Goal: Information Seeking & Learning: Check status

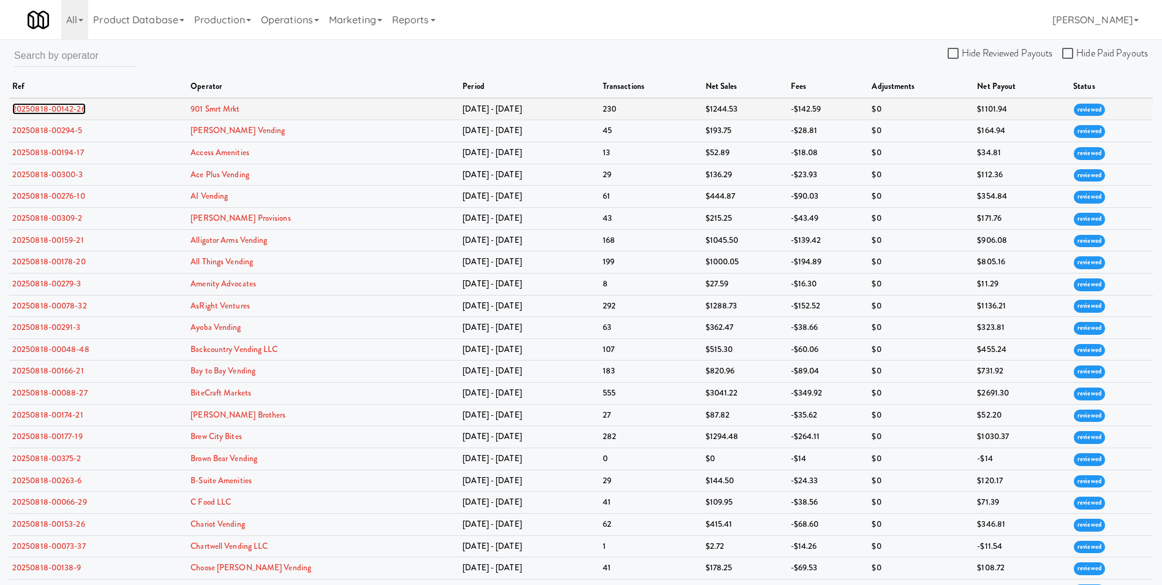
drag, startPoint x: 216, startPoint y: 109, endPoint x: 73, endPoint y: 107, distance: 143.4
click at [73, 107] on link "20250818-00142-26" at bounding box center [49, 109] width 74 height 12
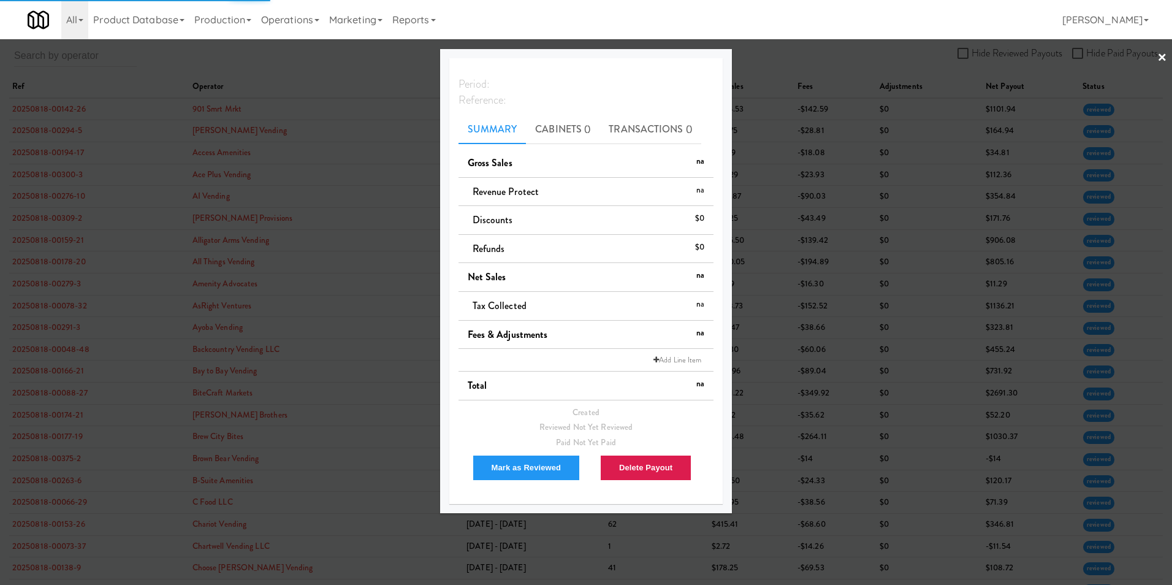
click at [803, 58] on div at bounding box center [586, 292] width 1172 height 585
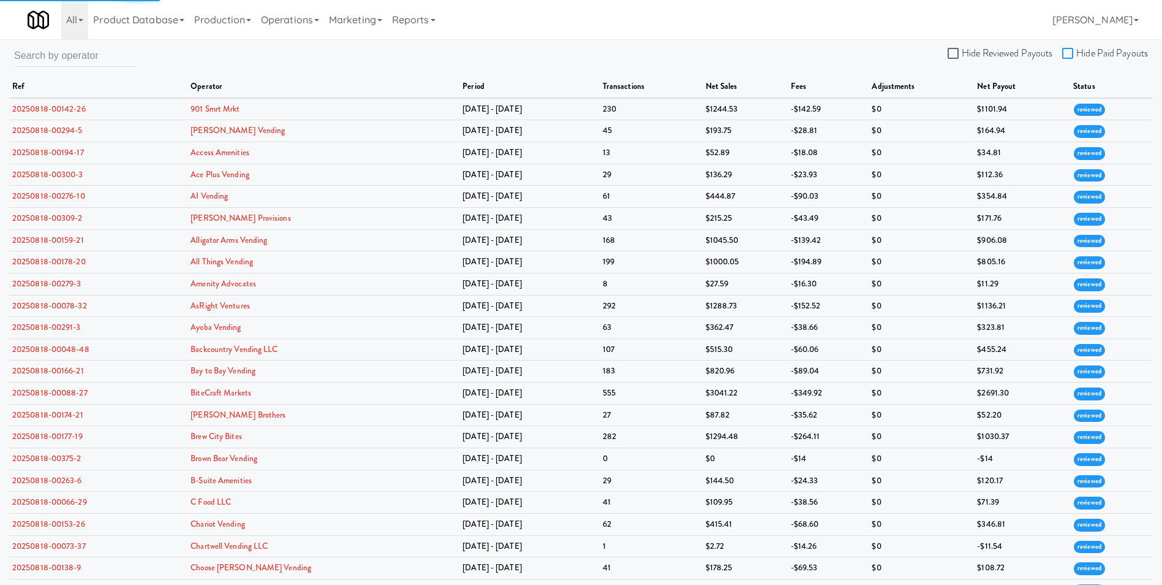
click at [1075, 55] on input "Hide Paid Payouts" at bounding box center [1070, 54] width 14 height 10
checkbox input "true"
click at [63, 109] on link "20250818-00142-26" at bounding box center [49, 109] width 74 height 12
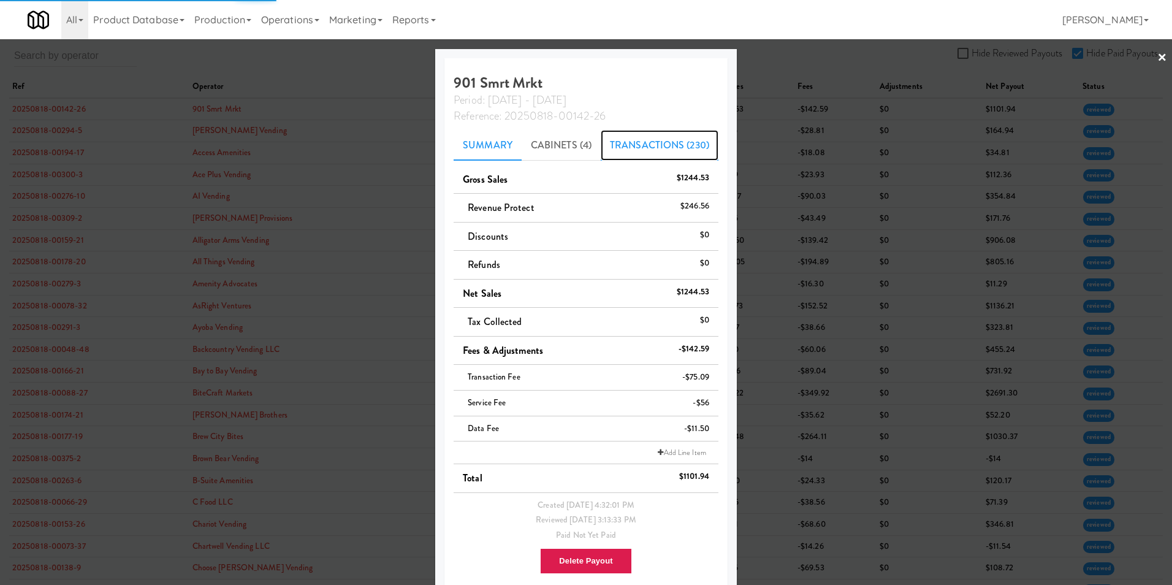
click at [652, 141] on link "Transactions (230)" at bounding box center [660, 145] width 118 height 31
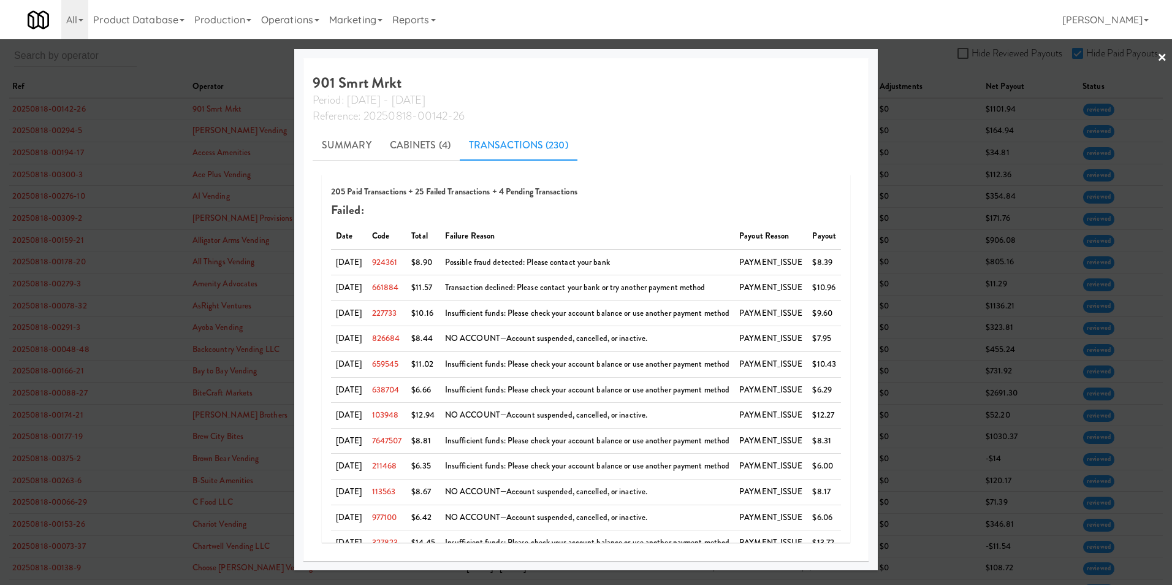
click at [1162, 58] on link "×" at bounding box center [1162, 58] width 10 height 38
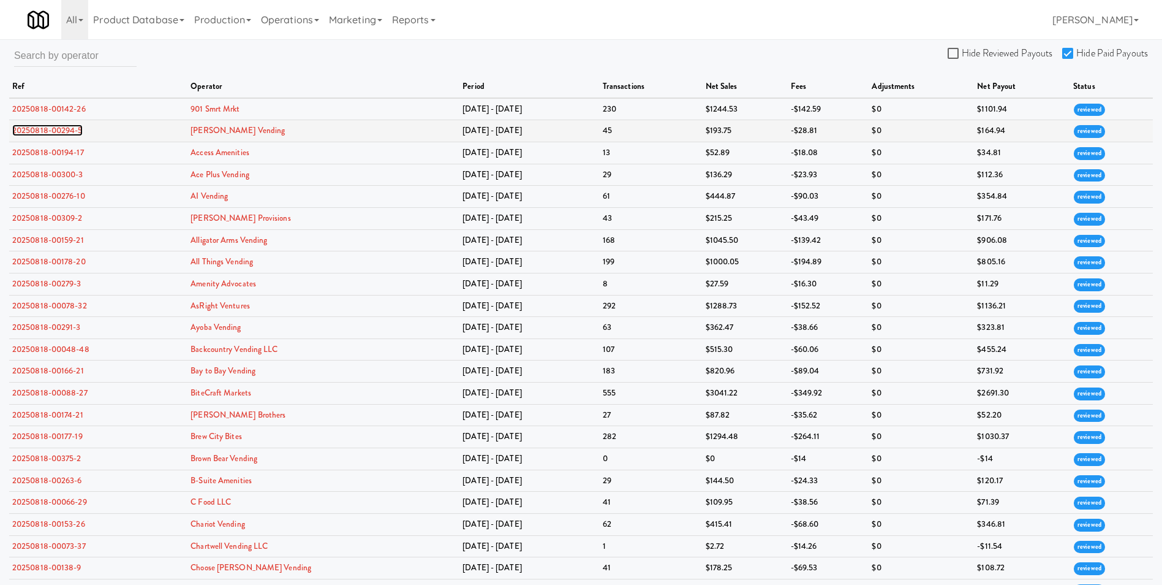
click at [77, 128] on link "20250818-00294-5" at bounding box center [47, 130] width 70 height 12
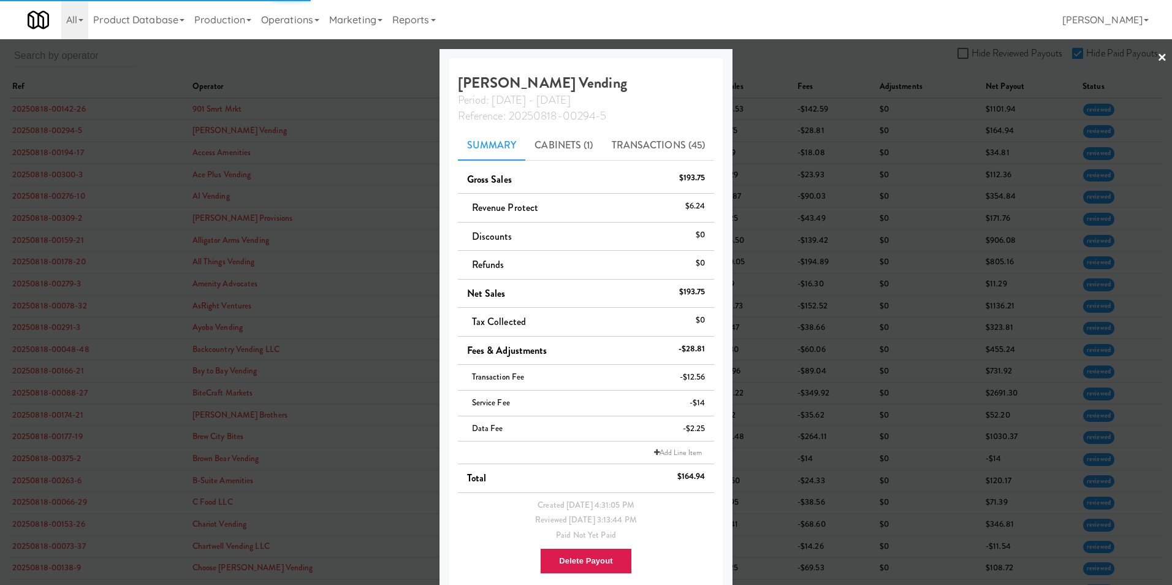
click at [1147, 53] on div at bounding box center [586, 292] width 1172 height 585
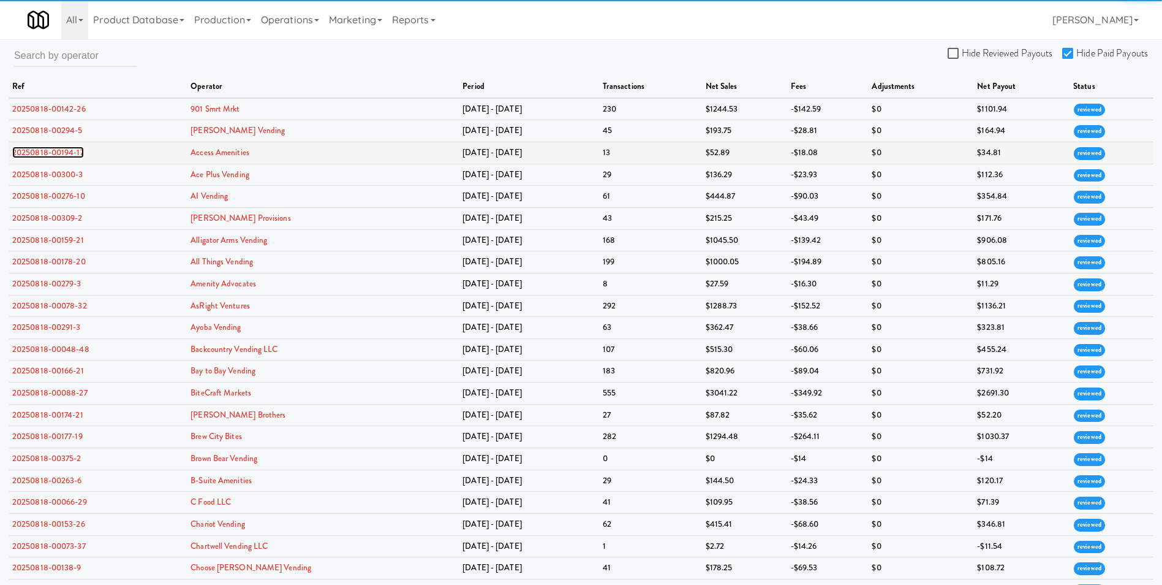
click at [34, 153] on link "20250818-00194-17" at bounding box center [48, 152] width 72 height 12
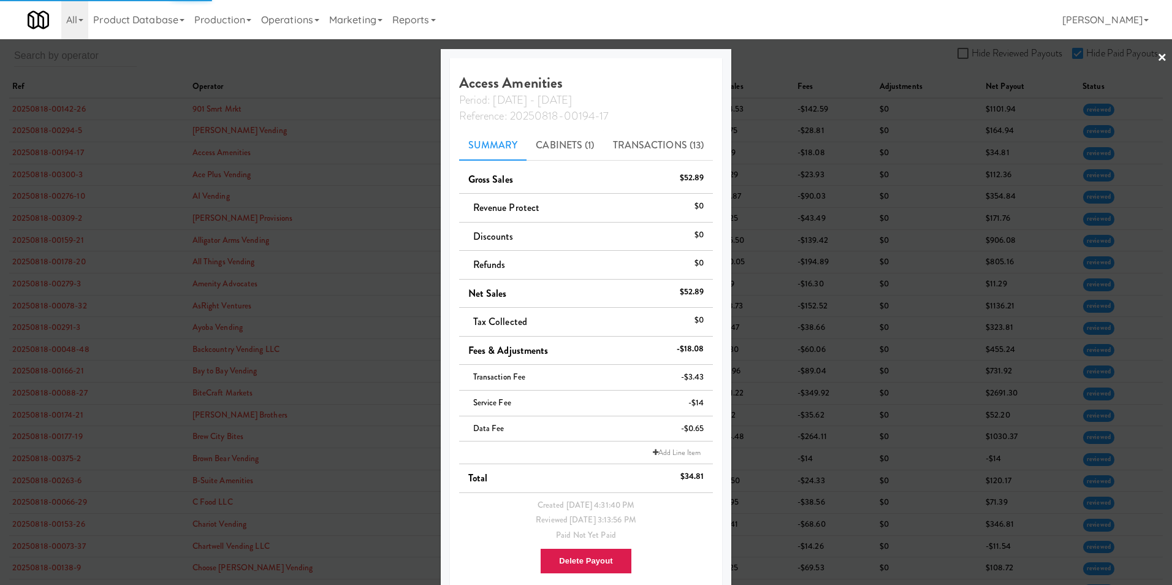
click at [1157, 56] on link "×" at bounding box center [1162, 58] width 10 height 38
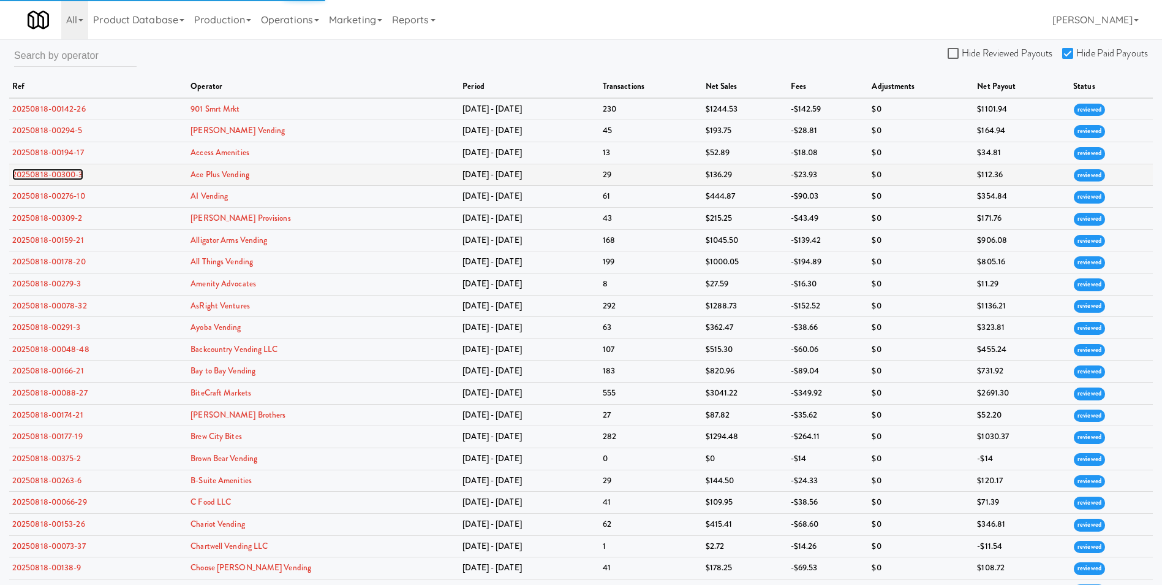
click at [58, 172] on link "20250818-00300-3" at bounding box center [47, 175] width 71 height 12
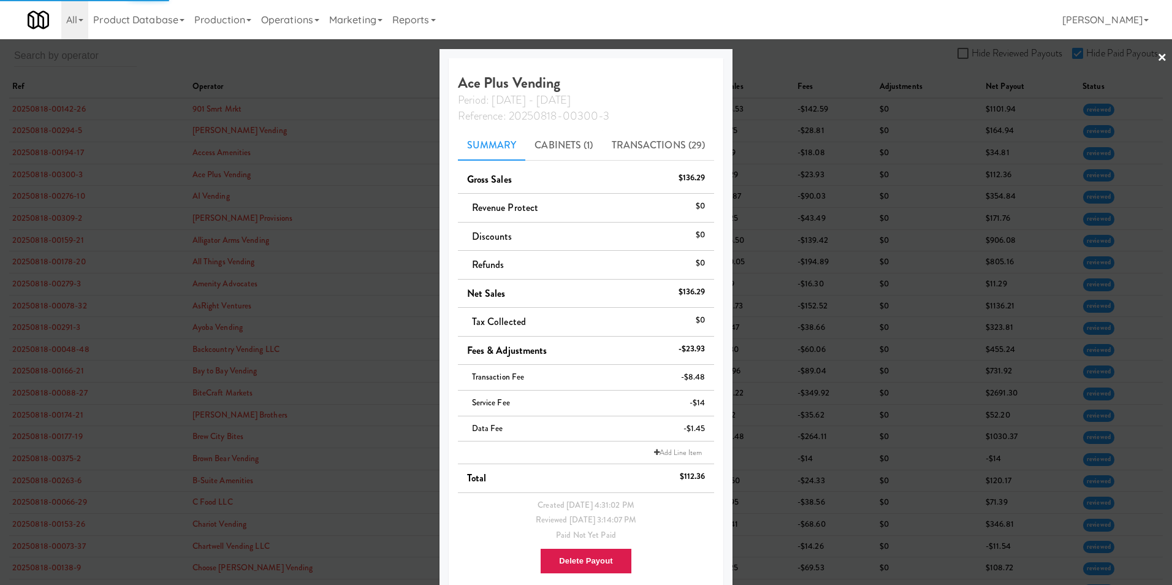
click at [1157, 59] on link "×" at bounding box center [1162, 58] width 10 height 38
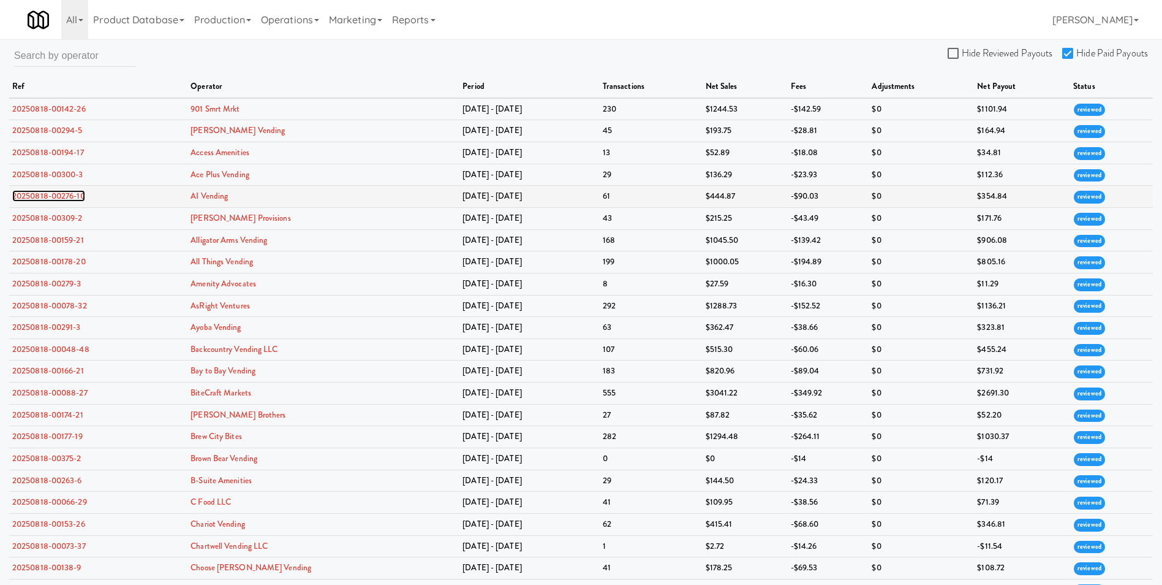
click at [61, 199] on link "20250818-00276-10" at bounding box center [48, 196] width 73 height 12
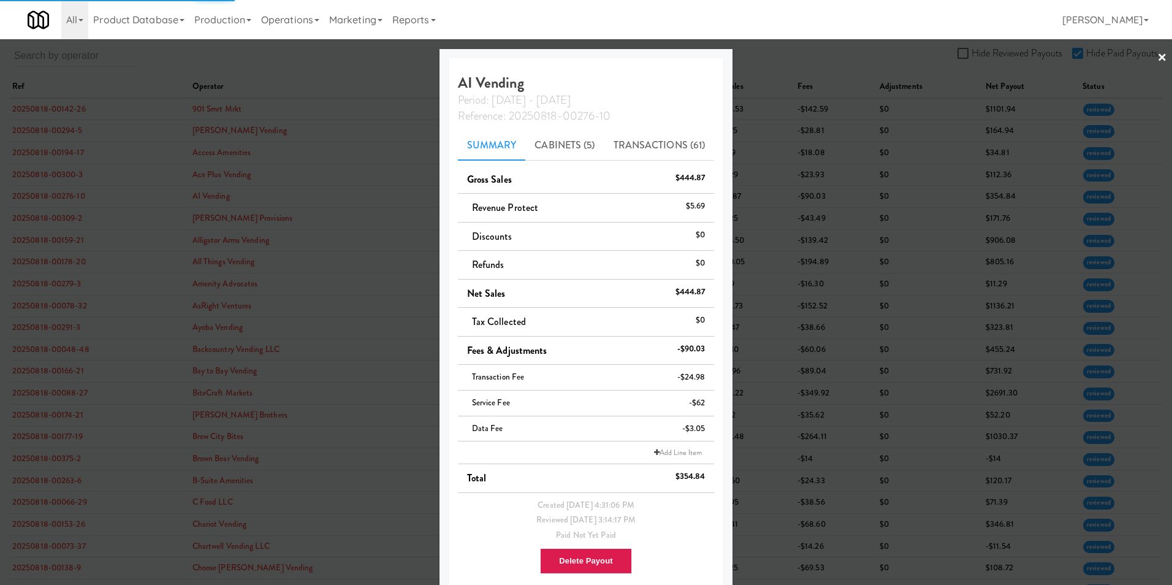
click at [1157, 58] on link "×" at bounding box center [1162, 58] width 10 height 38
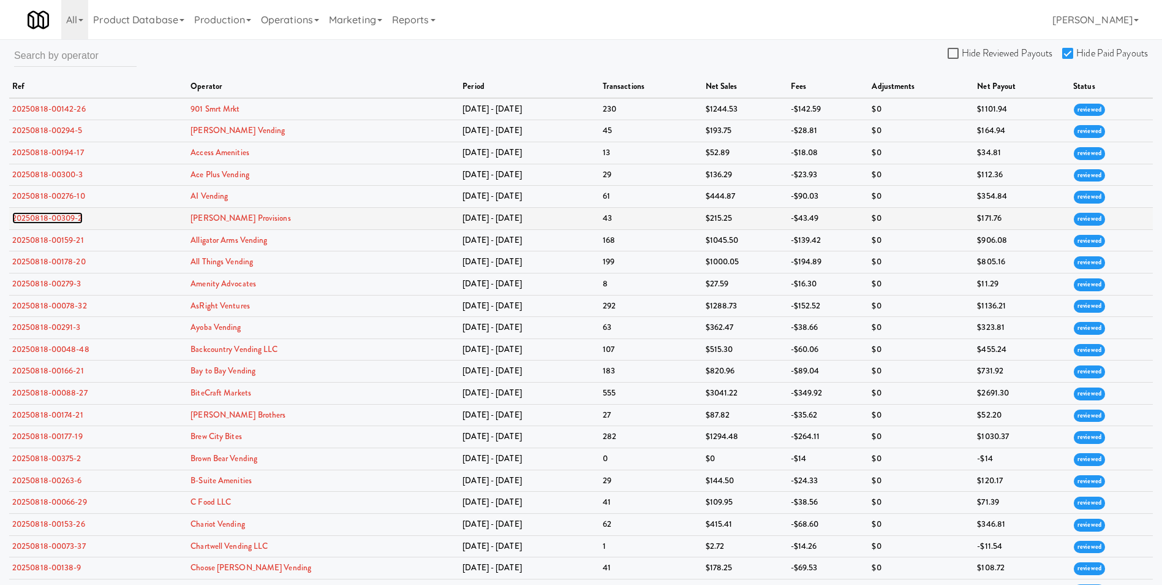
click at [66, 216] on link "20250818-00309-2" at bounding box center [47, 218] width 70 height 12
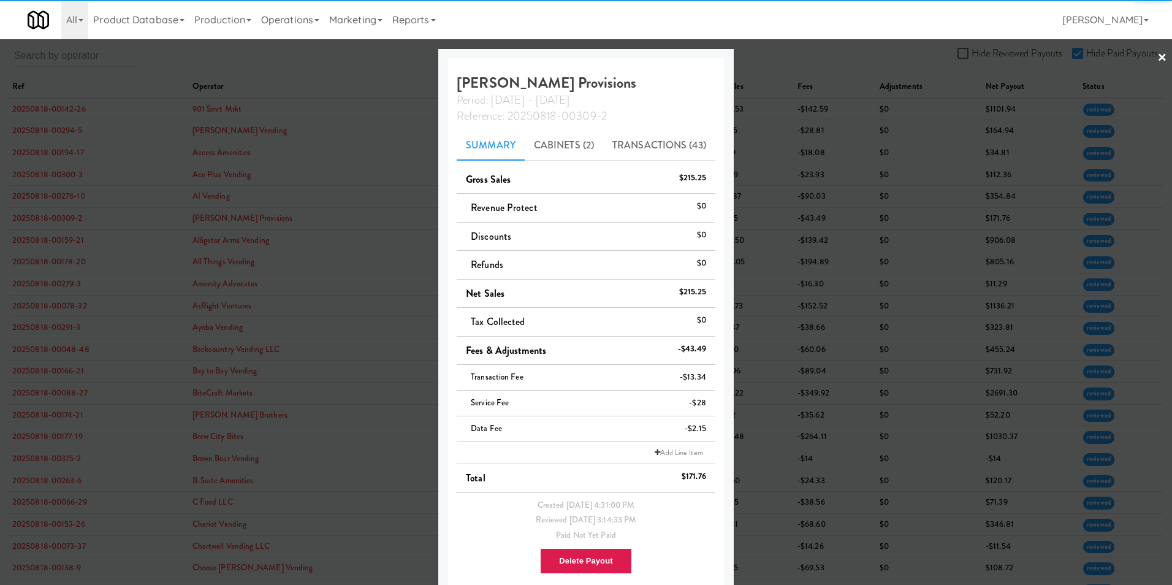
click at [1157, 60] on link "×" at bounding box center [1162, 58] width 10 height 38
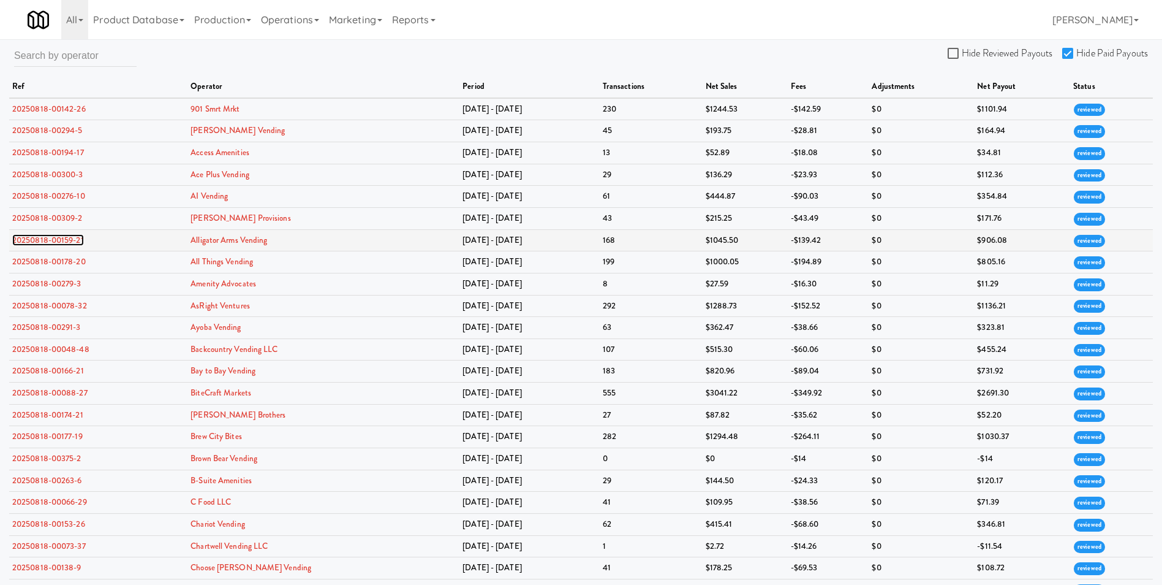
click at [56, 238] on link "20250818-00159-21" at bounding box center [48, 240] width 72 height 12
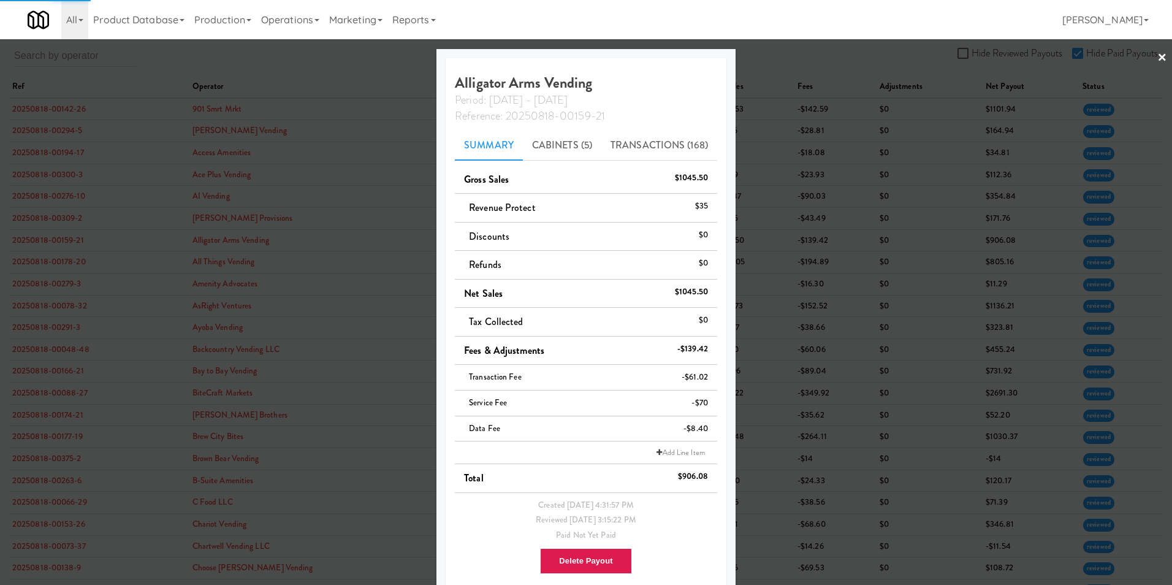
click at [1159, 57] on div at bounding box center [586, 292] width 1172 height 585
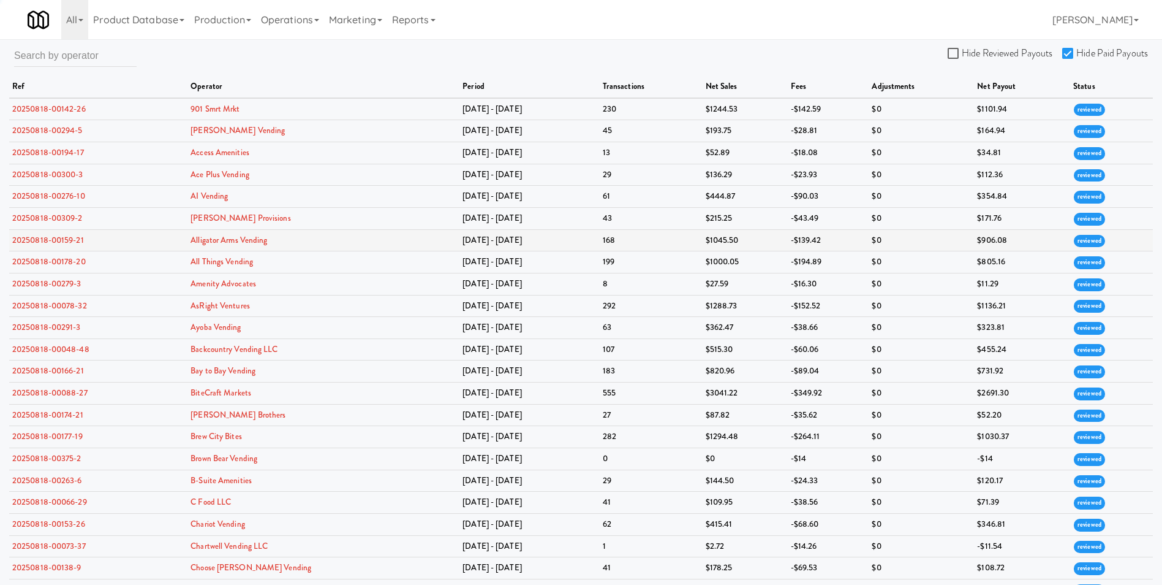
scroll to position [61, 0]
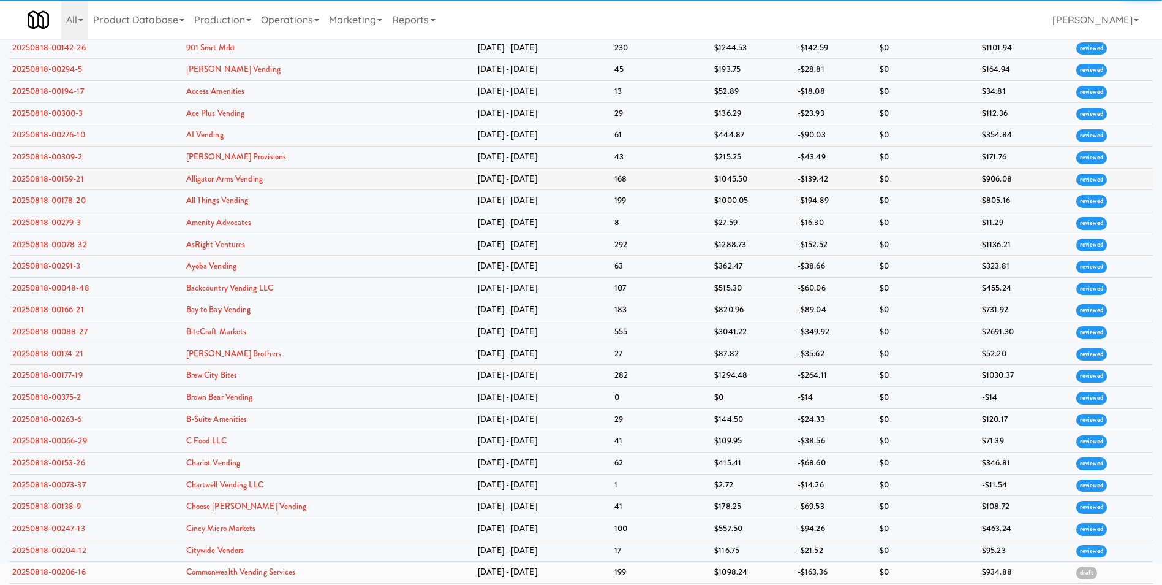
click at [36, 185] on td "20250818-00159-21" at bounding box center [96, 179] width 174 height 22
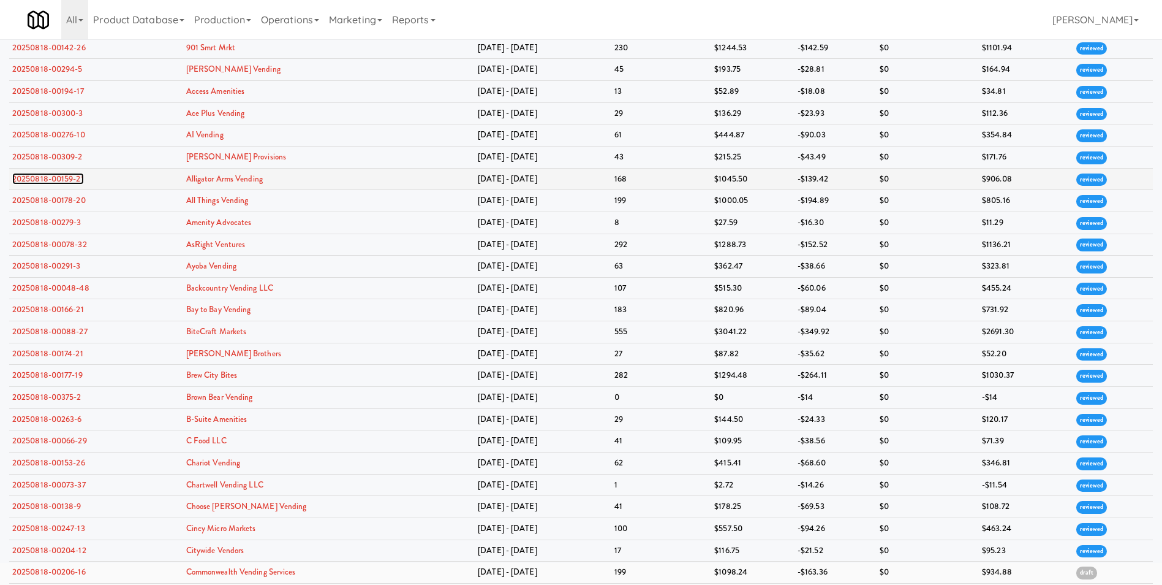
click at [36, 176] on link "20250818-00159-21" at bounding box center [48, 179] width 72 height 12
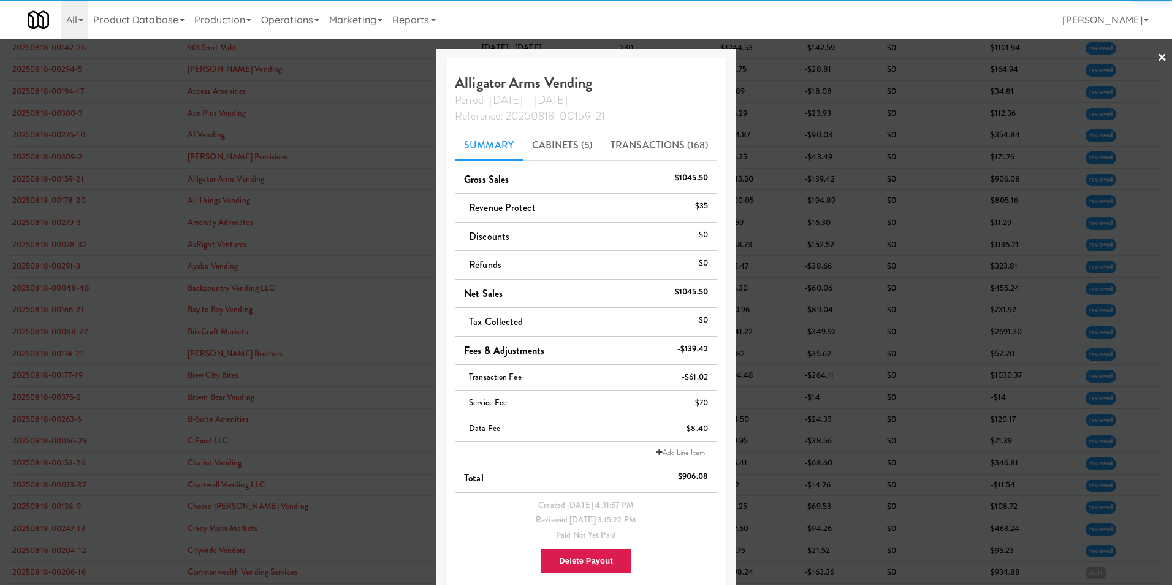
click at [1157, 59] on link "×" at bounding box center [1162, 58] width 10 height 38
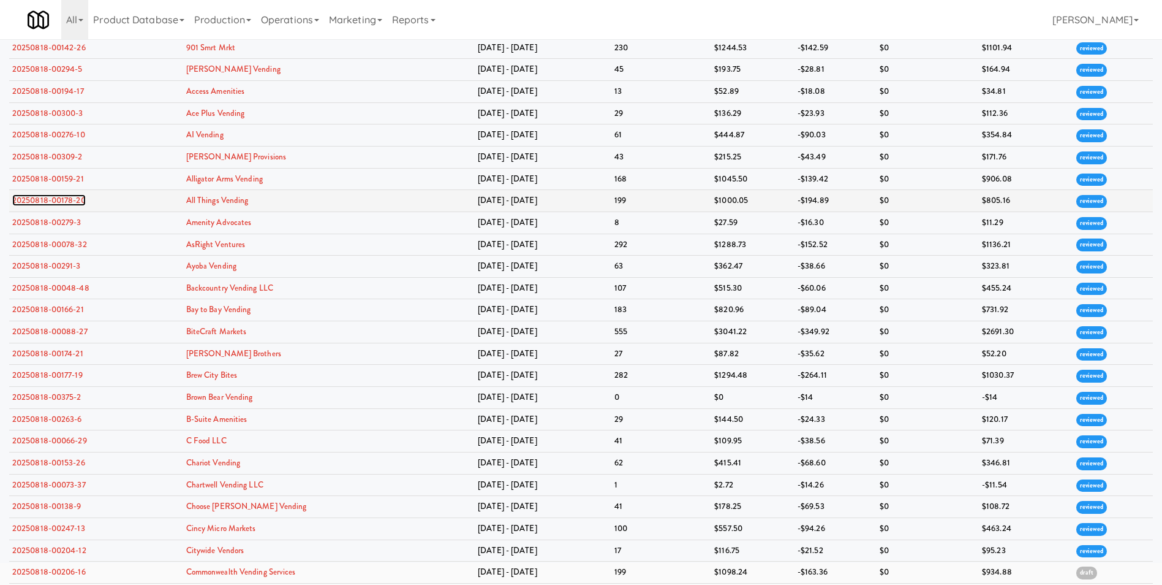
click at [26, 194] on link "20250818-00178-20" at bounding box center [49, 200] width 74 height 12
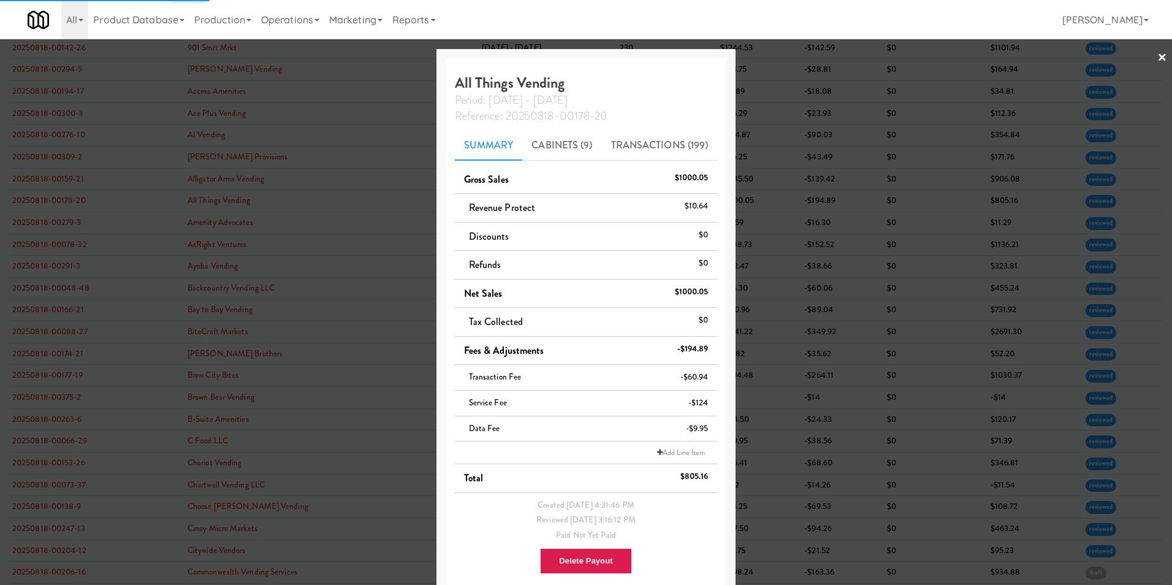
click at [1157, 55] on link "×" at bounding box center [1162, 58] width 10 height 38
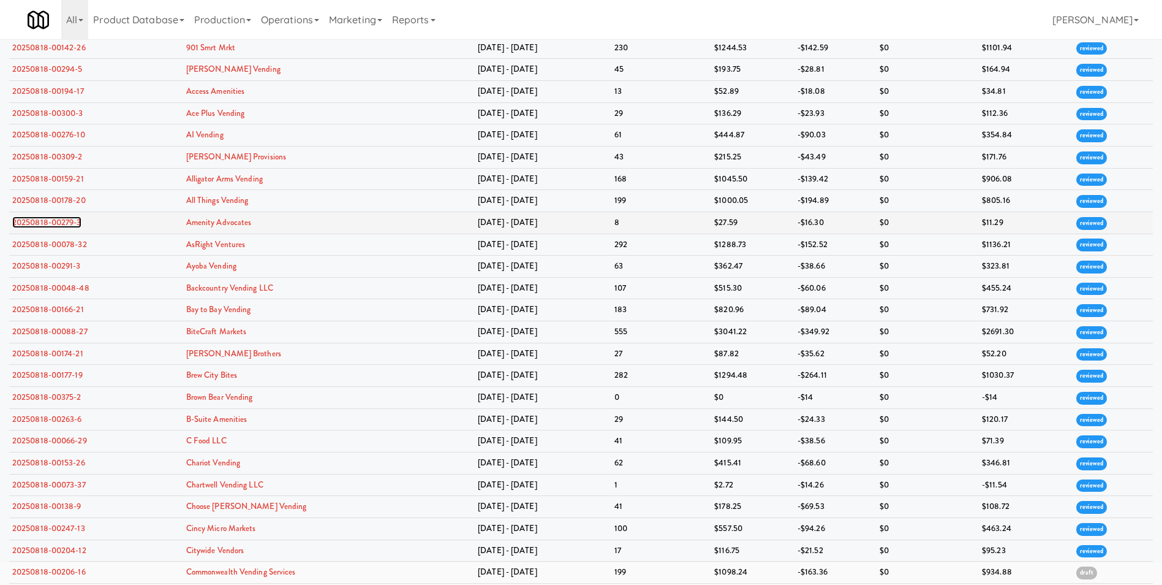
click at [41, 219] on link "20250818-00279-3" at bounding box center [46, 222] width 69 height 12
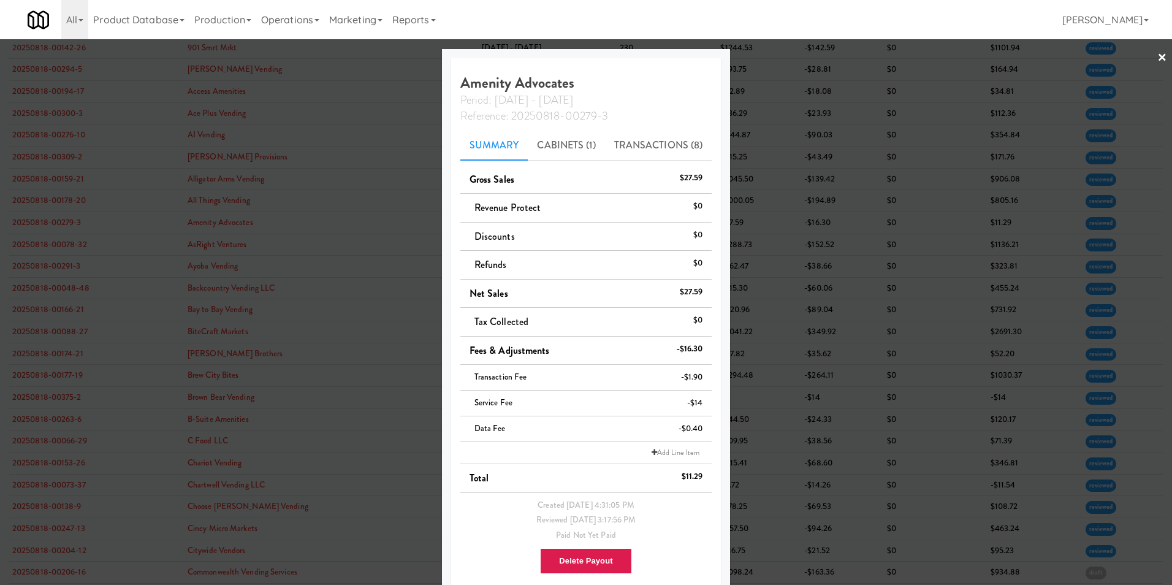
click at [1157, 56] on link "×" at bounding box center [1162, 58] width 10 height 38
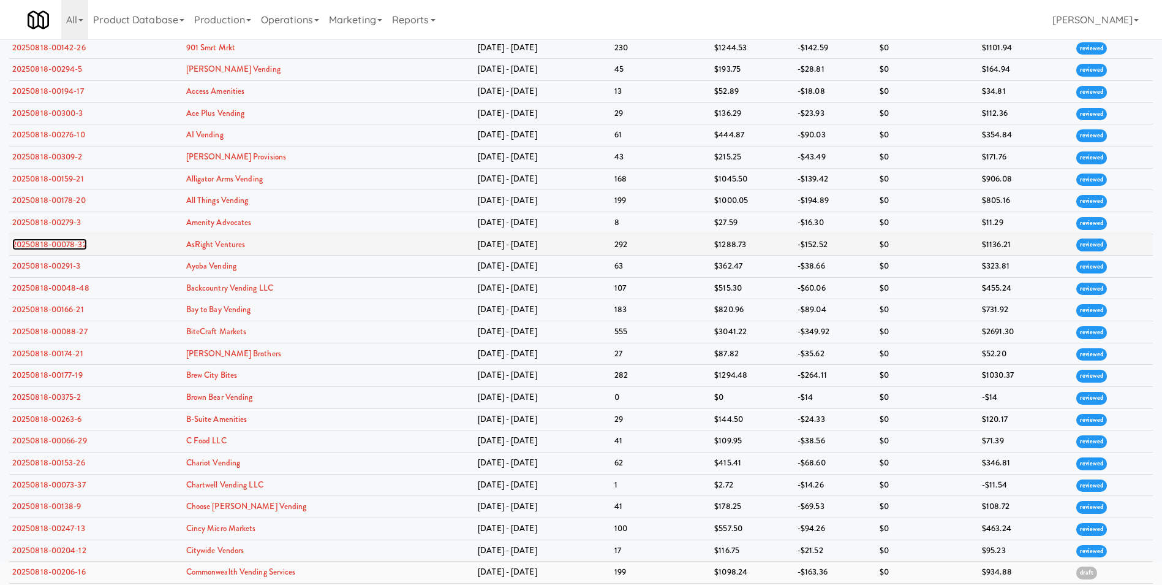
click at [38, 245] on link "20250818-00078-32" at bounding box center [49, 244] width 75 height 12
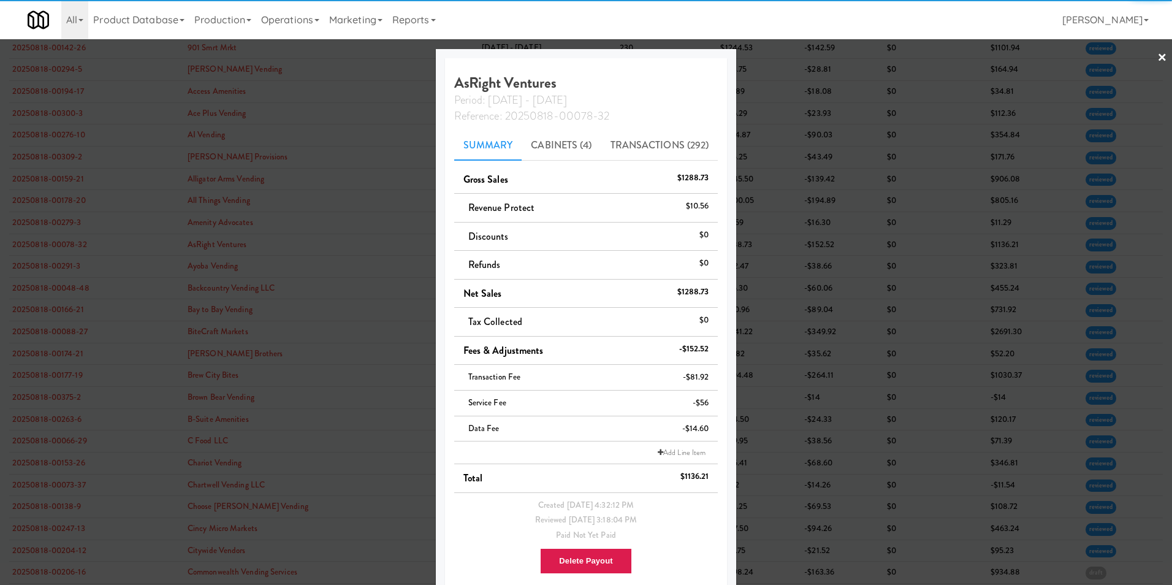
click at [1158, 56] on div at bounding box center [586, 292] width 1172 height 585
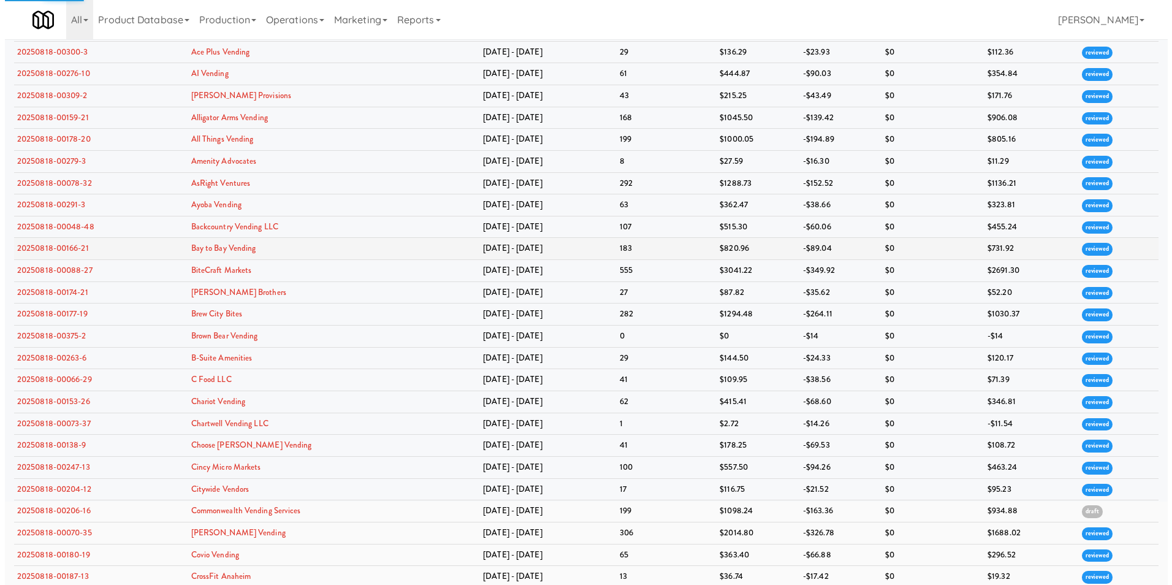
scroll to position [184, 0]
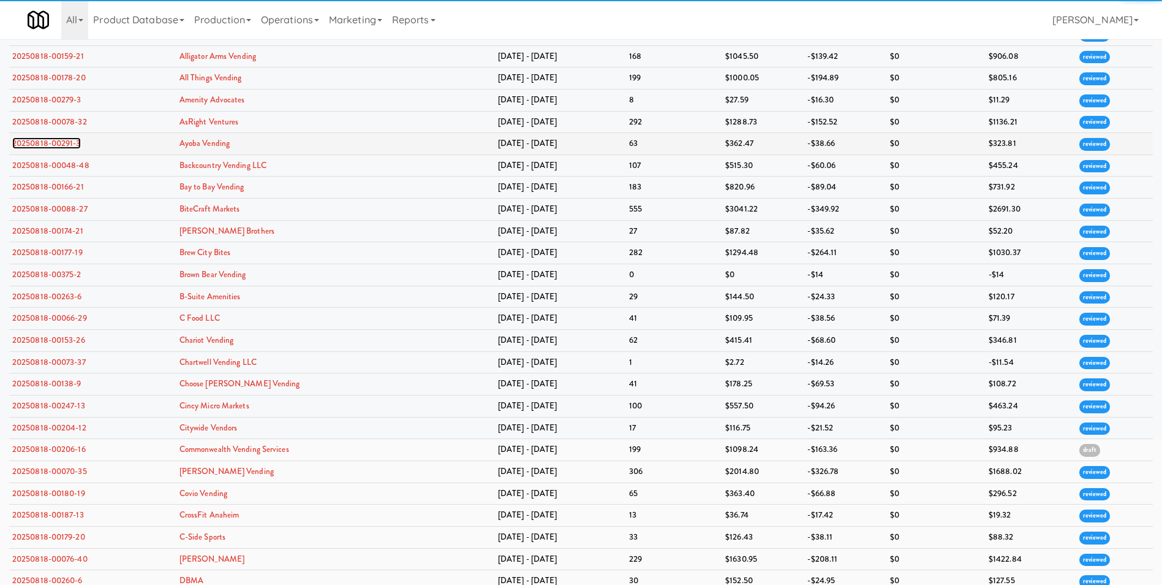
click at [51, 142] on link "20250818-00291-3" at bounding box center [46, 143] width 69 height 12
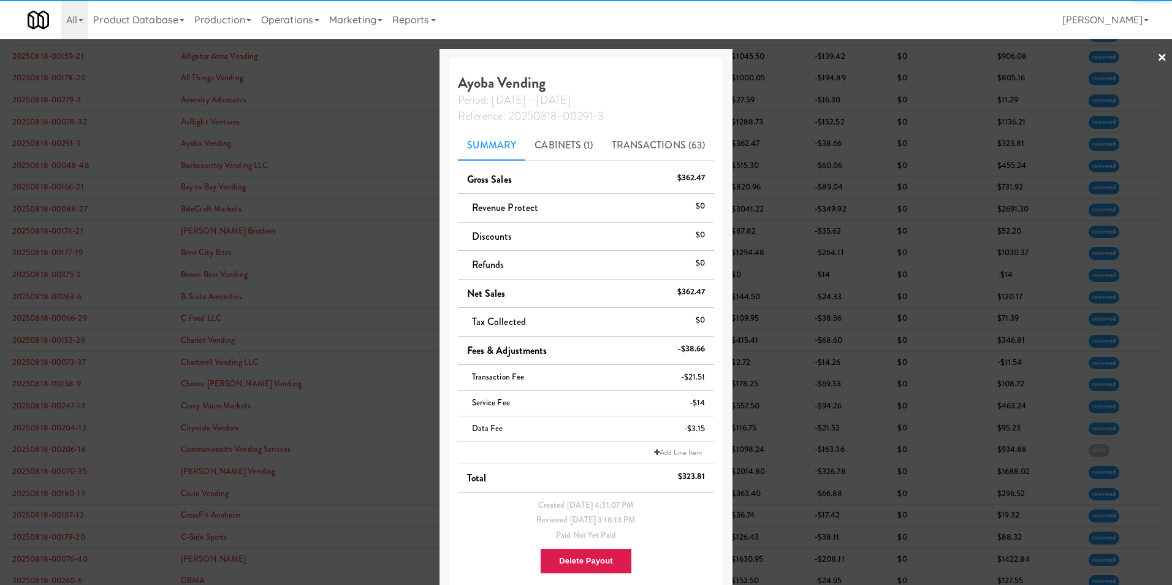
click at [1157, 55] on link "×" at bounding box center [1162, 58] width 10 height 38
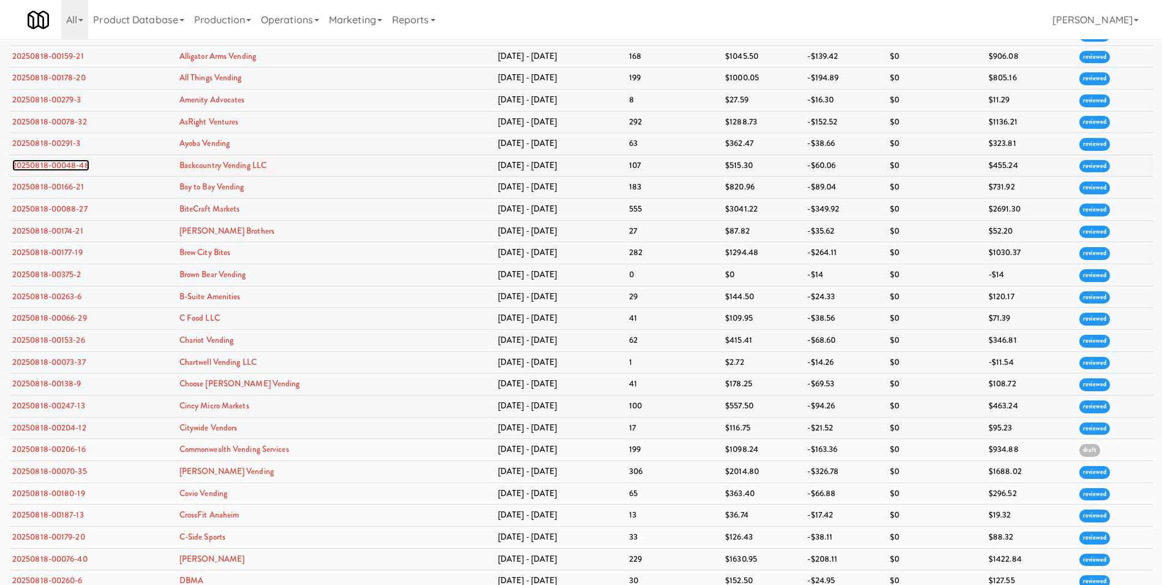
click at [31, 164] on link "20250818-00048-48" at bounding box center [50, 165] width 77 height 12
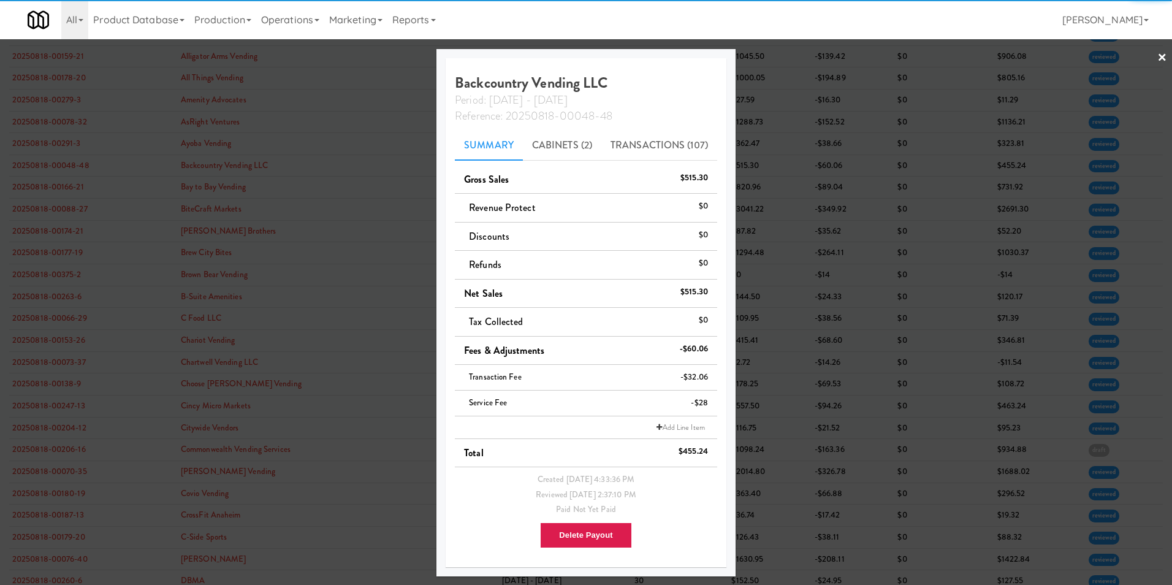
click at [1157, 61] on link "×" at bounding box center [1162, 58] width 10 height 38
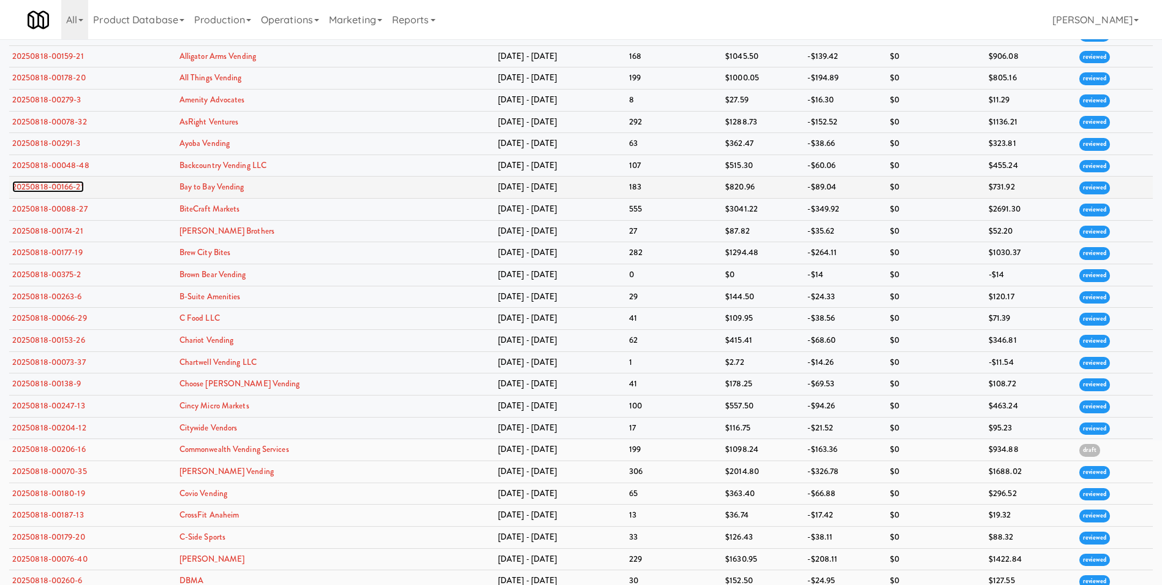
click at [33, 184] on link "20250818-00166-21" at bounding box center [48, 187] width 72 height 12
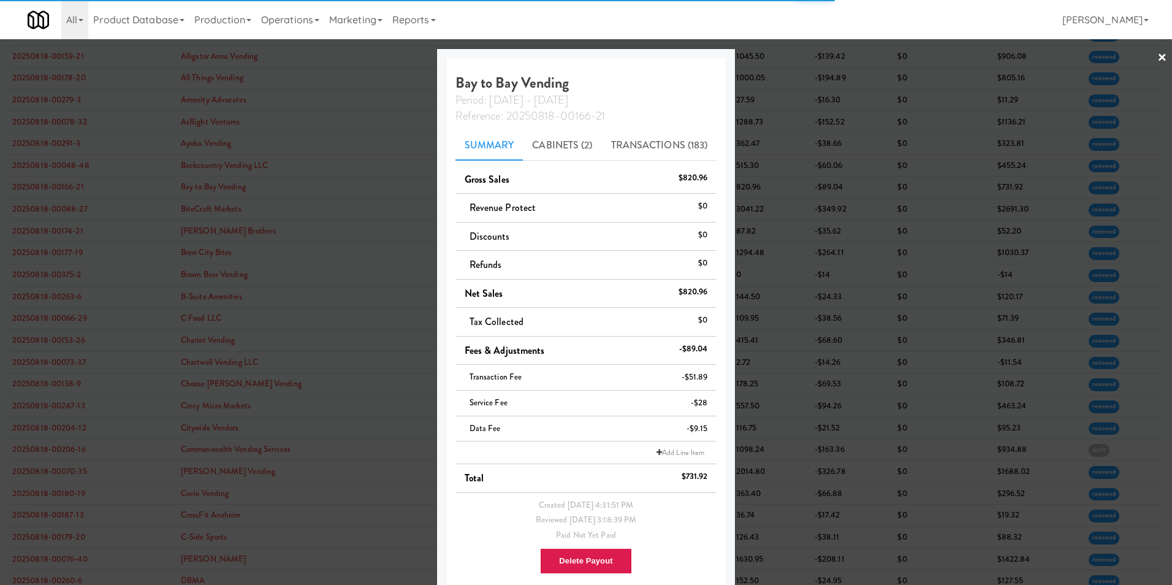
click at [1157, 56] on link "×" at bounding box center [1162, 58] width 10 height 38
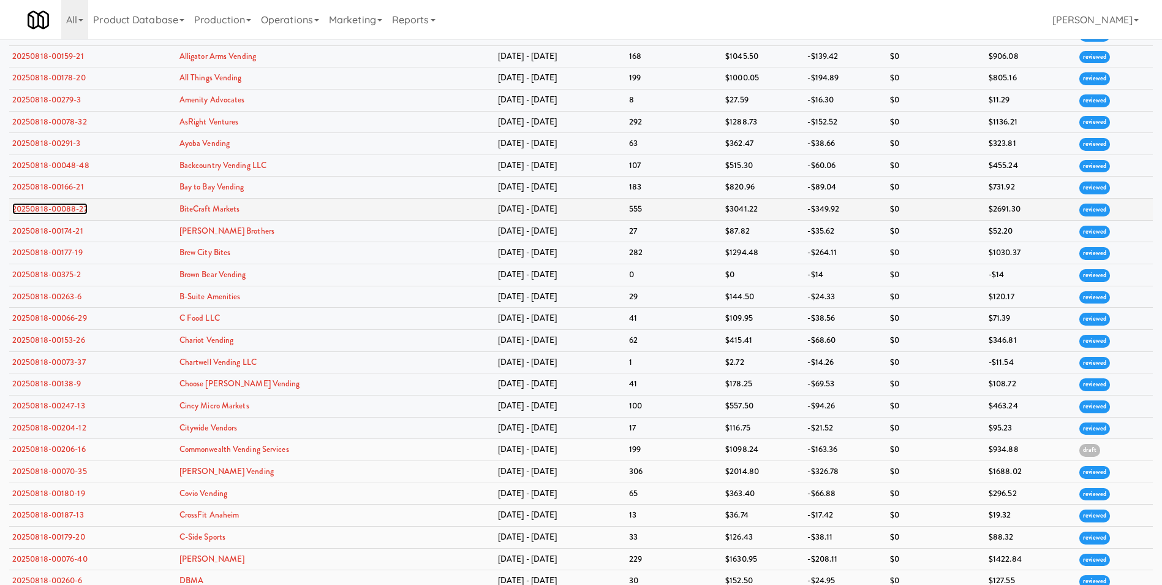
click at [74, 207] on link "20250818-00088-27" at bounding box center [49, 209] width 75 height 12
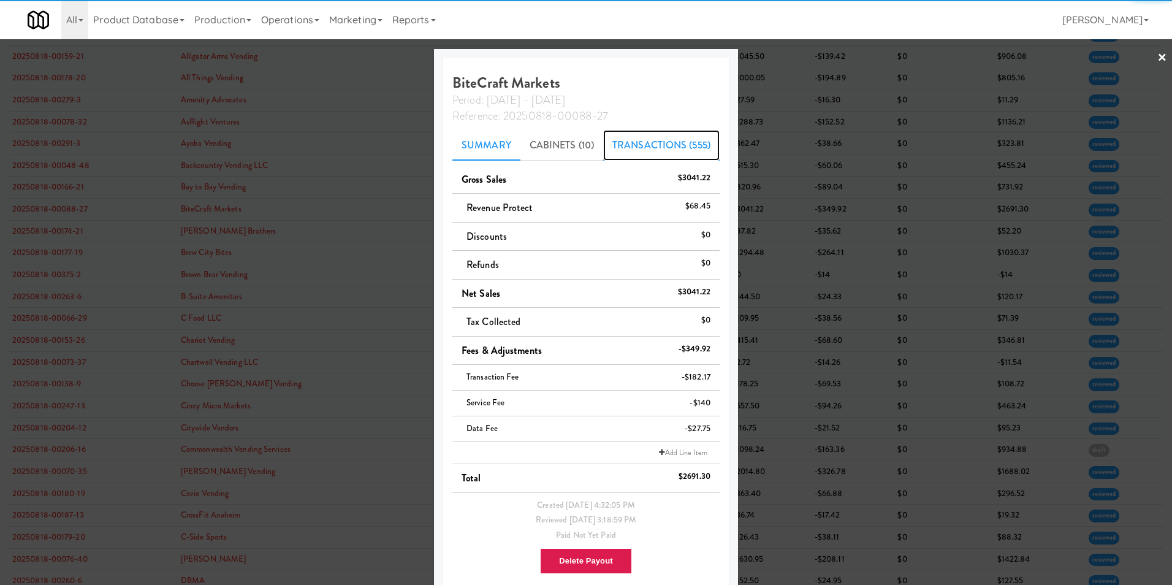
click at [661, 142] on link "Transactions (555)" at bounding box center [661, 145] width 116 height 31
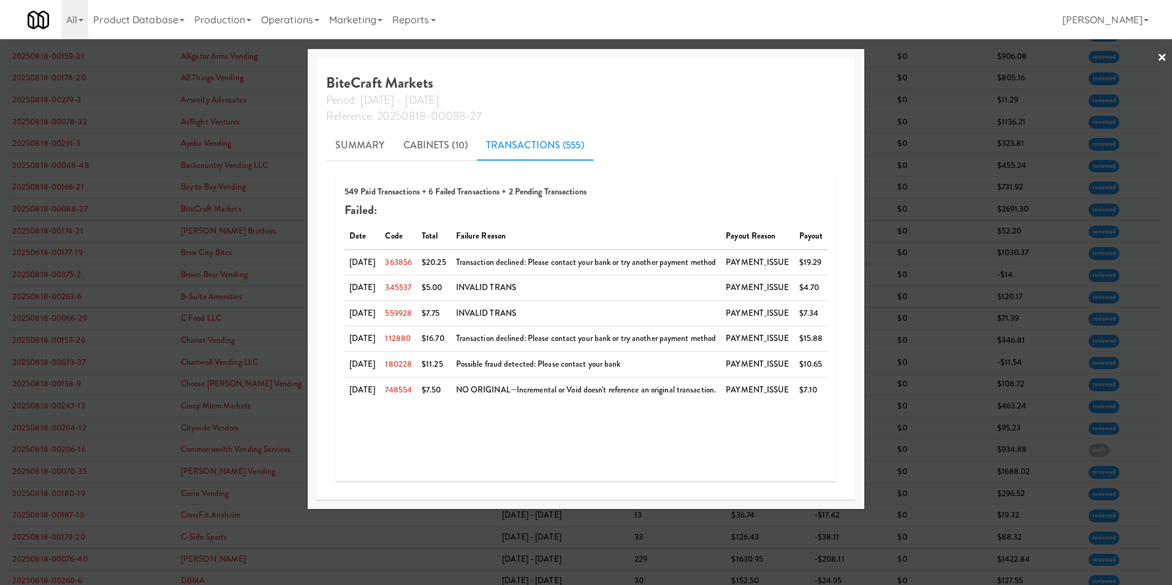
click at [1159, 64] on link "×" at bounding box center [1162, 58] width 10 height 38
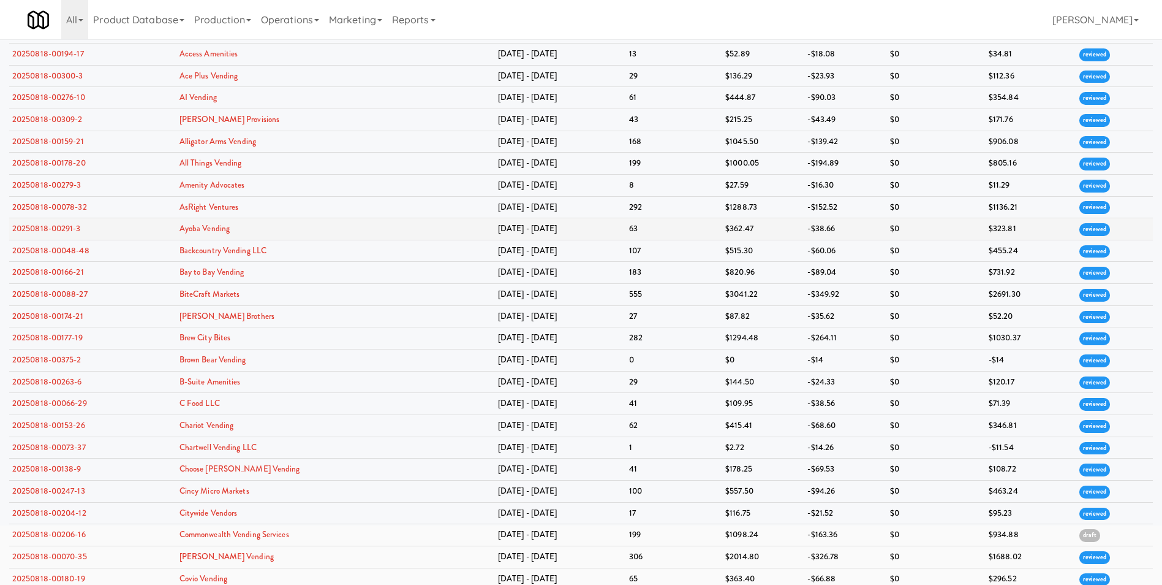
scroll to position [184, 0]
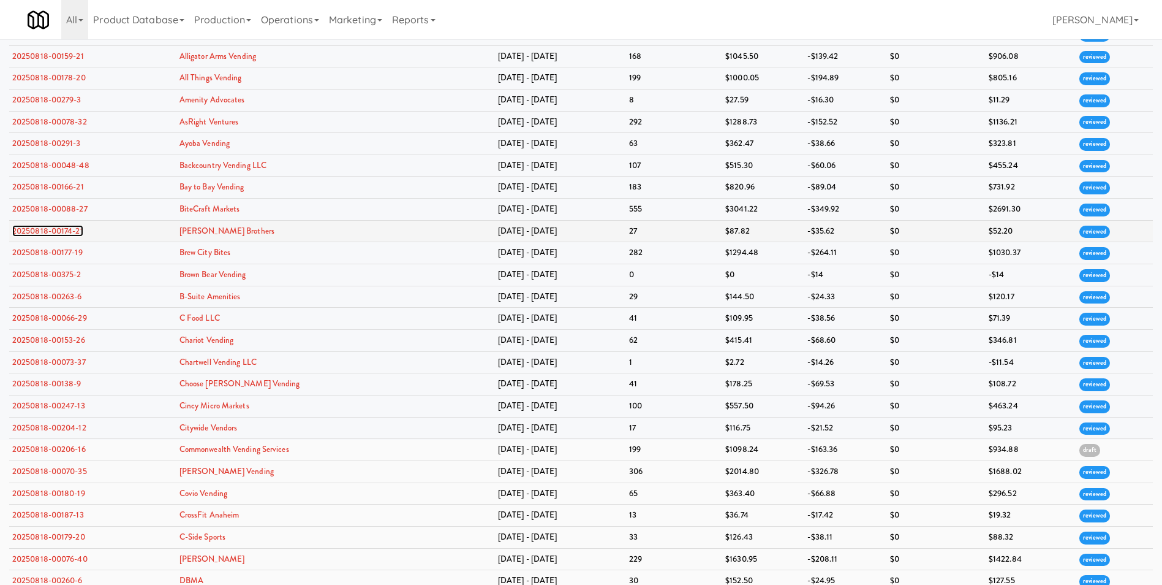
click at [56, 227] on link "20250818-00174-21" at bounding box center [47, 231] width 71 height 12
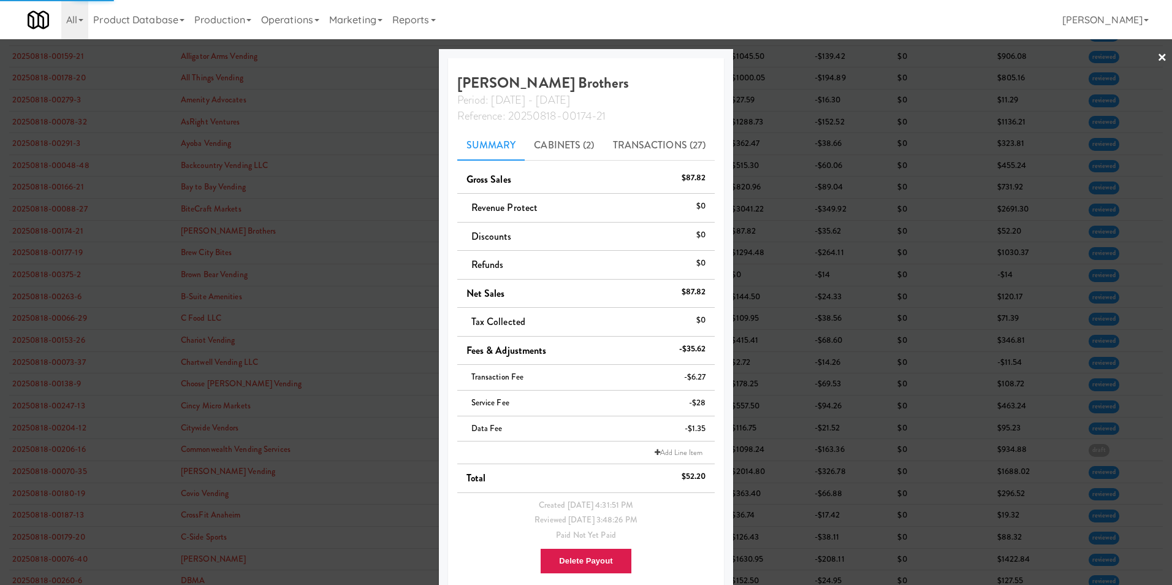
click at [1157, 57] on link "×" at bounding box center [1162, 58] width 10 height 38
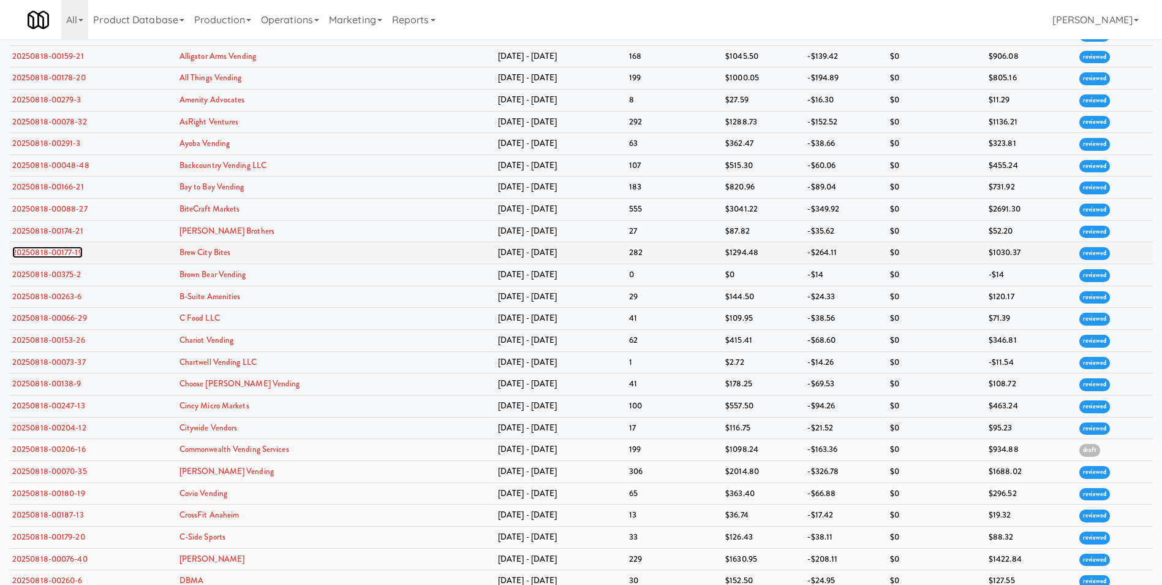
click at [69, 250] on link "20250818-00177-19" at bounding box center [47, 252] width 70 height 12
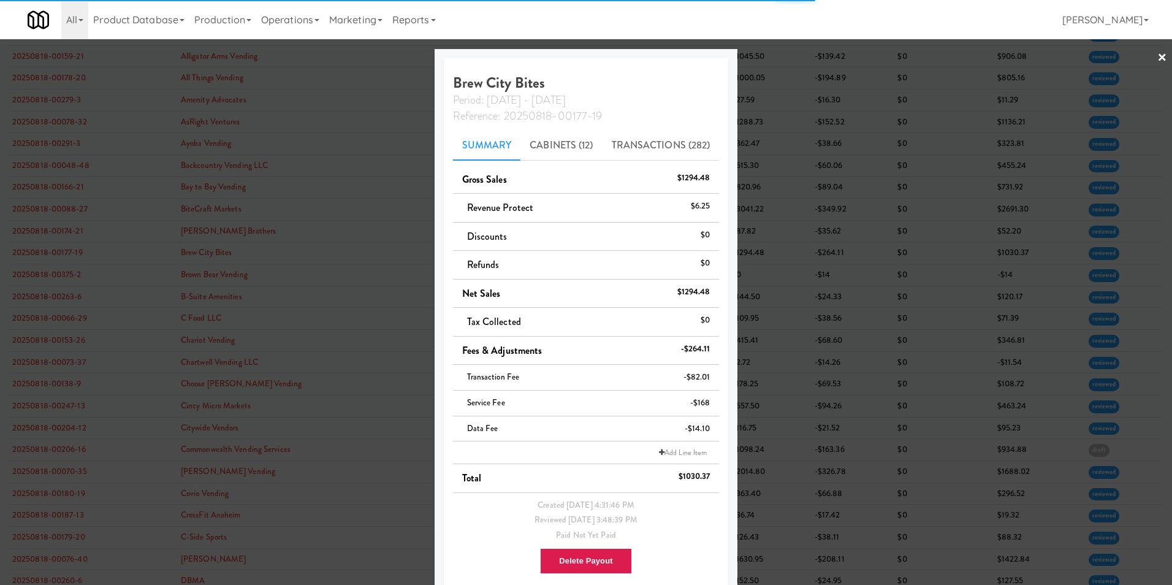
click at [1157, 59] on link "×" at bounding box center [1162, 58] width 10 height 38
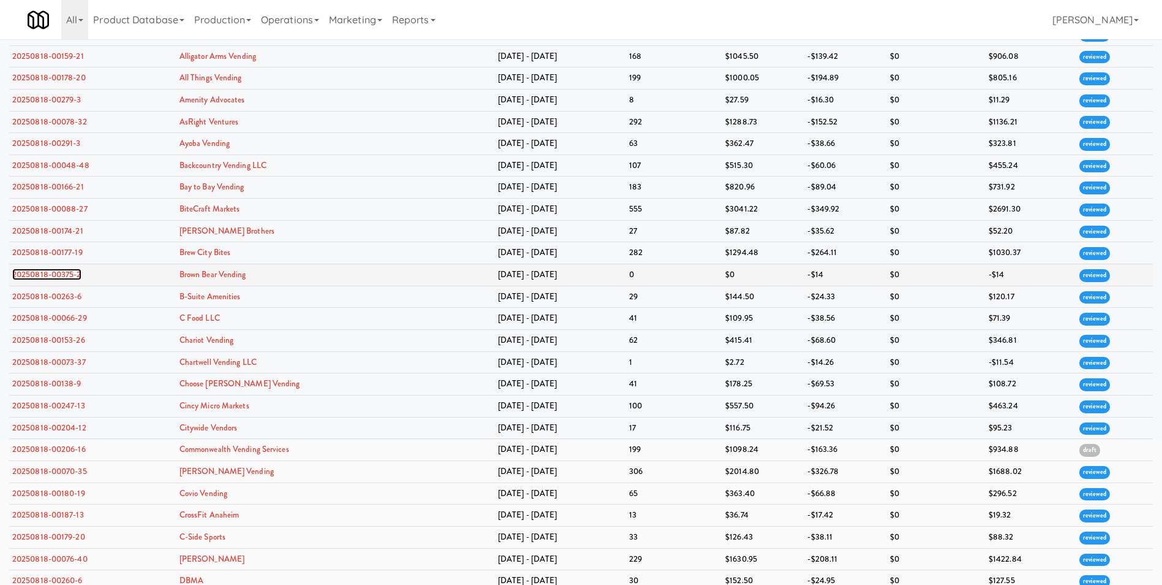
click at [66, 271] on link "20250818-00375-2" at bounding box center [46, 274] width 69 height 12
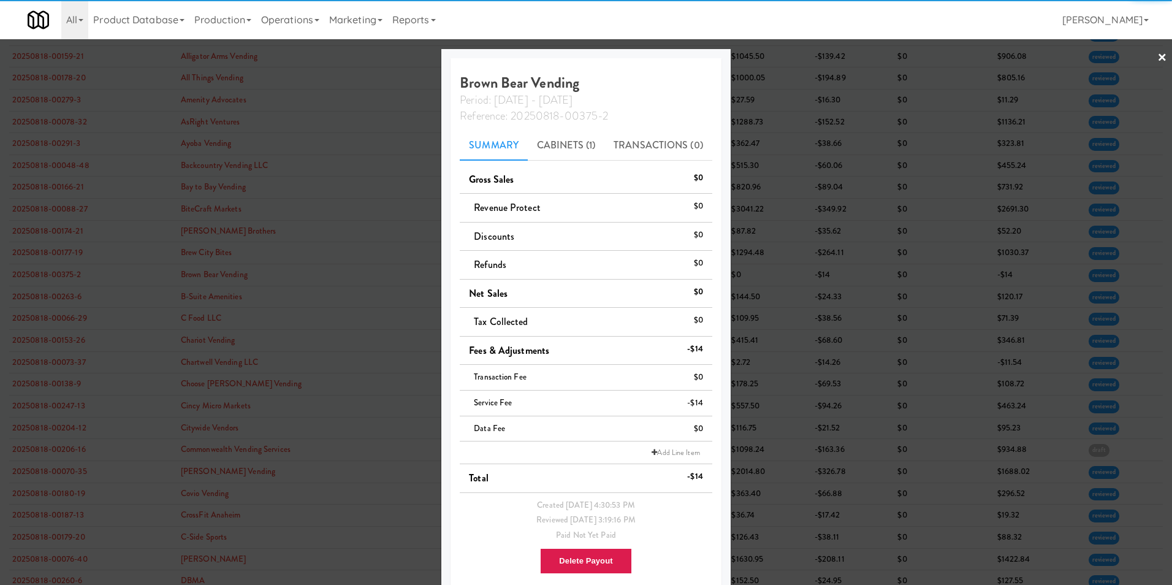
click at [1157, 51] on link "×" at bounding box center [1162, 58] width 10 height 38
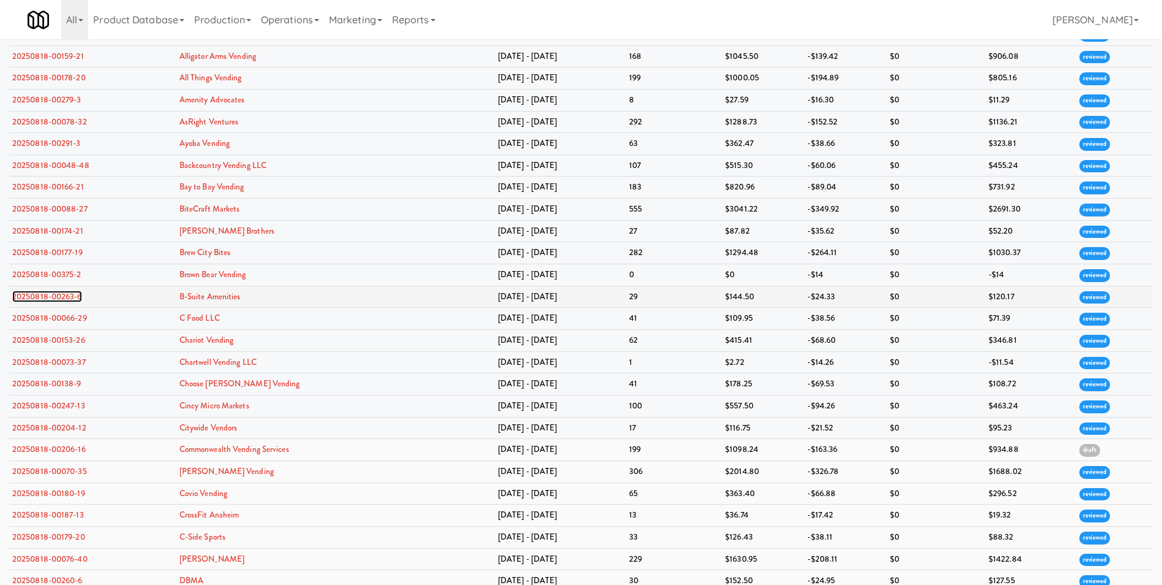
click at [77, 292] on link "20250818-00263-6" at bounding box center [47, 296] width 70 height 12
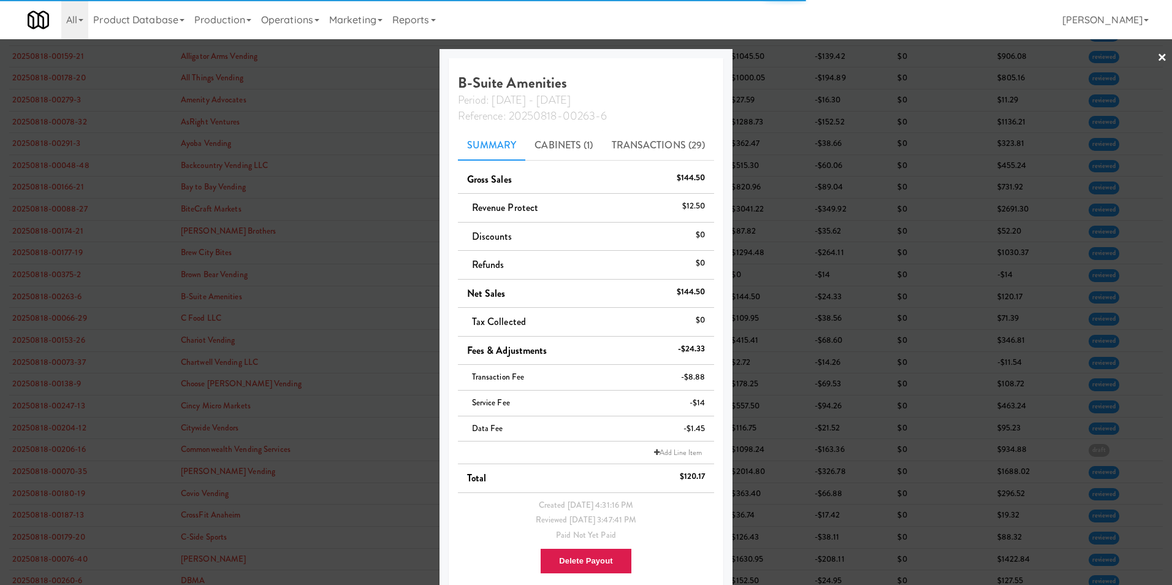
click at [1158, 55] on div at bounding box center [586, 292] width 1172 height 585
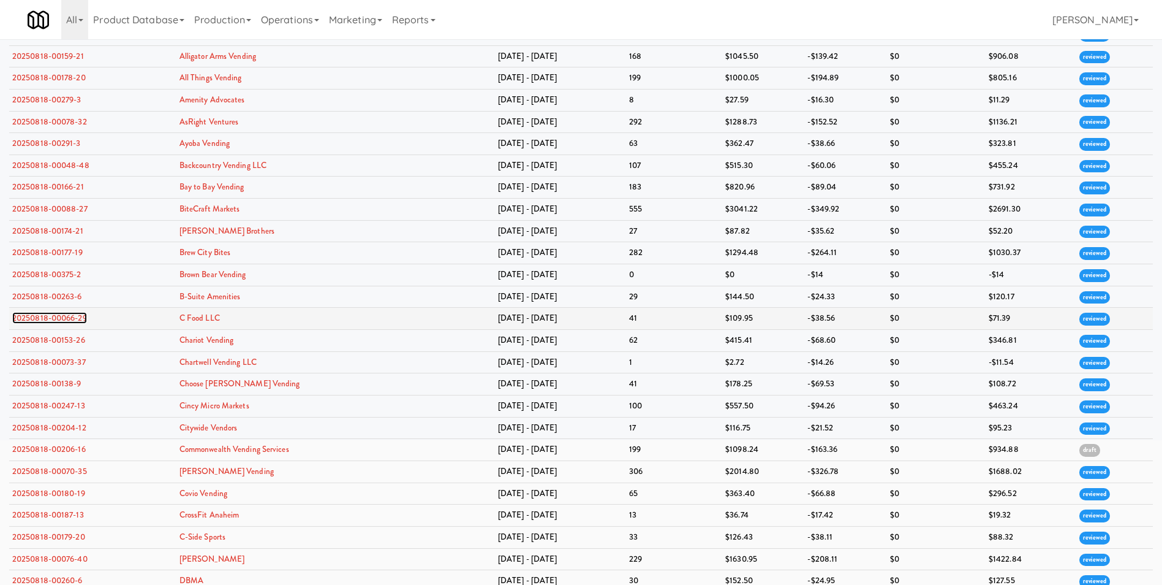
click at [82, 319] on link "20250818-00066-29" at bounding box center [49, 318] width 75 height 12
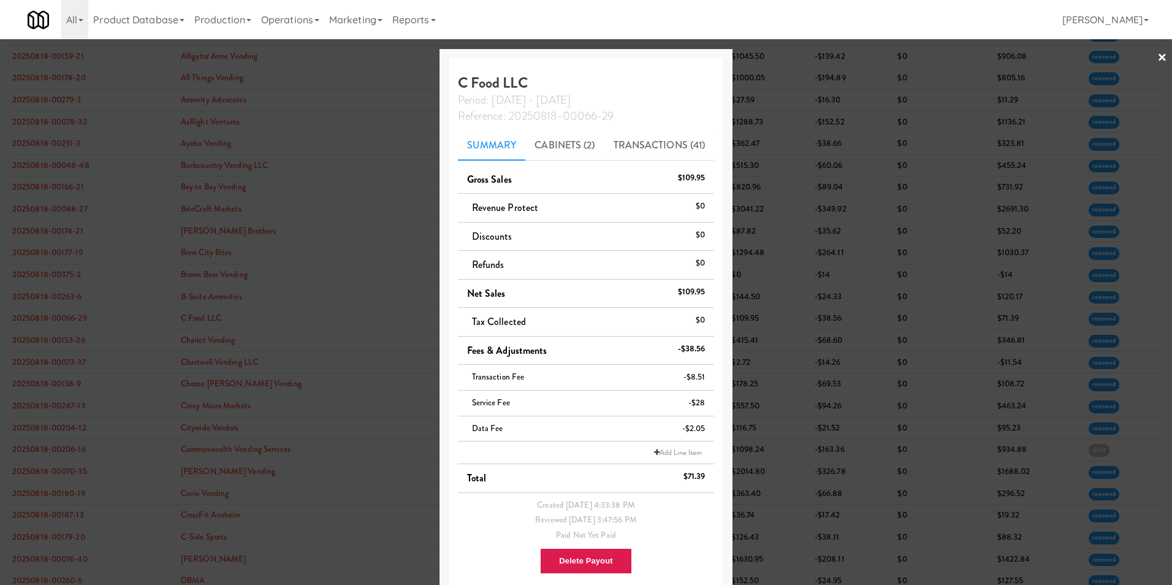
click at [1157, 55] on link "×" at bounding box center [1162, 58] width 10 height 38
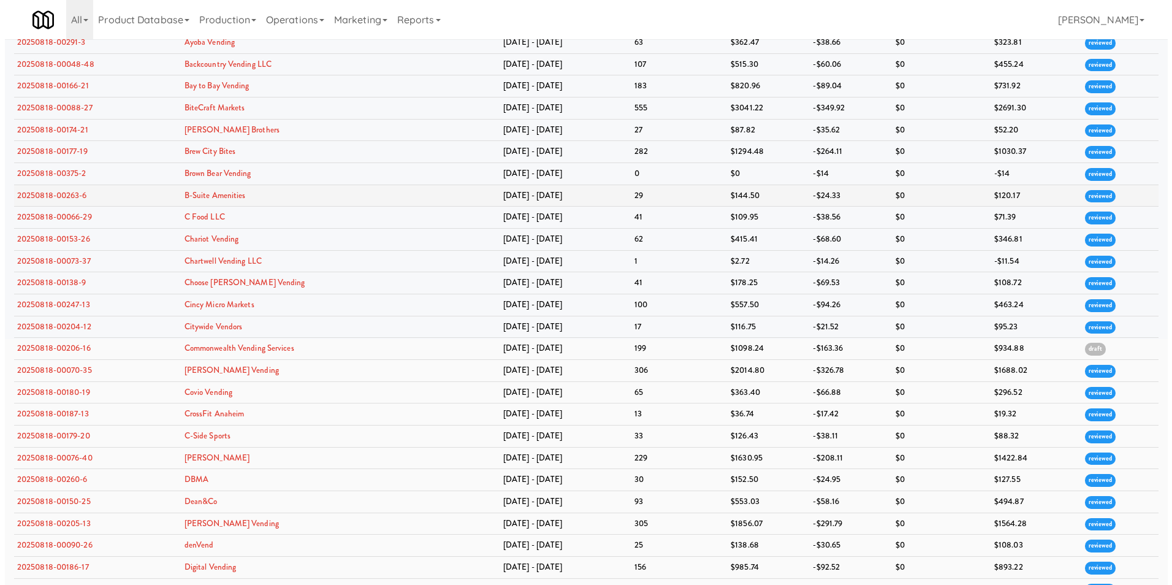
scroll to position [306, 0]
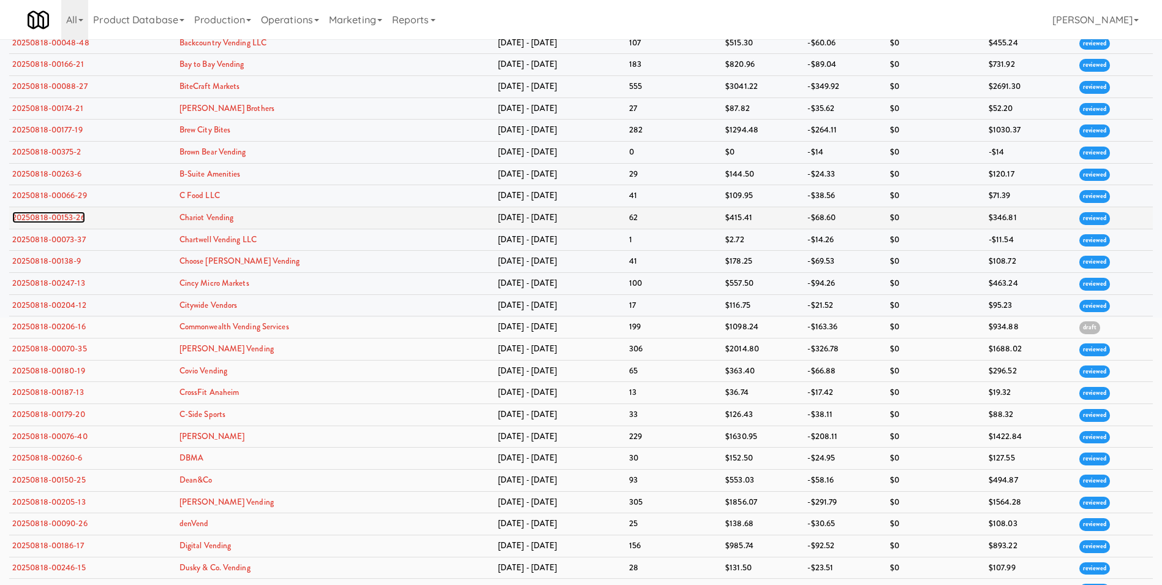
click at [78, 219] on link "20250818-00153-26" at bounding box center [48, 217] width 73 height 12
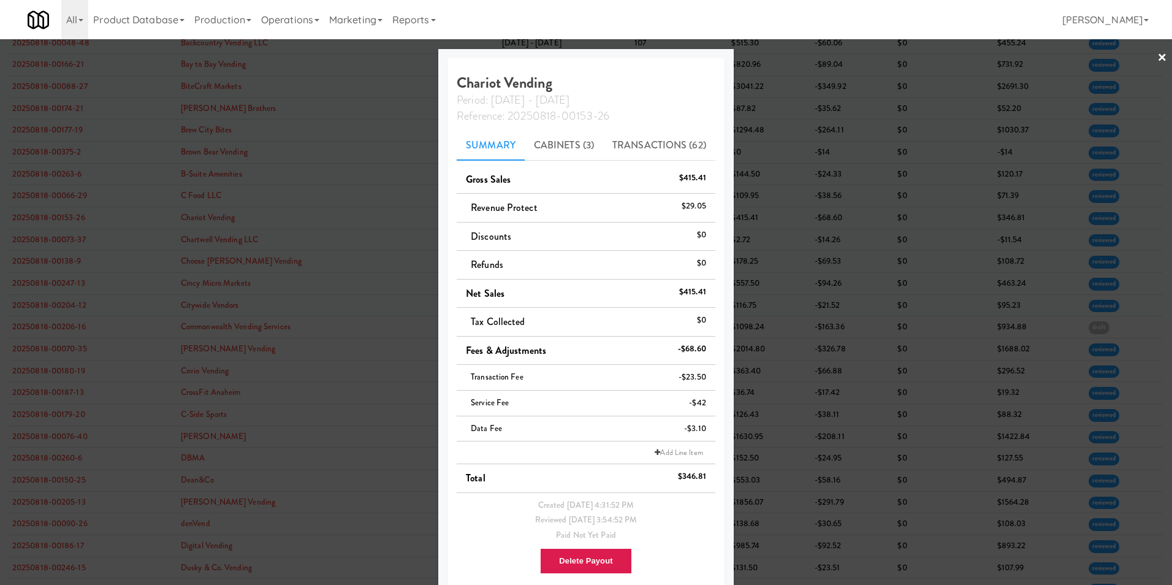
click at [1157, 58] on link "×" at bounding box center [1162, 58] width 10 height 38
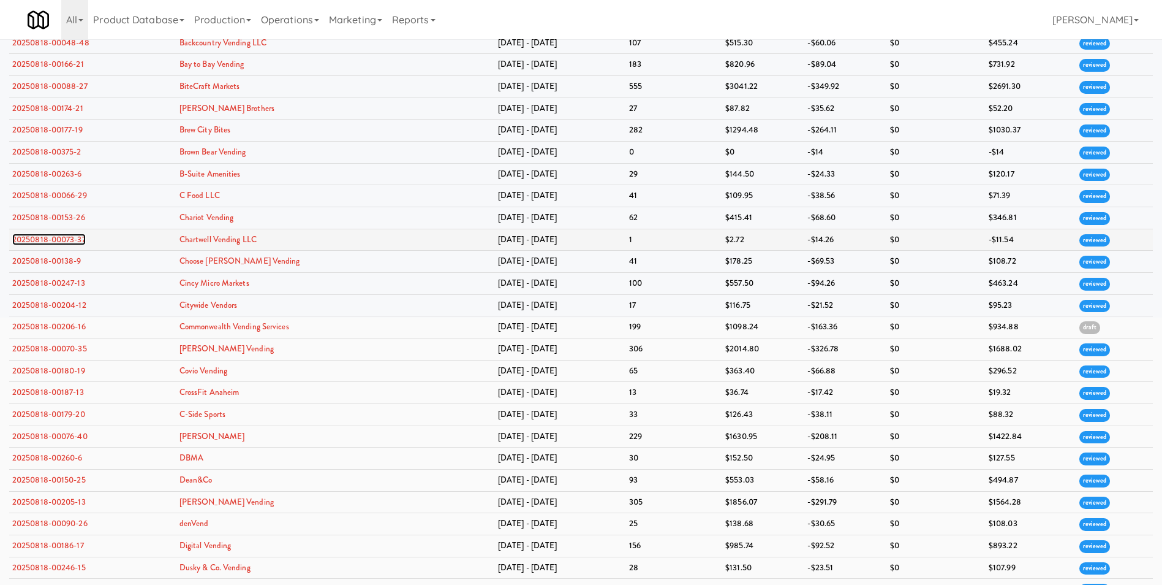
click at [69, 241] on link "20250818-00073-37" at bounding box center [49, 239] width 74 height 12
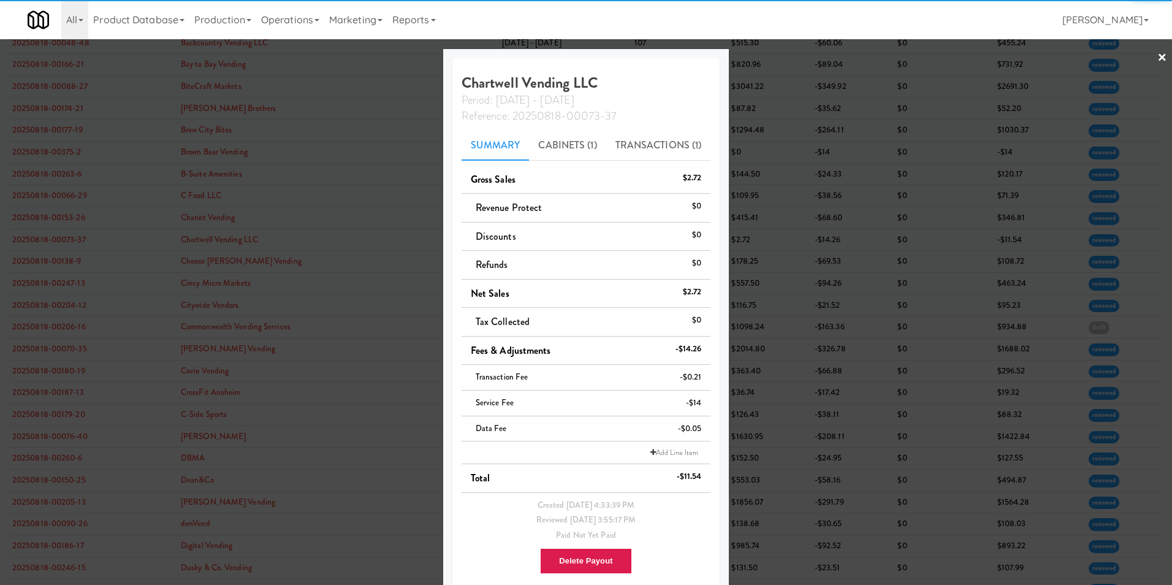
click at [1157, 63] on link "×" at bounding box center [1162, 58] width 10 height 38
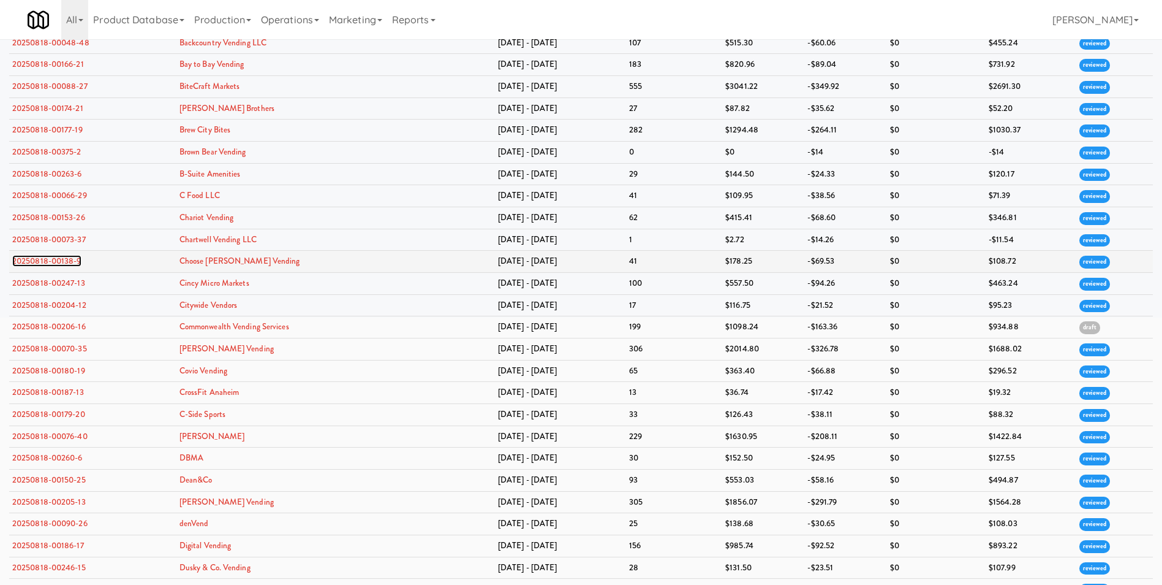
click at [54, 257] on link "20250818-00138-9" at bounding box center [46, 261] width 69 height 12
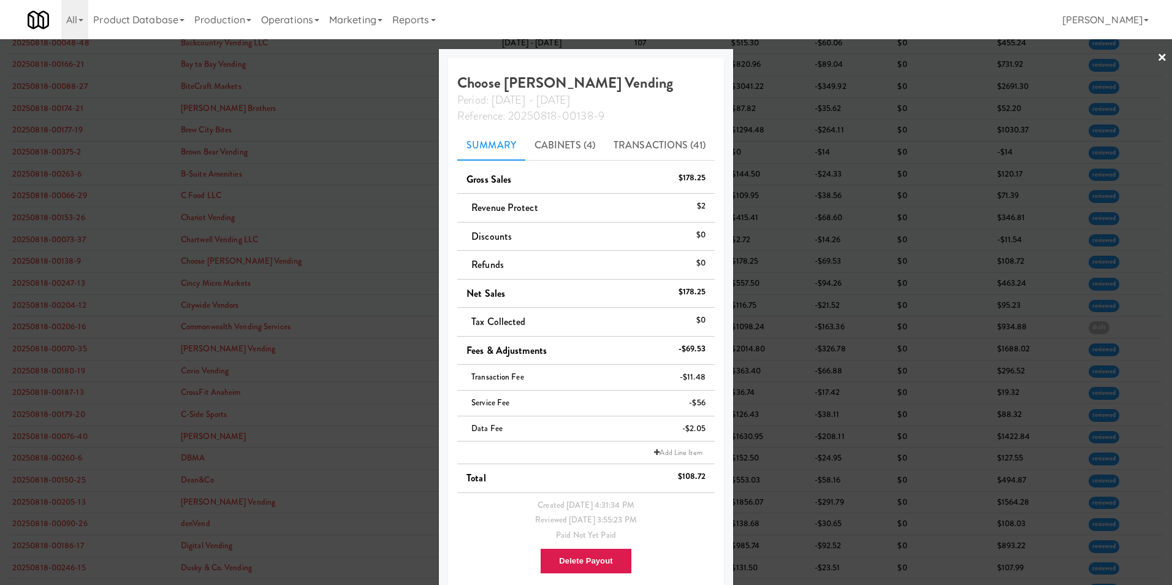
click at [1157, 53] on link "×" at bounding box center [1162, 58] width 10 height 38
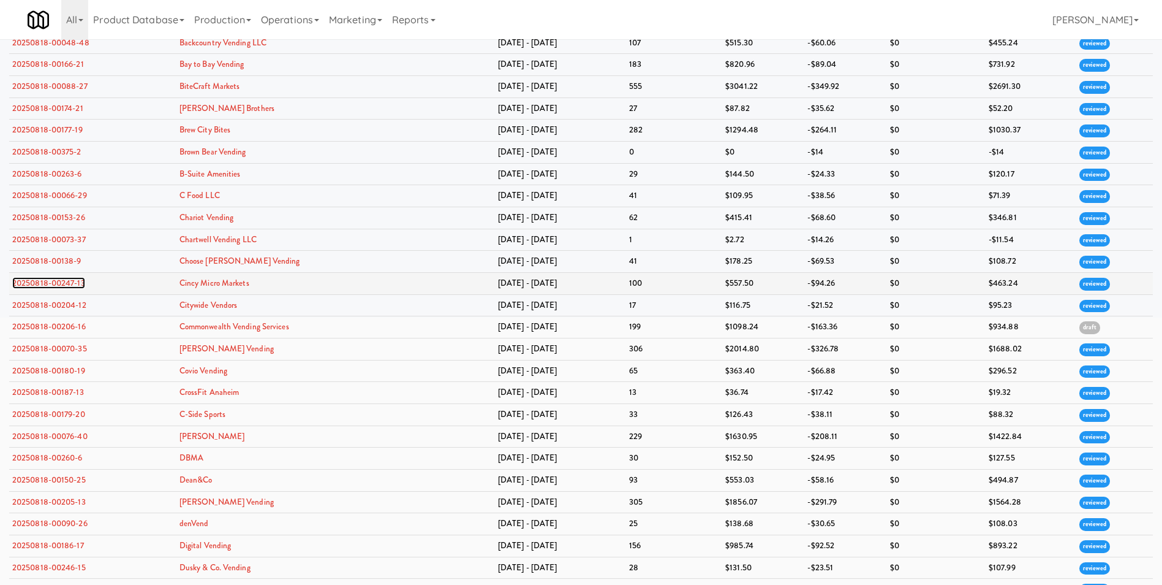
click at [36, 280] on link "20250818-00247-13" at bounding box center [48, 283] width 73 height 12
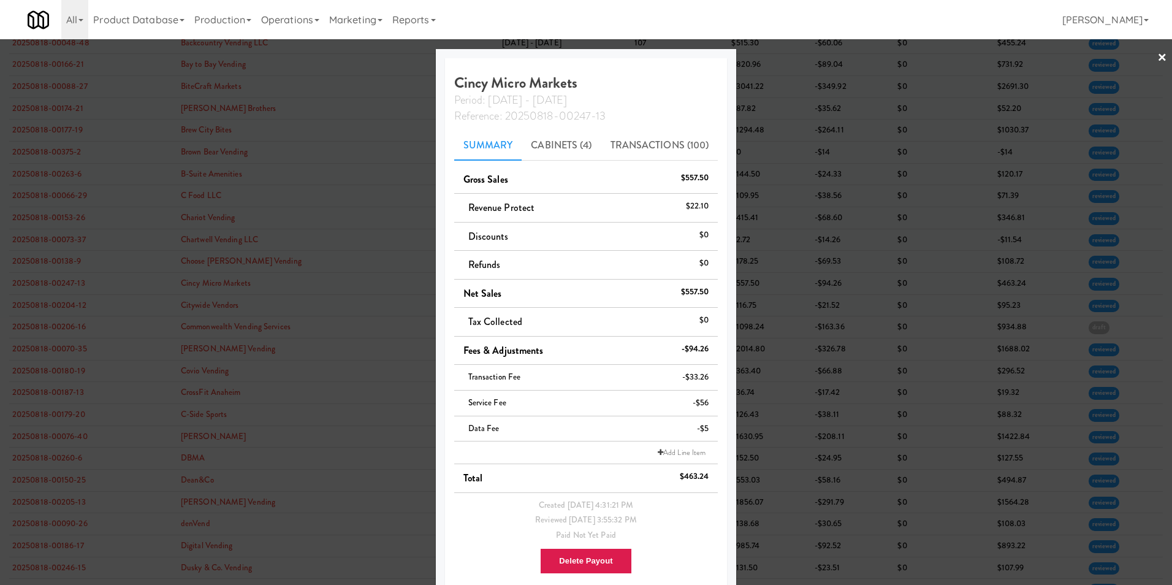
click at [1157, 56] on link "×" at bounding box center [1162, 58] width 10 height 38
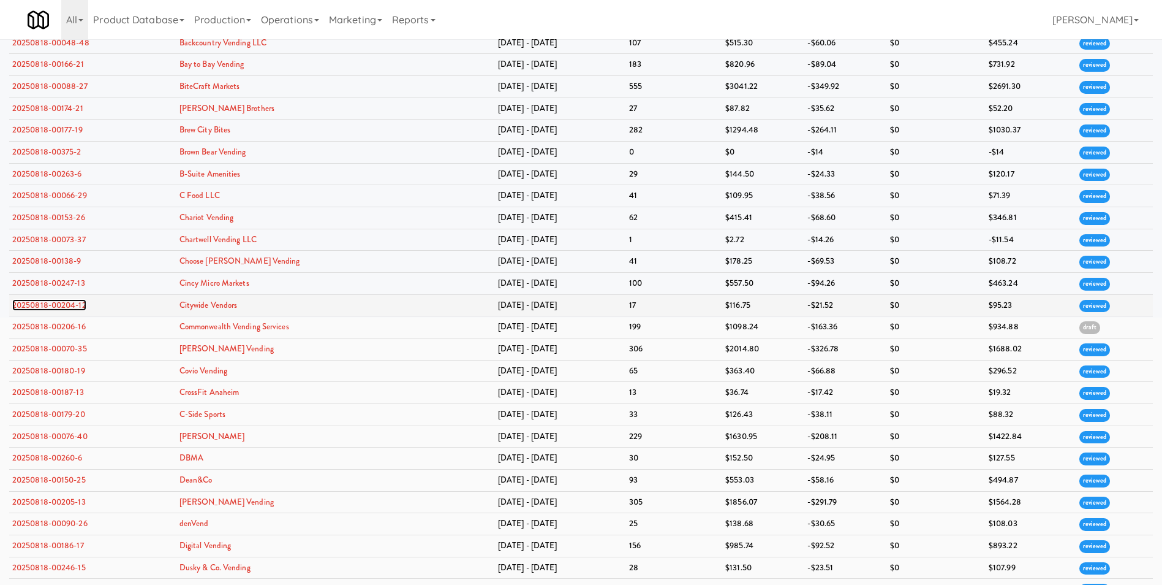
click at [43, 305] on link "20250818-00204-12" at bounding box center [49, 305] width 74 height 12
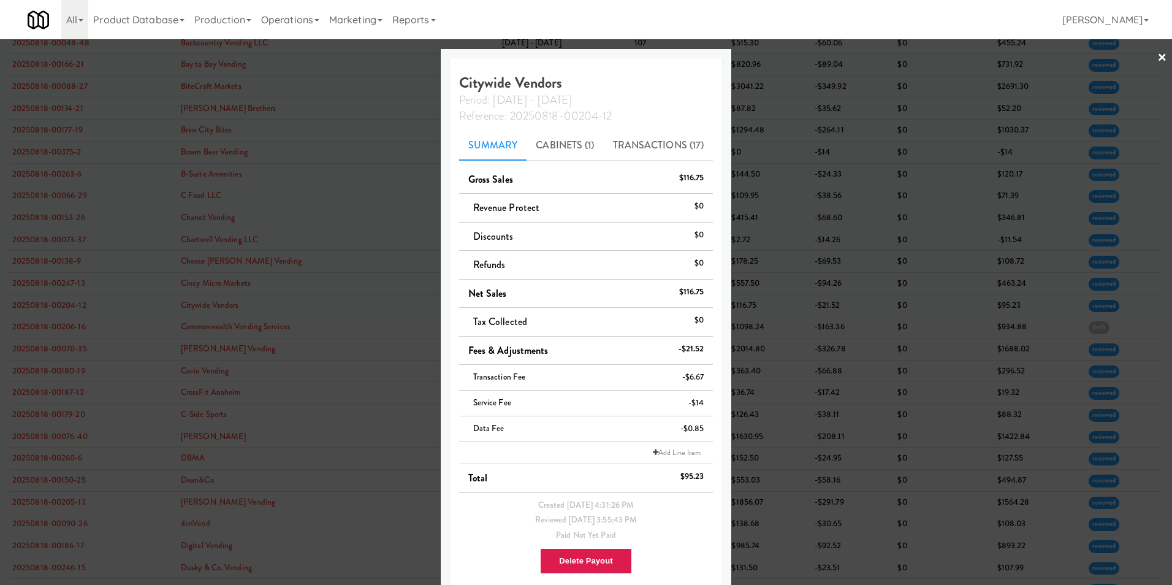
click at [1157, 55] on link "×" at bounding box center [1162, 58] width 10 height 38
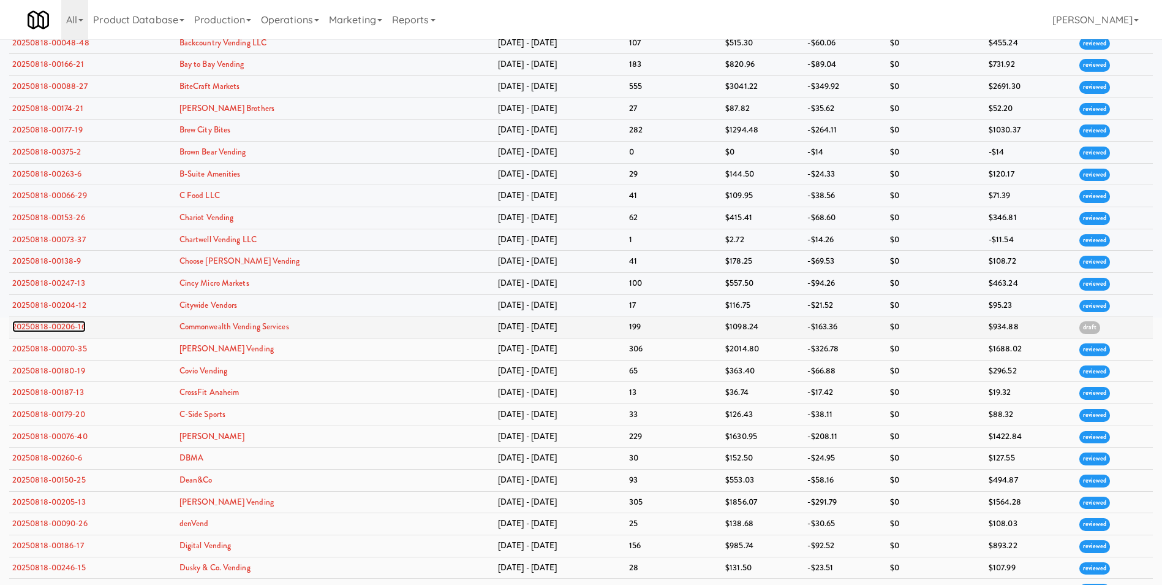
click at [72, 327] on link "20250818-00206-16" at bounding box center [49, 326] width 74 height 12
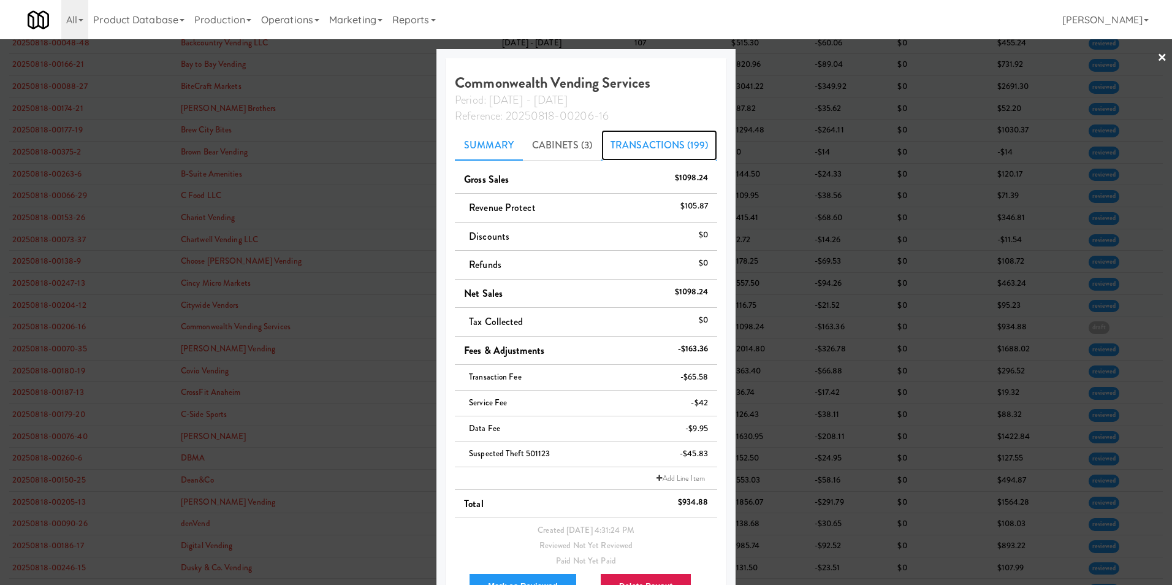
click at [648, 140] on link "Transactions (199)" at bounding box center [659, 145] width 116 height 31
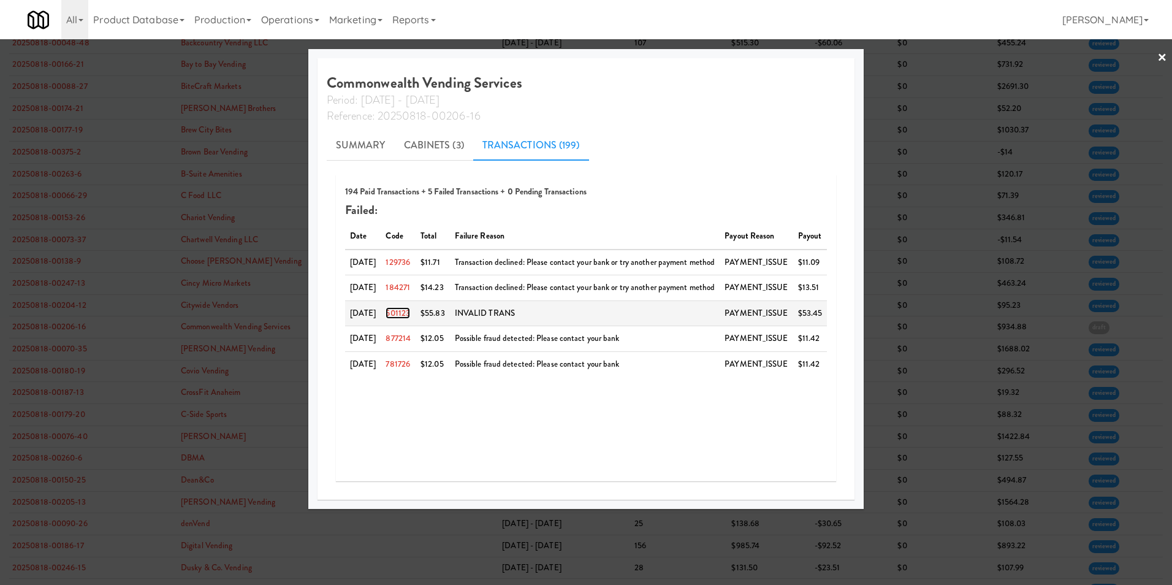
click at [401, 312] on link "501123" at bounding box center [397, 313] width 25 height 12
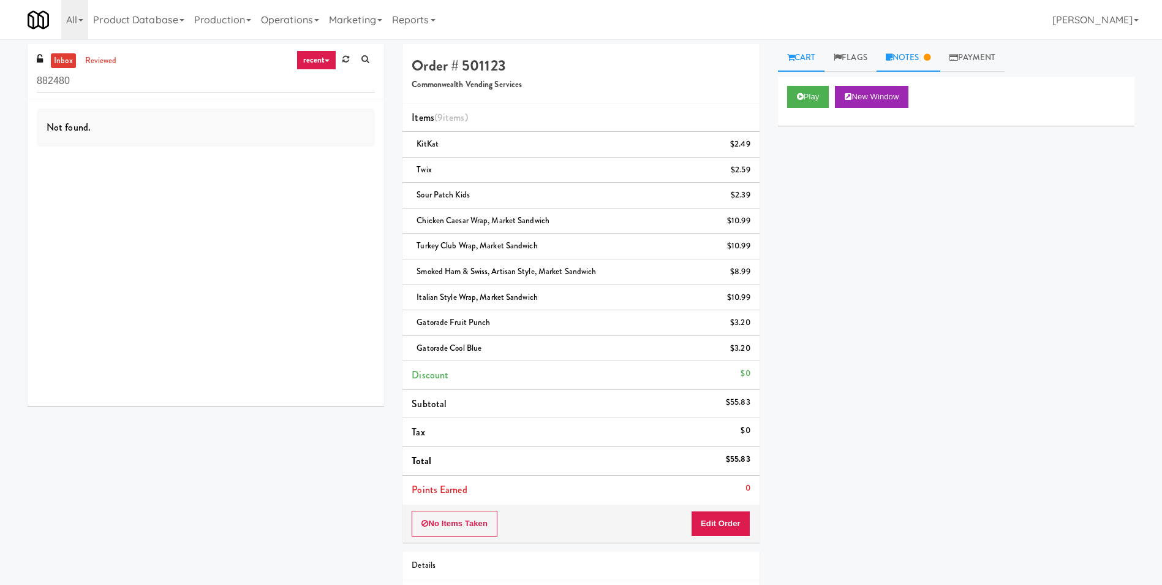
click at [913, 59] on link "Notes" at bounding box center [909, 58] width 64 height 28
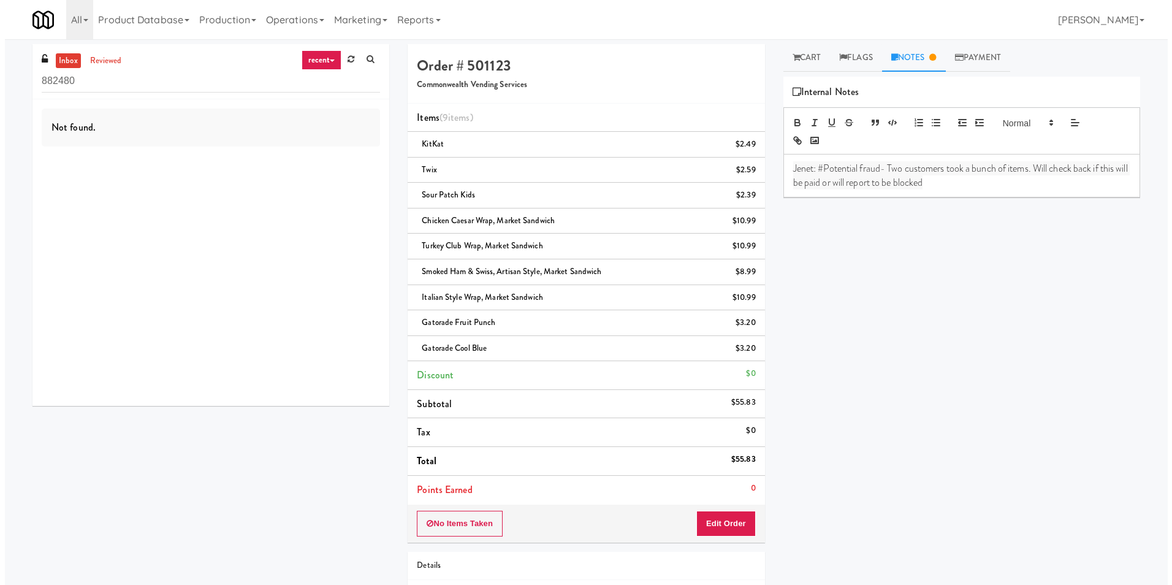
scroll to position [39, 0]
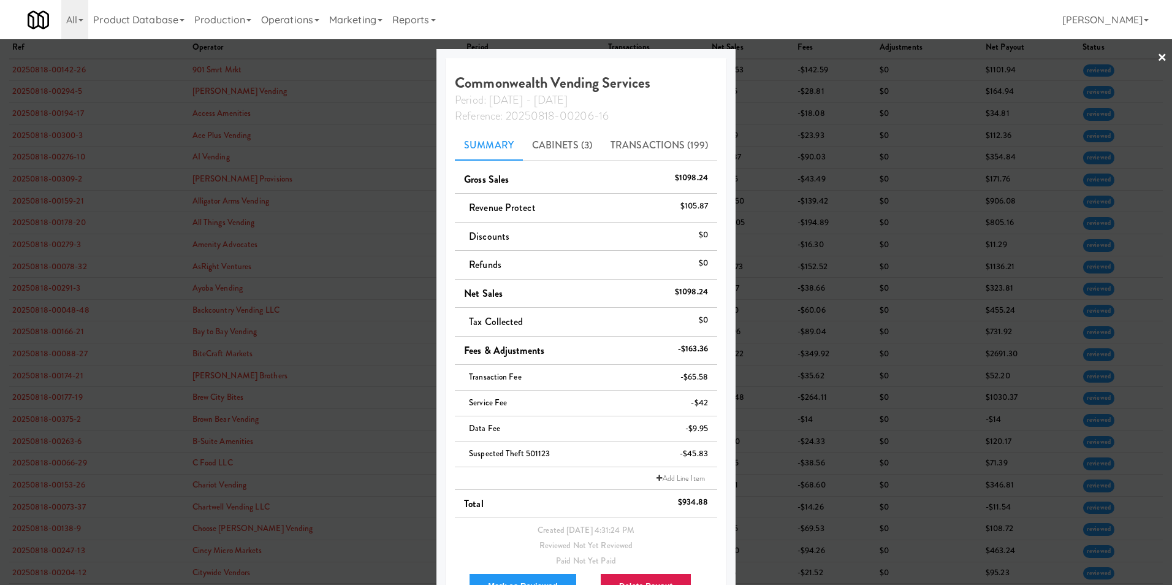
click at [1157, 56] on link "×" at bounding box center [1162, 58] width 10 height 38
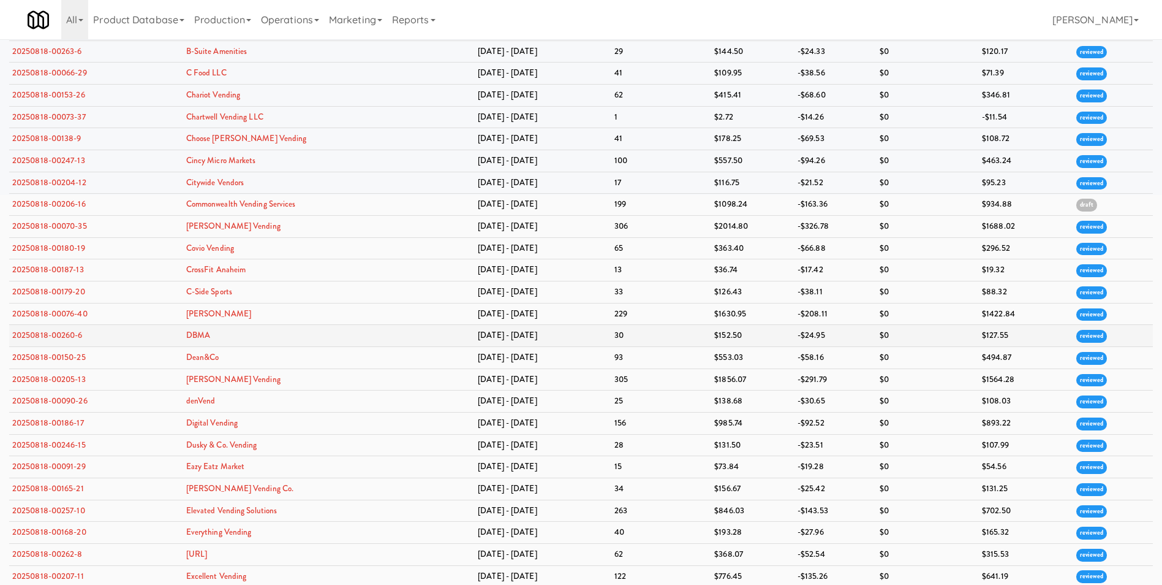
scroll to position [490, 0]
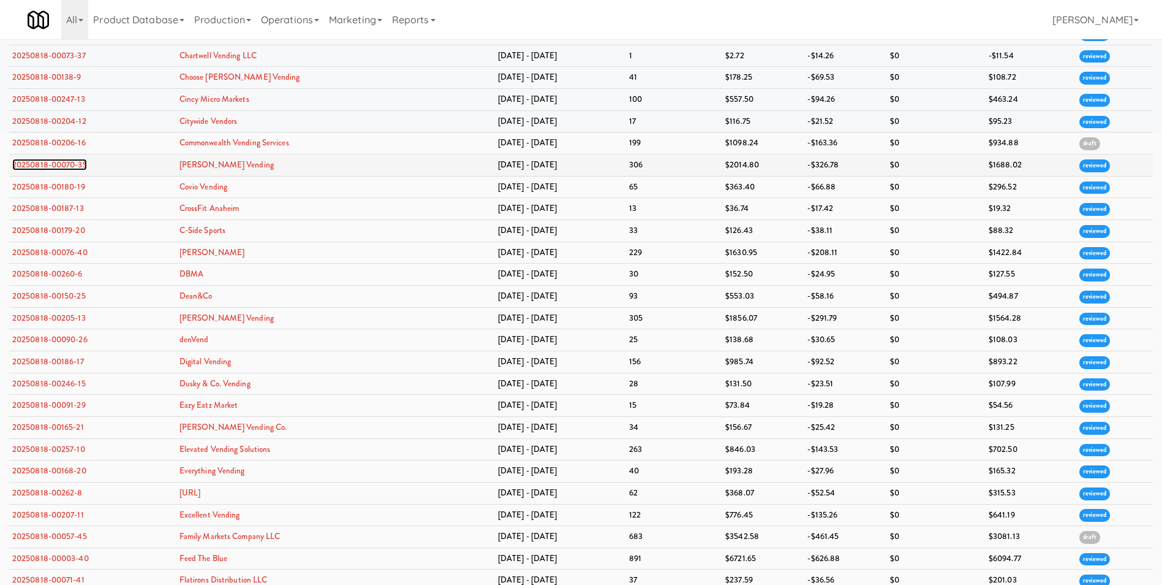
click at [60, 166] on link "20250818-00070-35" at bounding box center [49, 165] width 75 height 12
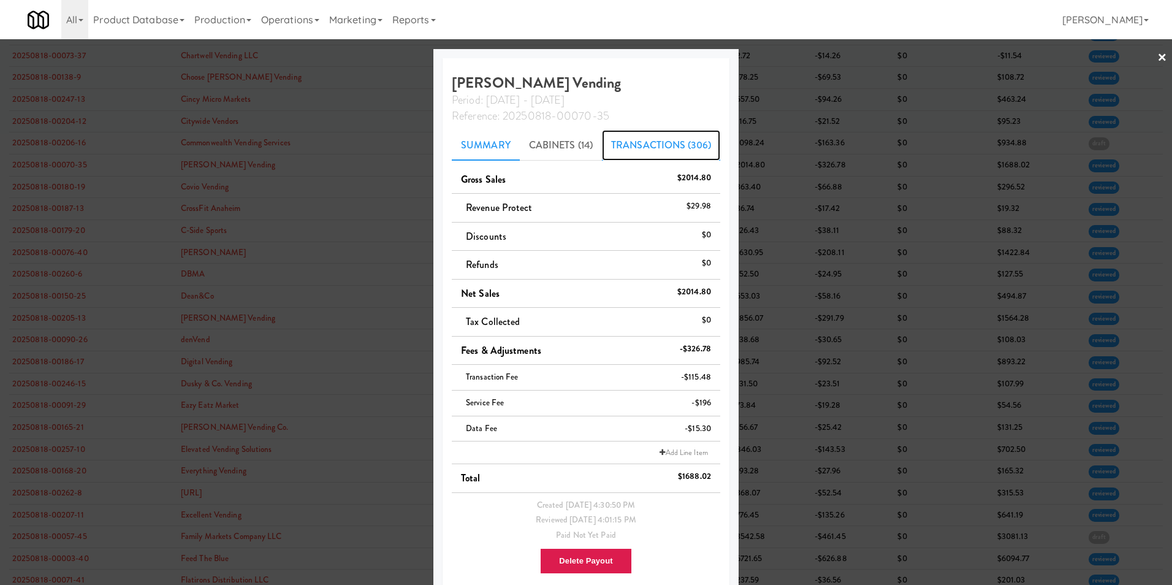
click at [662, 147] on link "Transactions (306)" at bounding box center [661, 145] width 118 height 31
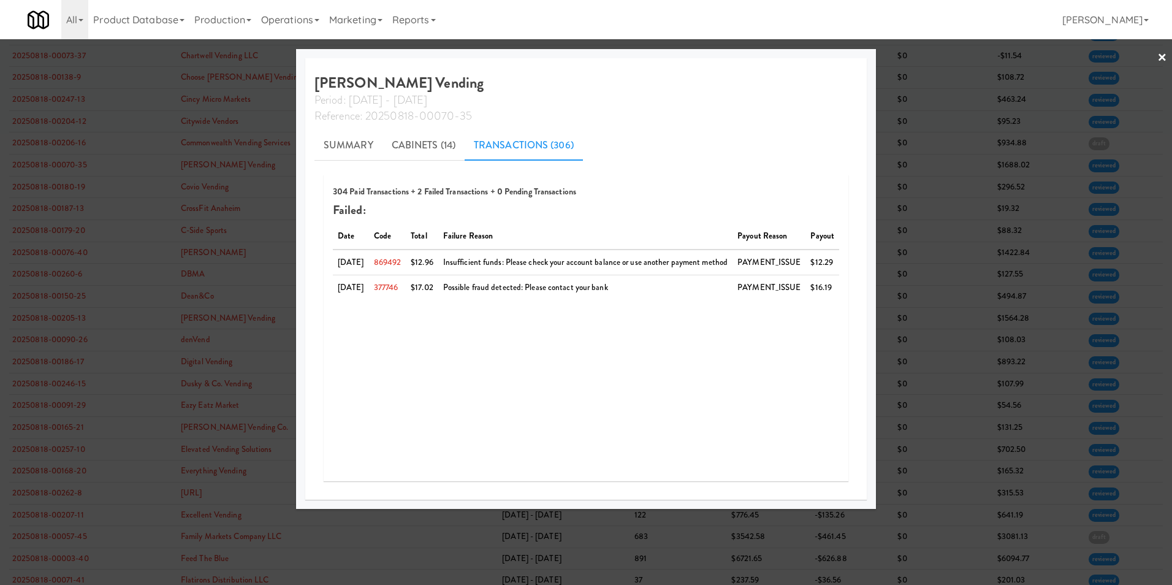
click at [1162, 56] on link "×" at bounding box center [1162, 58] width 10 height 38
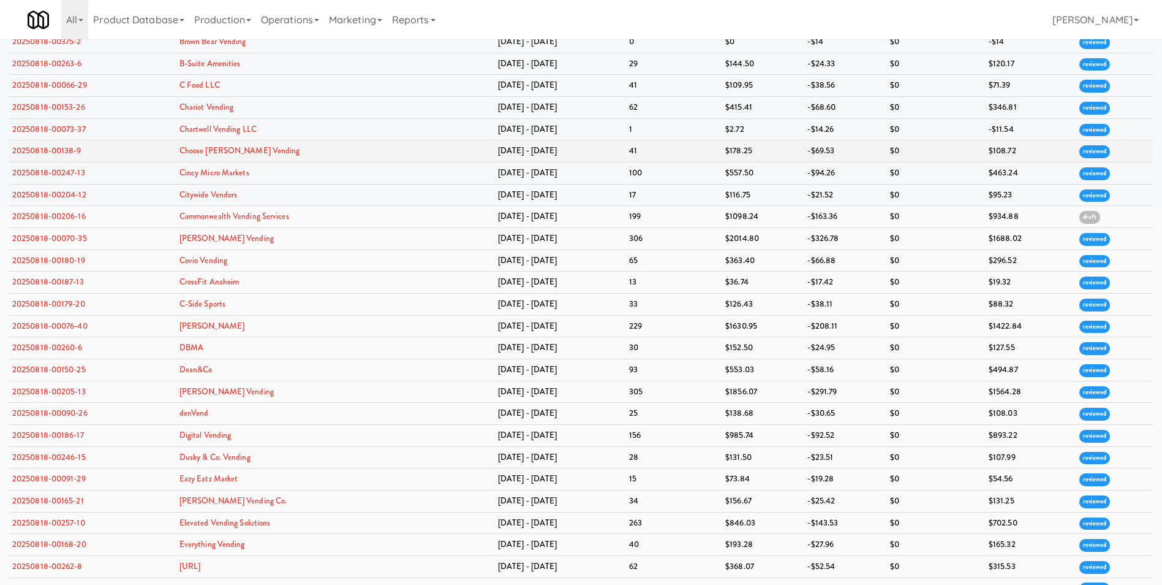
scroll to position [429, 0]
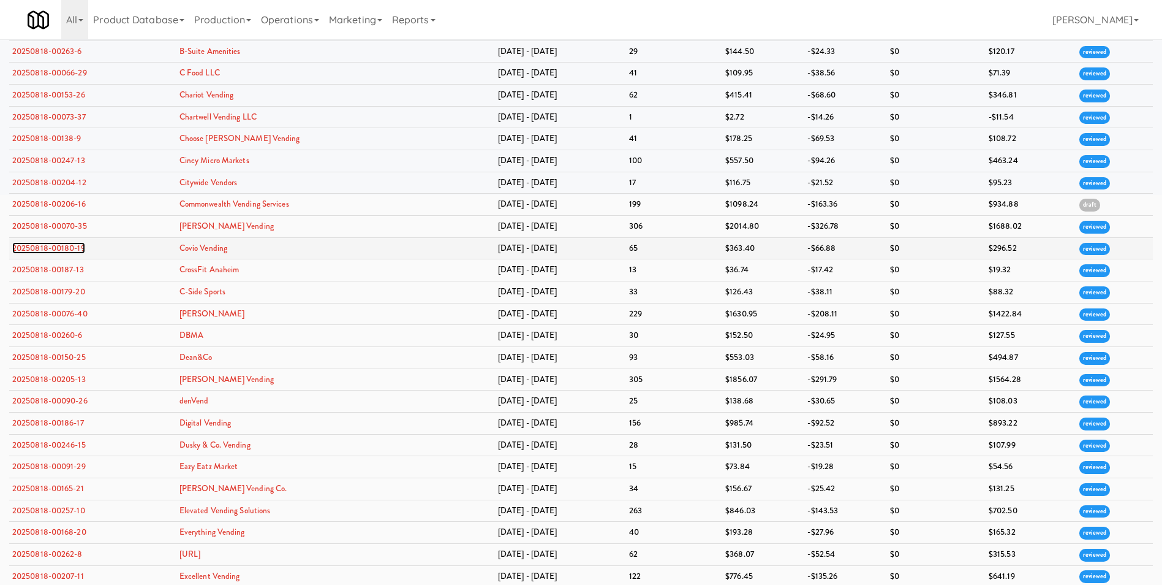
click at [69, 250] on link "20250818-00180-19" at bounding box center [48, 248] width 73 height 12
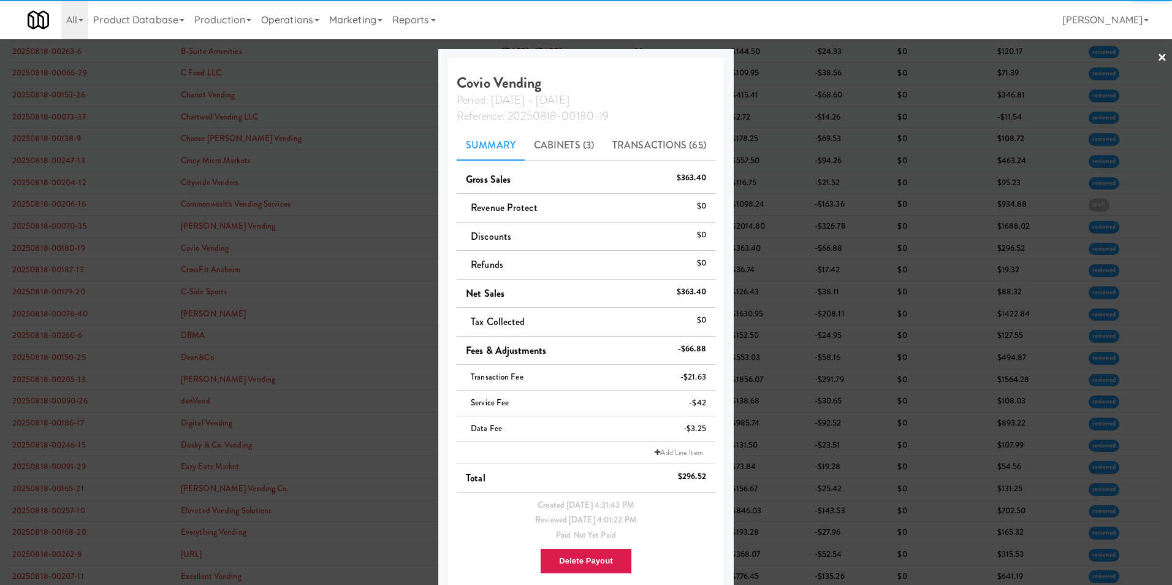
click at [1157, 58] on link "×" at bounding box center [1162, 58] width 10 height 38
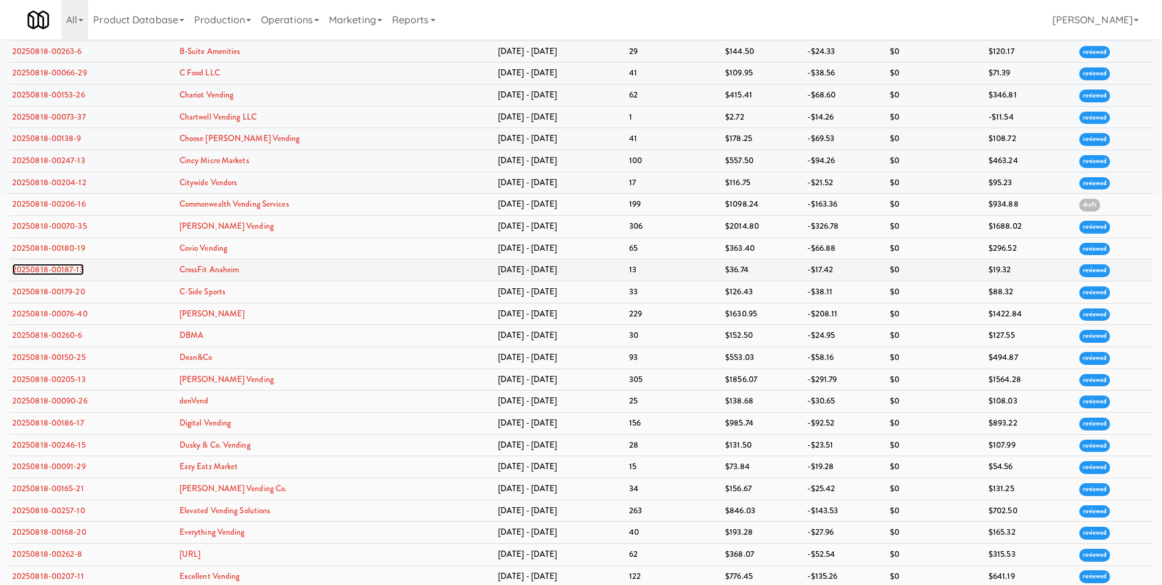
click at [67, 270] on link "20250818-00187-13" at bounding box center [48, 269] width 72 height 12
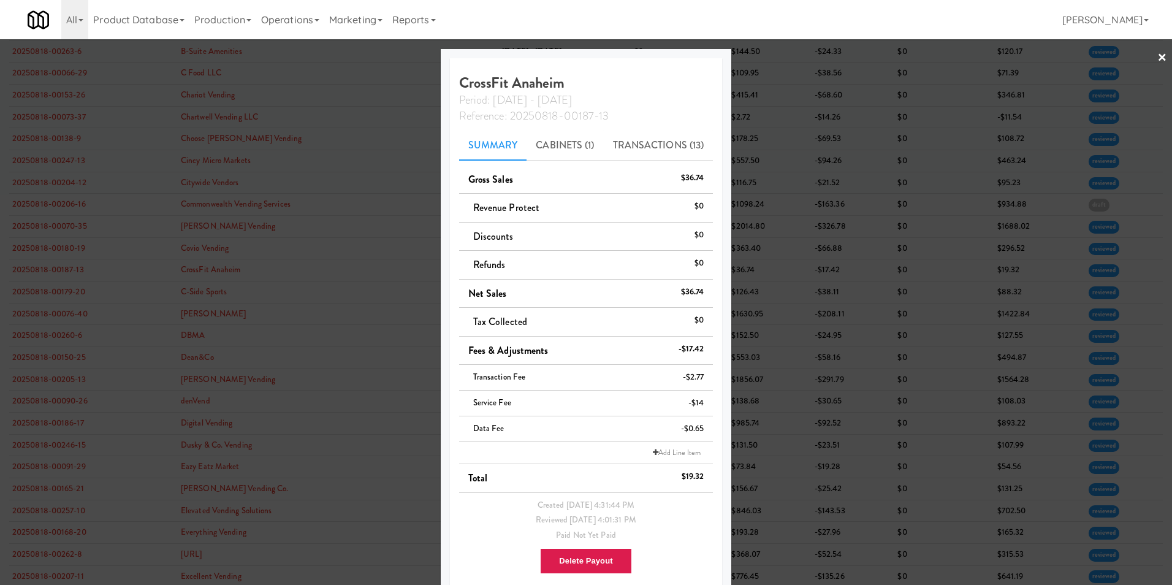
click at [1157, 58] on link "×" at bounding box center [1162, 58] width 10 height 38
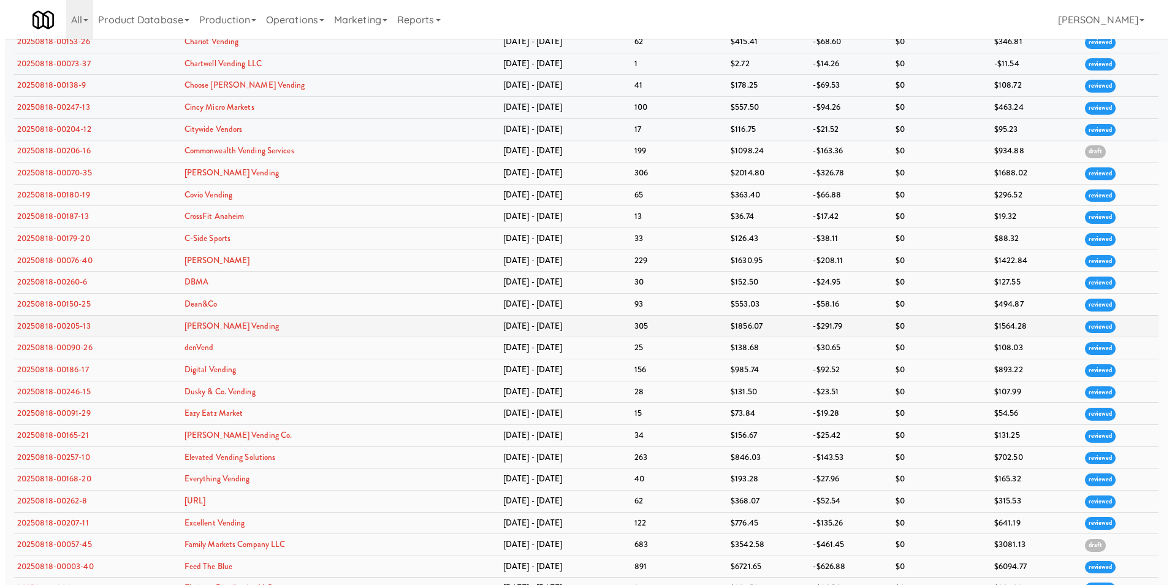
scroll to position [552, 0]
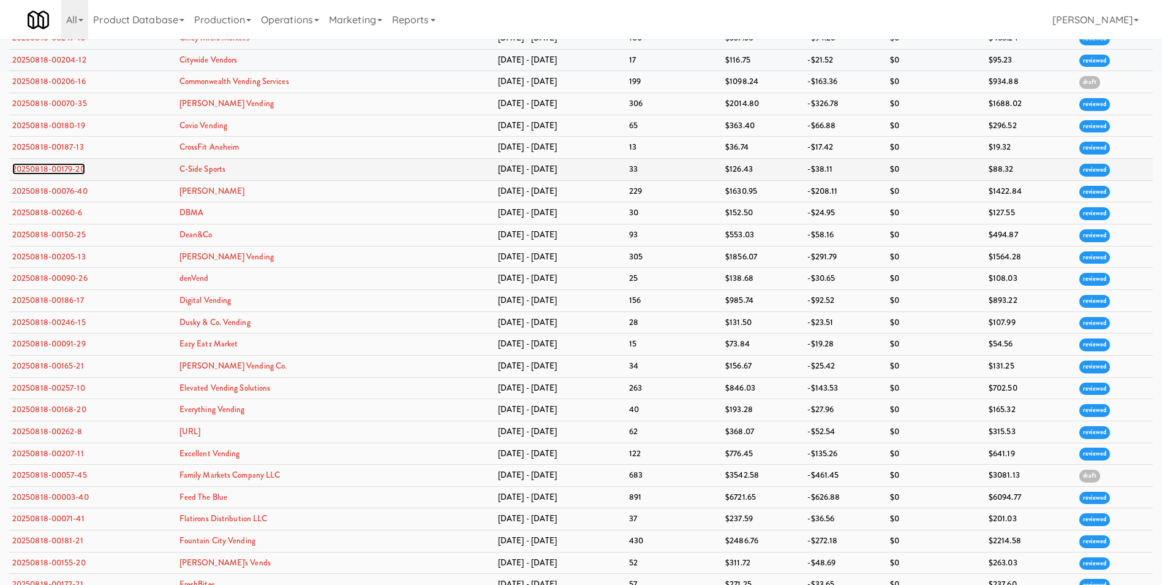
click at [55, 167] on link "20250818-00179-20" at bounding box center [48, 169] width 73 height 12
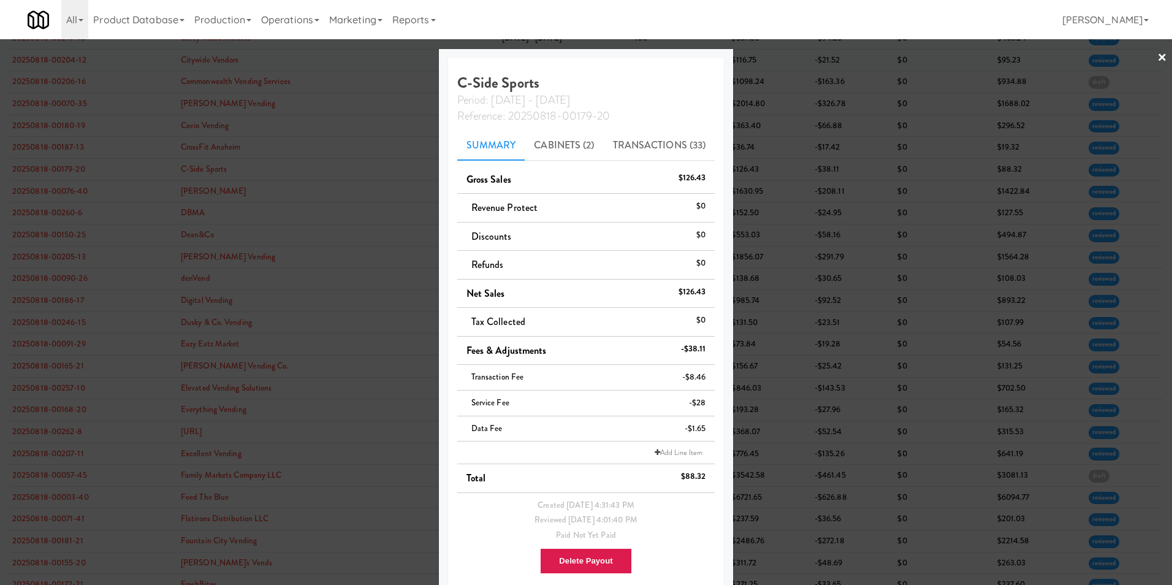
click at [1157, 56] on link "×" at bounding box center [1162, 58] width 10 height 38
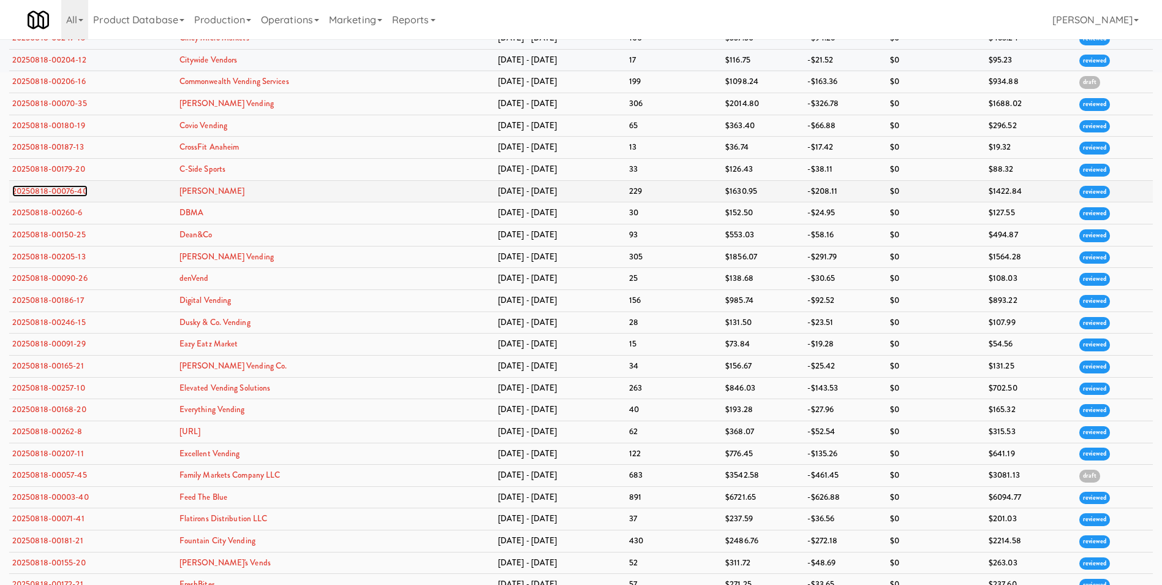
click at [64, 192] on link "20250818-00076-40" at bounding box center [49, 191] width 75 height 12
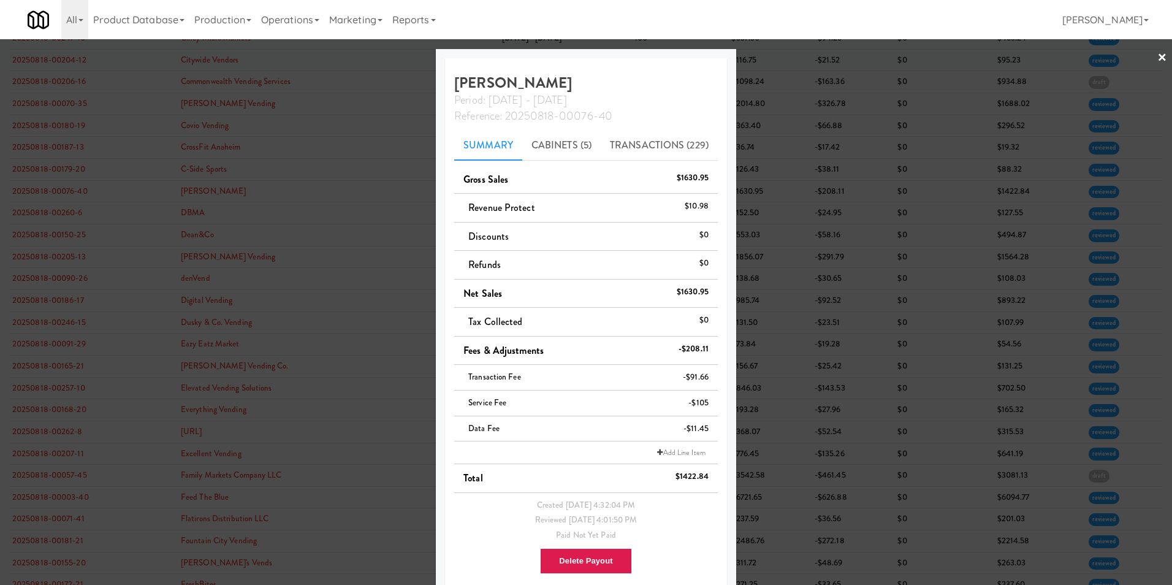
click at [1158, 56] on div at bounding box center [586, 292] width 1172 height 585
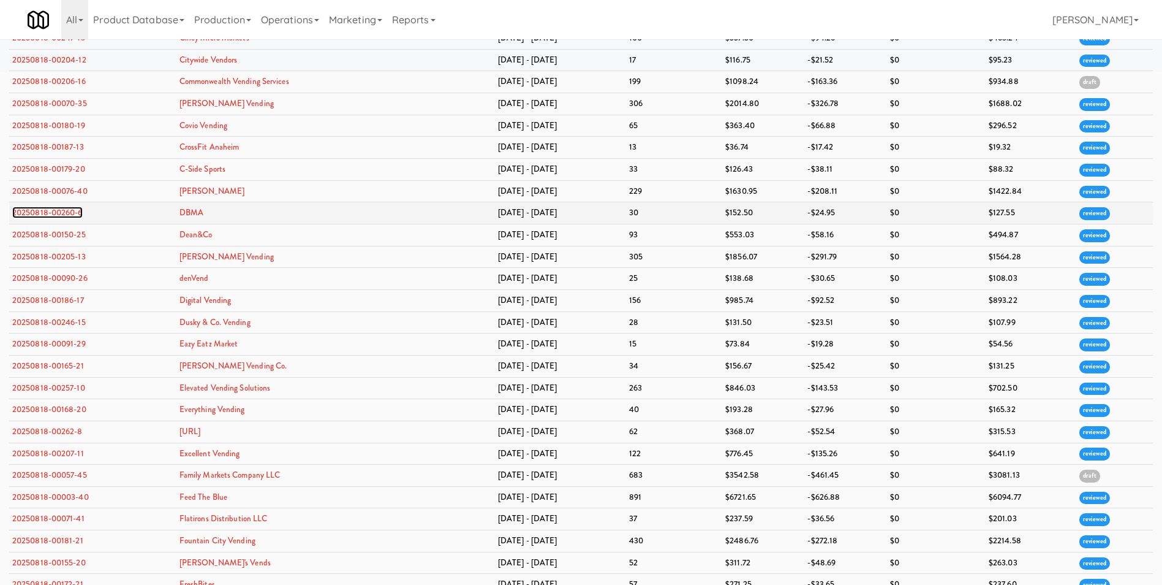
click at [63, 213] on link "20250818-00260-6" at bounding box center [47, 213] width 70 height 12
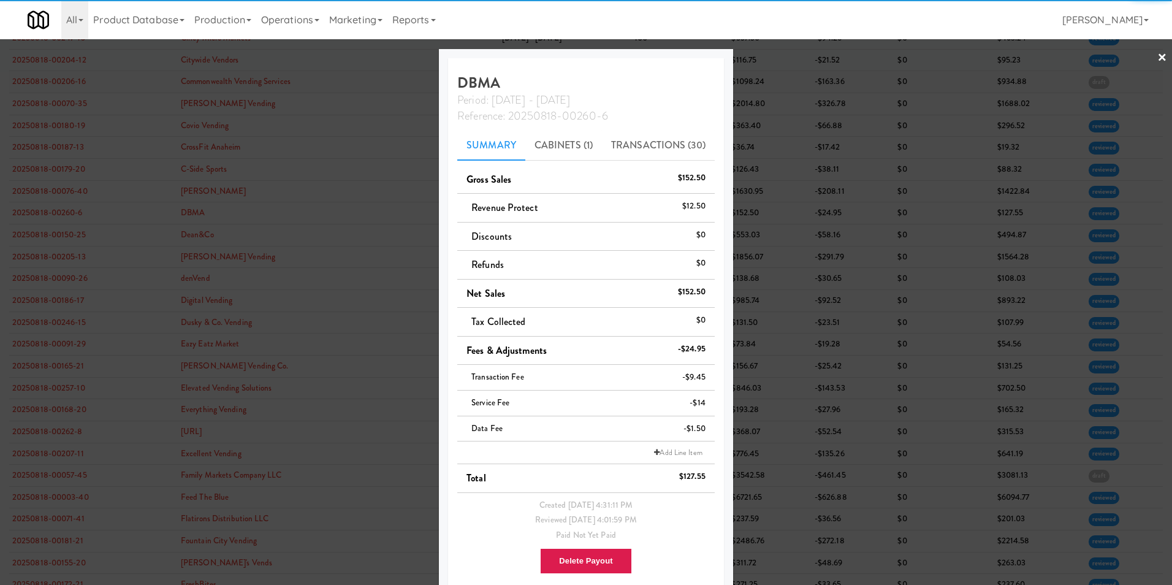
drag, startPoint x: 1154, startPoint y: 58, endPoint x: 1058, endPoint y: 79, distance: 99.2
click at [1157, 59] on link "×" at bounding box center [1162, 58] width 10 height 38
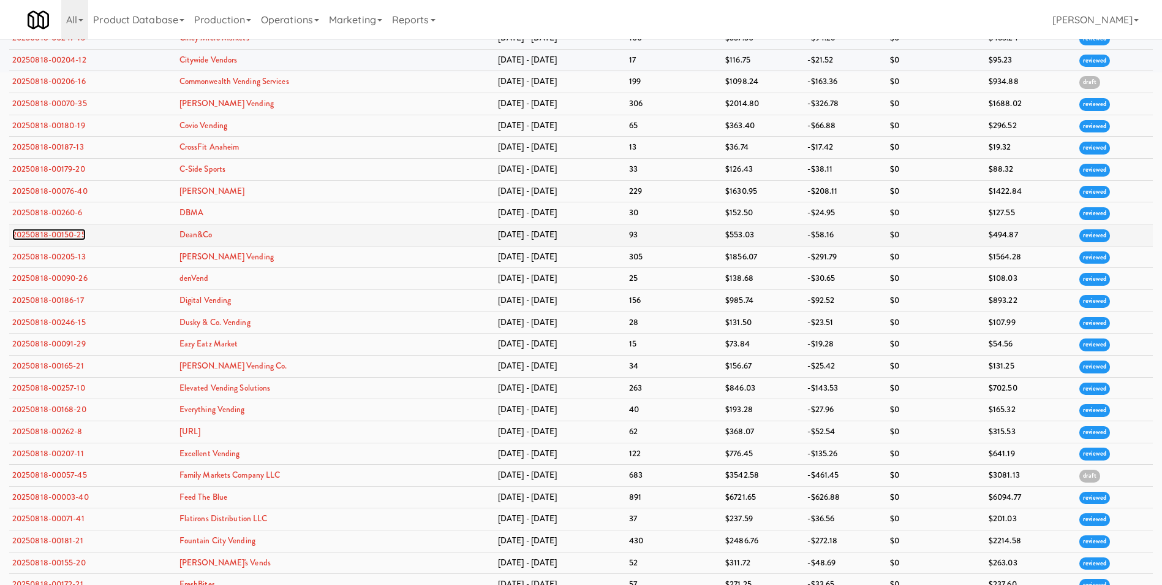
click at [79, 231] on link "20250818-00150-25" at bounding box center [49, 235] width 74 height 12
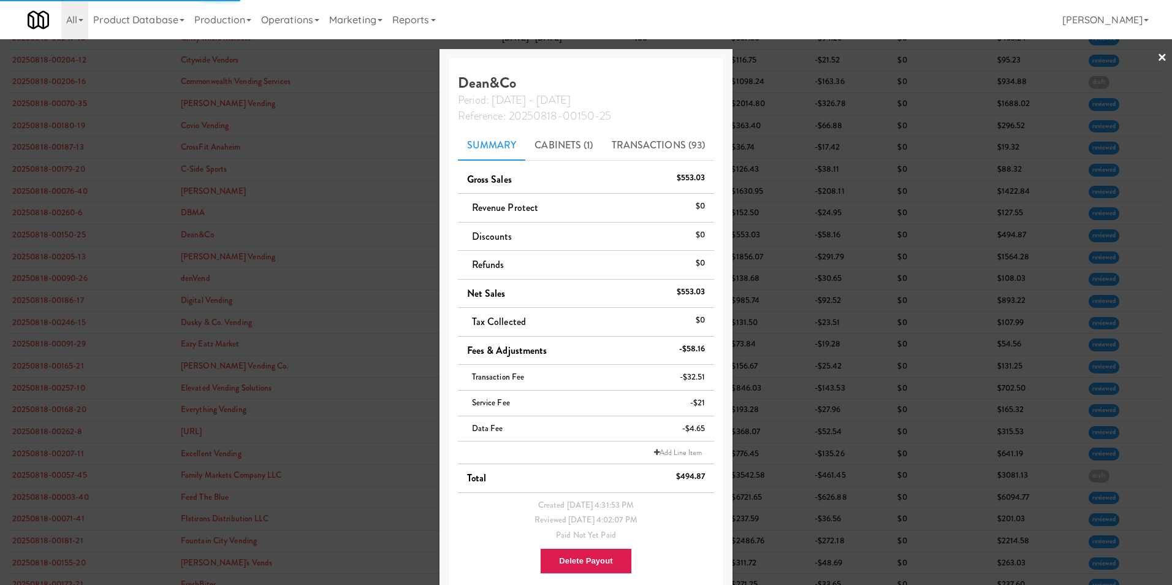
click at [1158, 58] on div at bounding box center [586, 292] width 1172 height 585
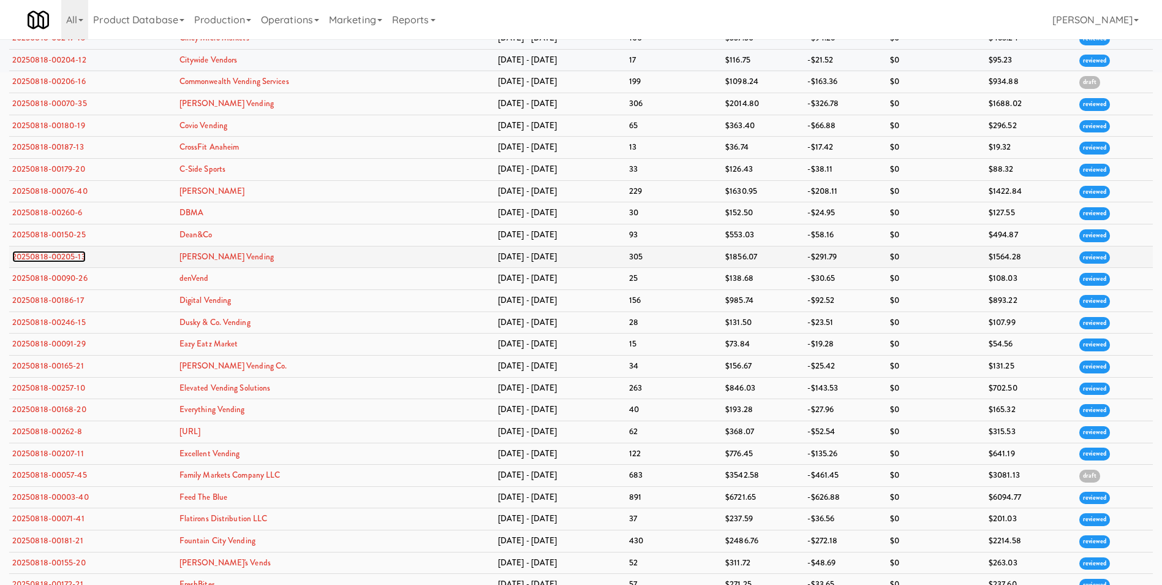
click at [66, 257] on link "20250818-00205-13" at bounding box center [49, 257] width 74 height 12
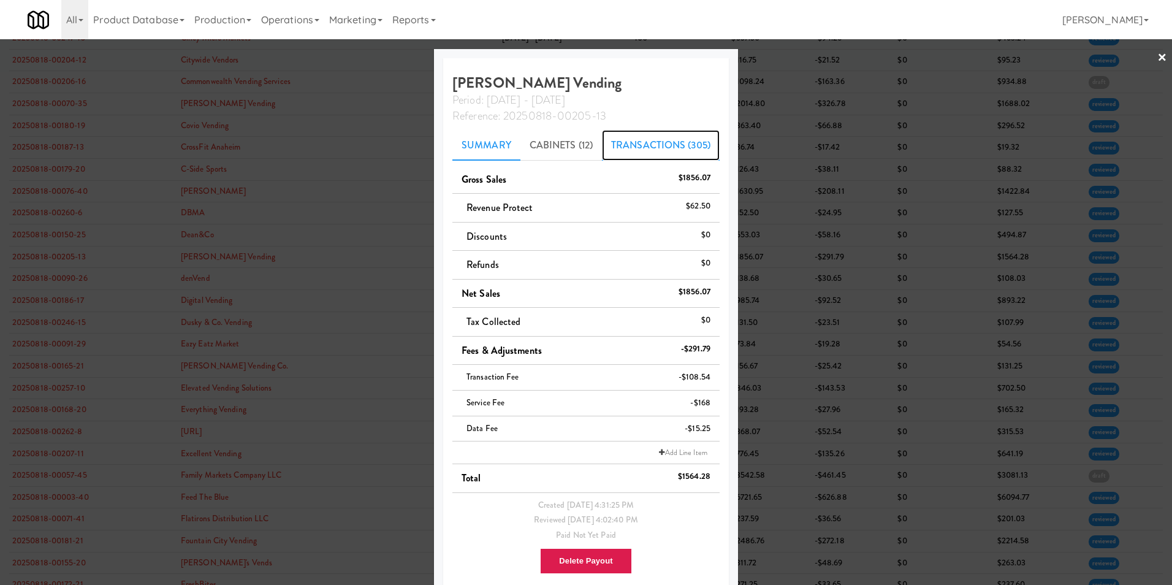
click at [640, 146] on link "Transactions (305)" at bounding box center [661, 145] width 118 height 31
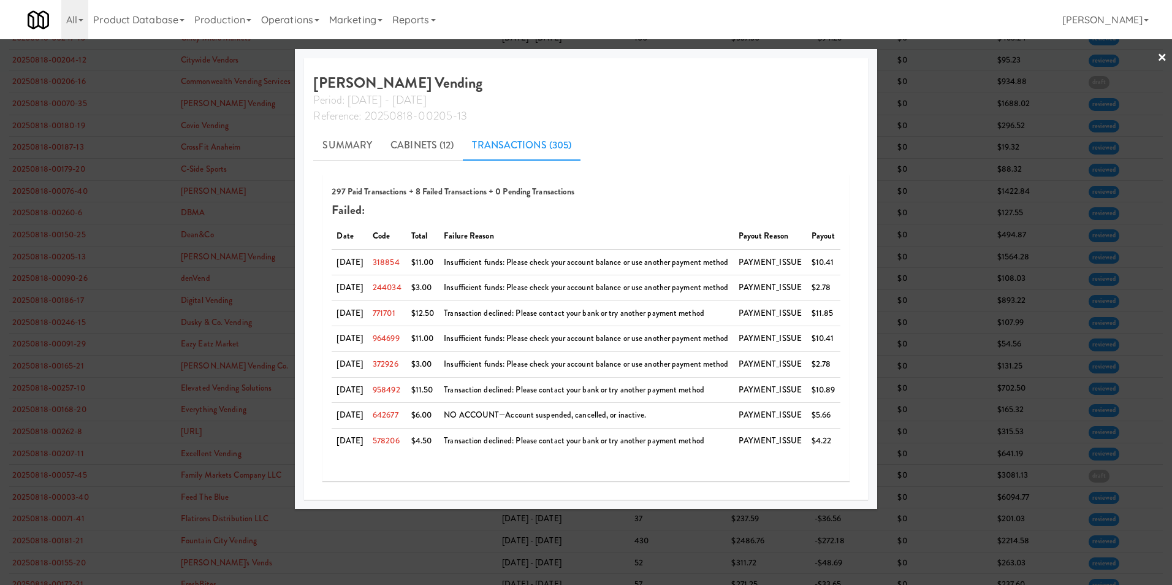
click at [1159, 55] on link "×" at bounding box center [1162, 58] width 10 height 38
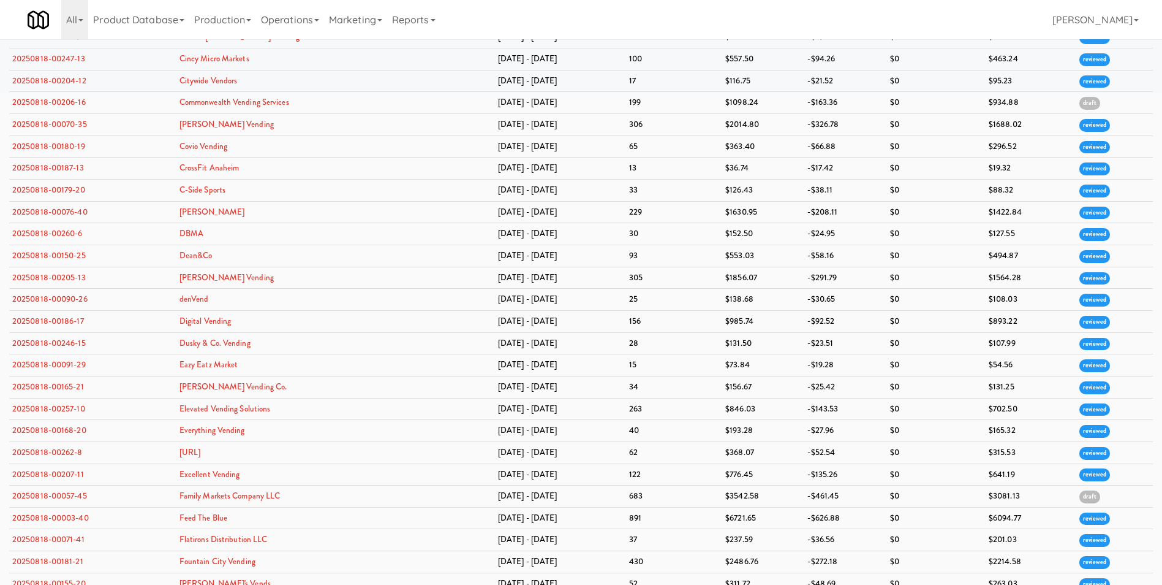
scroll to position [613, 0]
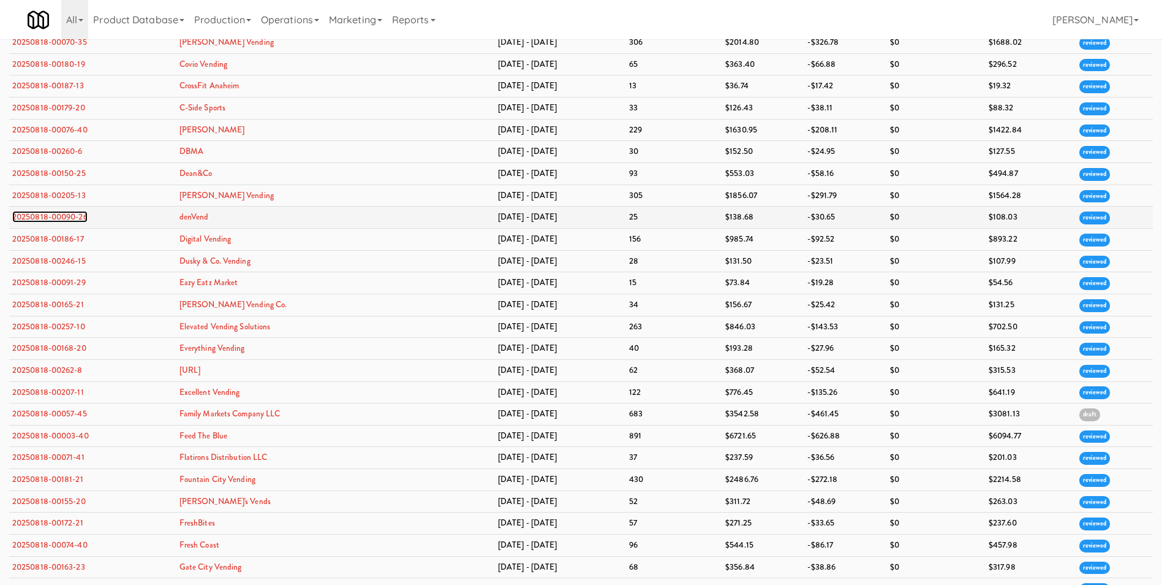
click at [68, 220] on link "20250818-00090-26" at bounding box center [49, 217] width 75 height 12
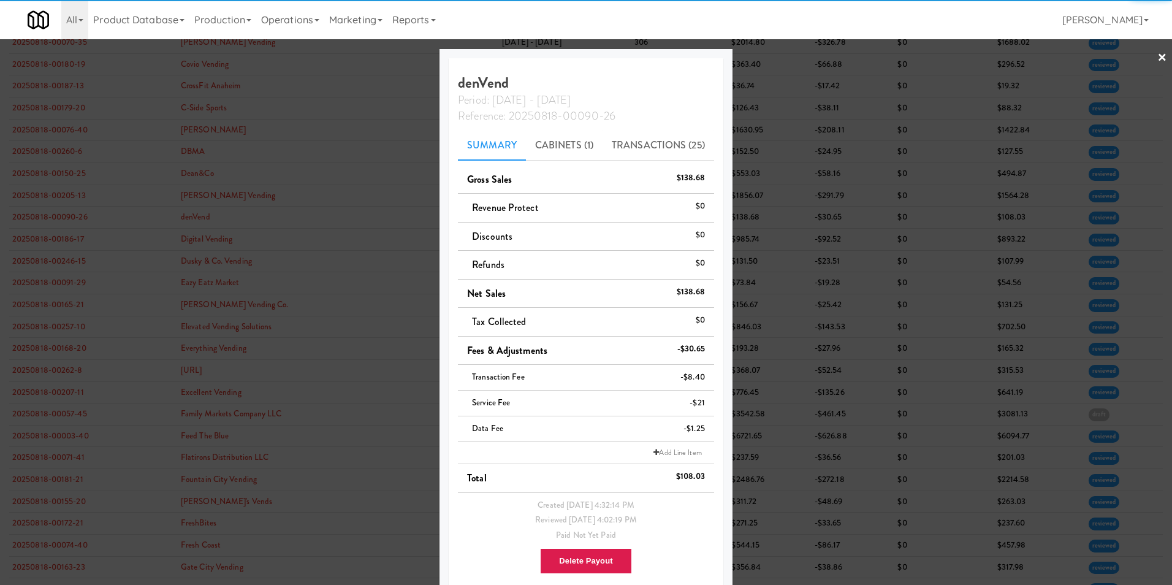
click at [1157, 61] on link "×" at bounding box center [1162, 58] width 10 height 38
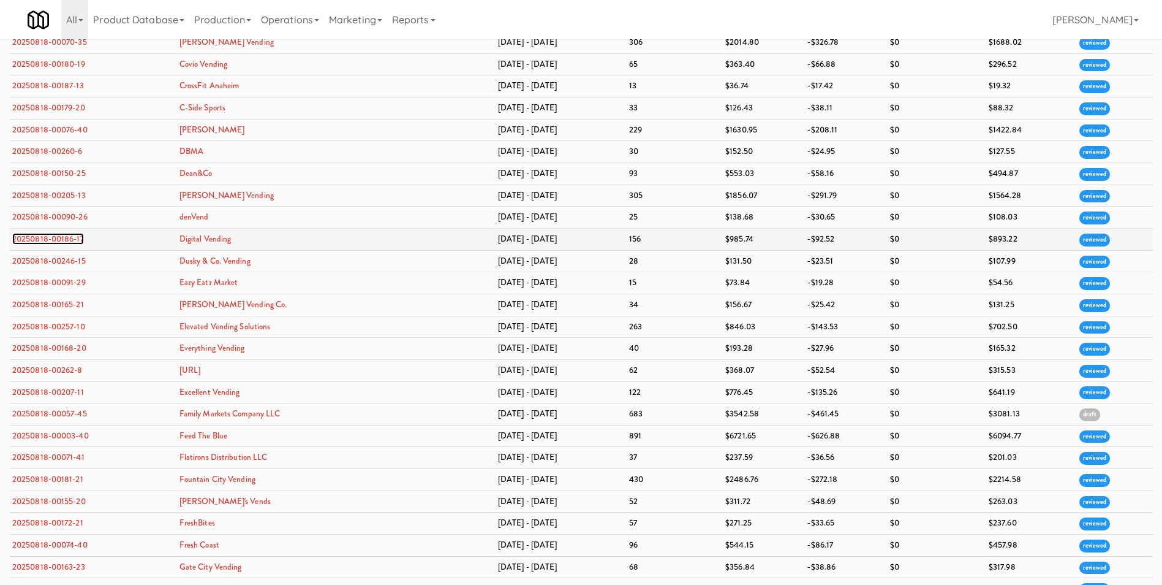
click at [63, 243] on link "20250818-00186-17" at bounding box center [48, 239] width 72 height 12
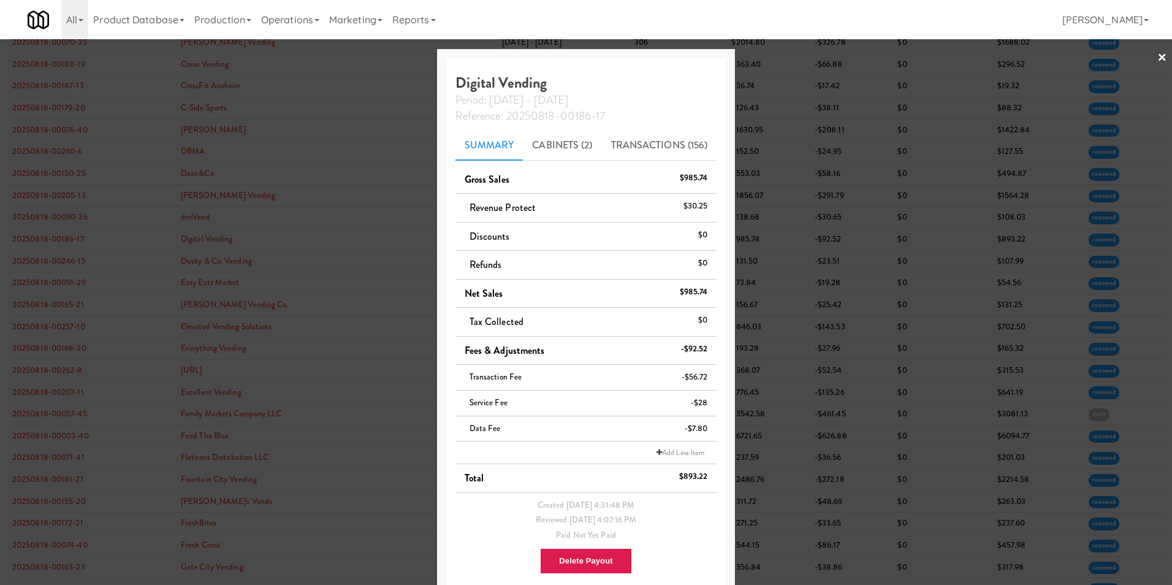
click at [1157, 59] on link "×" at bounding box center [1162, 58] width 10 height 38
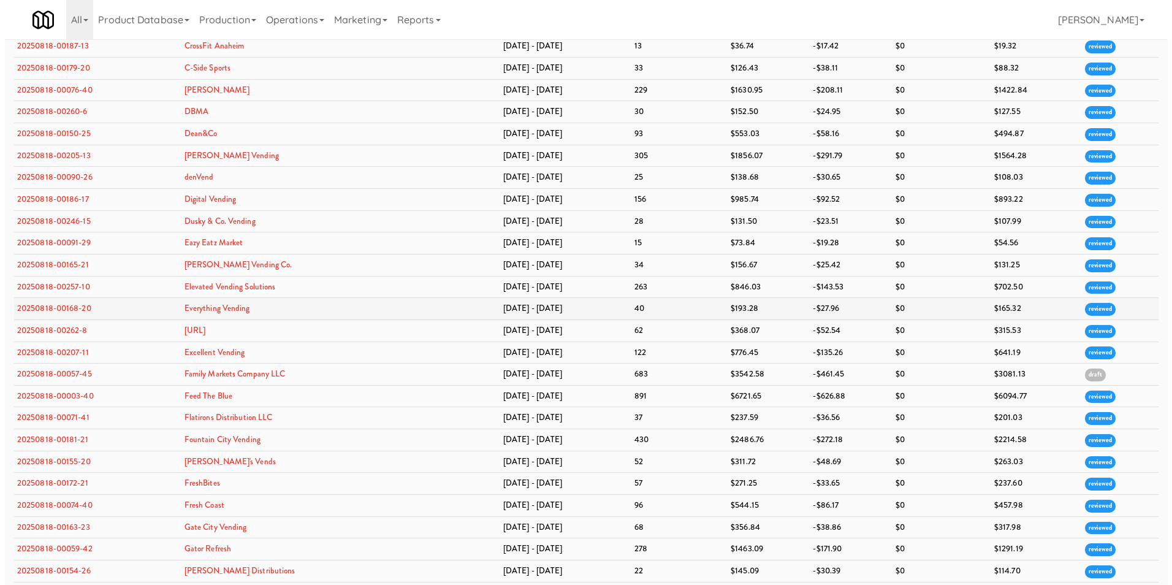
scroll to position [674, 0]
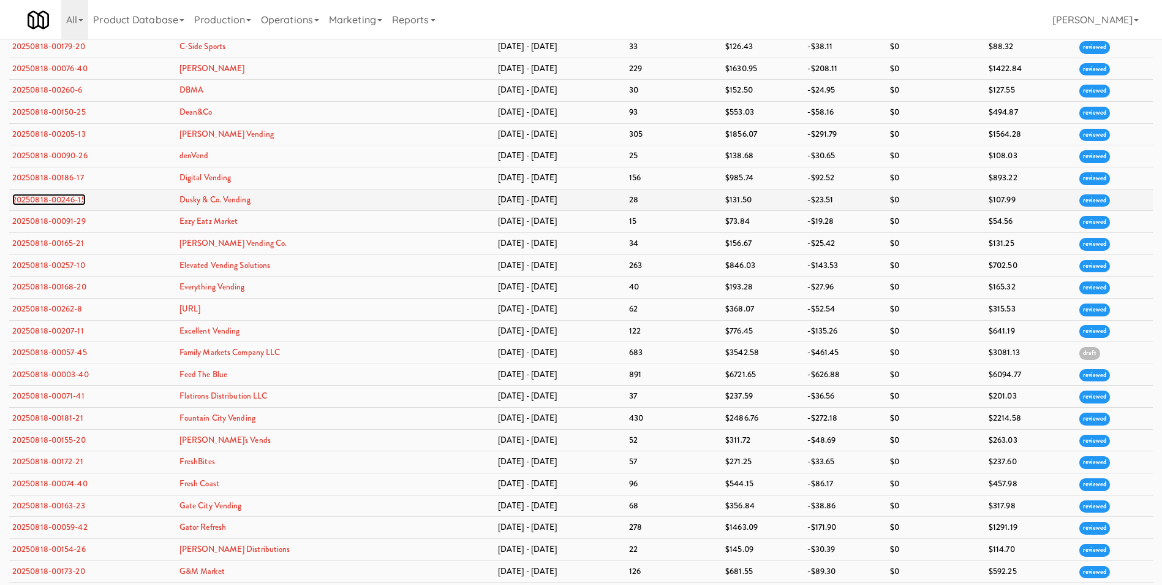
click at [66, 202] on link "20250818-00246-15" at bounding box center [49, 200] width 74 height 12
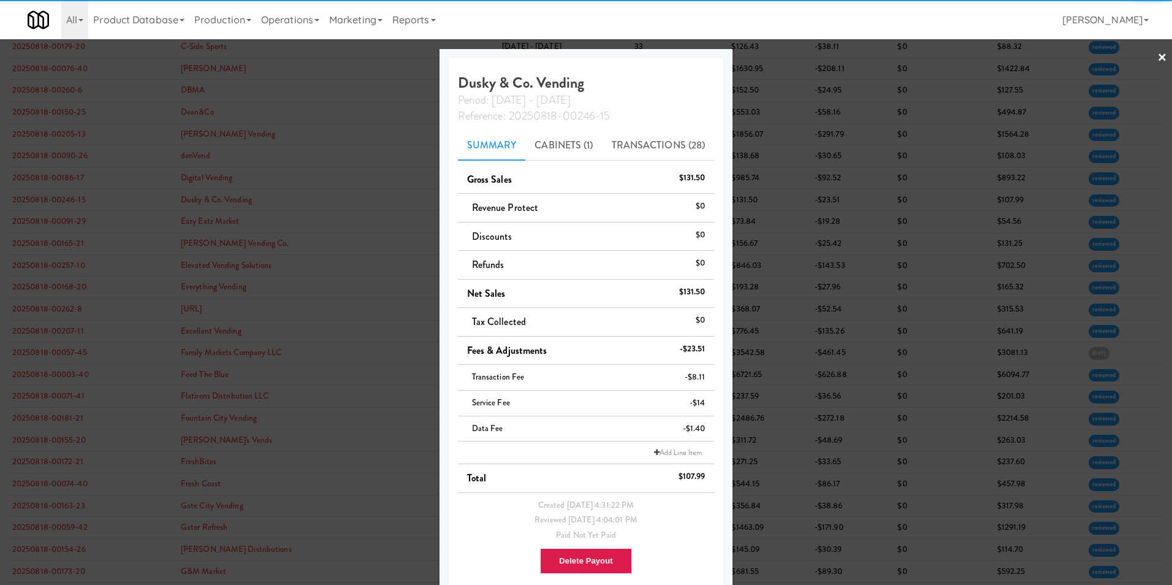
click at [1157, 55] on link "×" at bounding box center [1162, 58] width 10 height 38
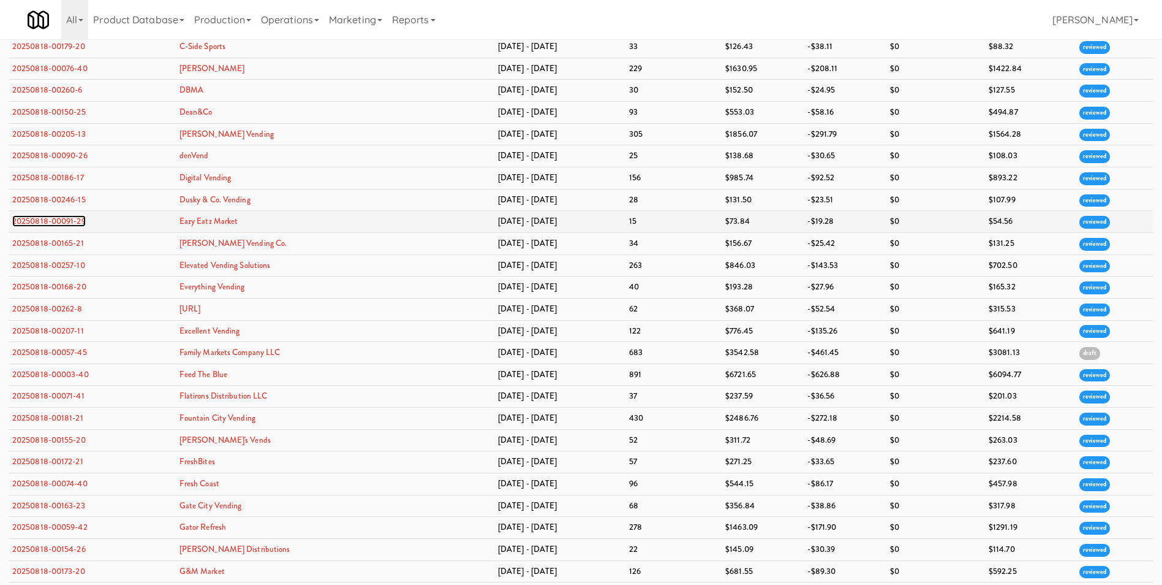
click at [67, 218] on link "20250818-00091-29" at bounding box center [49, 221] width 74 height 12
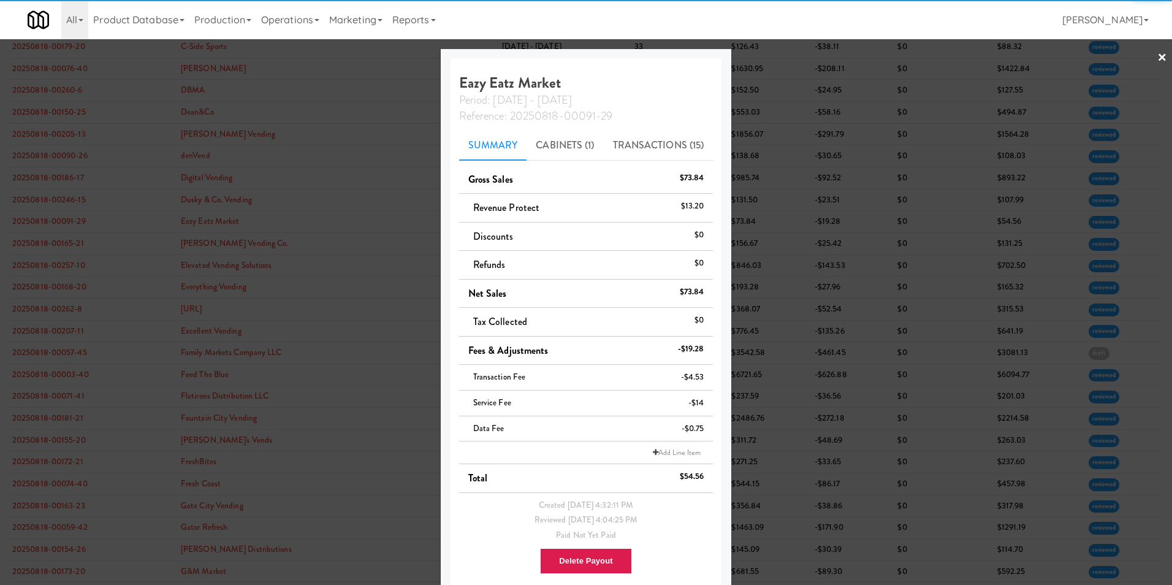
click at [1157, 56] on link "×" at bounding box center [1162, 58] width 10 height 38
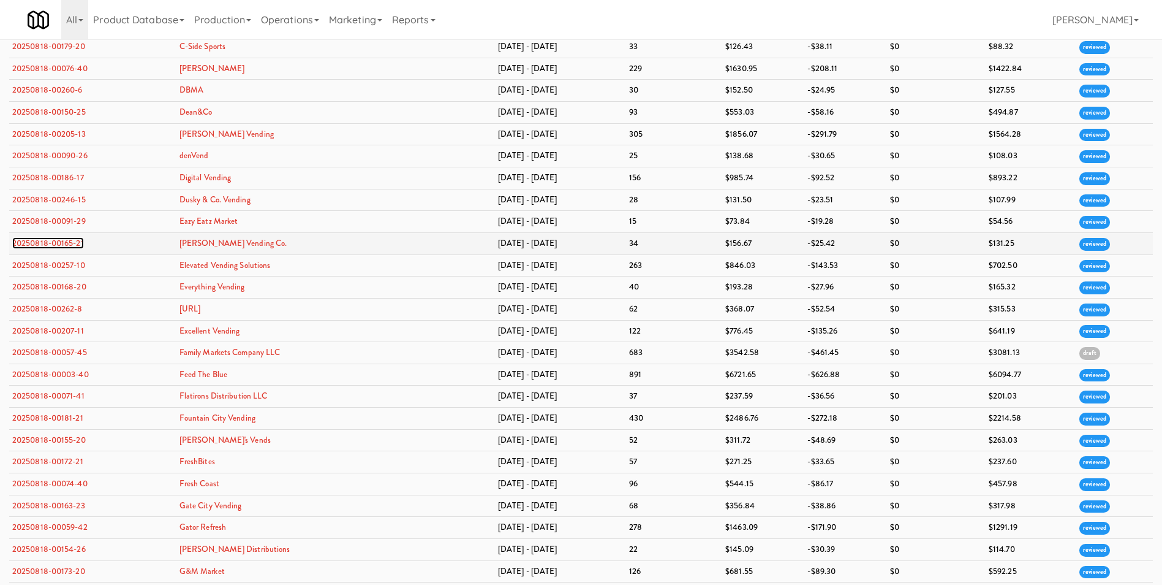
click at [69, 242] on link "20250818-00165-21" at bounding box center [48, 243] width 72 height 12
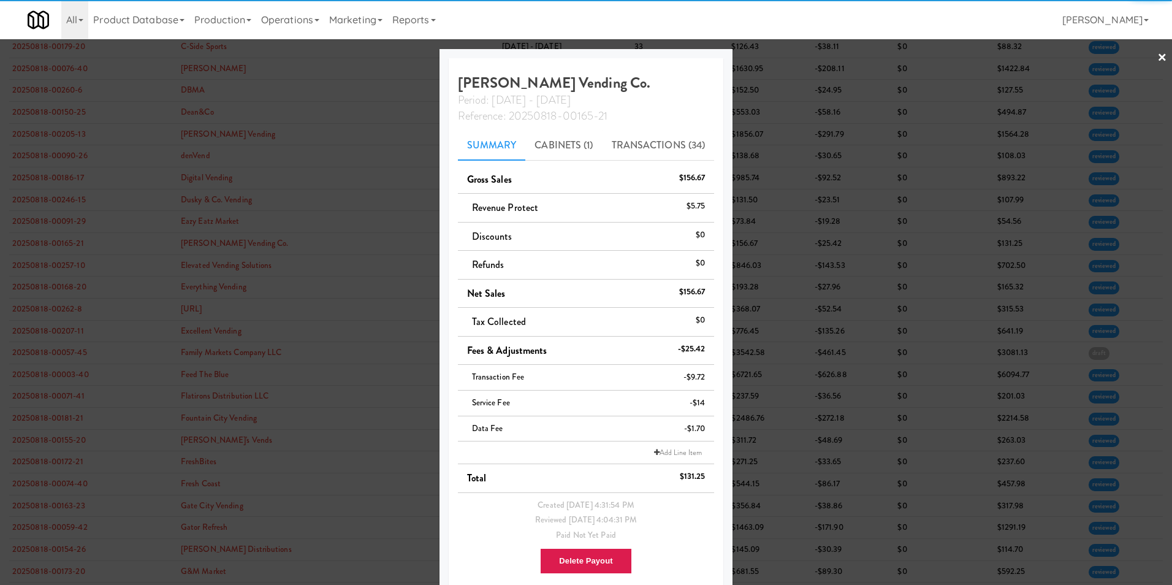
click at [1157, 63] on link "×" at bounding box center [1162, 58] width 10 height 38
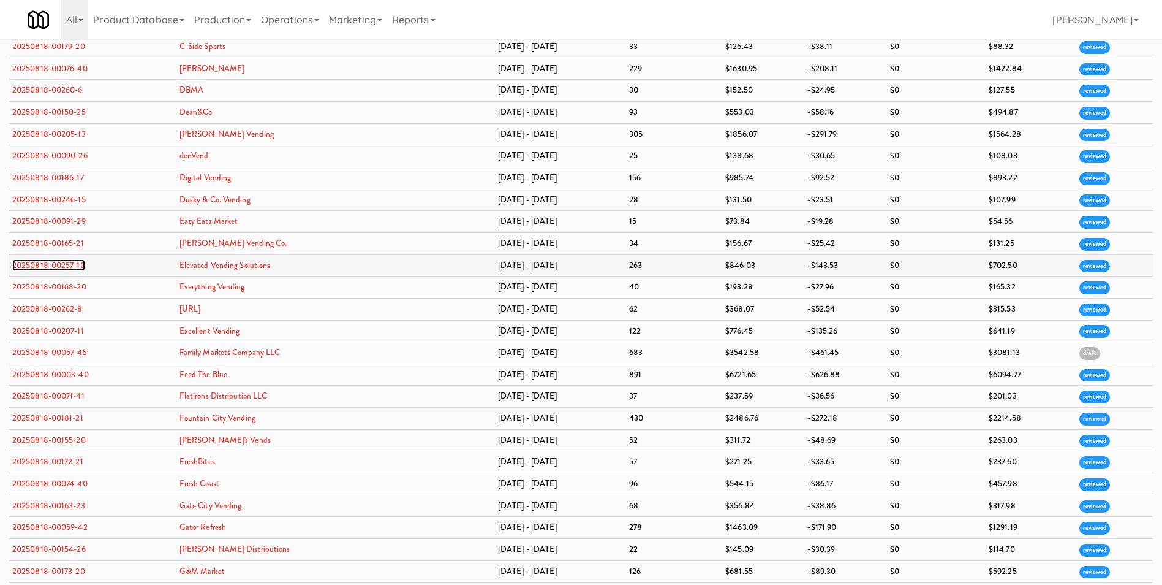
click at [78, 264] on link "20250818-00257-10" at bounding box center [48, 265] width 73 height 12
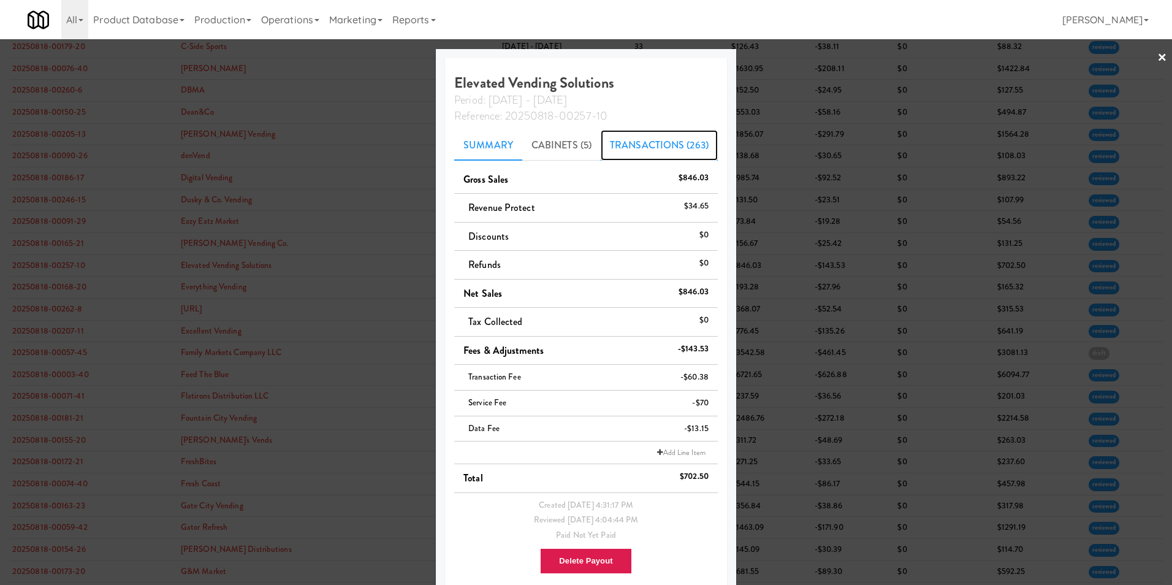
click at [672, 138] on link "Transactions (263)" at bounding box center [659, 145] width 117 height 31
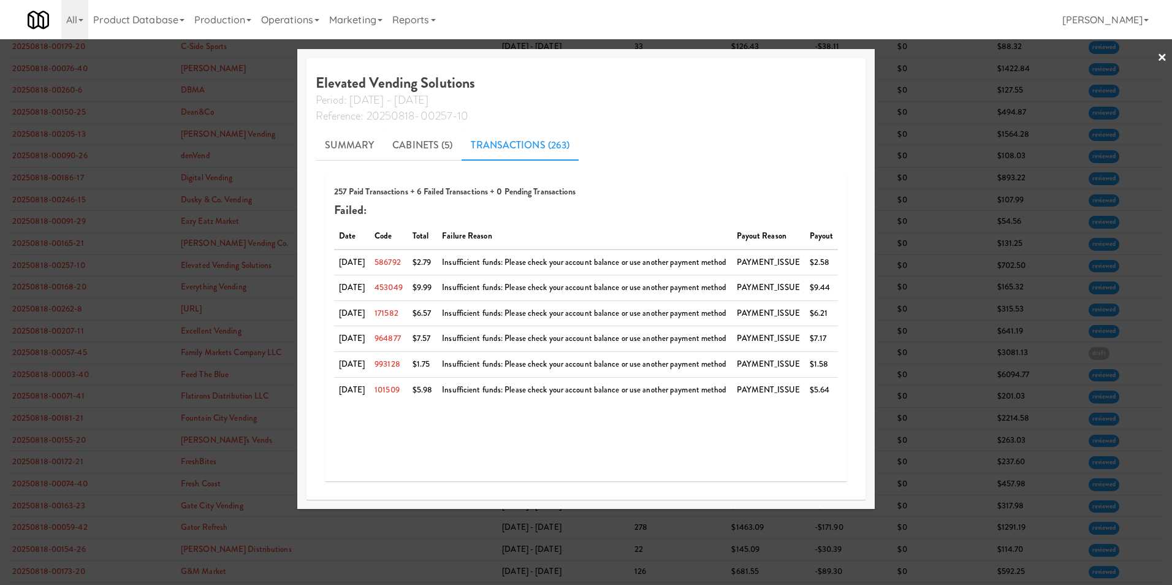
click at [1160, 56] on link "×" at bounding box center [1162, 58] width 10 height 38
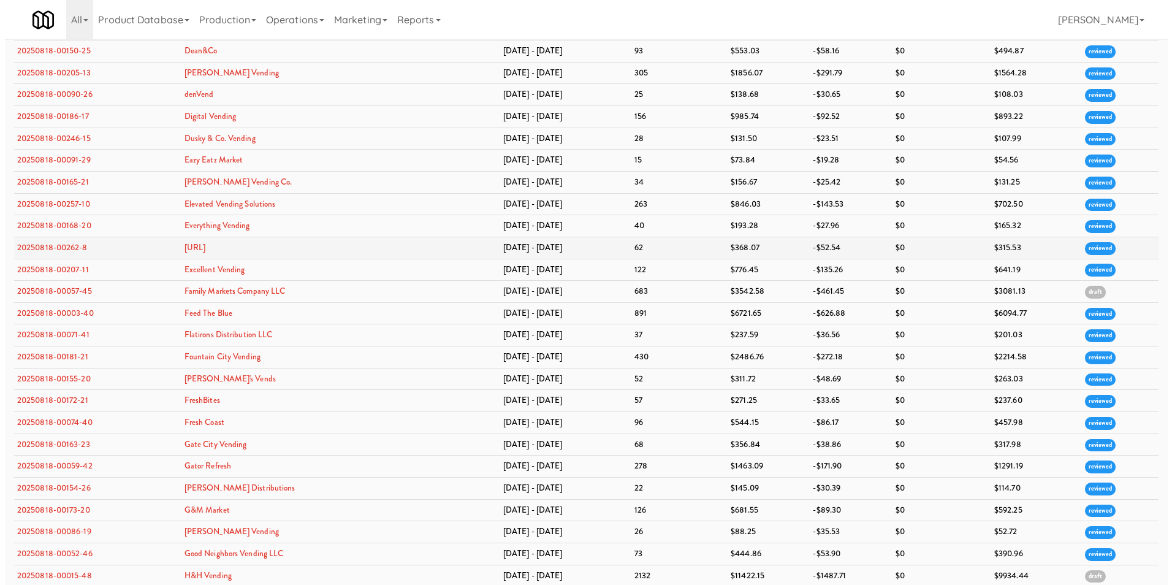
scroll to position [797, 0]
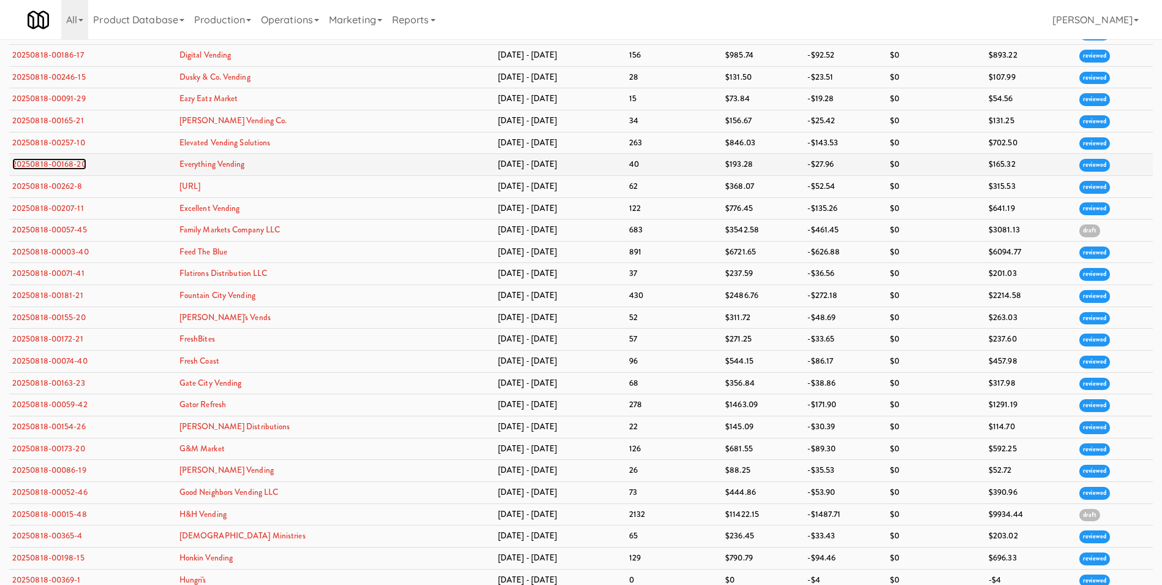
click at [50, 164] on link "20250818-00168-20" at bounding box center [49, 164] width 74 height 12
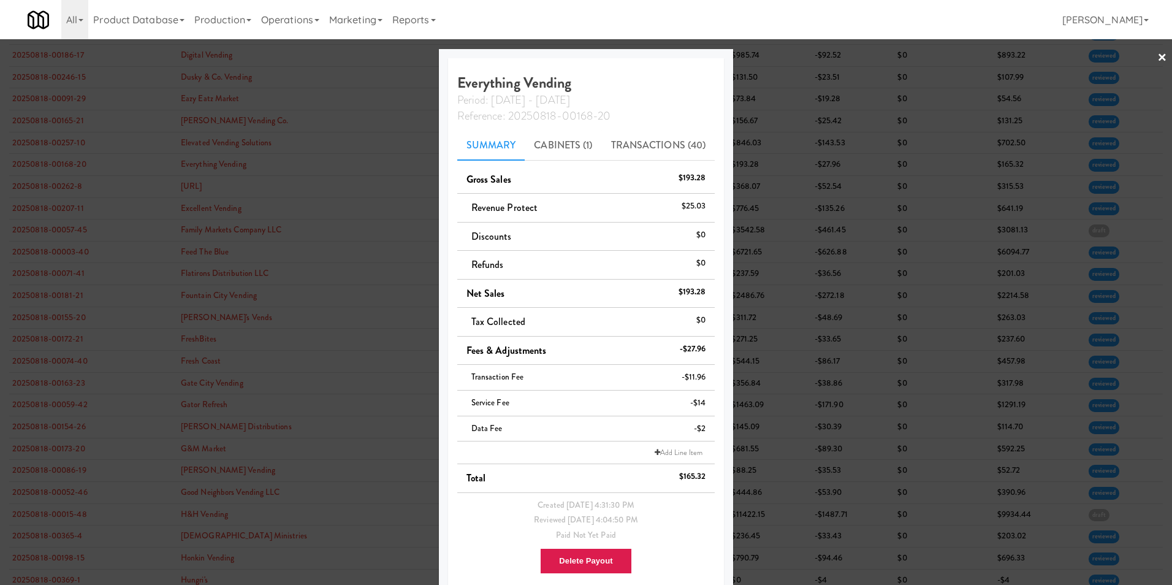
click at [1157, 60] on link "×" at bounding box center [1162, 58] width 10 height 38
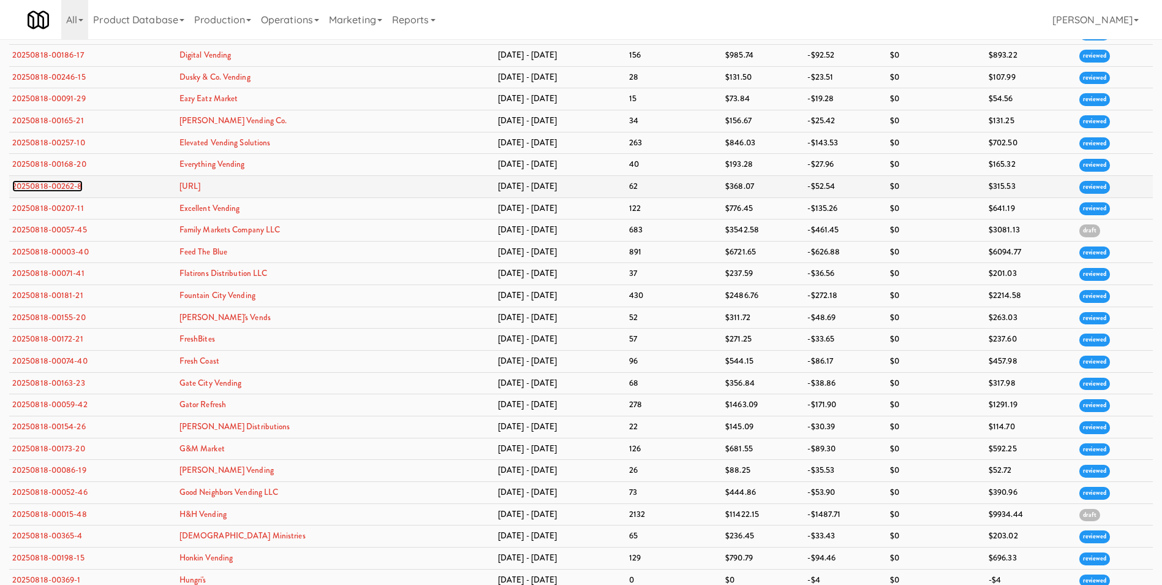
click at [76, 184] on link "20250818-00262-8" at bounding box center [47, 186] width 70 height 12
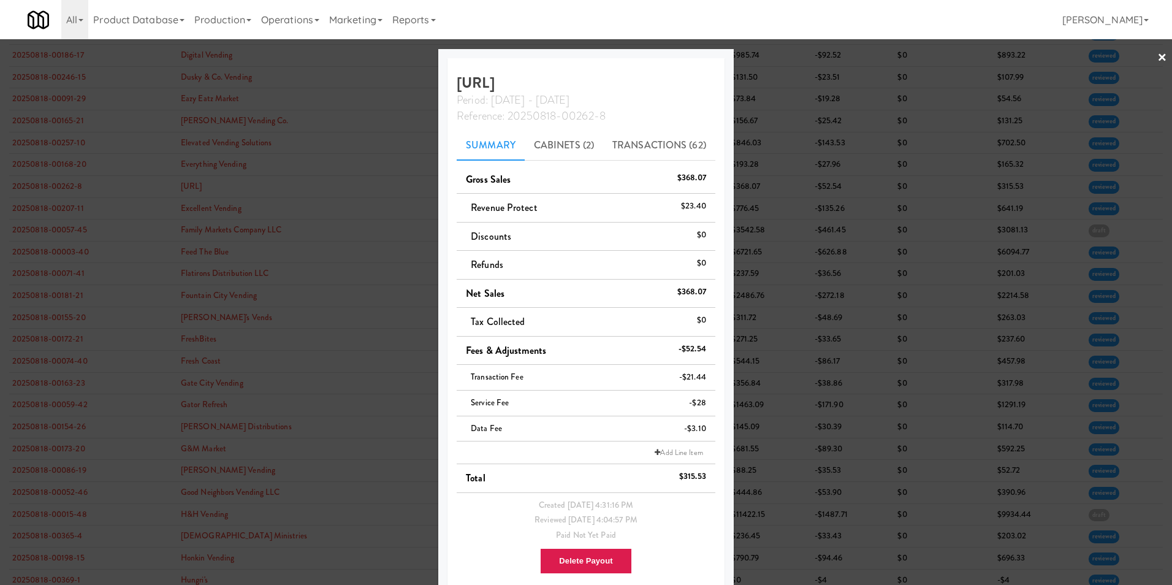
click at [1157, 57] on link "×" at bounding box center [1162, 58] width 10 height 38
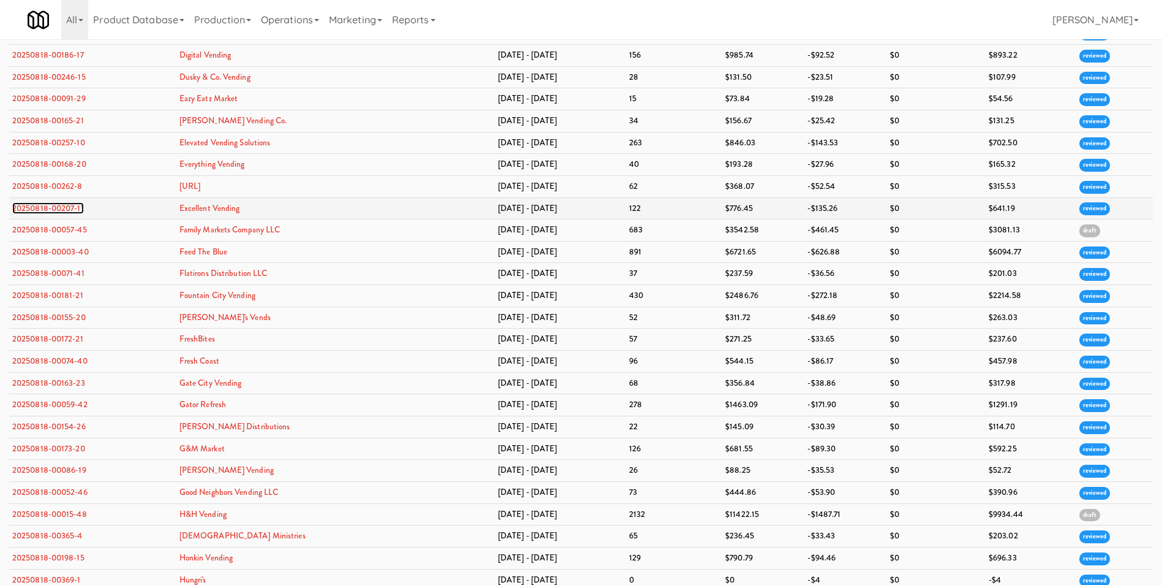
click at [71, 210] on link "20250818-00207-11" at bounding box center [48, 208] width 72 height 12
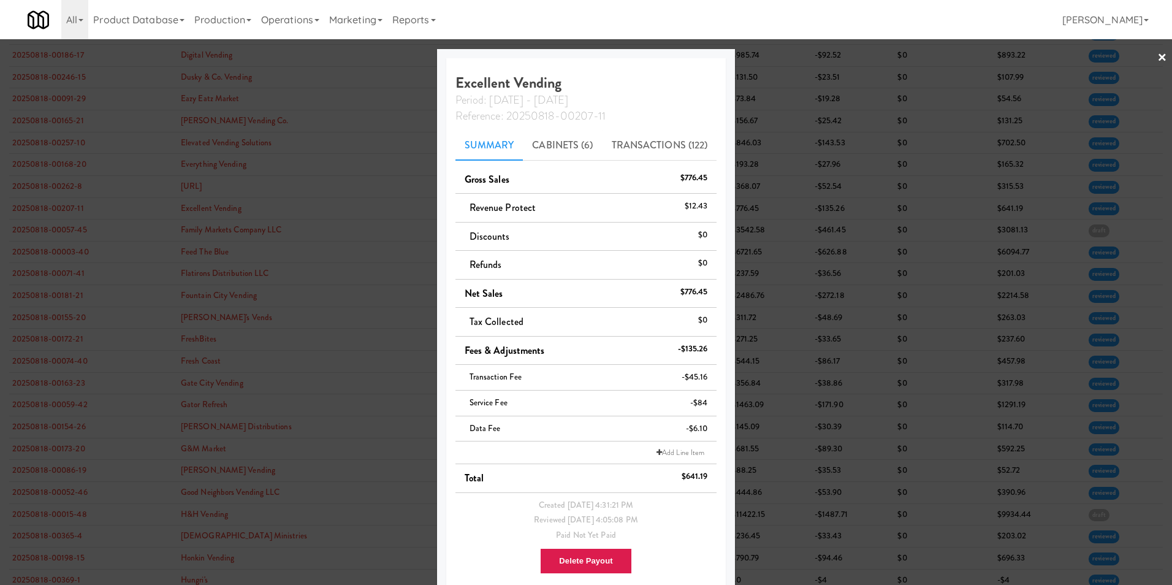
click at [1157, 56] on link "×" at bounding box center [1162, 58] width 10 height 38
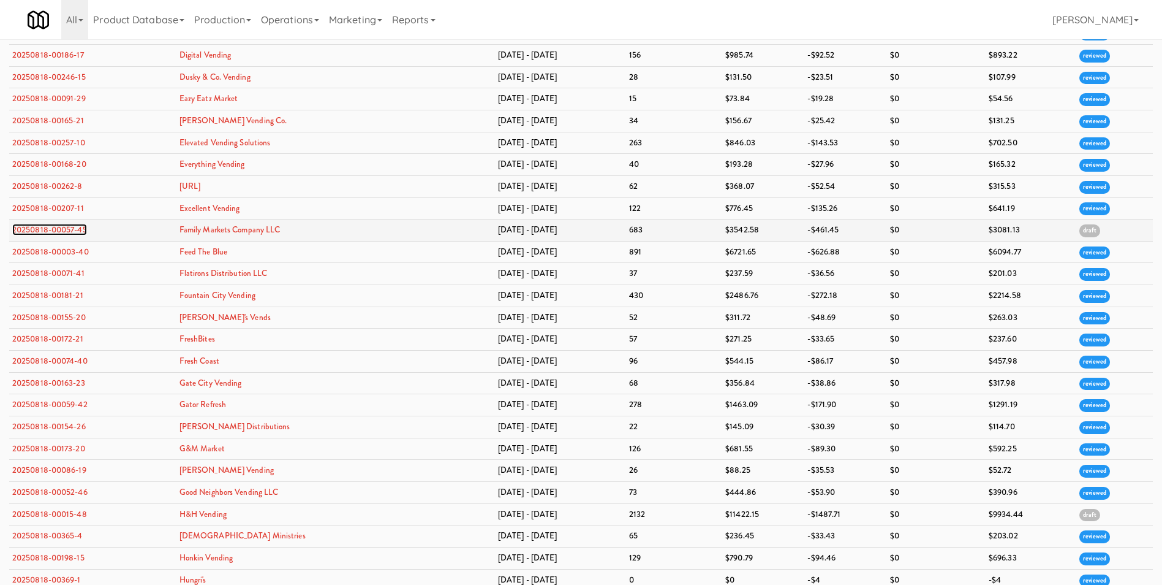
click at [49, 230] on link "20250818-00057-45" at bounding box center [49, 230] width 75 height 12
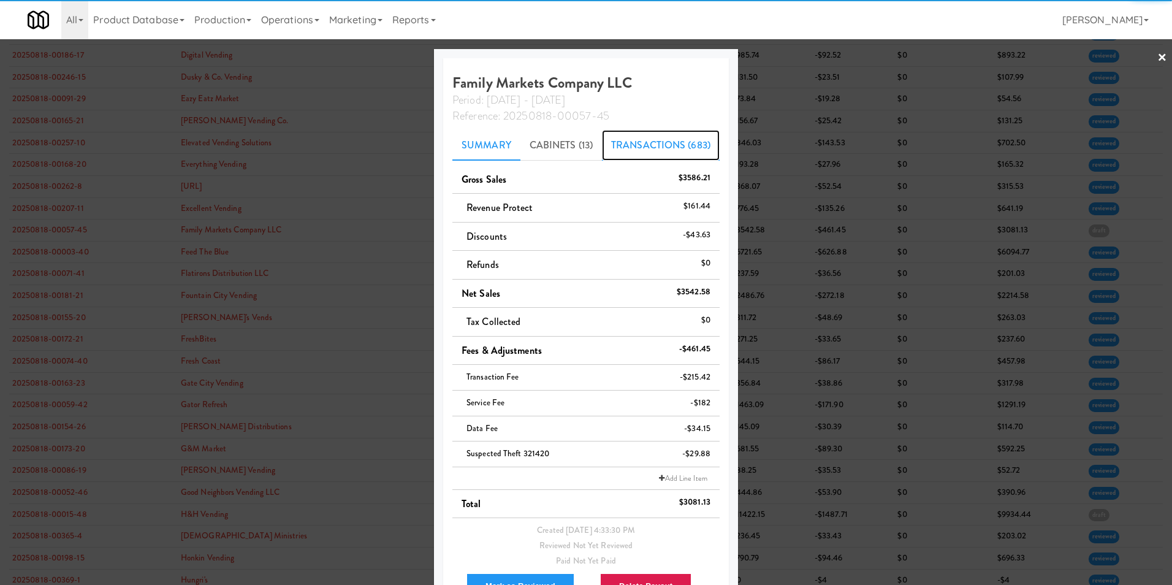
click at [645, 140] on link "Transactions (683)" at bounding box center [661, 145] width 118 height 31
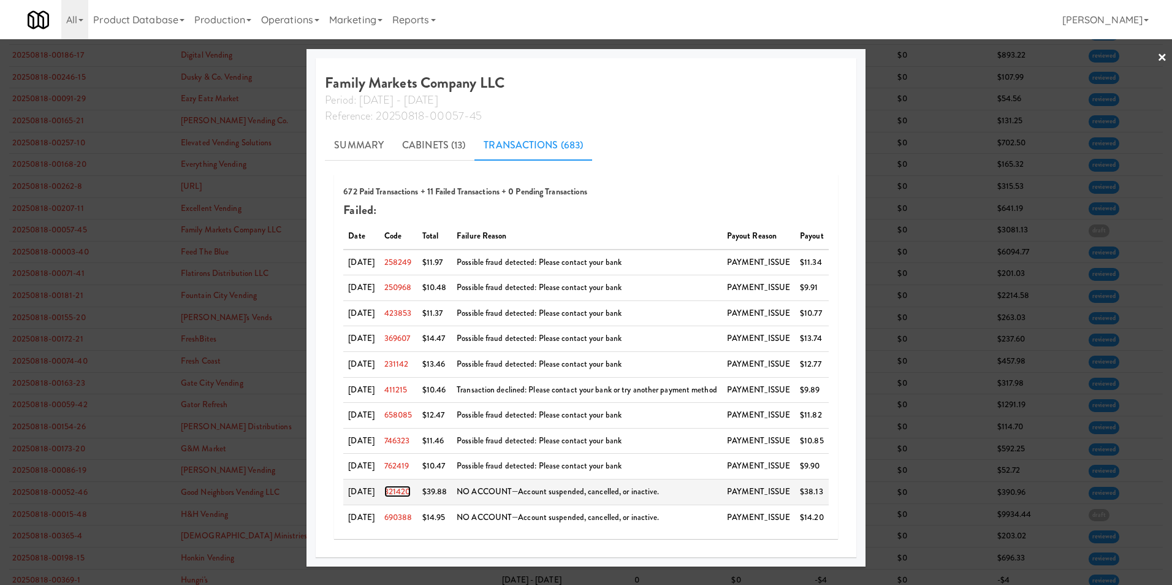
click at [406, 493] on link "321420" at bounding box center [397, 491] width 26 height 12
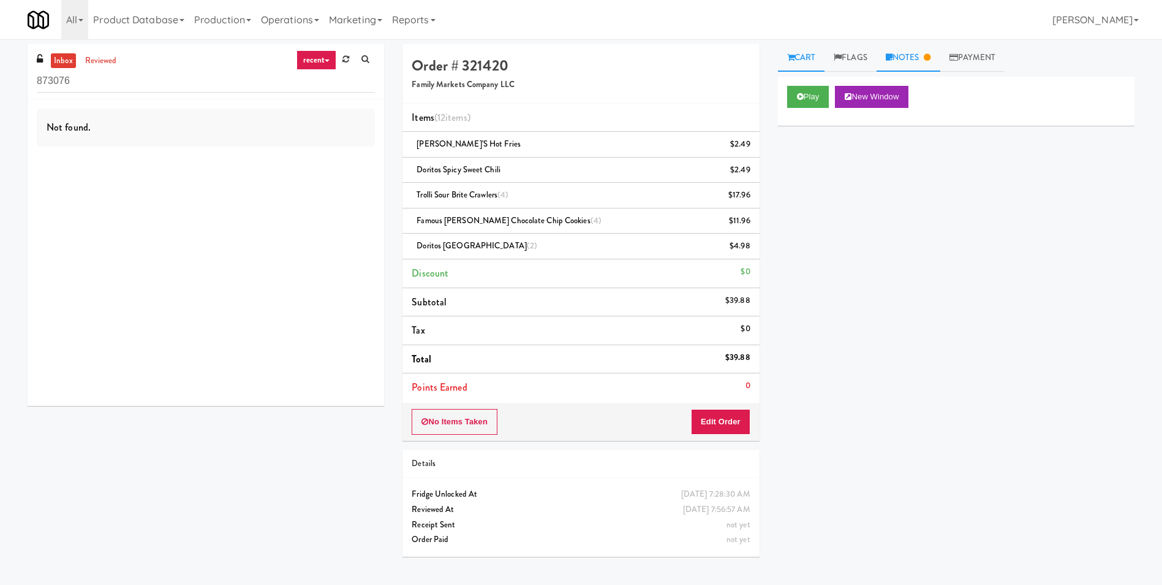
click at [907, 61] on link "Notes" at bounding box center [909, 58] width 64 height 28
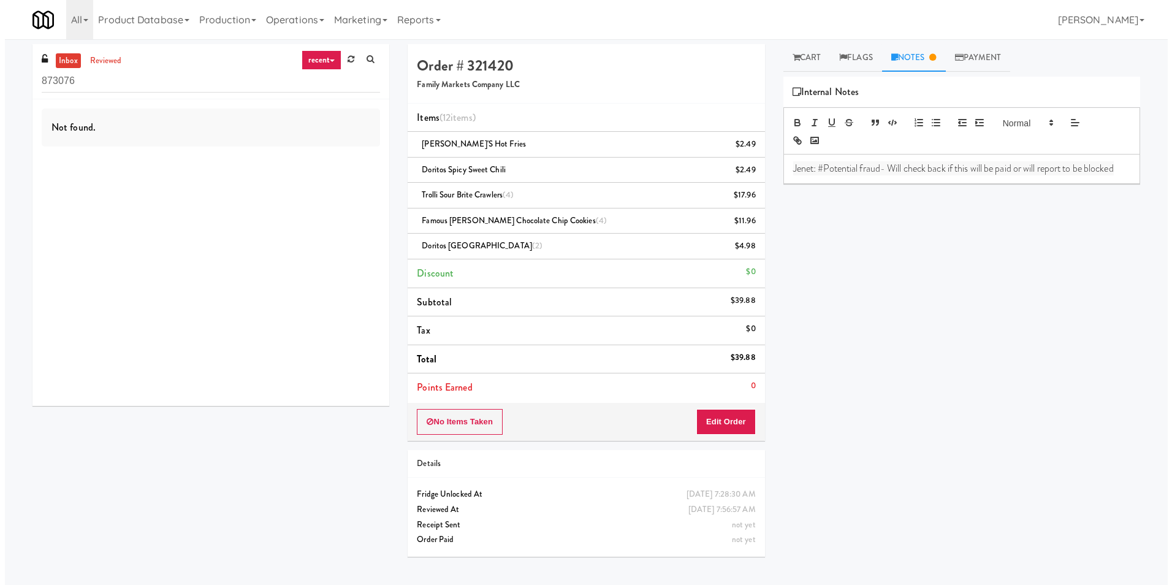
scroll to position [39, 0]
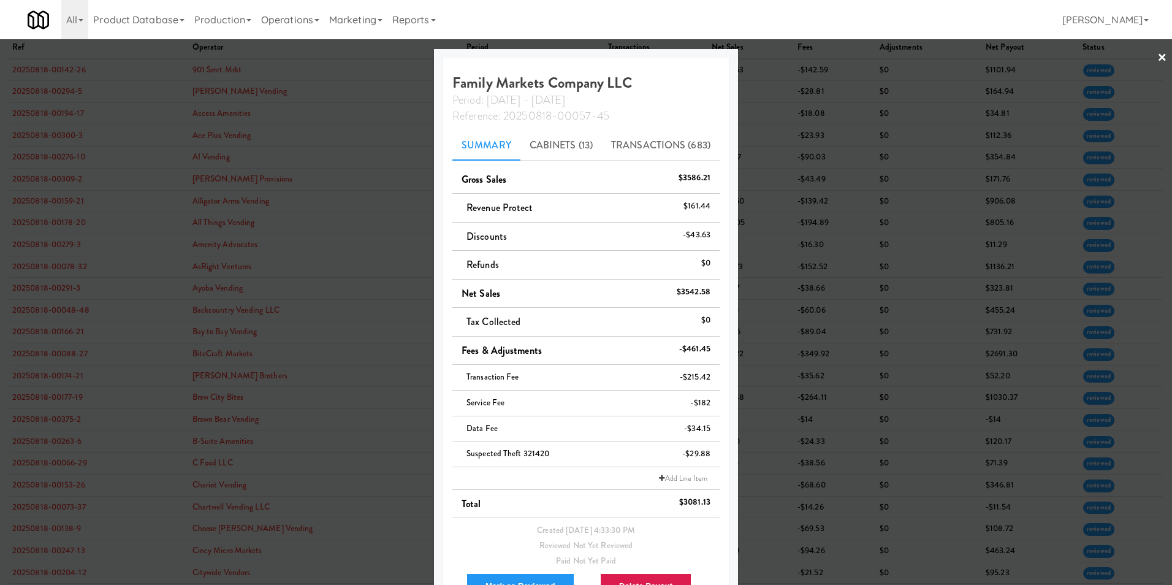
click at [1157, 56] on link "×" at bounding box center [1162, 58] width 10 height 38
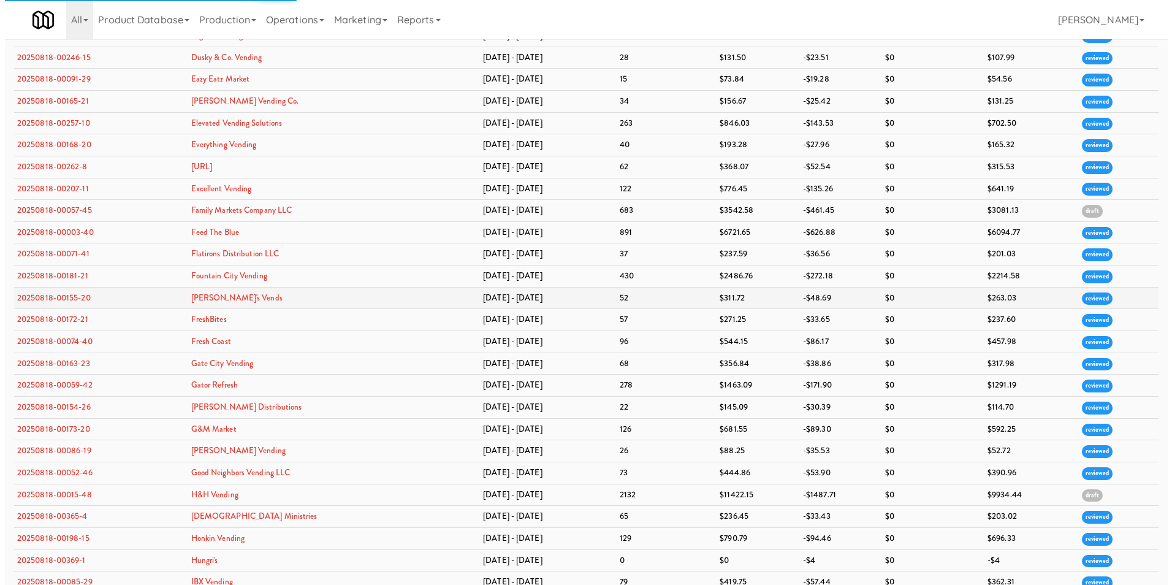
scroll to position [878, 0]
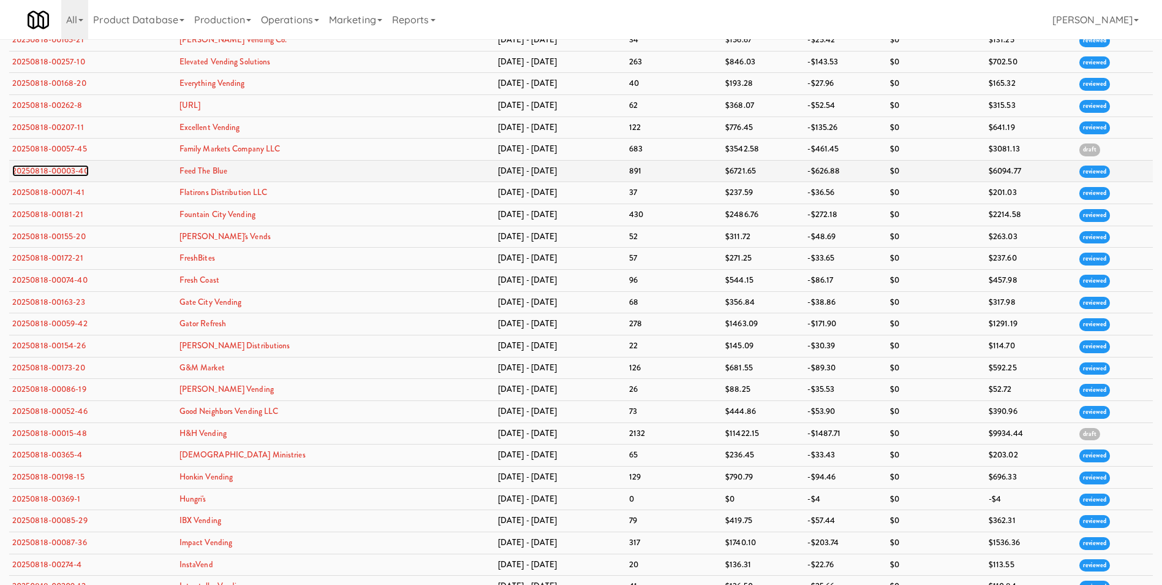
click at [50, 168] on link "20250818-00003-40" at bounding box center [50, 171] width 77 height 12
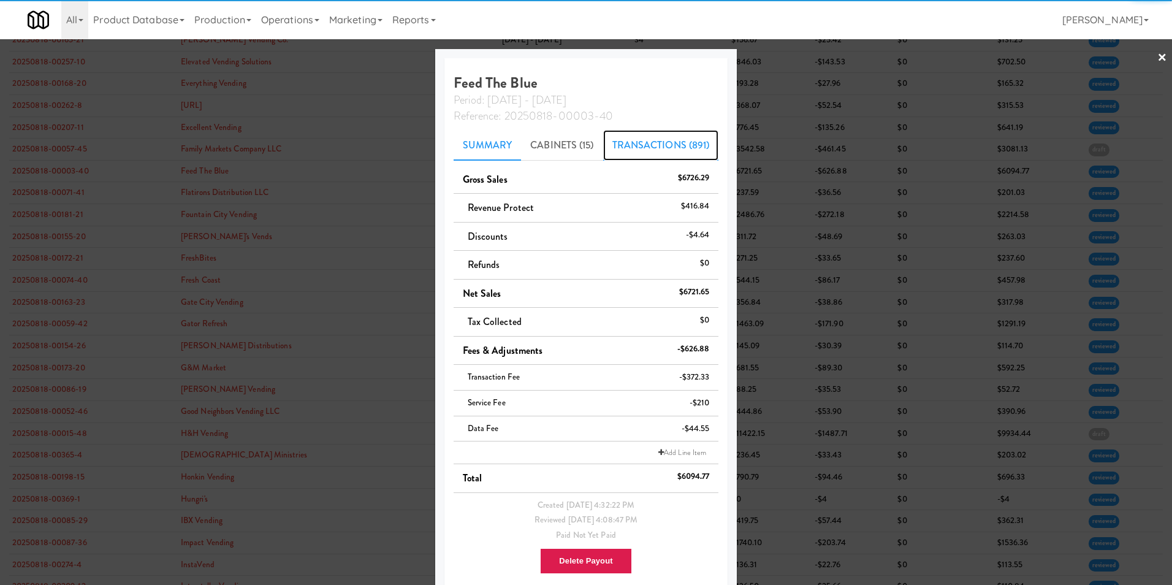
click at [654, 149] on link "Transactions (891)" at bounding box center [661, 145] width 116 height 31
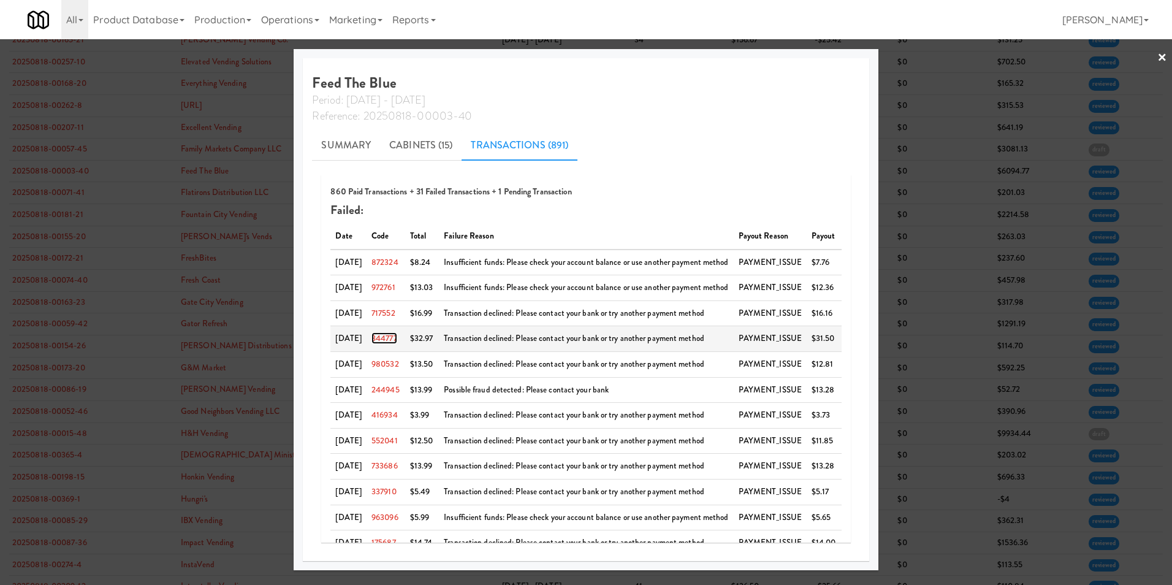
click at [393, 337] on link "344777" at bounding box center [384, 338] width 26 height 12
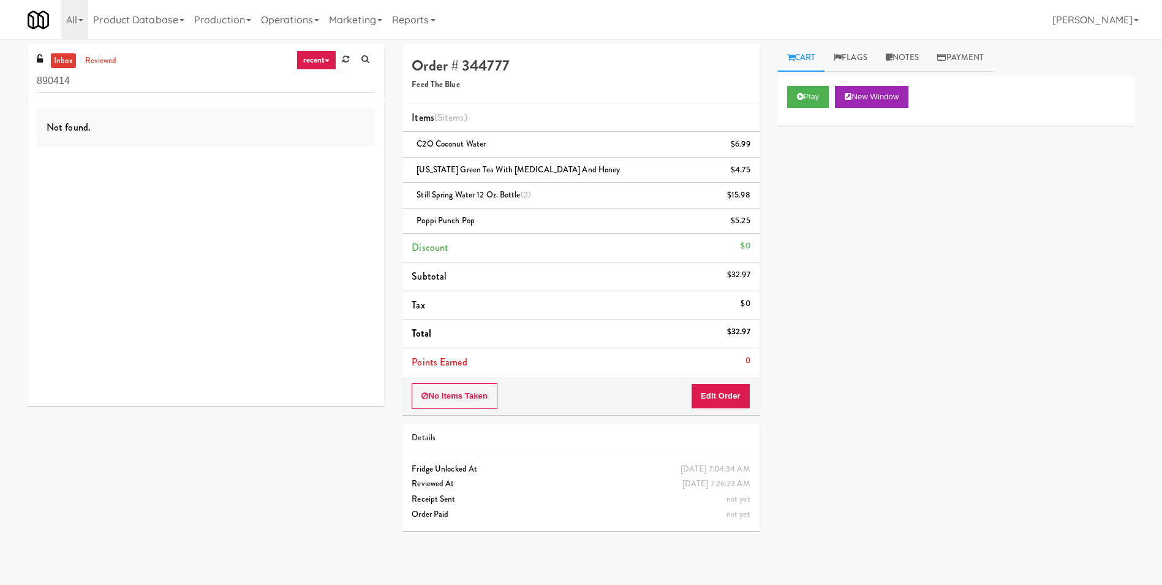
scroll to position [39, 0]
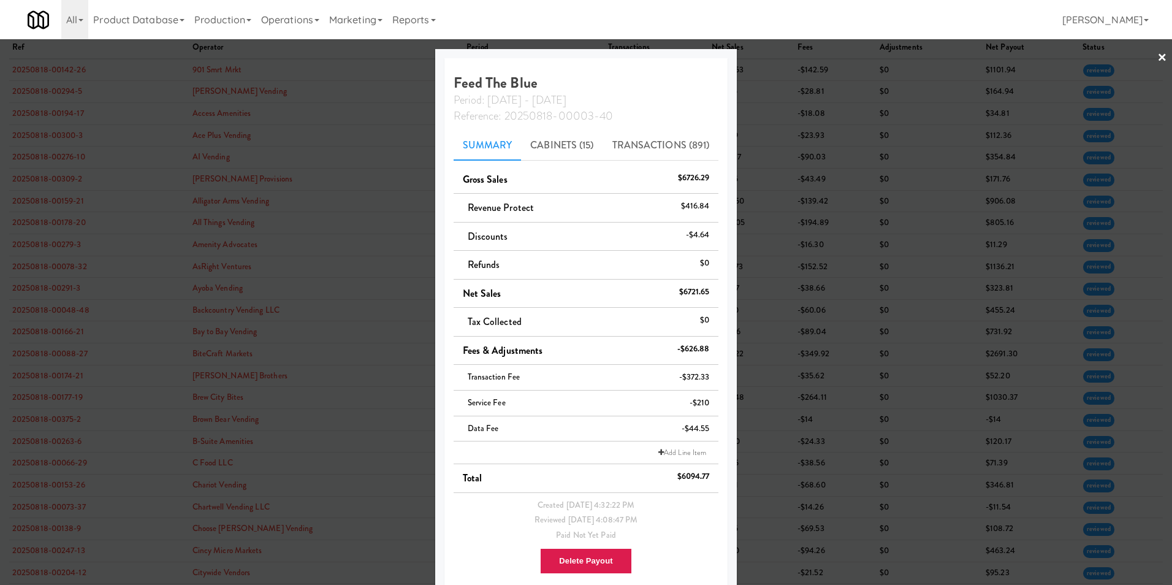
click at [1157, 59] on link "×" at bounding box center [1162, 58] width 10 height 38
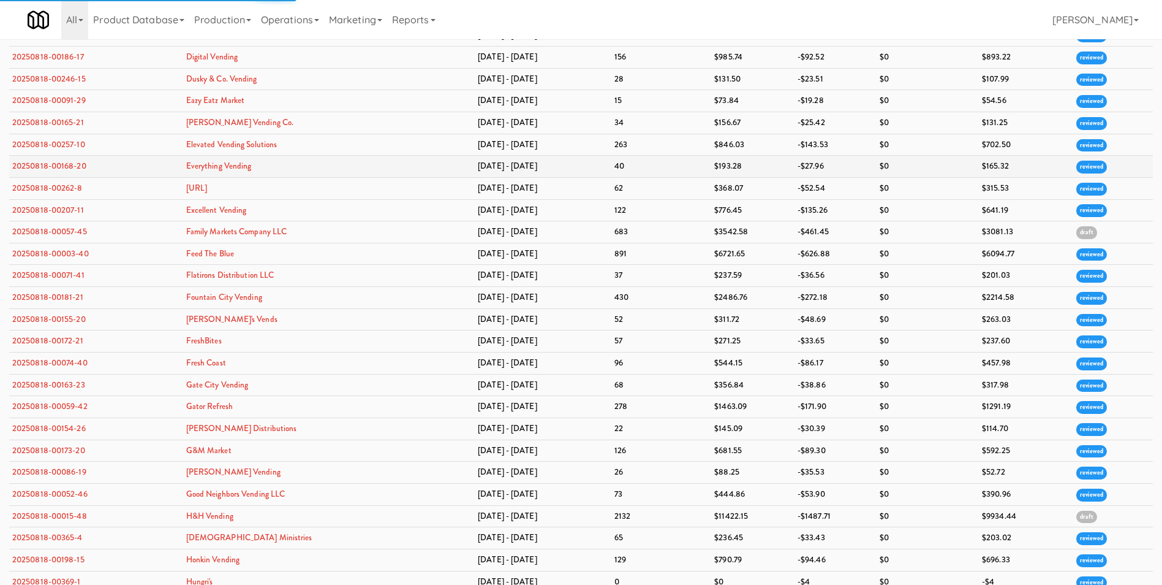
scroll to position [816, 0]
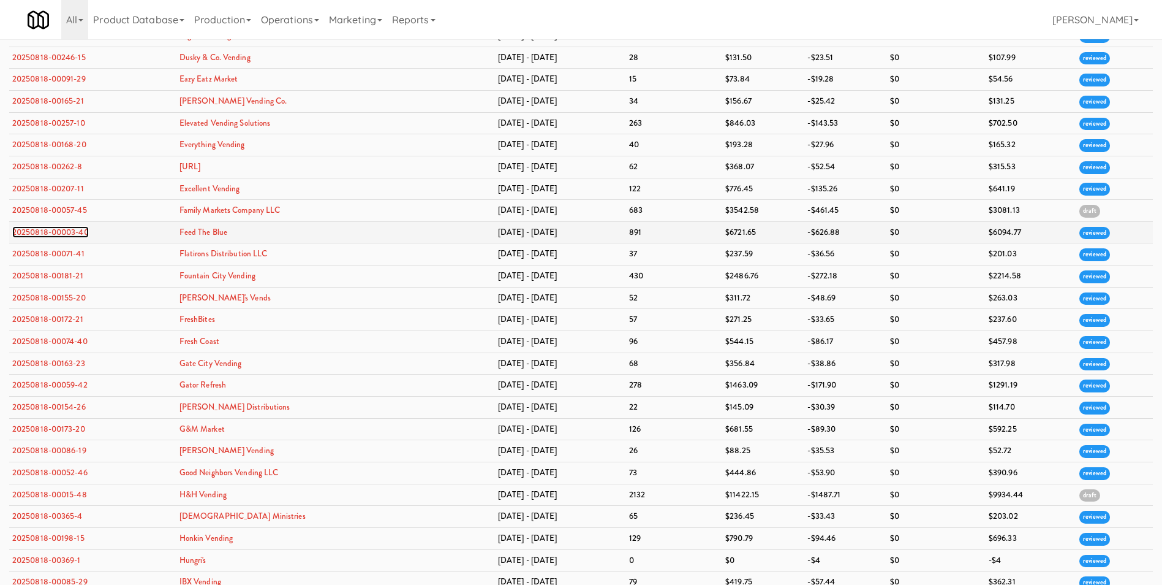
click at [76, 226] on link "20250818-00003-40" at bounding box center [50, 232] width 77 height 12
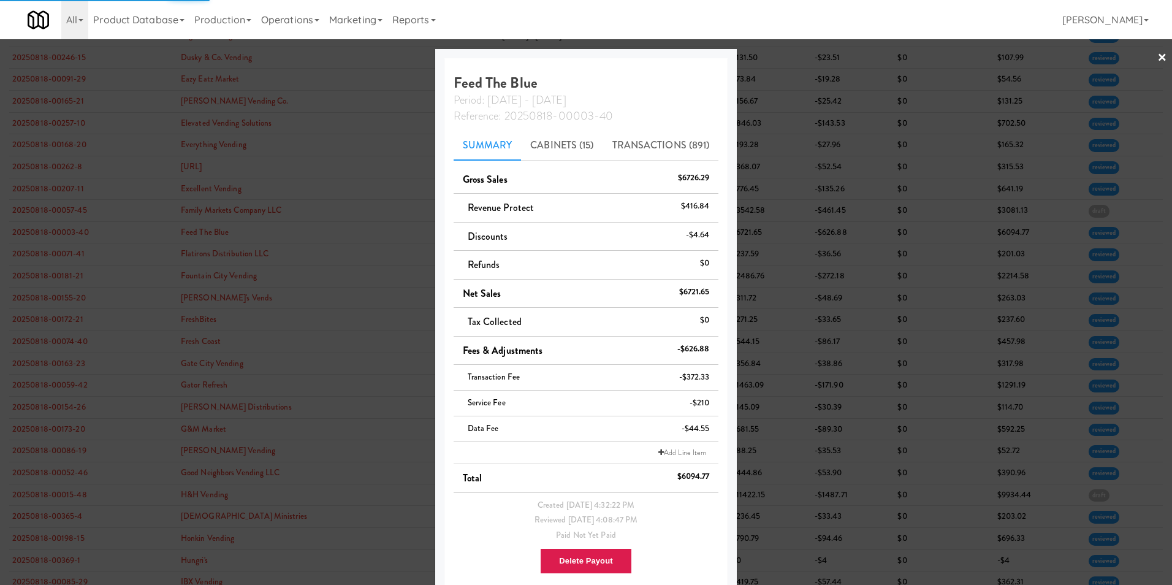
click at [1157, 64] on link "×" at bounding box center [1162, 58] width 10 height 38
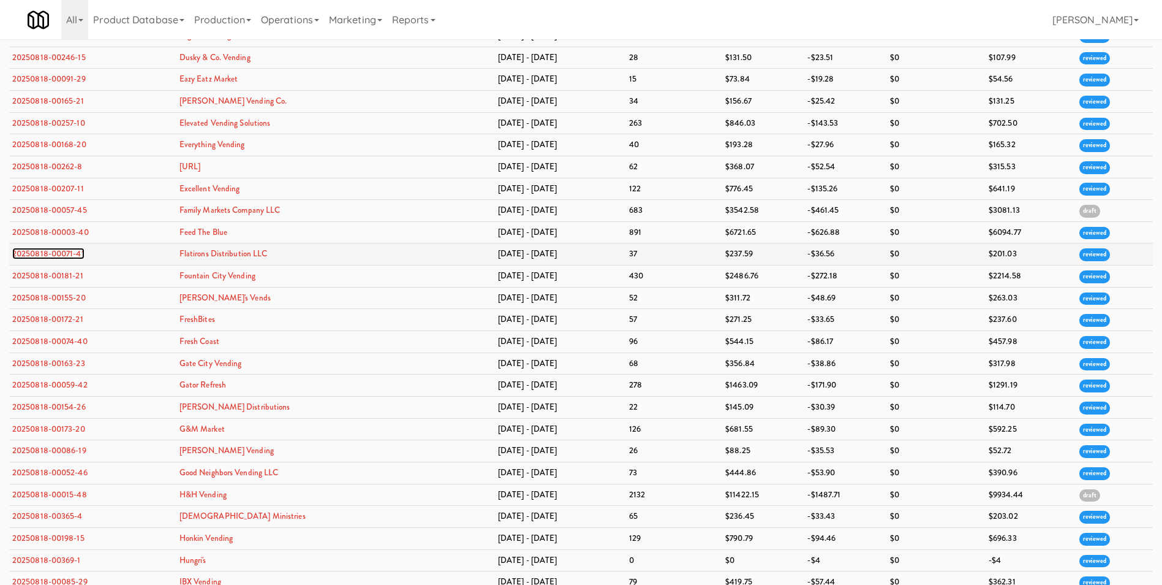
click at [64, 252] on link "20250818-00071-41" at bounding box center [48, 254] width 72 height 12
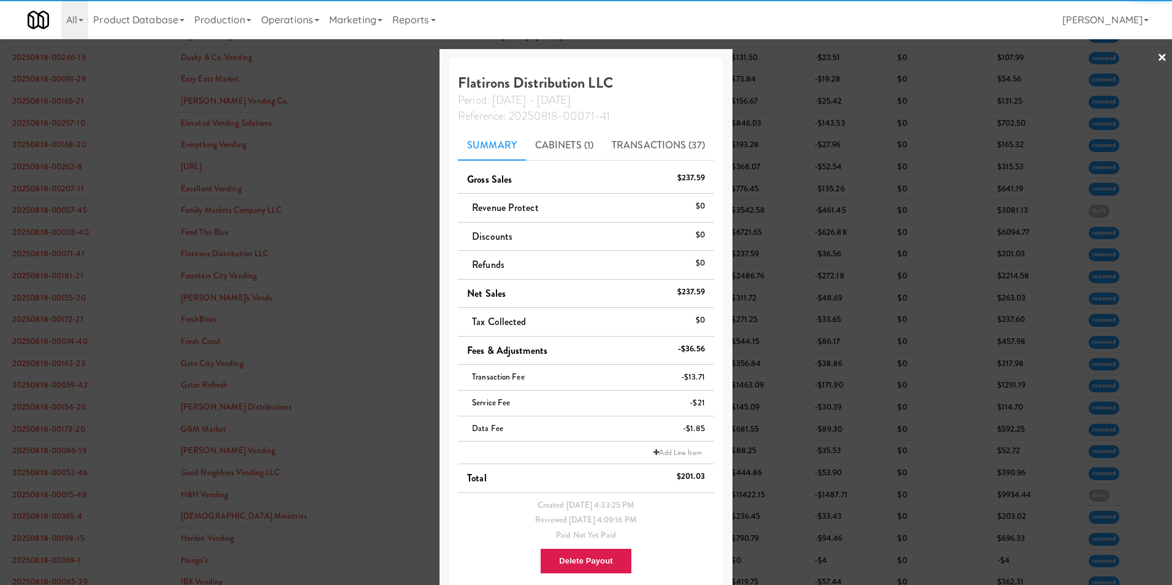
click at [1157, 61] on link "×" at bounding box center [1162, 58] width 10 height 38
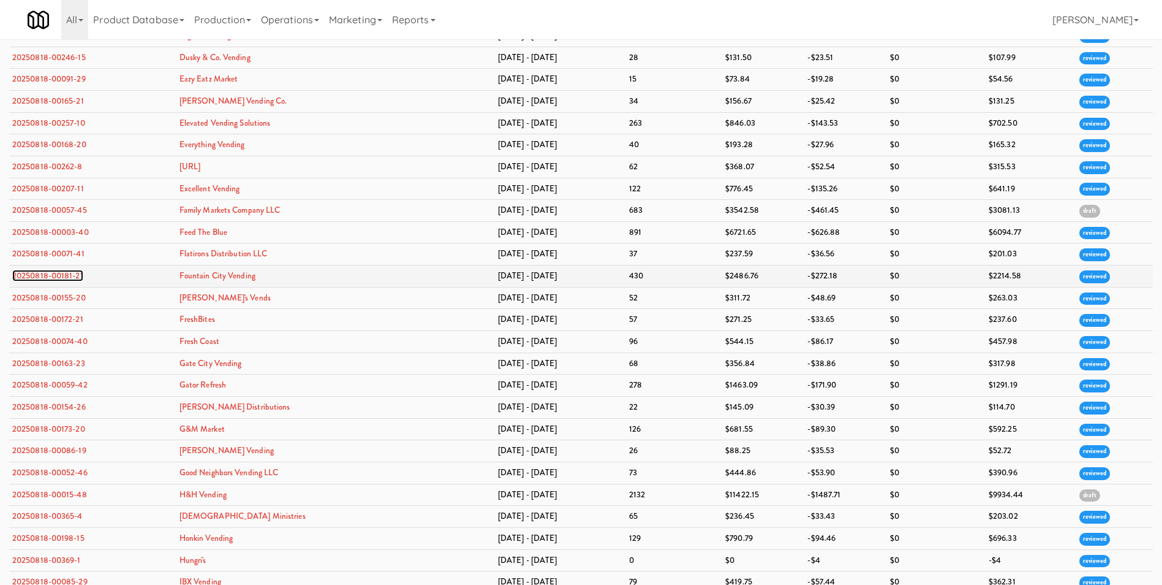
click at [58, 275] on link "20250818-00181-21" at bounding box center [47, 276] width 71 height 12
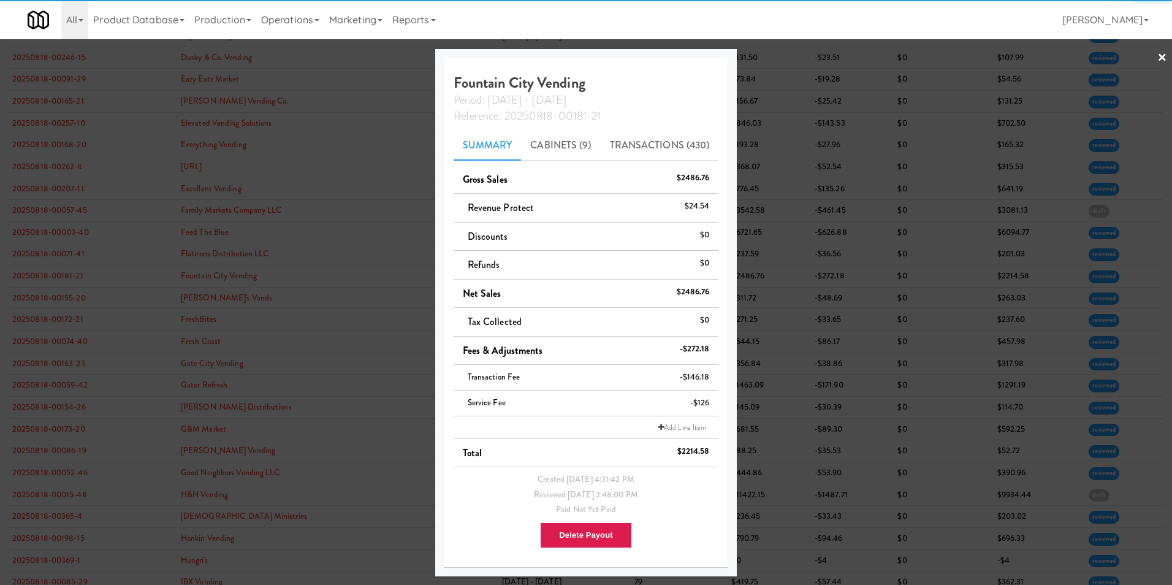
click at [1161, 59] on link "×" at bounding box center [1162, 58] width 10 height 38
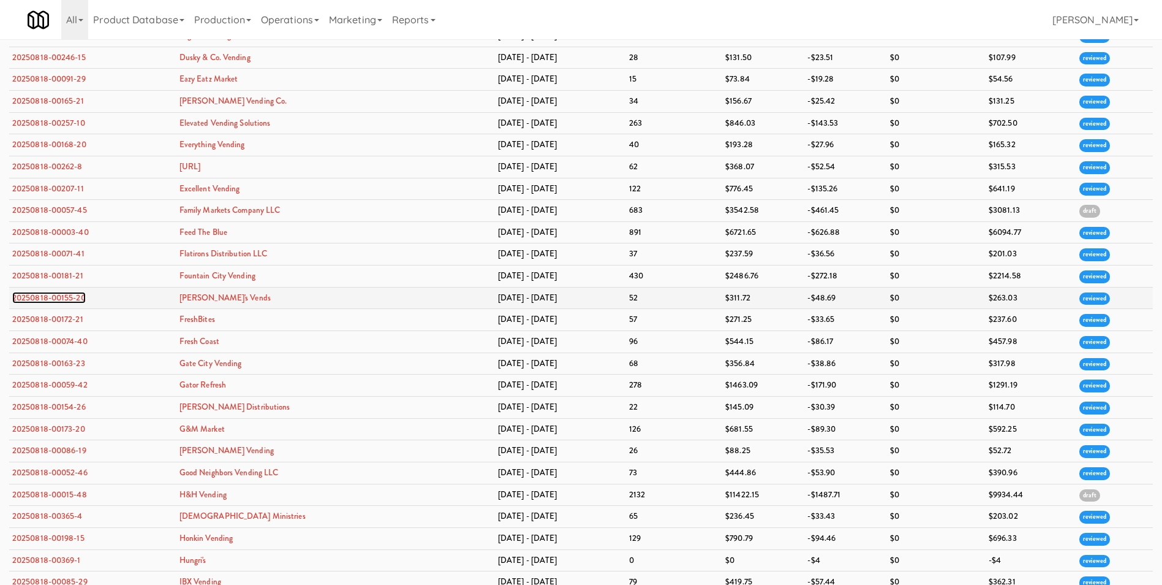
click at [59, 300] on link "20250818-00155-20" at bounding box center [49, 298] width 74 height 12
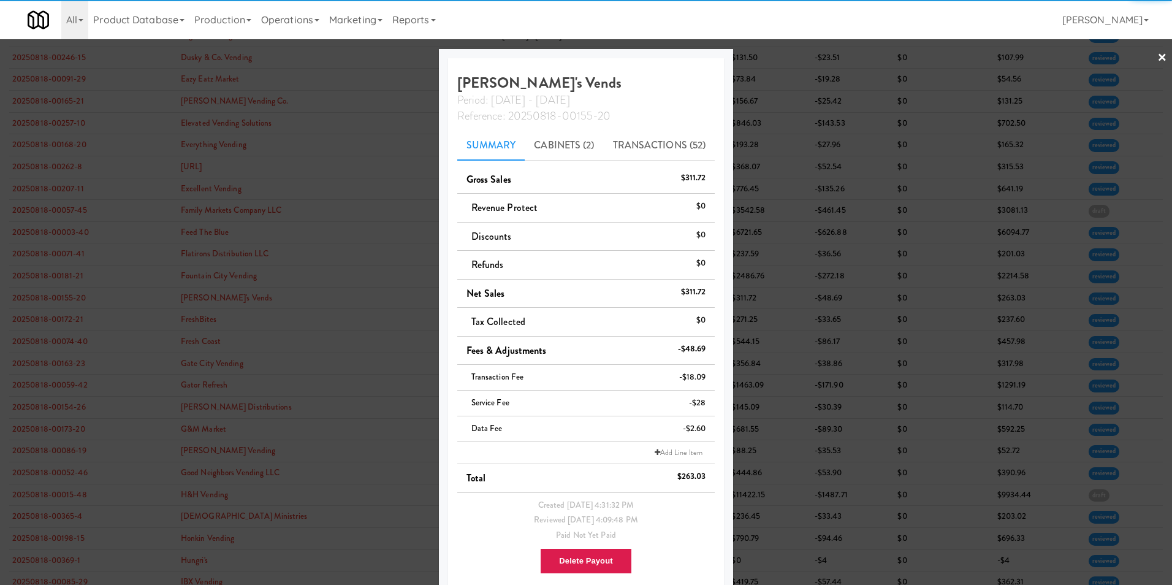
click at [1157, 59] on link "×" at bounding box center [1162, 58] width 10 height 38
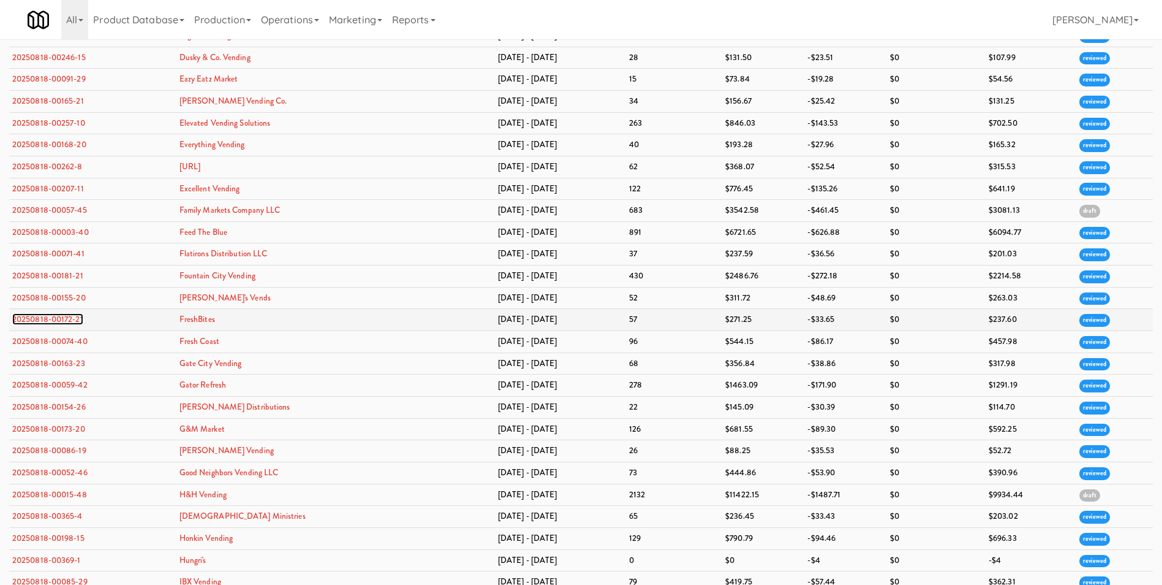
click at [68, 320] on link "20250818-00172-21" at bounding box center [47, 319] width 71 height 12
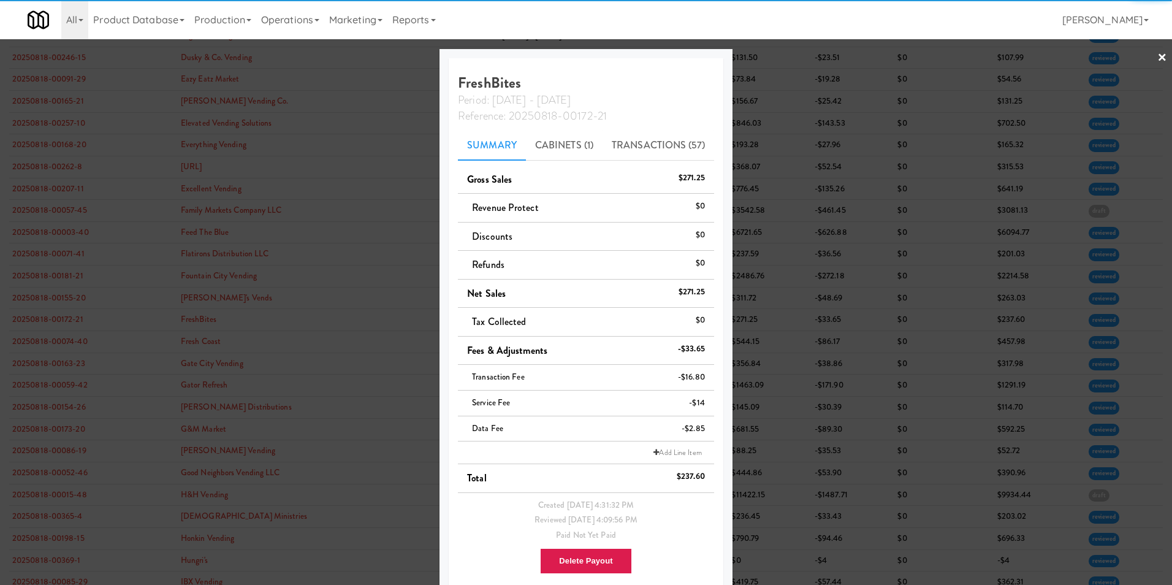
click at [1157, 63] on link "×" at bounding box center [1162, 58] width 10 height 38
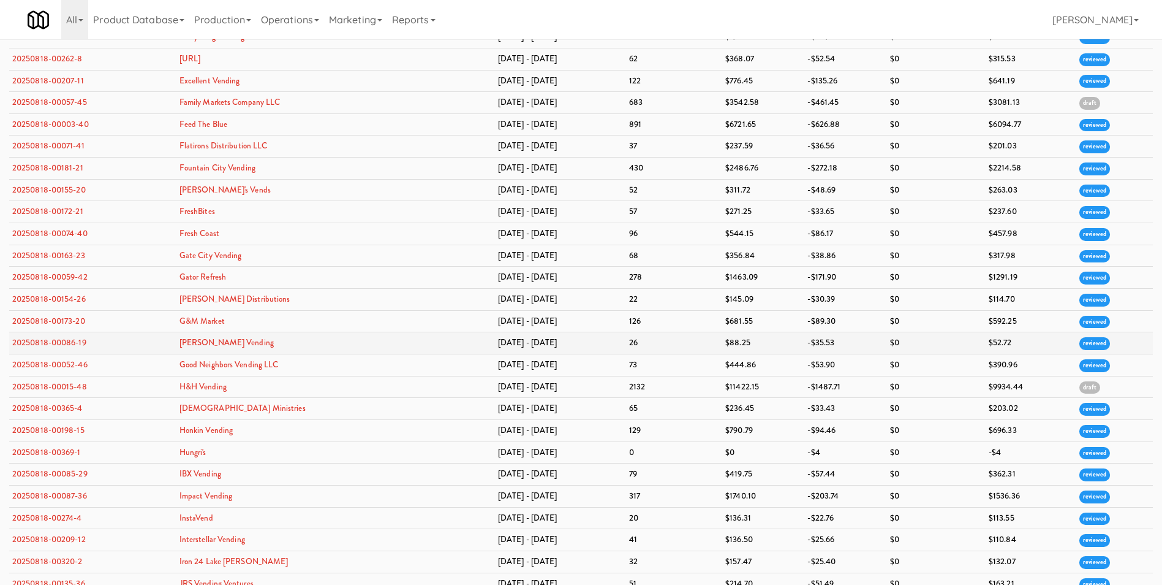
scroll to position [939, 0]
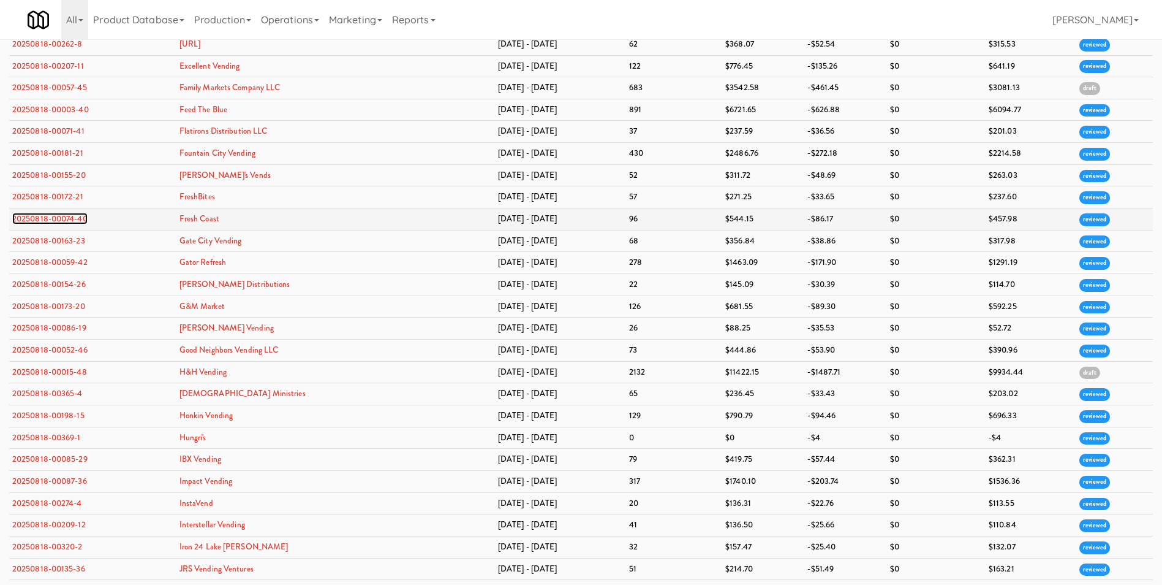
click at [66, 220] on link "20250818-00074-40" at bounding box center [49, 219] width 75 height 12
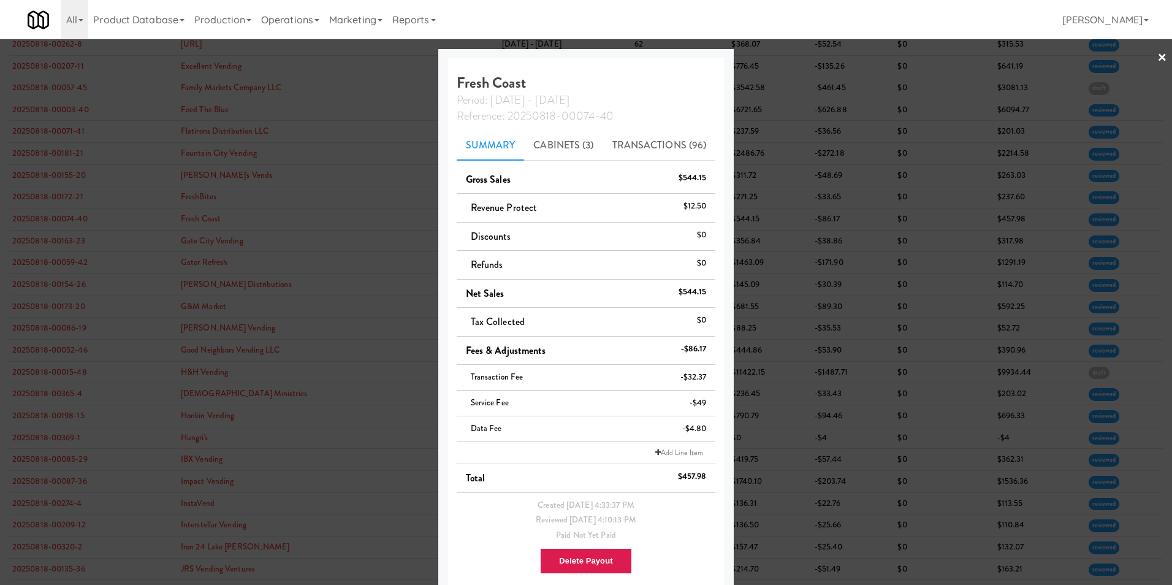
click at [1157, 56] on link "×" at bounding box center [1162, 58] width 10 height 38
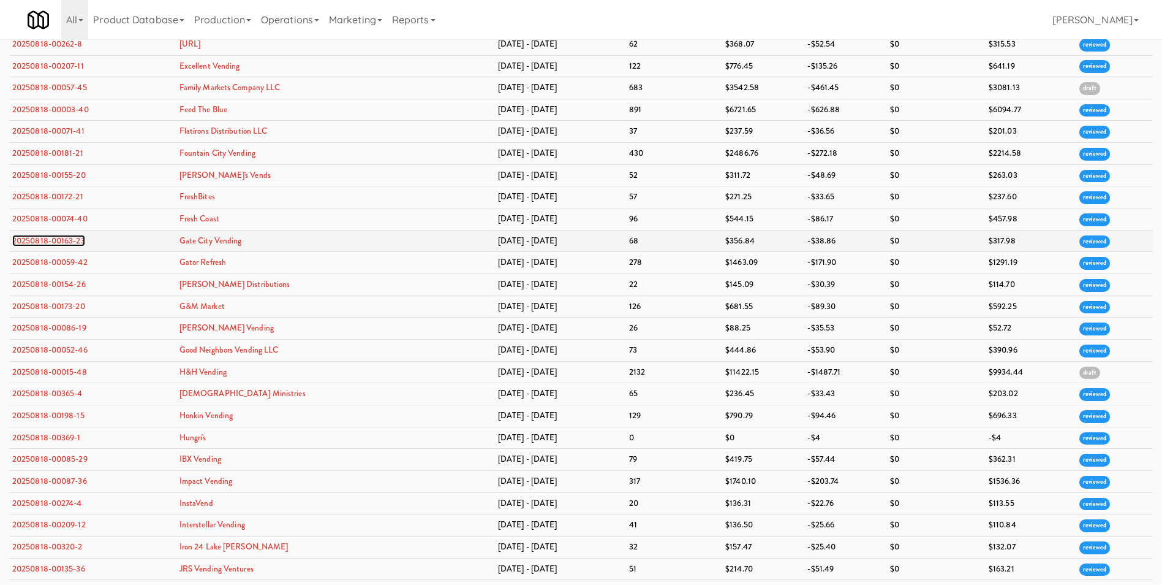
click at [62, 242] on link "20250818-00163-23" at bounding box center [48, 241] width 73 height 12
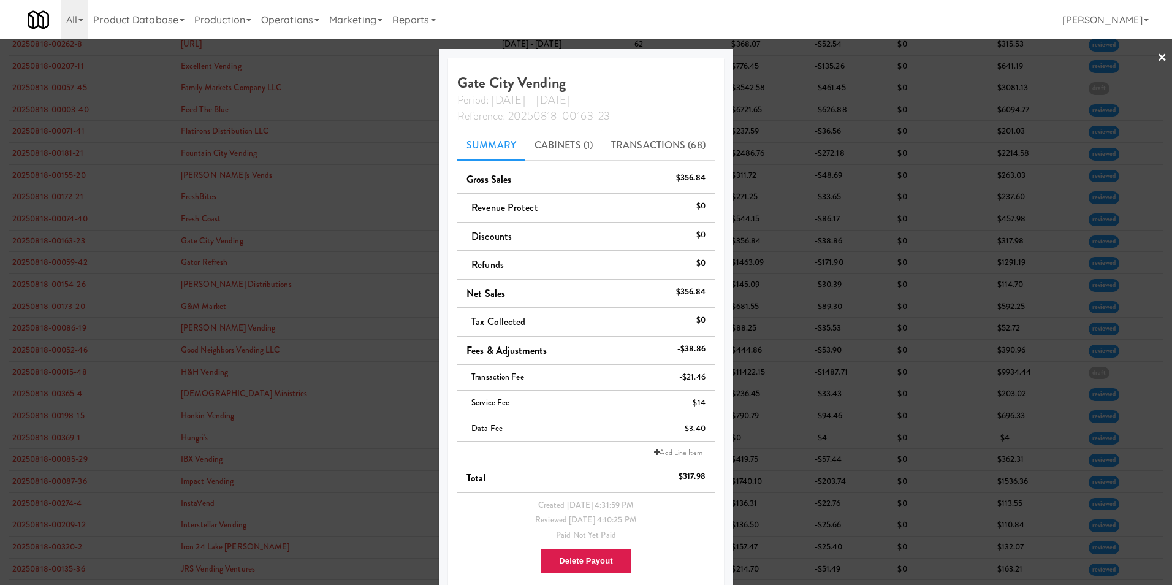
click at [1157, 58] on link "×" at bounding box center [1162, 58] width 10 height 38
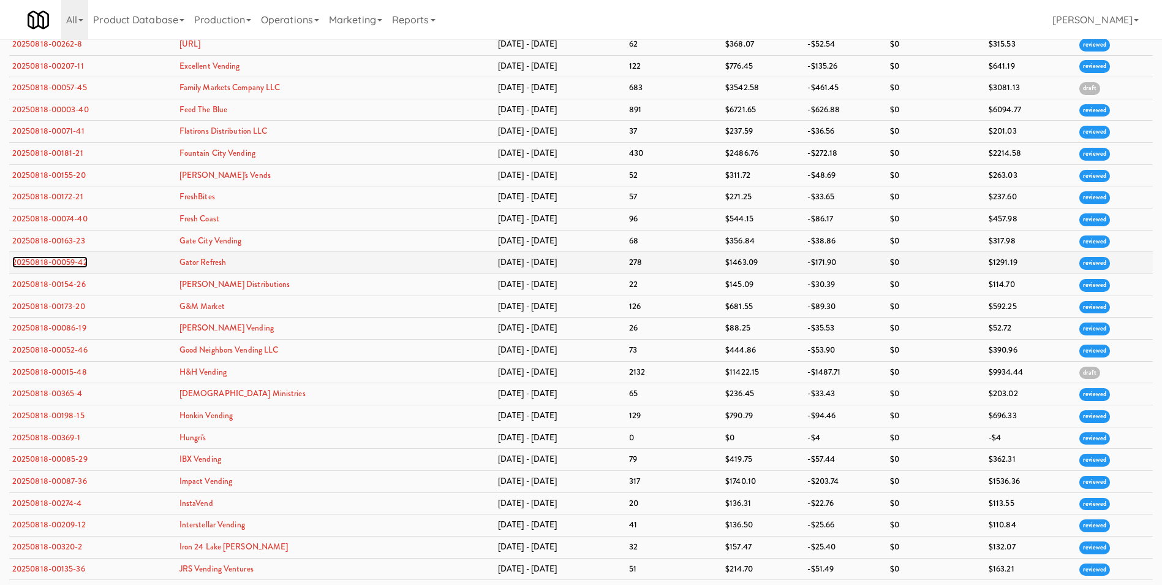
click at [73, 258] on link "20250818-00059-42" at bounding box center [49, 262] width 75 height 12
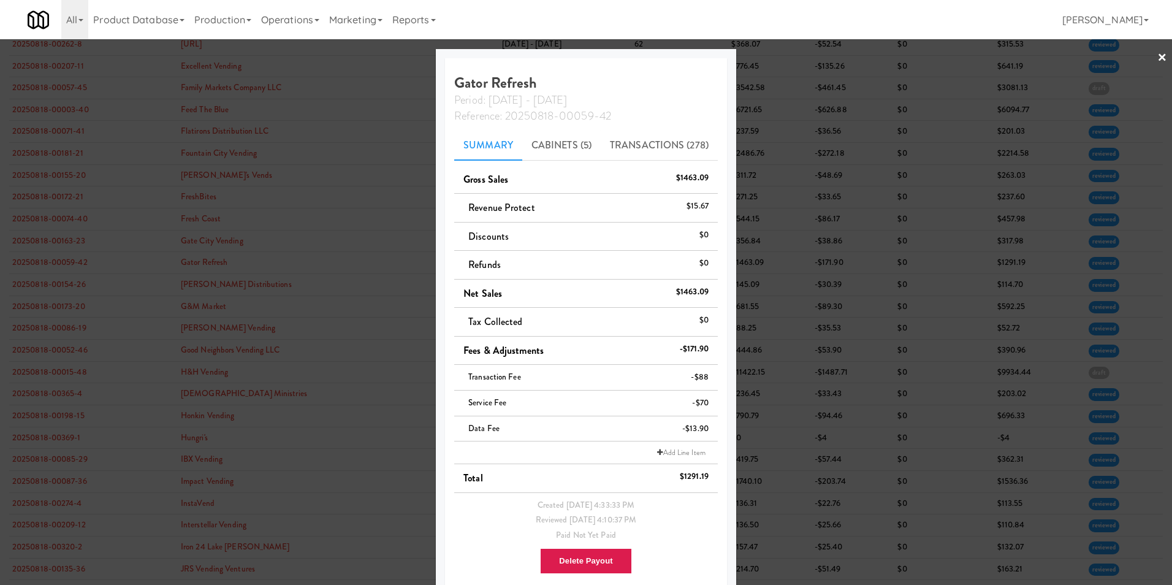
click at [1157, 57] on link "×" at bounding box center [1162, 58] width 10 height 38
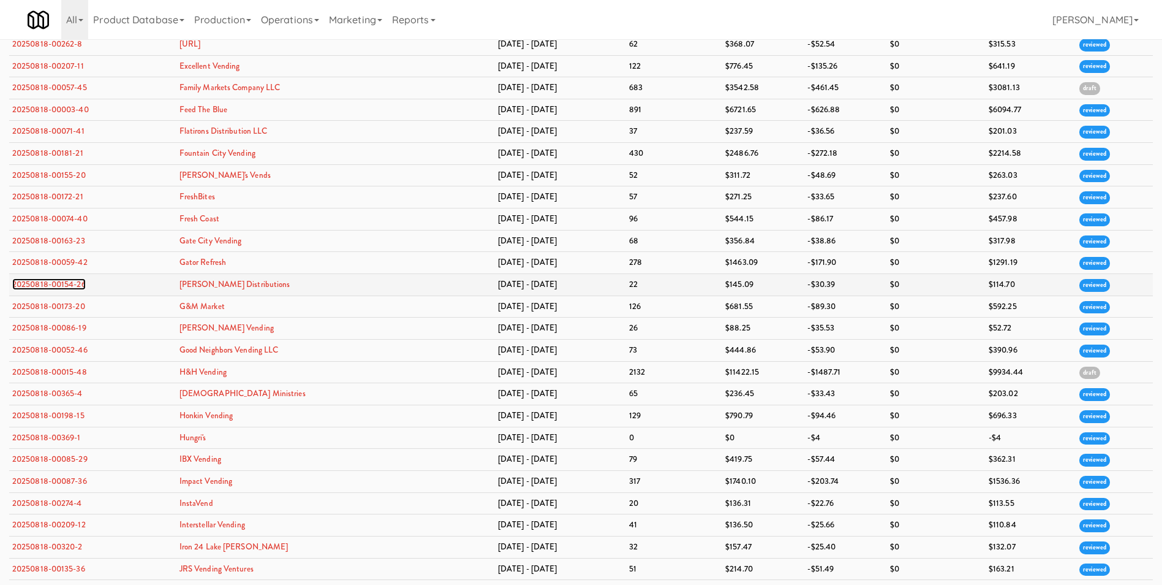
click at [76, 284] on link "20250818-00154-26" at bounding box center [49, 284] width 74 height 12
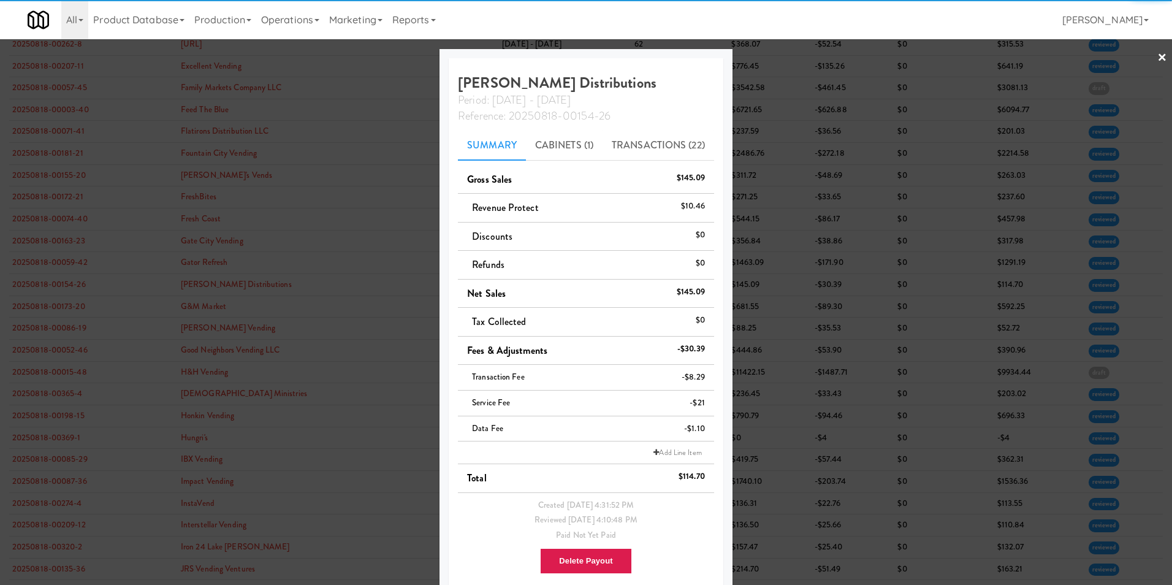
click at [1158, 58] on div at bounding box center [586, 292] width 1172 height 585
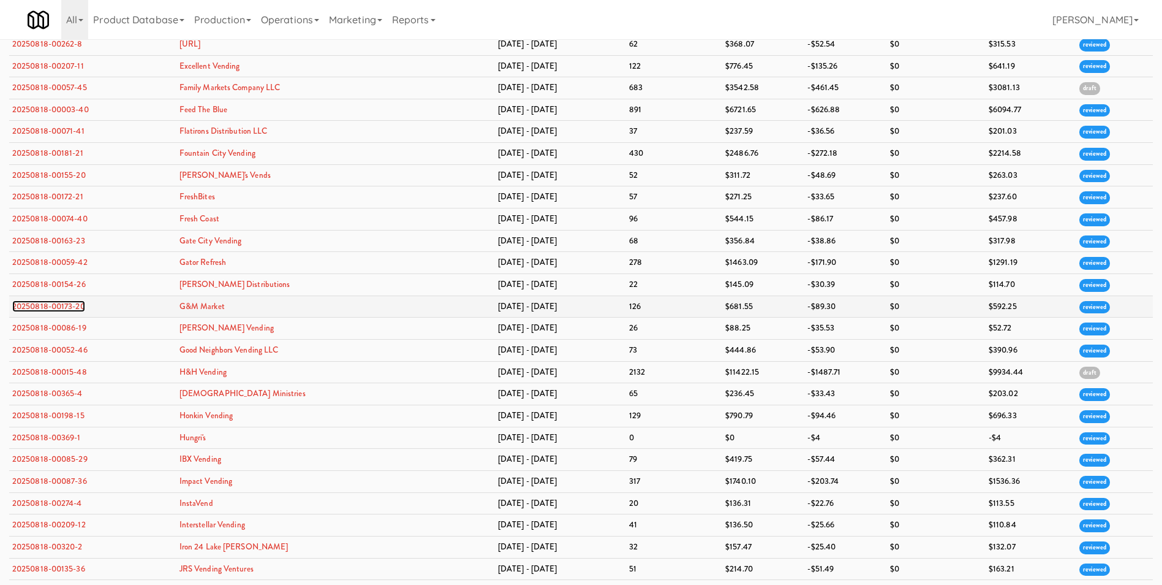
click at [76, 311] on link "20250818-00173-20" at bounding box center [48, 306] width 73 height 12
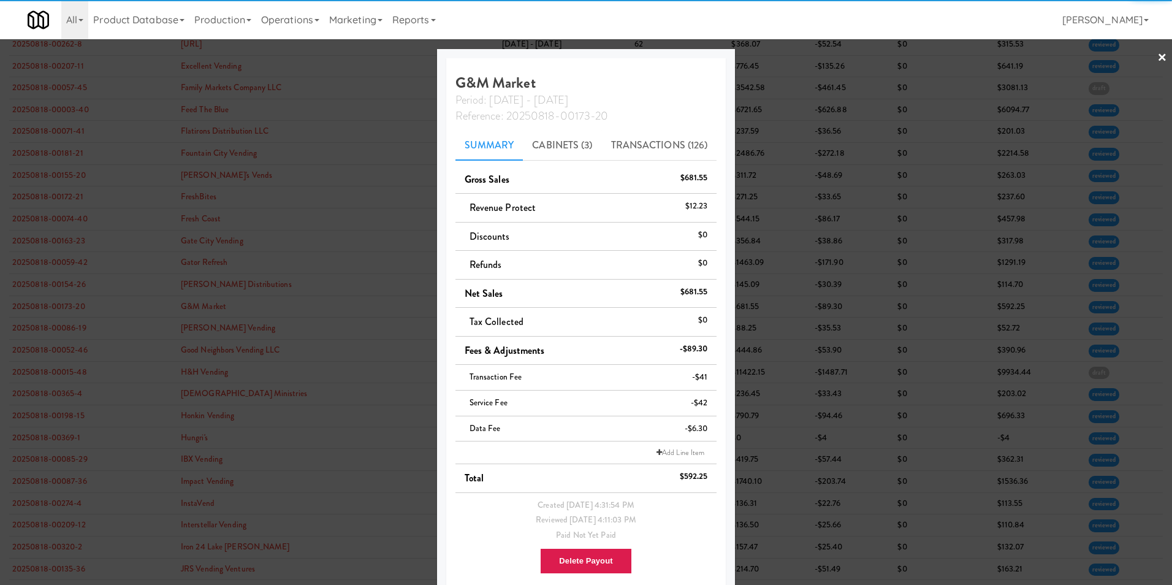
click at [1157, 51] on link "×" at bounding box center [1162, 58] width 10 height 38
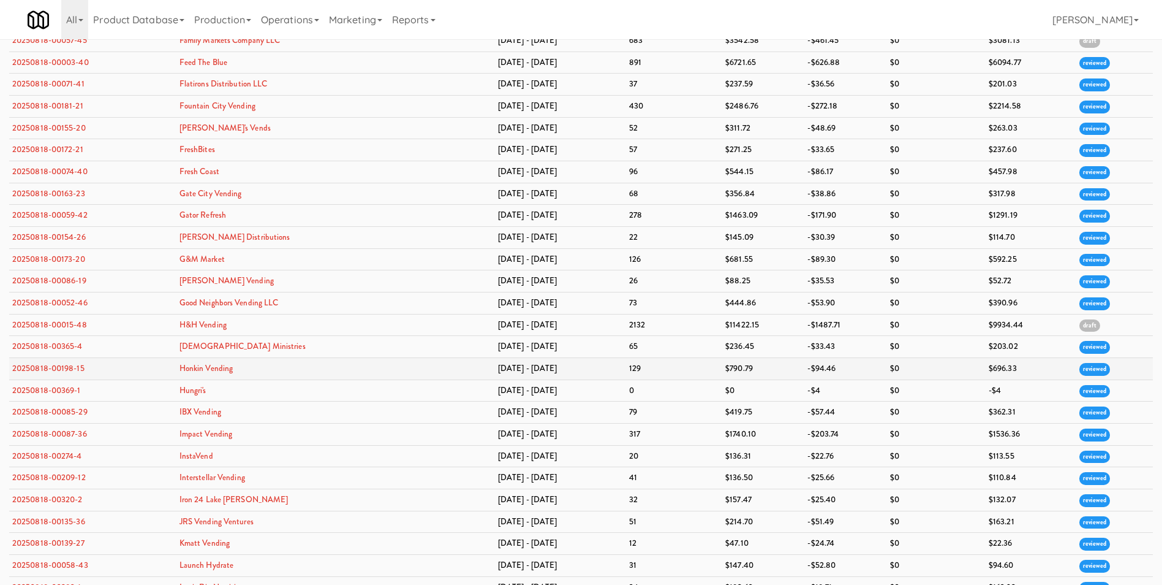
scroll to position [1000, 0]
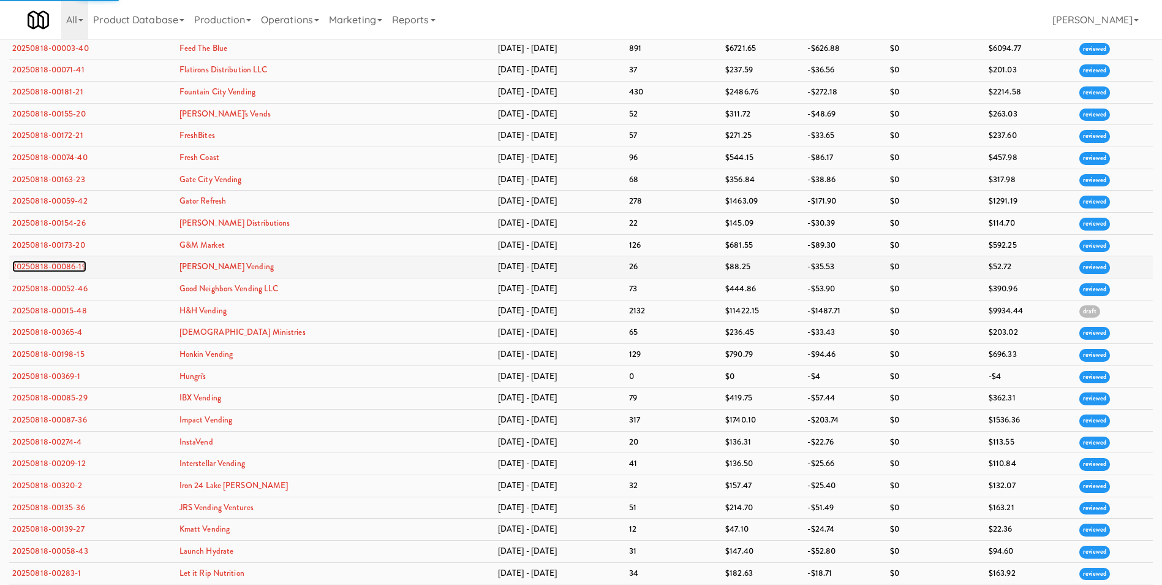
click at [67, 264] on link "20250818-00086-19" at bounding box center [49, 266] width 74 height 12
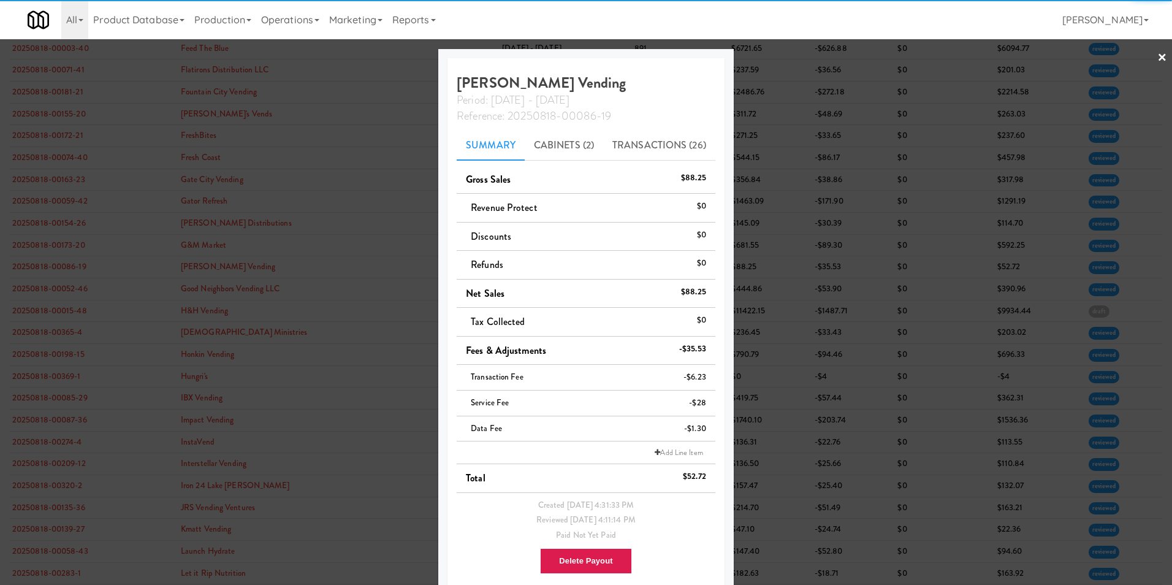
click at [1157, 59] on link "×" at bounding box center [1162, 58] width 10 height 38
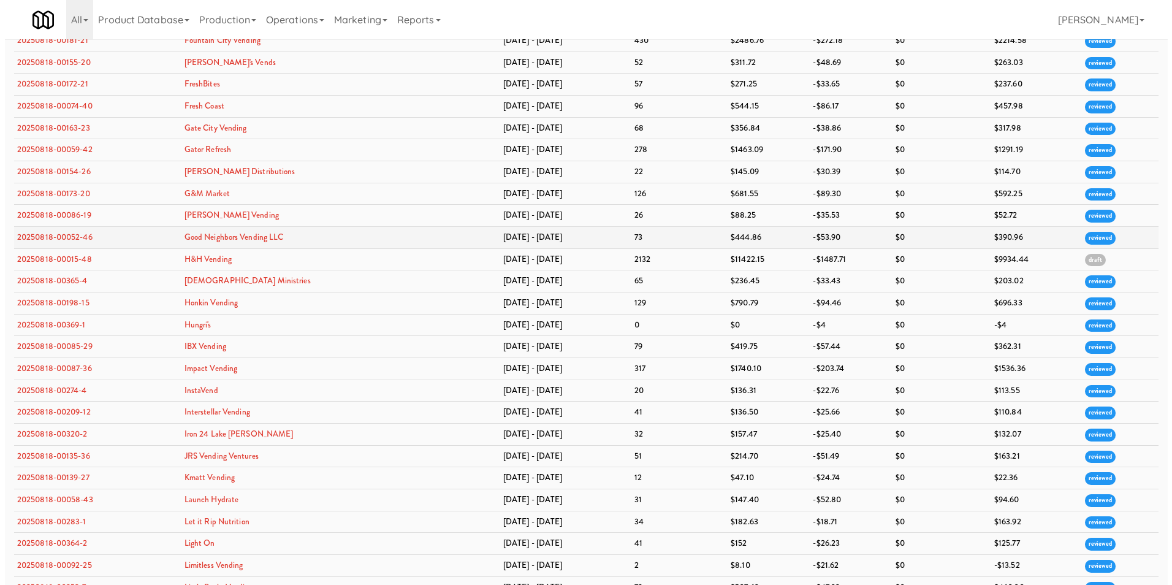
scroll to position [1123, 0]
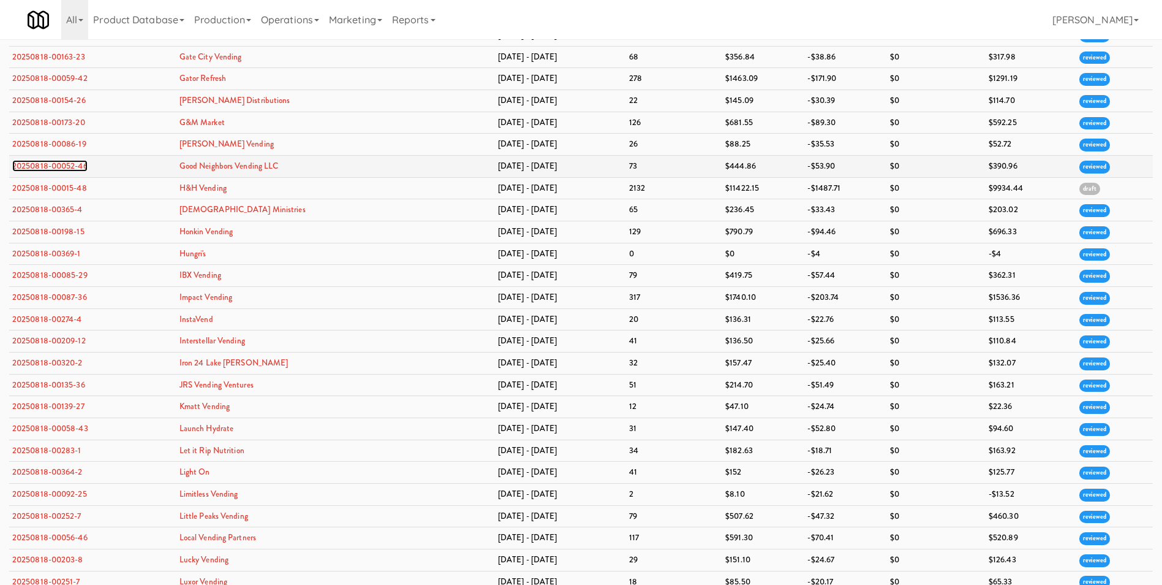
click at [51, 168] on link "20250818-00052-46" at bounding box center [49, 166] width 75 height 12
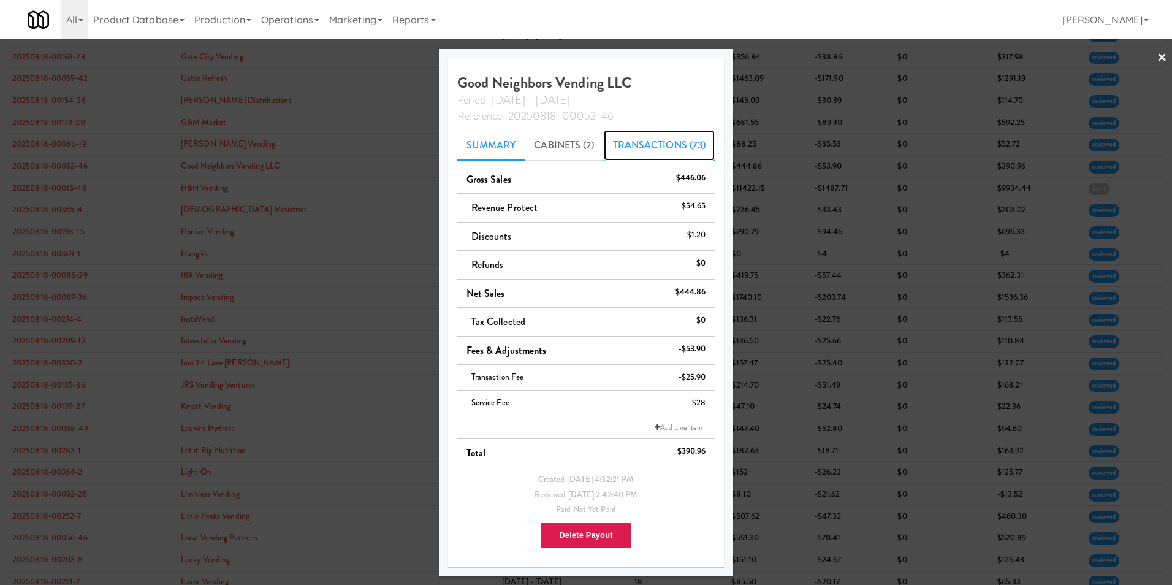
click at [623, 141] on link "Transactions (73)" at bounding box center [660, 145] width 112 height 31
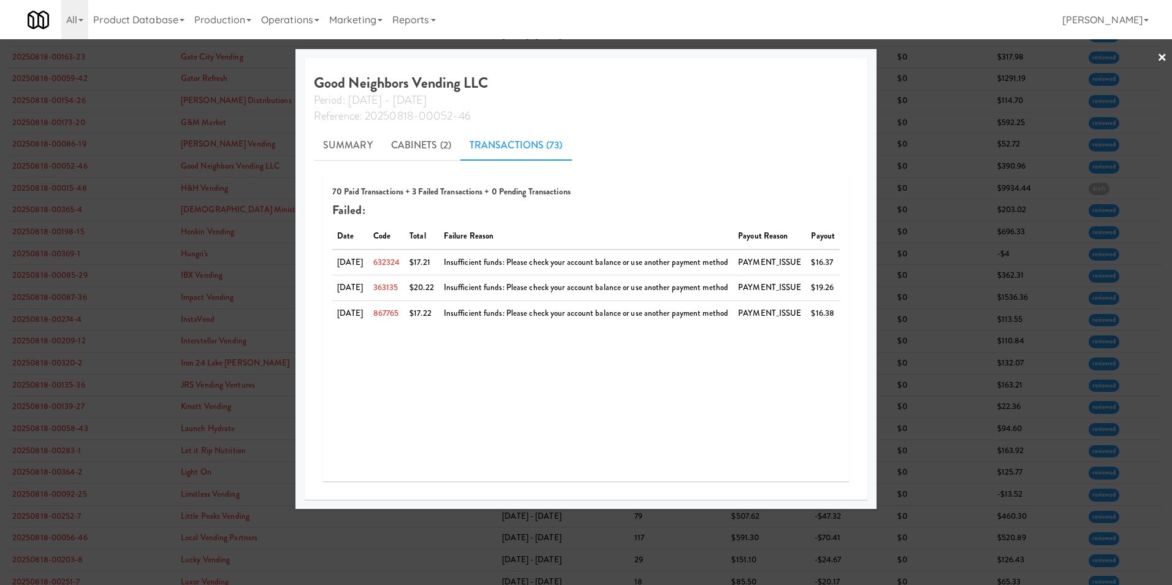
click at [1162, 55] on div at bounding box center [586, 292] width 1172 height 585
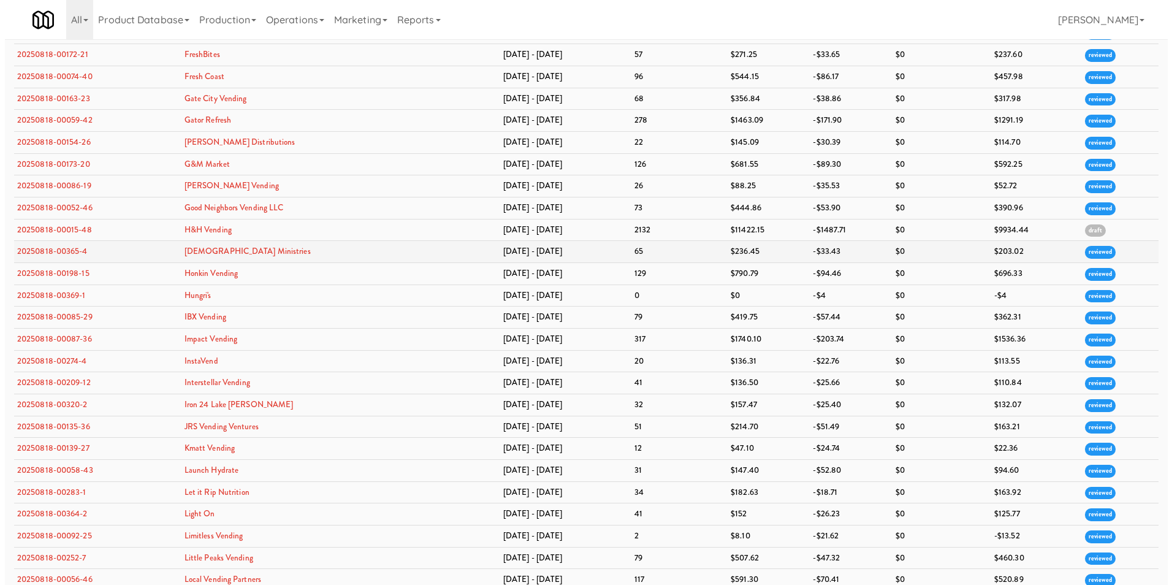
scroll to position [1103, 0]
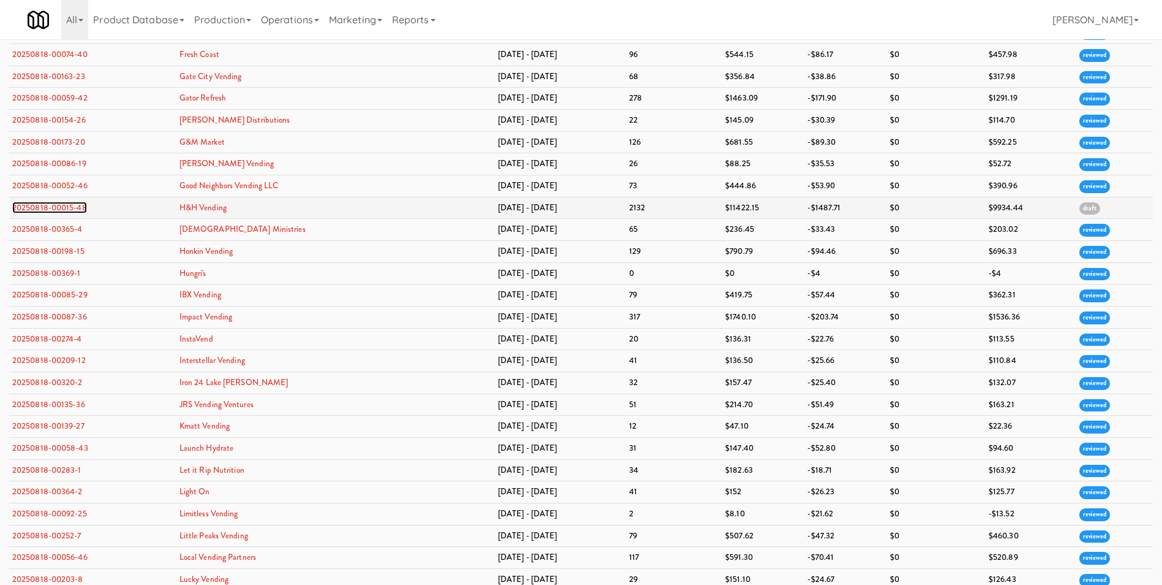
click at [51, 211] on link "20250818-00015-48" at bounding box center [49, 208] width 75 height 12
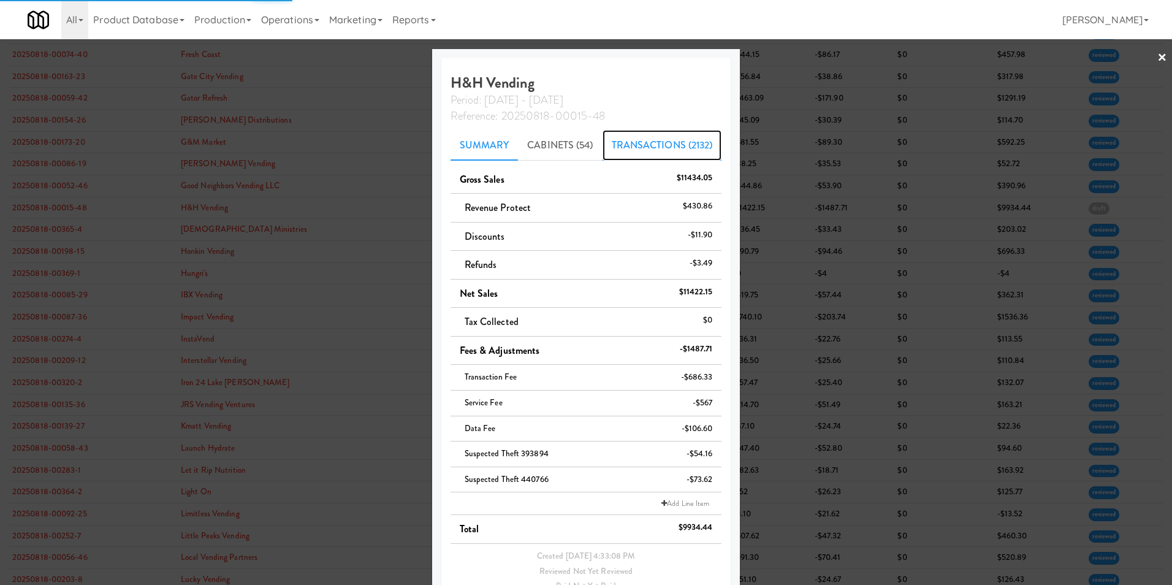
click at [681, 140] on link "Transactions (2132)" at bounding box center [661, 145] width 119 height 31
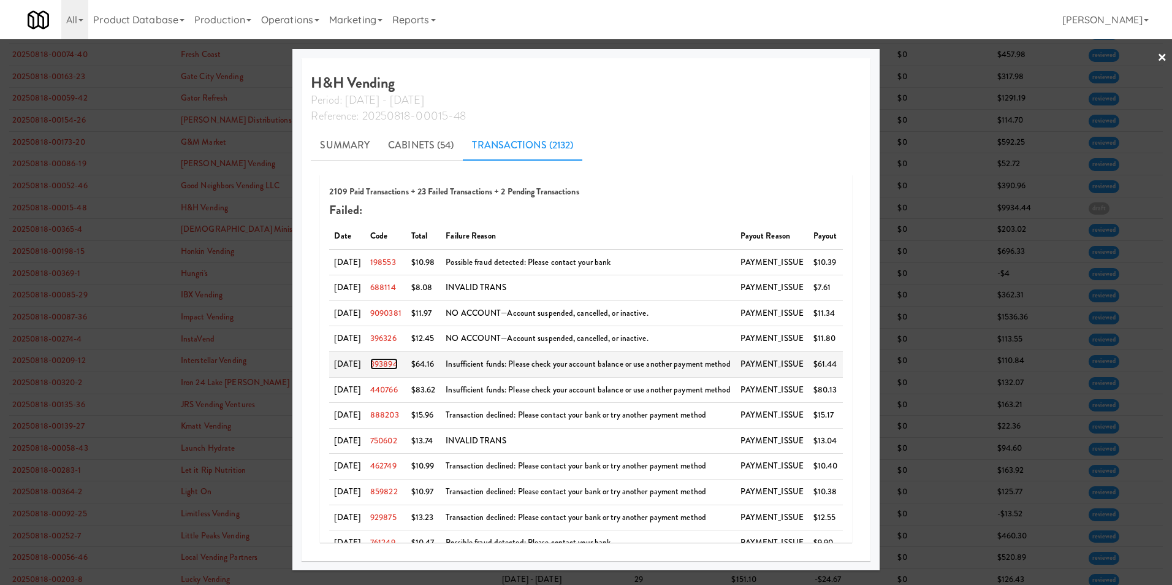
click at [383, 364] on link "393894" at bounding box center [384, 364] width 28 height 12
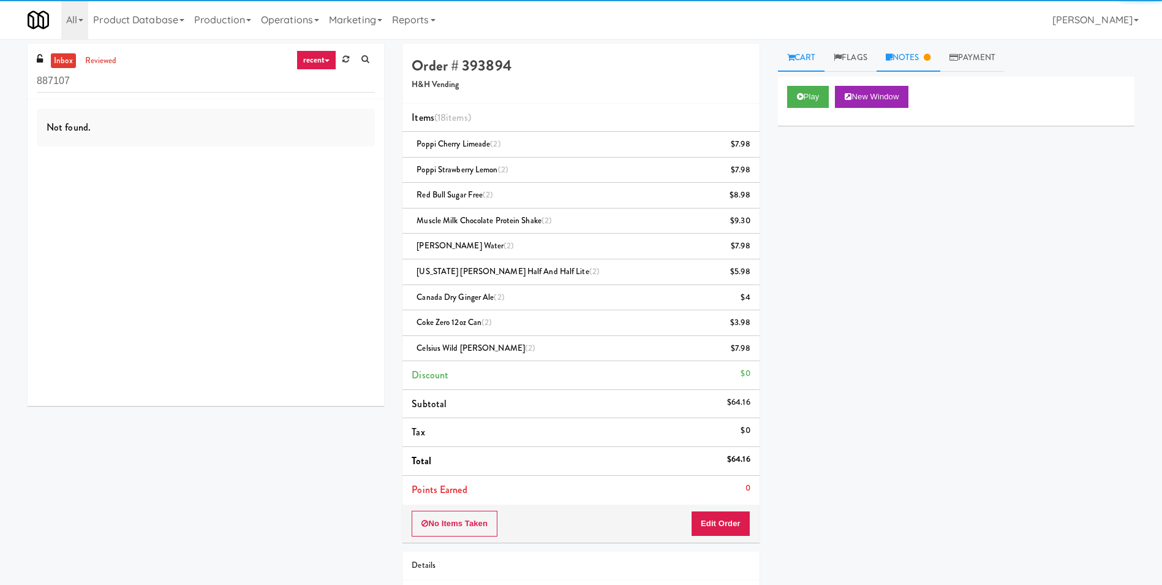
click at [918, 58] on link "Notes" at bounding box center [909, 58] width 64 height 28
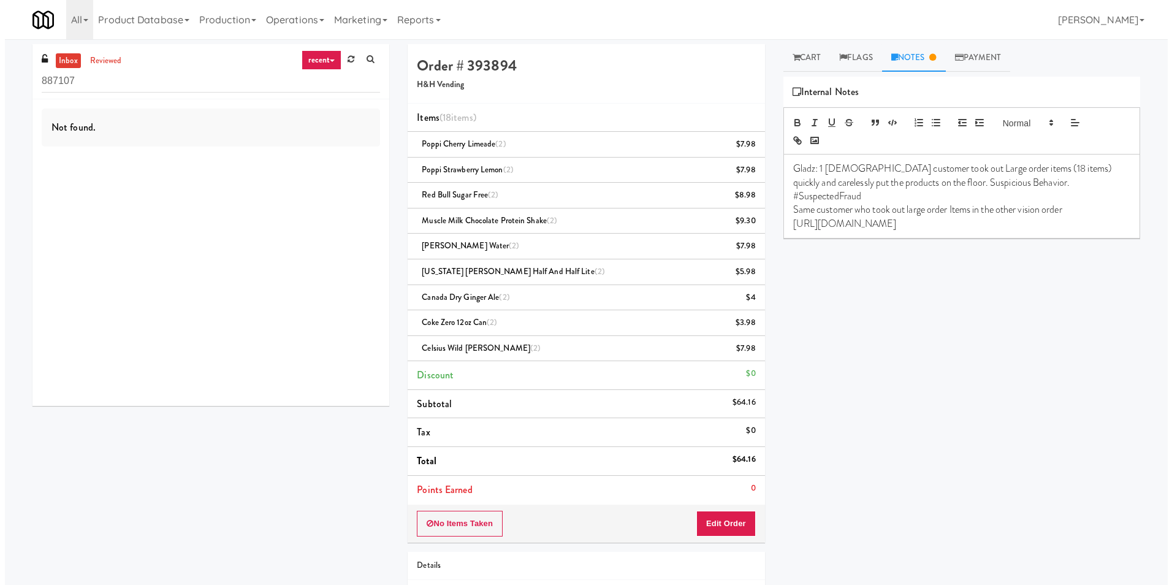
scroll to position [39, 0]
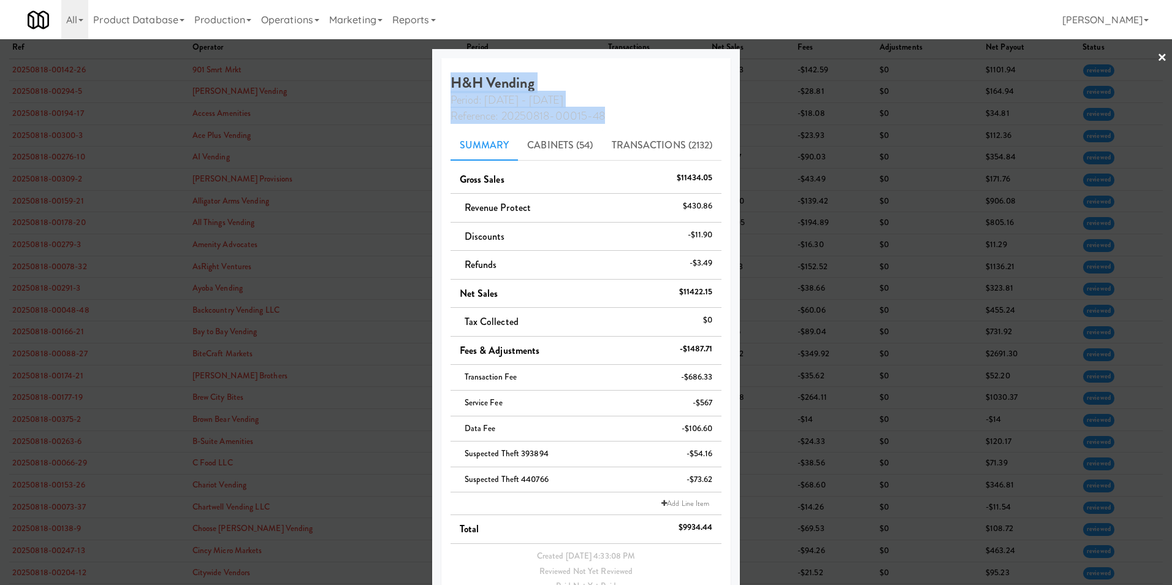
drag, startPoint x: 1153, startPoint y: 59, endPoint x: 642, endPoint y: 110, distance: 514.2
click at [642, 110] on div "× H&H Vending Period: [DATE] - [DATE] Reference: 20250818-00015-48 Summary Cabi…" at bounding box center [586, 292] width 1172 height 585
drag, startPoint x: 642, startPoint y: 110, endPoint x: 644, endPoint y: 143, distance: 33.2
click at [644, 143] on link "Transactions (2132)" at bounding box center [661, 145] width 119 height 31
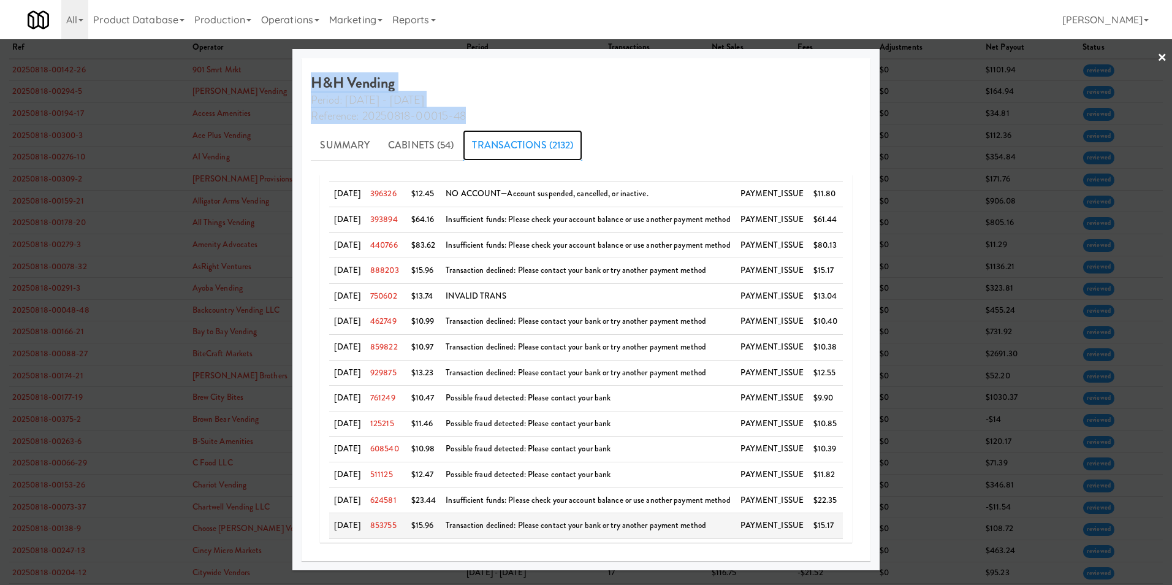
scroll to position [118, 0]
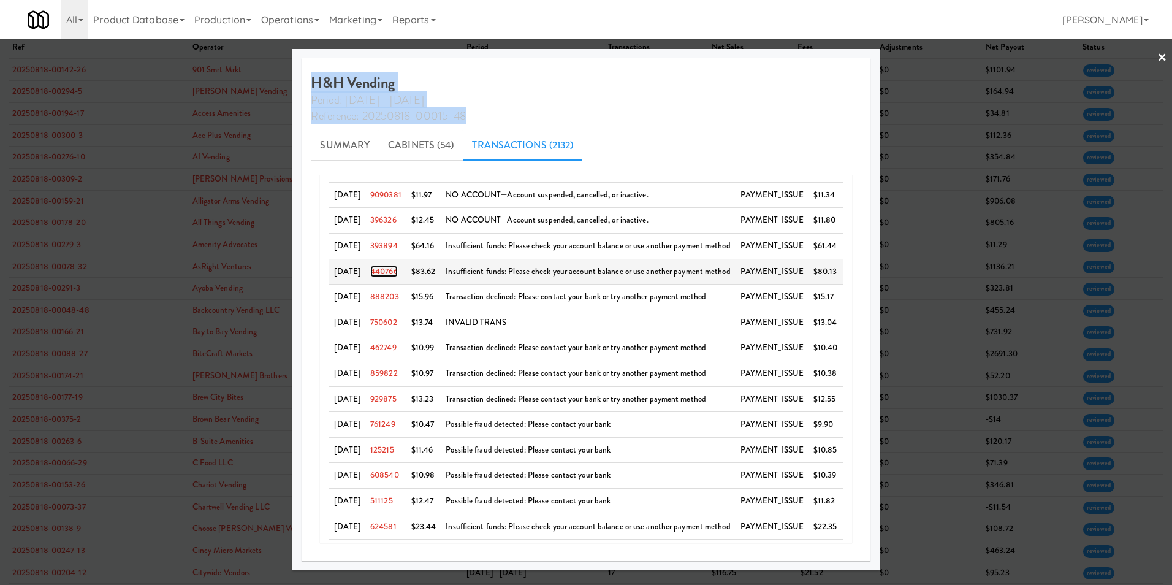
click at [395, 272] on link "440766" at bounding box center [384, 271] width 28 height 12
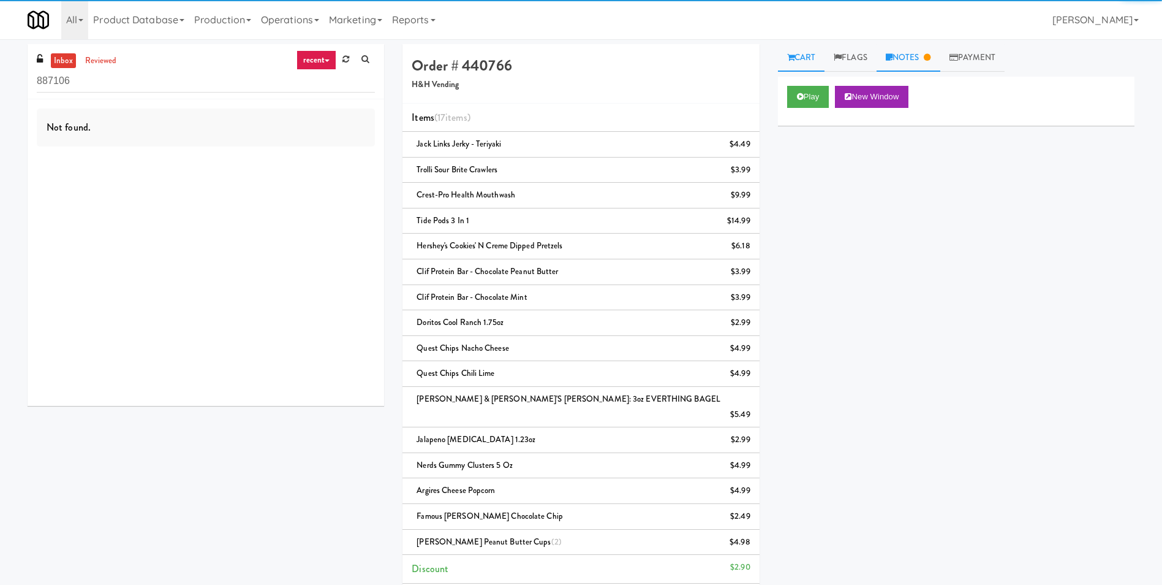
click at [910, 58] on link "Notes" at bounding box center [909, 58] width 64 height 28
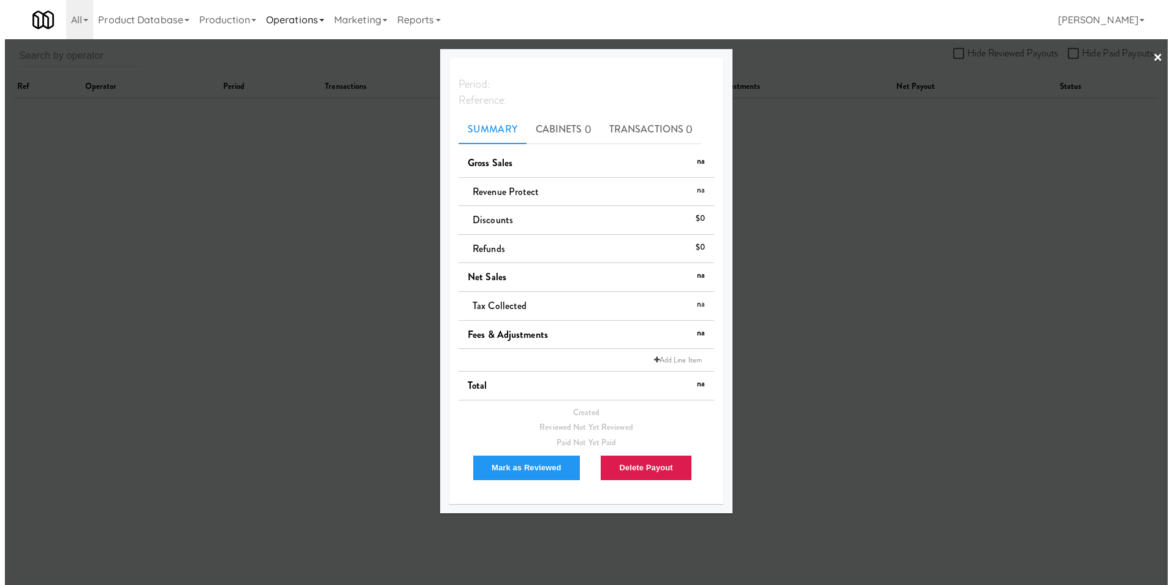
scroll to position [39, 0]
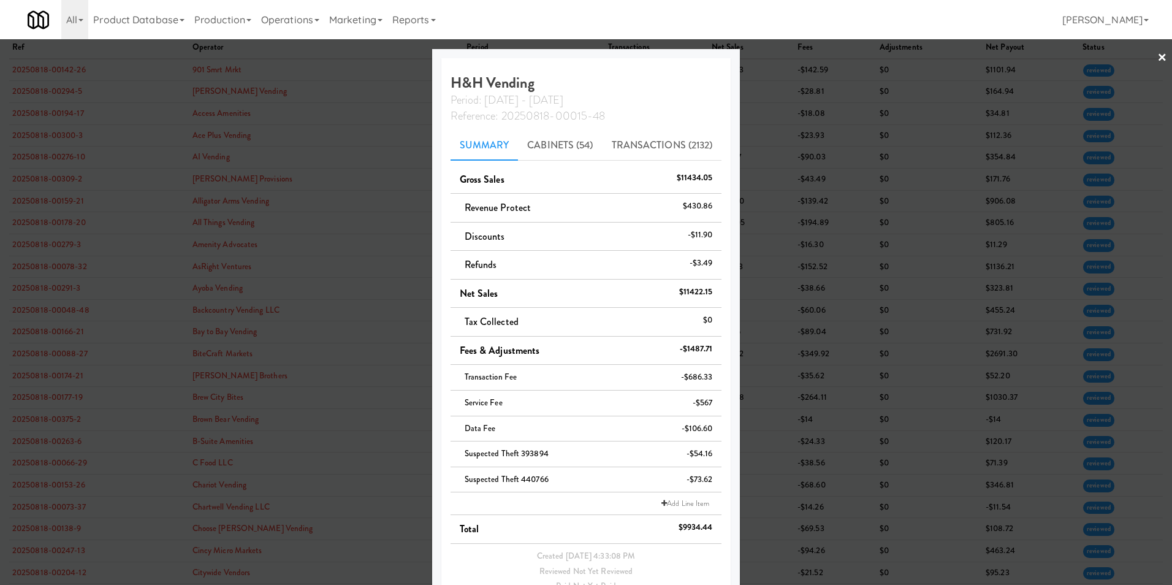
click at [1157, 61] on link "×" at bounding box center [1162, 58] width 10 height 38
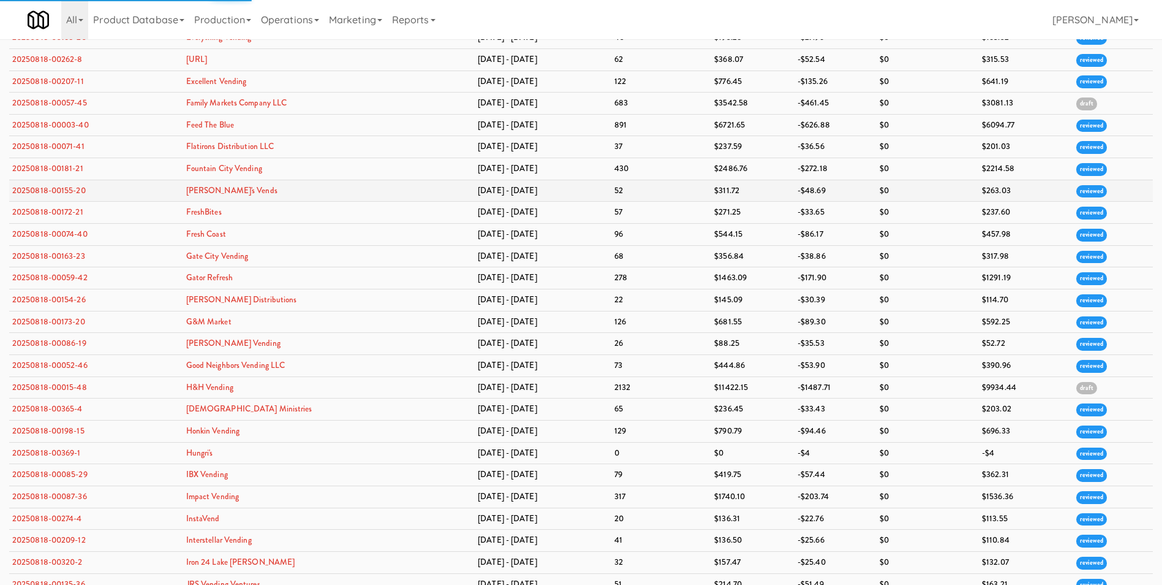
scroll to position [1061, 0]
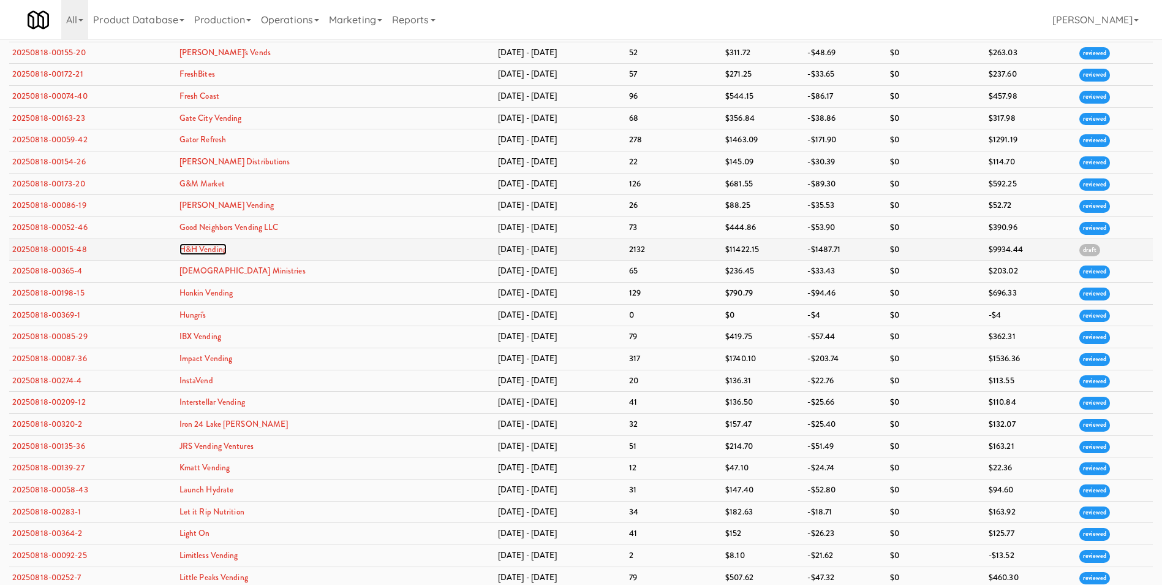
click at [227, 250] on link "H&H Vending" at bounding box center [203, 249] width 47 height 12
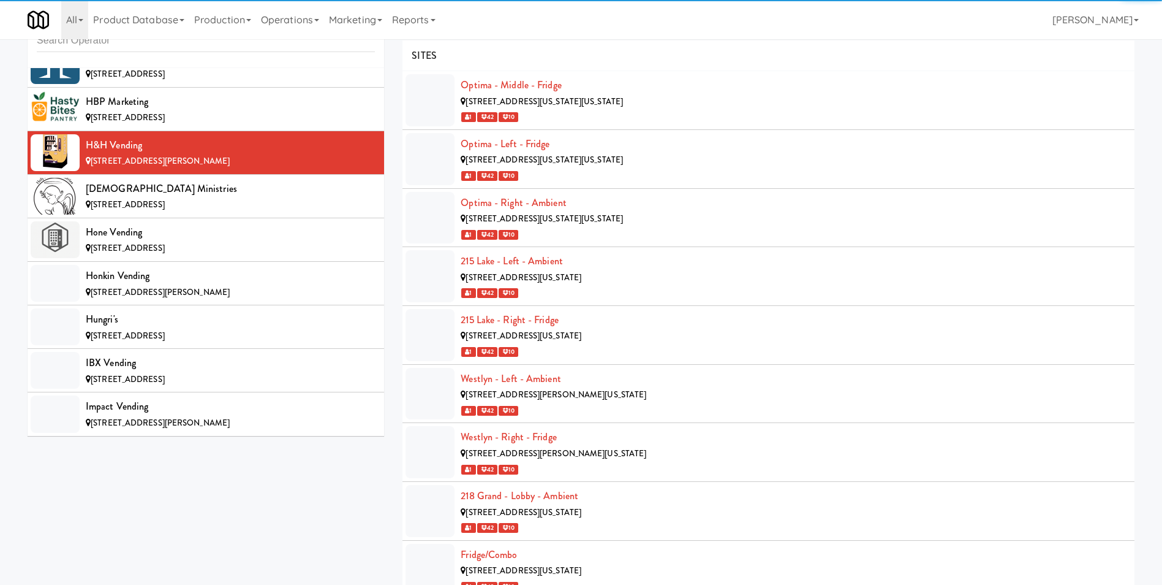
scroll to position [4239, 0]
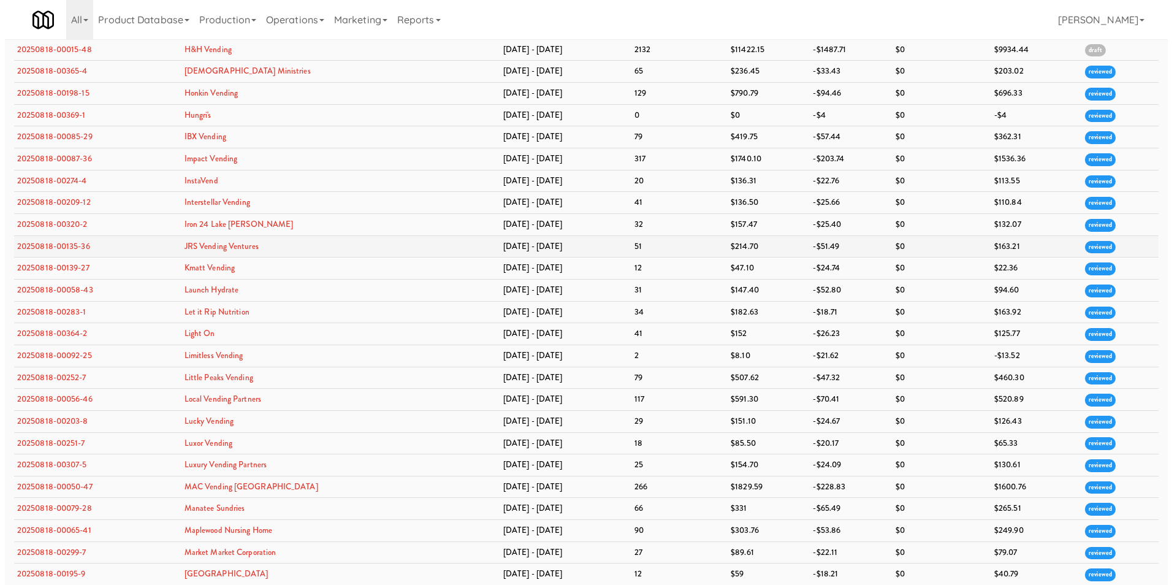
scroll to position [1200, 0]
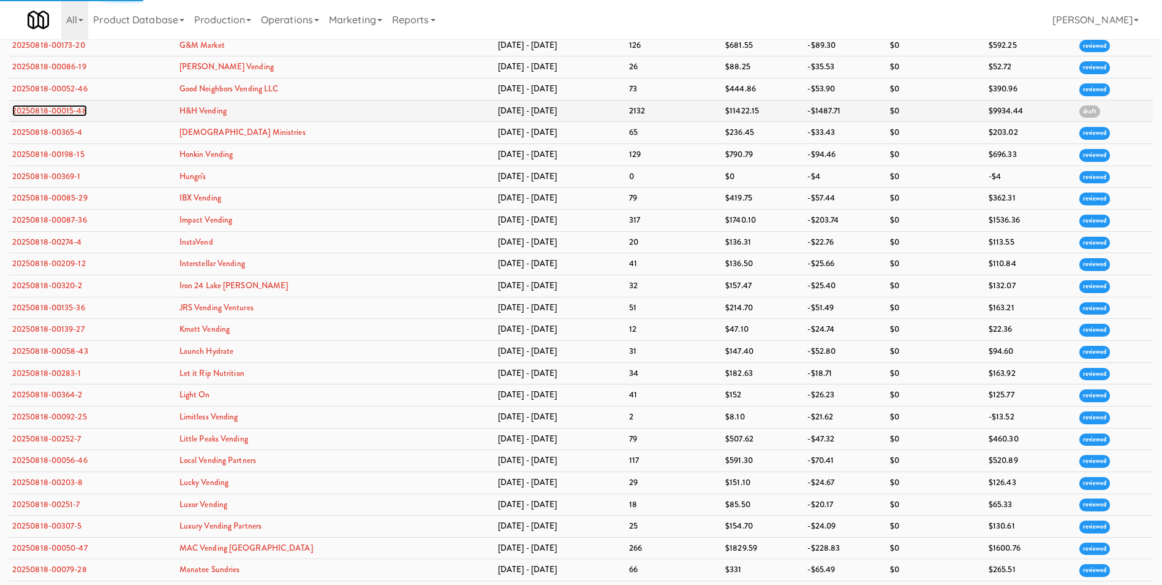
click at [43, 110] on link "20250818-00015-48" at bounding box center [49, 111] width 75 height 12
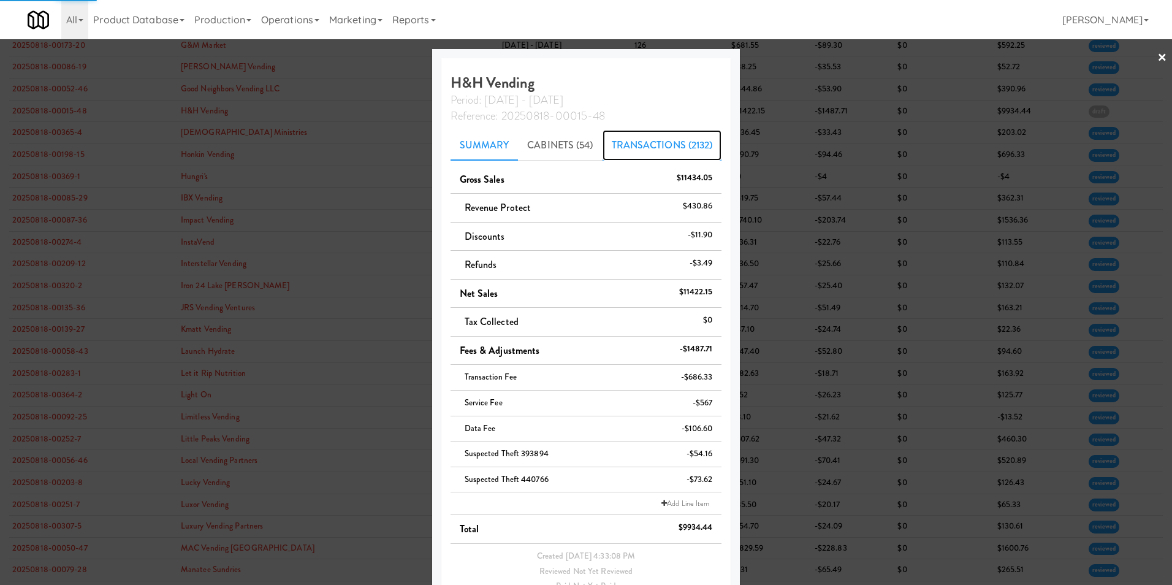
click at [646, 149] on link "Transactions (2132)" at bounding box center [661, 145] width 119 height 31
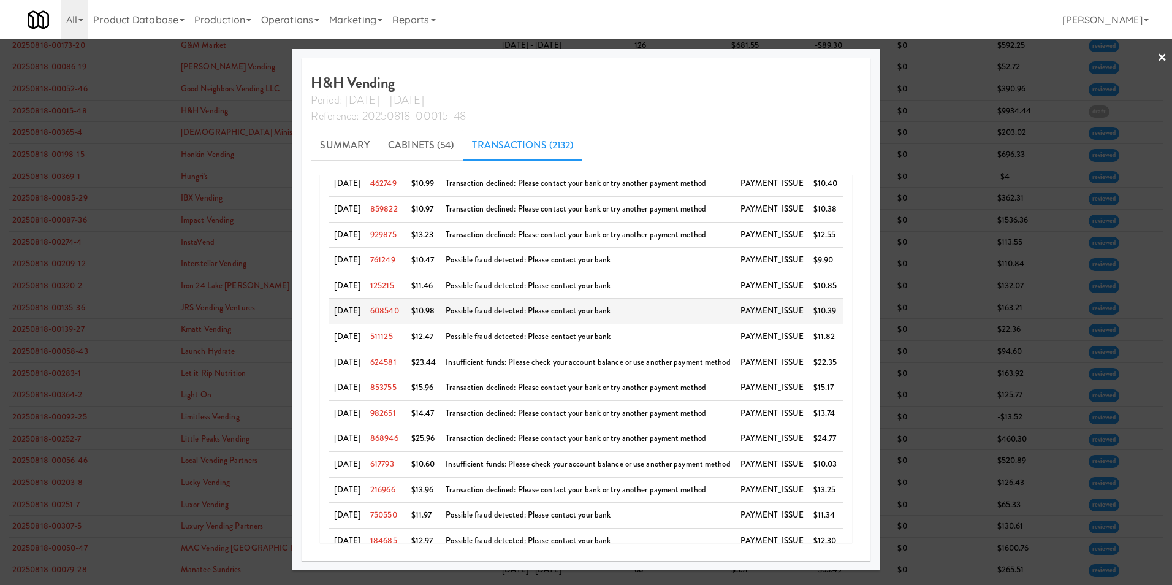
scroll to position [302, 0]
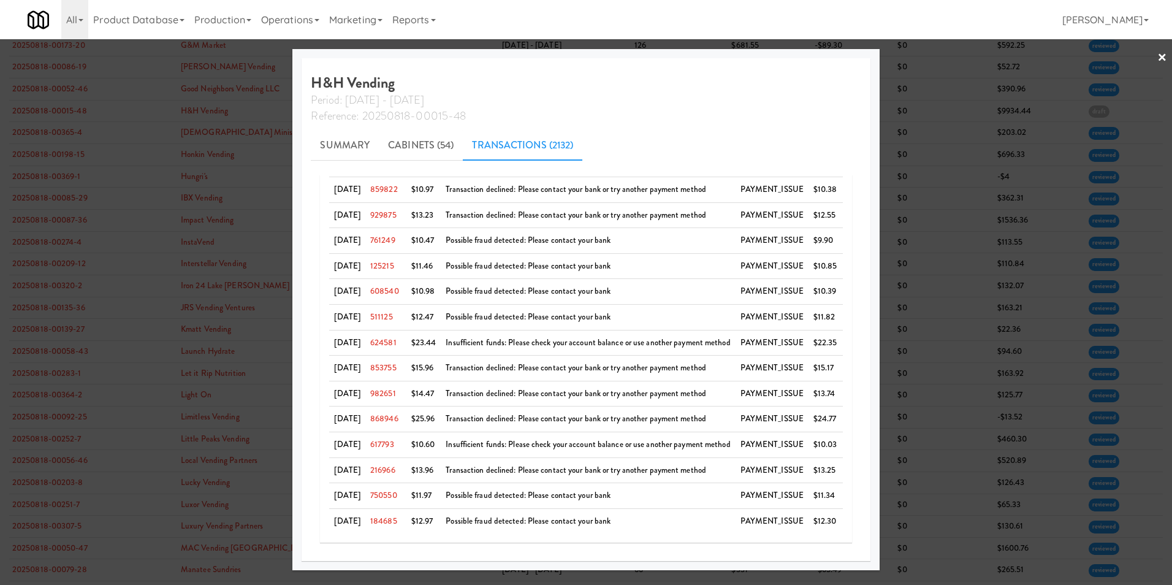
click at [1158, 56] on link "×" at bounding box center [1162, 58] width 10 height 38
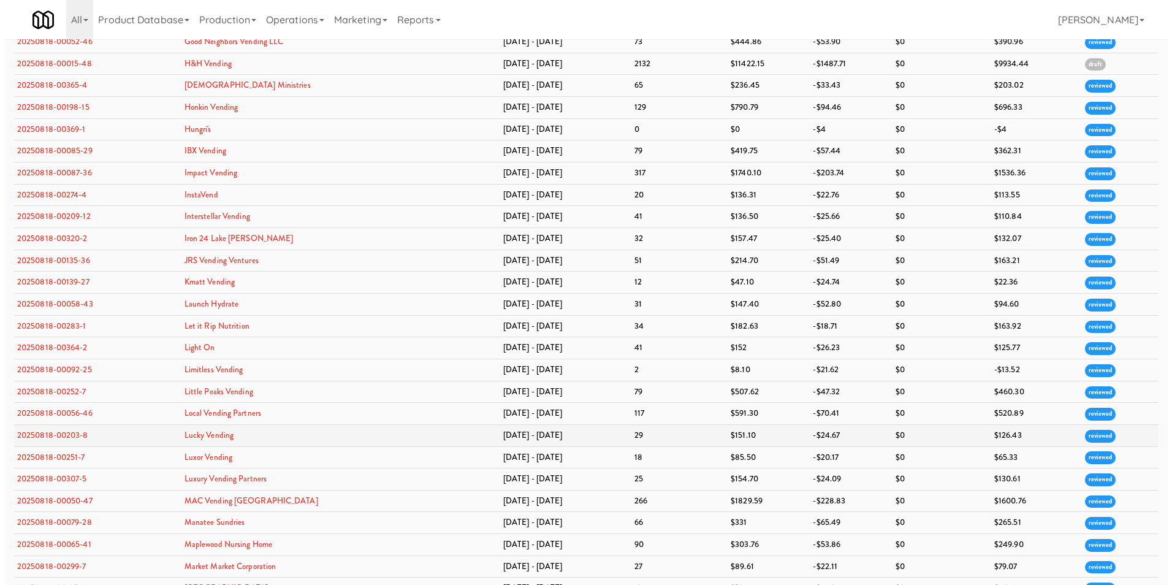
scroll to position [1226, 0]
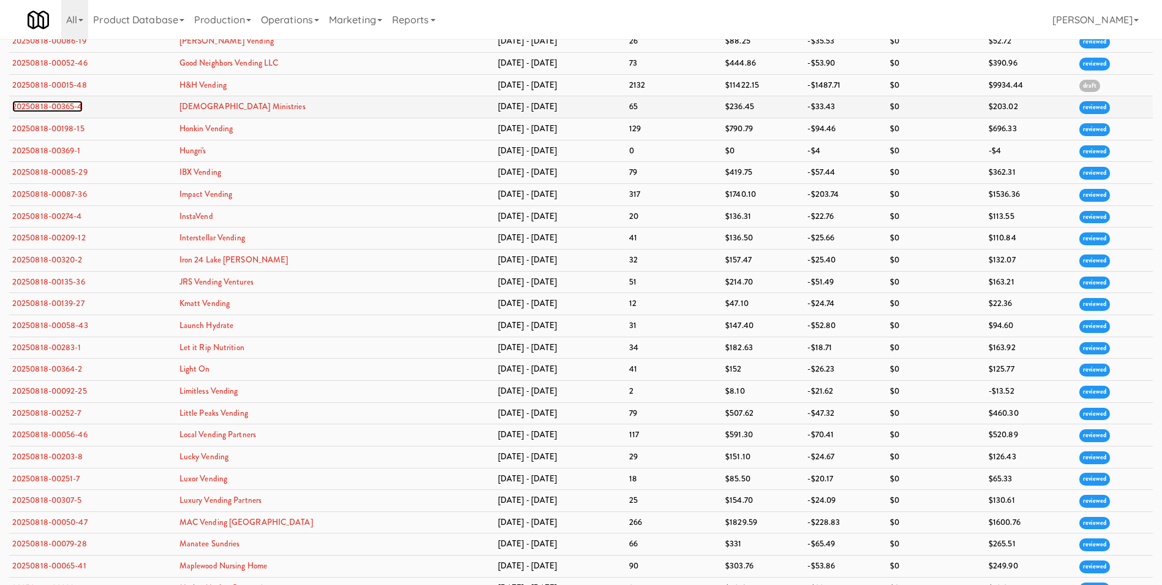
click at [56, 105] on link "20250818-00365-4" at bounding box center [47, 106] width 70 height 12
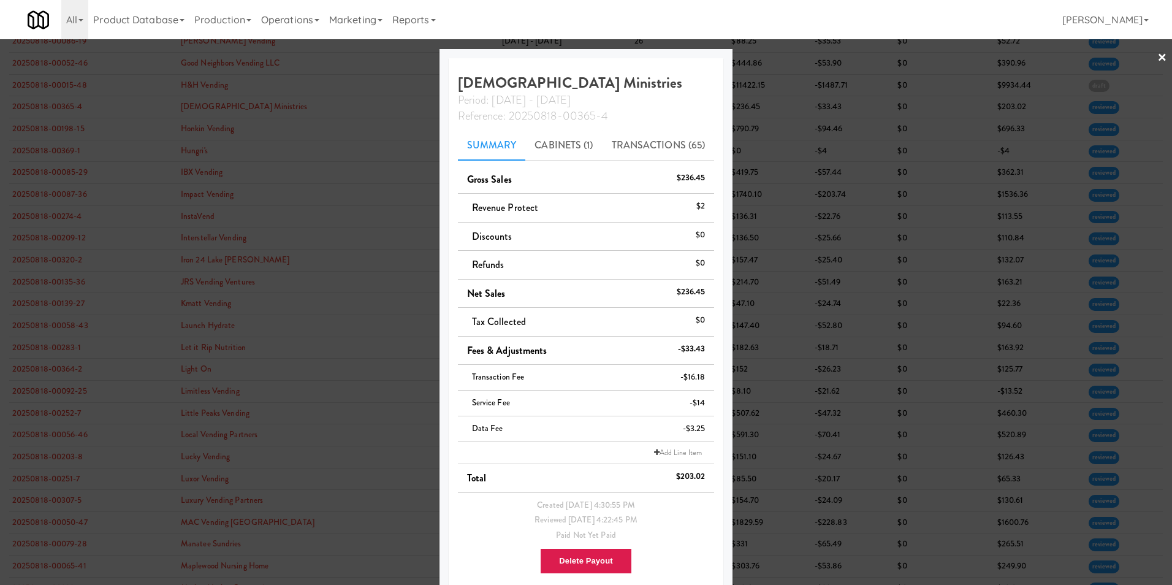
click at [1157, 57] on link "×" at bounding box center [1162, 58] width 10 height 38
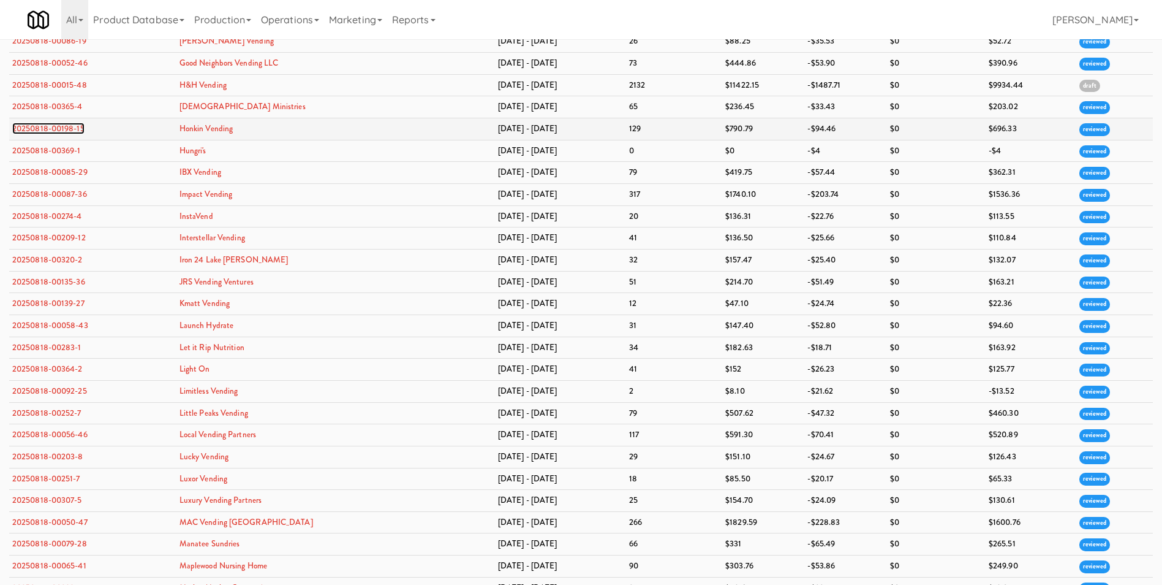
click at [71, 129] on link "20250818-00198-15" at bounding box center [48, 129] width 72 height 12
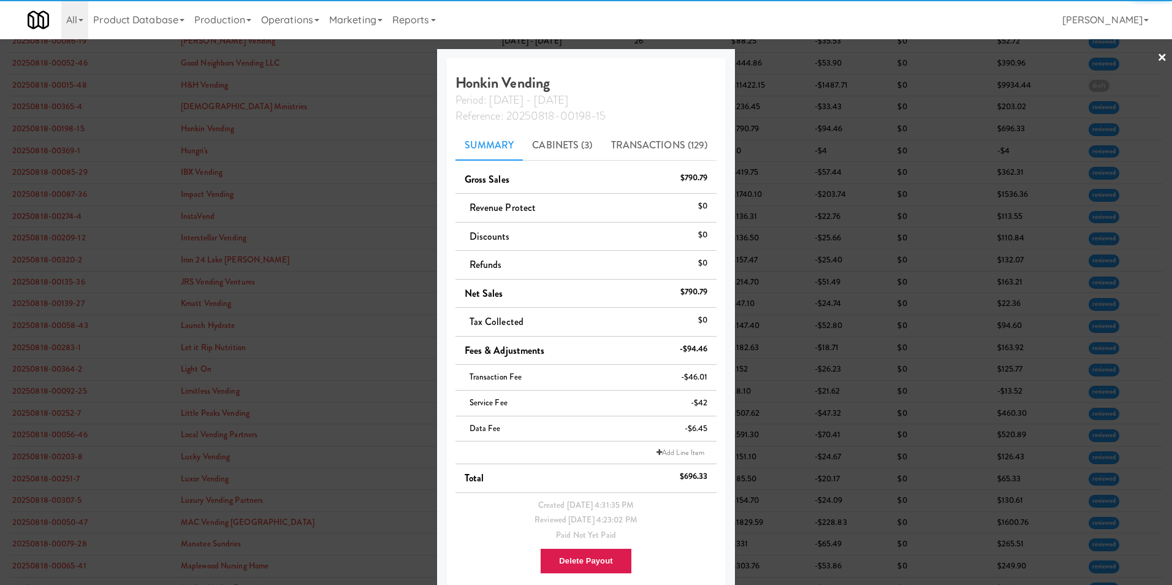
click at [1157, 58] on link "×" at bounding box center [1162, 58] width 10 height 38
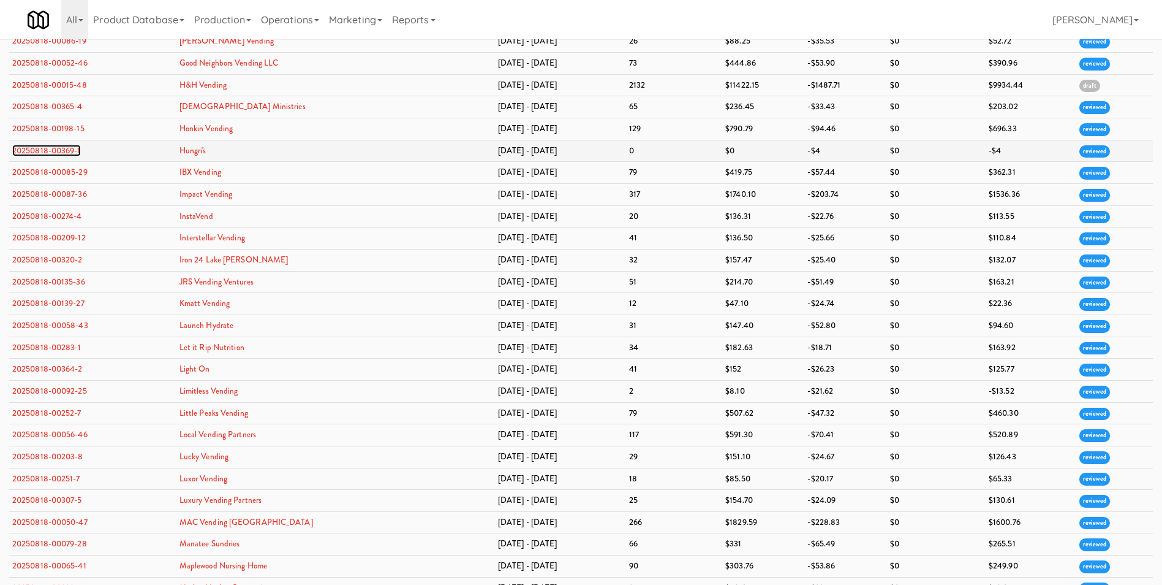
click at [51, 154] on link "20250818-00369-1" at bounding box center [46, 151] width 69 height 12
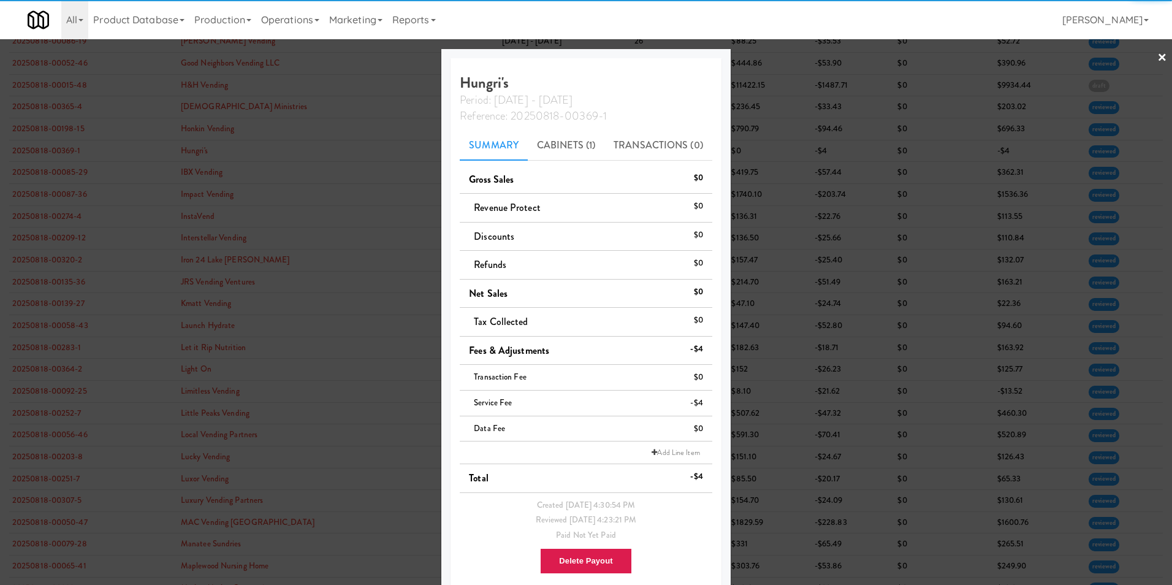
click at [1157, 59] on link "×" at bounding box center [1162, 58] width 10 height 38
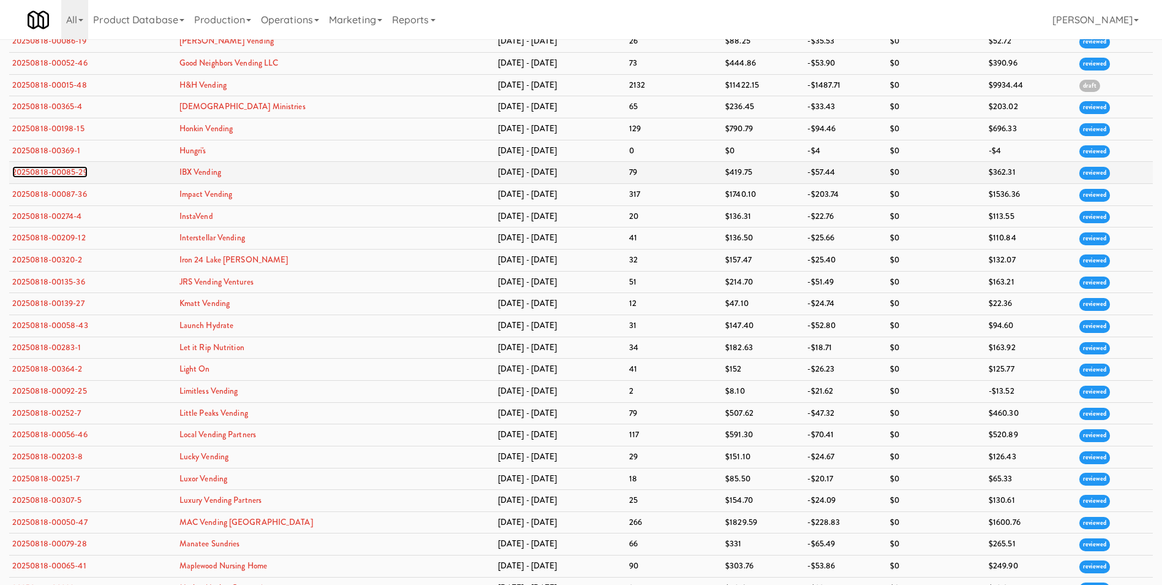
click at [72, 174] on link "20250818-00085-29" at bounding box center [49, 172] width 75 height 12
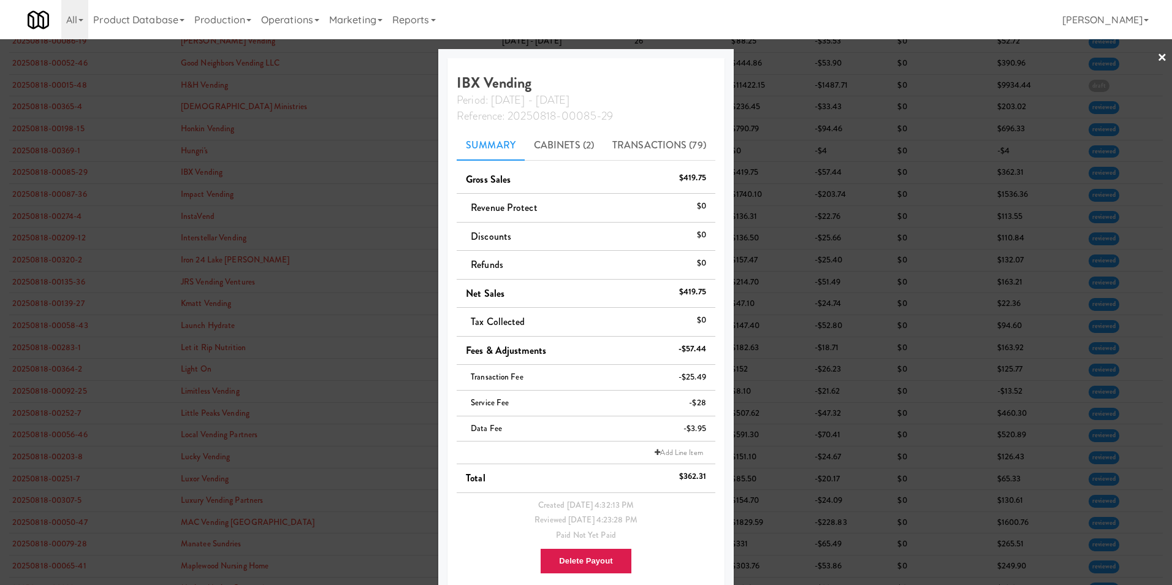
click at [1157, 55] on link "×" at bounding box center [1162, 58] width 10 height 38
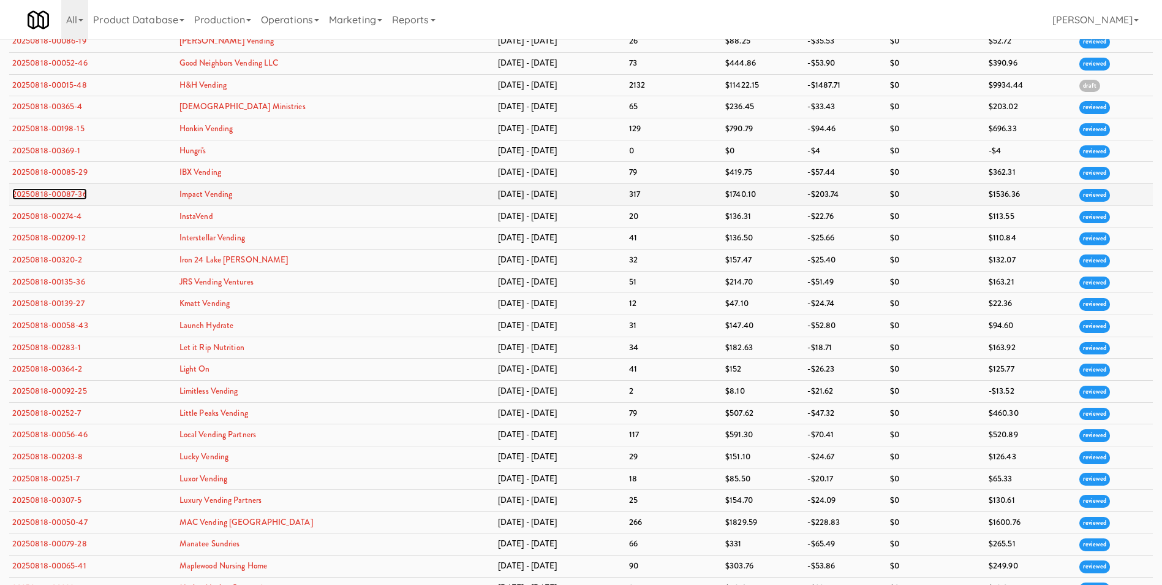
click at [69, 194] on link "20250818-00087-36" at bounding box center [49, 194] width 75 height 12
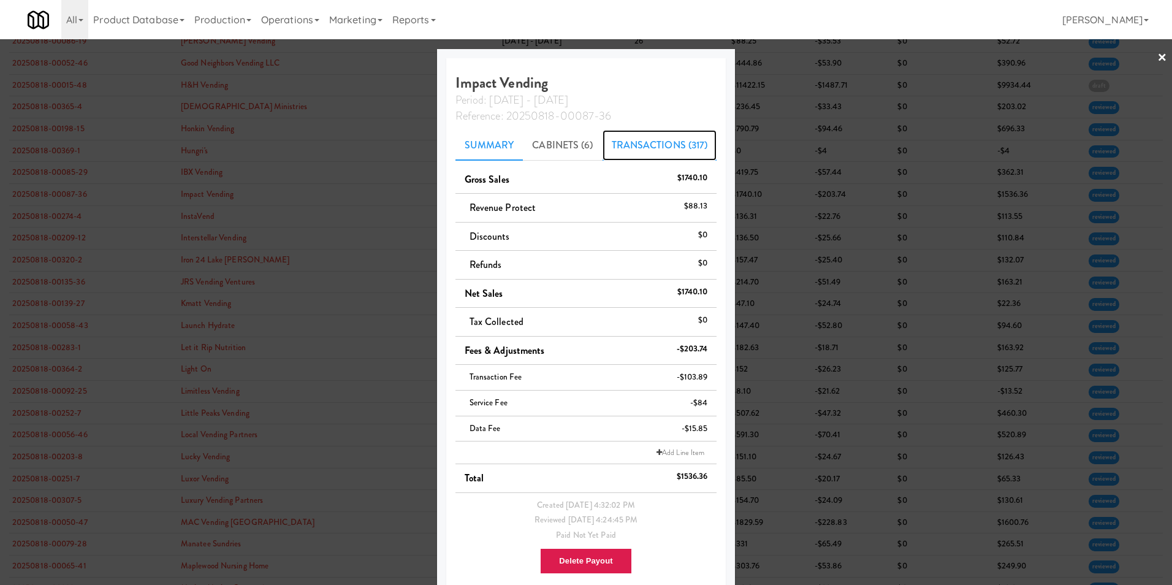
click at [638, 155] on link "Transactions (317)" at bounding box center [659, 145] width 115 height 31
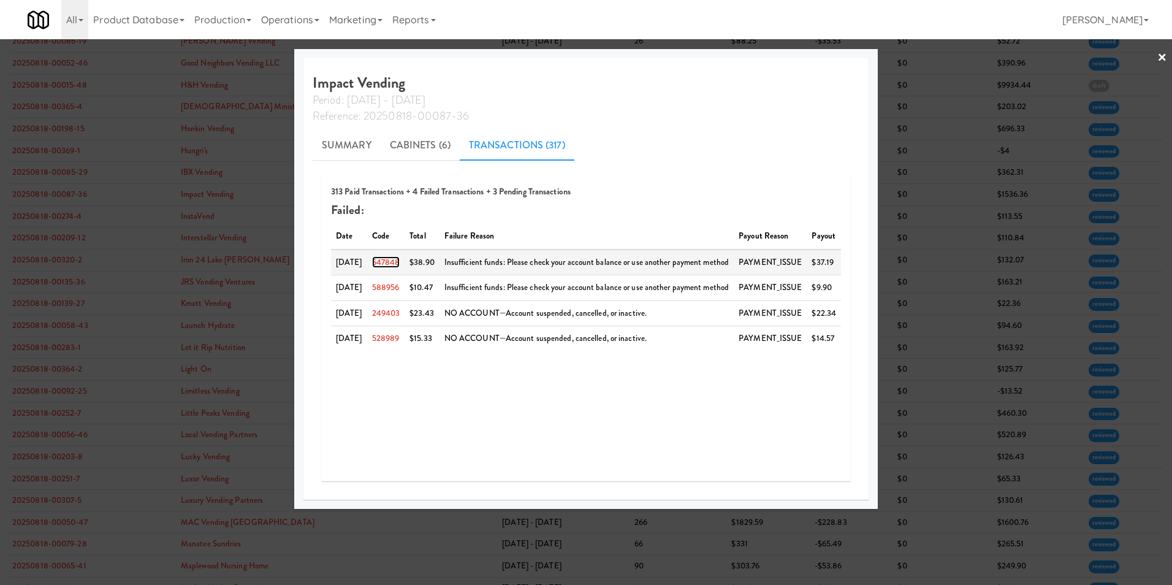
click at [393, 259] on link "547848" at bounding box center [386, 262] width 28 height 12
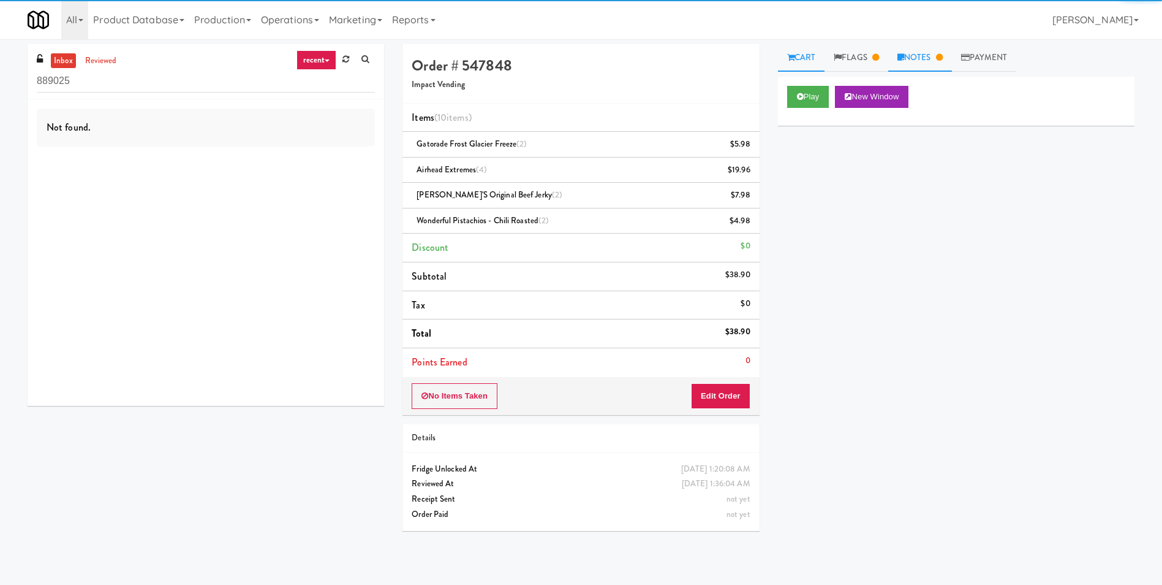
click at [912, 55] on link "Notes" at bounding box center [921, 58] width 64 height 28
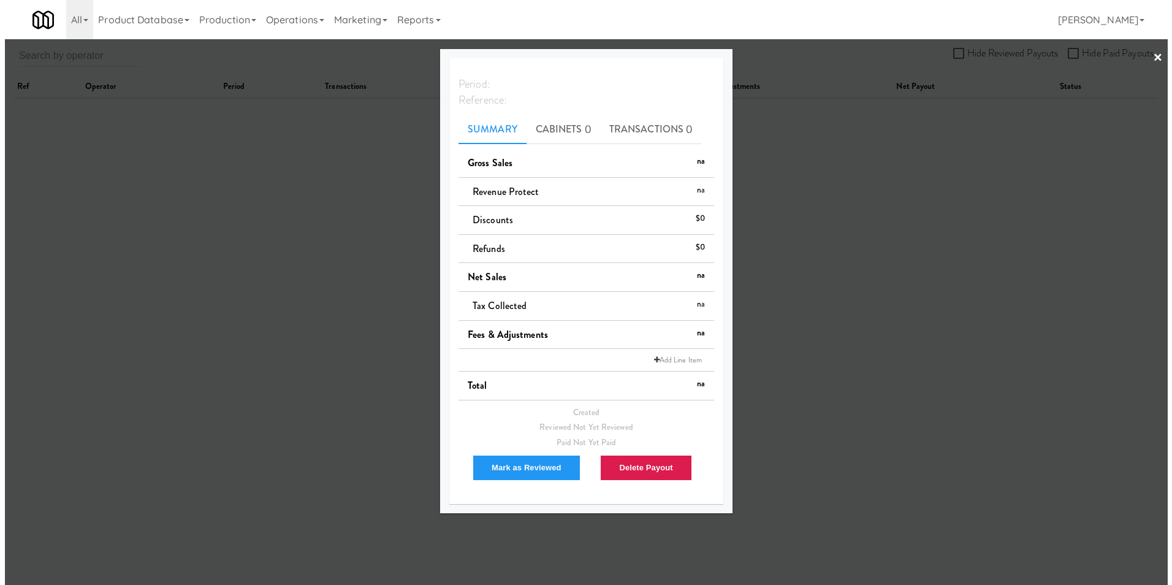
scroll to position [39, 0]
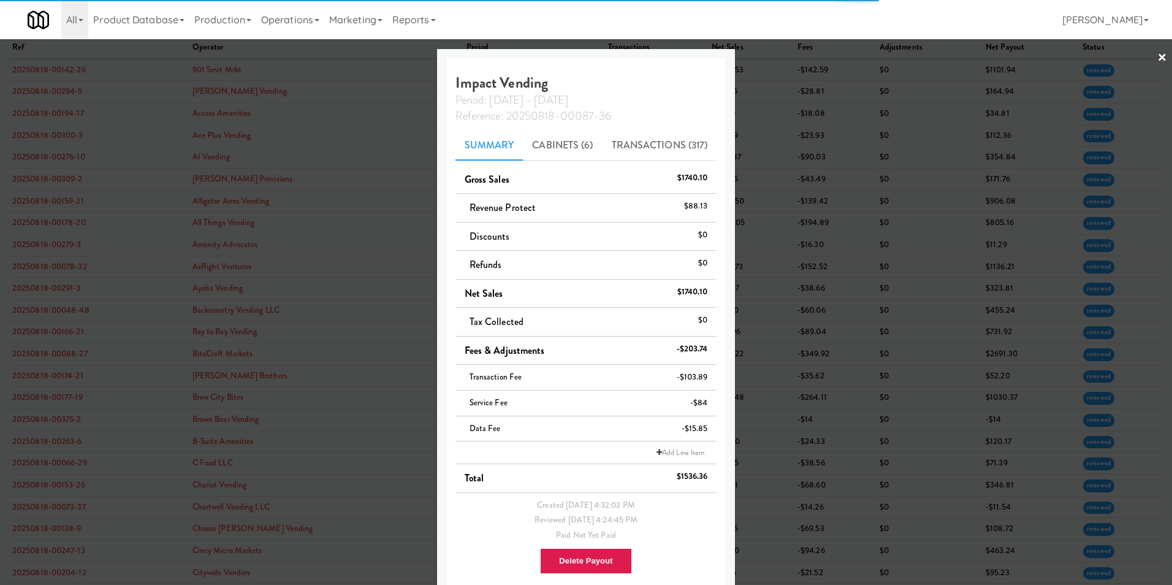
click at [1157, 59] on link "×" at bounding box center [1162, 58] width 10 height 38
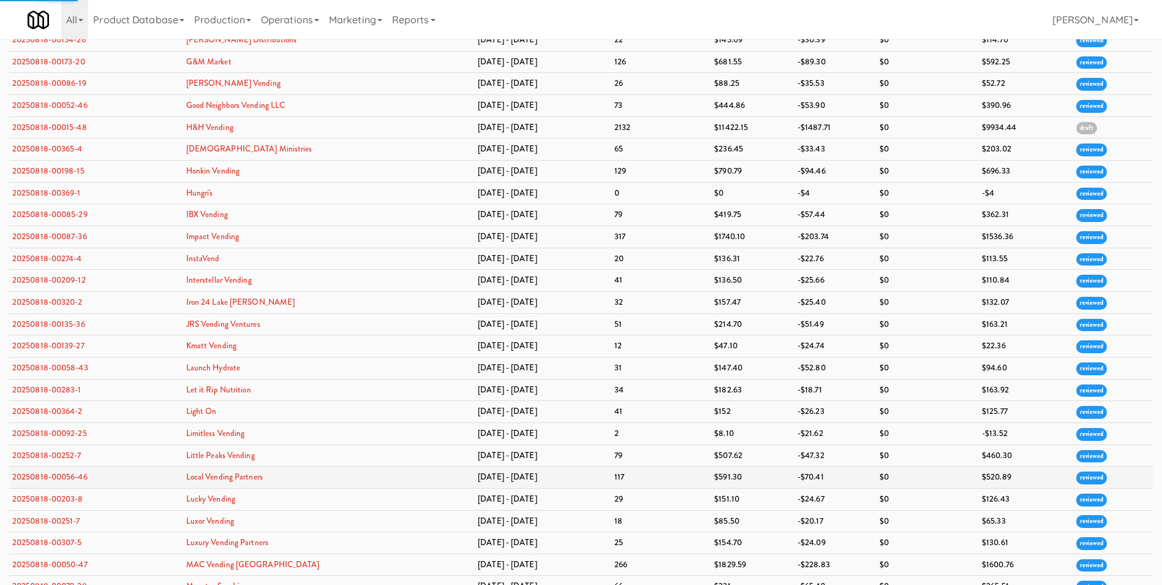
scroll to position [1261, 0]
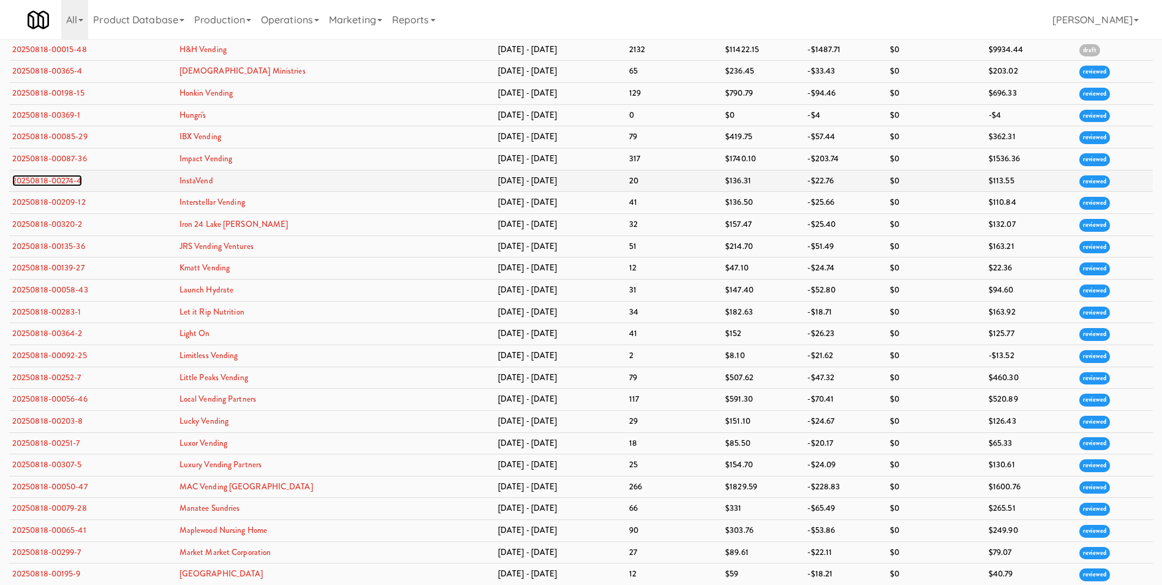
click at [70, 180] on link "20250818-00274-4" at bounding box center [47, 181] width 70 height 12
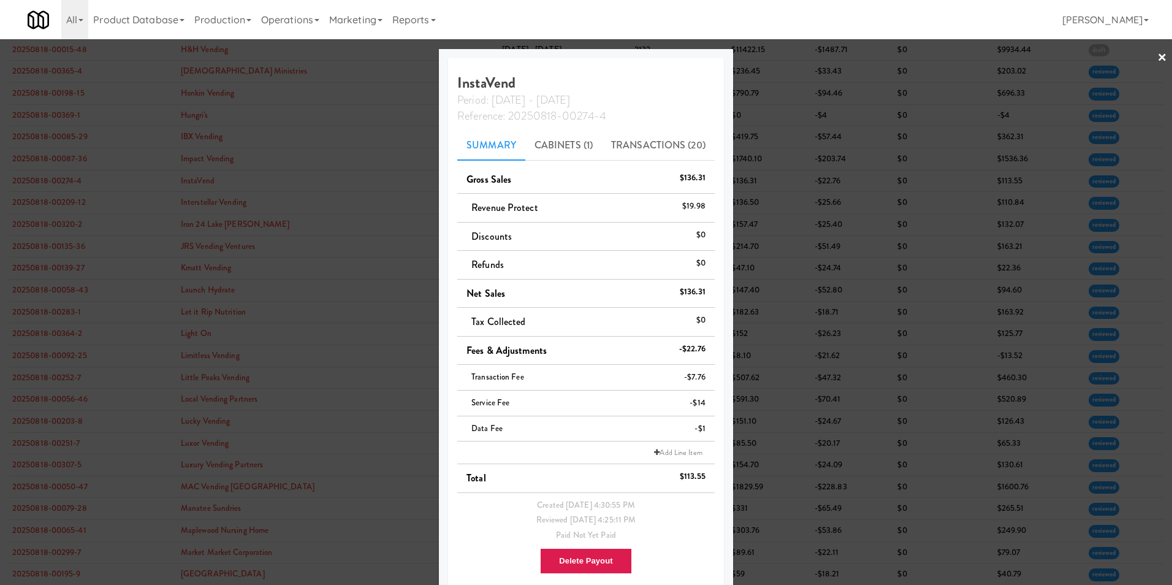
click at [1161, 58] on div at bounding box center [586, 292] width 1172 height 585
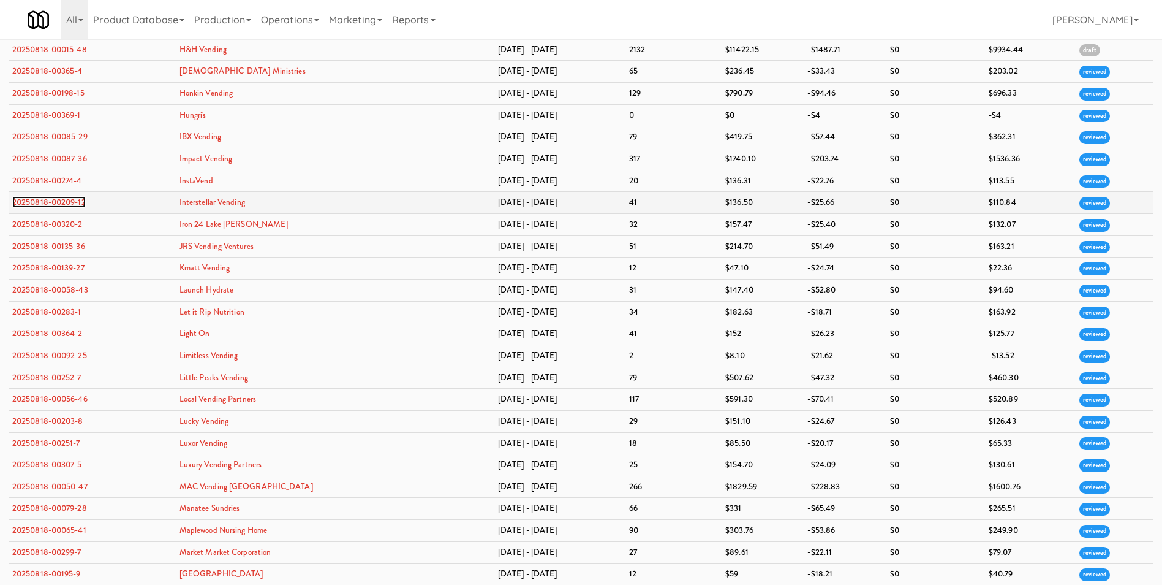
click at [48, 207] on link "20250818-00209-12" at bounding box center [49, 202] width 74 height 12
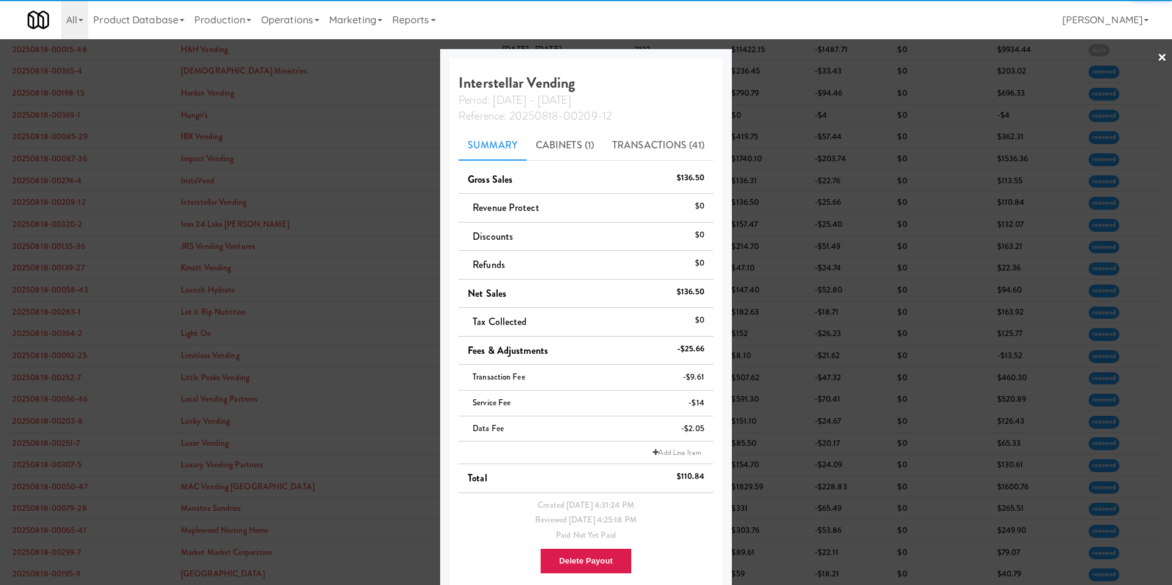
click at [1157, 56] on link "×" at bounding box center [1162, 58] width 10 height 38
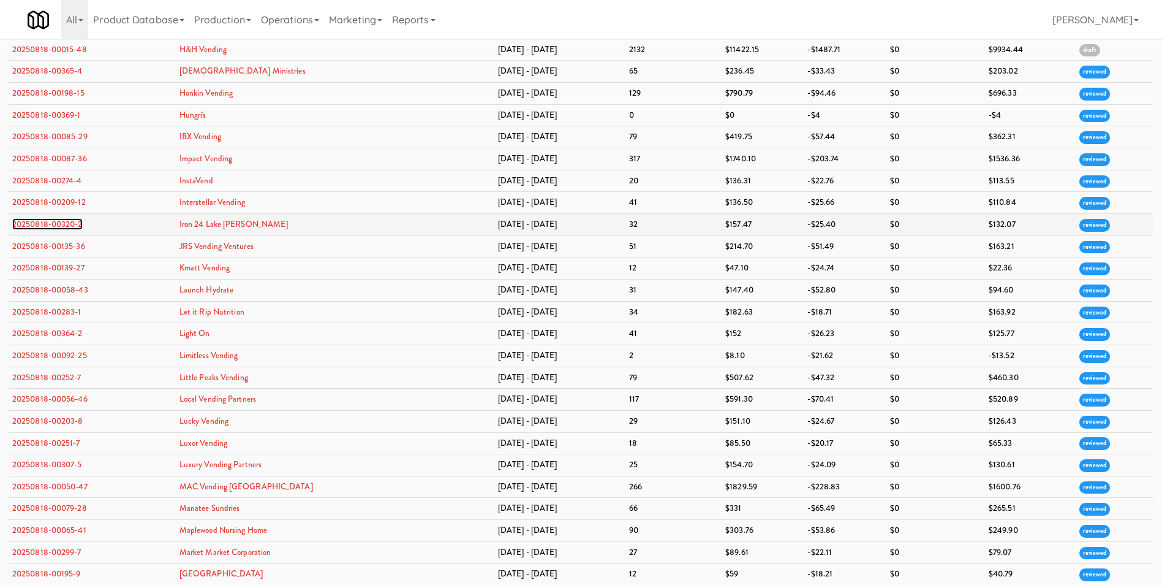
click at [22, 224] on link "20250818-00320-2" at bounding box center [47, 224] width 70 height 12
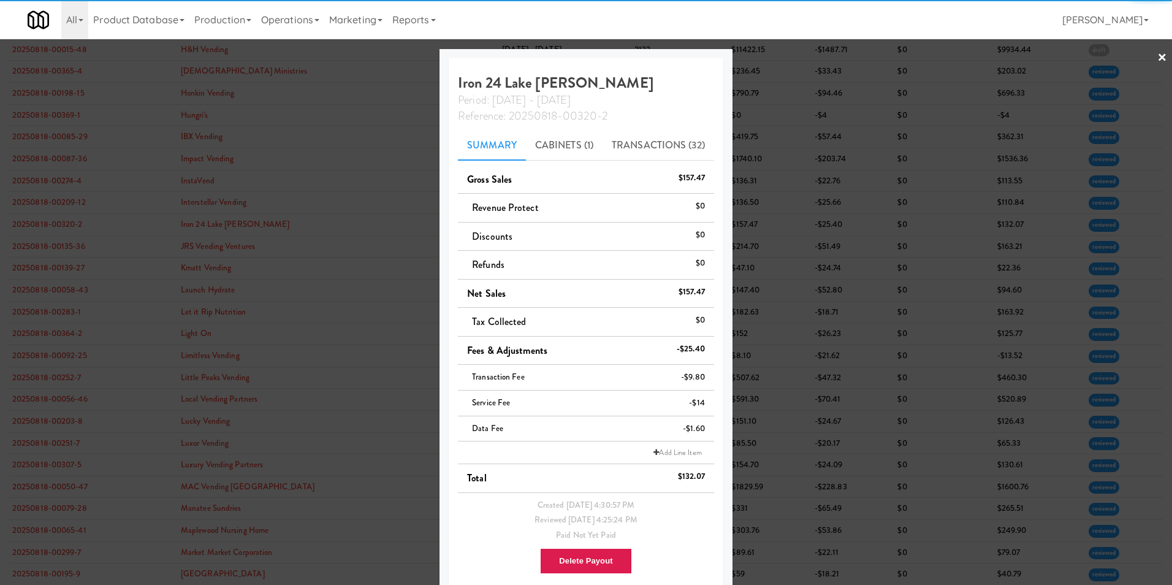
drag, startPoint x: 1152, startPoint y: 57, endPoint x: 671, endPoint y: 220, distance: 507.9
click at [1157, 57] on link "×" at bounding box center [1162, 58] width 10 height 38
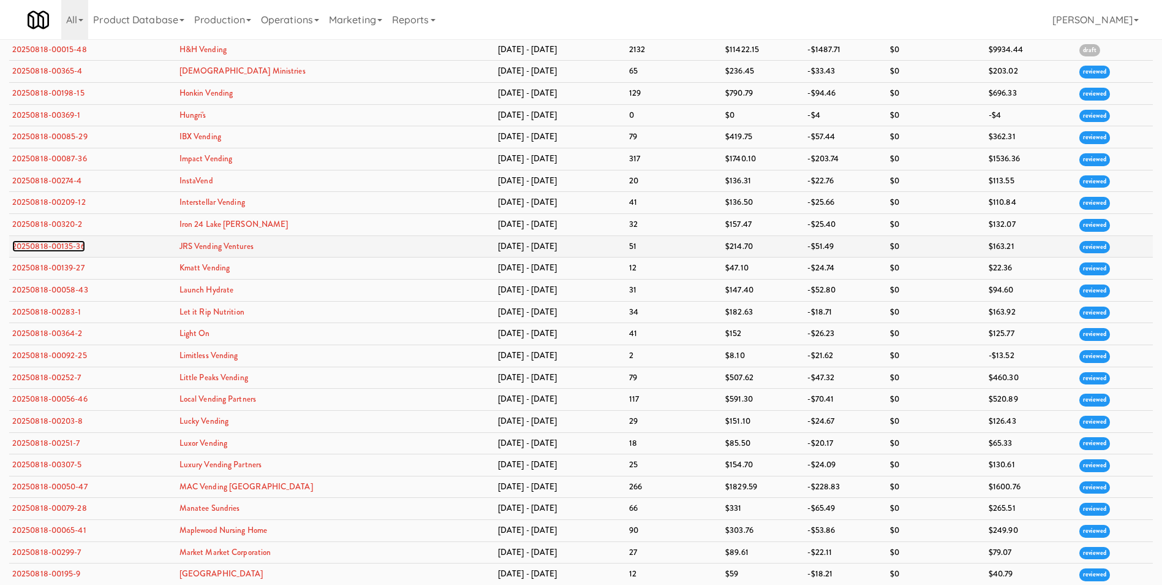
click at [64, 244] on link "20250818-00135-36" at bounding box center [48, 246] width 73 height 12
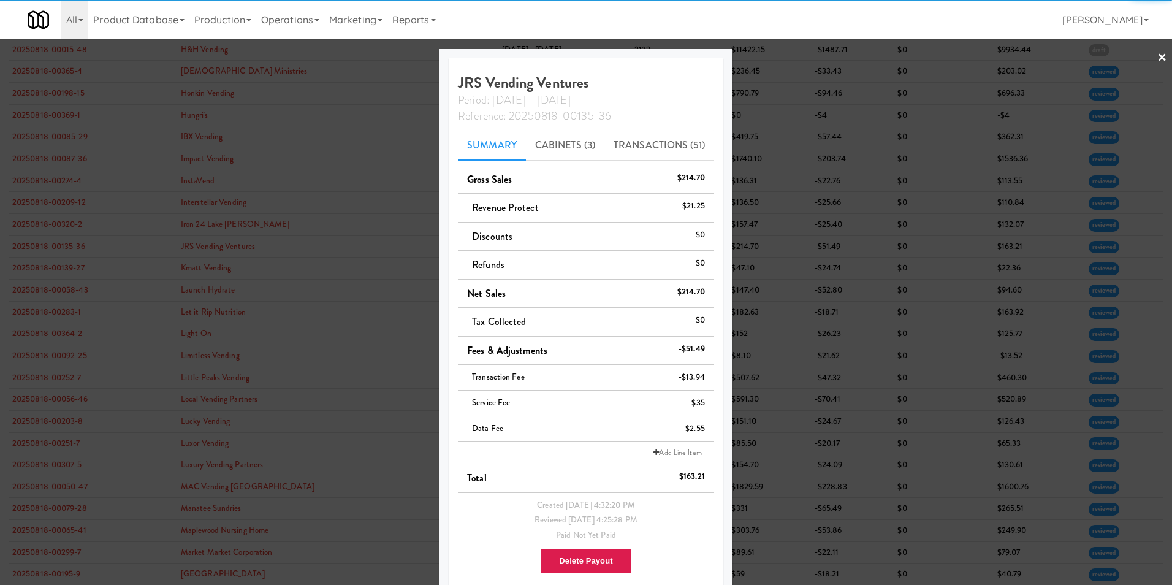
click at [1159, 56] on div at bounding box center [586, 292] width 1172 height 585
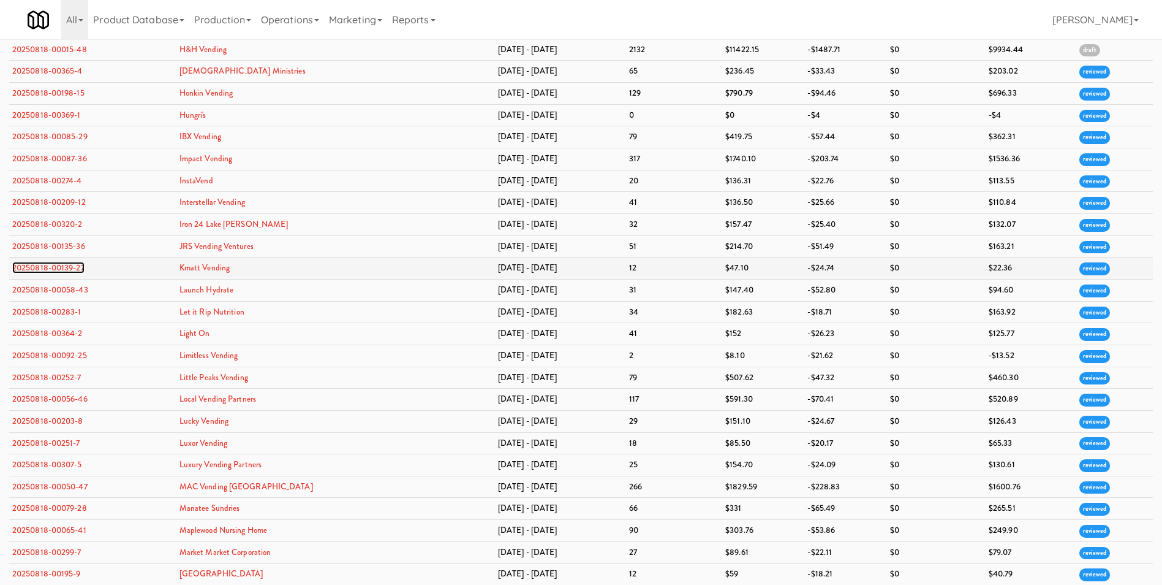
click at [77, 271] on link "20250818-00139-27" at bounding box center [48, 268] width 72 height 12
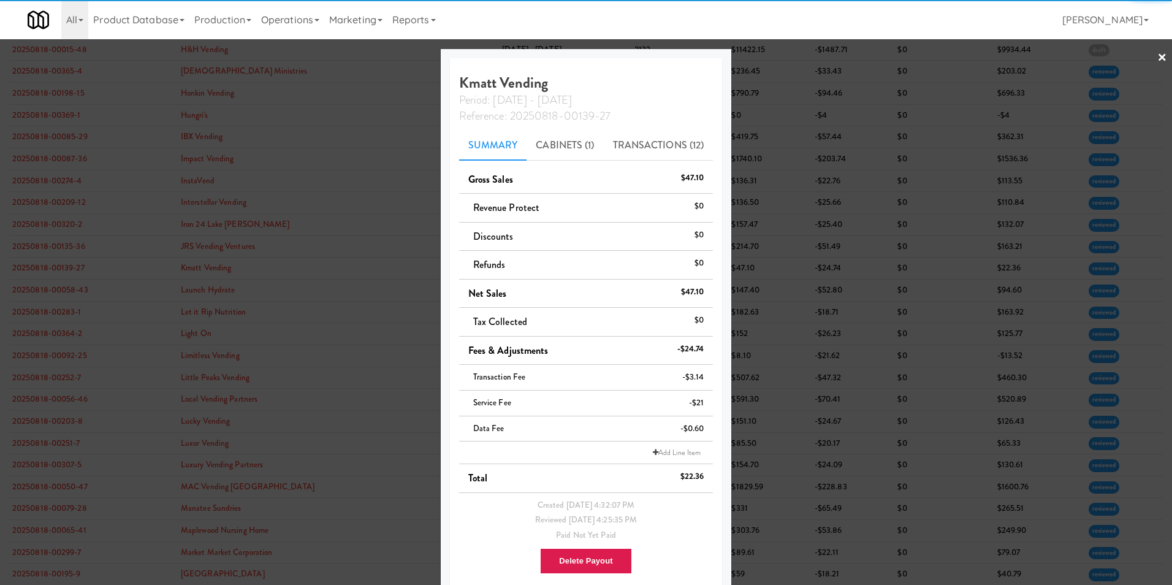
click at [1157, 53] on link "×" at bounding box center [1162, 58] width 10 height 38
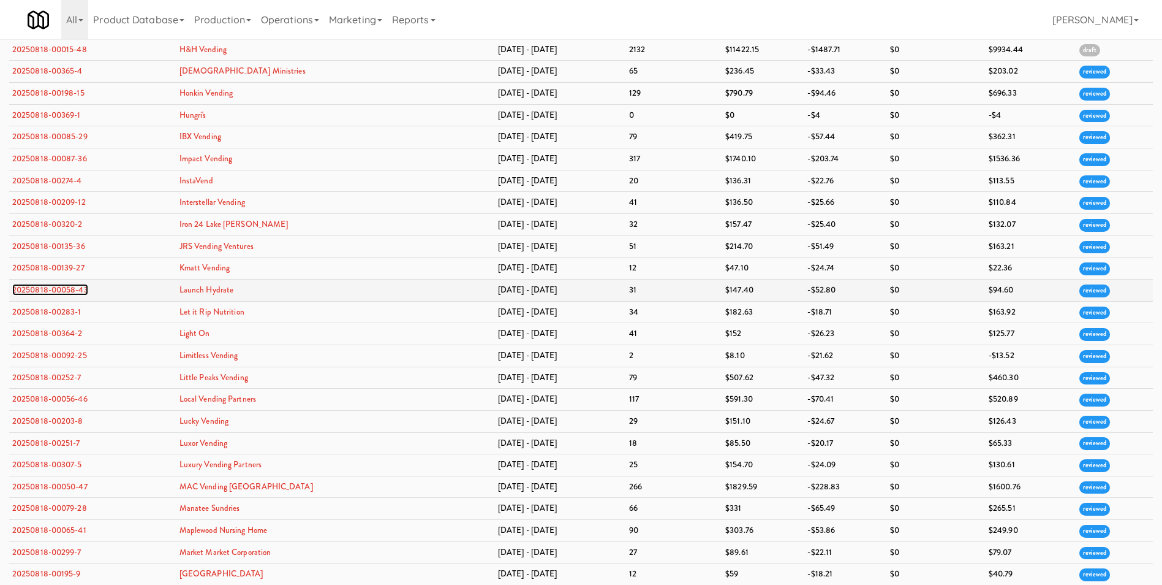
click at [82, 289] on link "20250818-00058-43" at bounding box center [50, 290] width 76 height 12
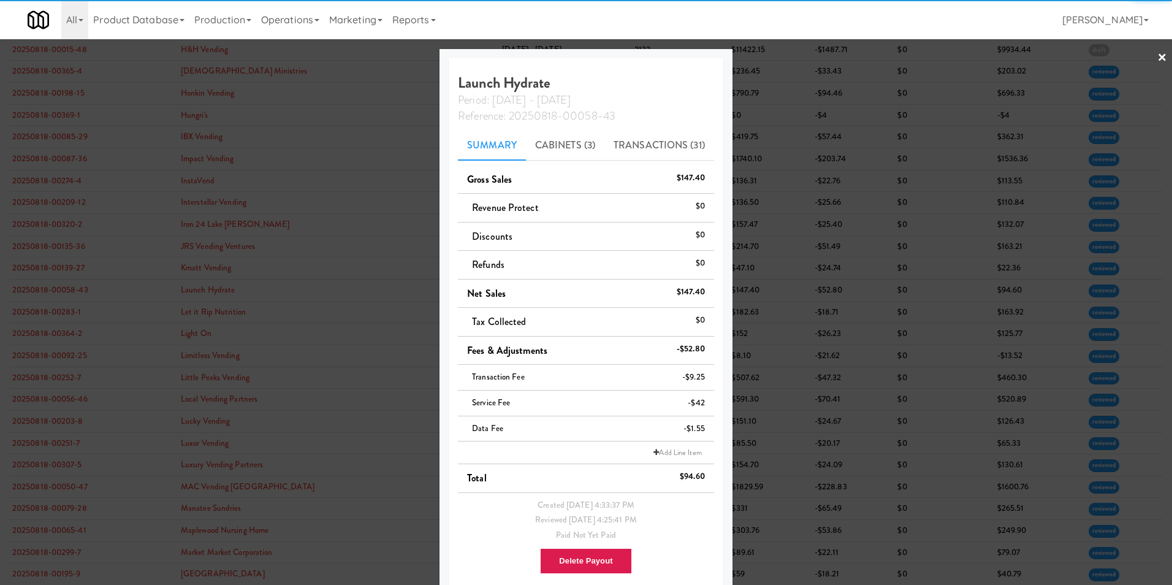
click at [1157, 54] on link "×" at bounding box center [1162, 58] width 10 height 38
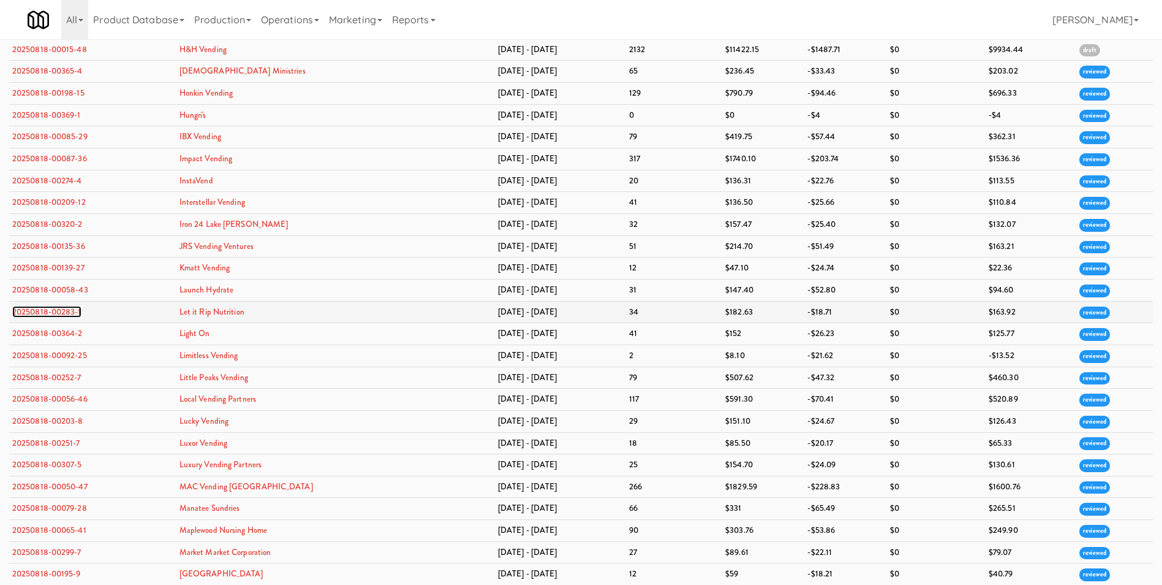
click at [45, 313] on link "20250818-00283-1" at bounding box center [46, 312] width 69 height 12
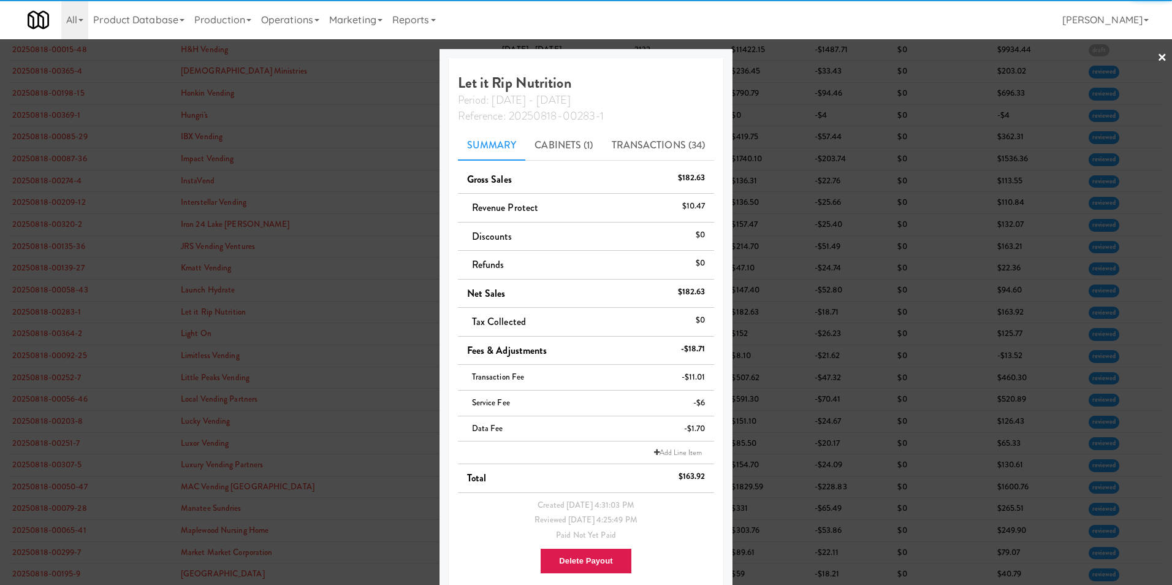
click at [1157, 55] on link "×" at bounding box center [1162, 58] width 10 height 38
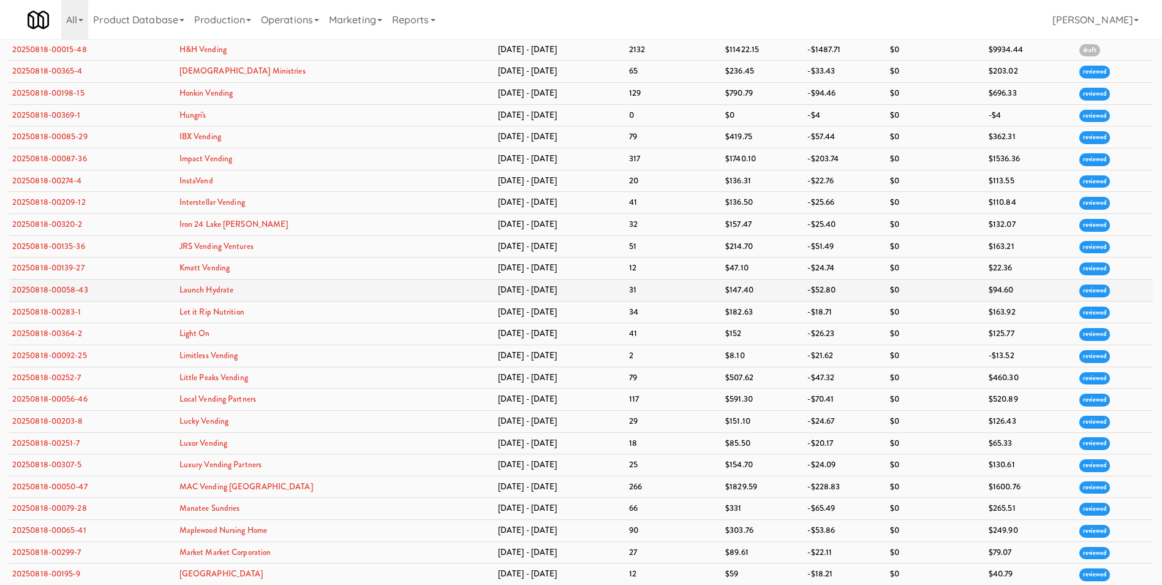
scroll to position [1322, 0]
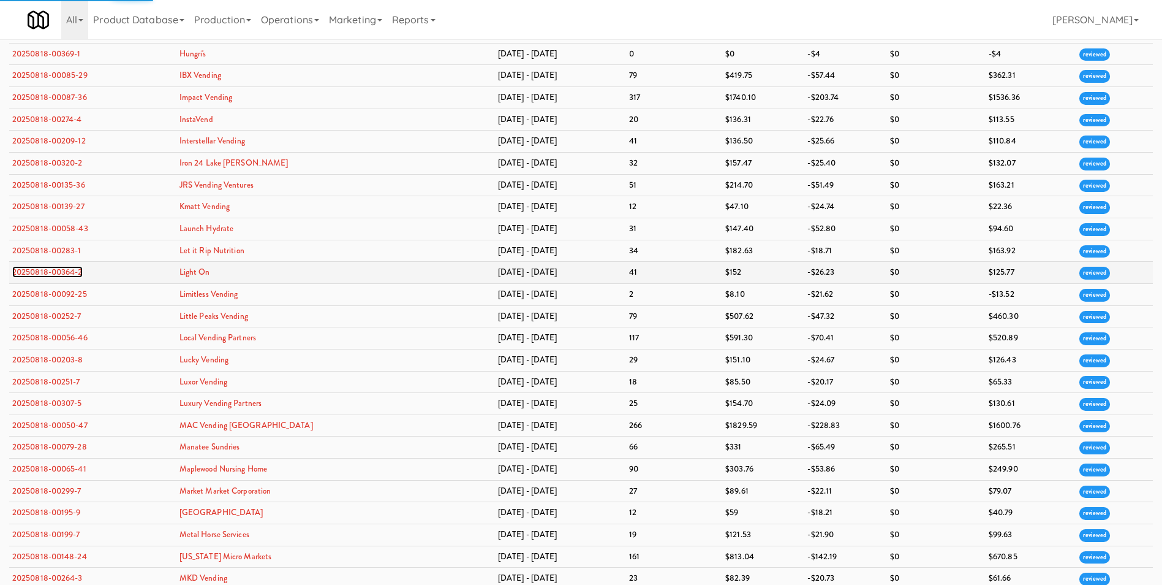
click at [72, 274] on link "20250818-00364-2" at bounding box center [47, 272] width 70 height 12
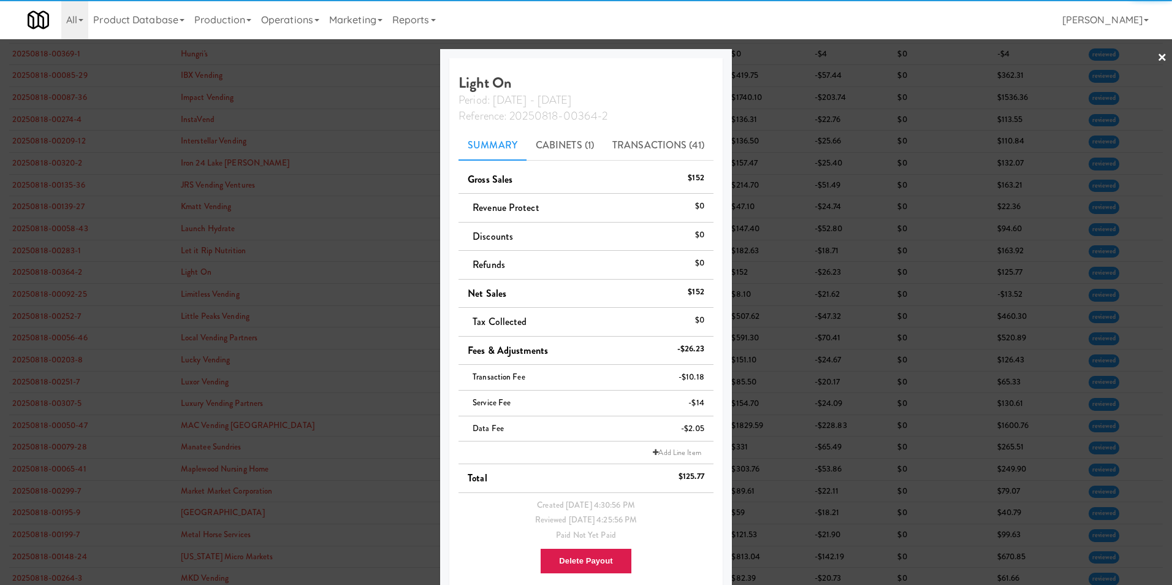
click at [1157, 52] on link "×" at bounding box center [1162, 58] width 10 height 38
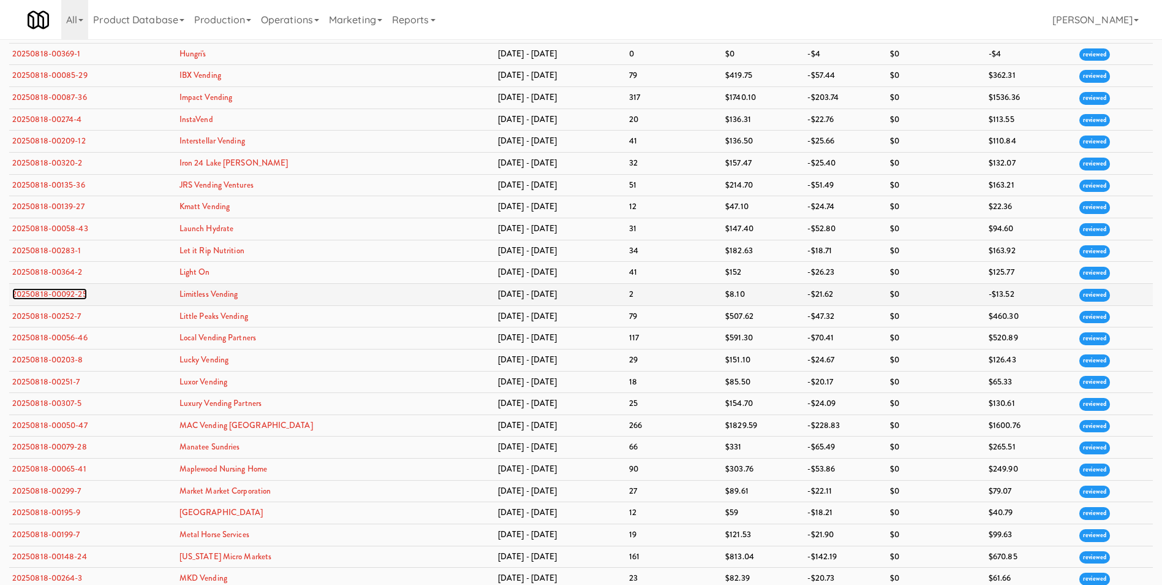
click at [54, 291] on link "20250818-00092-25" at bounding box center [49, 294] width 75 height 12
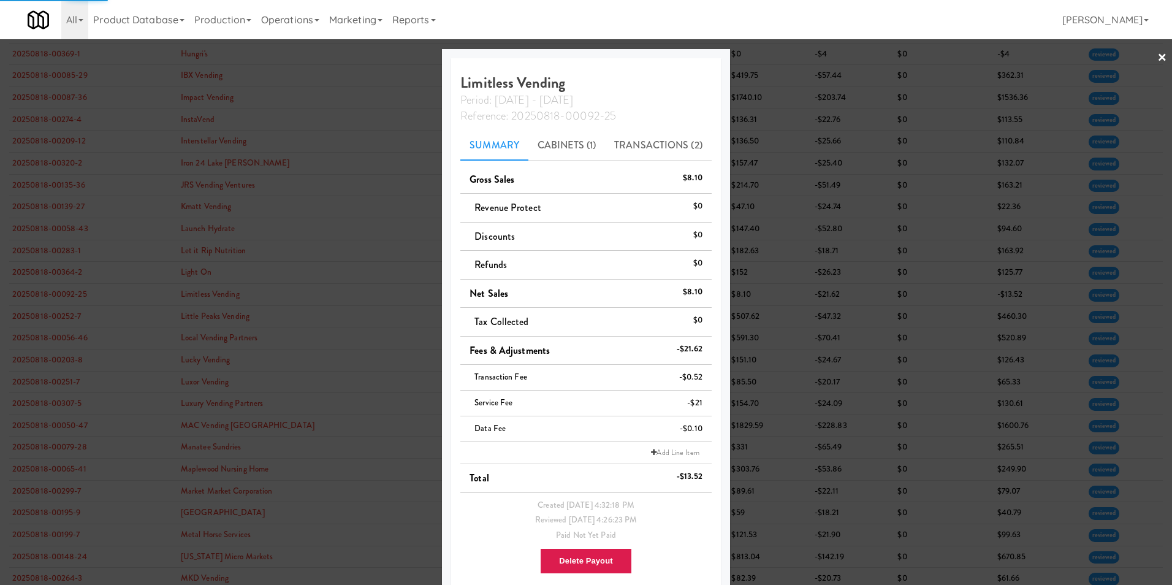
click at [1157, 61] on link "×" at bounding box center [1162, 58] width 10 height 38
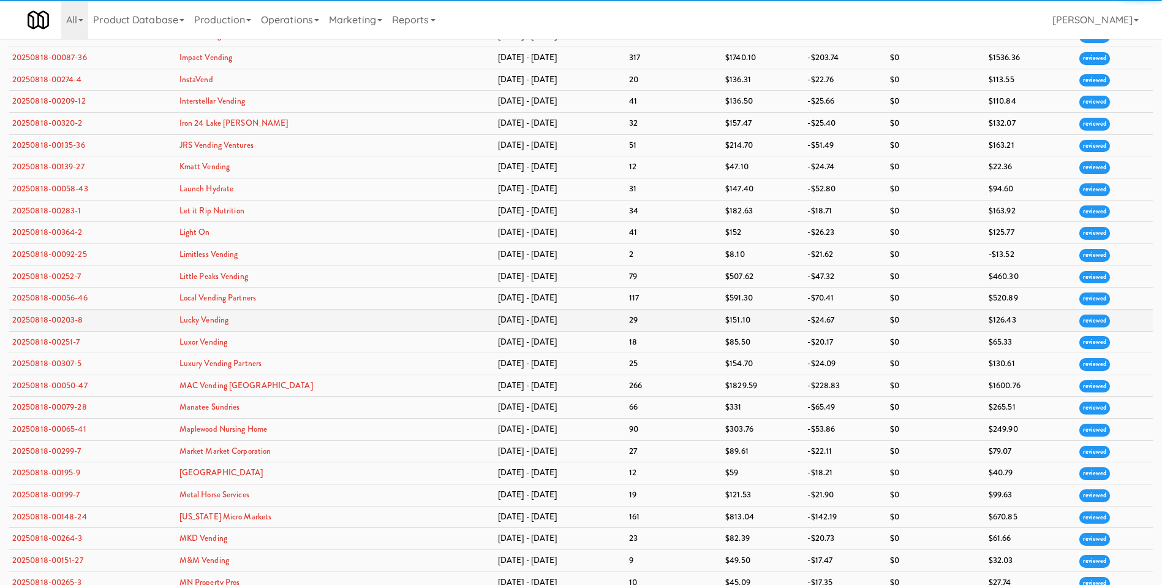
scroll to position [1384, 0]
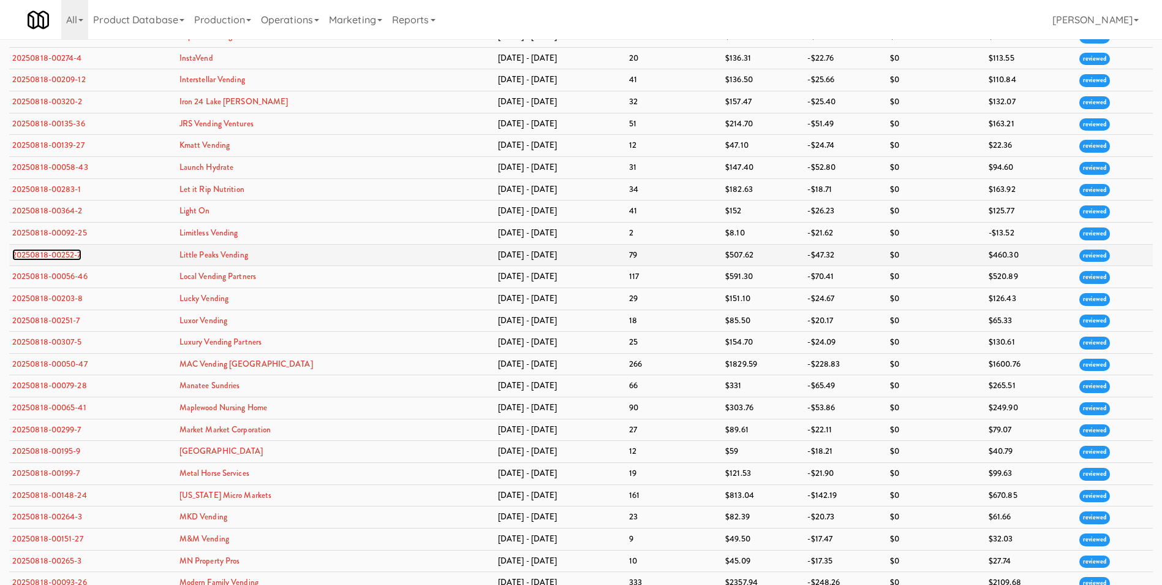
click at [72, 254] on link "20250818-00252-7" at bounding box center [46, 255] width 69 height 12
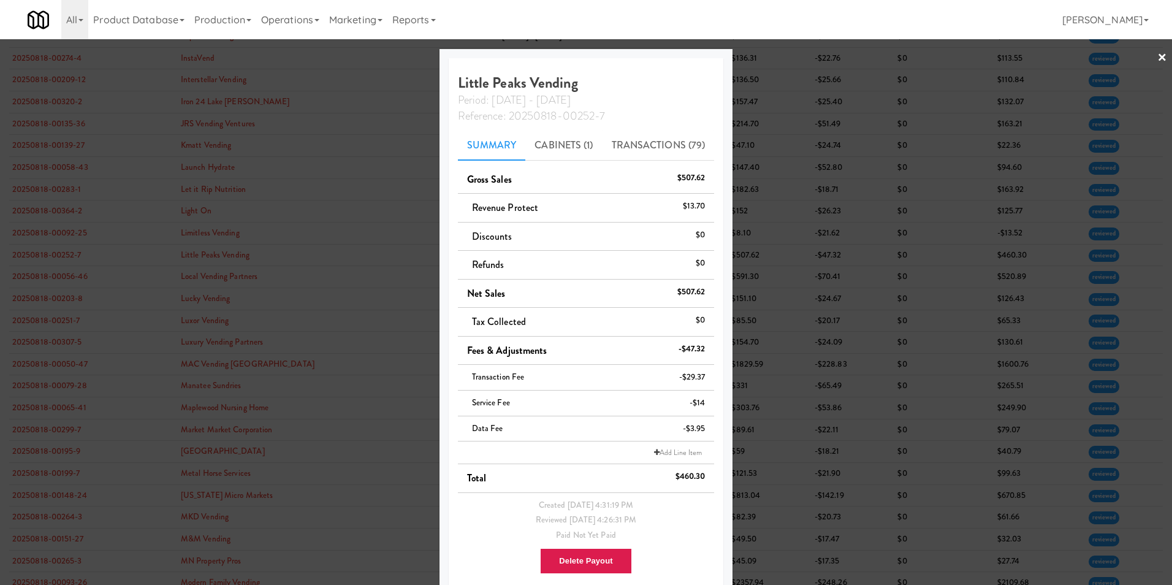
click at [1157, 55] on link "×" at bounding box center [1162, 58] width 10 height 38
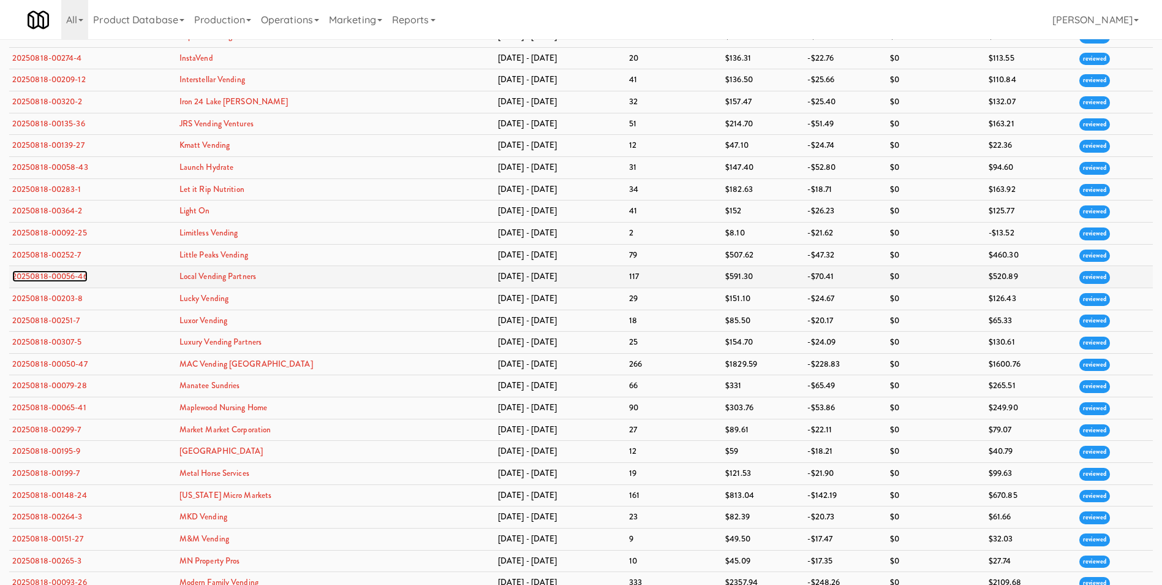
click at [56, 273] on link "20250818-00056-46" at bounding box center [49, 276] width 75 height 12
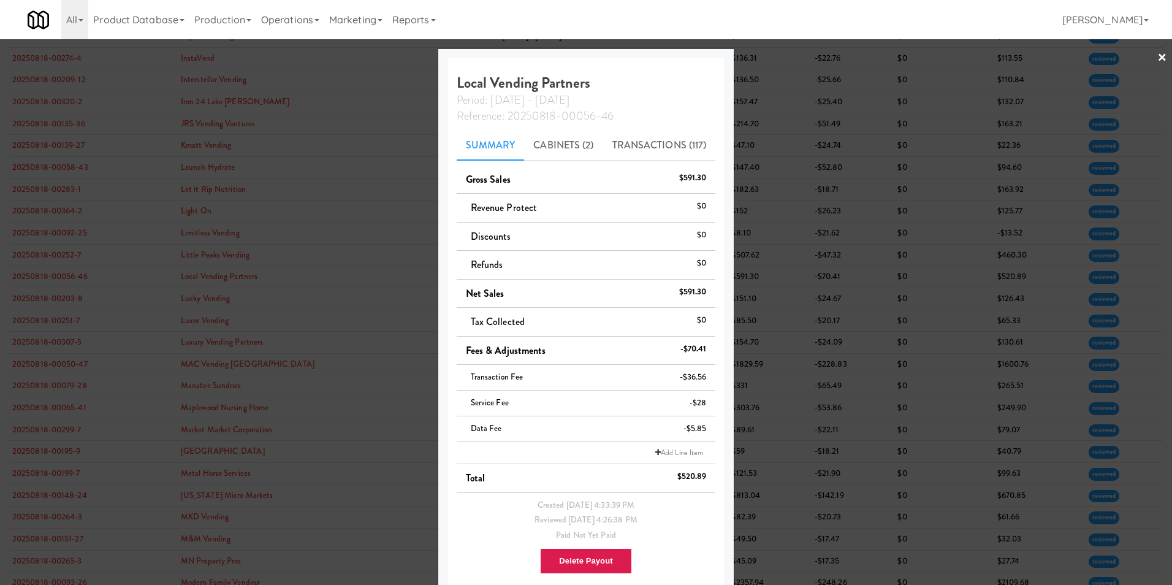
click at [1157, 53] on link "×" at bounding box center [1162, 58] width 10 height 38
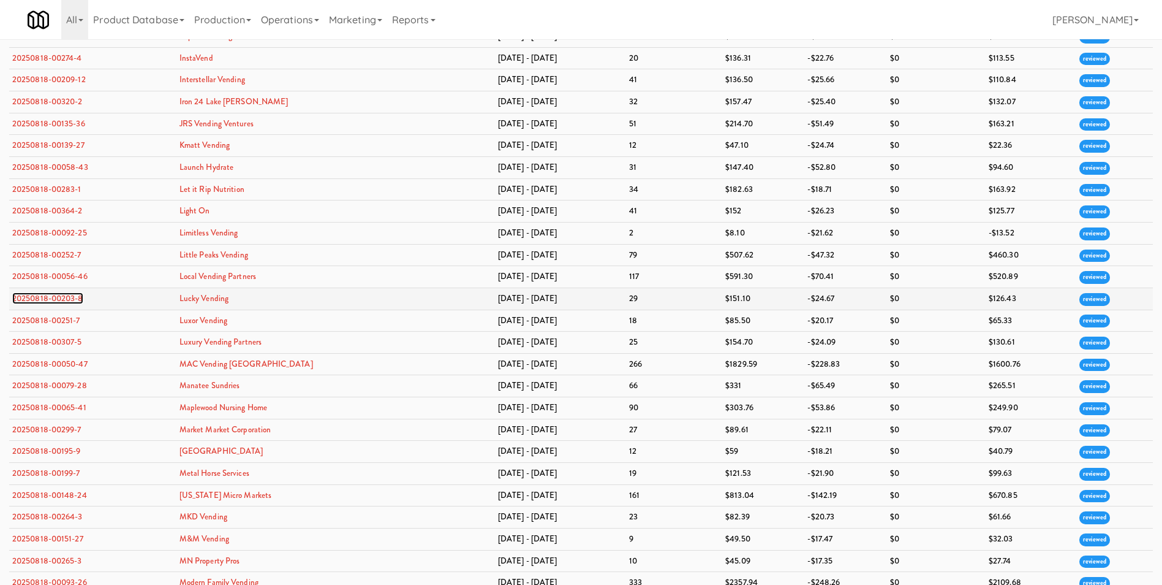
click at [67, 298] on link "20250818-00203-8" at bounding box center [47, 298] width 71 height 12
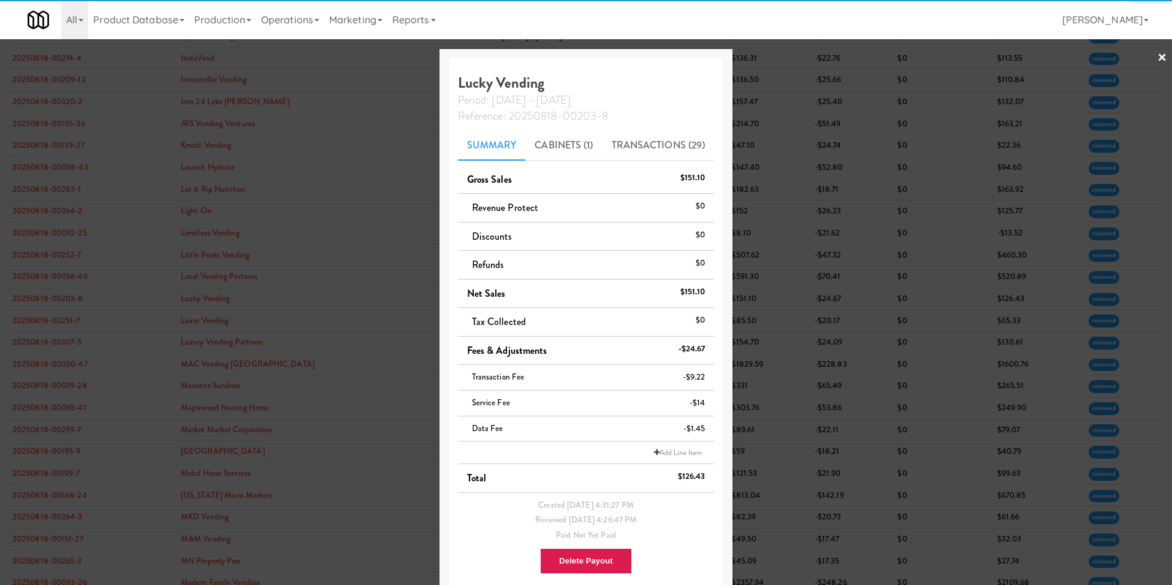
click at [1157, 56] on link "×" at bounding box center [1162, 58] width 10 height 38
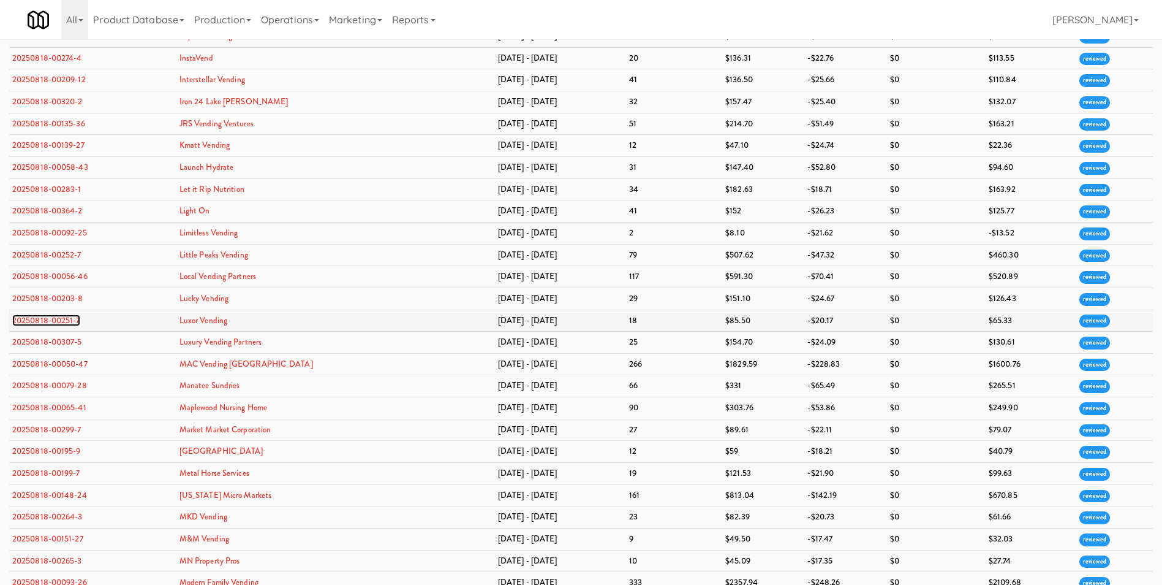
click at [47, 324] on link "20250818-00251-7" at bounding box center [46, 320] width 68 height 12
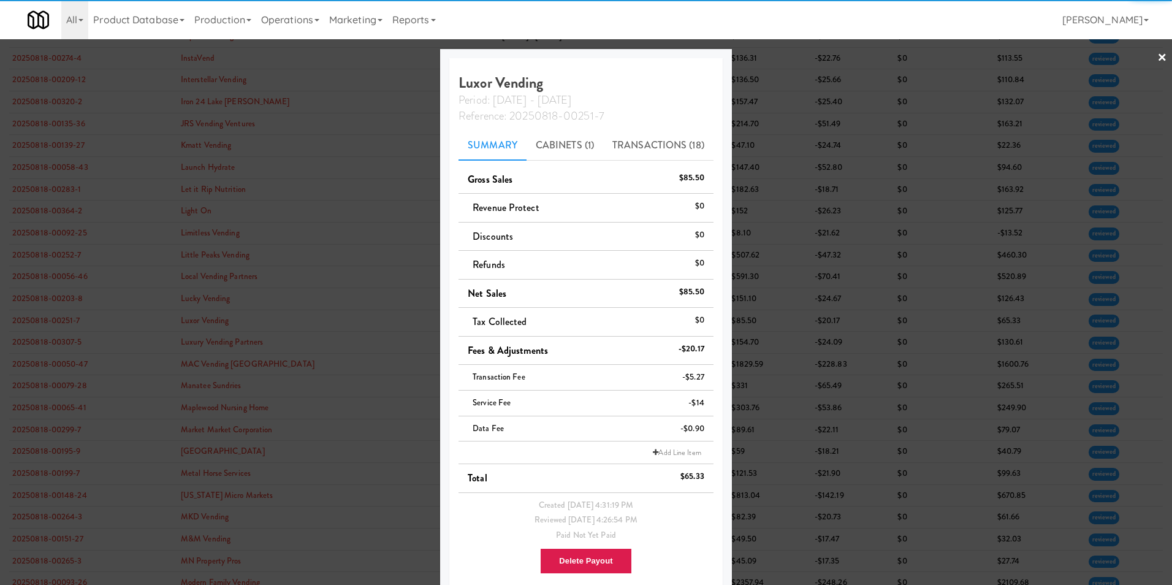
click at [1157, 52] on link "×" at bounding box center [1162, 58] width 10 height 38
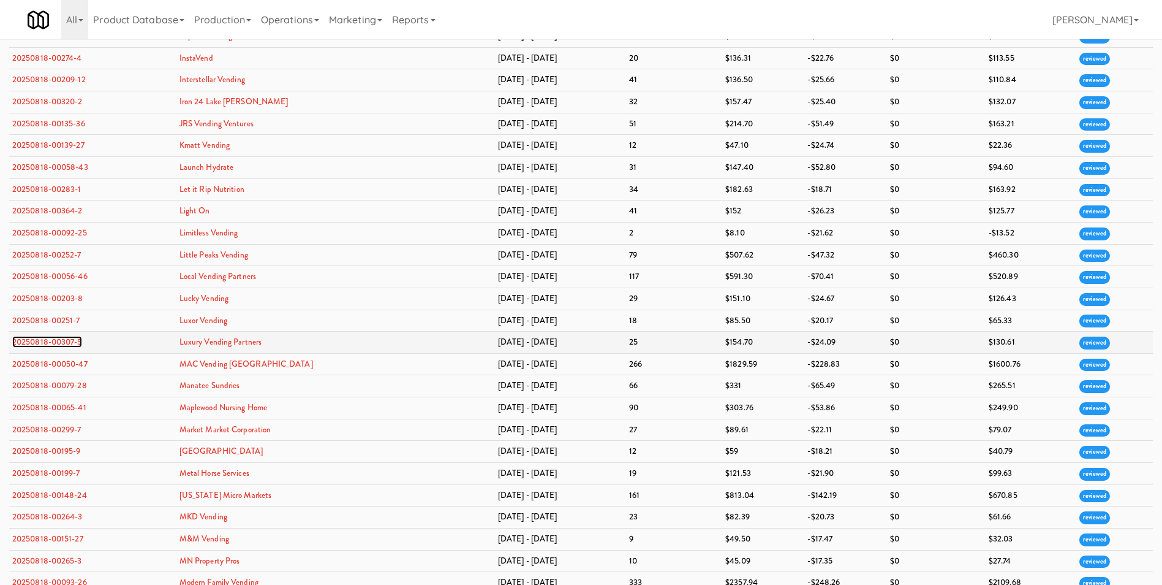
click at [31, 342] on link "20250818-00307-5" at bounding box center [47, 342] width 70 height 12
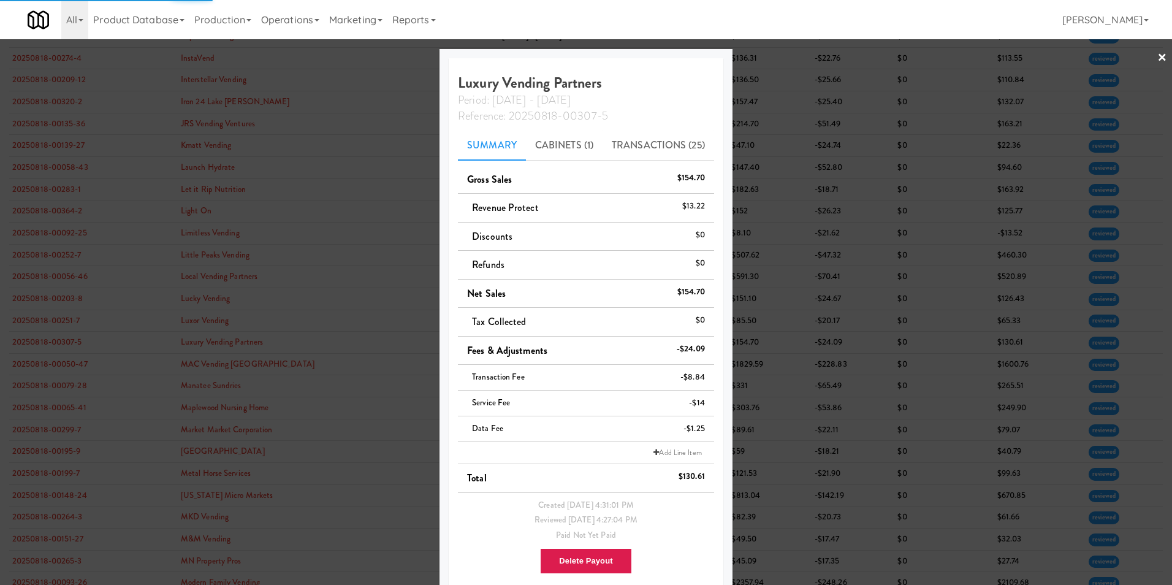
click at [1158, 53] on div at bounding box center [586, 292] width 1172 height 585
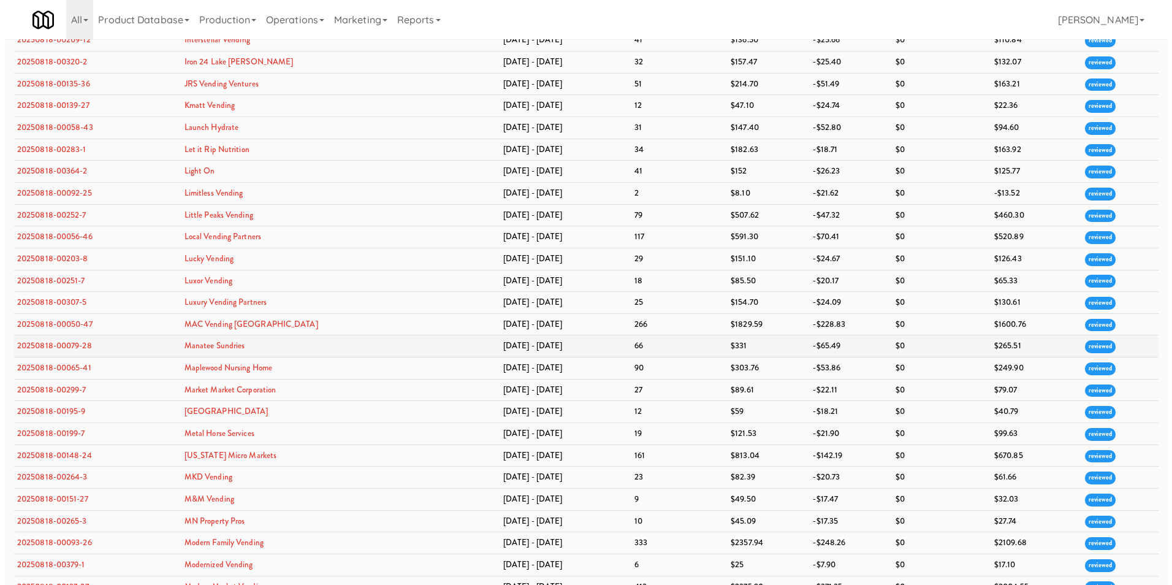
scroll to position [1445, 0]
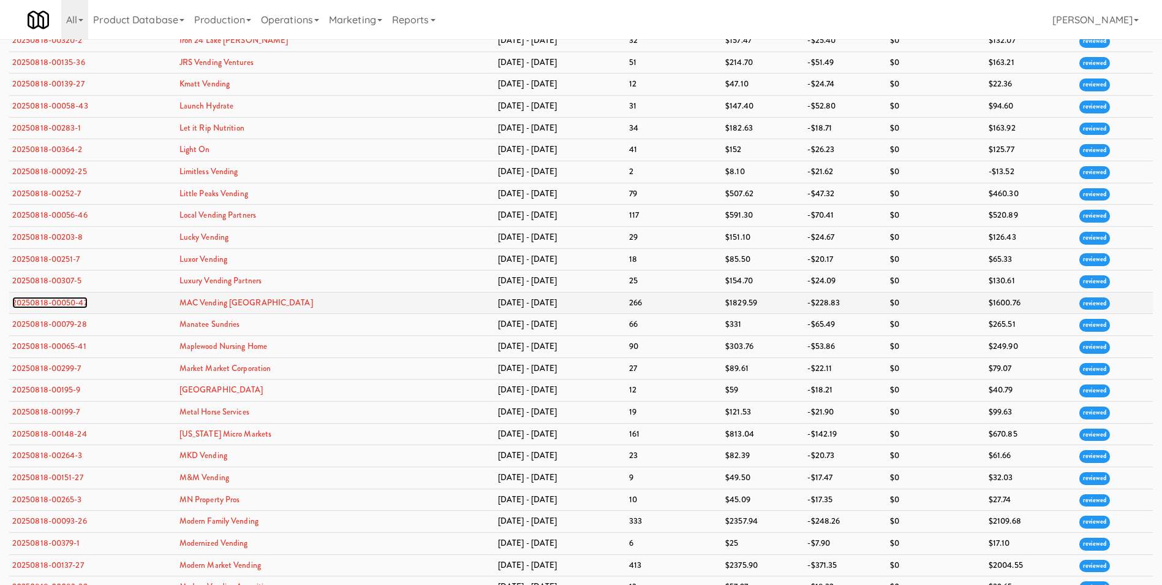
click at [68, 300] on link "20250818-00050-47" at bounding box center [49, 303] width 75 height 12
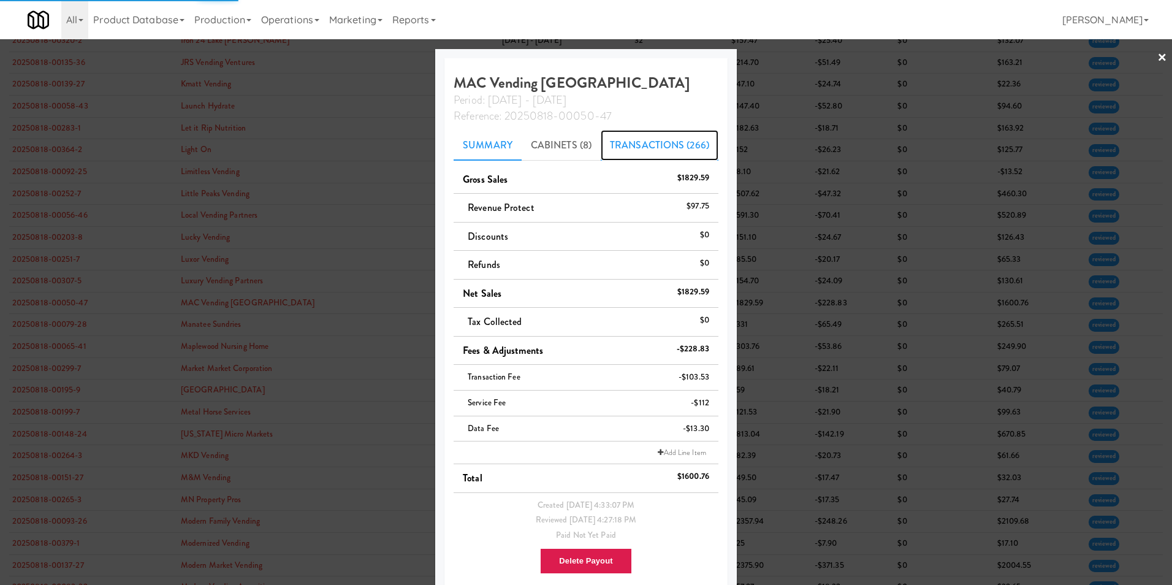
click at [652, 148] on link "Transactions (266)" at bounding box center [660, 145] width 118 height 31
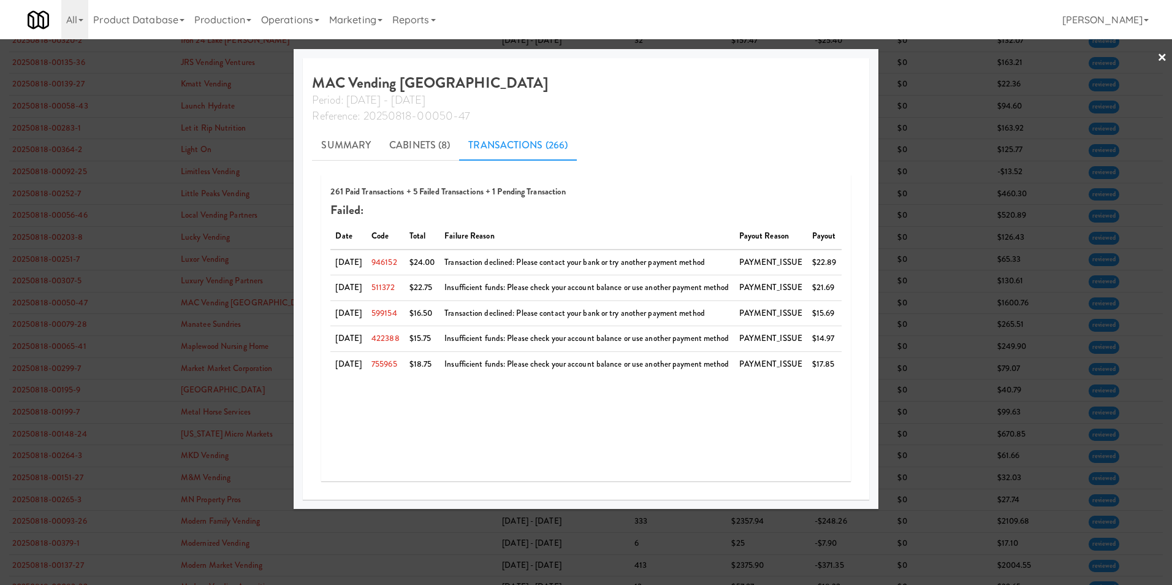
click at [1162, 55] on link "×" at bounding box center [1162, 58] width 10 height 38
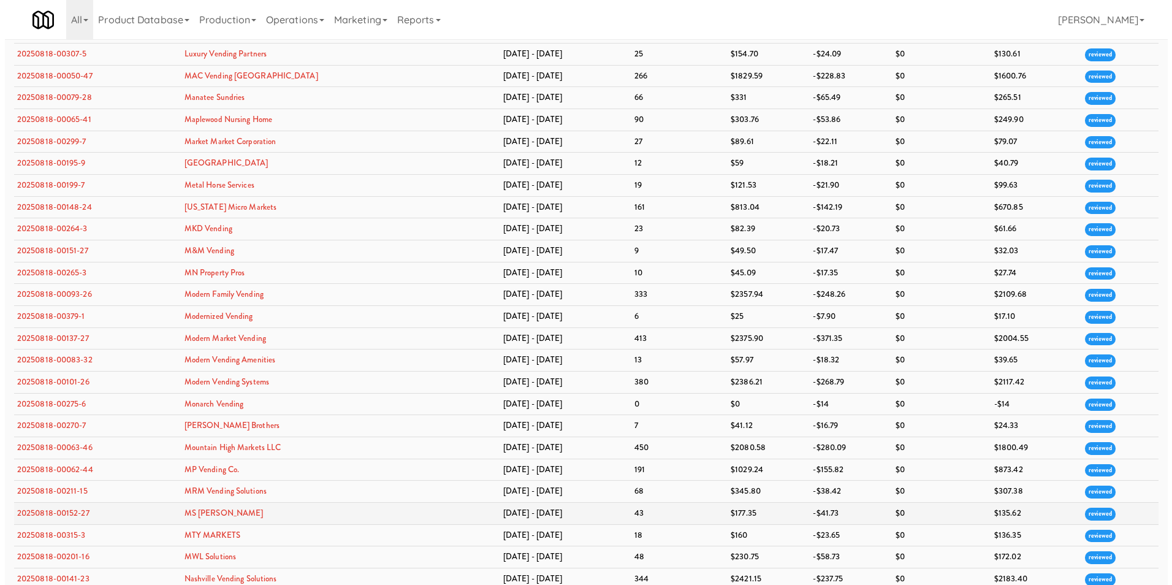
scroll to position [1661, 0]
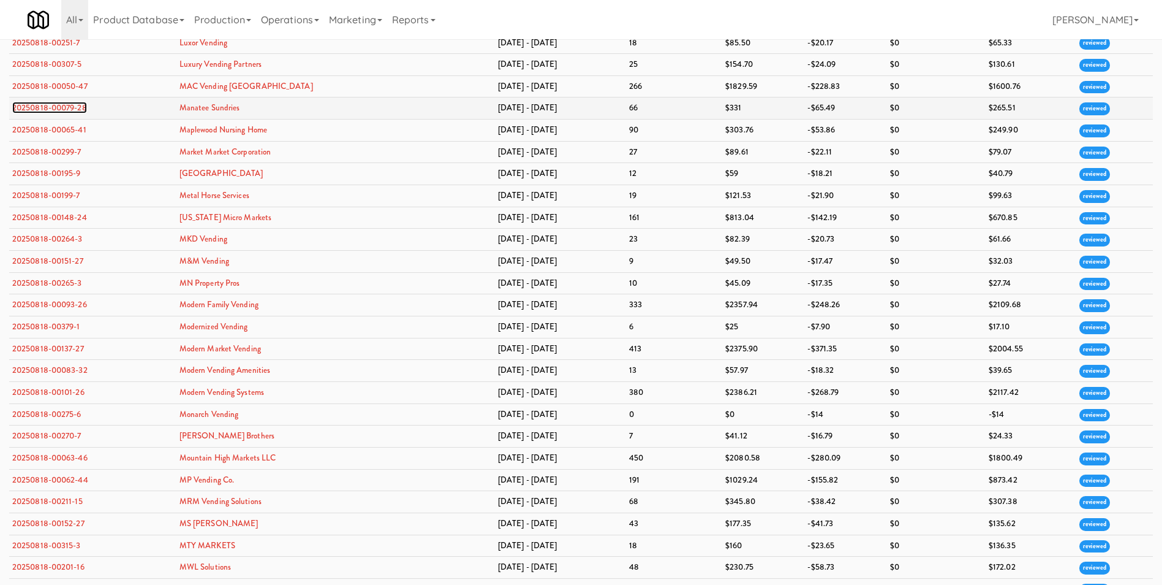
click at [75, 110] on link "20250818-00079-28" at bounding box center [49, 108] width 75 height 12
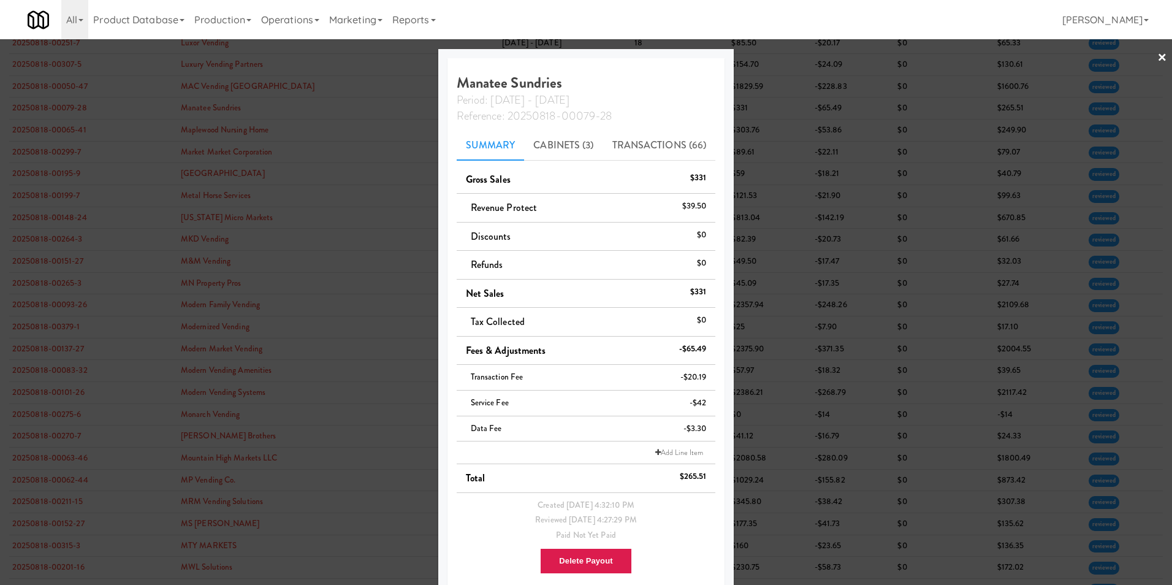
click at [691, 203] on div "$39.50" at bounding box center [694, 206] width 25 height 15
click at [668, 145] on link "Transactions (66)" at bounding box center [659, 145] width 113 height 31
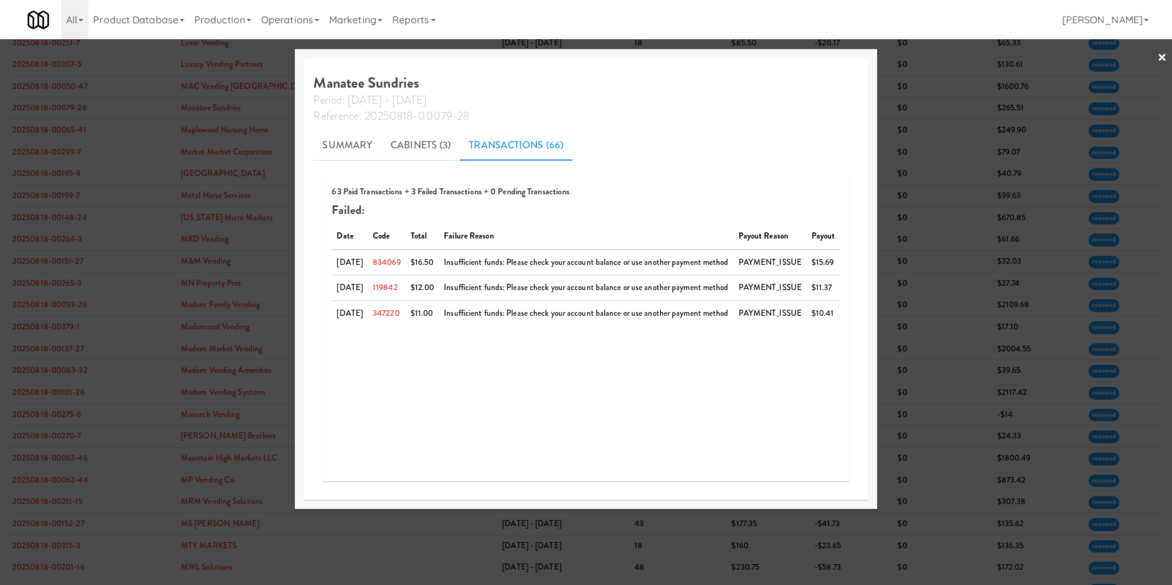
click at [1161, 53] on link "×" at bounding box center [1162, 58] width 10 height 38
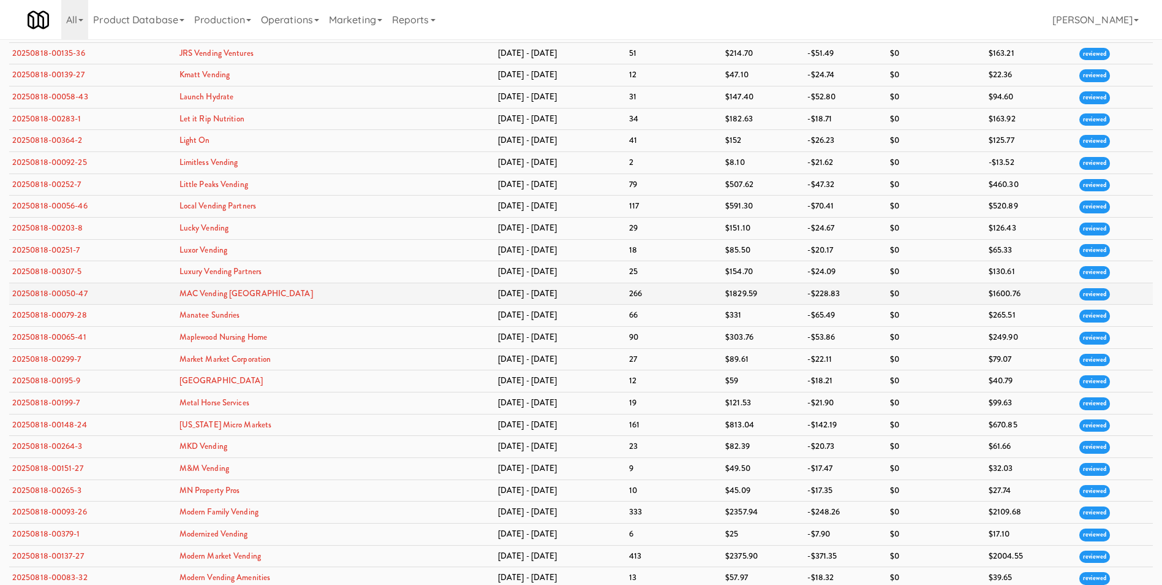
scroll to position [1471, 0]
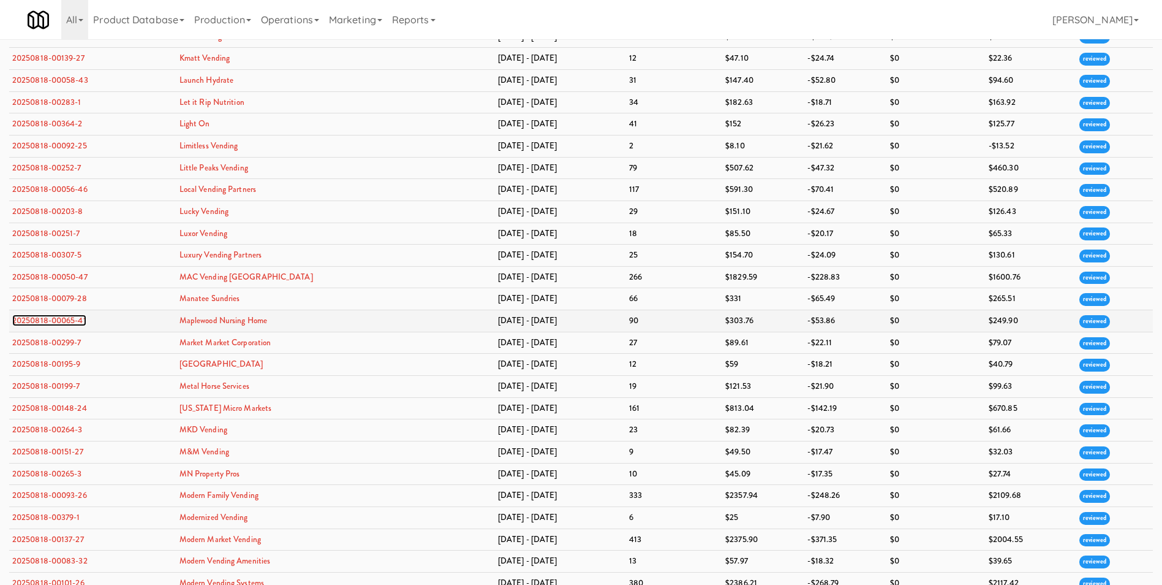
click at [49, 314] on link "20250818-00065-41" at bounding box center [49, 320] width 74 height 12
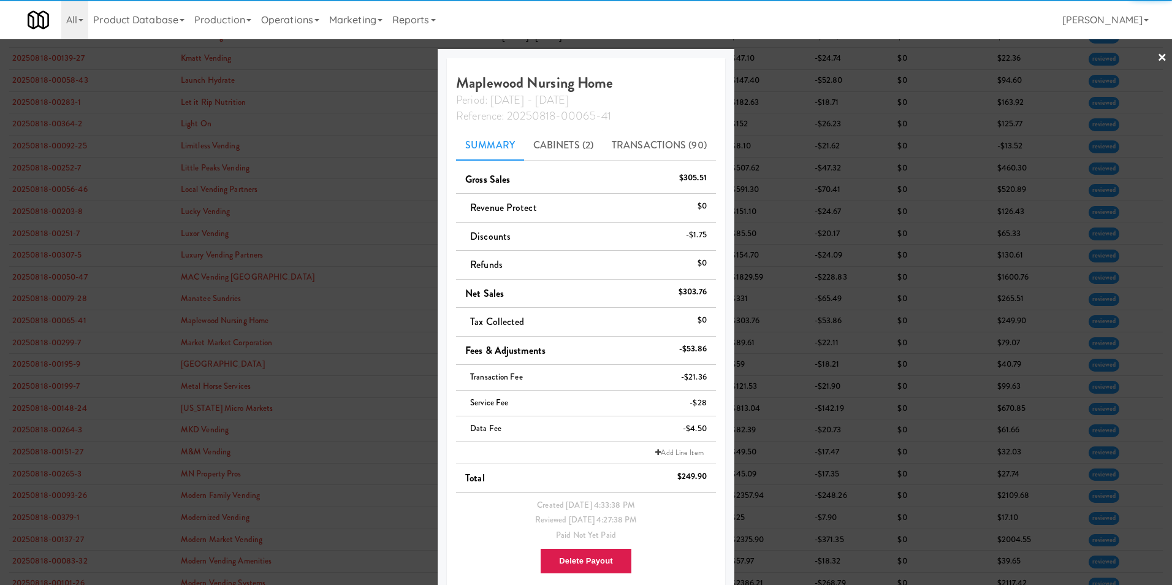
click at [1159, 58] on div at bounding box center [586, 292] width 1172 height 585
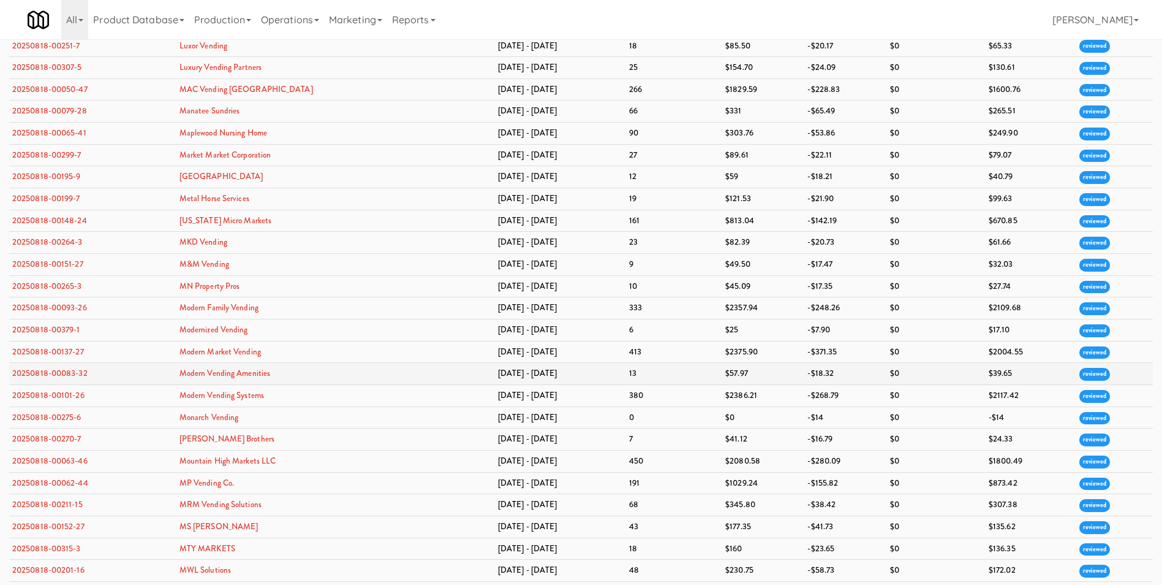
scroll to position [1716, 0]
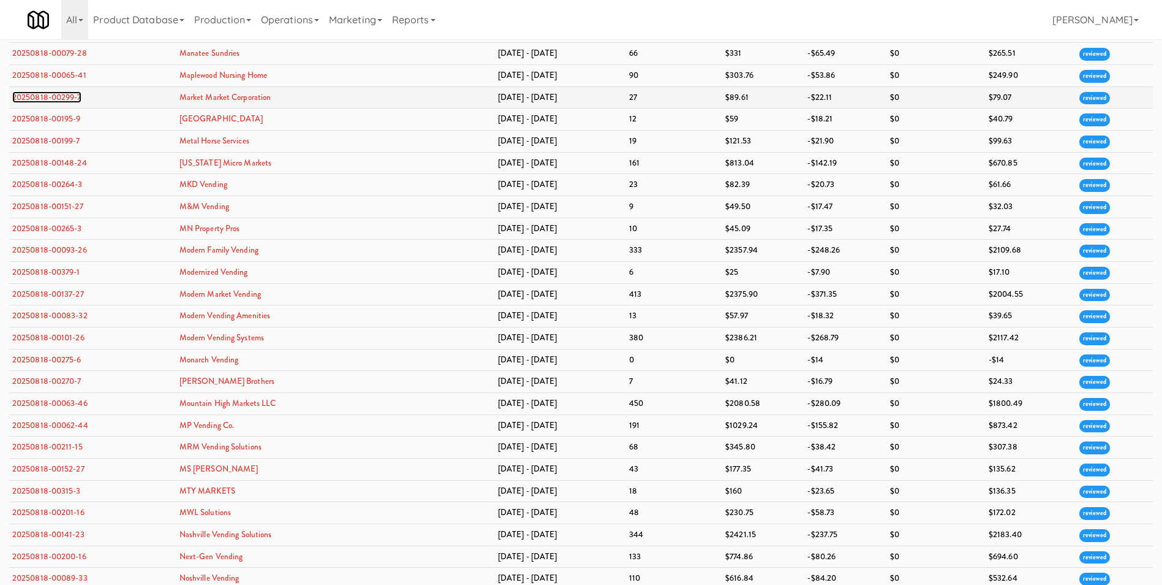
click at [62, 99] on link "20250818-00299-7" at bounding box center [46, 97] width 69 height 12
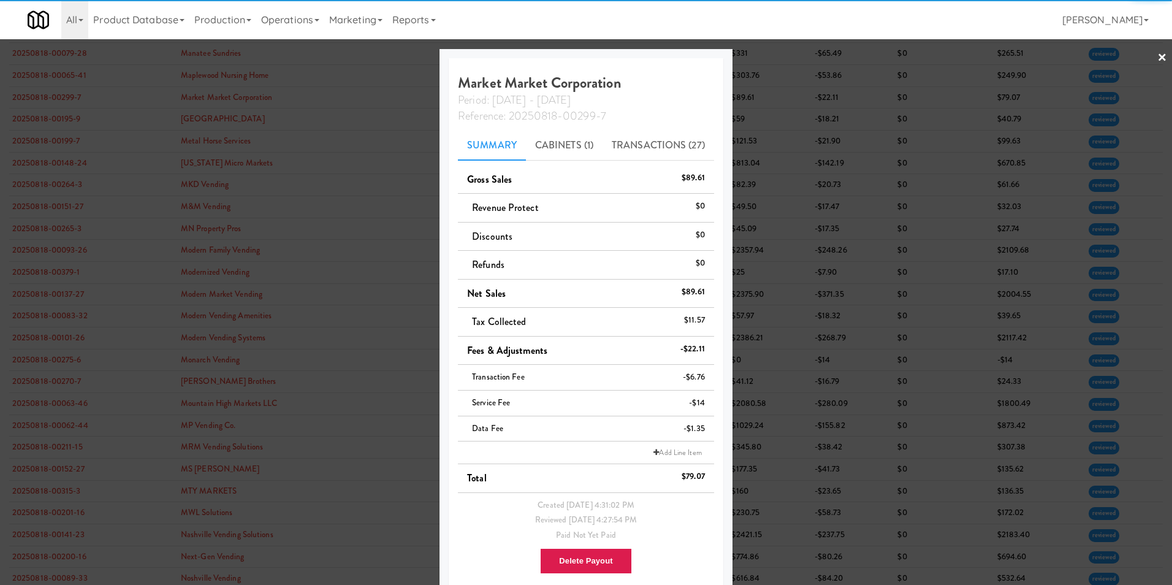
click at [1157, 56] on link "×" at bounding box center [1162, 58] width 10 height 38
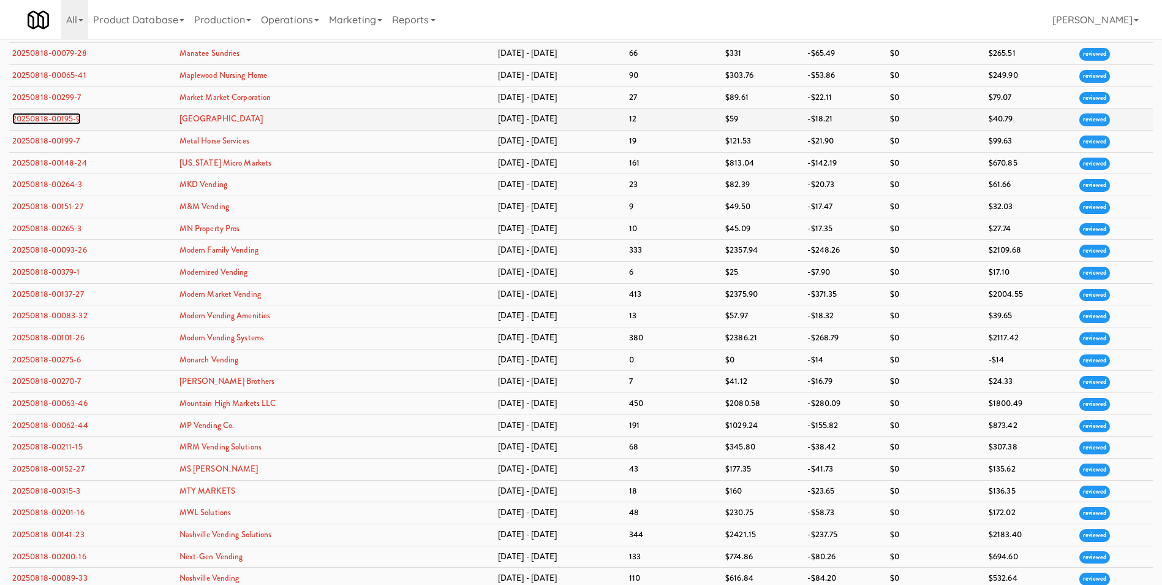
click at [70, 113] on link "20250818-00195-9" at bounding box center [46, 119] width 69 height 12
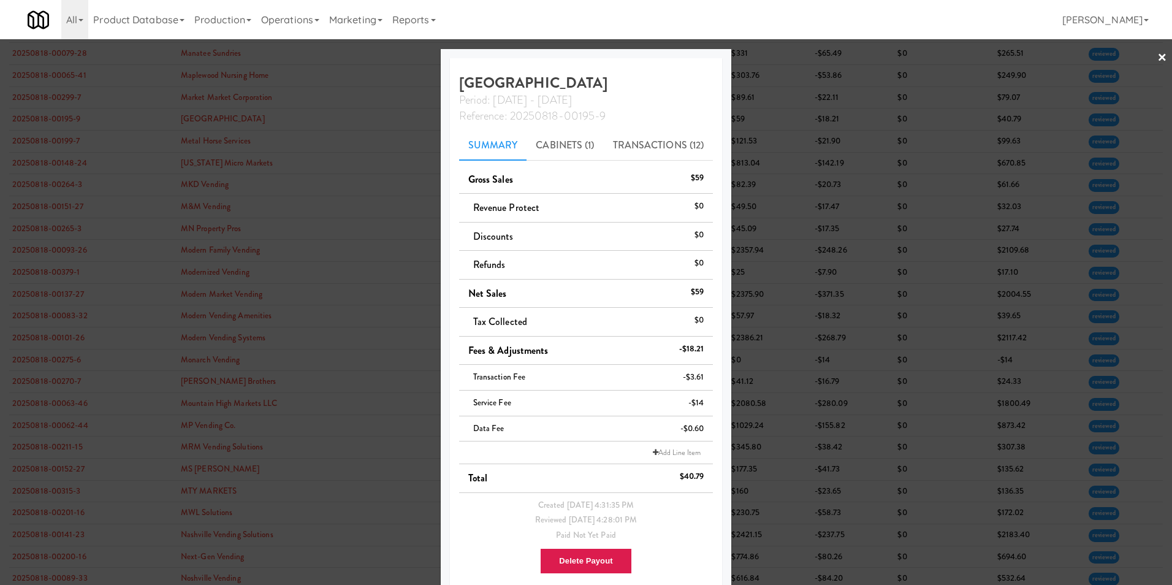
click at [1157, 59] on link "×" at bounding box center [1162, 58] width 10 height 38
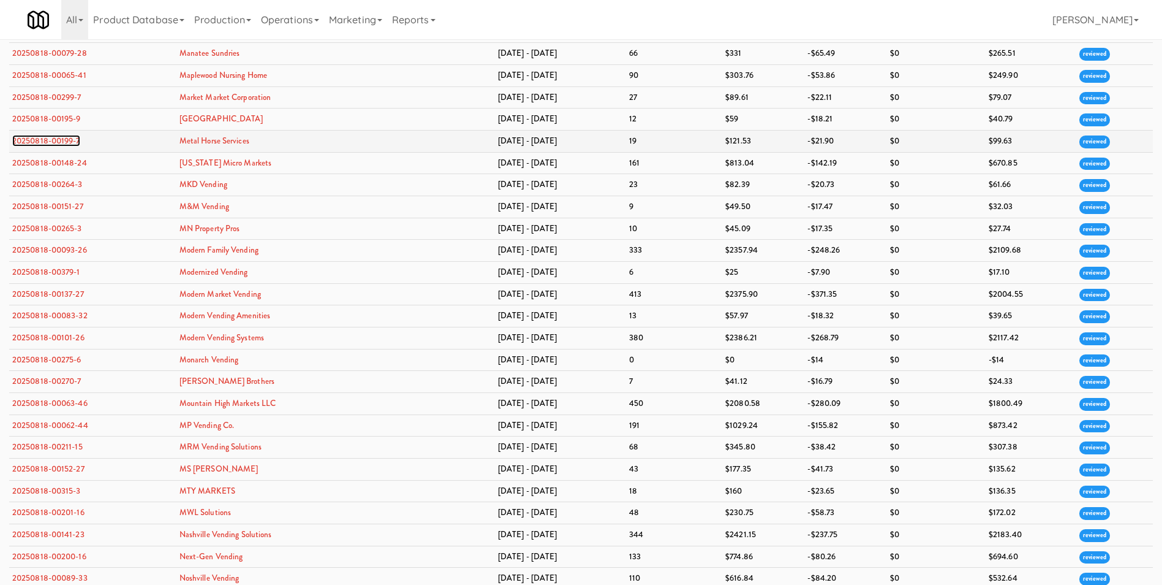
click at [66, 138] on link "20250818-00199-7" at bounding box center [46, 141] width 68 height 12
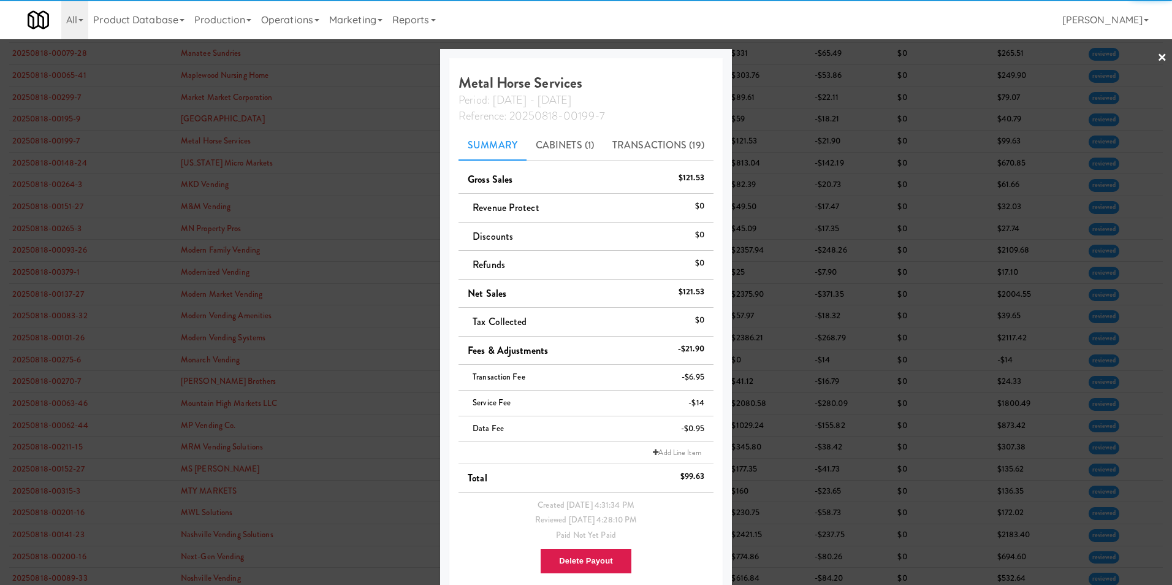
click at [1157, 56] on link "×" at bounding box center [1162, 58] width 10 height 38
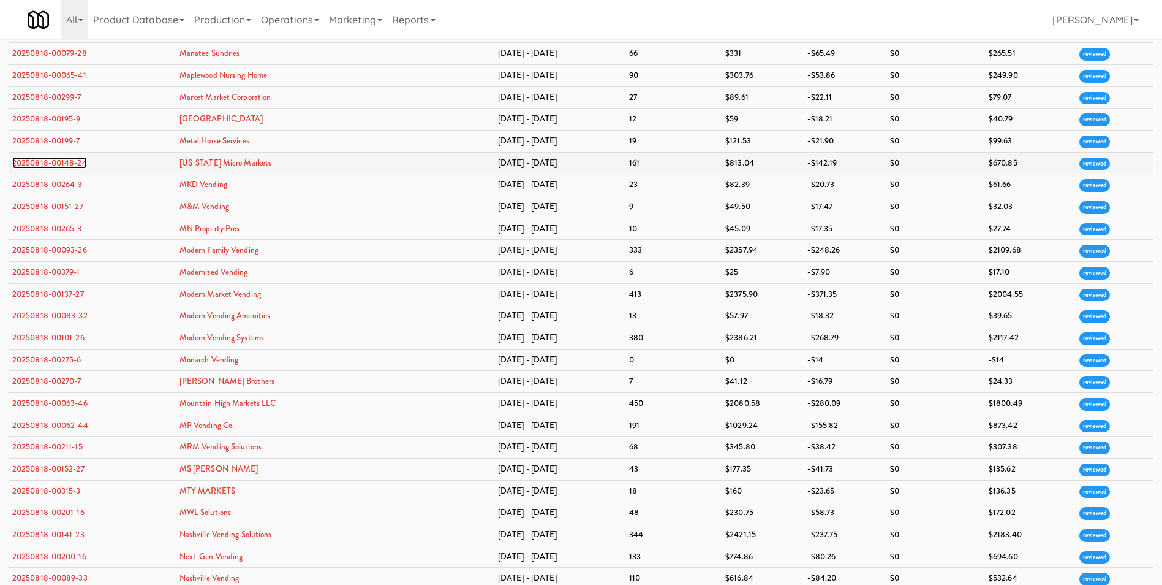
click at [56, 165] on link "20250818-00148-24" at bounding box center [49, 163] width 75 height 12
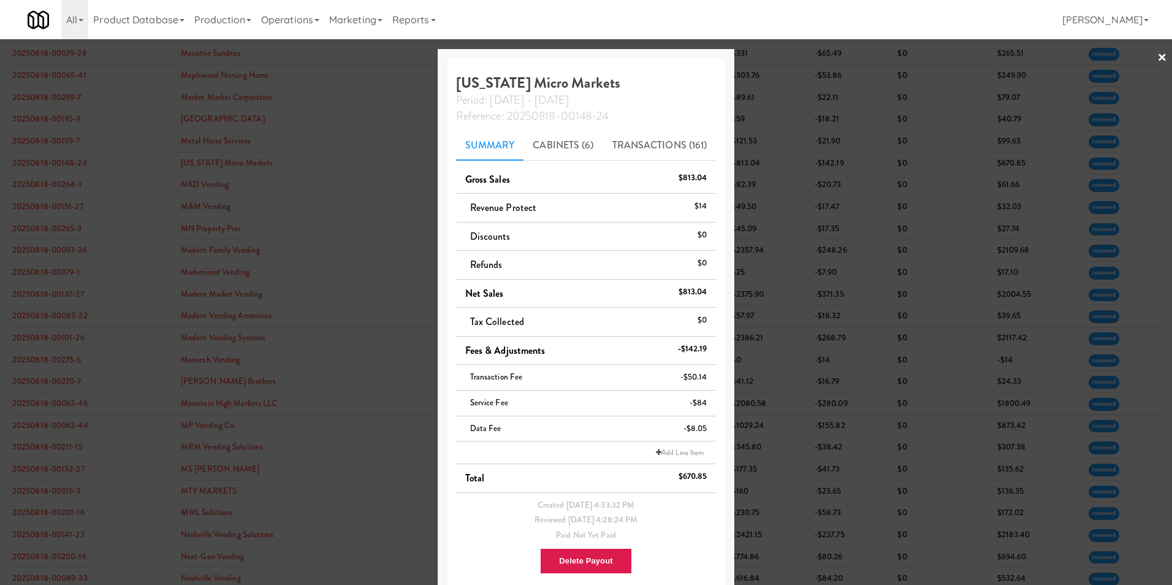
click at [1157, 55] on link "×" at bounding box center [1162, 58] width 10 height 38
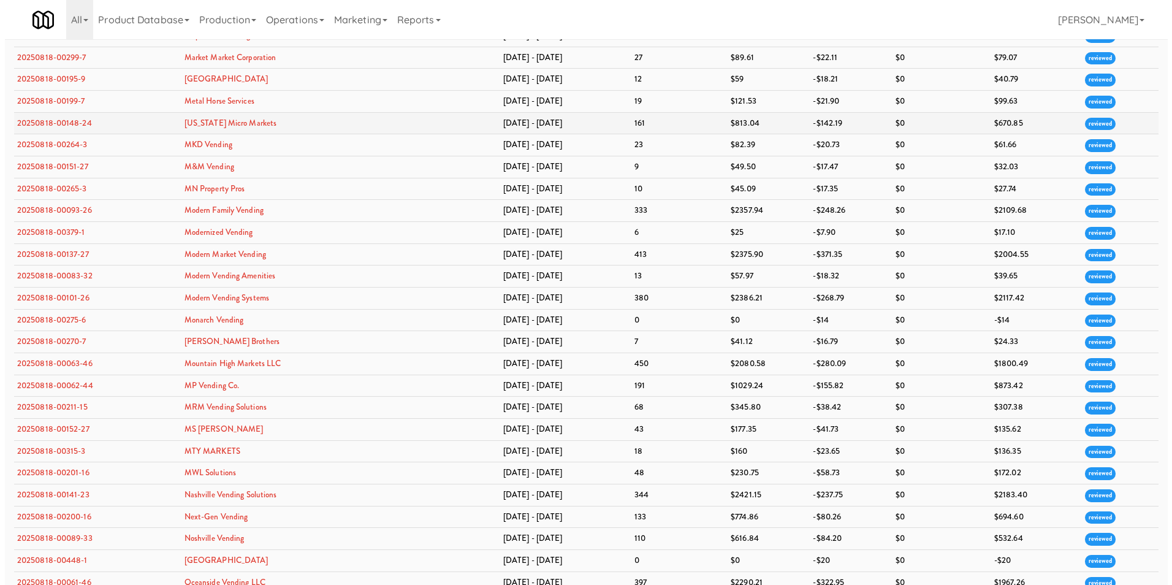
scroll to position [1777, 0]
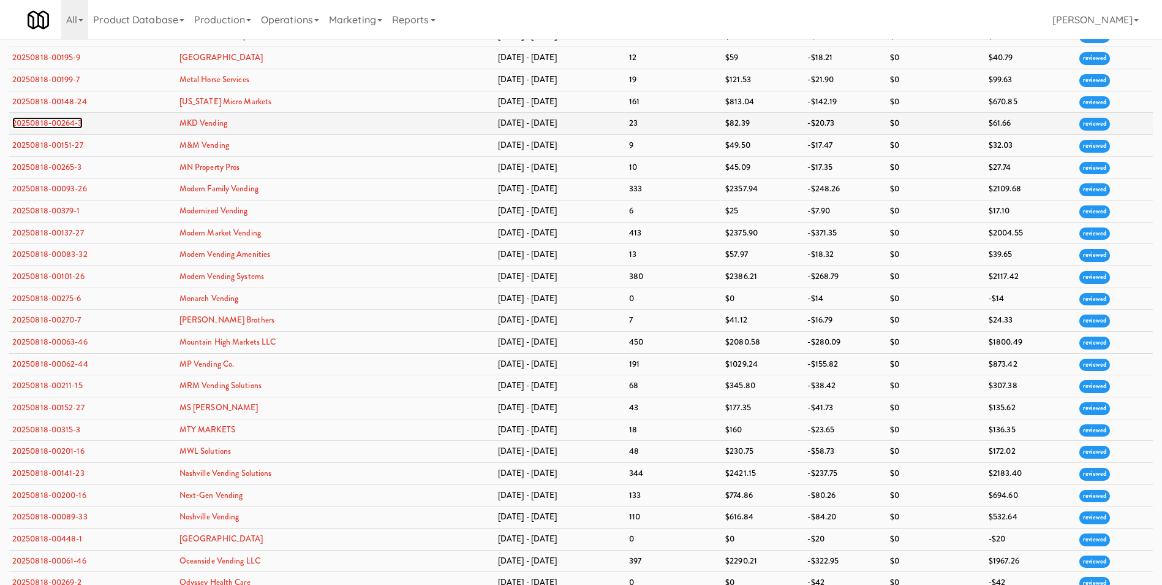
click at [50, 122] on link "20250818-00264-3" at bounding box center [47, 123] width 70 height 12
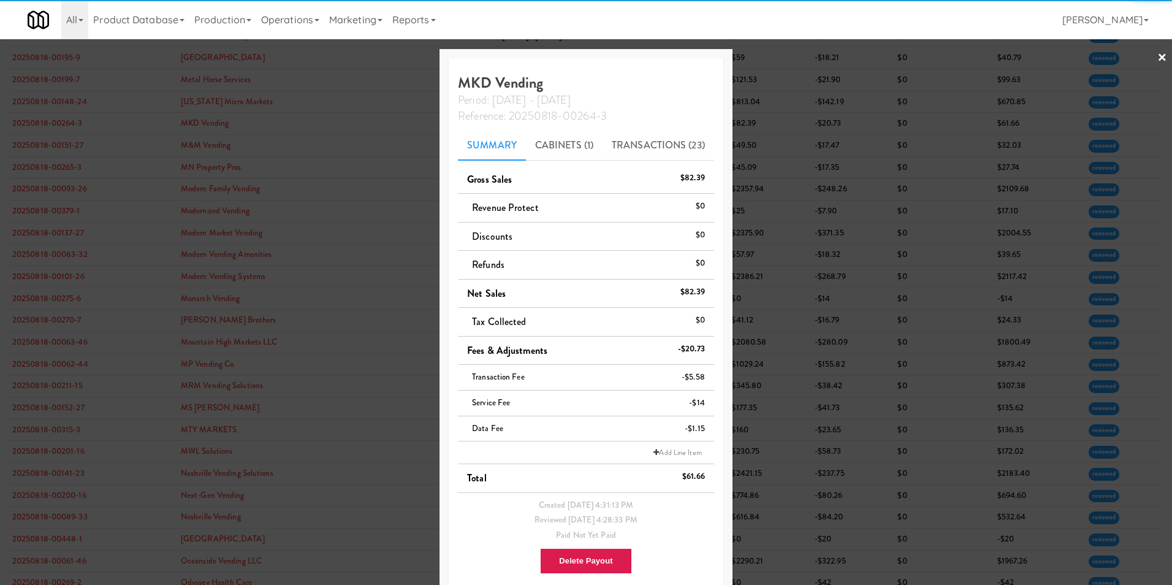
click at [1157, 59] on link "×" at bounding box center [1162, 58] width 10 height 38
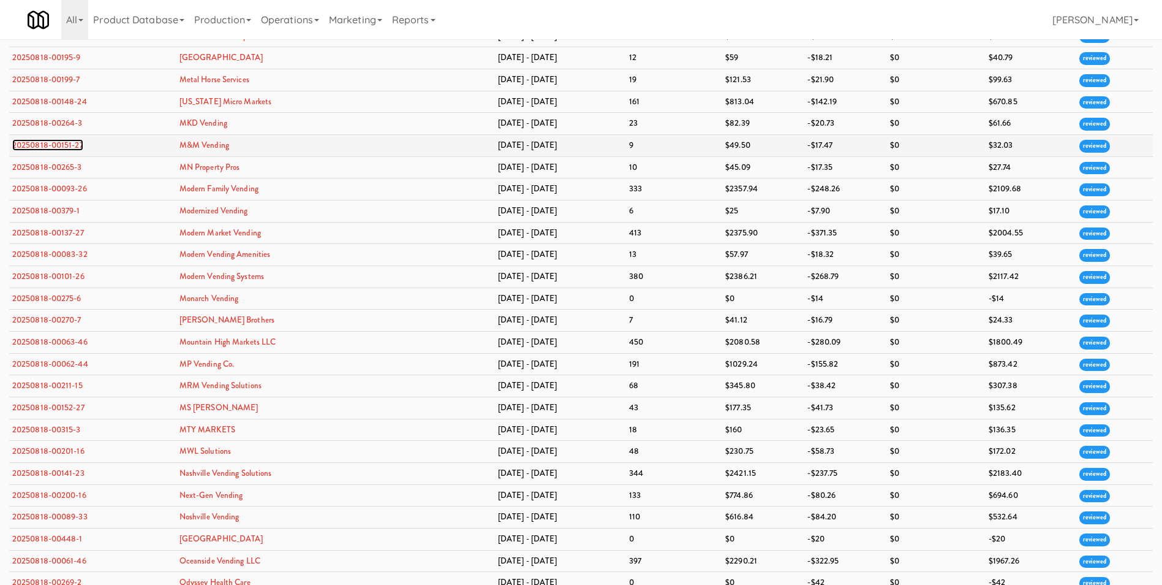
click at [68, 147] on link "20250818-00151-27" at bounding box center [47, 145] width 71 height 12
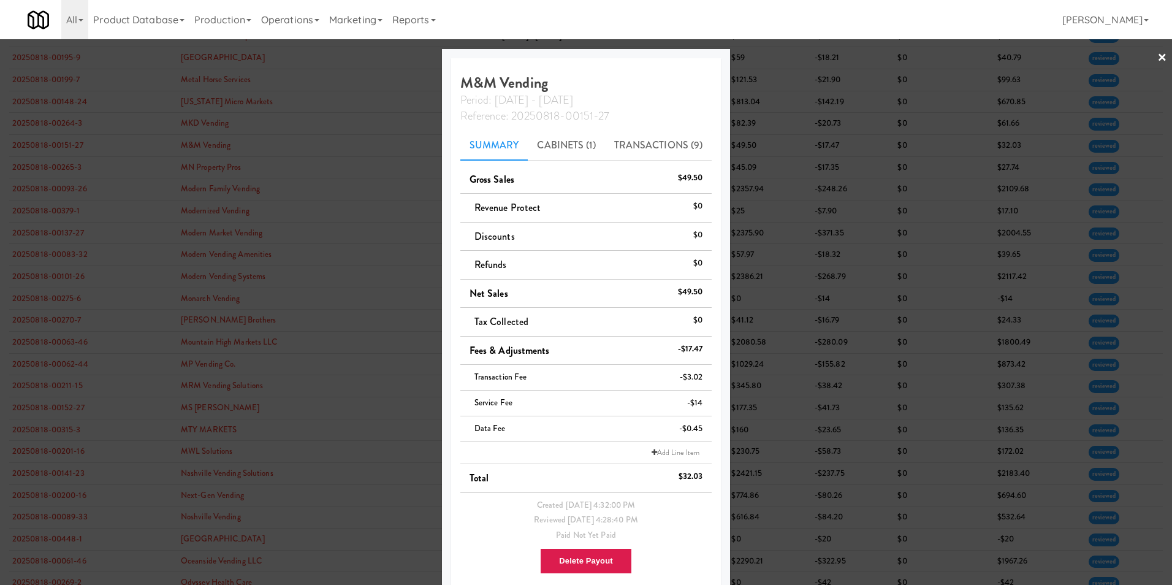
click at [1157, 58] on link "×" at bounding box center [1162, 58] width 10 height 38
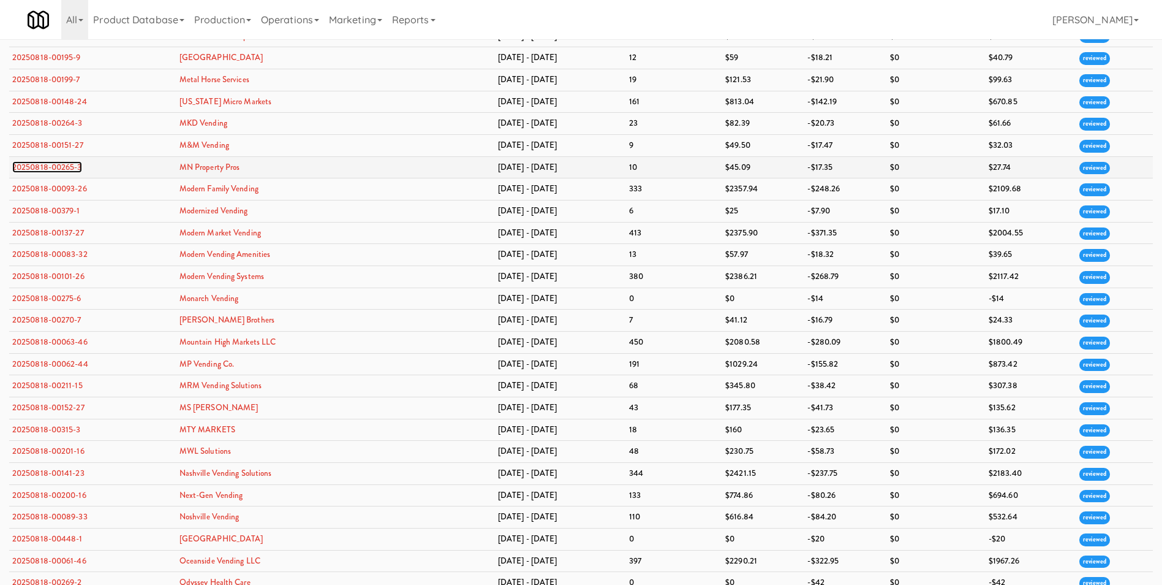
click at [70, 167] on link "20250818-00265-3" at bounding box center [47, 167] width 70 height 12
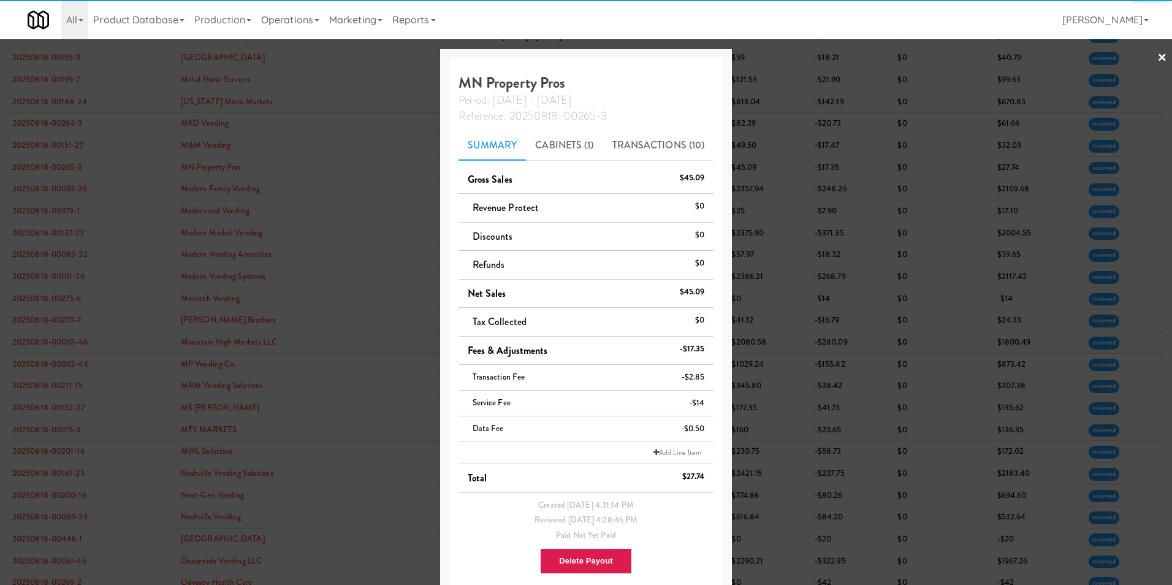
click at [1157, 56] on link "×" at bounding box center [1162, 58] width 10 height 38
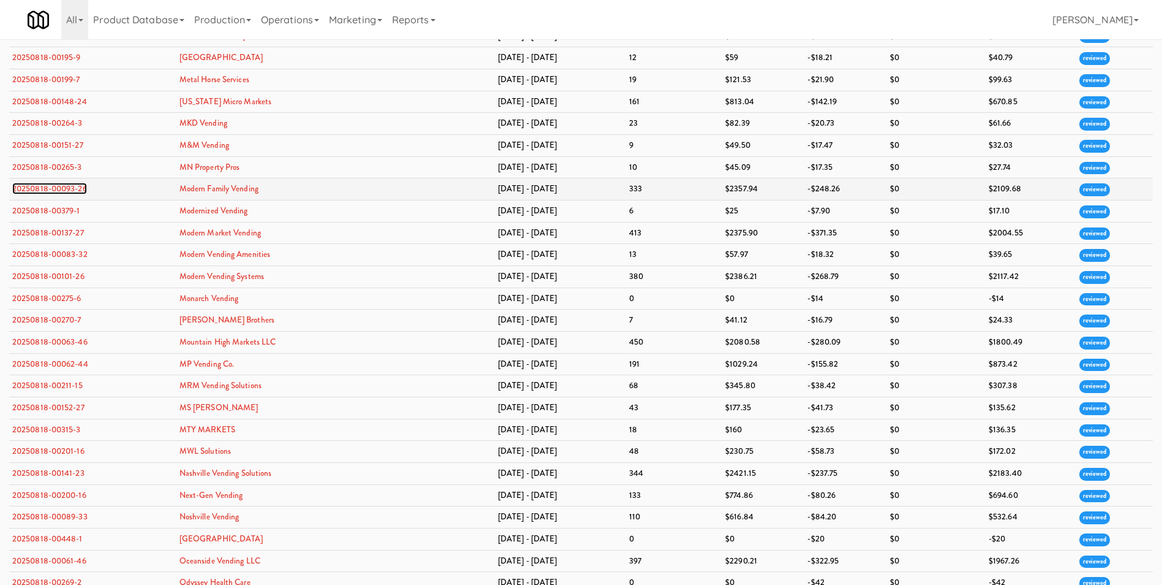
click at [81, 186] on link "20250818-00093-26" at bounding box center [49, 189] width 75 height 12
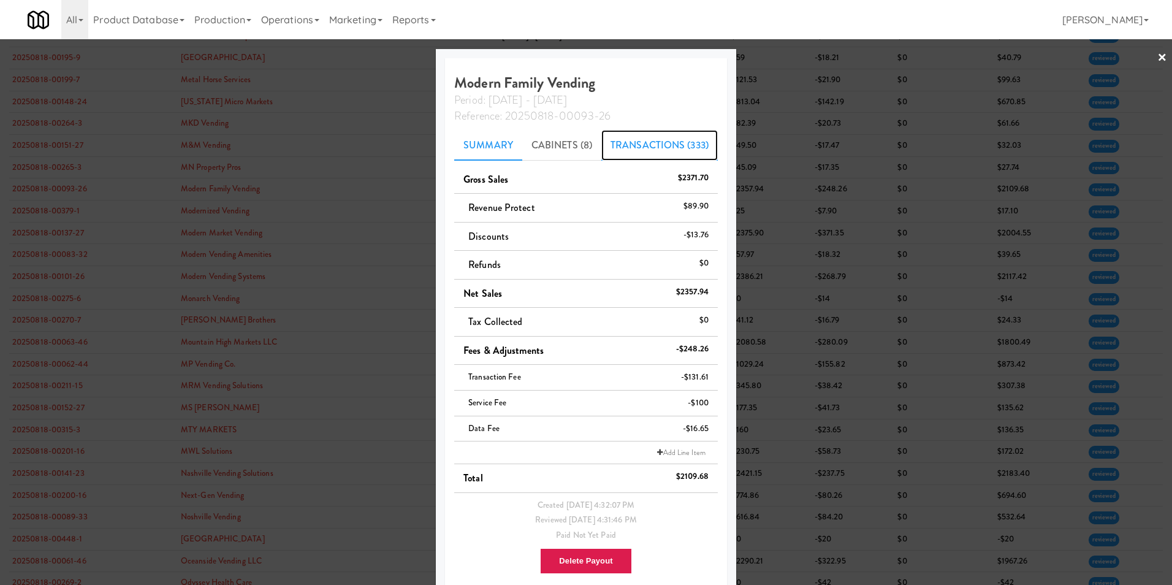
click at [660, 145] on link "Transactions (333)" at bounding box center [659, 145] width 116 height 31
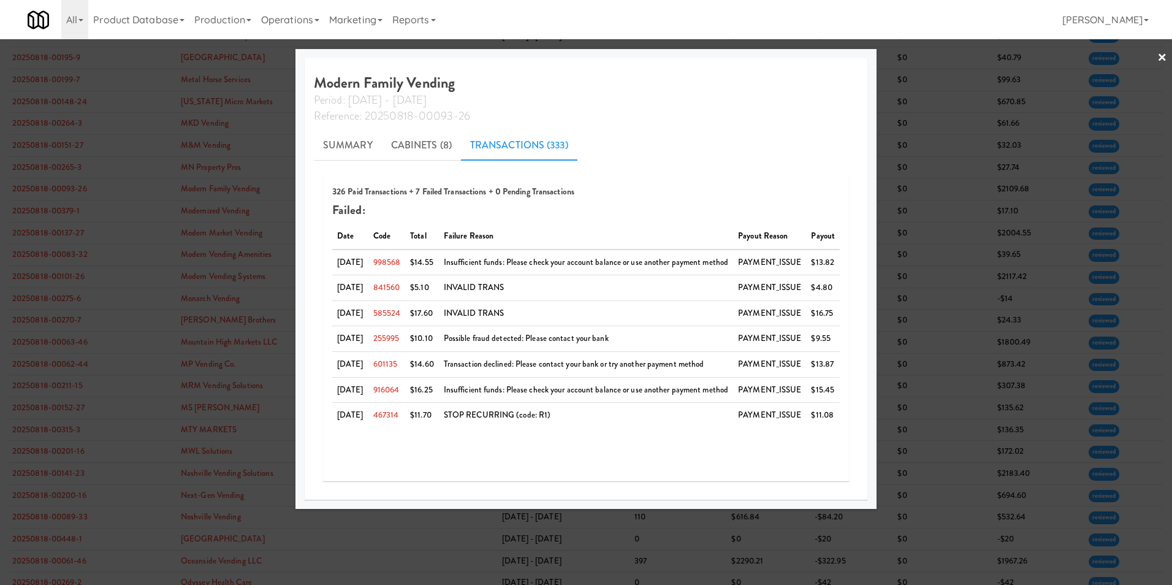
click at [1161, 55] on link "×" at bounding box center [1162, 58] width 10 height 38
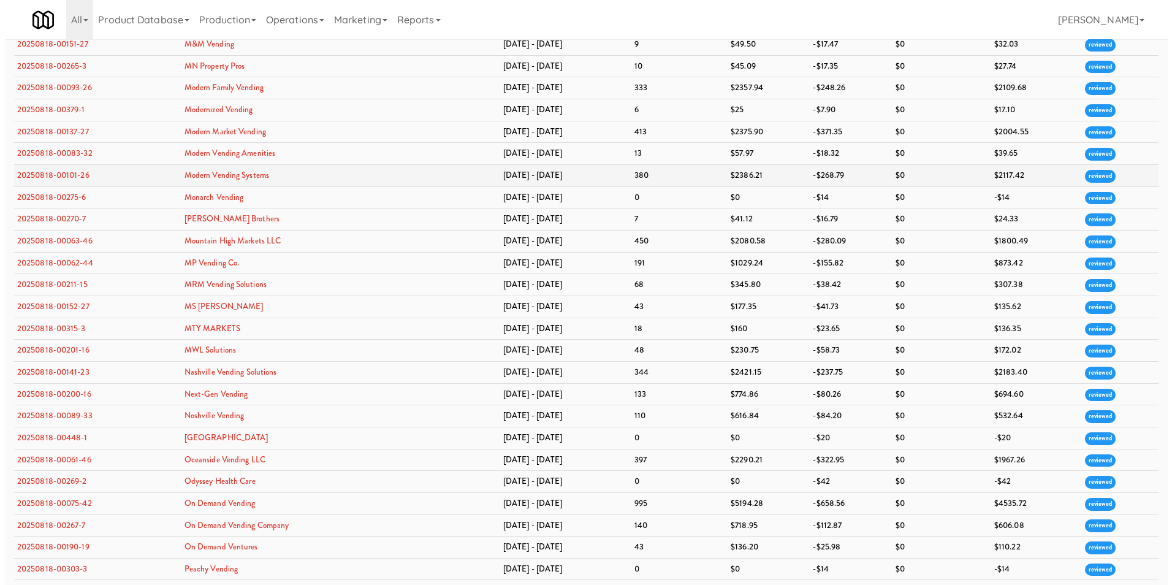
scroll to position [1900, 0]
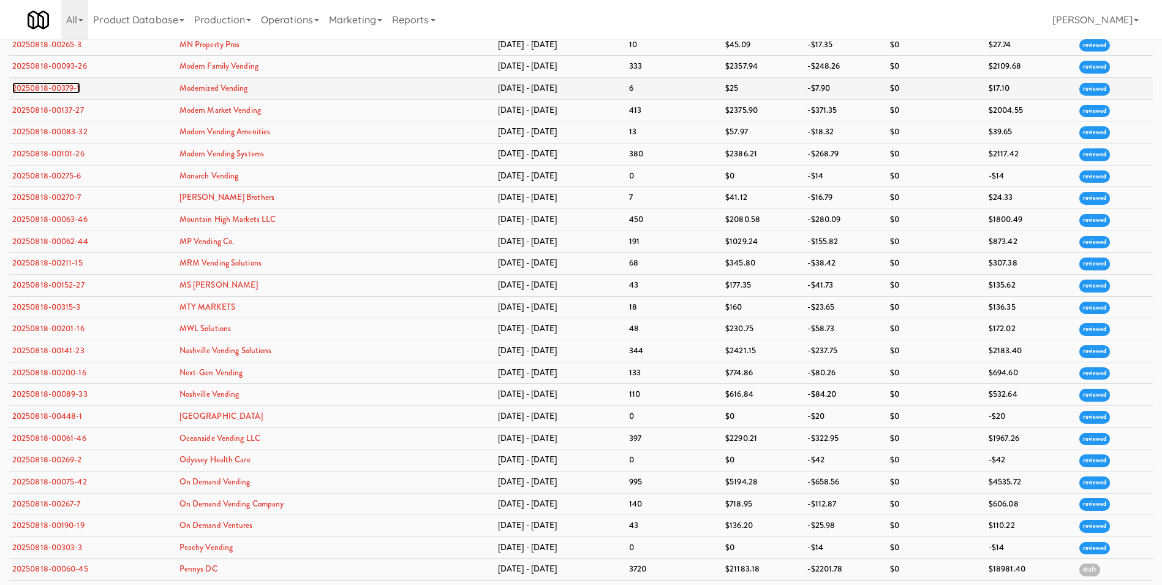
click at [72, 86] on link "20250818-00379-1" at bounding box center [46, 88] width 68 height 12
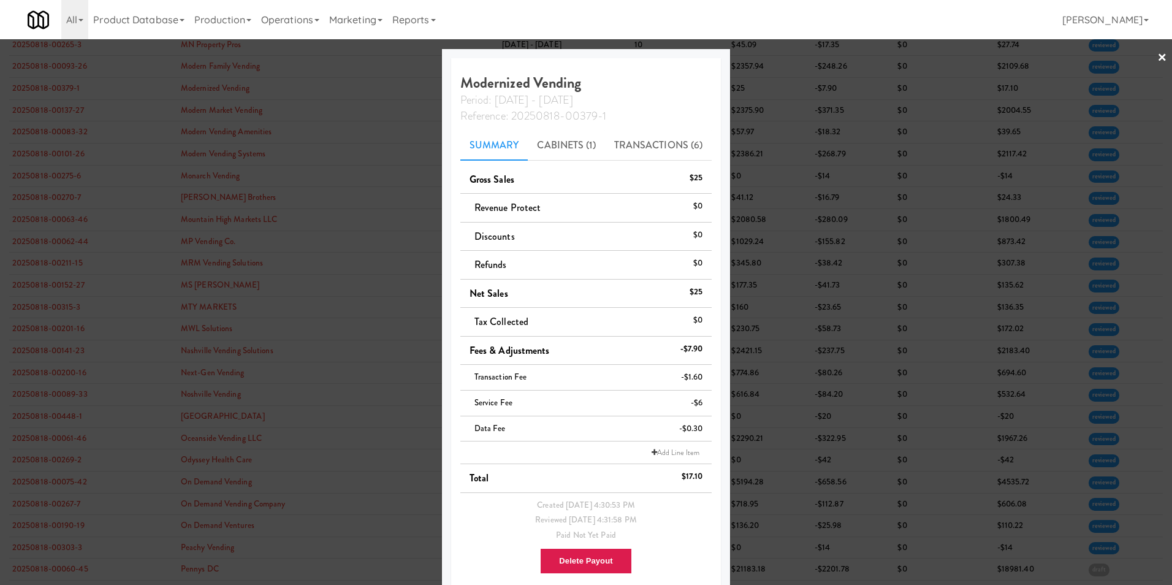
click at [1157, 52] on link "×" at bounding box center [1162, 58] width 10 height 38
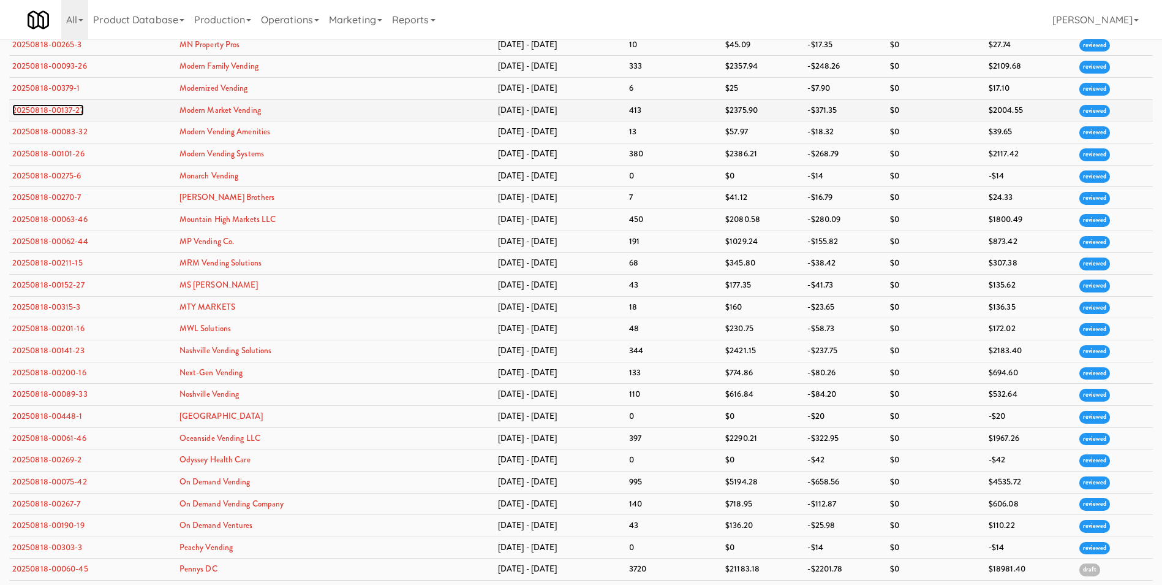
click at [63, 110] on link "20250818-00137-27" at bounding box center [48, 110] width 72 height 12
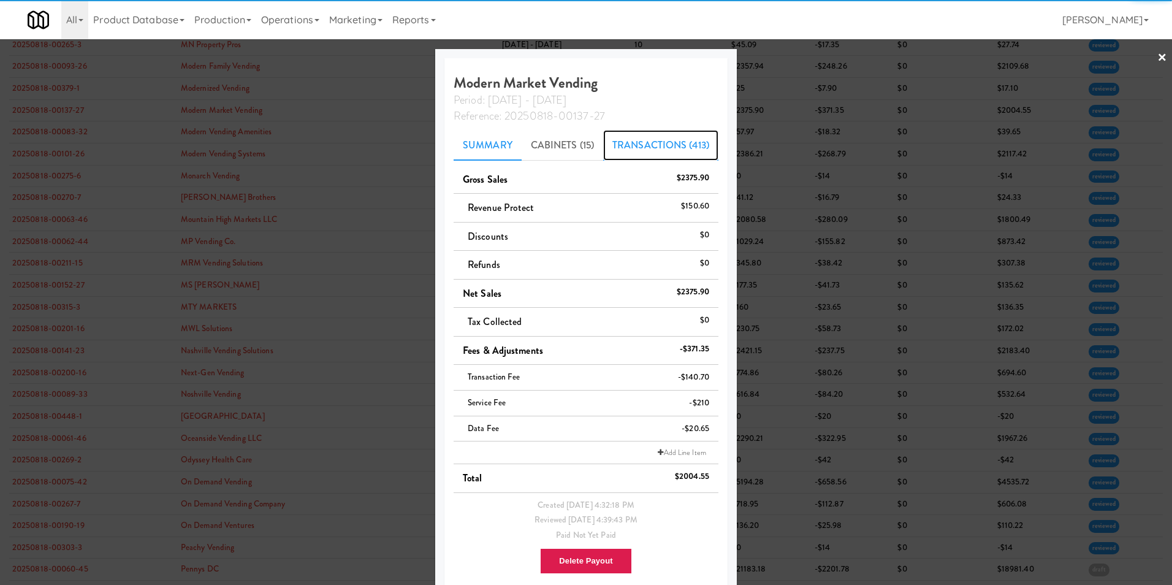
click at [675, 148] on link "Transactions (413)" at bounding box center [660, 145] width 115 height 31
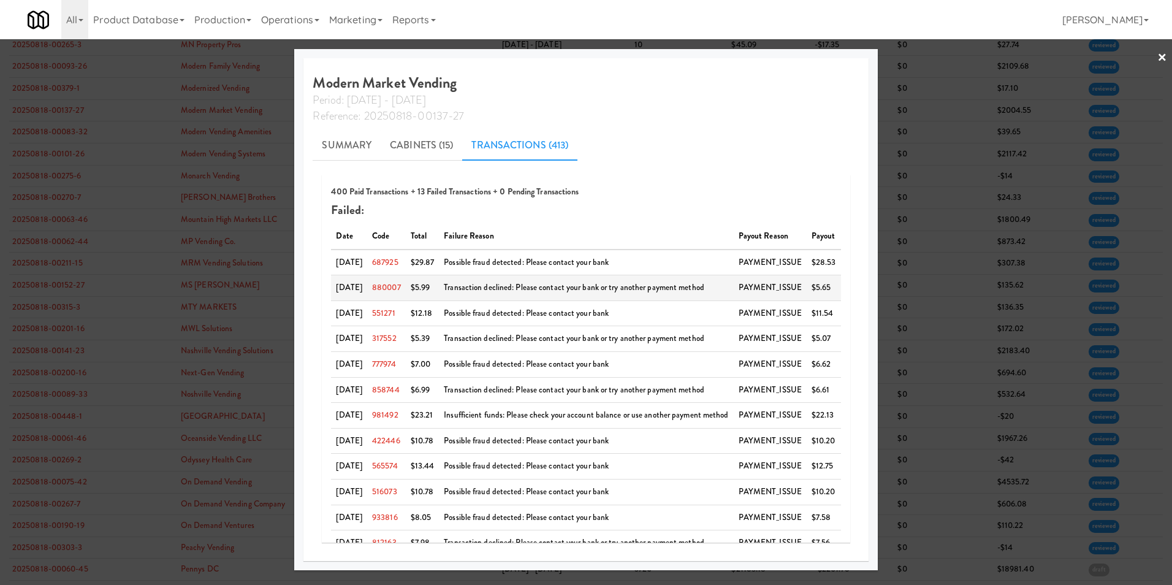
scroll to position [47, 0]
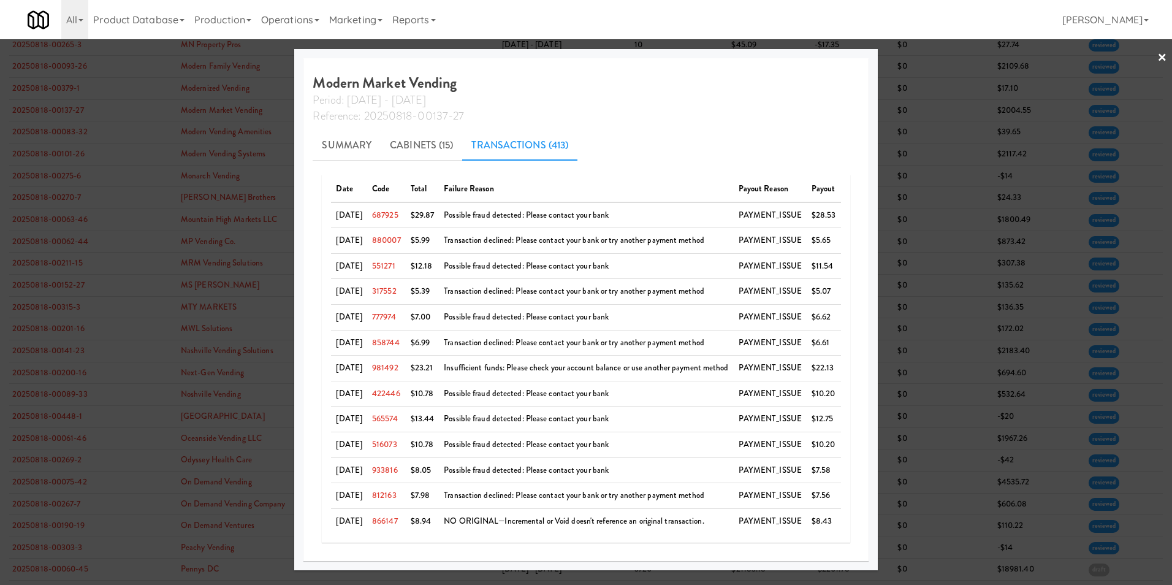
click at [1162, 55] on link "×" at bounding box center [1162, 58] width 10 height 38
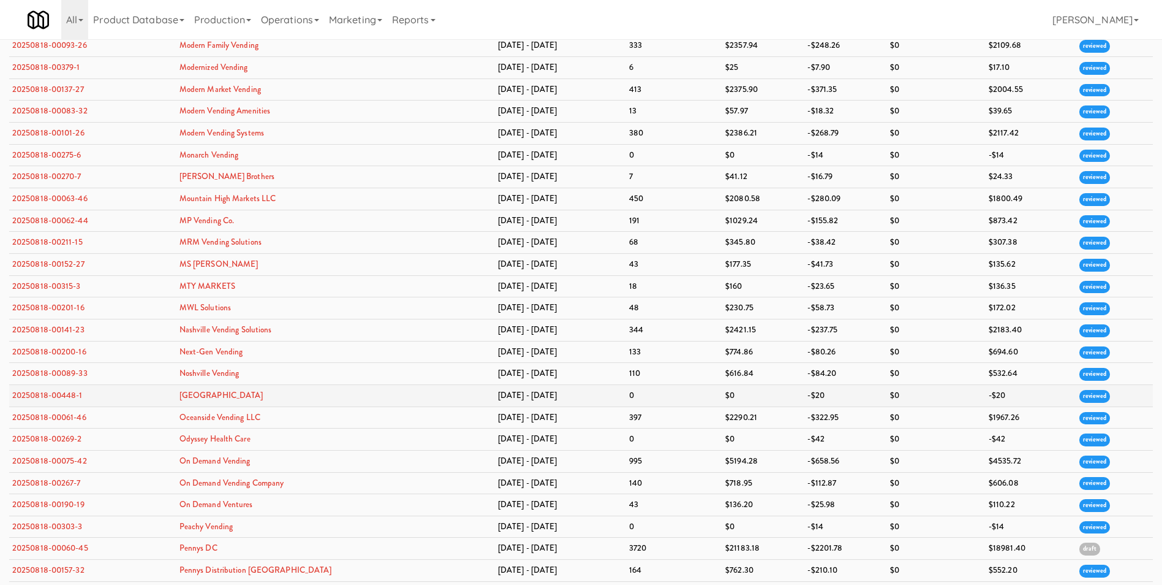
scroll to position [1900, 0]
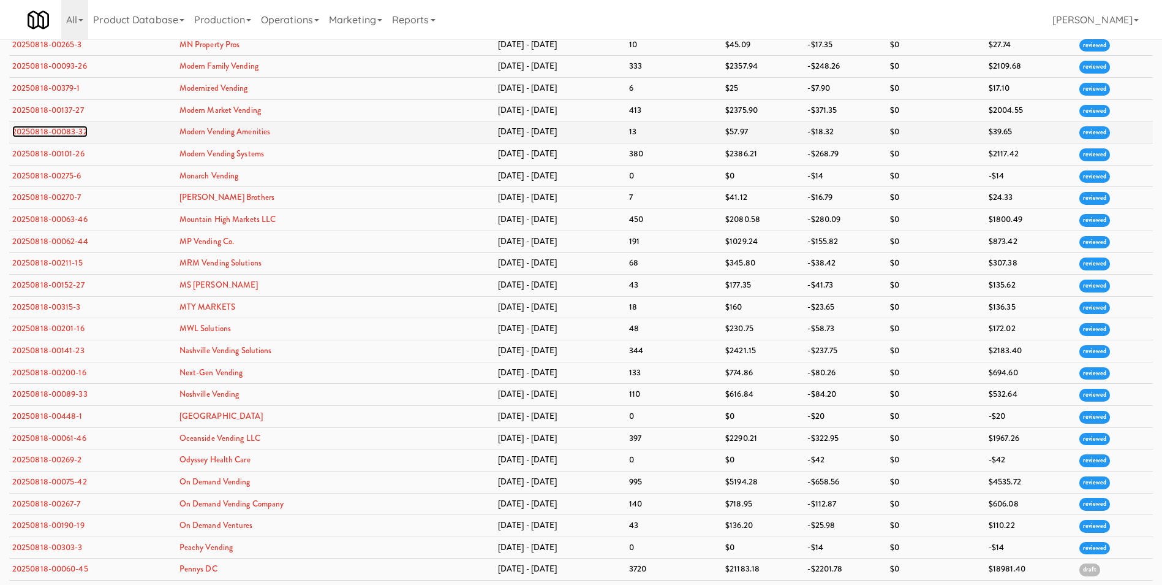
click at [77, 131] on link "20250818-00083-32" at bounding box center [49, 132] width 75 height 12
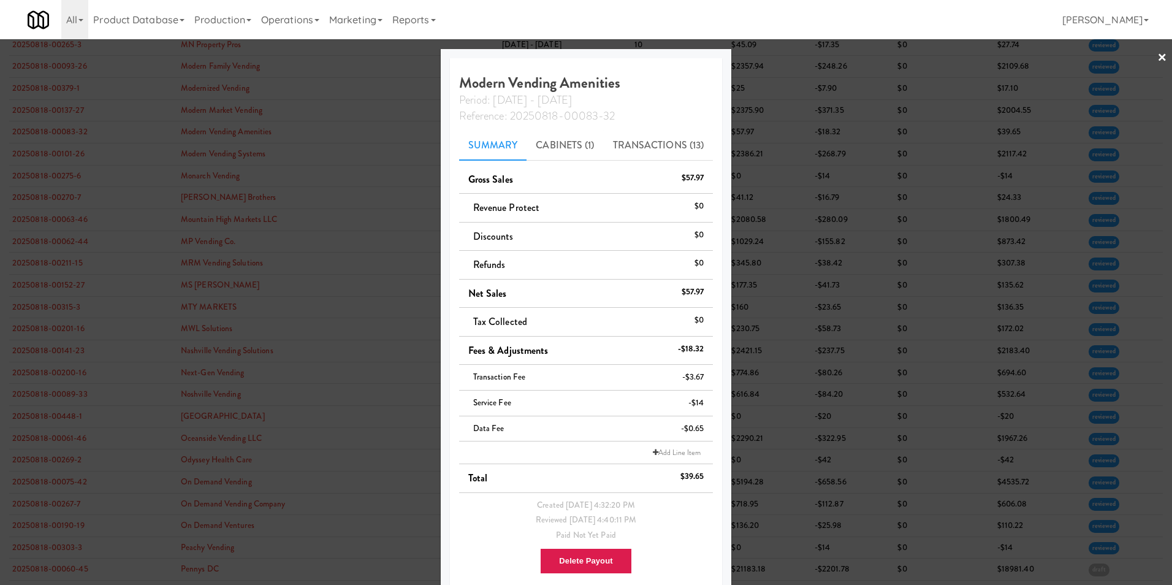
click at [1157, 59] on link "×" at bounding box center [1162, 58] width 10 height 38
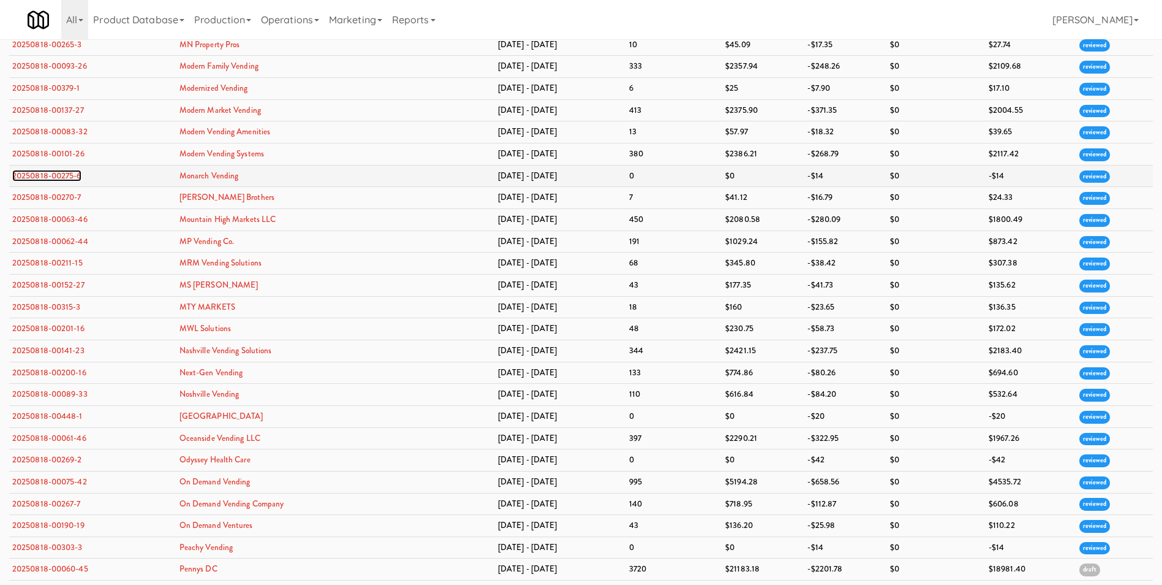
click at [31, 176] on link "20250818-00275-6" at bounding box center [46, 176] width 69 height 12
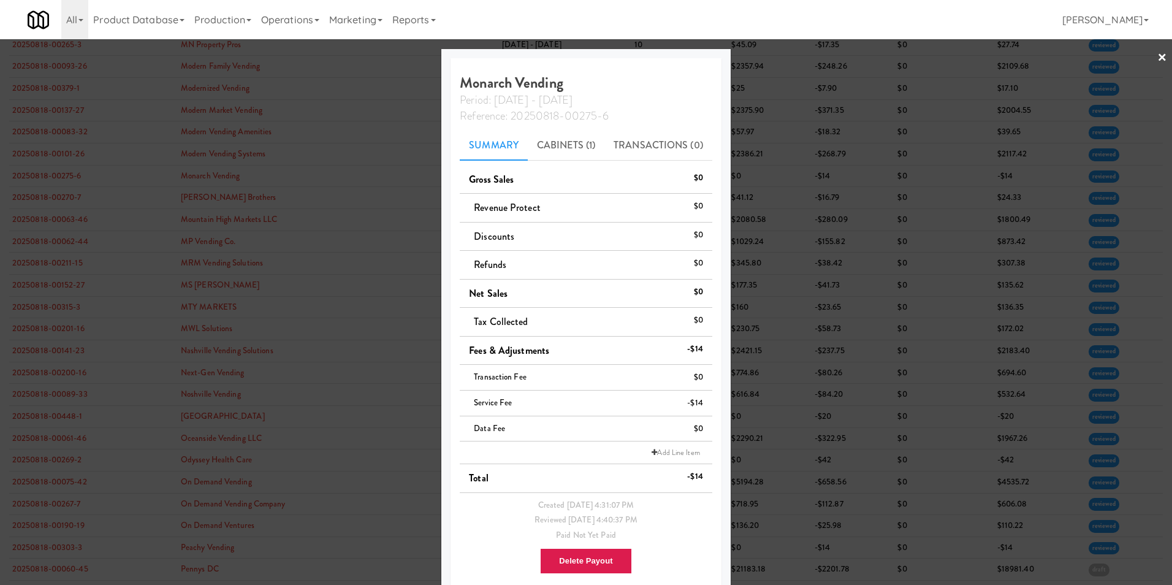
click at [1157, 58] on link "×" at bounding box center [1162, 58] width 10 height 38
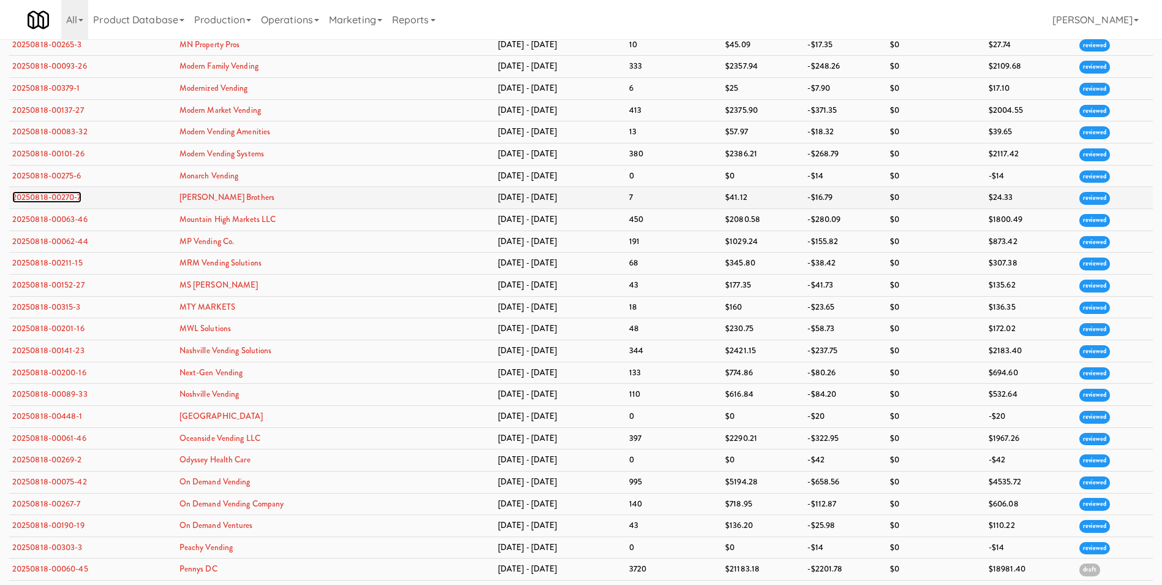
click at [61, 194] on link "20250818-00270-7" at bounding box center [46, 197] width 69 height 12
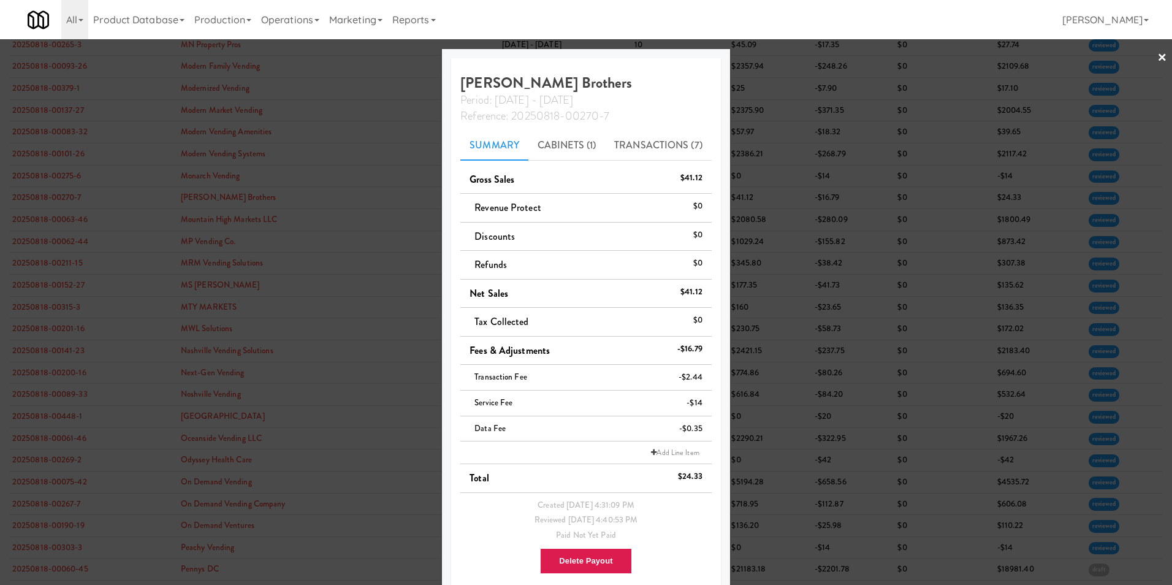
click at [1157, 55] on link "×" at bounding box center [1162, 58] width 10 height 38
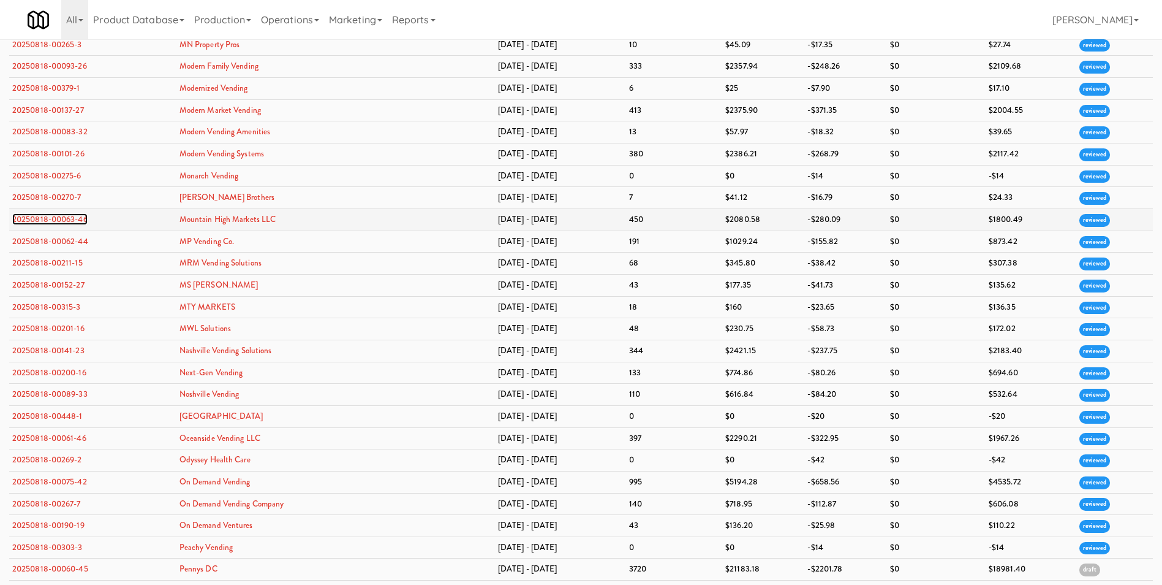
click at [54, 220] on link "20250818-00063-46" at bounding box center [49, 219] width 75 height 12
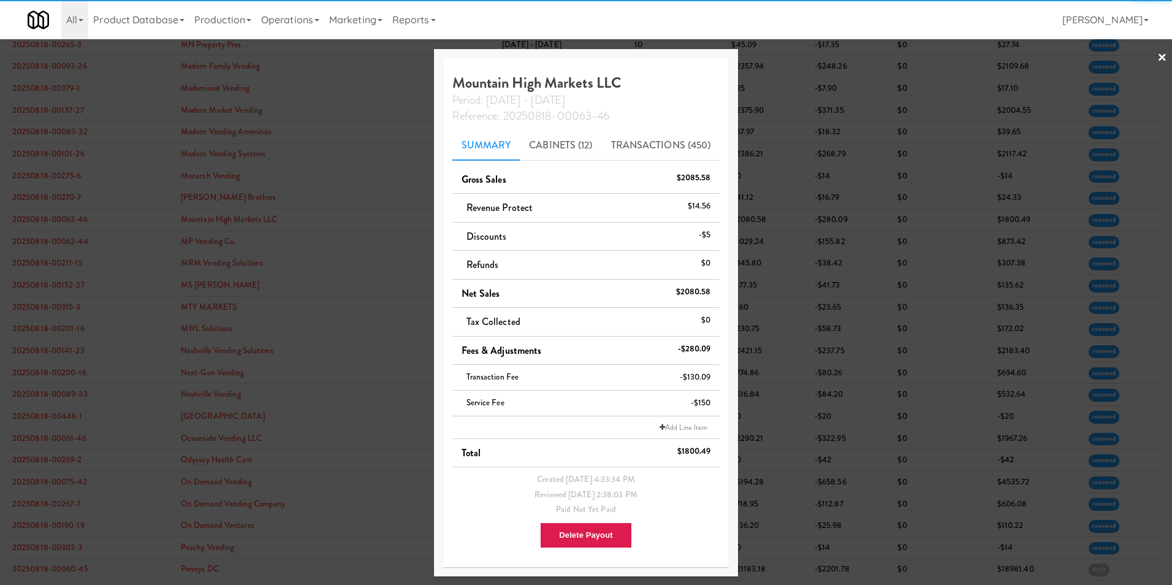
click at [1162, 58] on link "×" at bounding box center [1162, 58] width 10 height 38
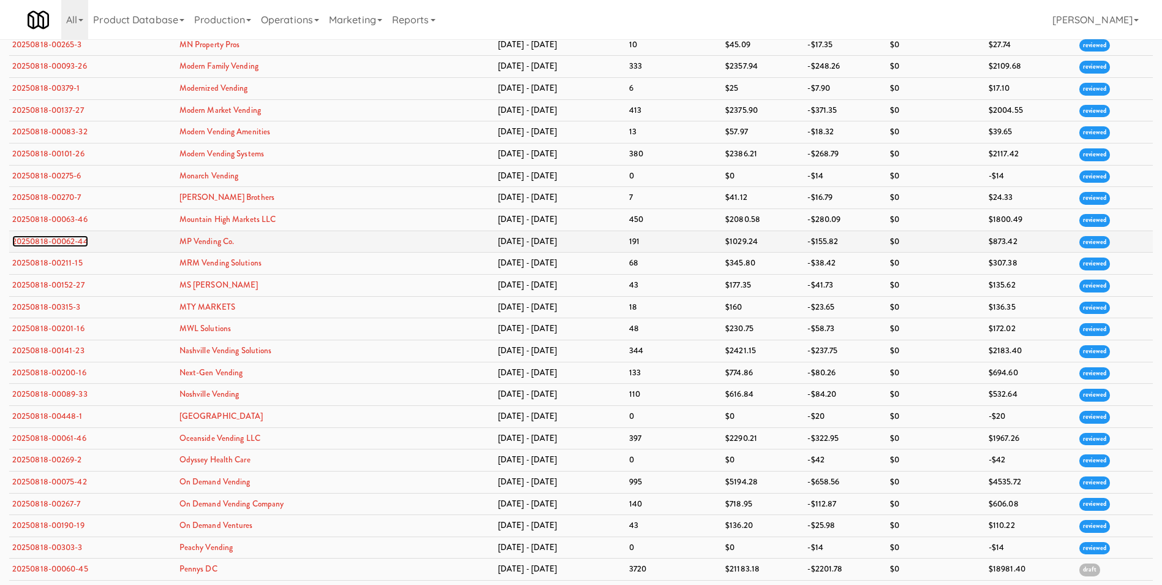
click at [53, 243] on link "20250818-00062-44" at bounding box center [50, 241] width 76 height 12
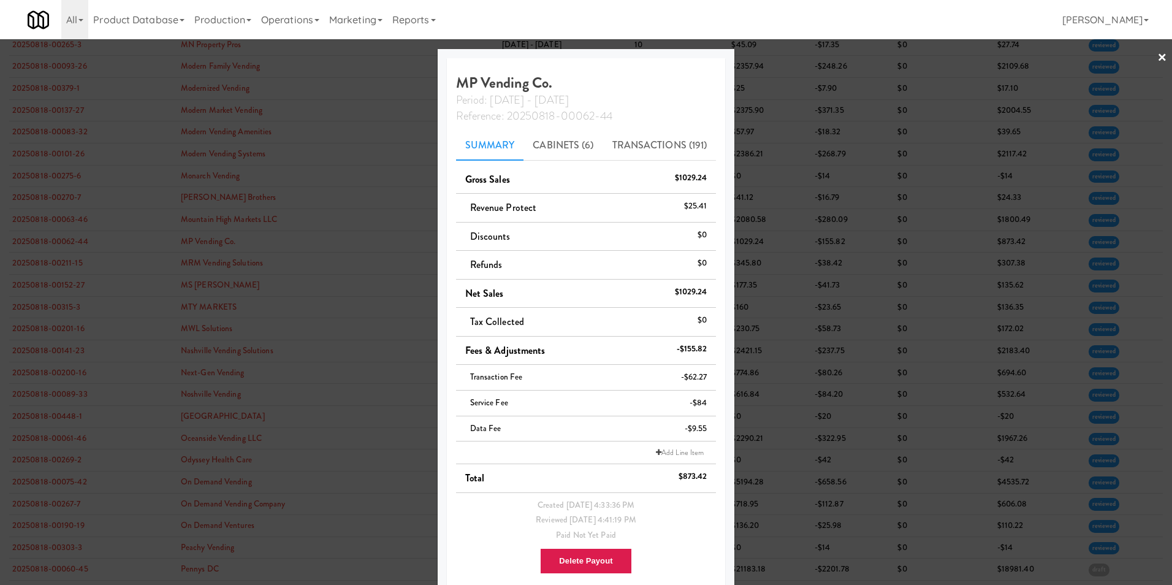
click at [1159, 55] on div at bounding box center [586, 292] width 1172 height 585
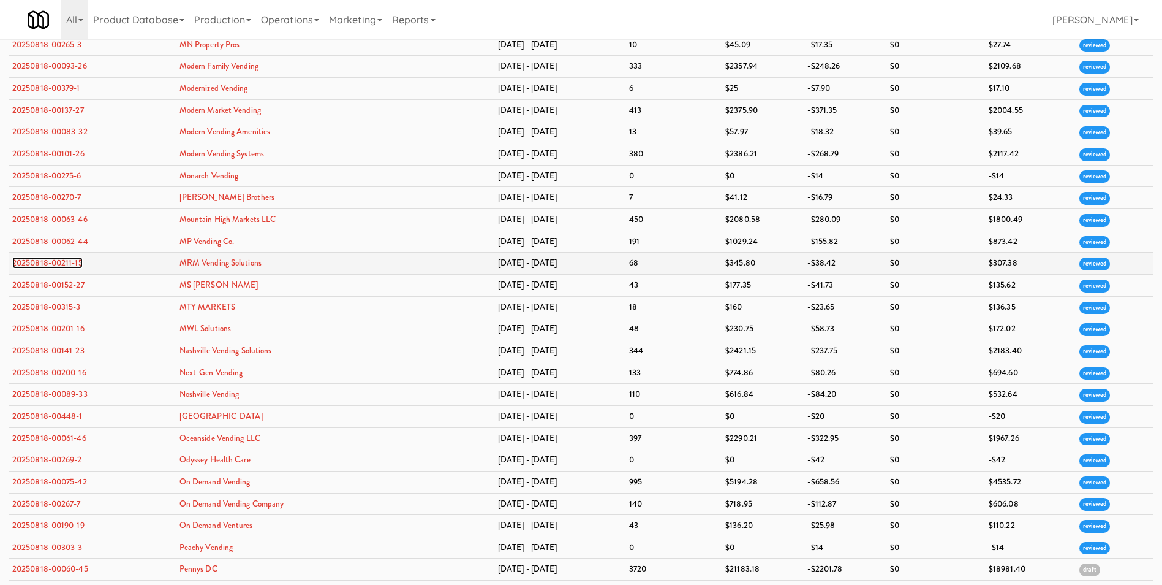
click at [64, 262] on link "20250818-00211-15" at bounding box center [47, 263] width 70 height 12
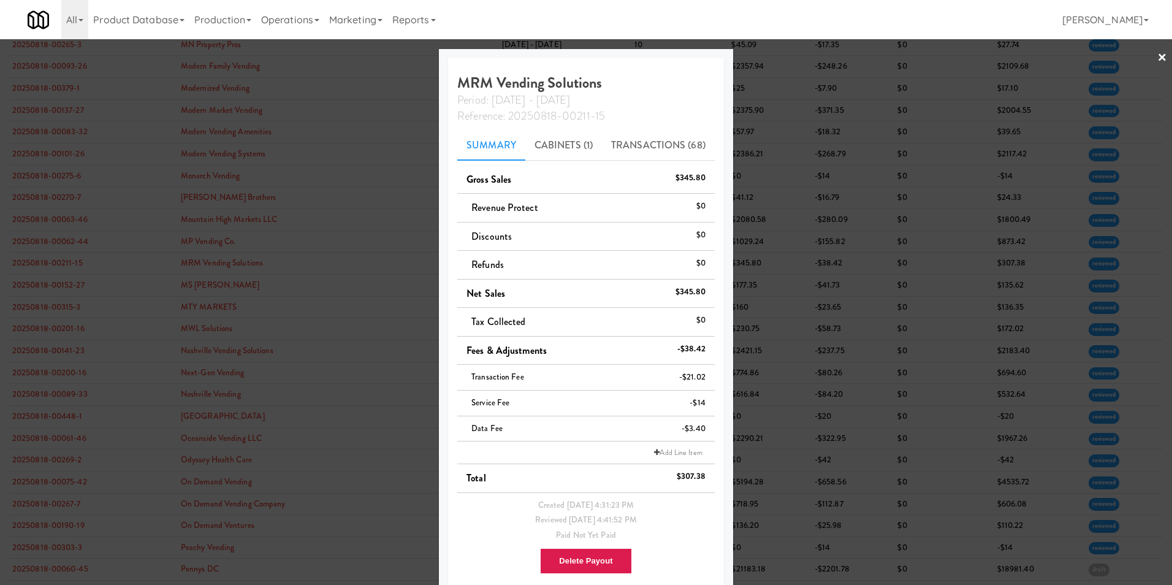
click at [1158, 55] on div at bounding box center [586, 292] width 1172 height 585
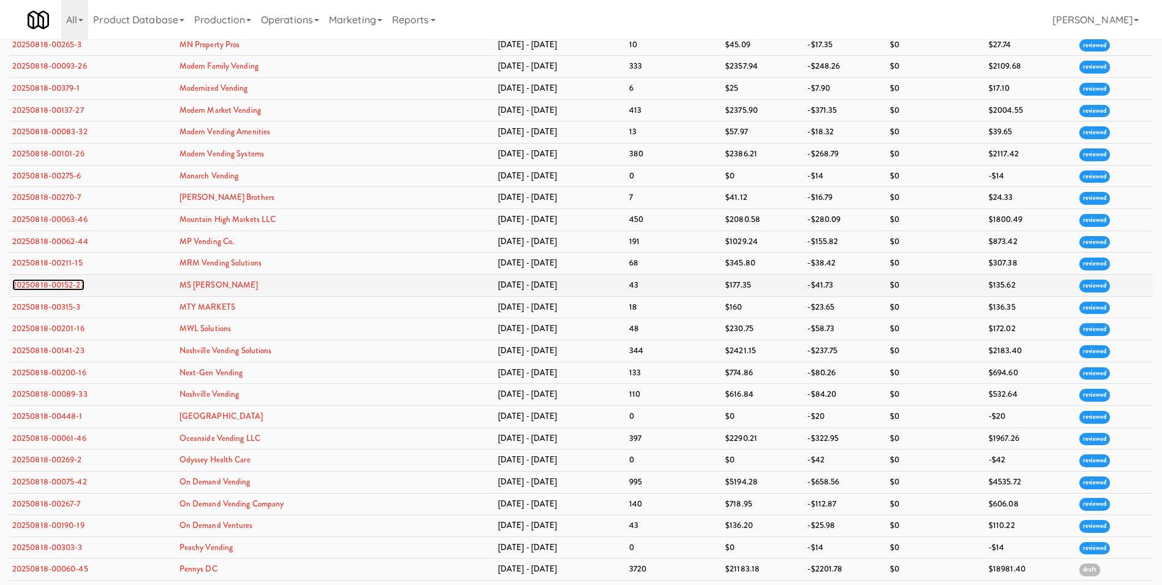
click at [56, 282] on link "20250818-00152-27" at bounding box center [48, 285] width 72 height 12
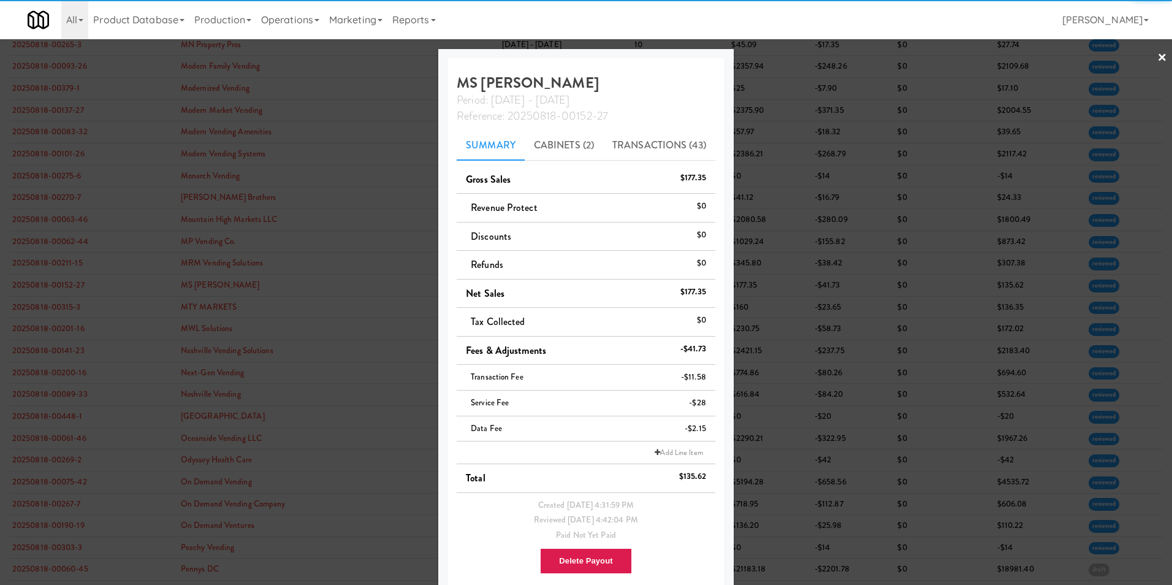
click at [1157, 56] on link "×" at bounding box center [1162, 58] width 10 height 38
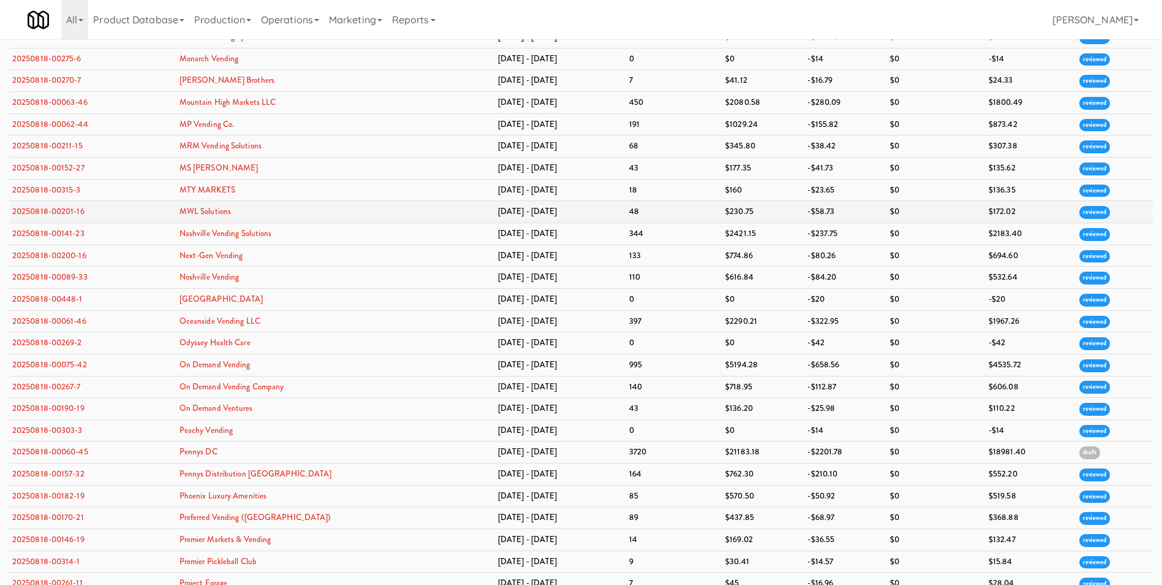
scroll to position [2022, 0]
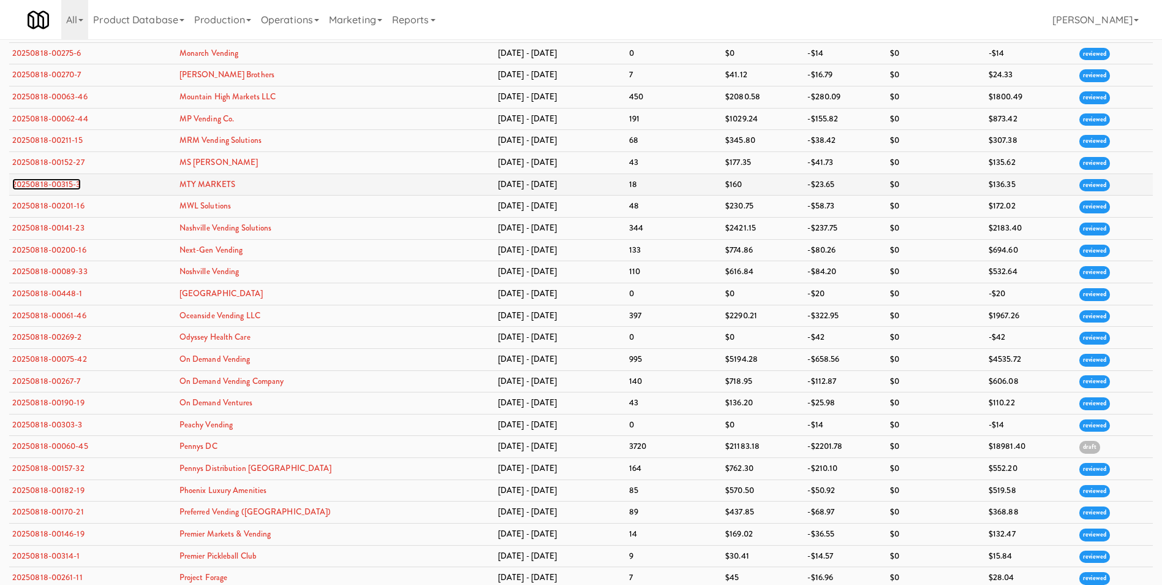
click at [73, 186] on link "20250818-00315-3" at bounding box center [46, 184] width 69 height 12
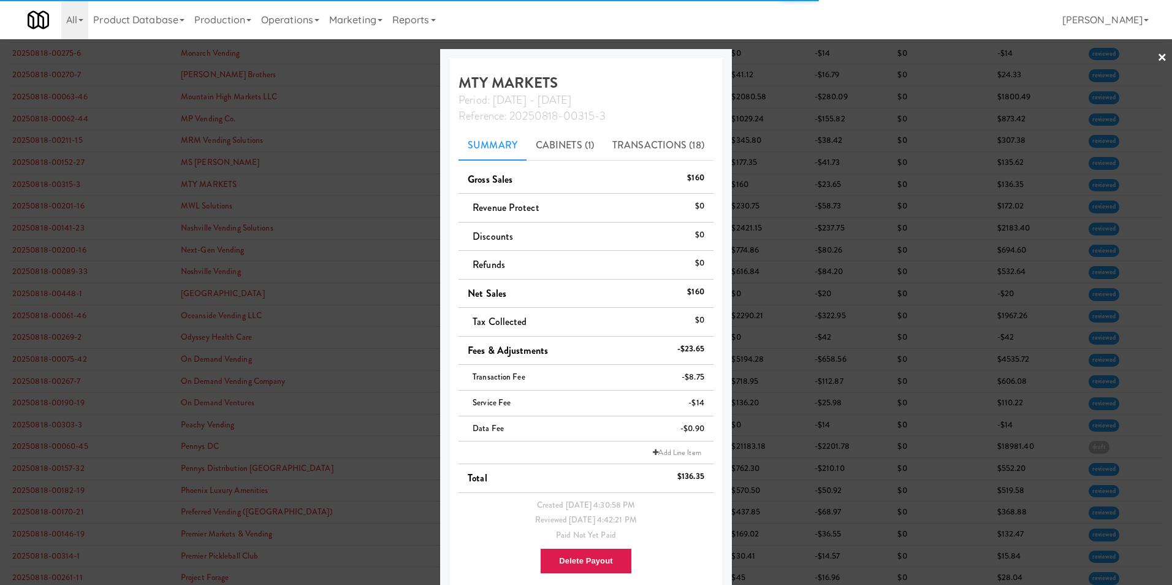
click at [1157, 59] on link "×" at bounding box center [1162, 58] width 10 height 38
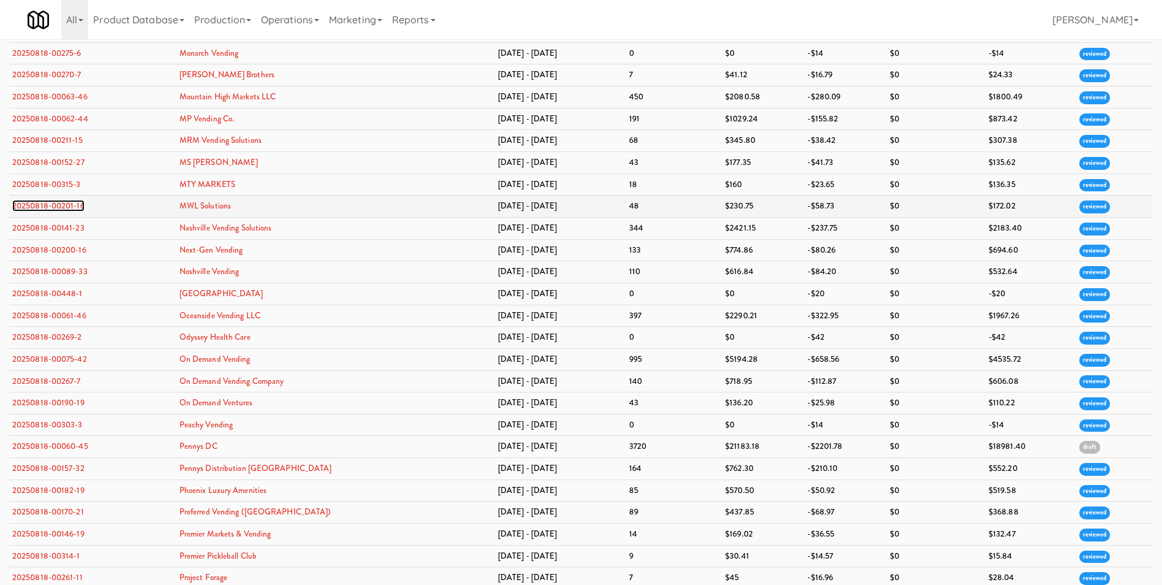
click at [67, 207] on link "20250818-00201-16" at bounding box center [48, 206] width 72 height 12
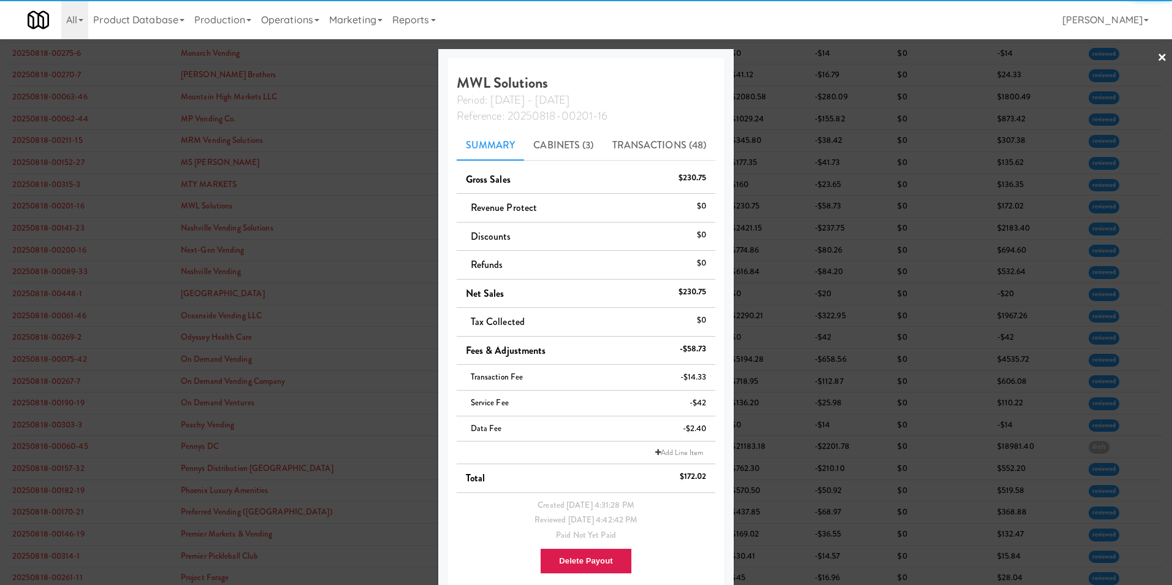
click at [1157, 56] on link "×" at bounding box center [1162, 58] width 10 height 38
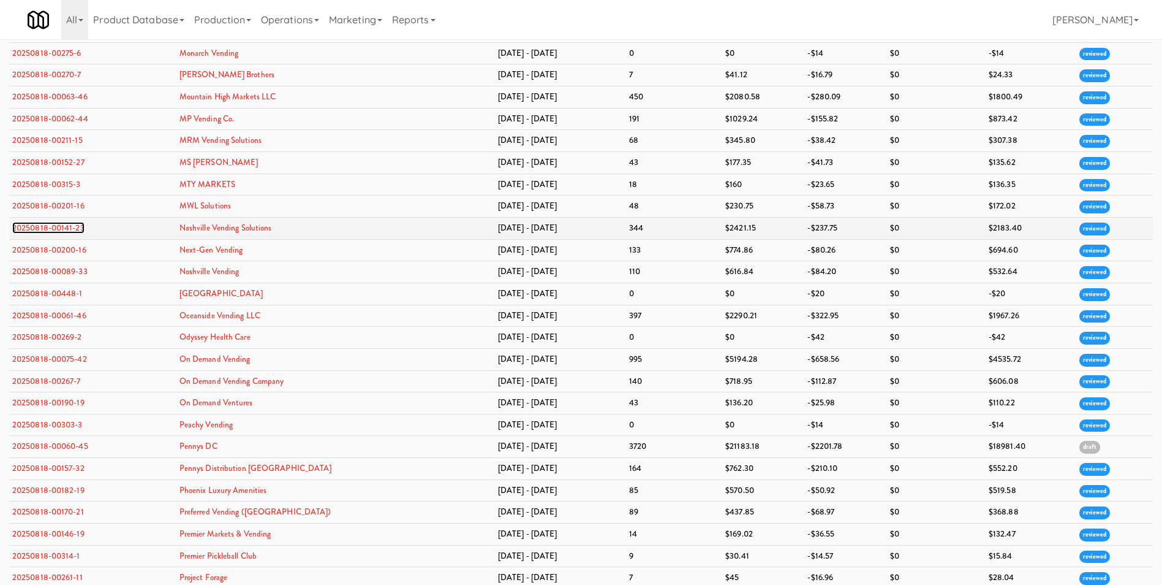
click at [65, 229] on link "20250818-00141-23" at bounding box center [48, 228] width 72 height 12
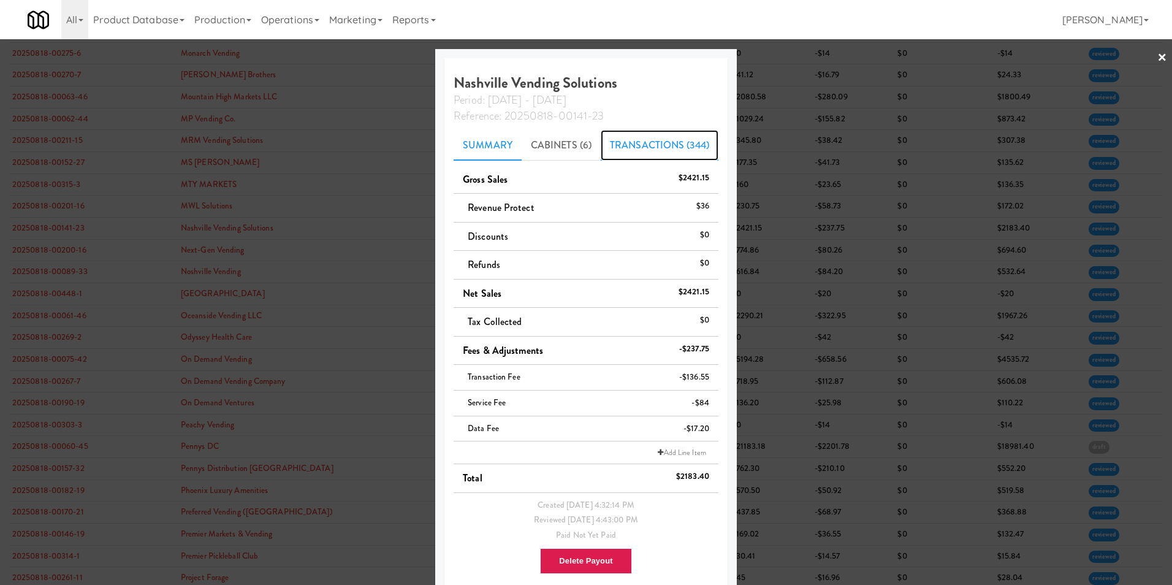
click at [608, 148] on link "Transactions (344)" at bounding box center [660, 145] width 118 height 31
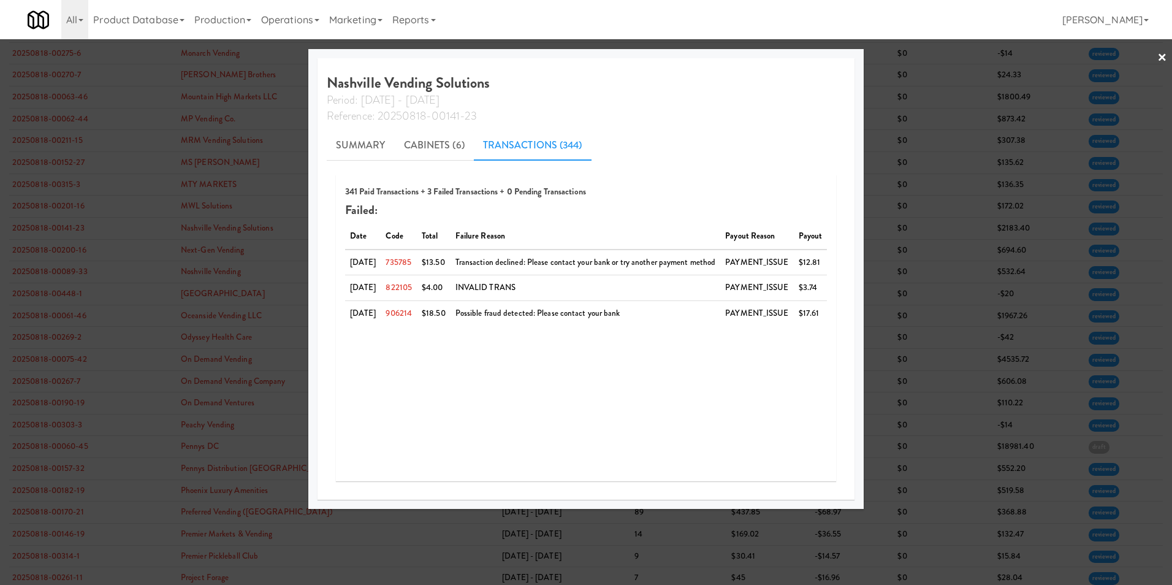
click at [1161, 56] on link "×" at bounding box center [1162, 58] width 10 height 38
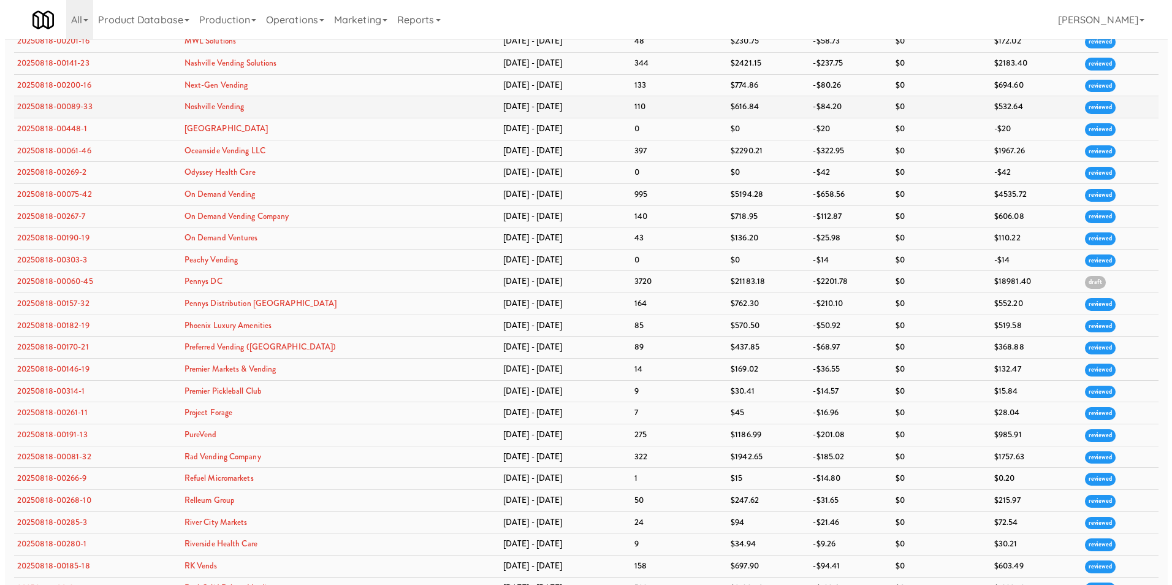
scroll to position [2206, 0]
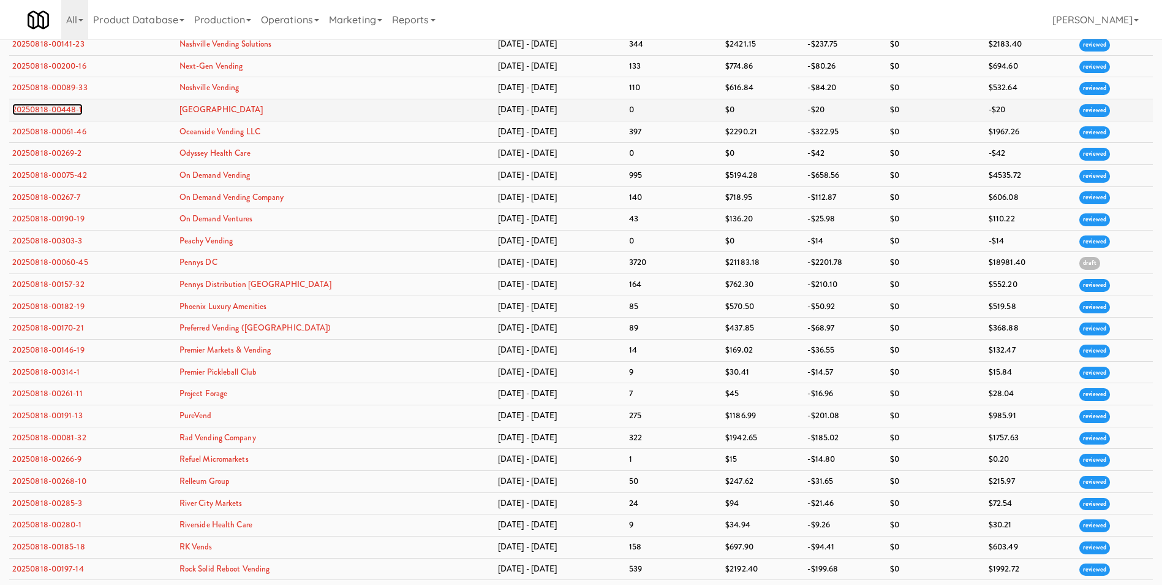
click at [62, 108] on link "20250818-00448-1" at bounding box center [47, 110] width 70 height 12
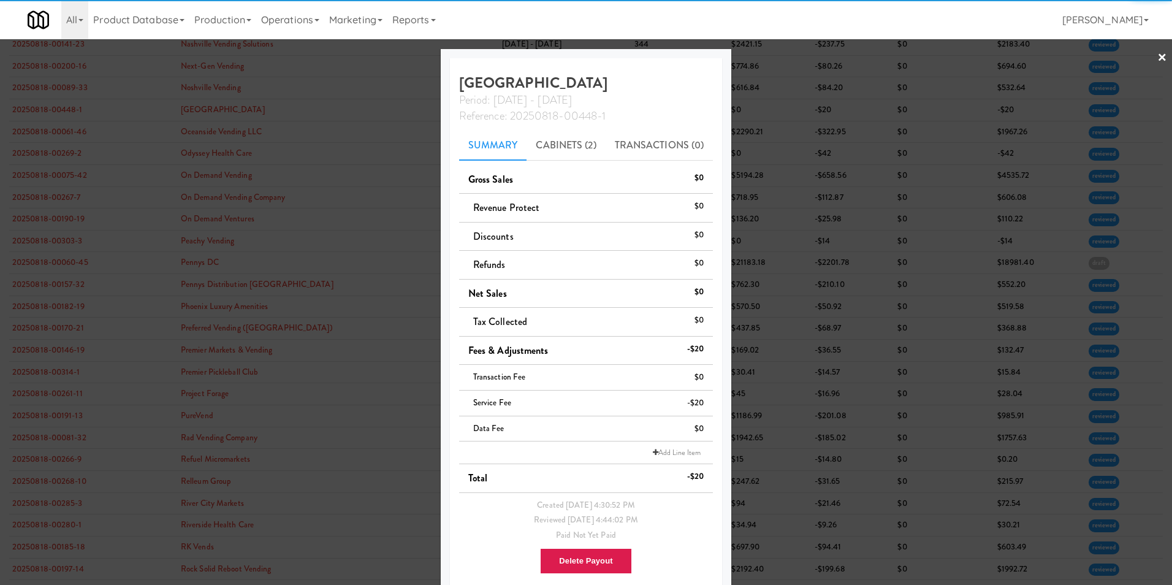
click at [1157, 51] on link "×" at bounding box center [1162, 58] width 10 height 38
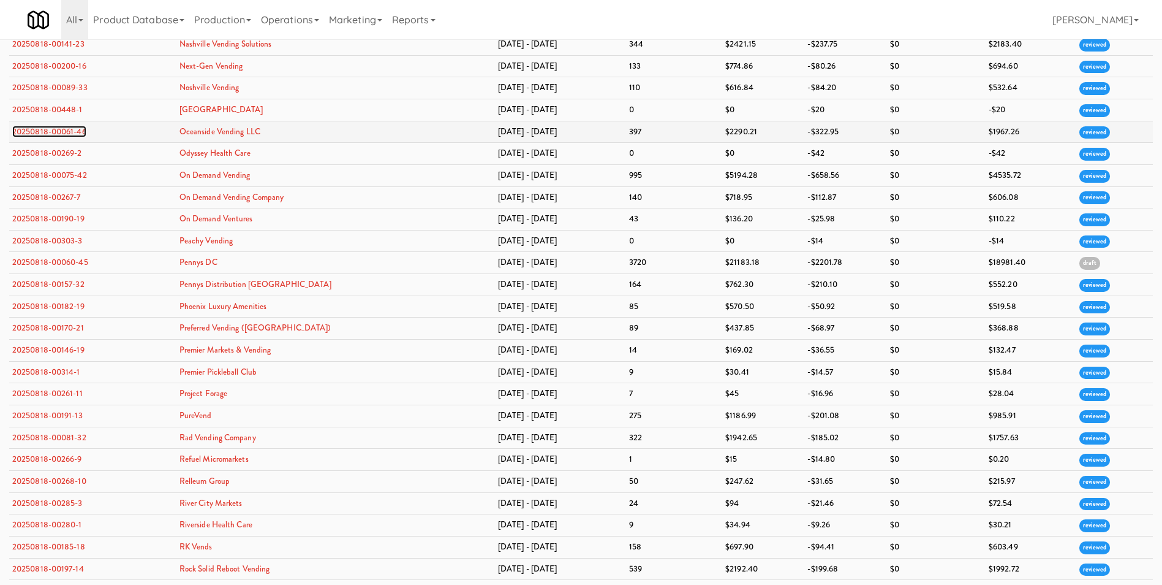
click at [61, 129] on link "20250818-00061-46" at bounding box center [49, 132] width 74 height 12
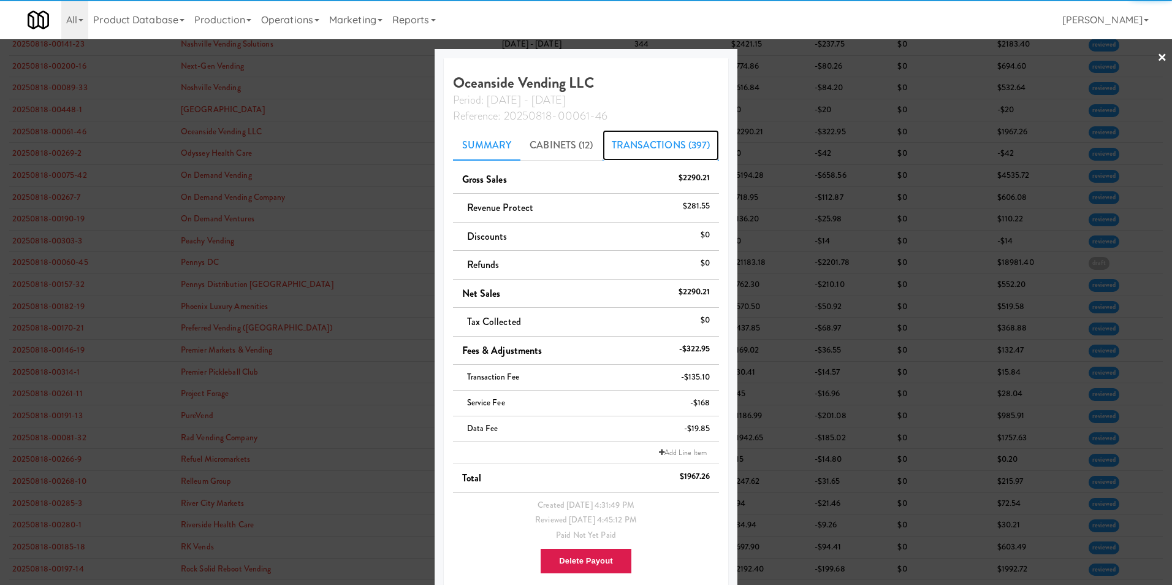
click at [642, 142] on link "Transactions (397)" at bounding box center [660, 145] width 117 height 31
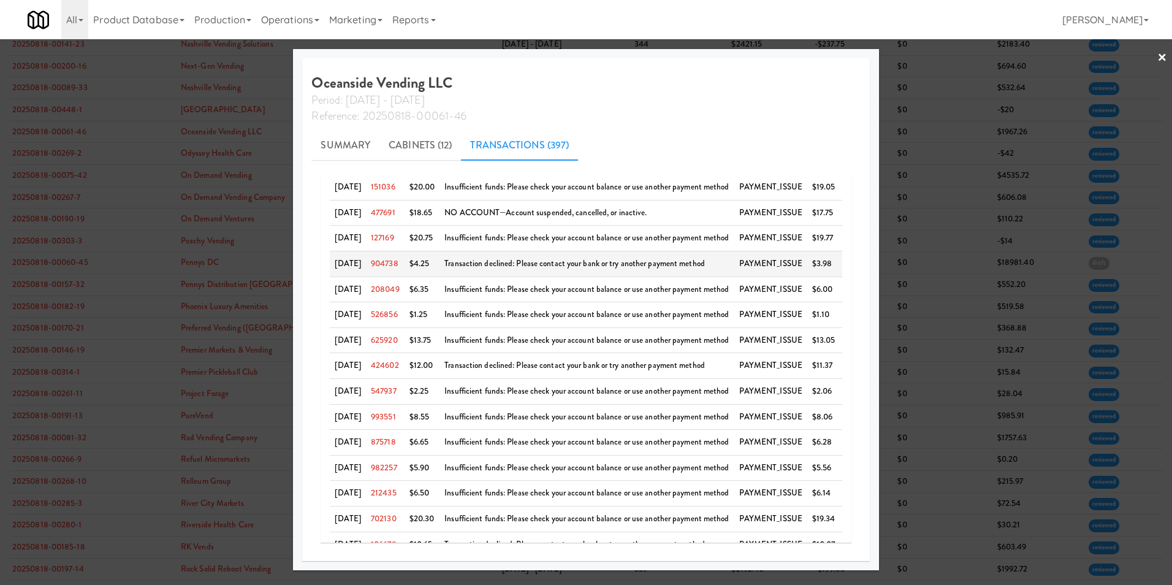
scroll to position [302, 0]
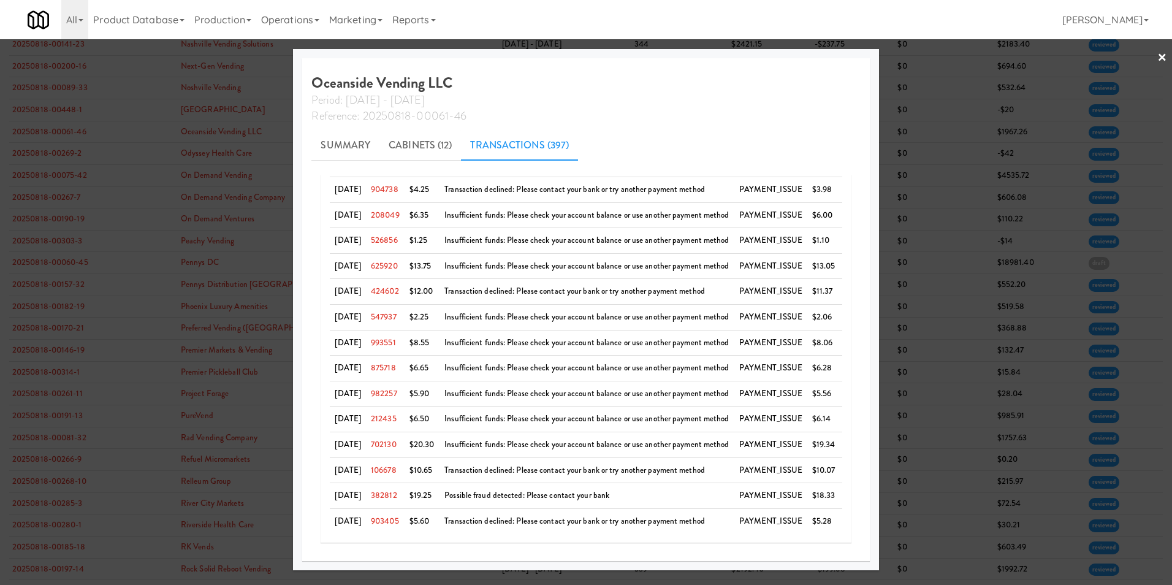
click at [1162, 50] on link "×" at bounding box center [1162, 58] width 10 height 38
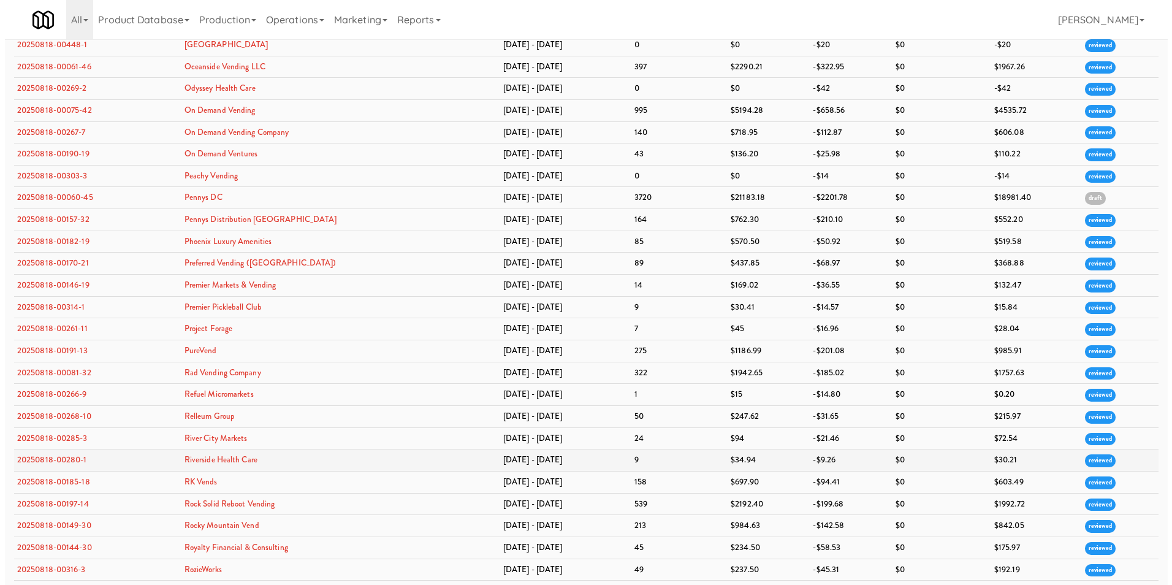
scroll to position [2267, 0]
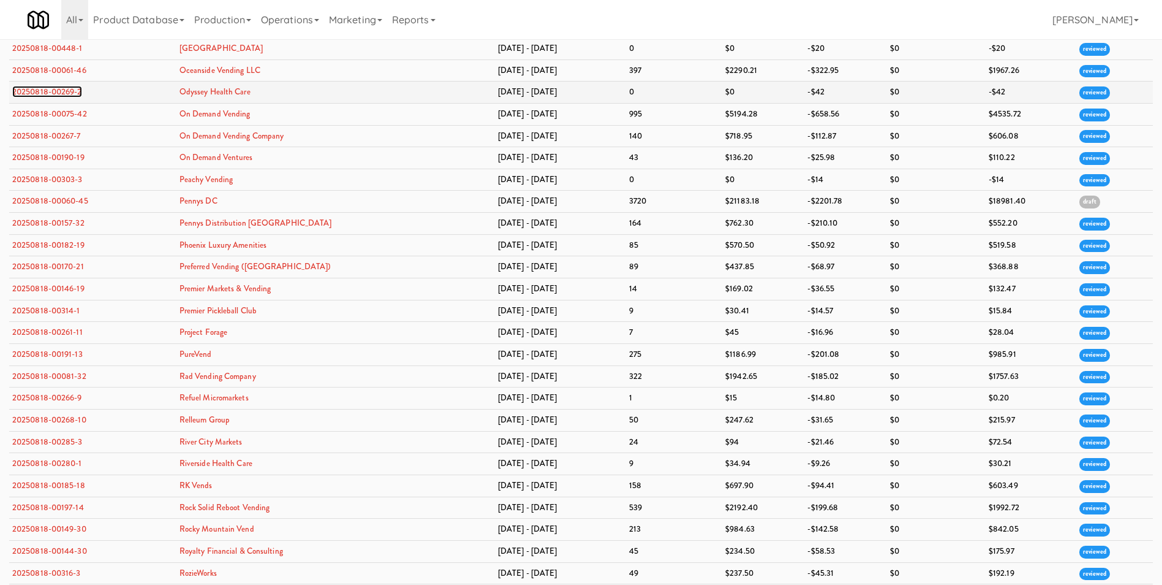
click at [57, 92] on link "20250818-00269-2" at bounding box center [47, 92] width 70 height 12
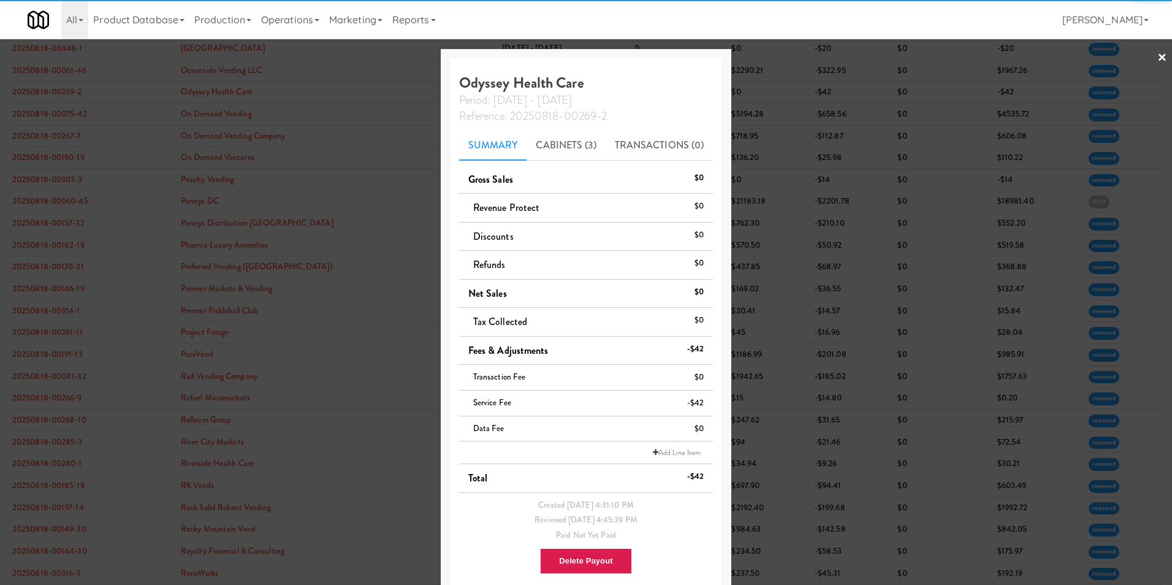
click at [1157, 59] on link "×" at bounding box center [1162, 58] width 10 height 38
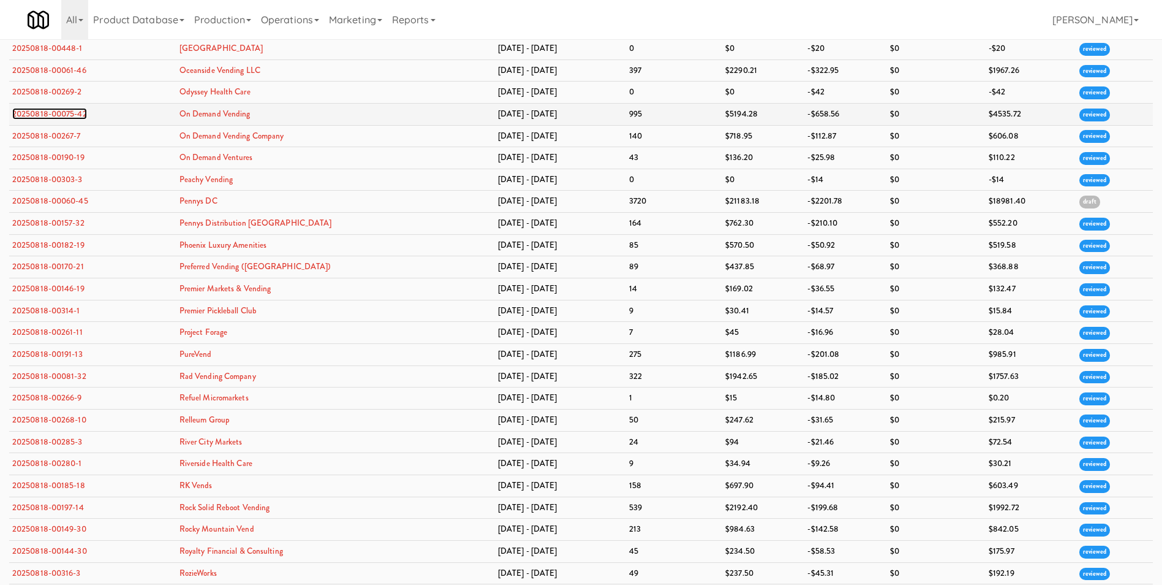
click at [69, 110] on link "20250818-00075-42" at bounding box center [49, 114] width 75 height 12
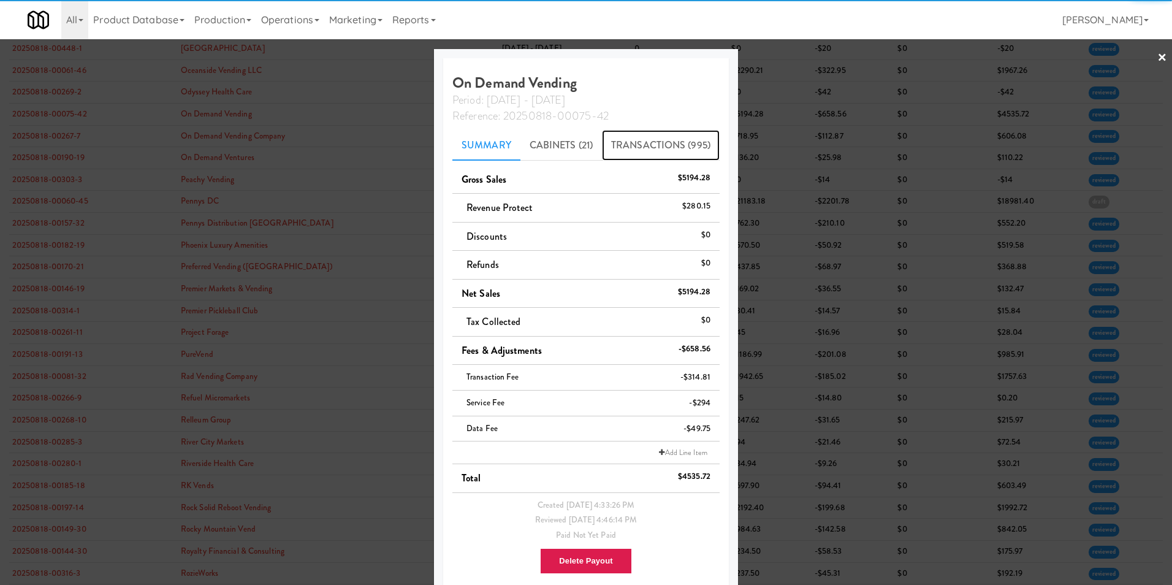
click at [605, 137] on link "Transactions (995)" at bounding box center [661, 145] width 118 height 31
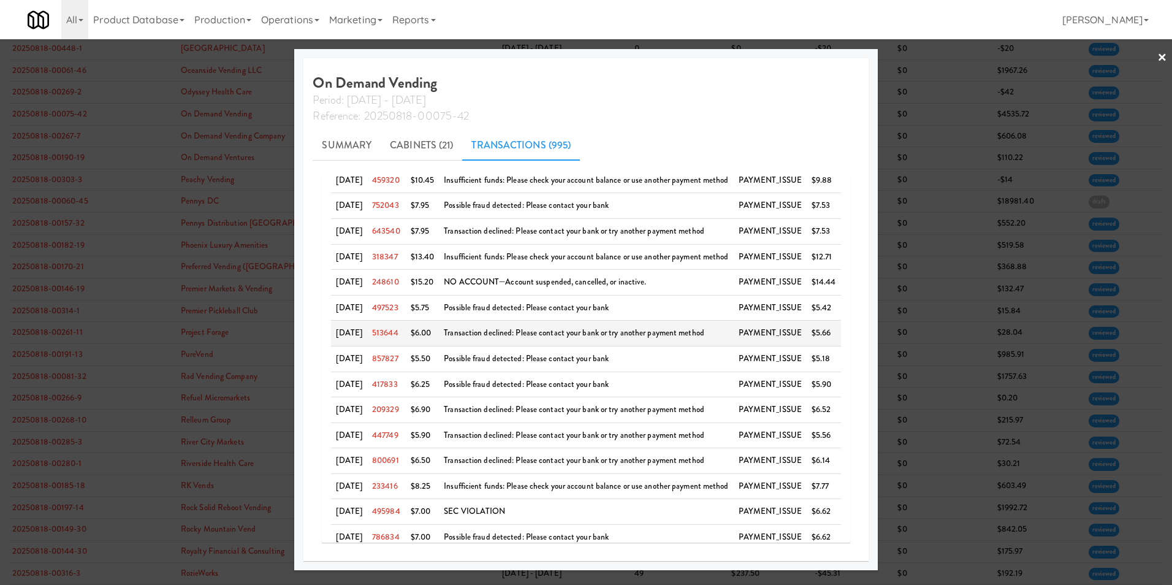
scroll to position [659, 0]
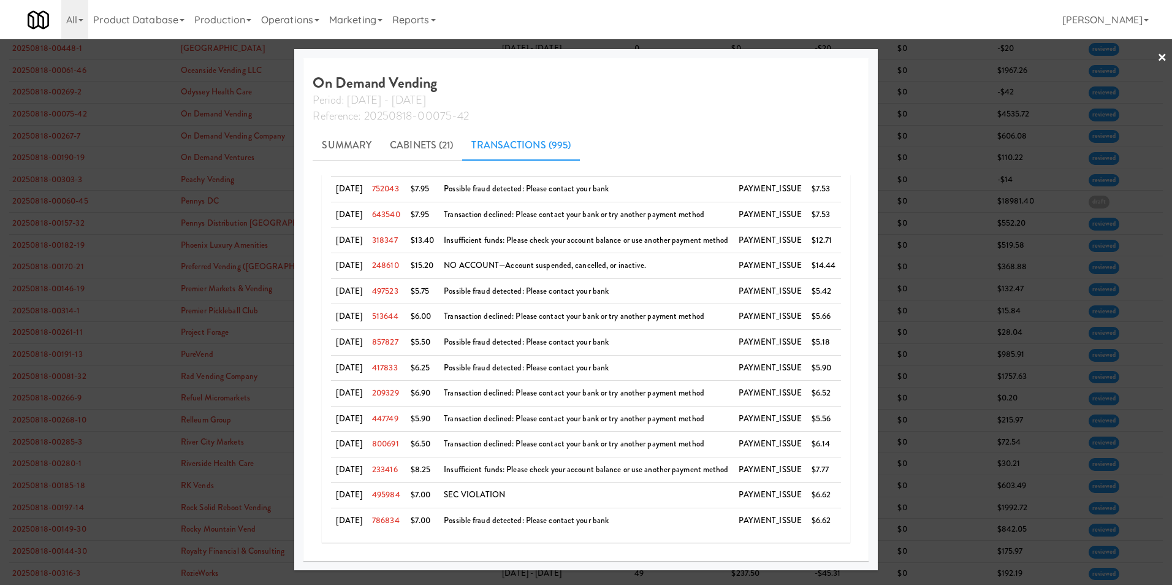
click at [1162, 60] on link "×" at bounding box center [1162, 58] width 10 height 38
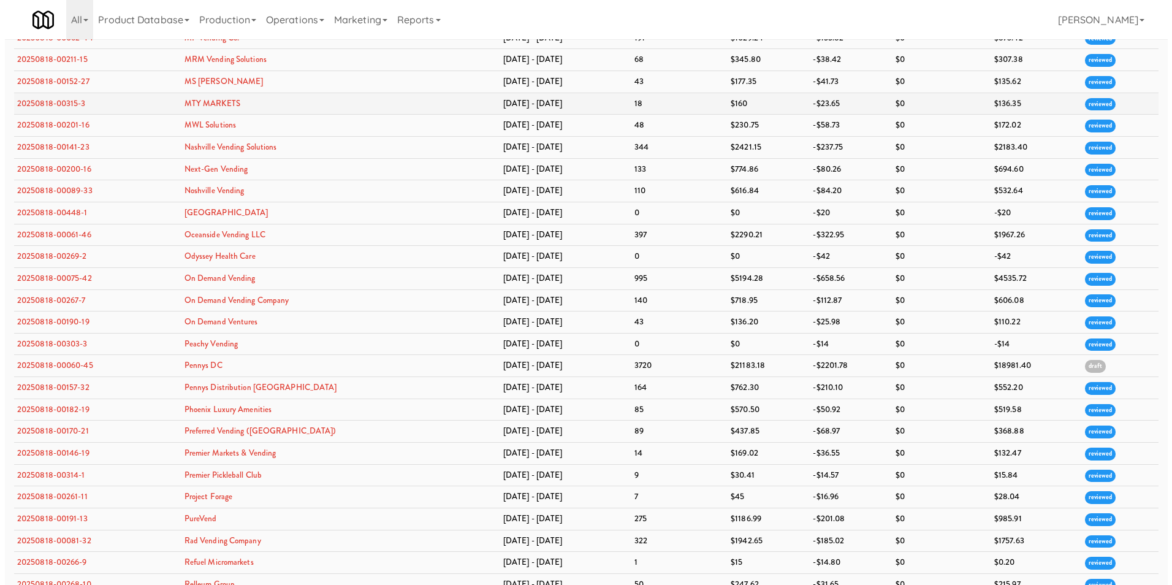
scroll to position [2267, 0]
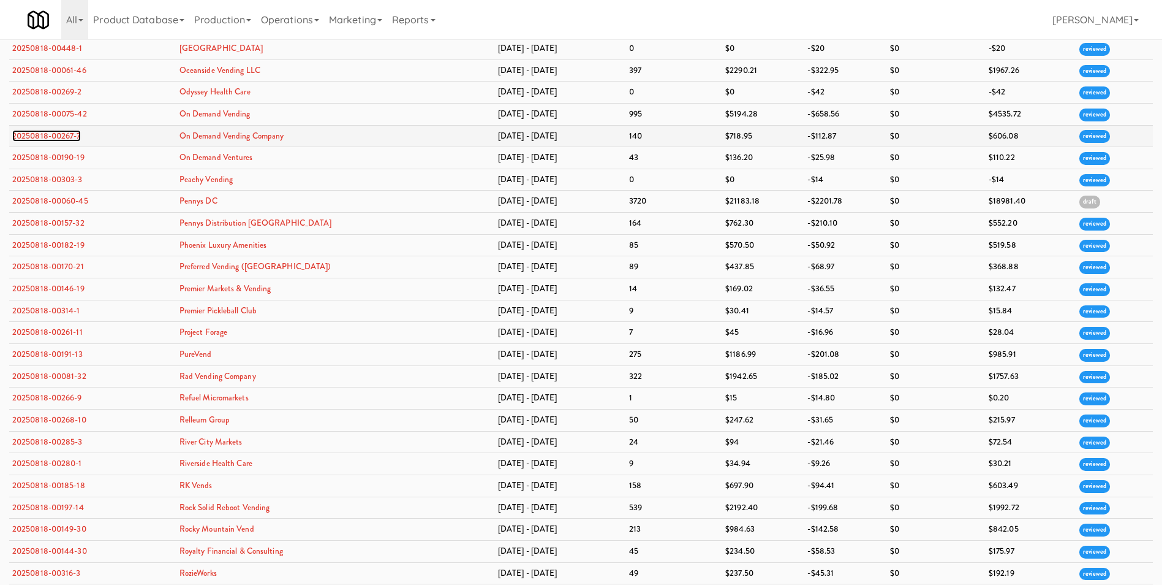
click at [77, 137] on link "20250818-00267-7" at bounding box center [46, 136] width 69 height 12
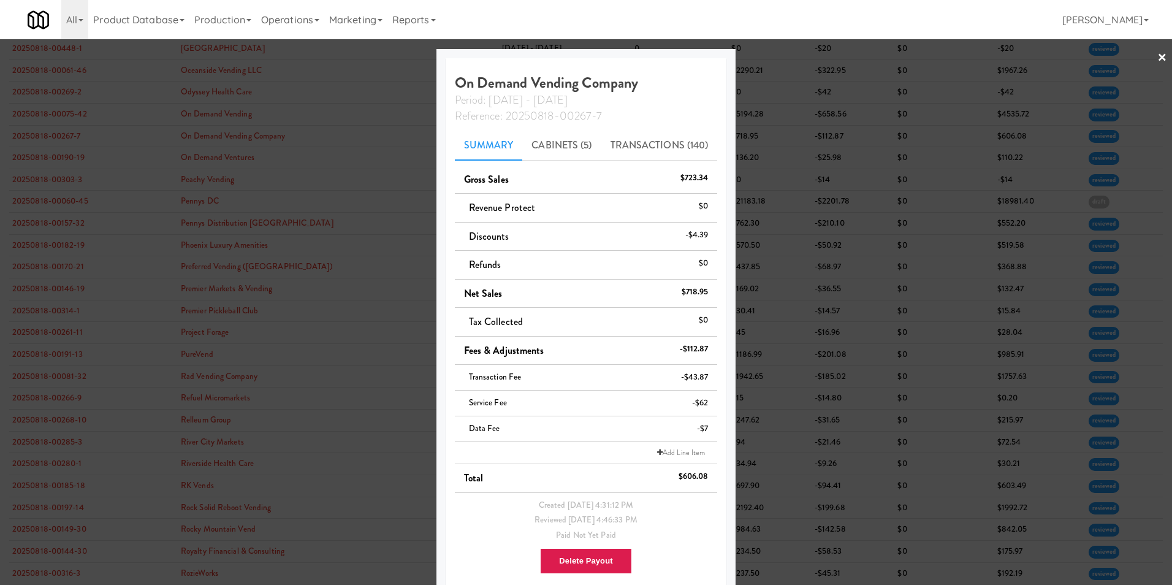
click at [1157, 59] on link "×" at bounding box center [1162, 58] width 10 height 38
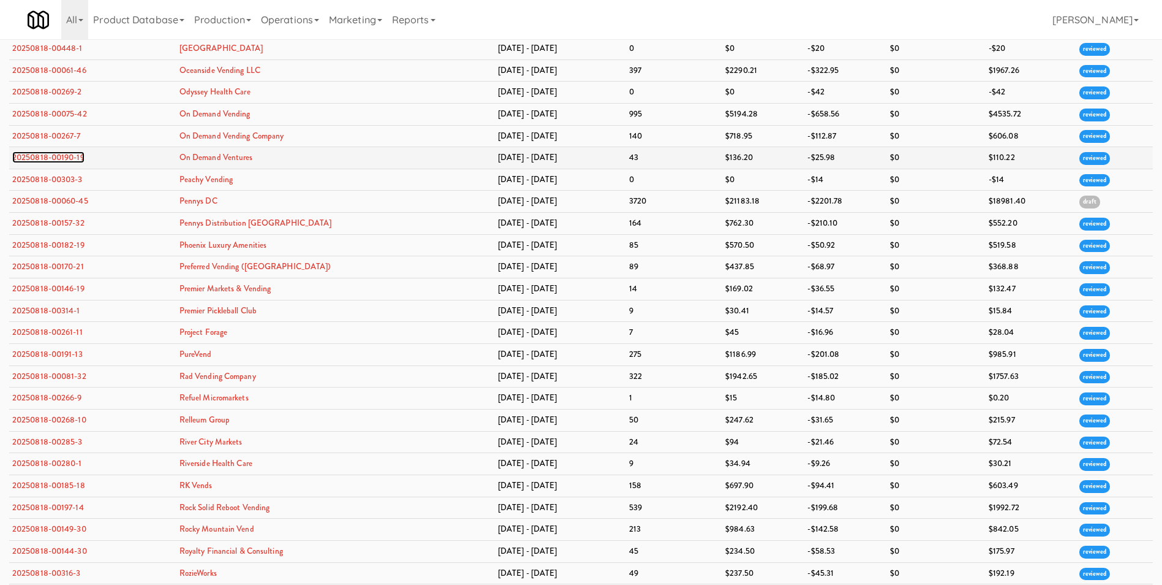
click at [51, 156] on link "20250818-00190-19" at bounding box center [48, 157] width 72 height 12
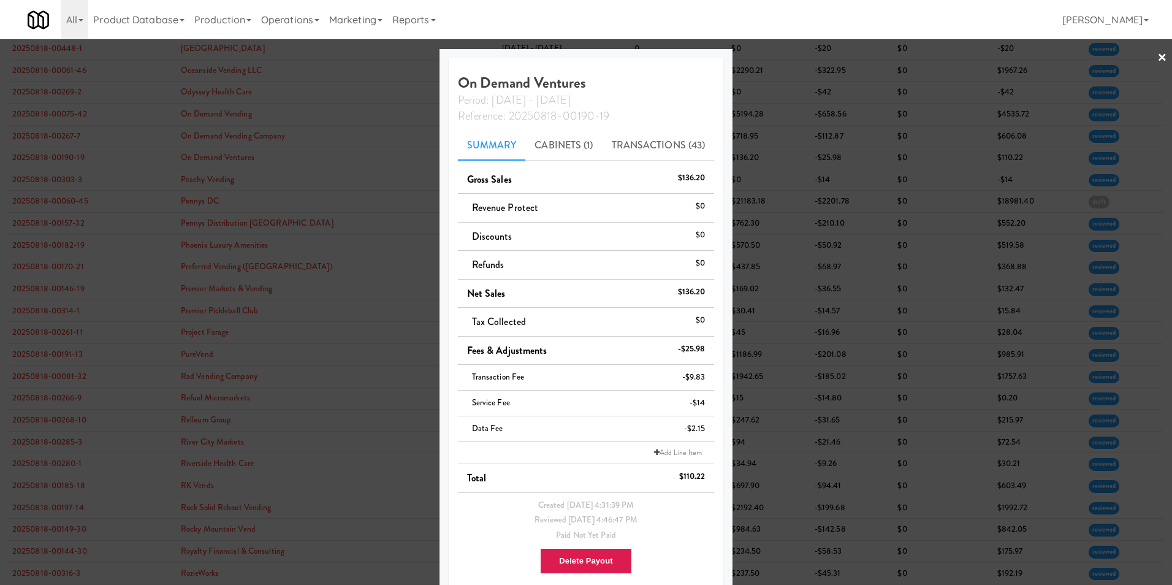
click at [1157, 59] on link "×" at bounding box center [1162, 58] width 10 height 38
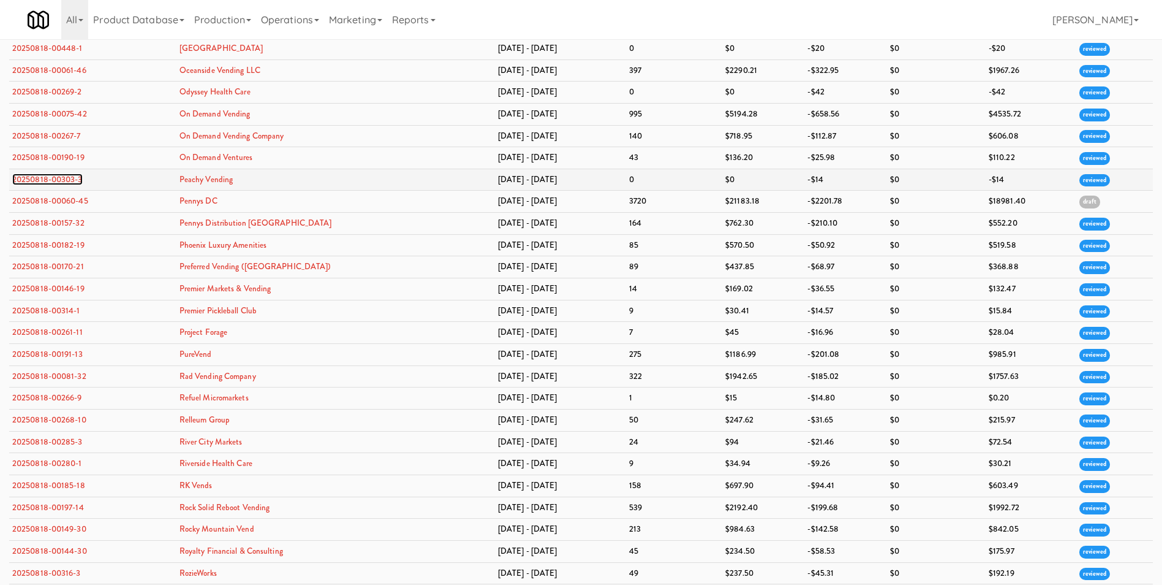
click at [63, 178] on link "20250818-00303-3" at bounding box center [47, 179] width 70 height 12
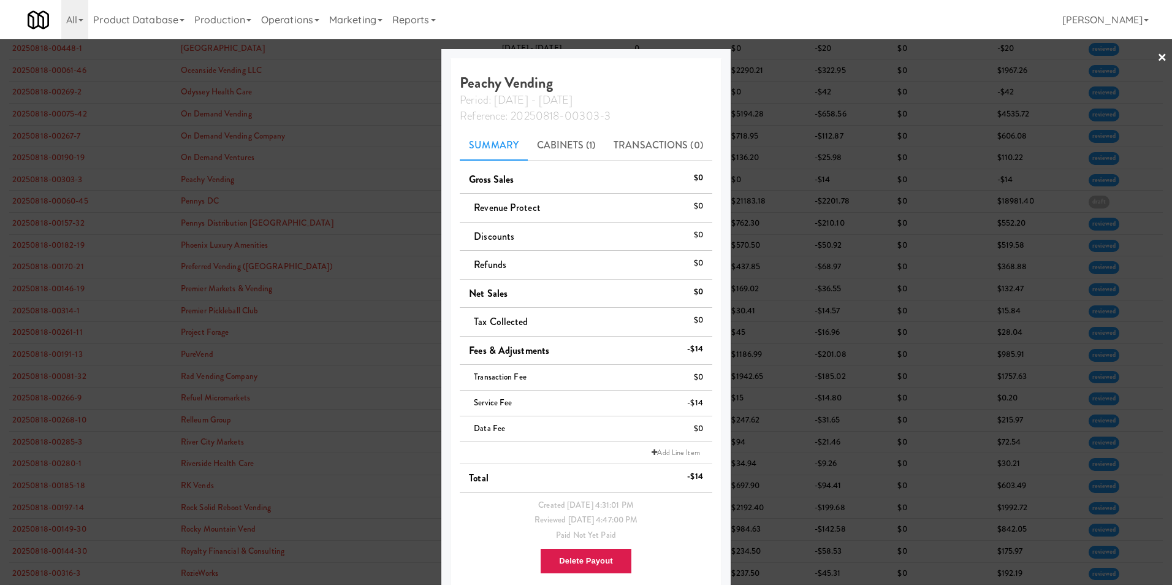
click at [1157, 56] on link "×" at bounding box center [1162, 58] width 10 height 38
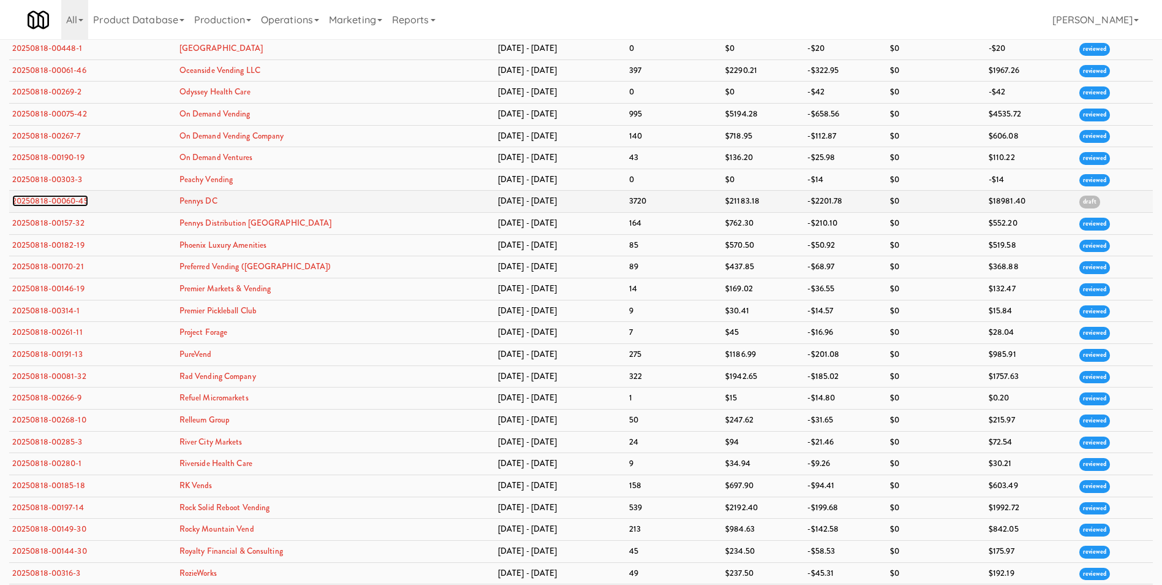
click at [28, 200] on link "20250818-00060-45" at bounding box center [50, 201] width 76 height 12
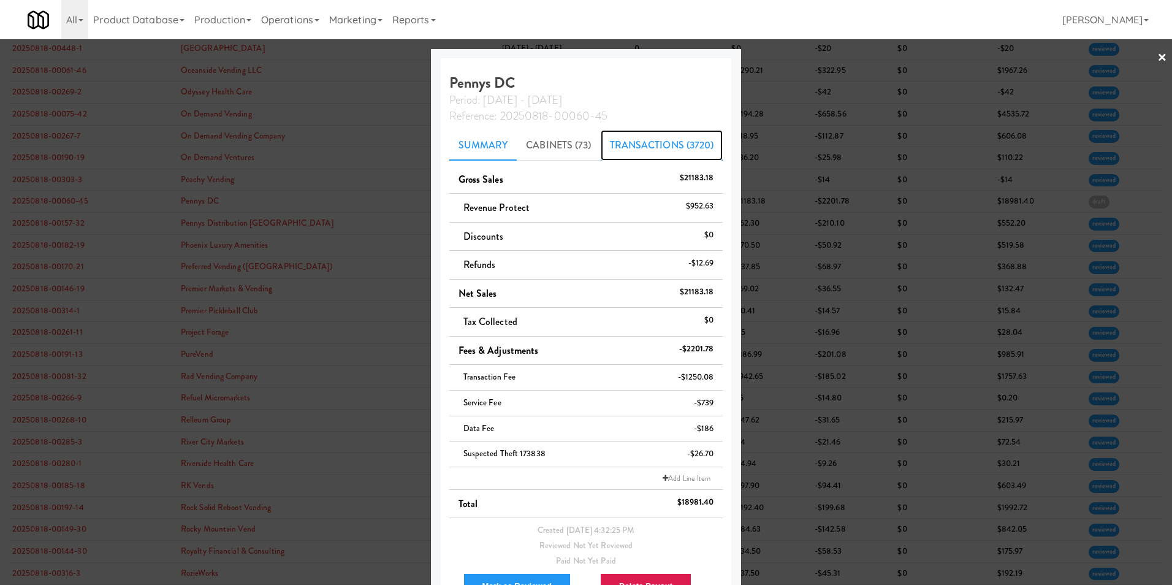
click at [646, 143] on link "Transactions (3720)" at bounding box center [662, 145] width 123 height 31
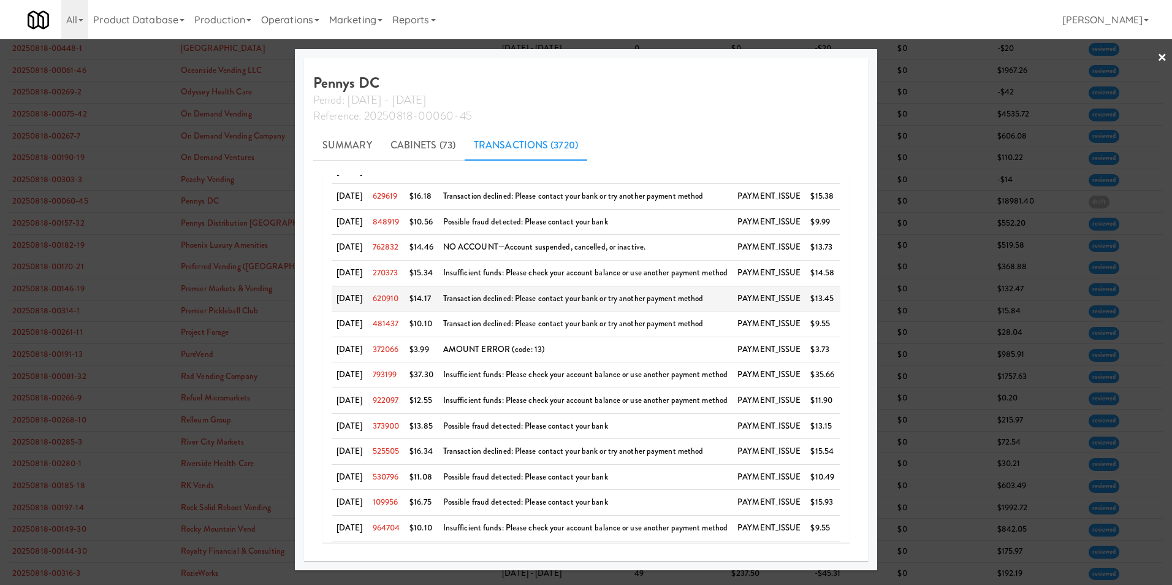
scroll to position [368, 0]
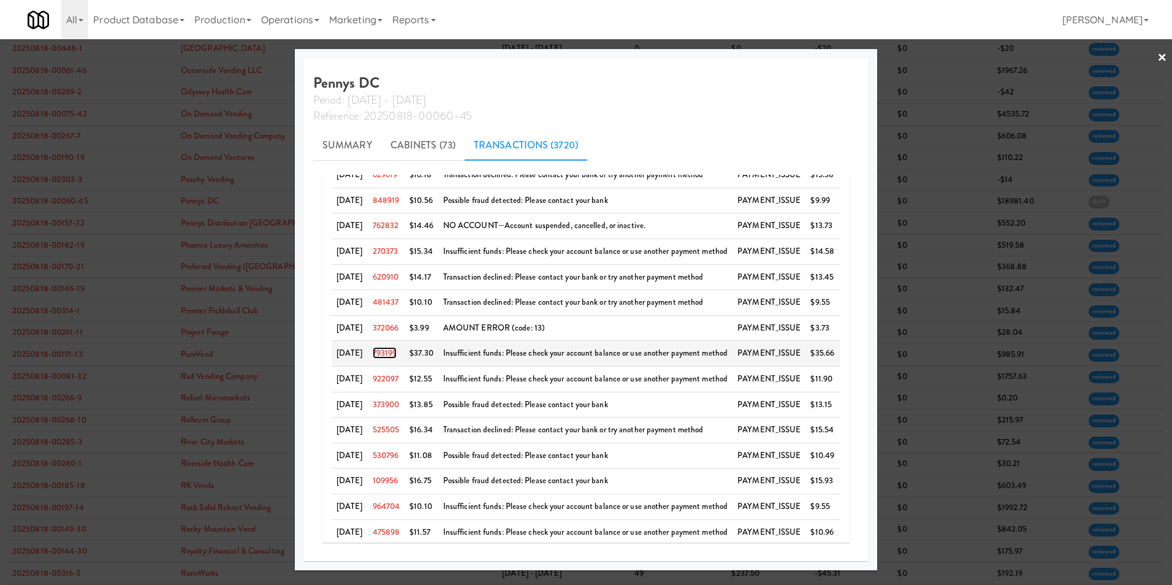
click at [389, 354] on link "793199" at bounding box center [385, 353] width 25 height 12
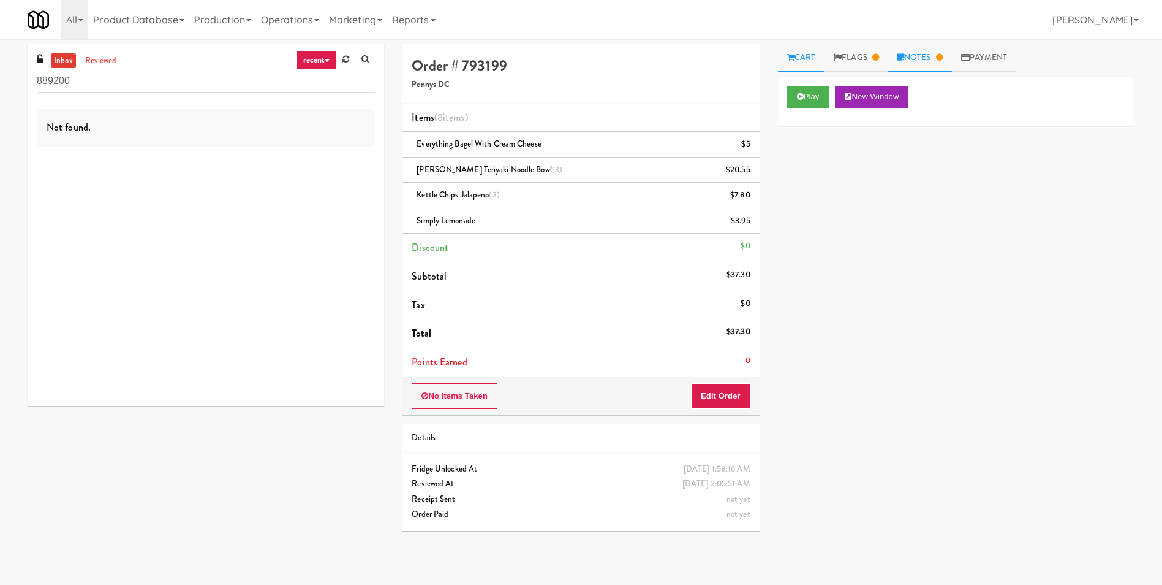
click at [923, 63] on link "Notes" at bounding box center [921, 58] width 64 height 28
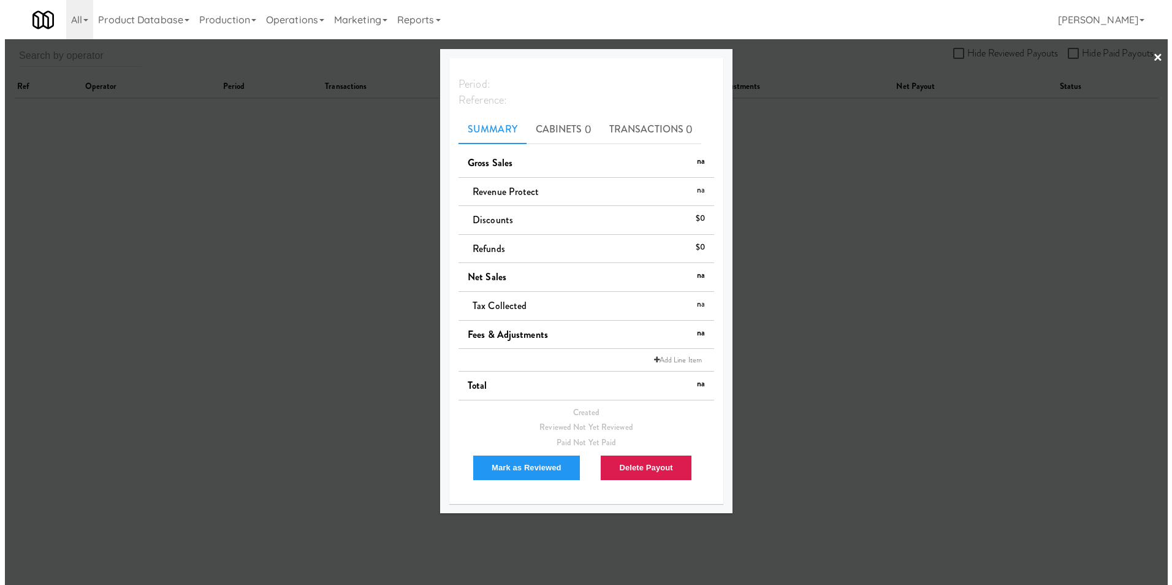
scroll to position [39, 0]
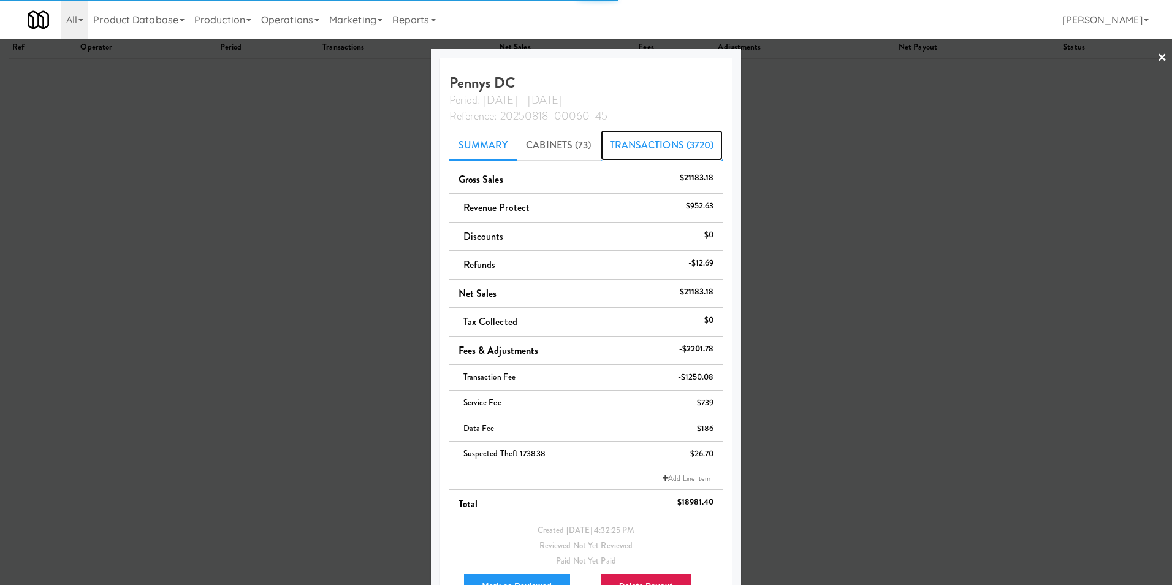
click at [639, 141] on link "Transactions (3720)" at bounding box center [662, 145] width 123 height 31
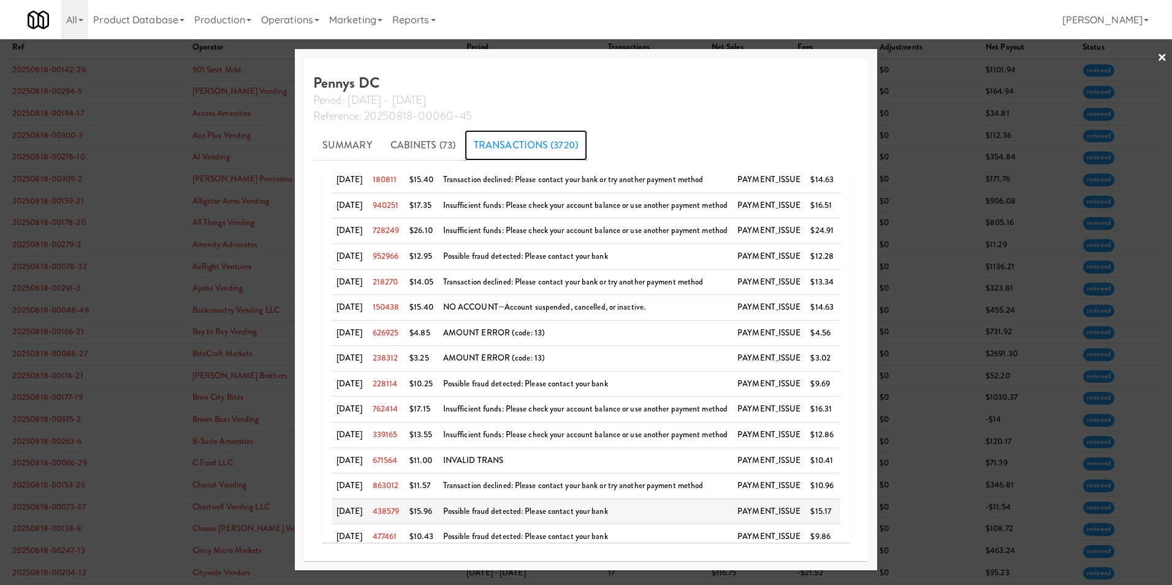
scroll to position [990, 0]
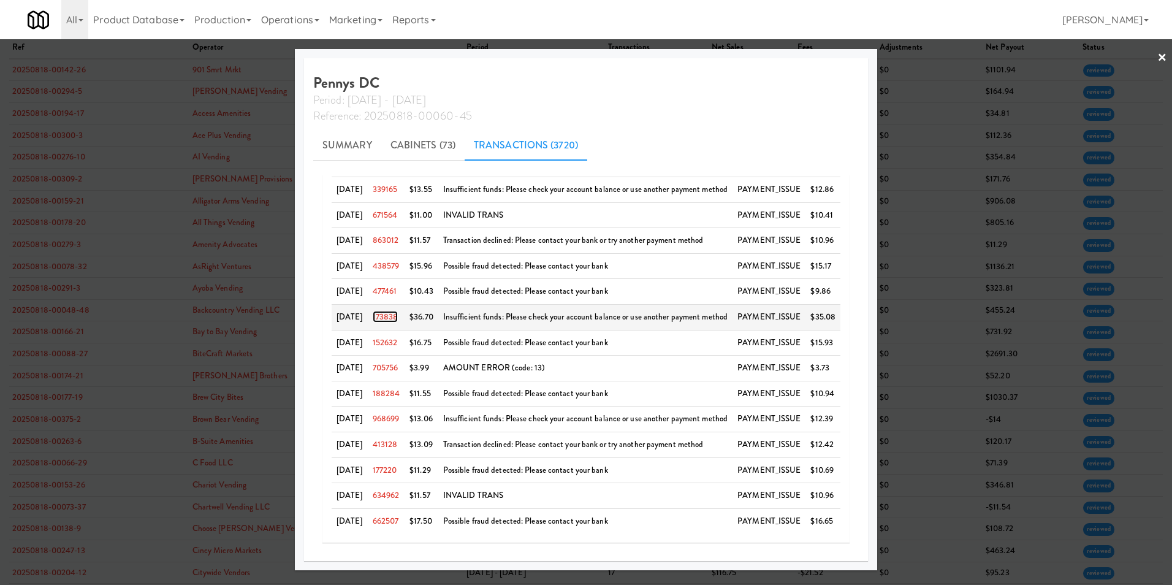
click at [395, 316] on link "173838" at bounding box center [386, 317] width 26 height 12
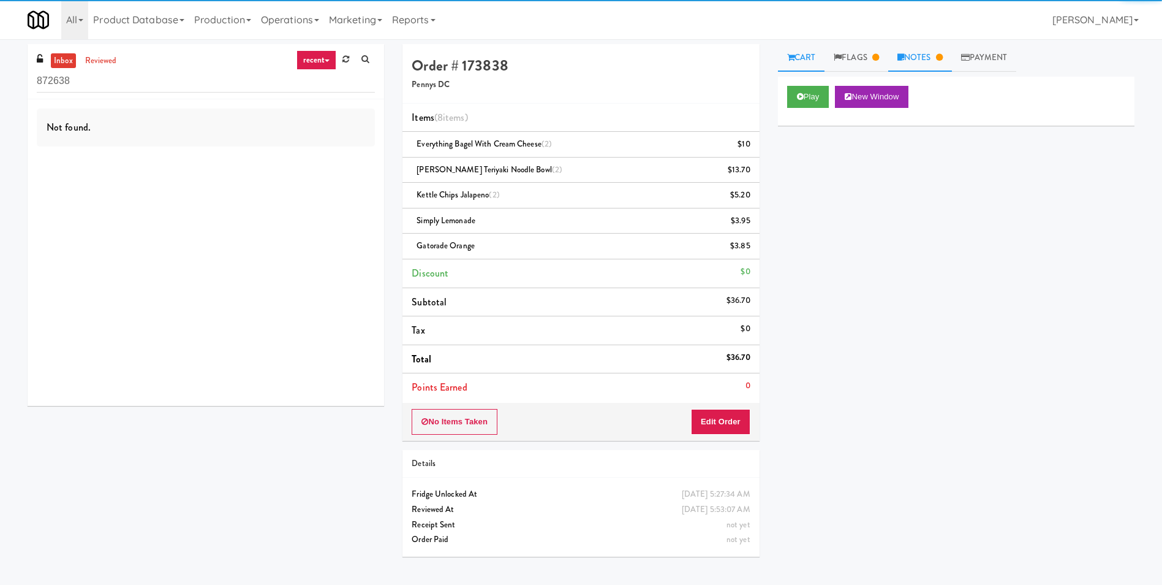
click at [919, 59] on link "Notes" at bounding box center [921, 58] width 64 height 28
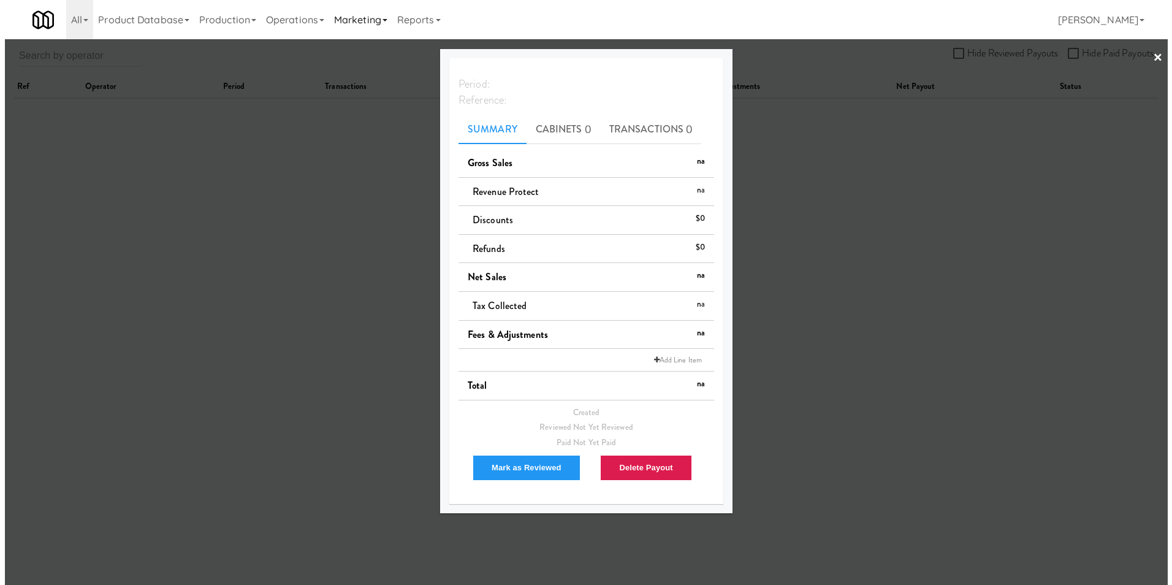
scroll to position [39, 0]
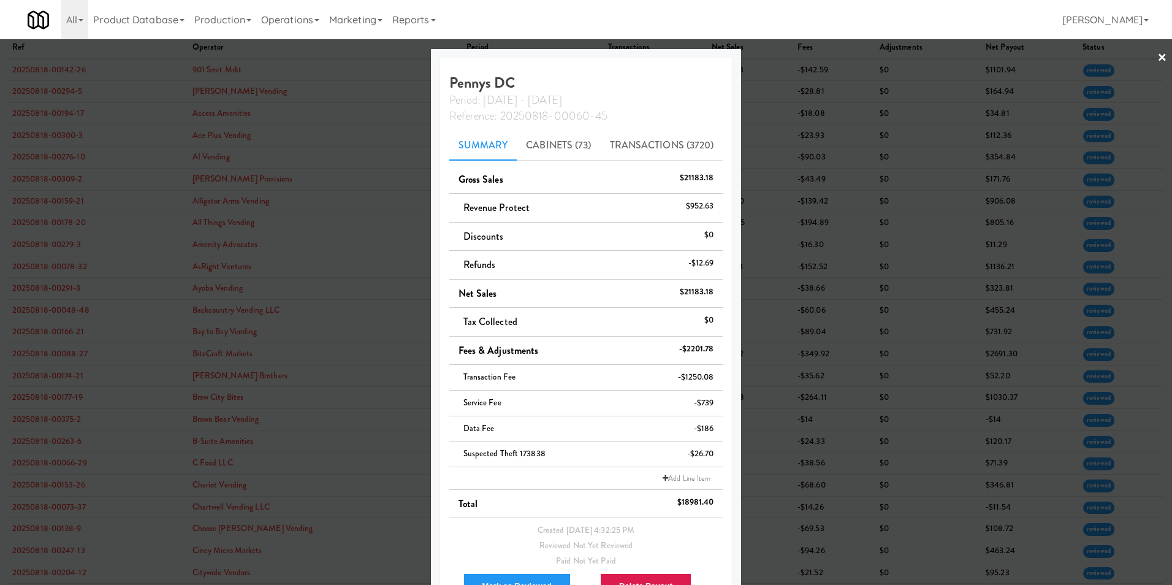
click at [1157, 57] on link "×" at bounding box center [1162, 58] width 10 height 38
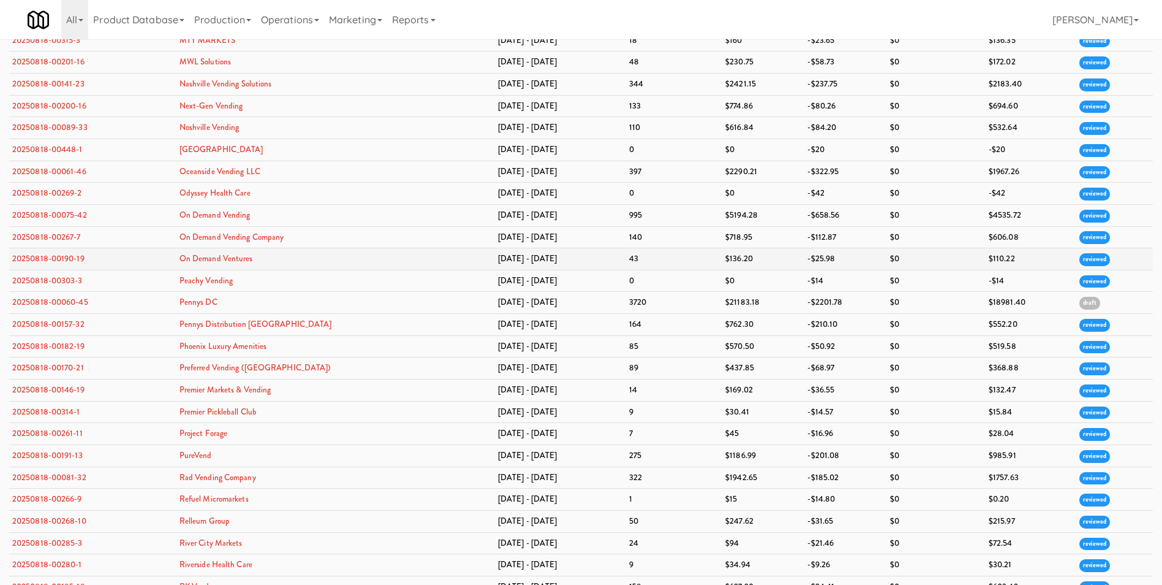
scroll to position [2196, 0]
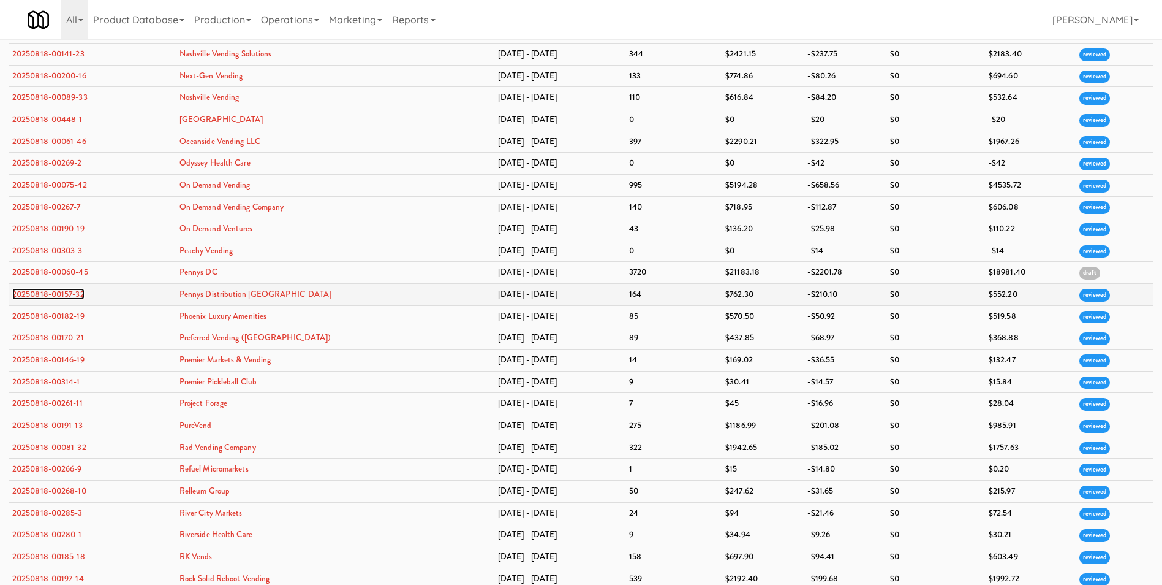
click at [64, 292] on link "20250818-00157-32" at bounding box center [48, 294] width 72 height 12
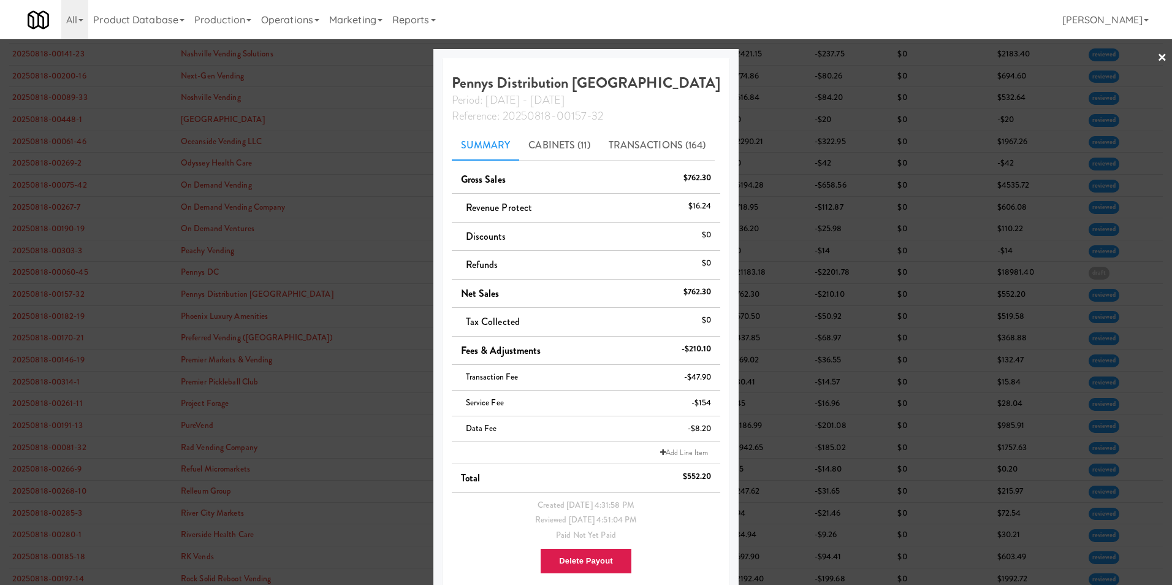
click at [1157, 55] on link "×" at bounding box center [1162, 58] width 10 height 38
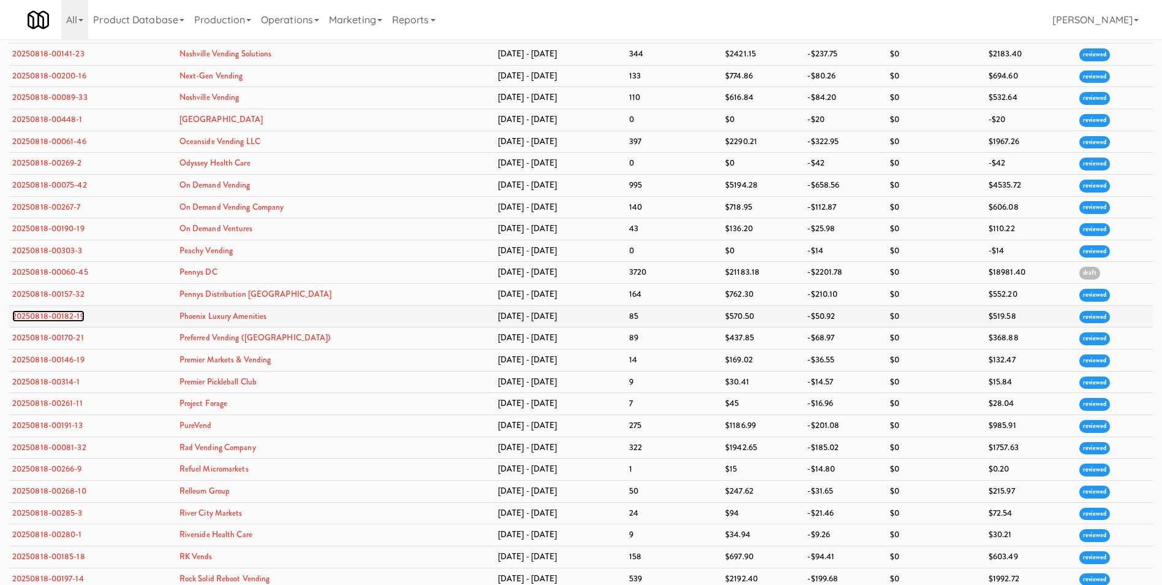
click at [40, 315] on link "20250818-00182-19" at bounding box center [48, 316] width 72 height 12
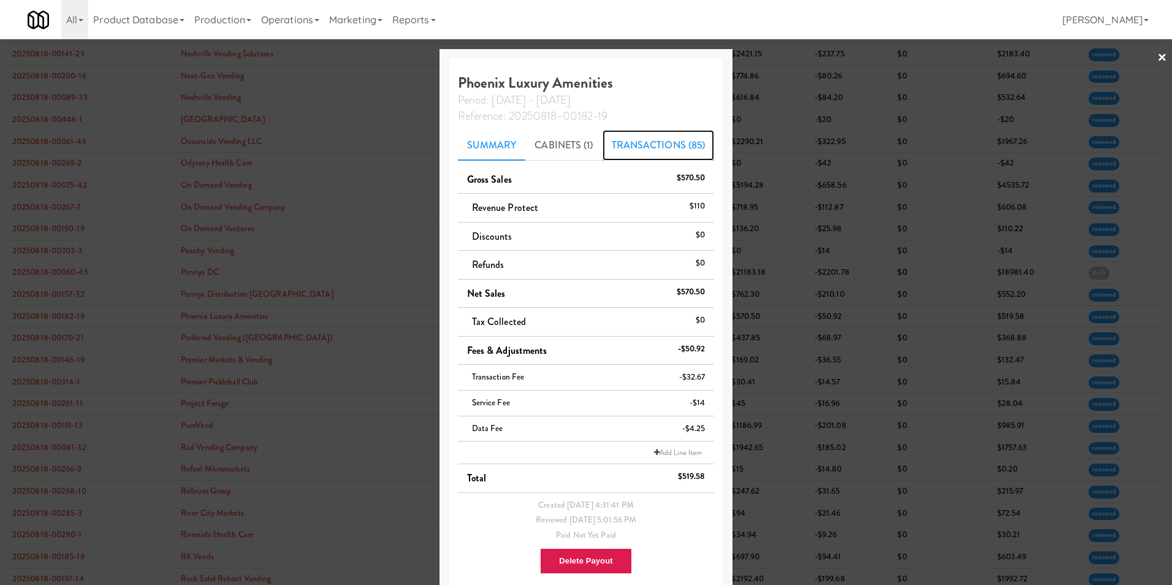
click at [687, 146] on link "Transactions (85)" at bounding box center [658, 145] width 112 height 31
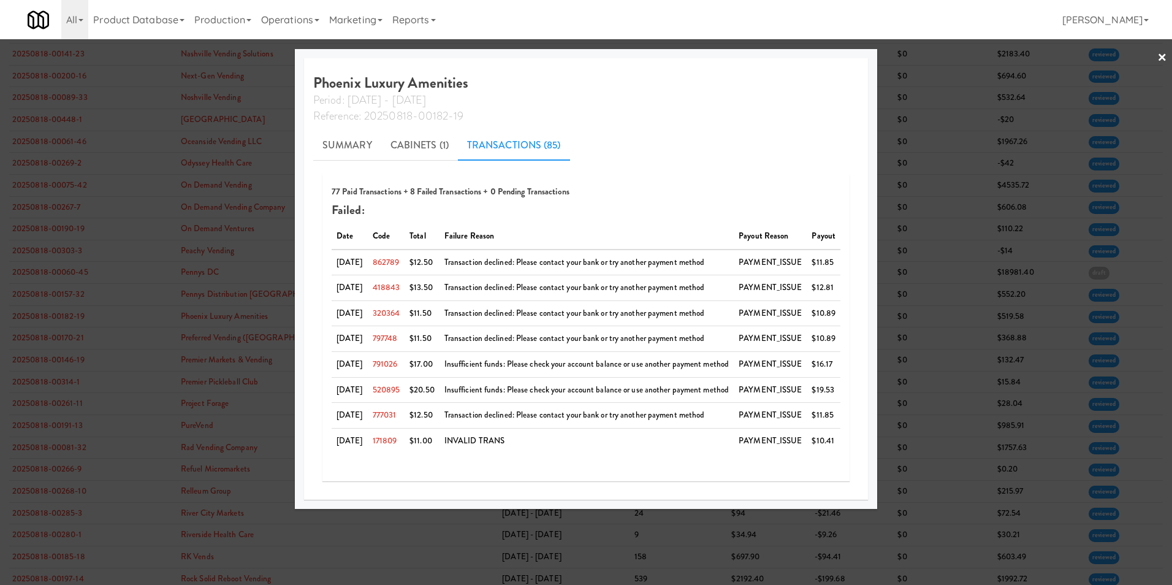
click at [1162, 55] on link "×" at bounding box center [1162, 58] width 10 height 38
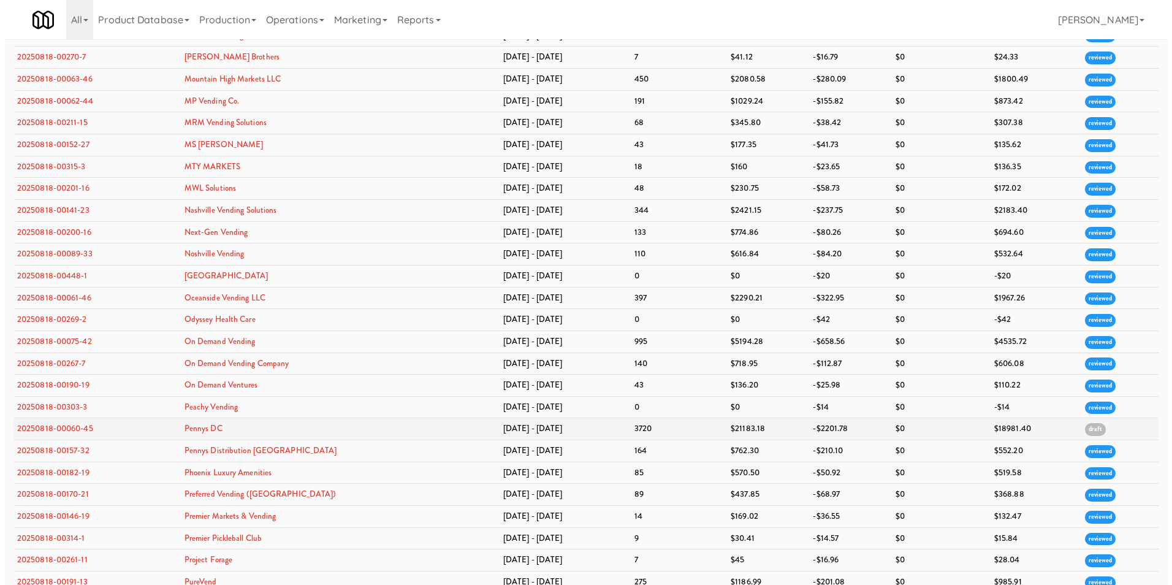
scroll to position [2390, 0]
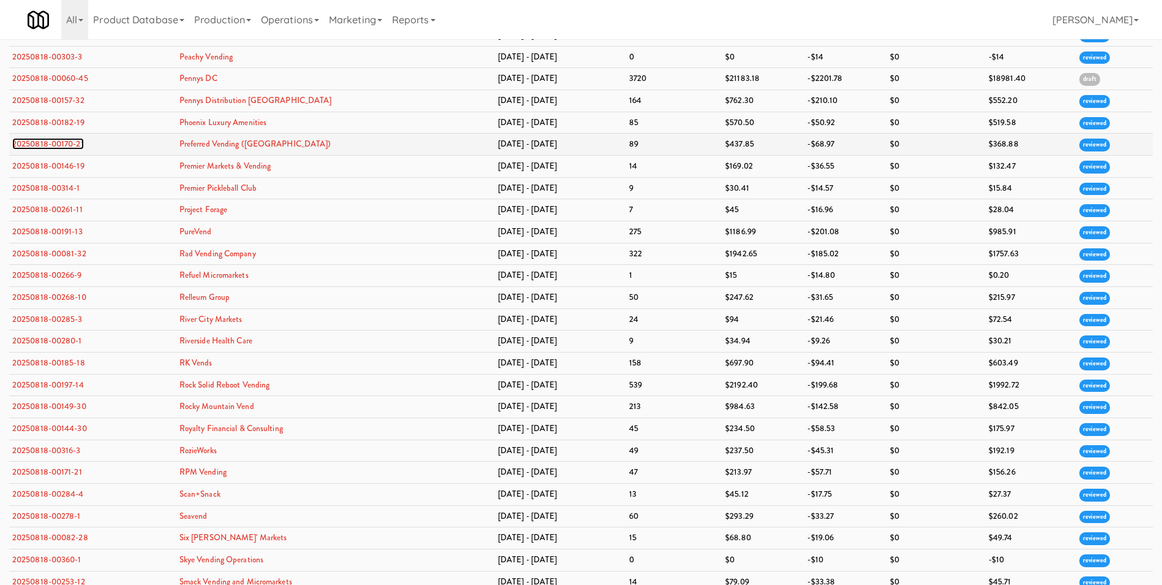
click at [59, 144] on link "20250818-00170-21" at bounding box center [48, 144] width 72 height 12
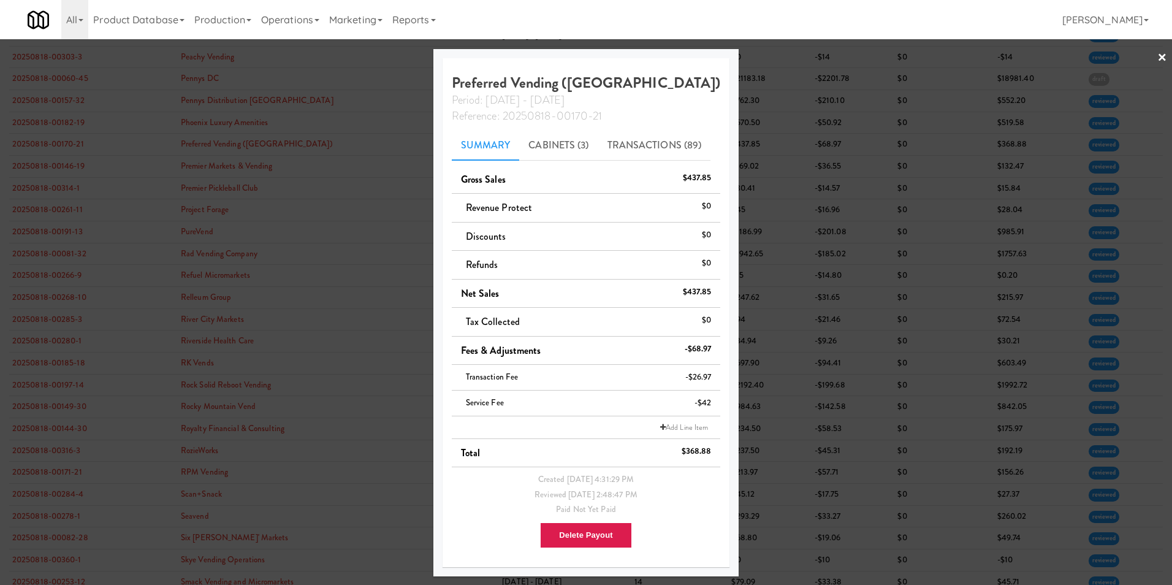
click at [1162, 55] on link "×" at bounding box center [1162, 58] width 10 height 38
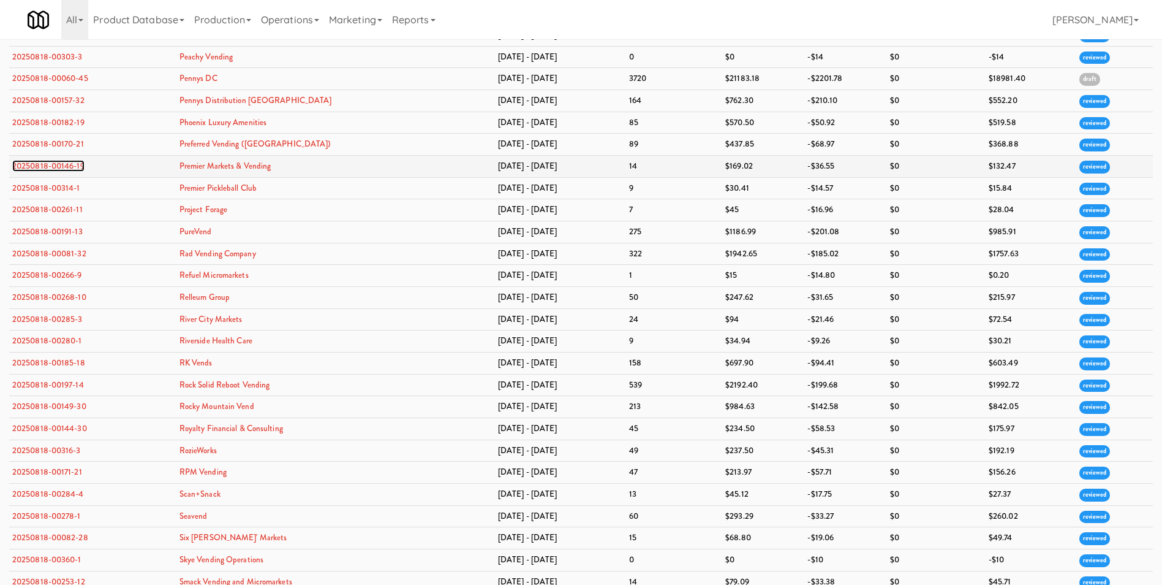
click at [68, 164] on link "20250818-00146-19" at bounding box center [48, 166] width 72 height 12
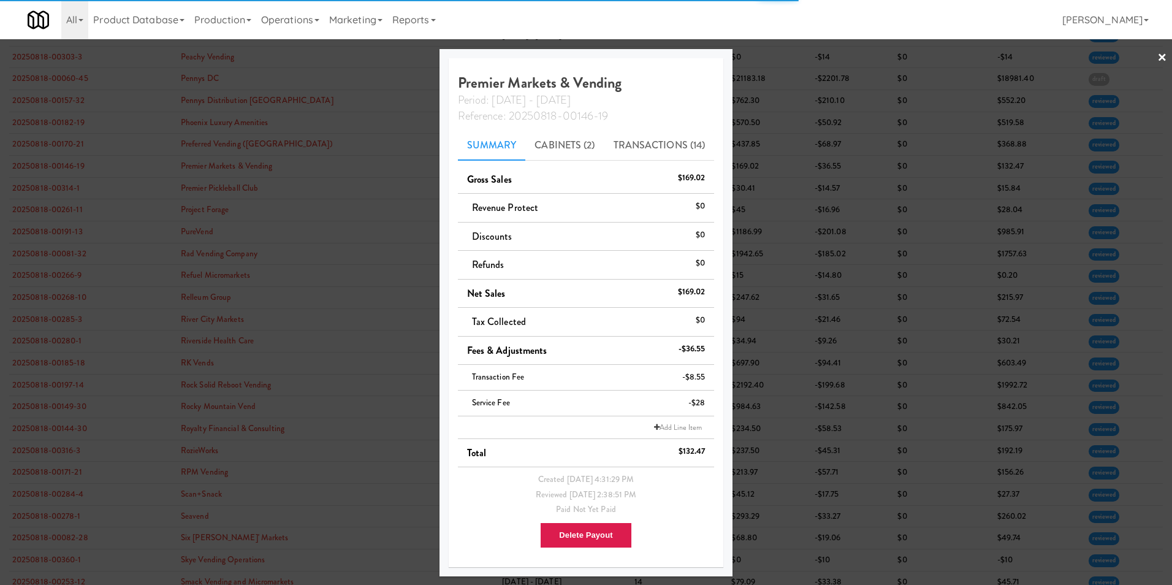
click at [1162, 56] on link "×" at bounding box center [1162, 58] width 10 height 38
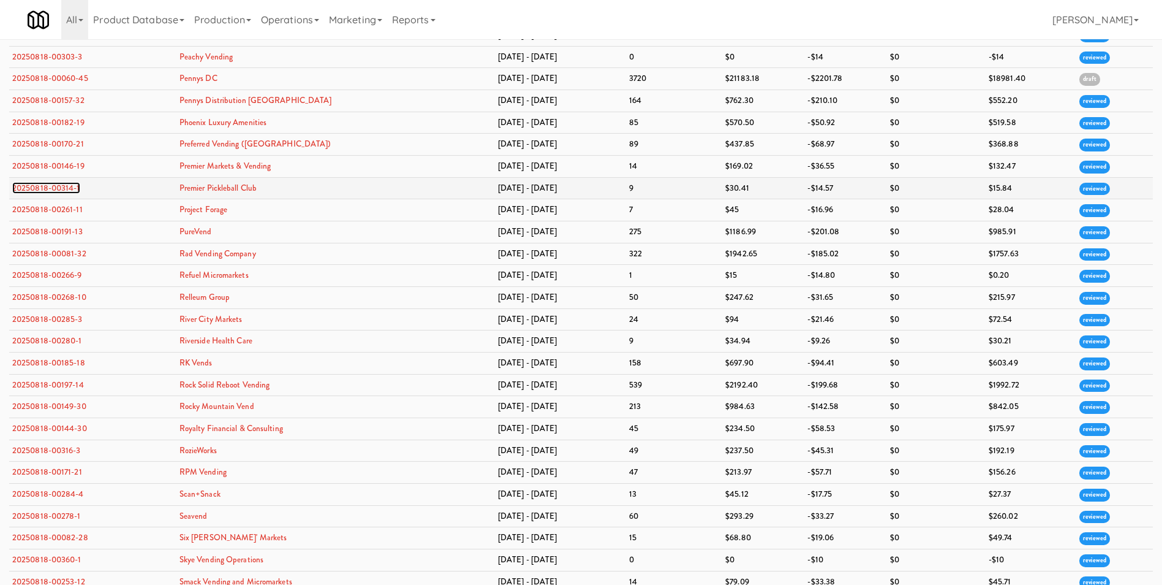
click at [73, 184] on link "20250818-00314-1" at bounding box center [46, 188] width 68 height 12
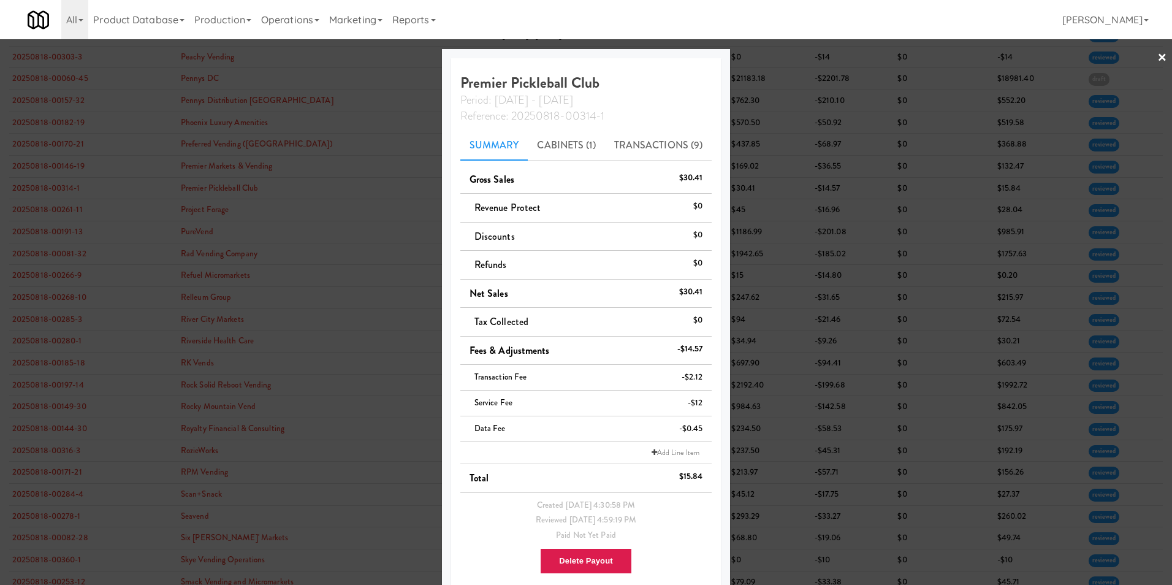
click at [1157, 55] on link "×" at bounding box center [1162, 58] width 10 height 38
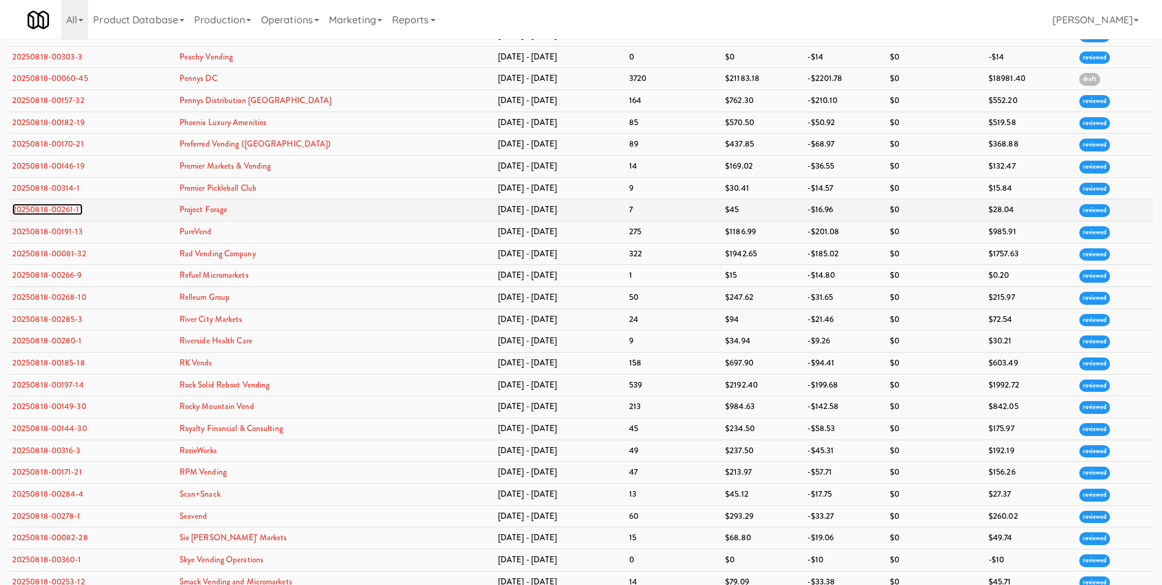
click at [40, 212] on link "20250818-00261-11" at bounding box center [47, 209] width 70 height 12
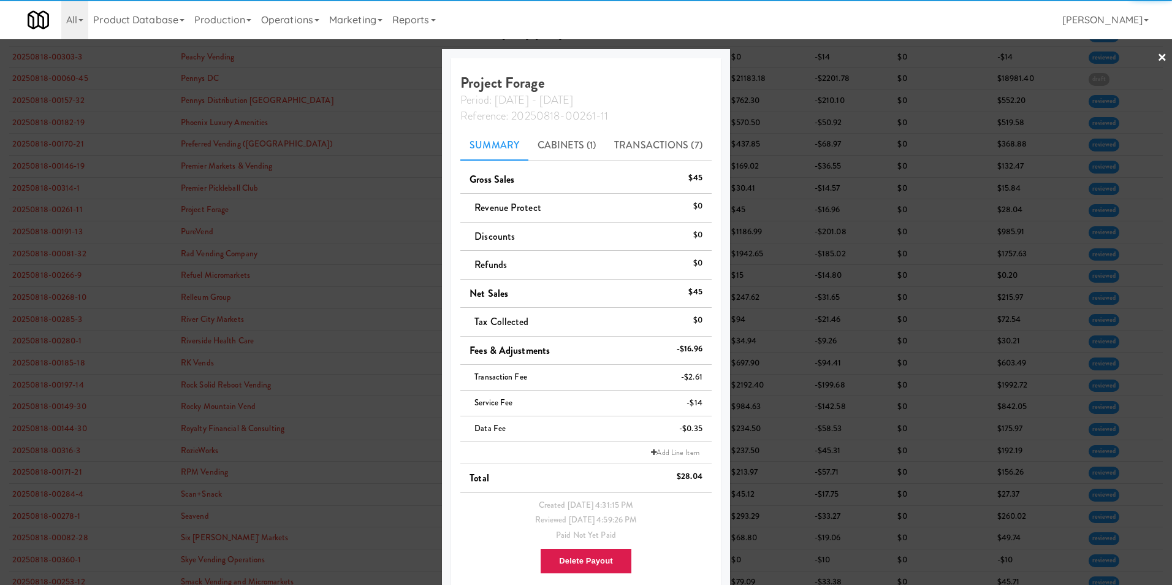
click at [1159, 60] on div at bounding box center [586, 292] width 1172 height 585
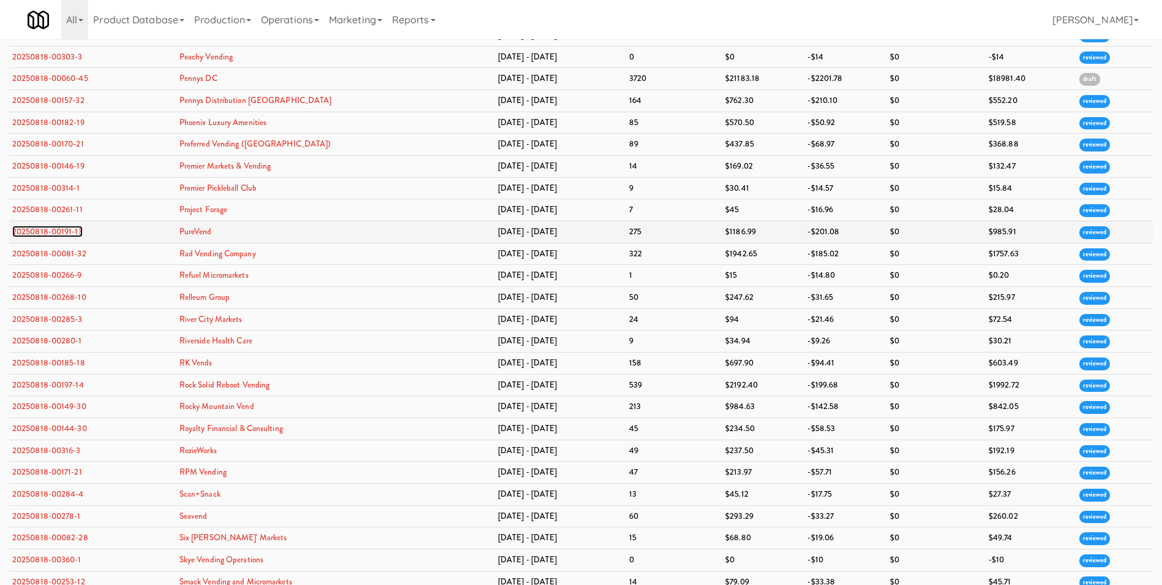
click at [58, 229] on link "20250818-00191-13" at bounding box center [47, 232] width 70 height 12
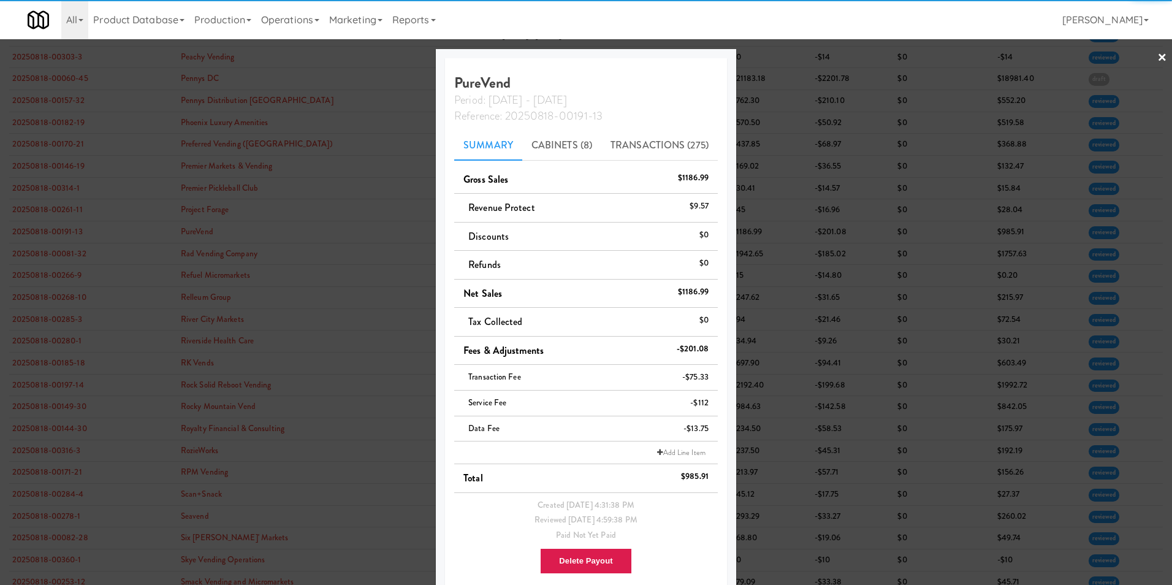
click at [1161, 55] on div at bounding box center [586, 292] width 1172 height 585
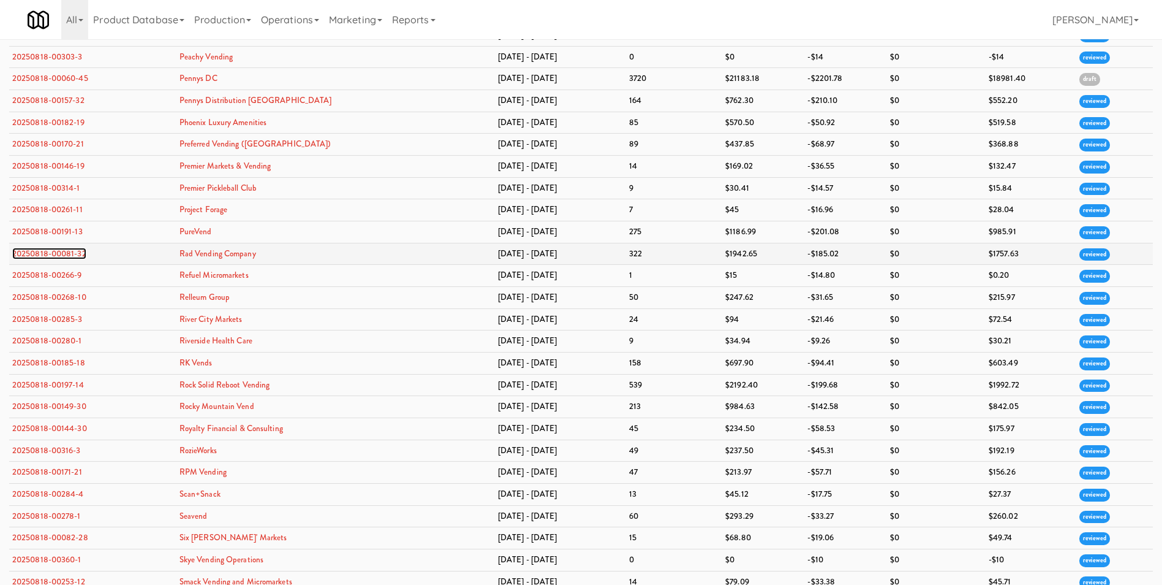
click at [44, 253] on link "20250818-00081-32" at bounding box center [49, 254] width 74 height 12
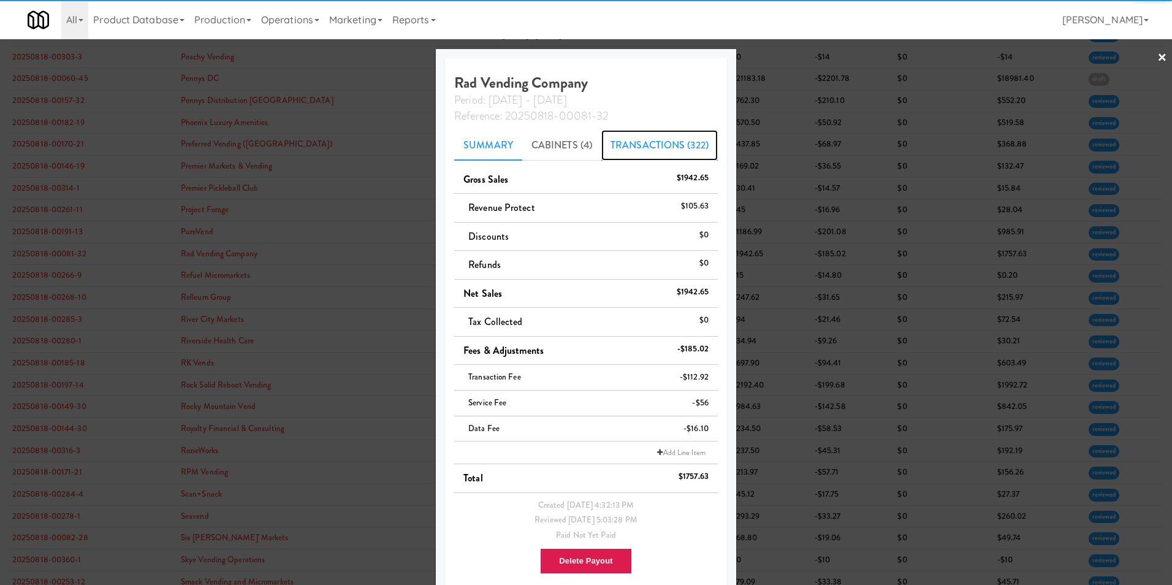
click at [615, 145] on link "Transactions (322)" at bounding box center [659, 145] width 116 height 31
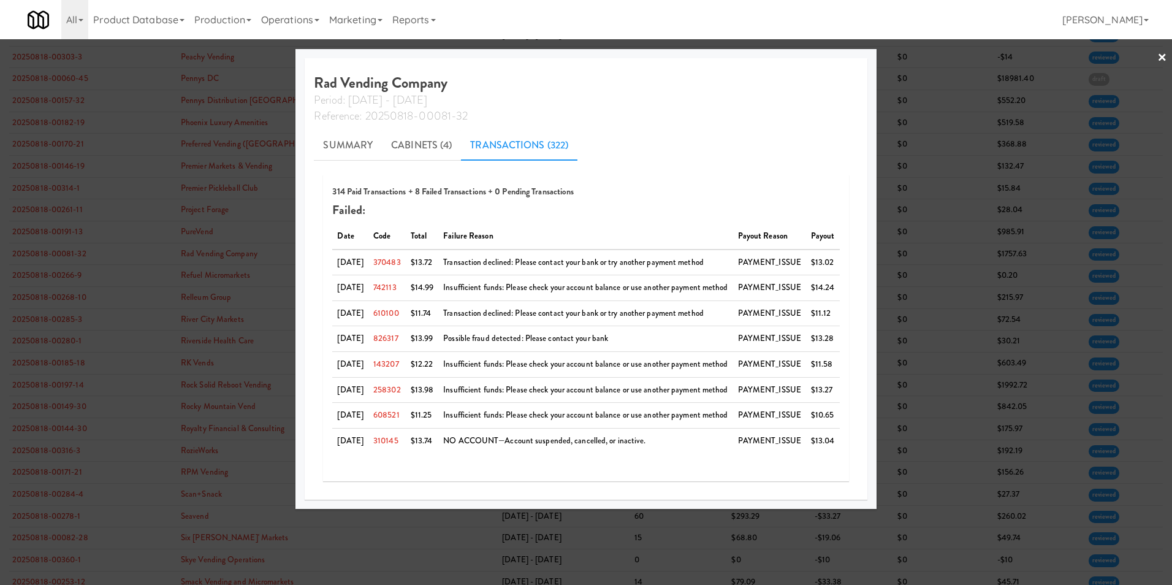
click at [1157, 60] on link "×" at bounding box center [1162, 58] width 10 height 38
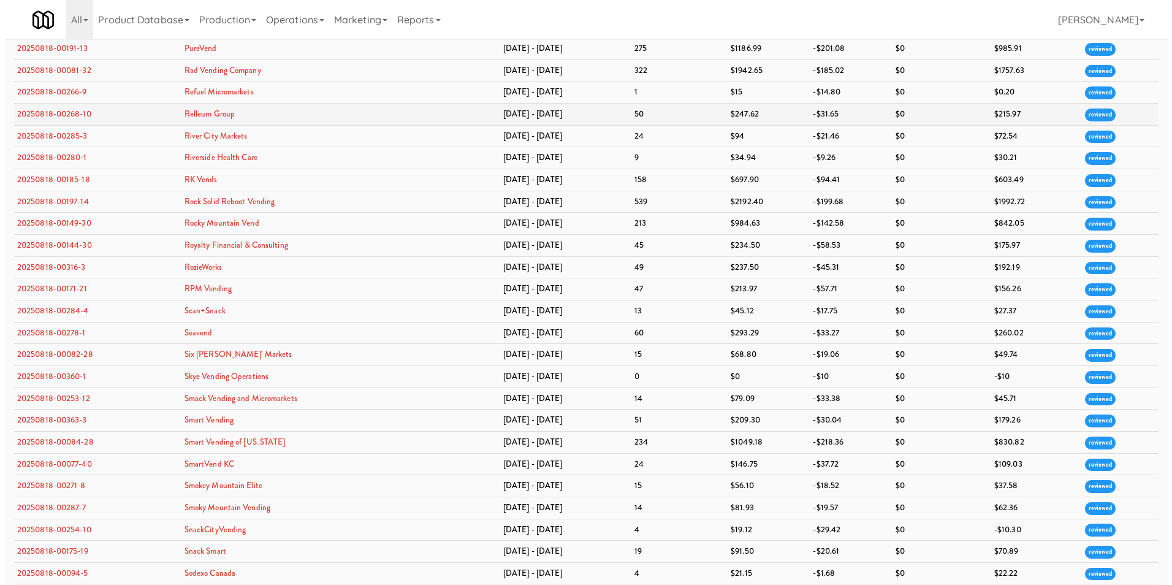
scroll to position [2574, 0]
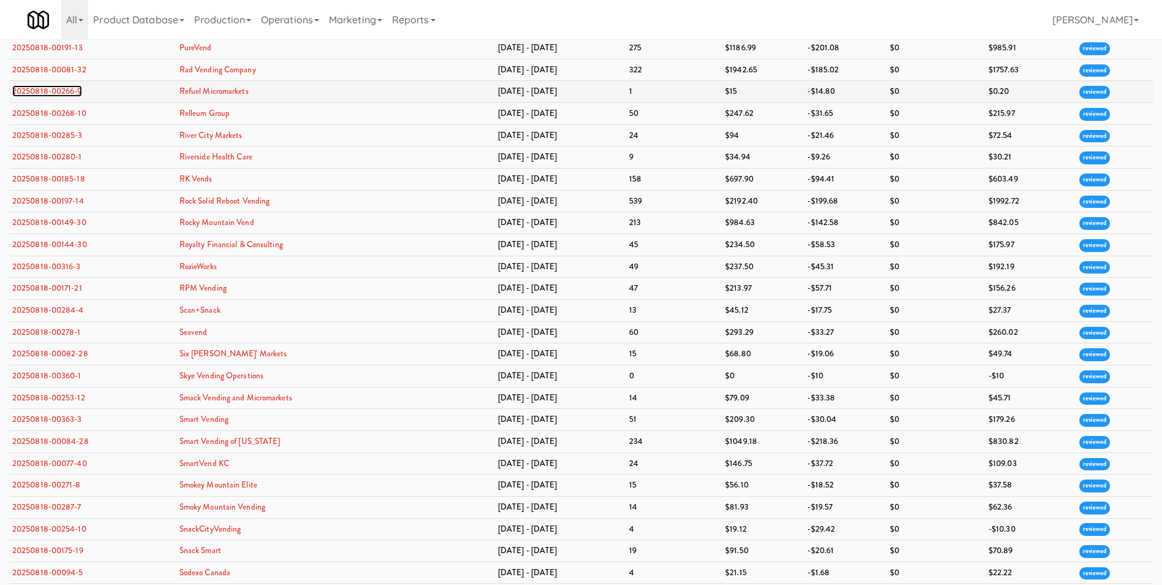
click at [58, 94] on link "20250818-00266-9" at bounding box center [47, 91] width 70 height 12
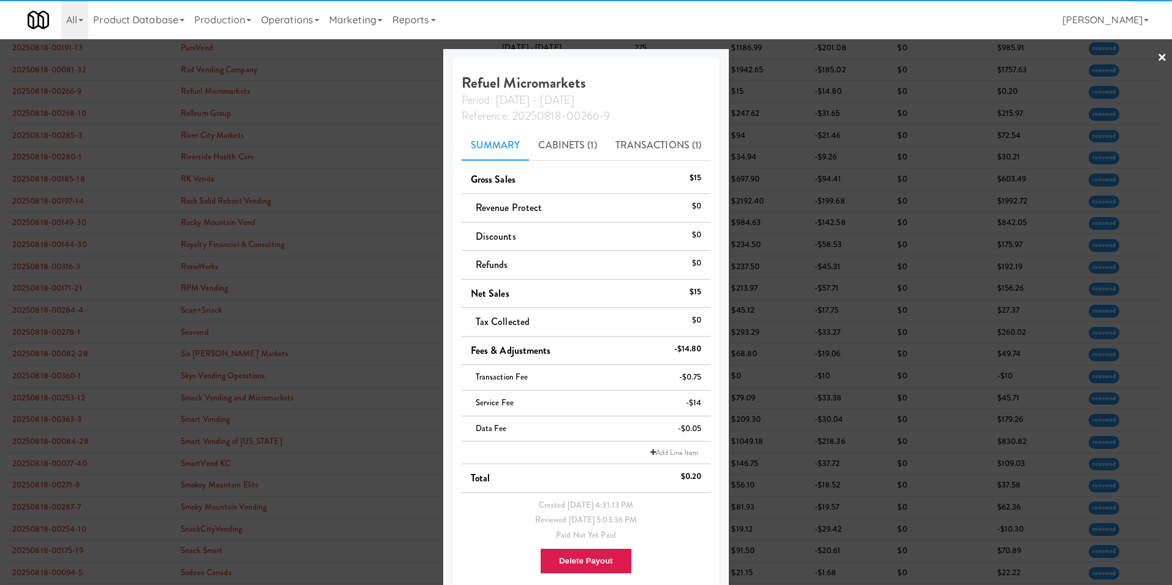
click at [1157, 60] on link "×" at bounding box center [1162, 58] width 10 height 38
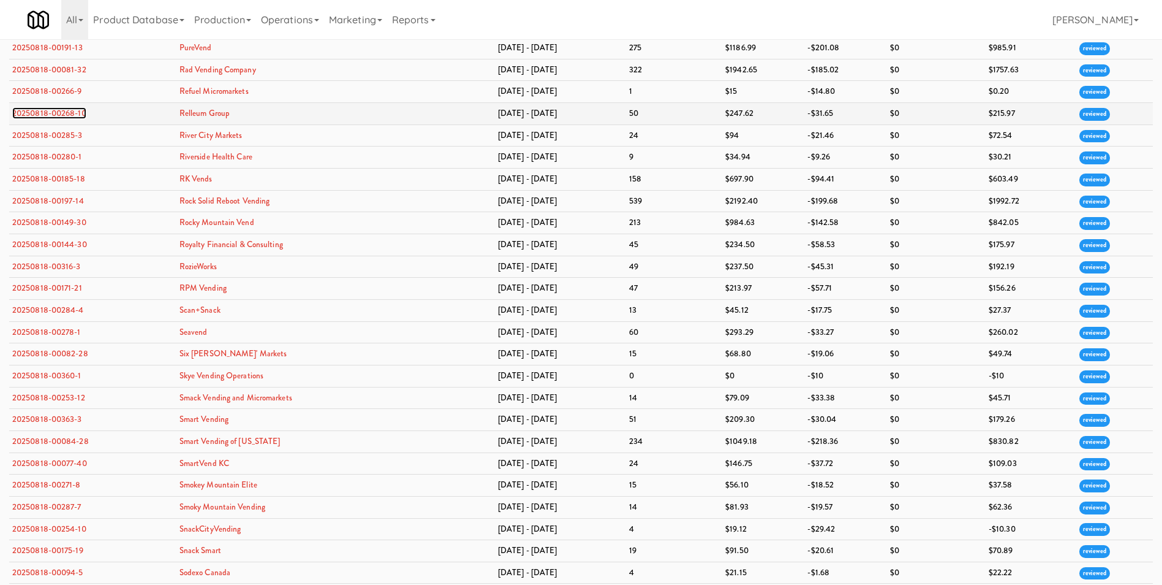
click at [78, 113] on link "20250818-00268-10" at bounding box center [49, 113] width 74 height 12
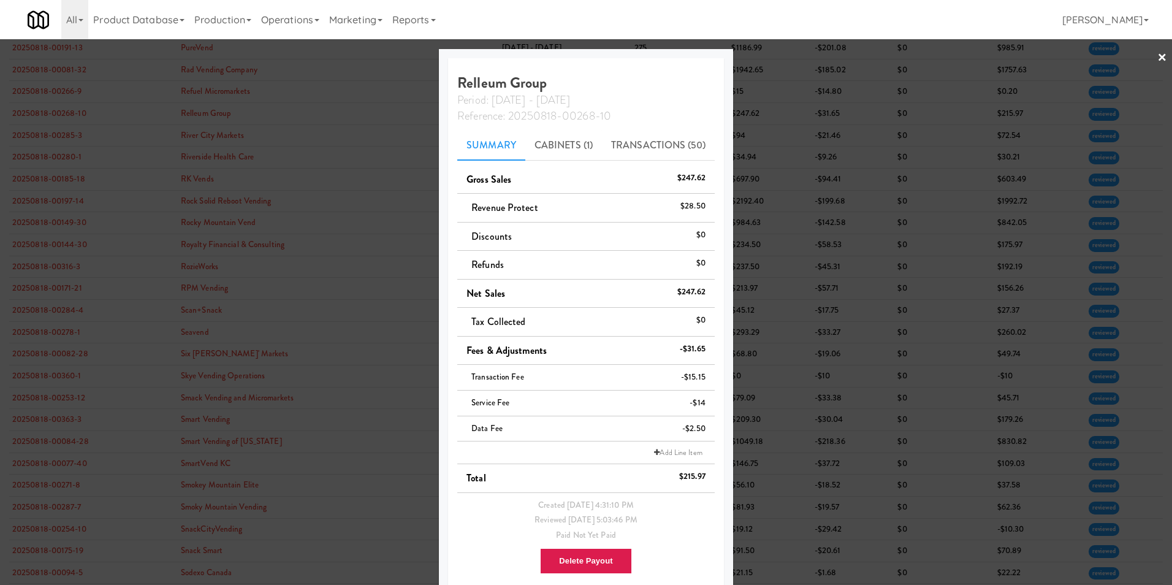
click at [1157, 57] on link "×" at bounding box center [1162, 58] width 10 height 38
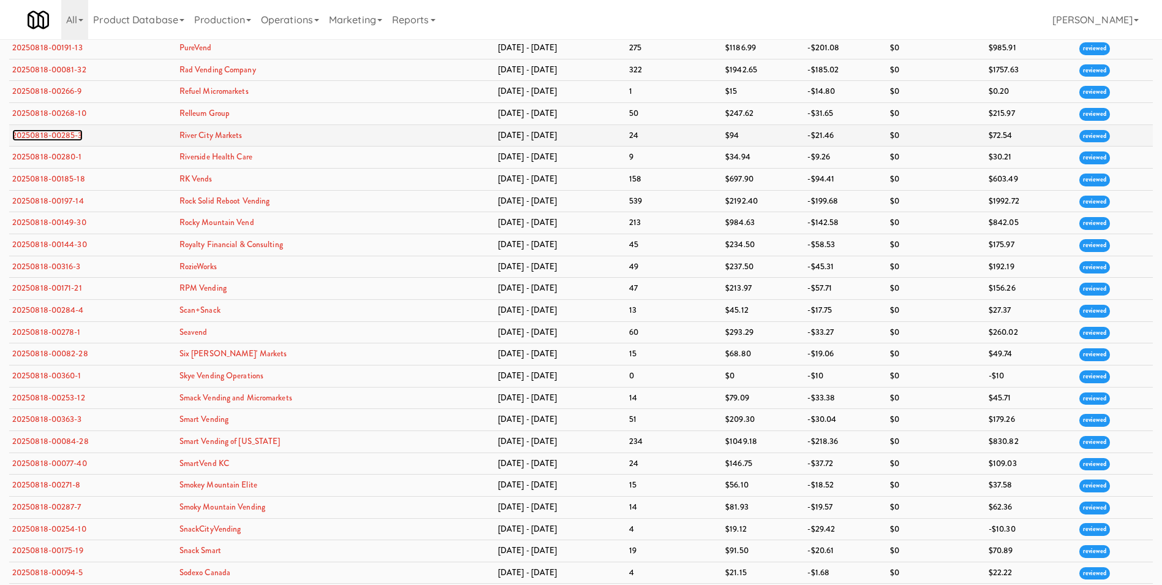
click at [72, 134] on link "20250818-00285-3" at bounding box center [47, 135] width 70 height 12
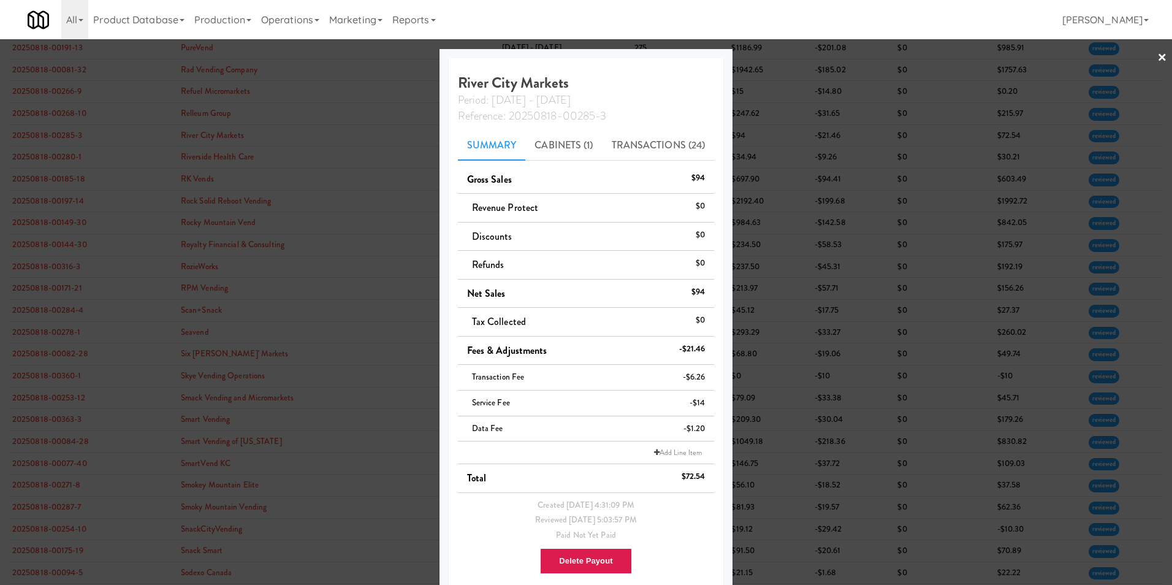
click at [1157, 58] on link "×" at bounding box center [1162, 58] width 10 height 38
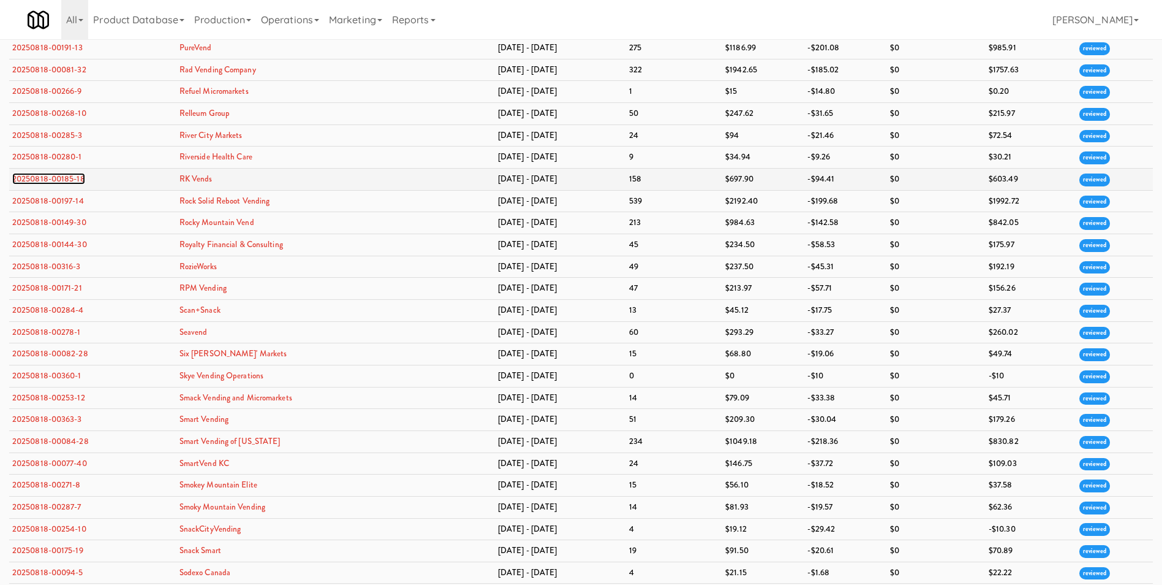
click at [35, 179] on link "20250818-00185-18" at bounding box center [48, 179] width 73 height 12
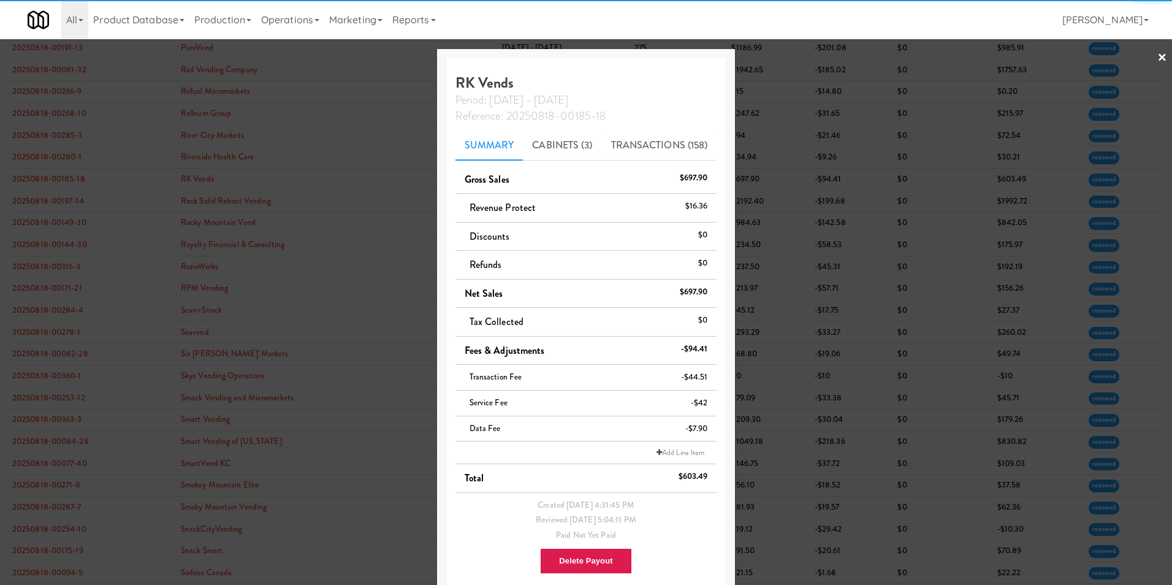
click at [1157, 60] on link "×" at bounding box center [1162, 58] width 10 height 38
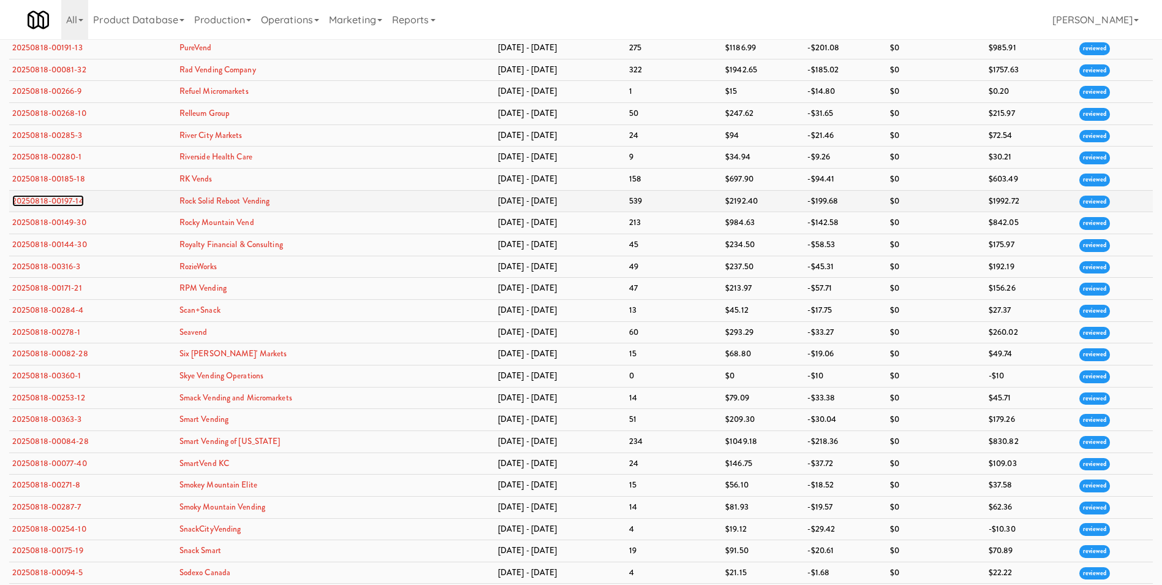
click at [69, 199] on link "20250818-00197-14" at bounding box center [48, 201] width 72 height 12
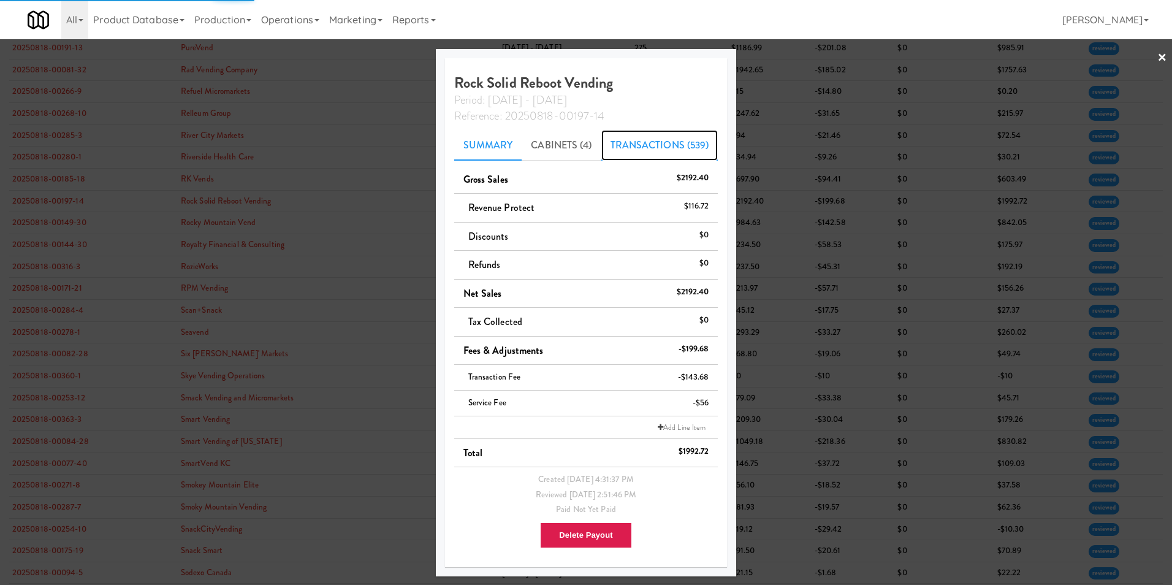
click at [667, 138] on link "Transactions (539)" at bounding box center [659, 145] width 117 height 31
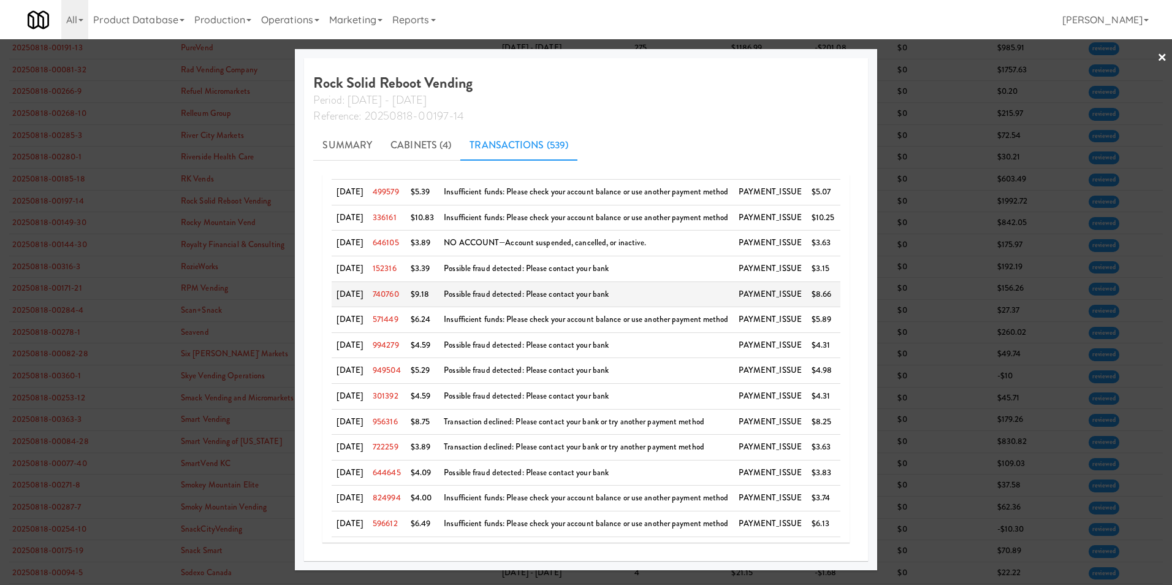
scroll to position [277, 0]
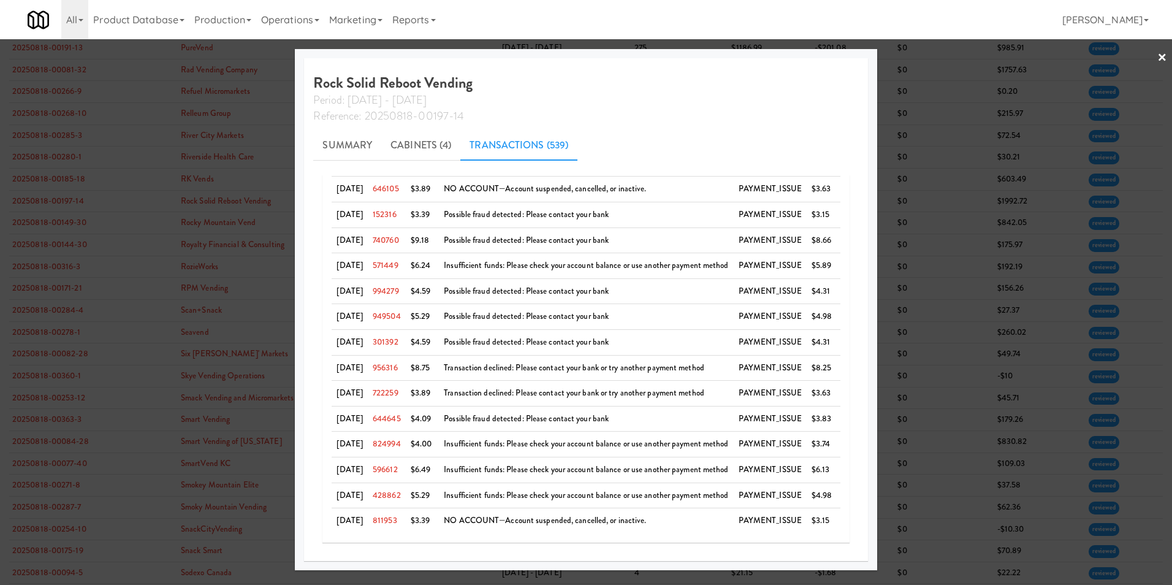
click at [1161, 56] on link "×" at bounding box center [1162, 58] width 10 height 38
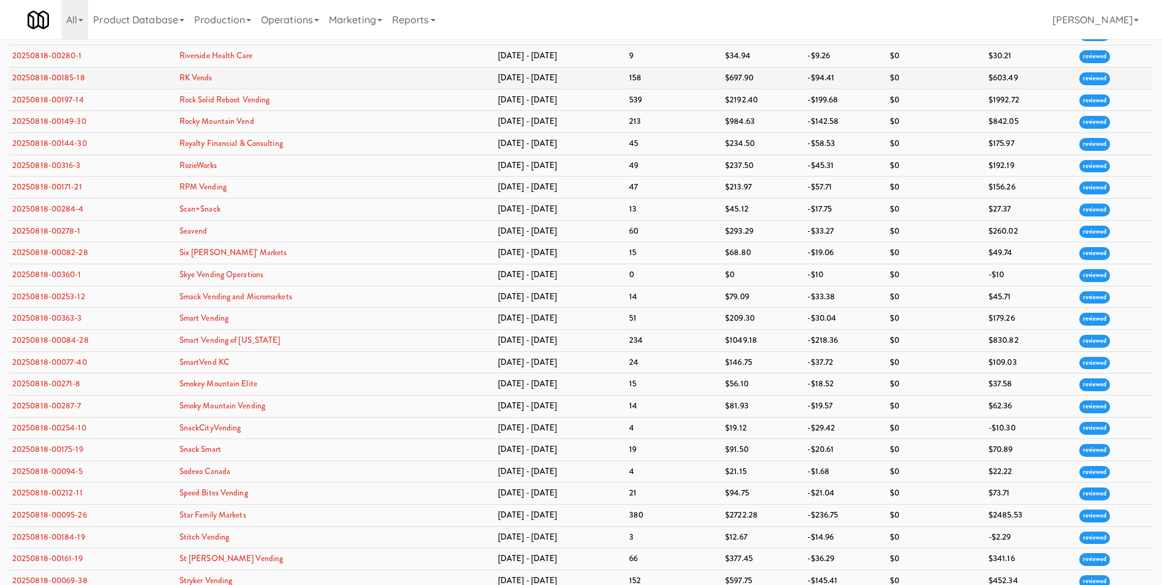
scroll to position [2696, 0]
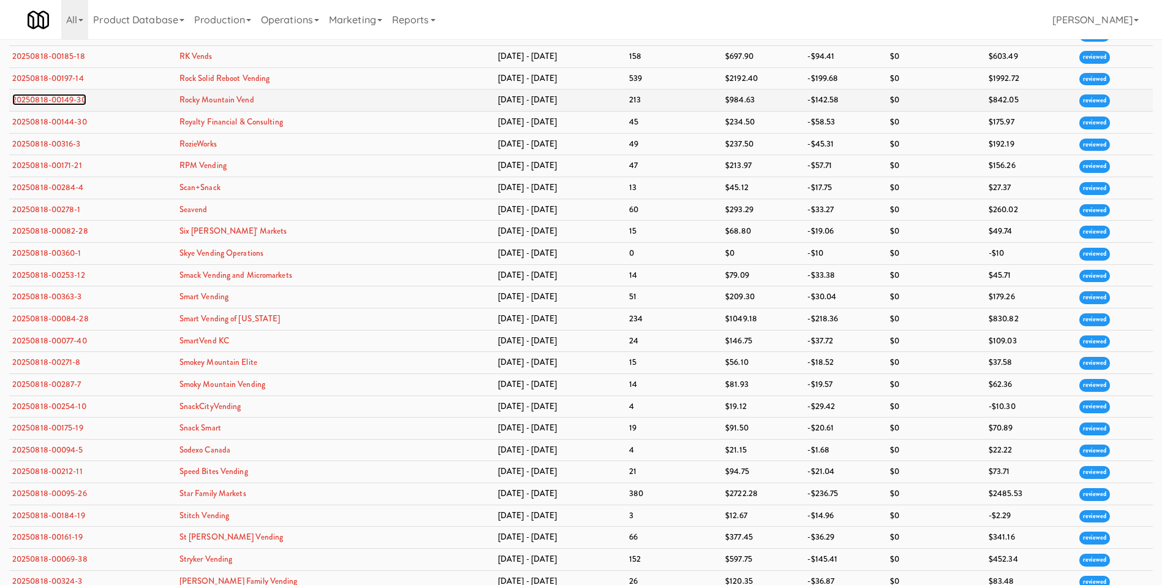
click at [72, 99] on link "20250818-00149-30" at bounding box center [49, 100] width 74 height 12
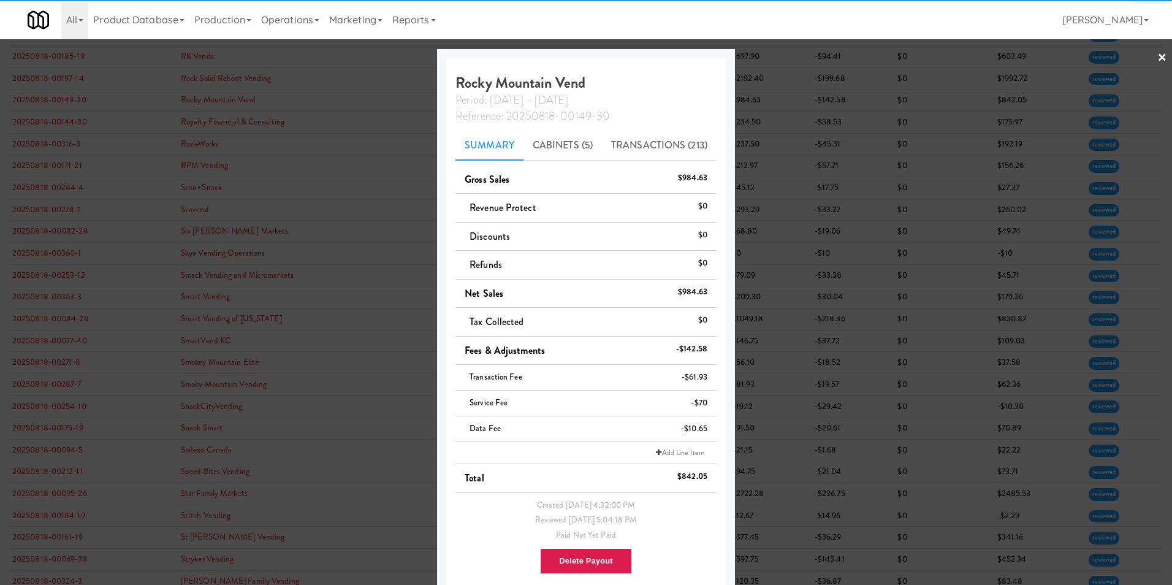
click at [1157, 58] on link "×" at bounding box center [1162, 58] width 10 height 38
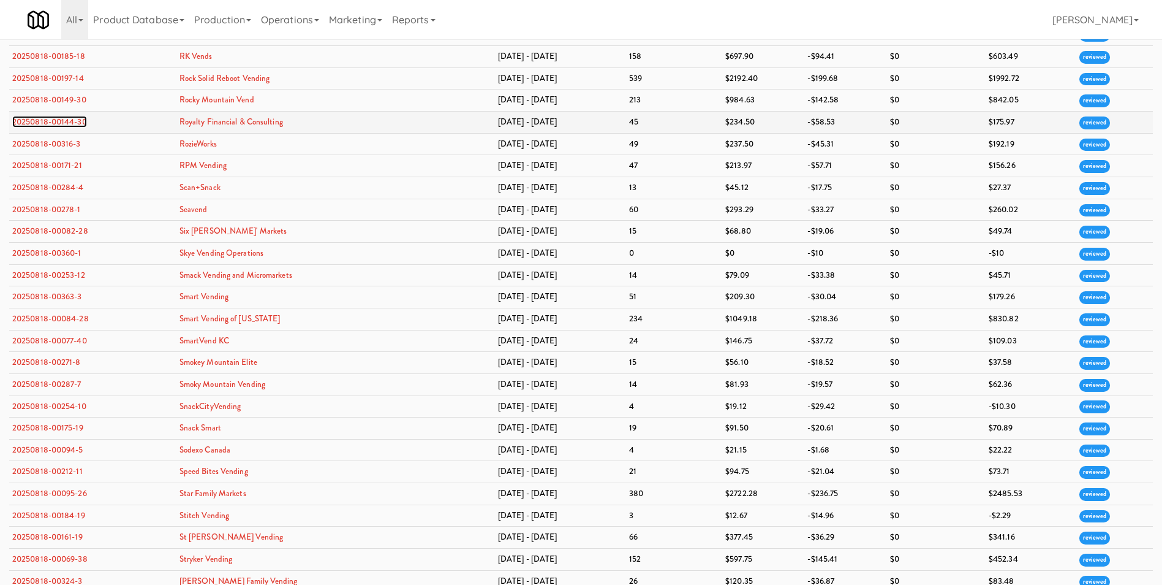
click at [50, 123] on link "20250818-00144-30" at bounding box center [49, 122] width 75 height 12
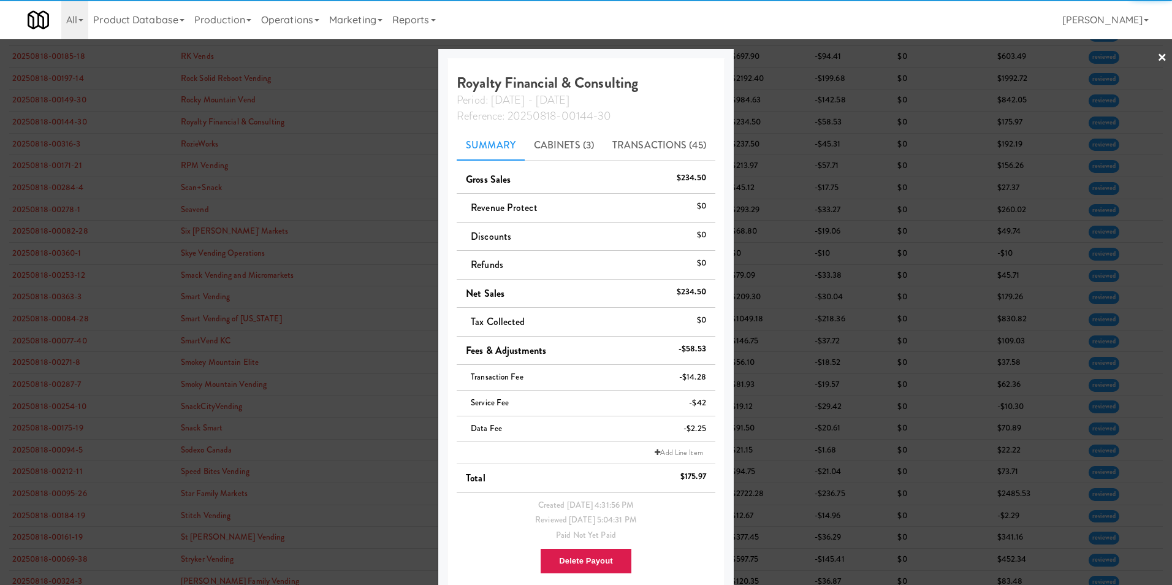
click at [1157, 59] on link "×" at bounding box center [1162, 58] width 10 height 38
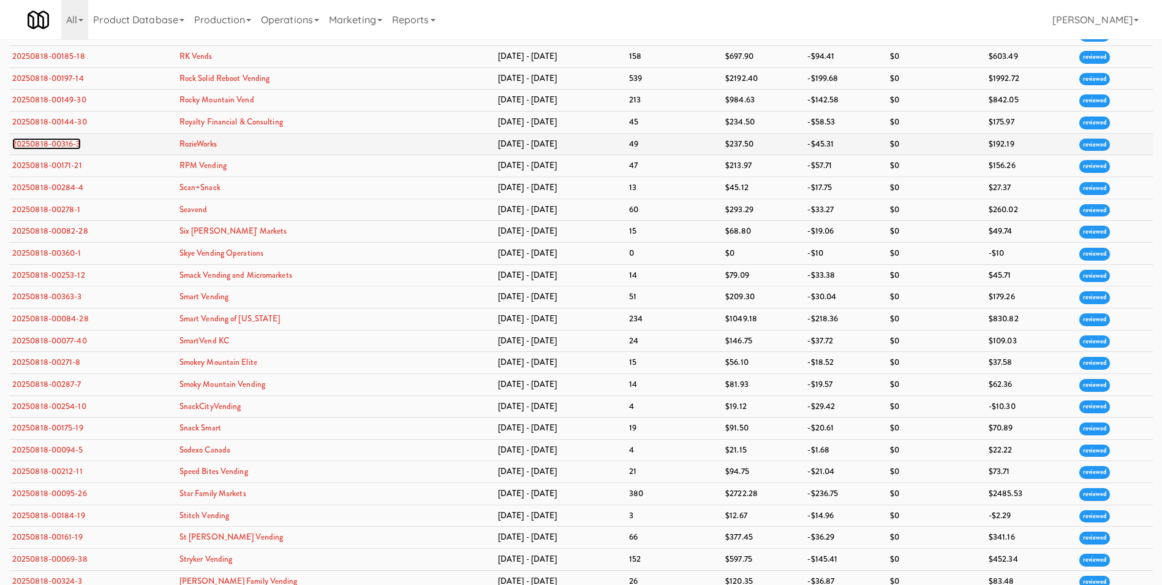
click at [44, 146] on link "20250818-00316-3" at bounding box center [46, 144] width 69 height 12
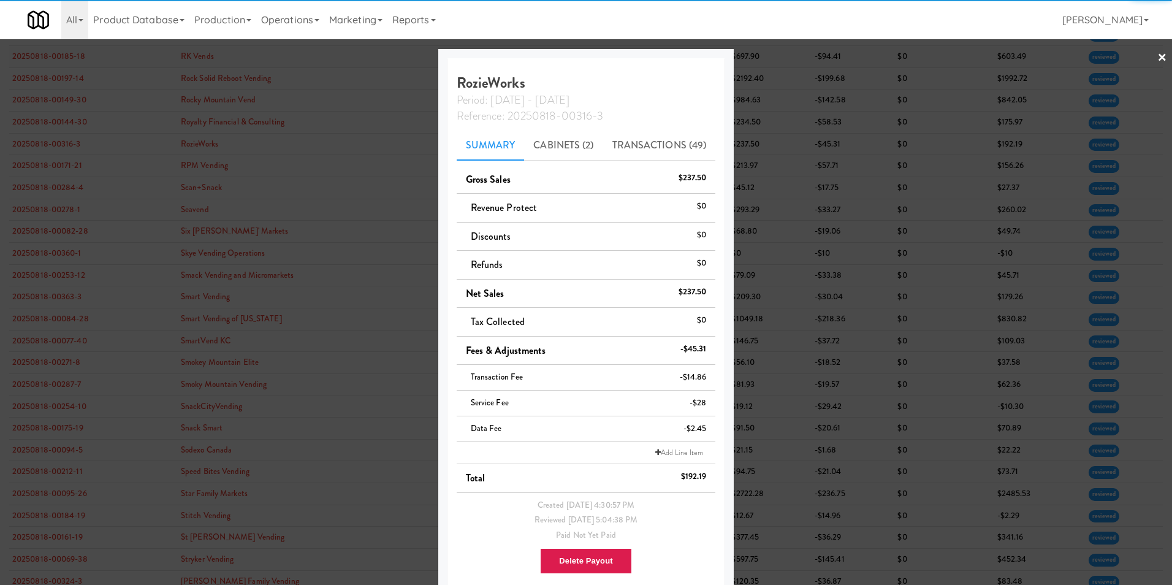
click at [1157, 61] on link "×" at bounding box center [1162, 58] width 10 height 38
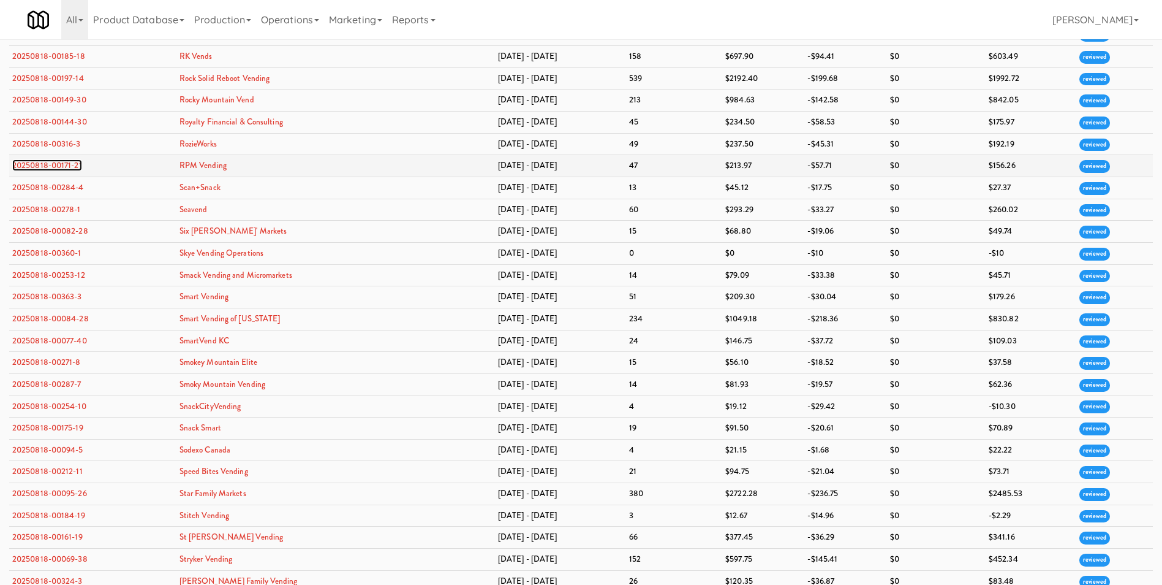
click at [56, 166] on link "20250818-00171-21" at bounding box center [47, 165] width 70 height 12
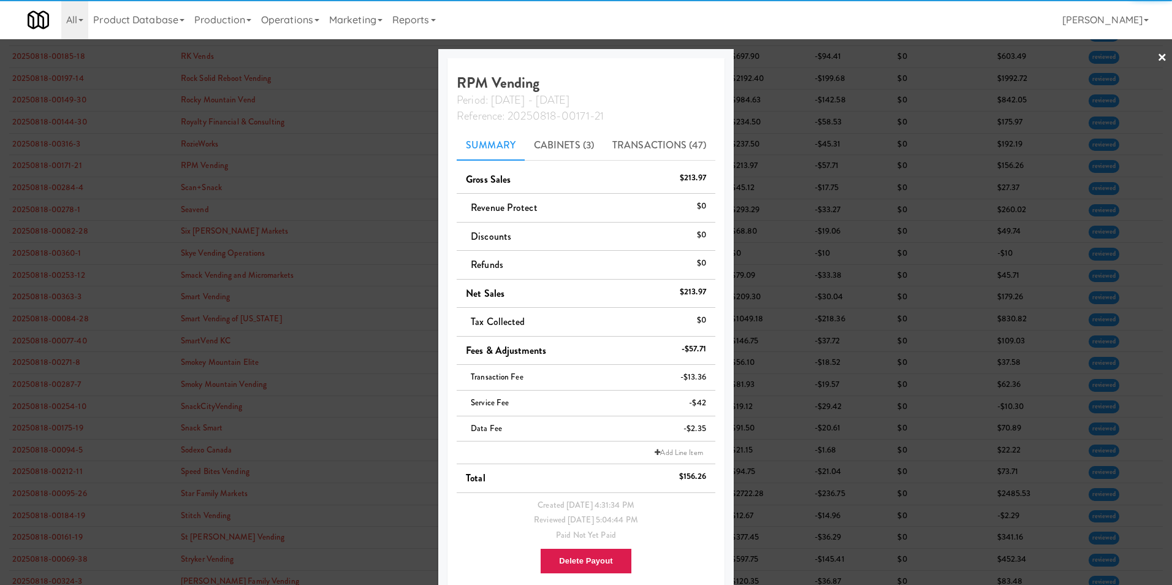
click at [1143, 60] on div at bounding box center [586, 292] width 1172 height 585
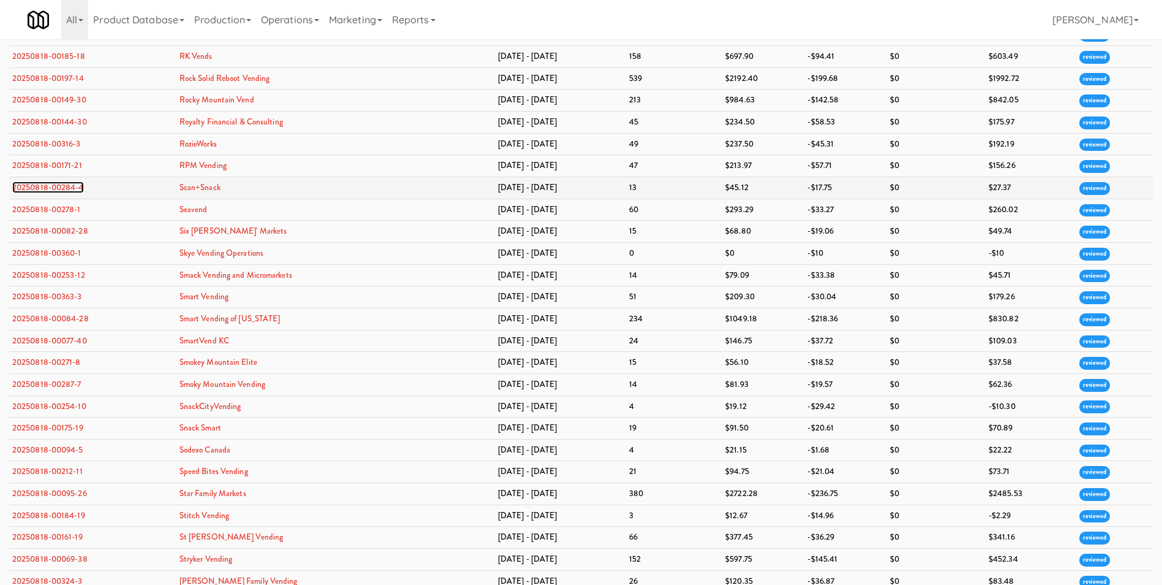
click at [40, 187] on link "20250818-00284-4" at bounding box center [48, 187] width 72 height 12
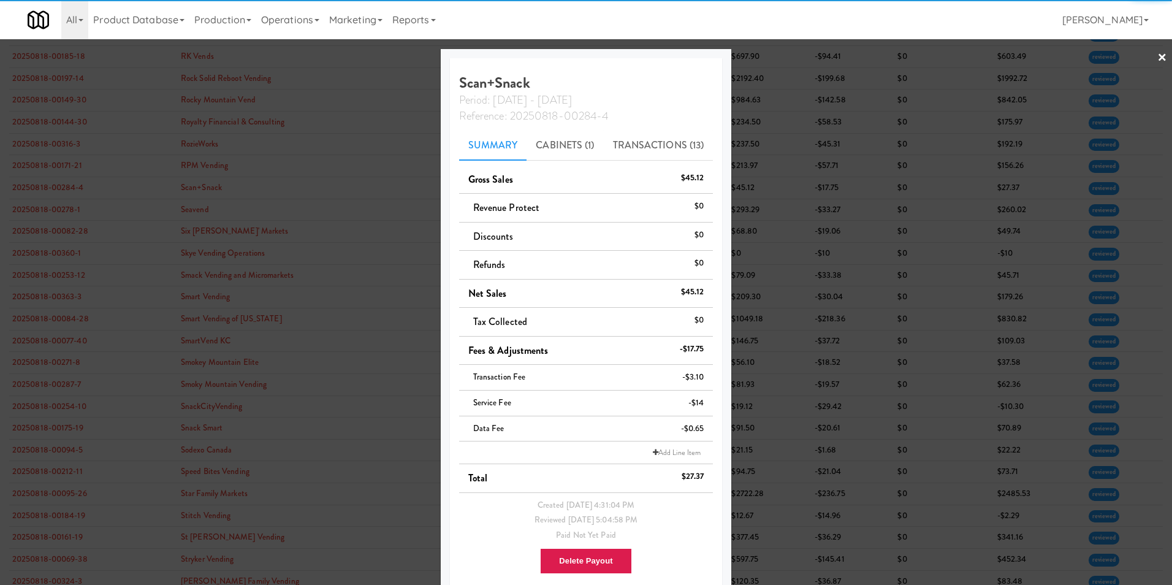
click at [1158, 56] on div at bounding box center [586, 292] width 1172 height 585
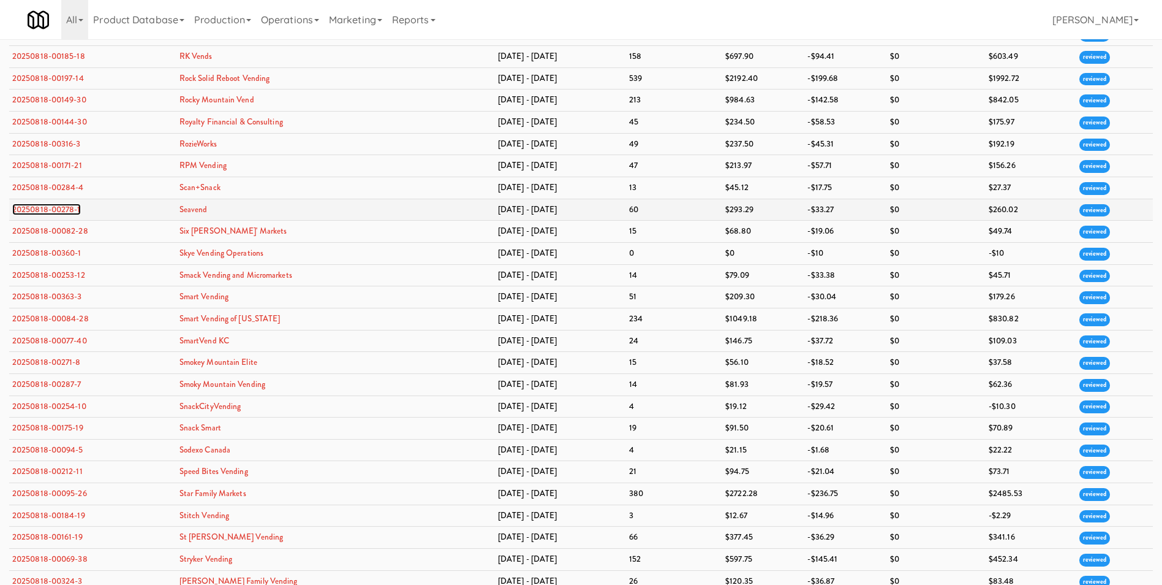
click at [66, 210] on link "20250818-00278-1" at bounding box center [46, 209] width 69 height 12
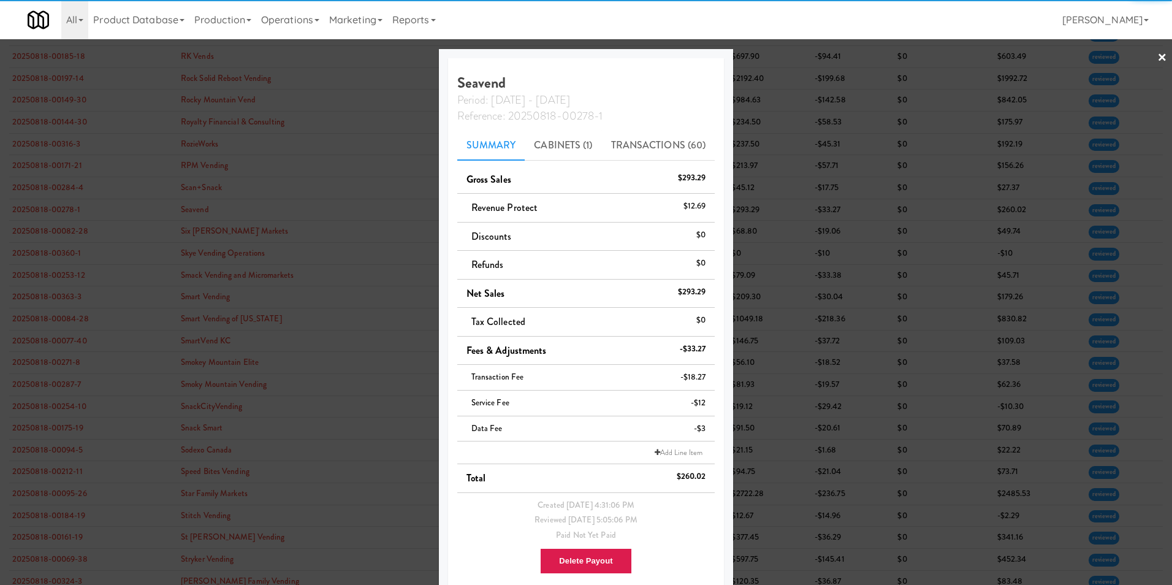
click at [1158, 57] on div at bounding box center [586, 292] width 1172 height 585
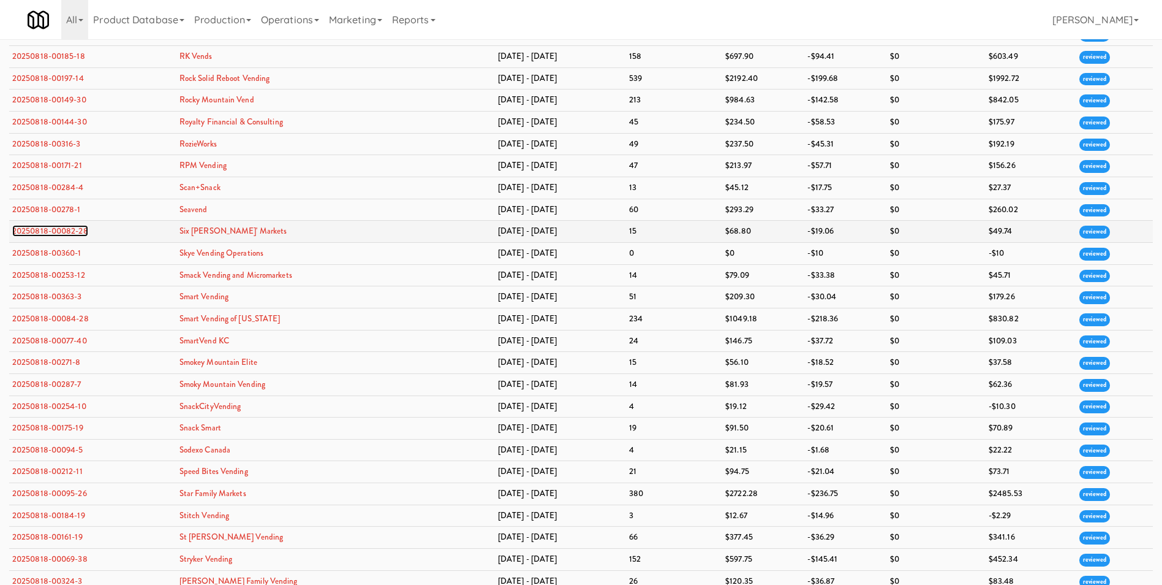
click at [67, 228] on link "20250818-00082-28" at bounding box center [50, 231] width 76 height 12
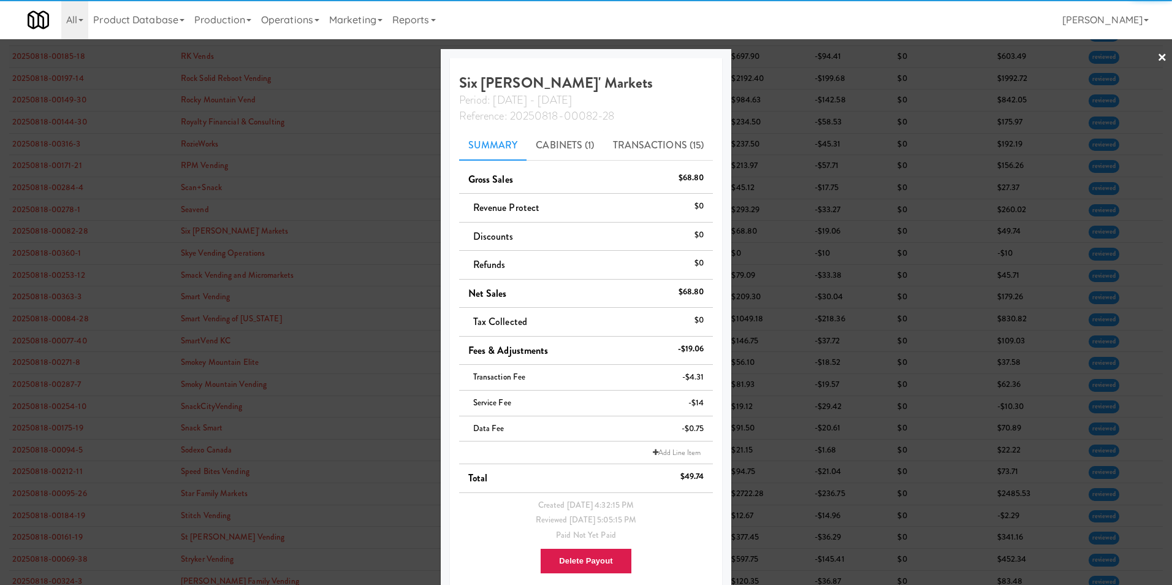
click at [1157, 55] on link "×" at bounding box center [1162, 58] width 10 height 38
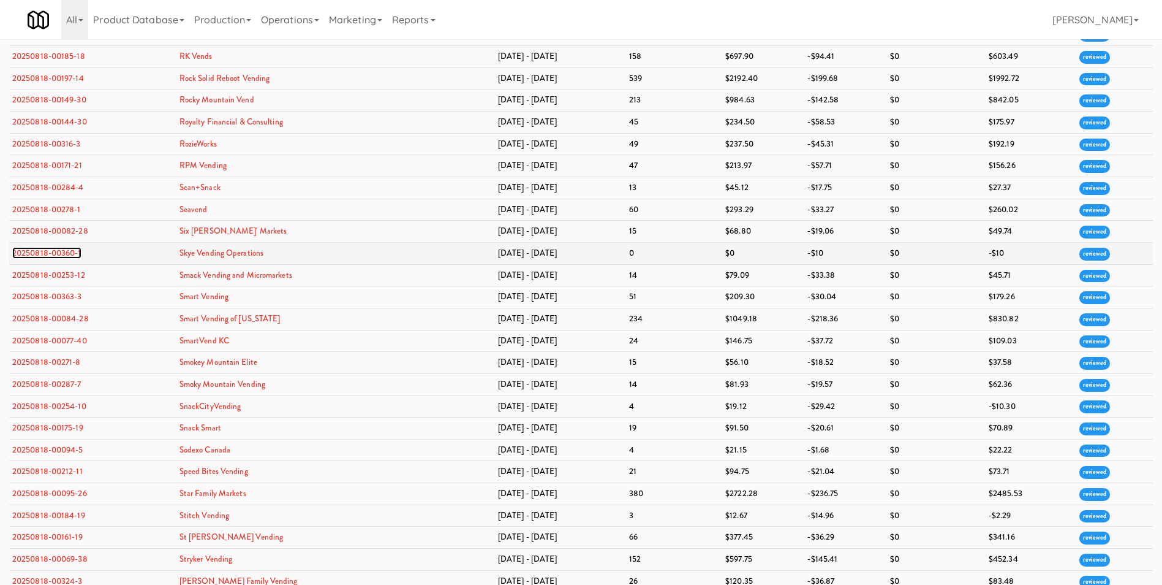
click at [69, 251] on link "20250818-00360-1" at bounding box center [46, 253] width 69 height 12
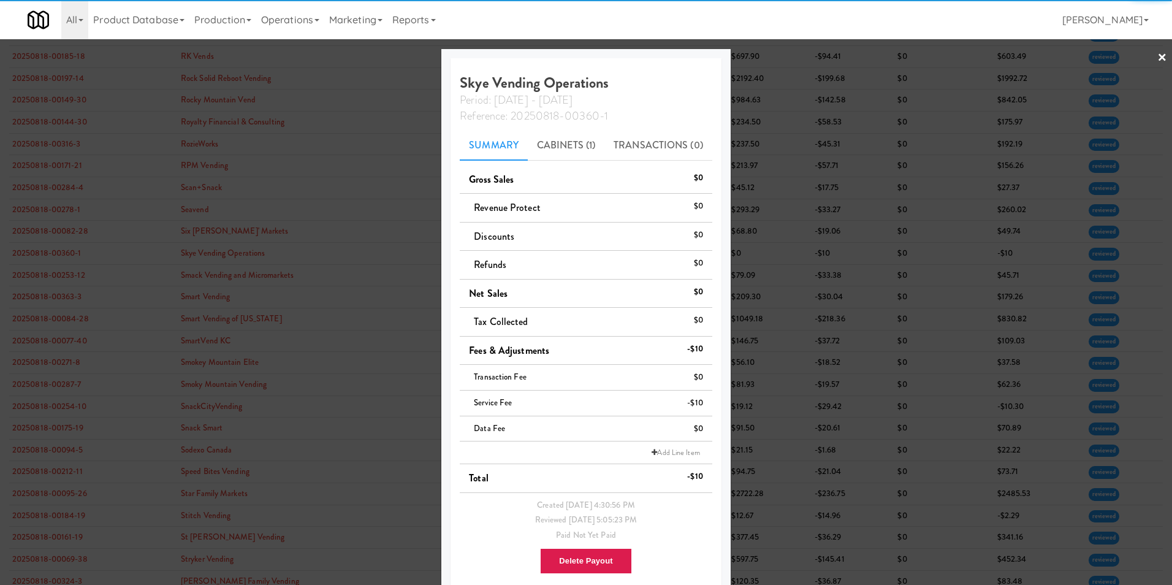
click at [1157, 55] on link "×" at bounding box center [1162, 58] width 10 height 38
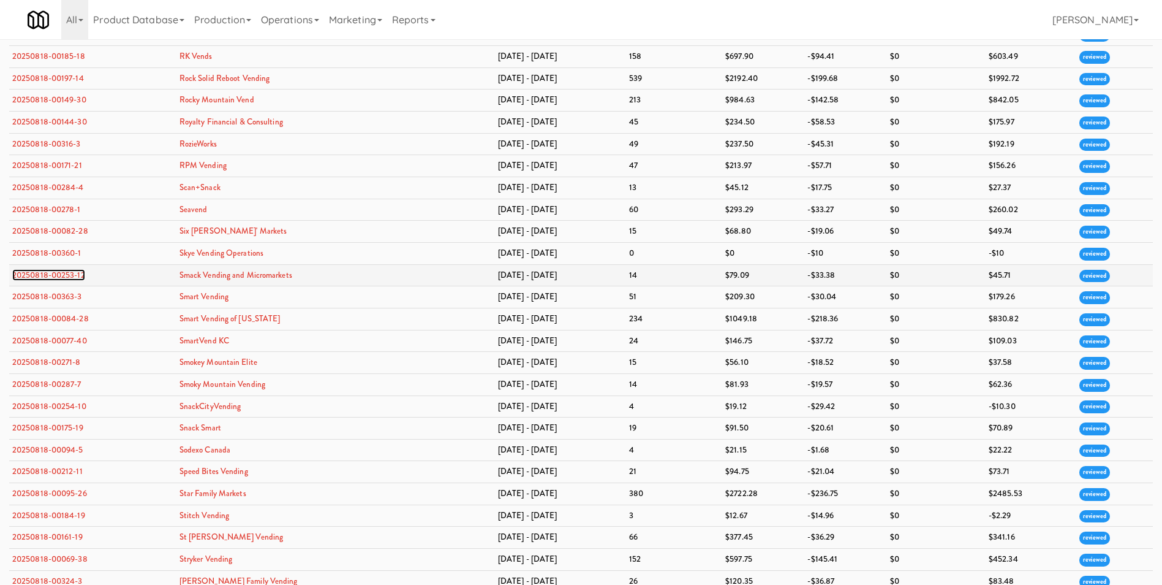
click at [37, 272] on link "20250818-00253-12" at bounding box center [48, 275] width 73 height 12
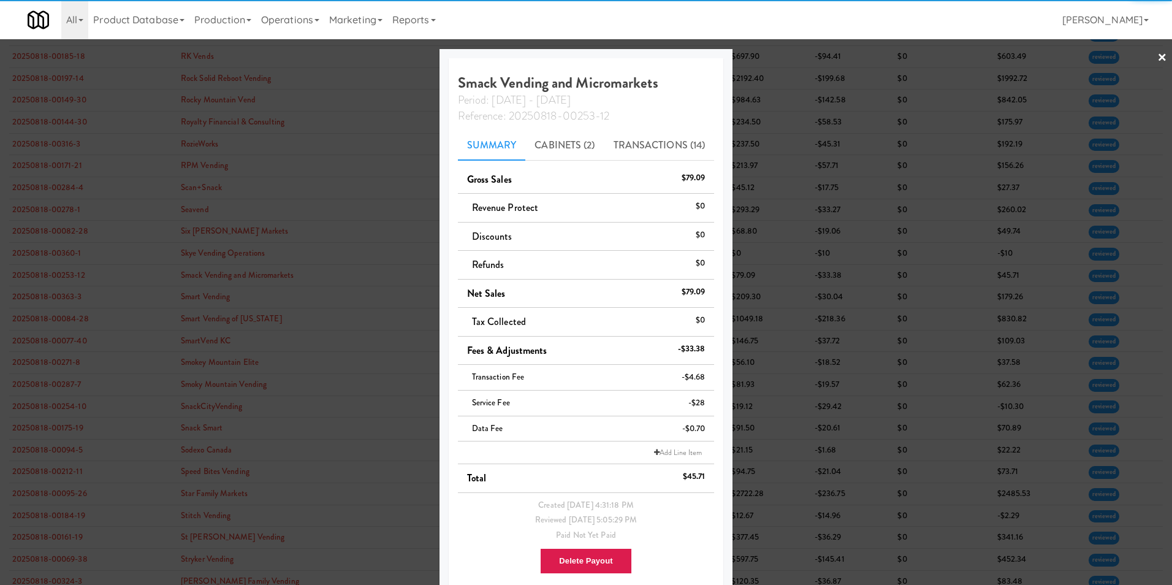
click at [1157, 55] on link "×" at bounding box center [1162, 58] width 10 height 38
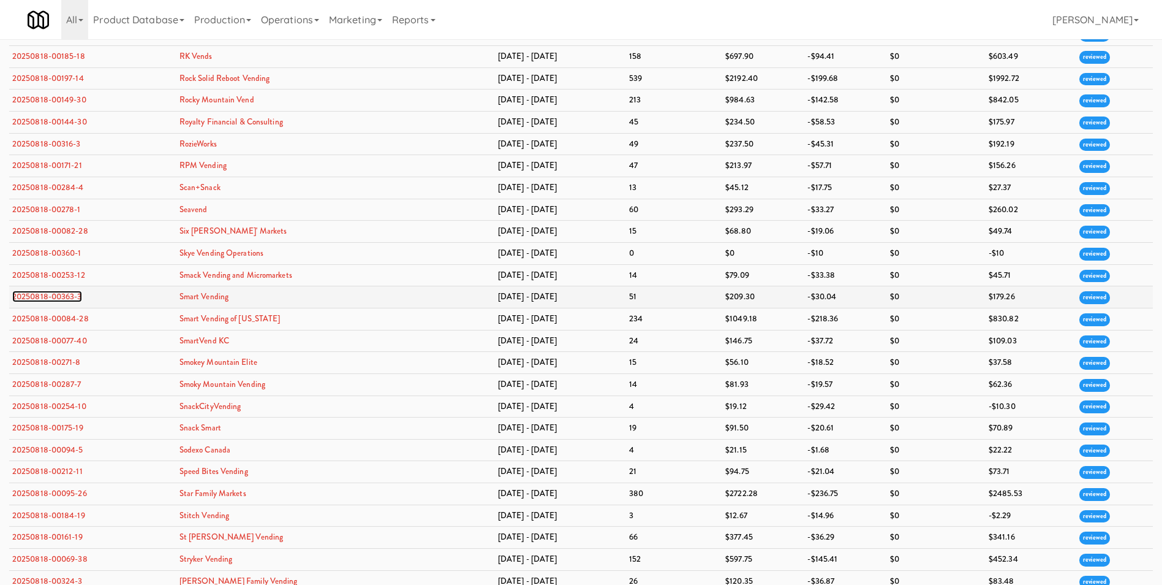
click at [50, 296] on link "20250818-00363-3" at bounding box center [47, 296] width 70 height 12
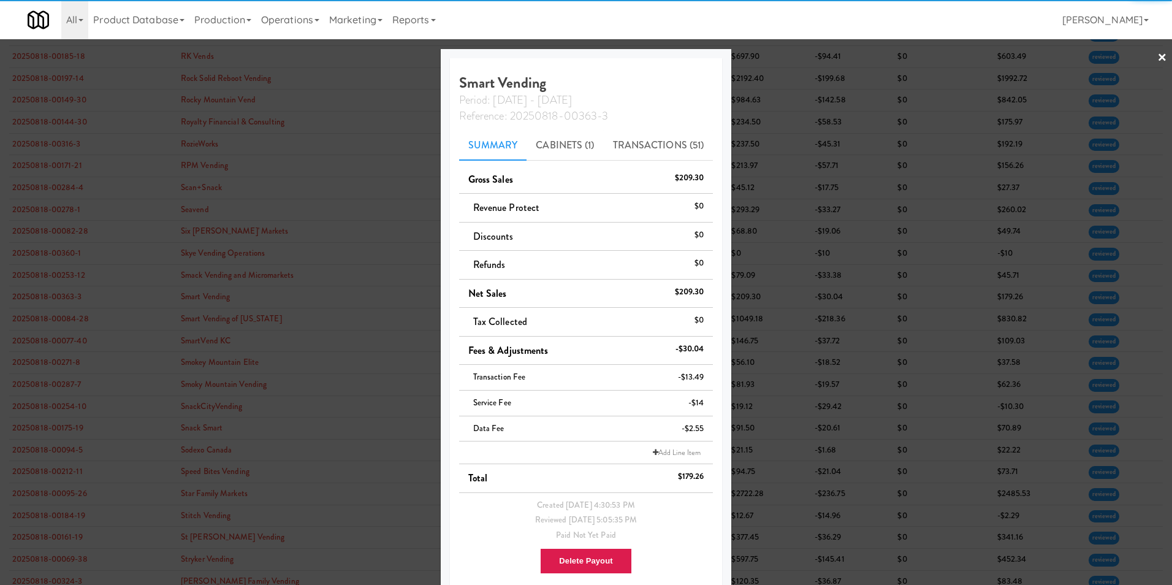
click at [1157, 56] on link "×" at bounding box center [1162, 58] width 10 height 38
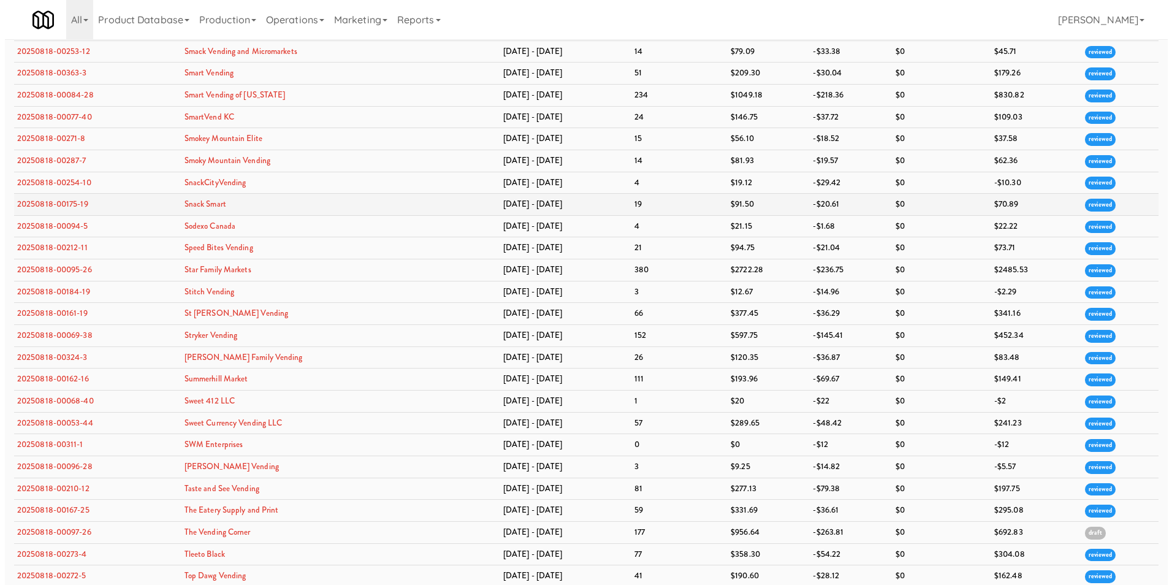
scroll to position [2941, 0]
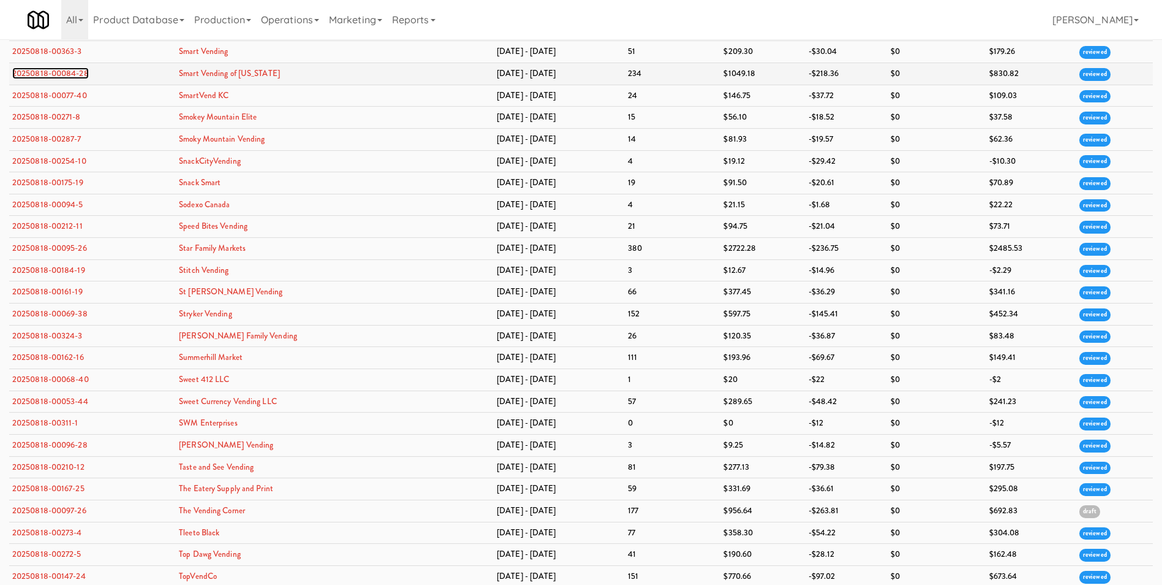
click at [70, 75] on link "20250818-00084-28" at bounding box center [50, 73] width 77 height 12
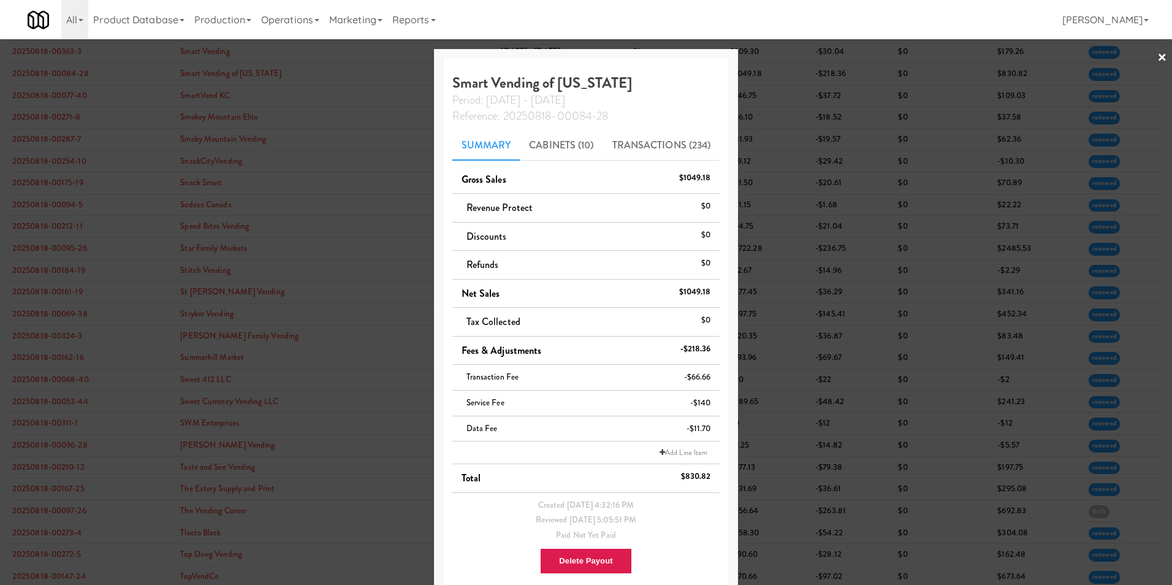
click at [1157, 55] on link "×" at bounding box center [1162, 58] width 10 height 38
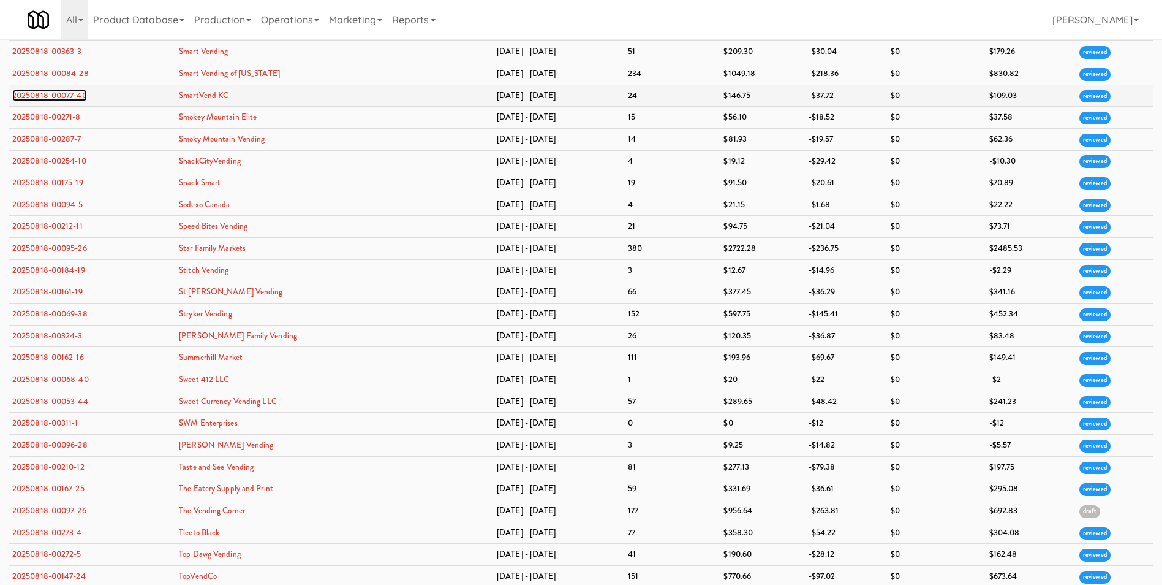
click at [64, 97] on link "20250818-00077-40" at bounding box center [49, 95] width 75 height 12
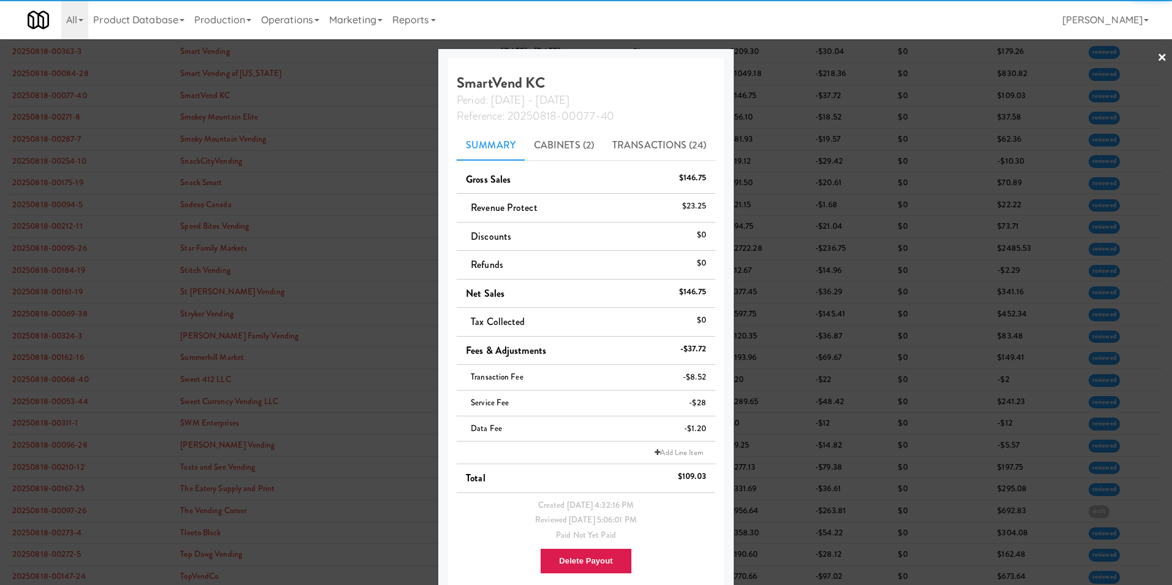
click at [1157, 54] on link "×" at bounding box center [1162, 58] width 10 height 38
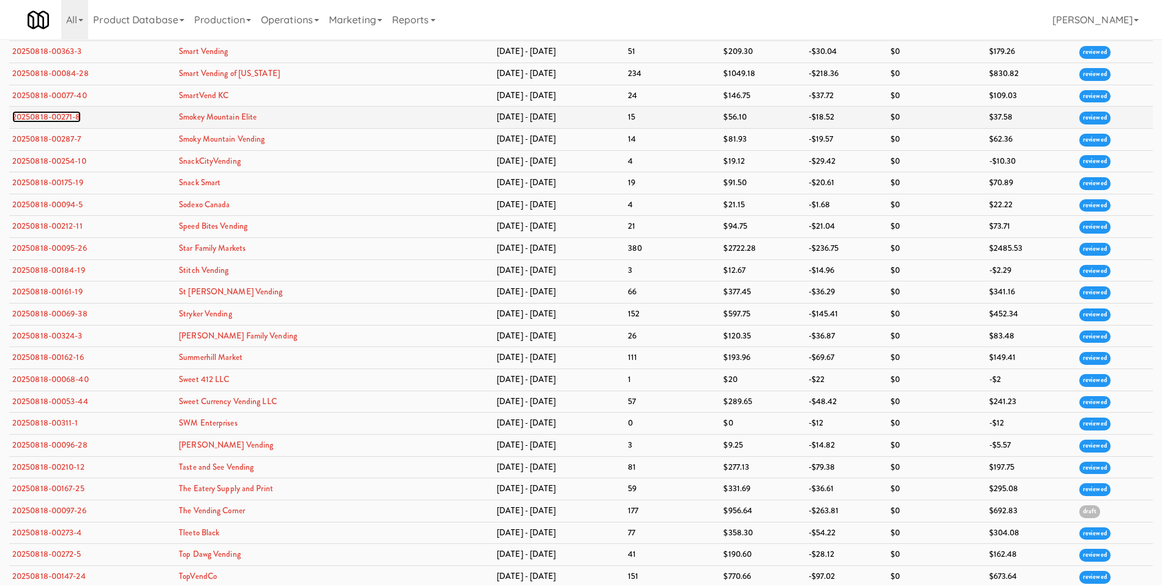
click at [65, 121] on link "20250818-00271-8" at bounding box center [46, 117] width 69 height 12
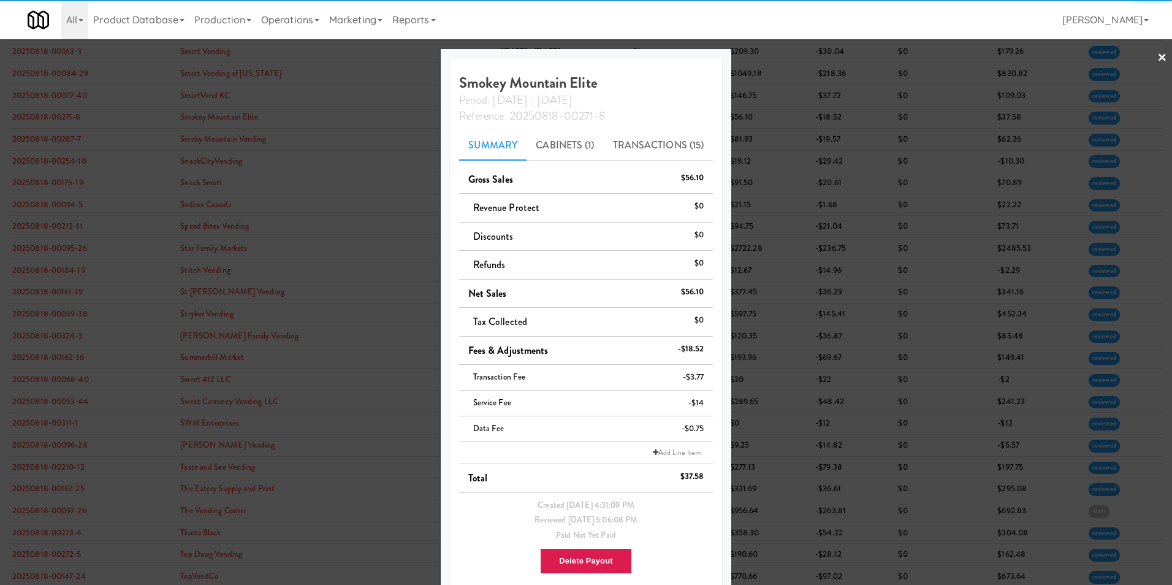
click at [1147, 53] on div at bounding box center [586, 292] width 1172 height 585
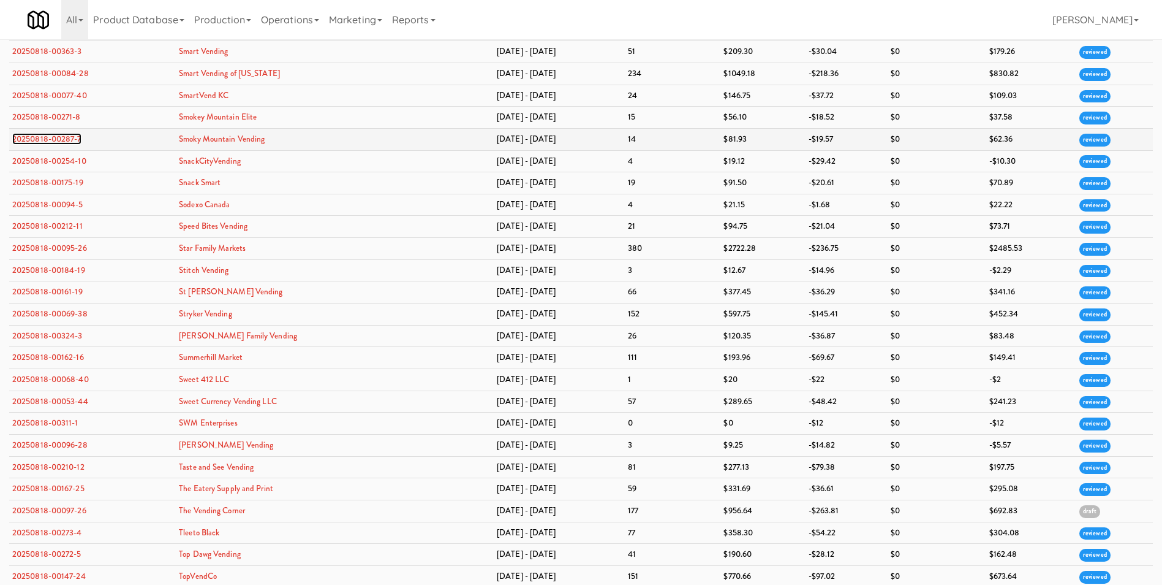
click at [71, 135] on link "20250818-00287-7" at bounding box center [46, 139] width 69 height 12
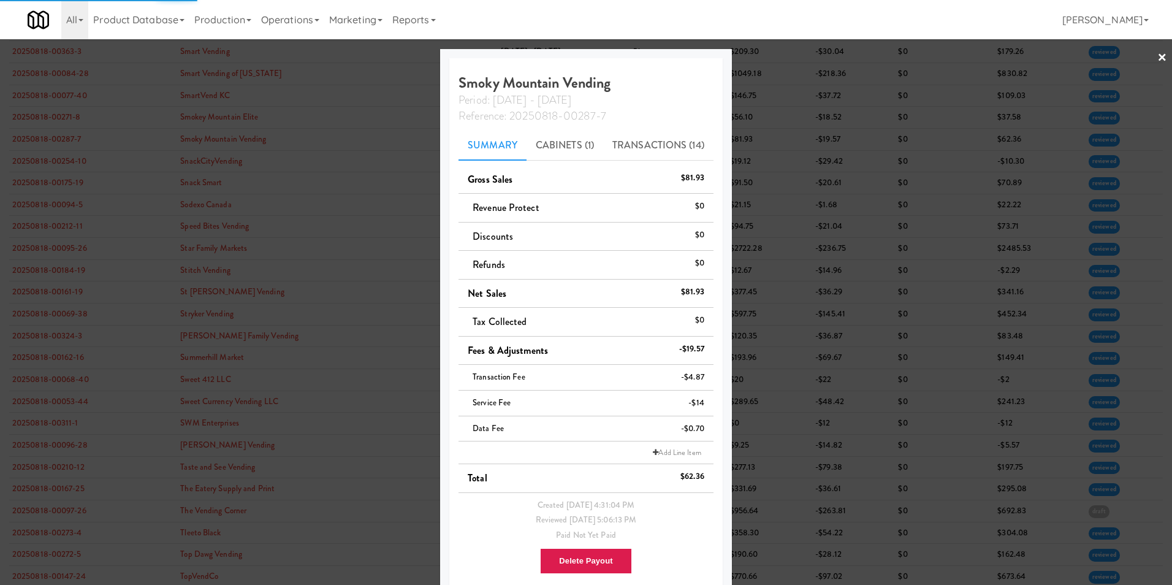
click at [1157, 55] on link "×" at bounding box center [1162, 58] width 10 height 38
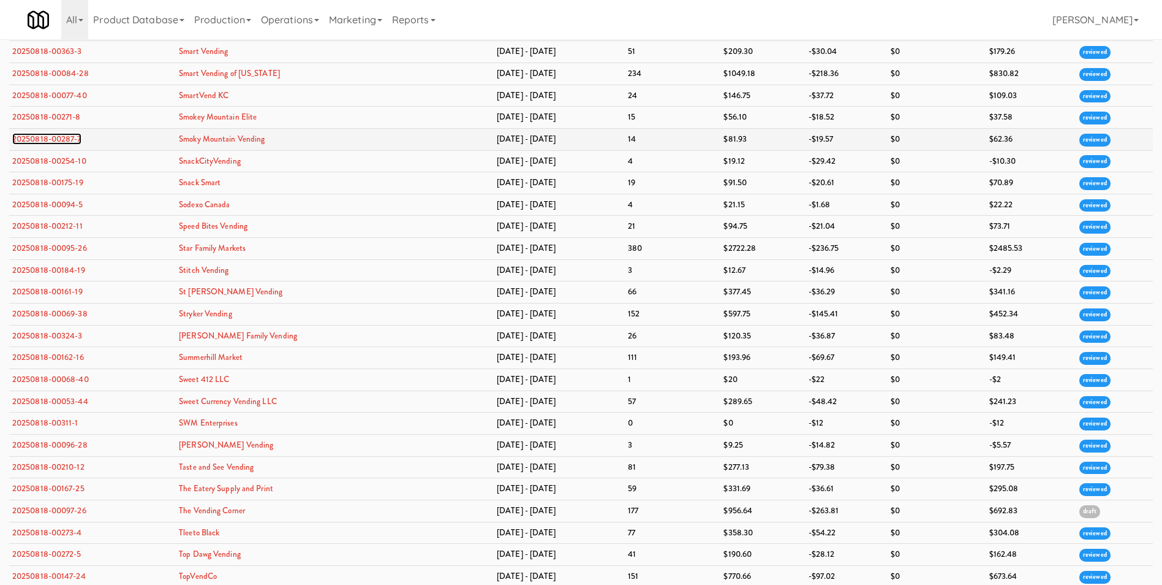
click at [51, 139] on link "20250818-00287-7" at bounding box center [46, 139] width 69 height 12
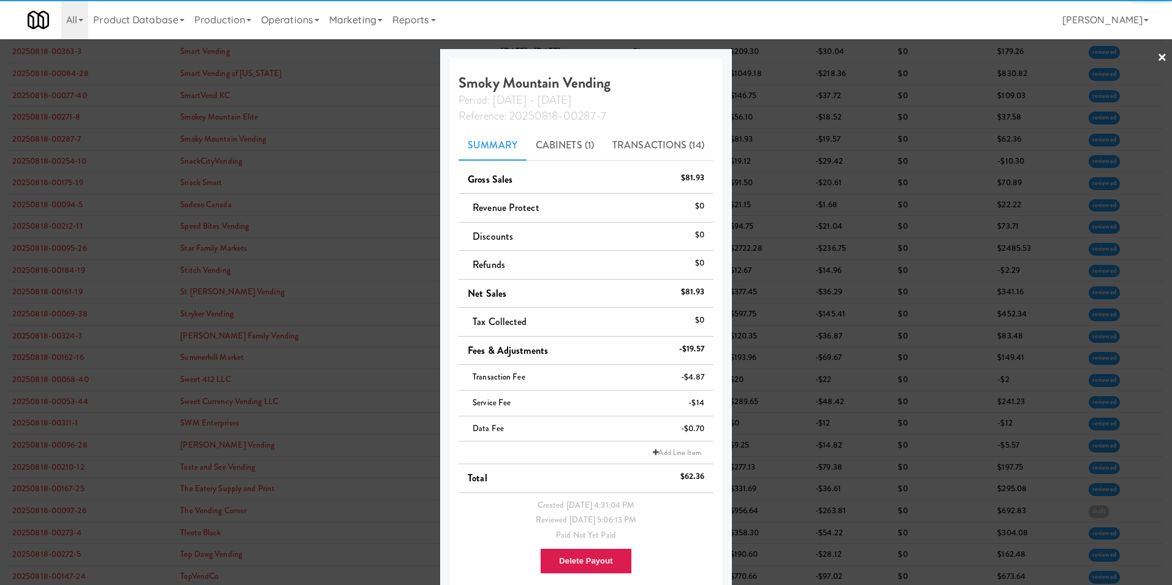
click at [1157, 53] on link "×" at bounding box center [1162, 58] width 10 height 38
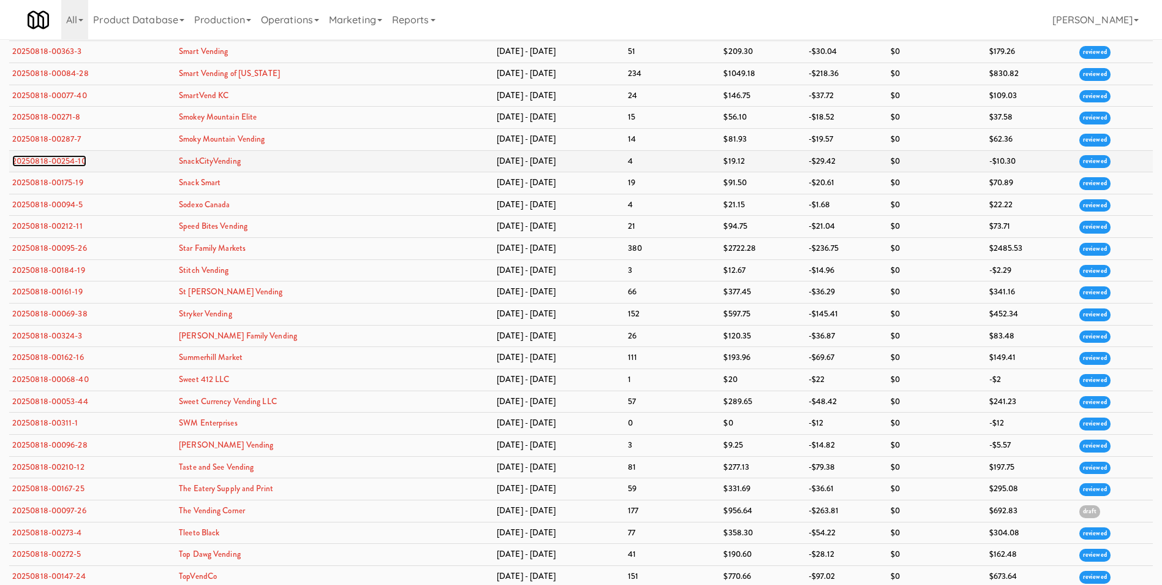
click at [43, 162] on link "20250818-00254-10" at bounding box center [49, 161] width 74 height 12
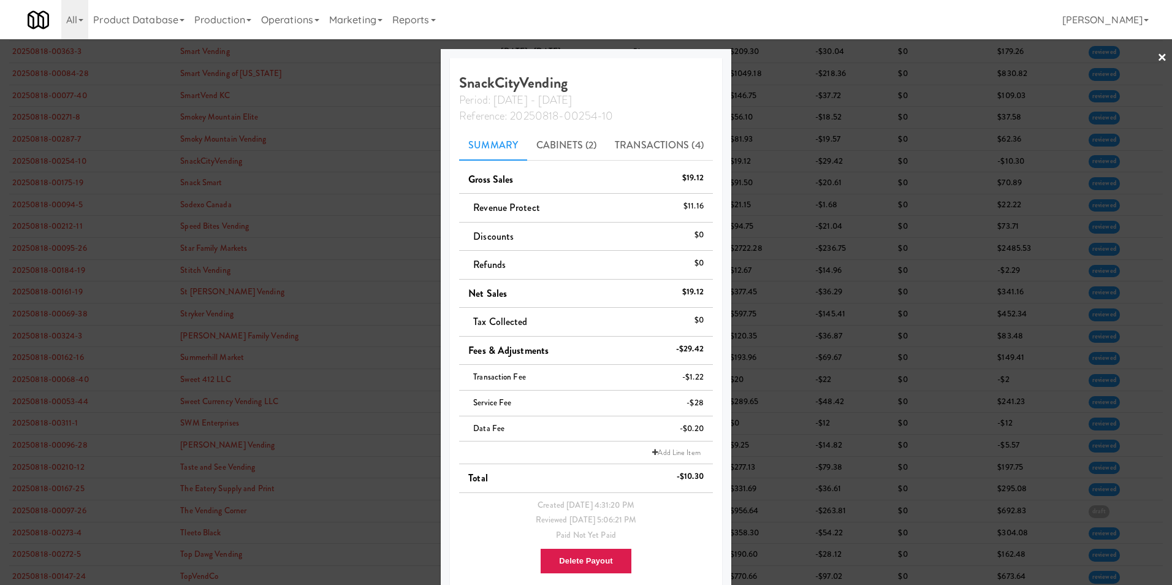
click at [1157, 56] on link "×" at bounding box center [1162, 58] width 10 height 38
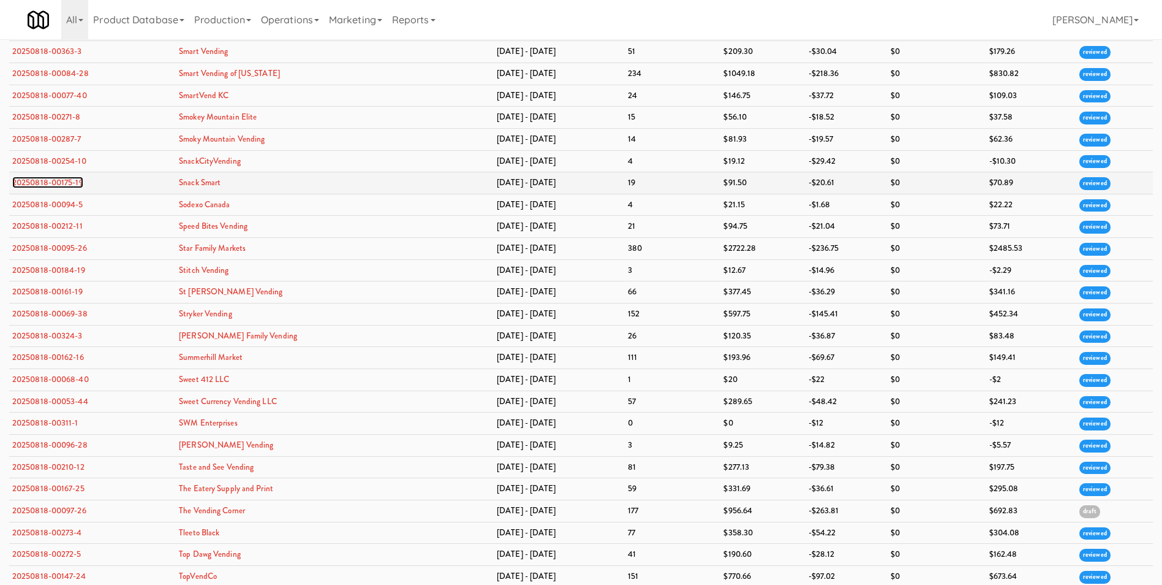
click at [56, 181] on link "20250818-00175-19" at bounding box center [47, 182] width 71 height 12
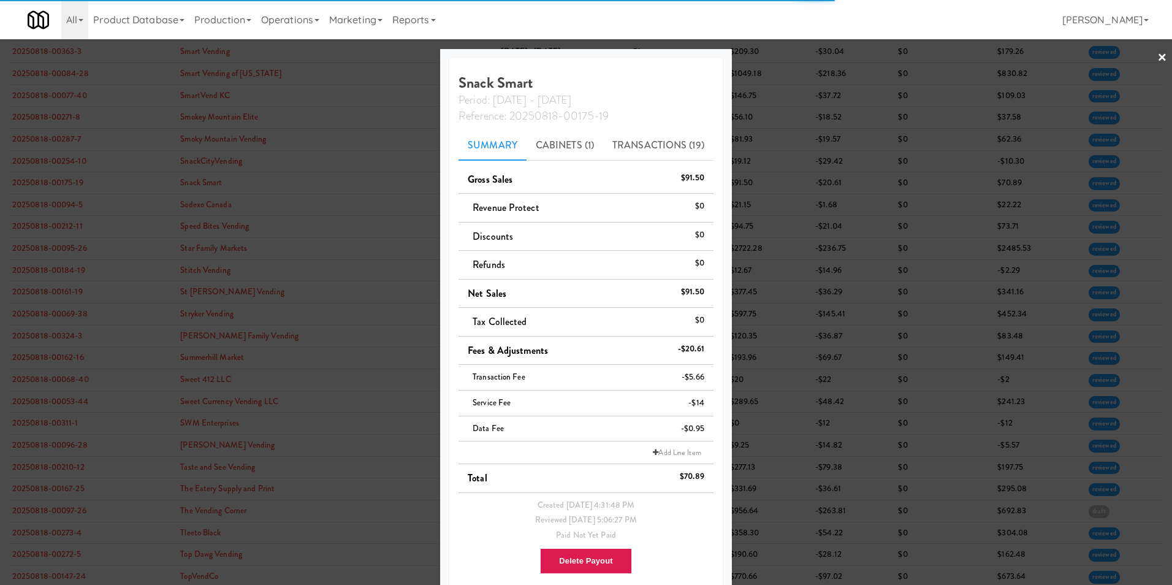
click at [1157, 54] on link "×" at bounding box center [1162, 58] width 10 height 38
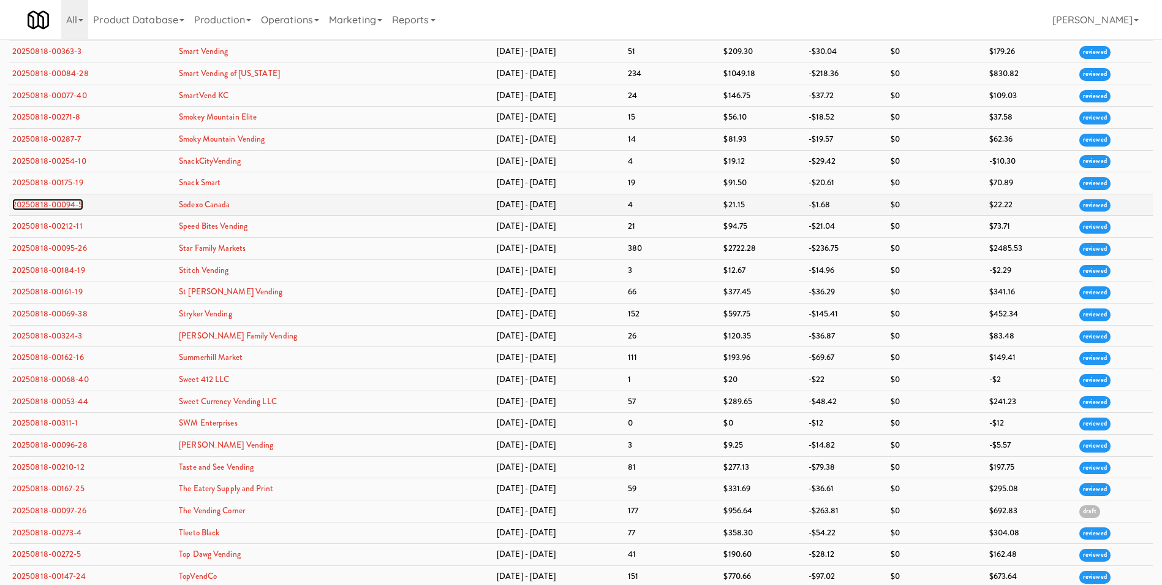
click at [65, 204] on link "20250818-00094-5" at bounding box center [47, 205] width 71 height 12
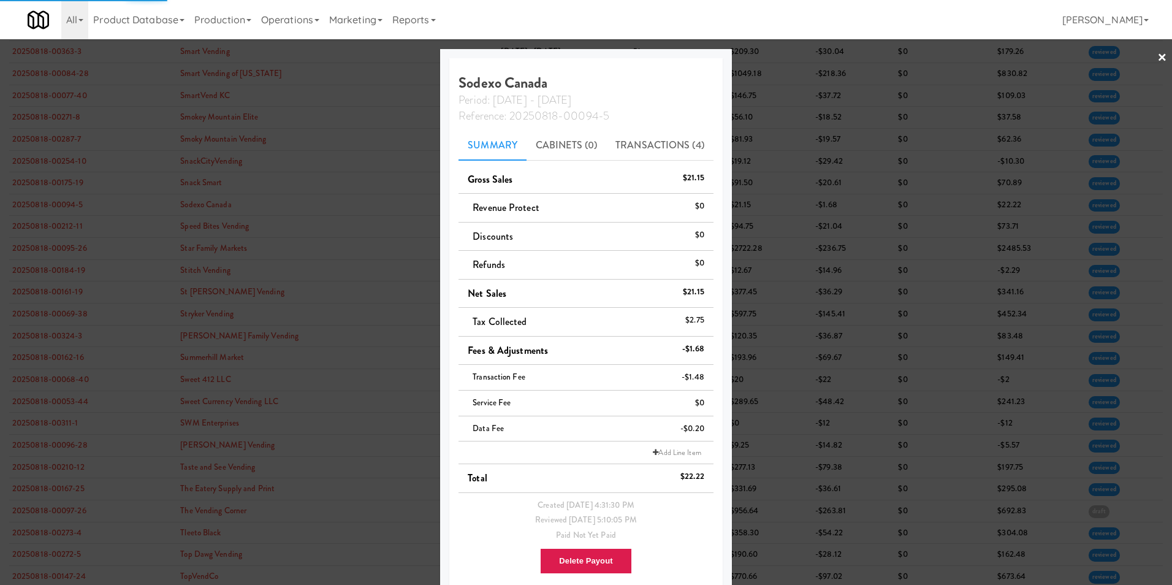
click at [1157, 58] on link "×" at bounding box center [1162, 58] width 10 height 38
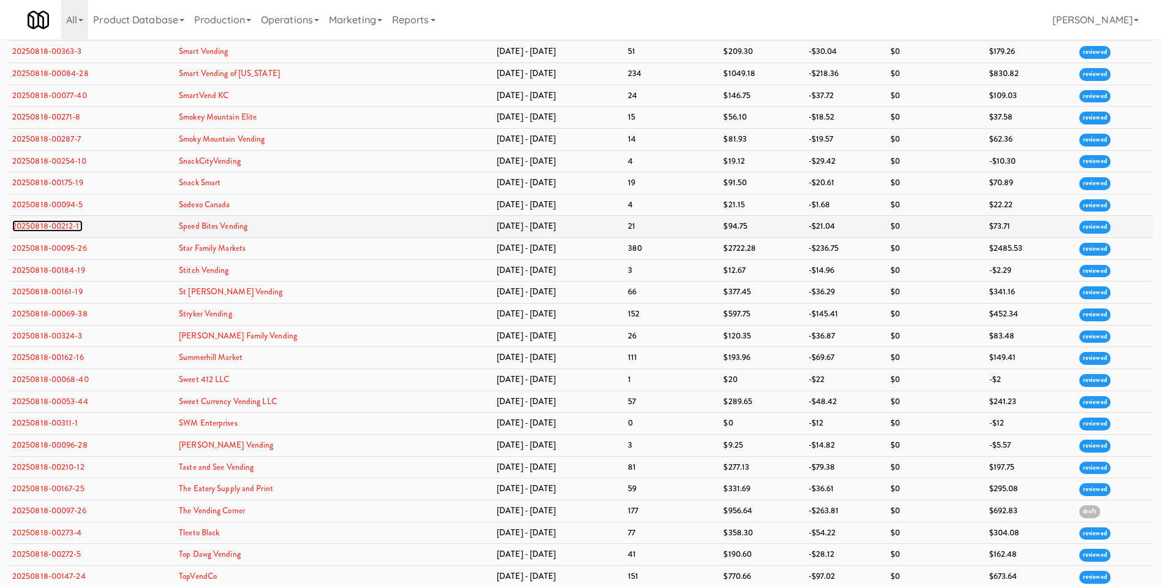
click at [64, 226] on link "20250818-00212-11" at bounding box center [47, 226] width 70 height 12
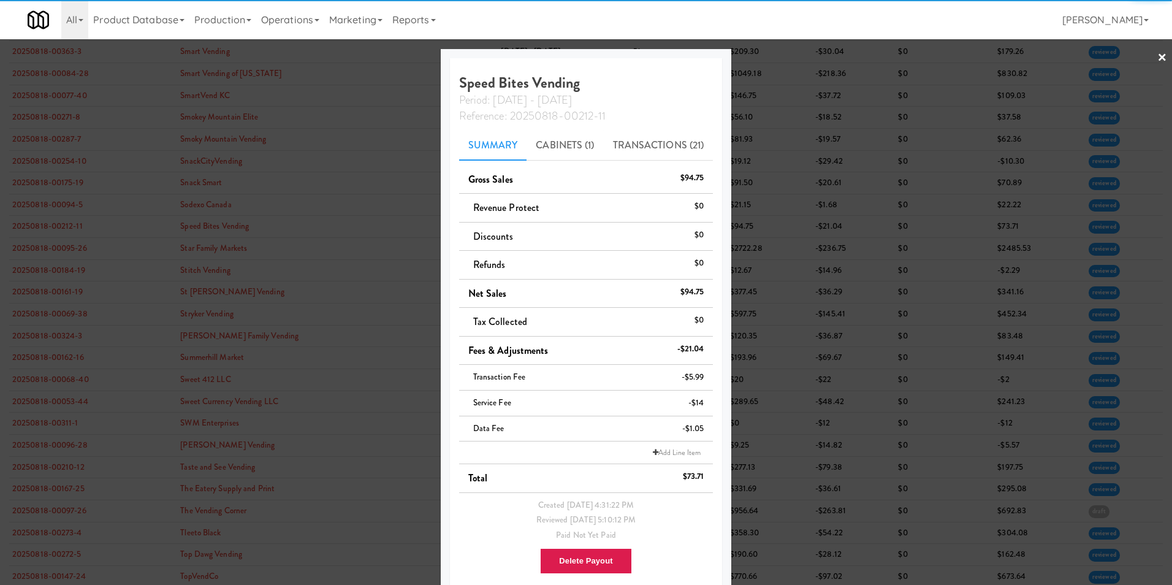
click at [1157, 61] on link "×" at bounding box center [1162, 58] width 10 height 38
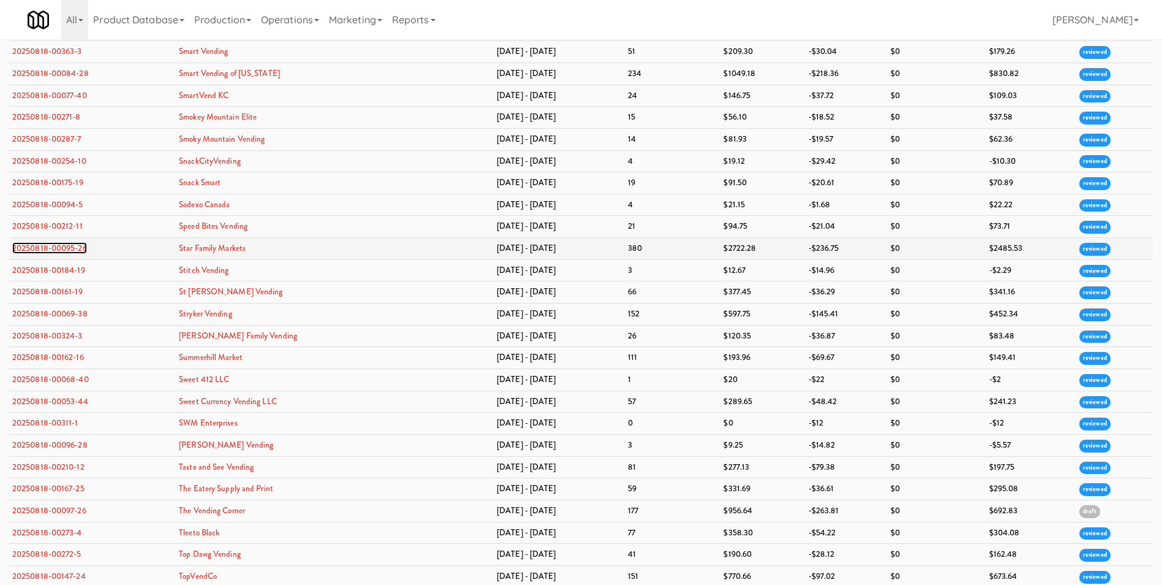
click at [77, 250] on link "20250818-00095-26" at bounding box center [49, 248] width 75 height 12
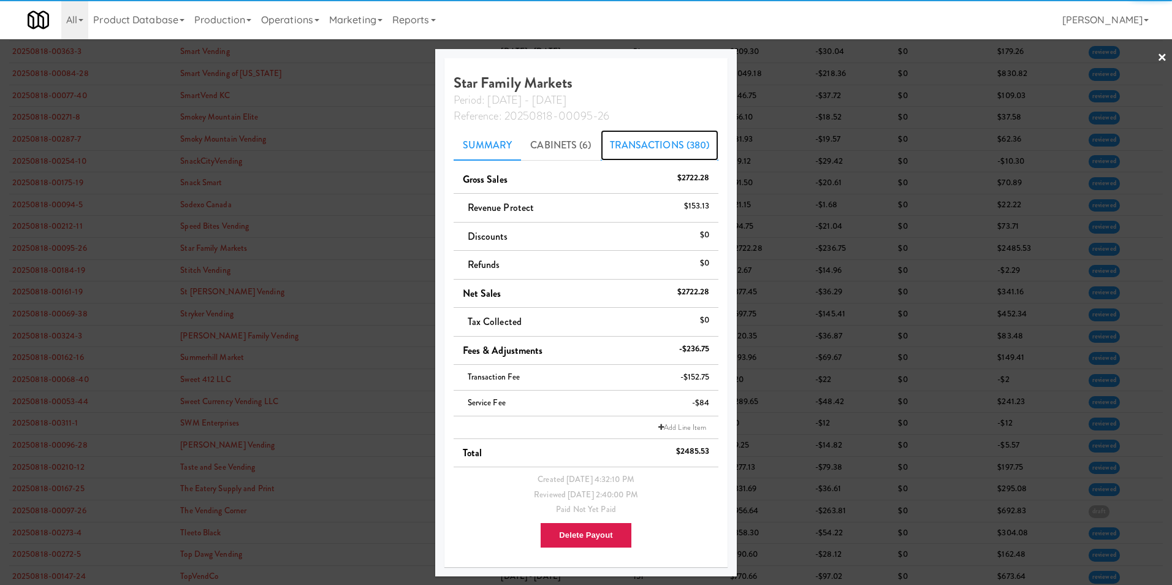
click at [675, 142] on link "Transactions (380)" at bounding box center [660, 145] width 118 height 31
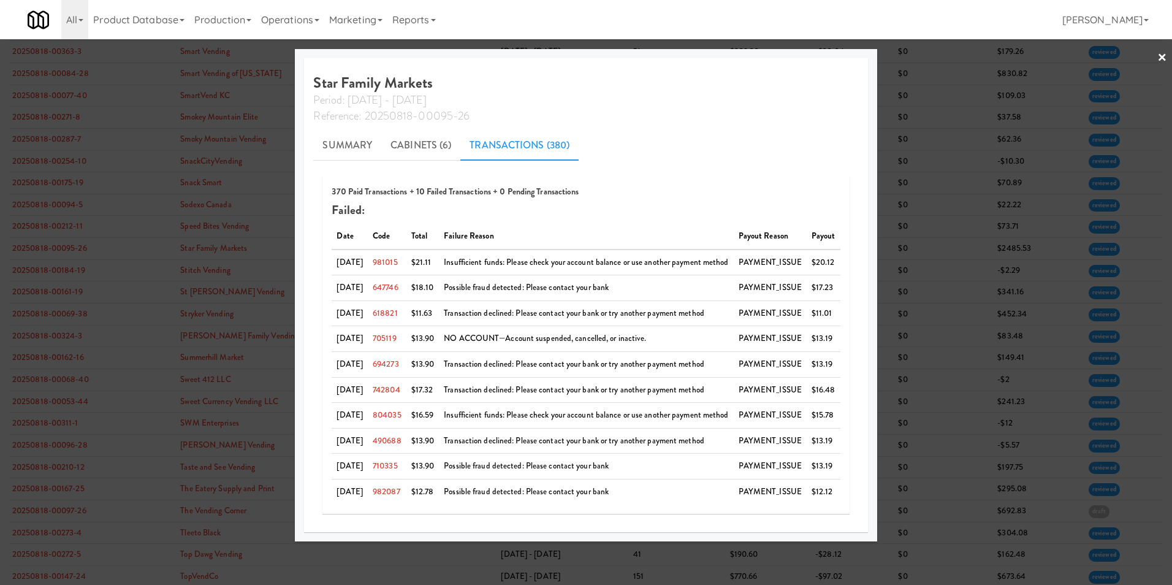
click at [1162, 59] on link "×" at bounding box center [1162, 58] width 10 height 38
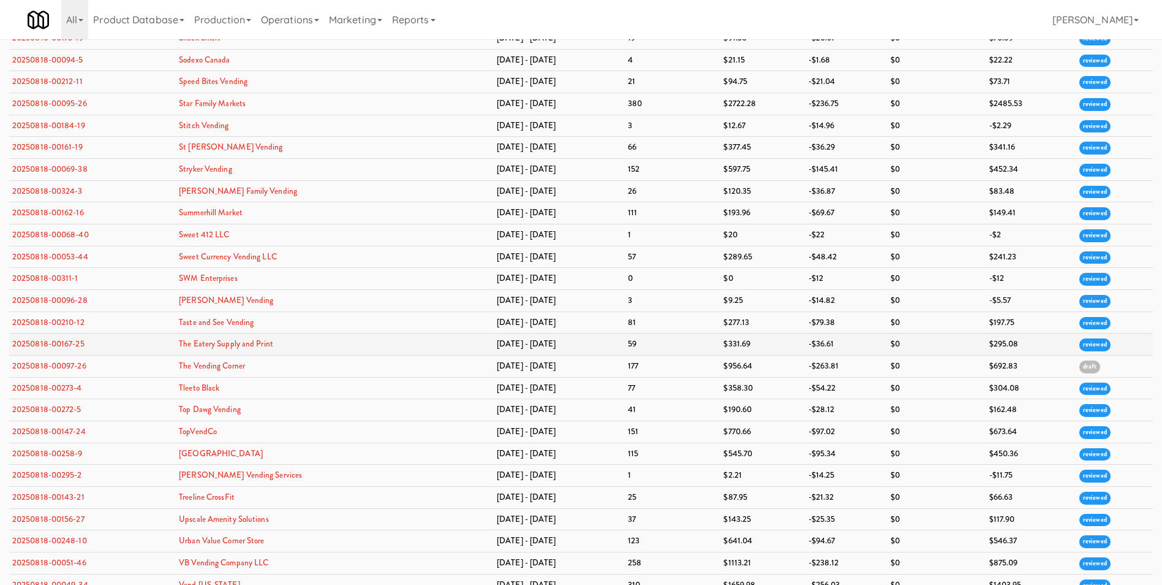
scroll to position [3064, 0]
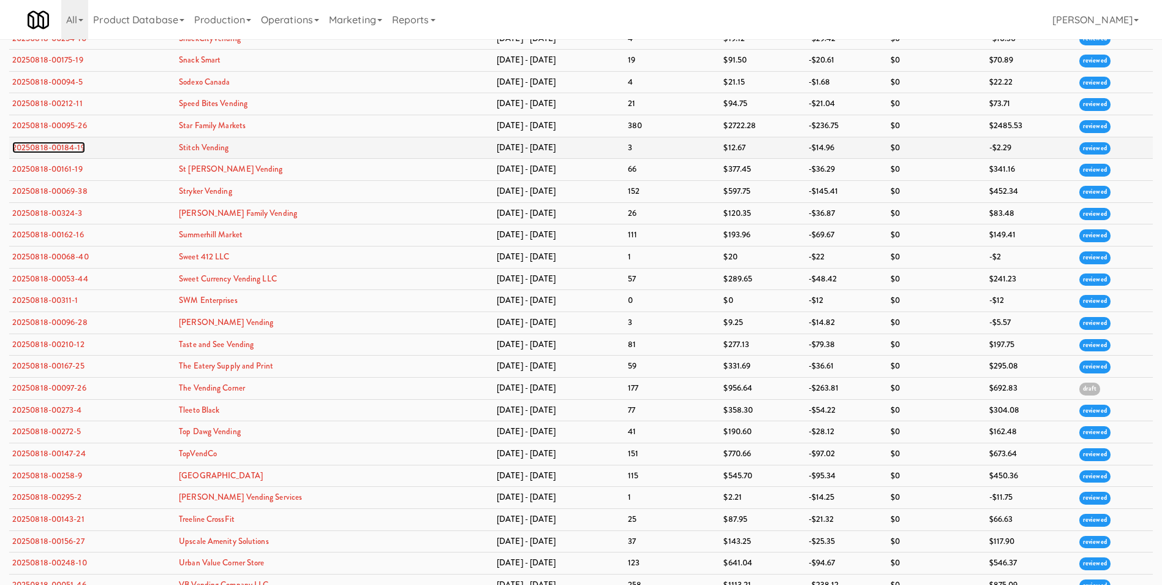
click at [38, 143] on link "20250818-00184-19" at bounding box center [48, 148] width 73 height 12
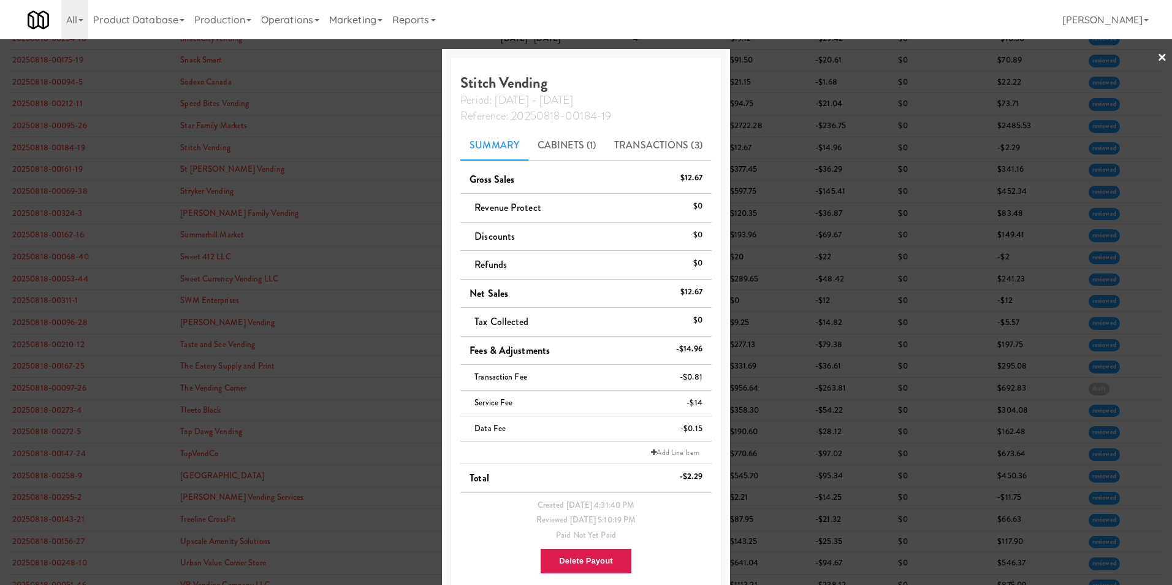
click at [1157, 58] on link "×" at bounding box center [1162, 58] width 10 height 38
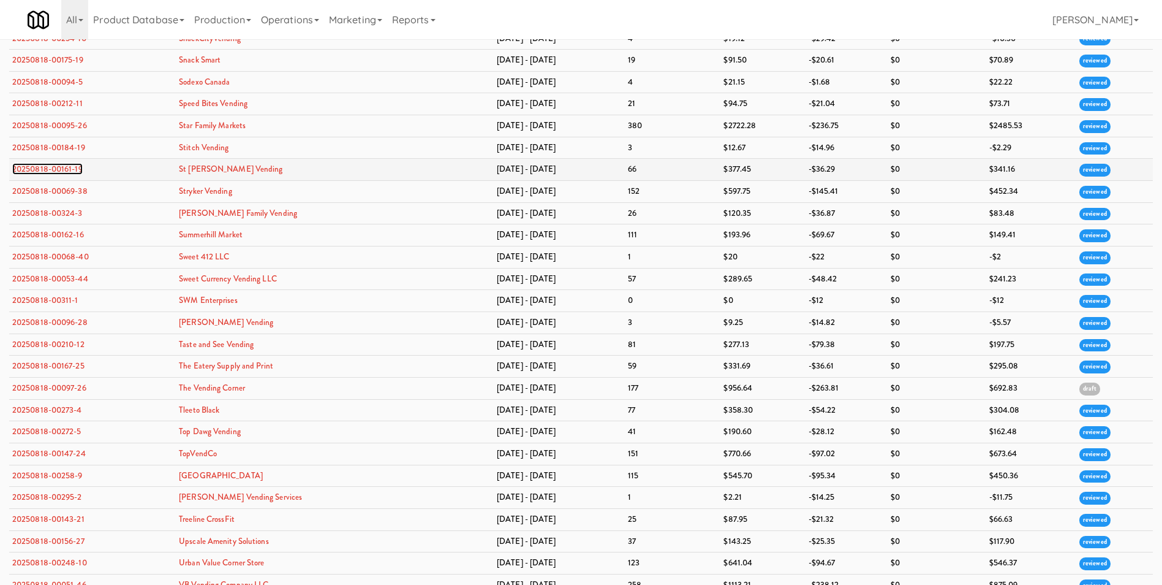
click at [53, 170] on link "20250818-00161-19" at bounding box center [47, 169] width 70 height 12
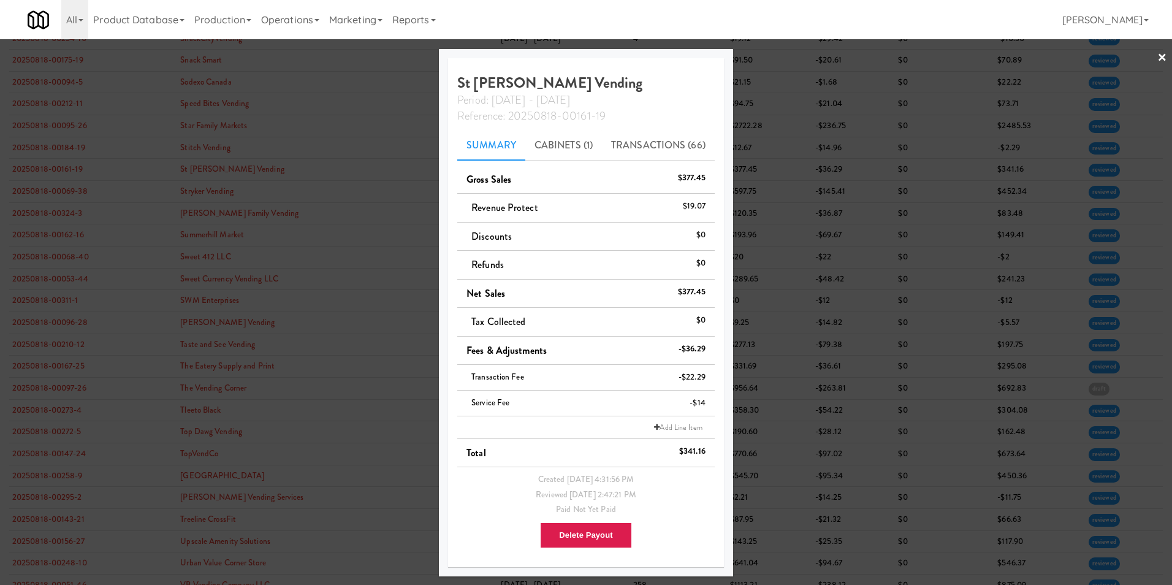
click at [1161, 53] on link "×" at bounding box center [1162, 58] width 10 height 38
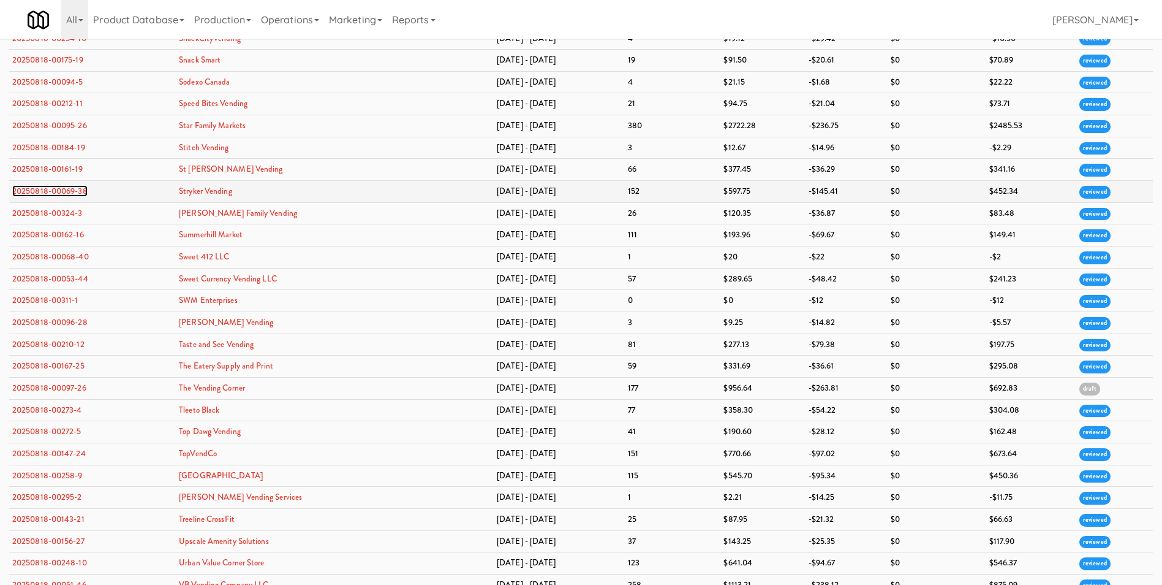
click at [61, 188] on link "20250818-00069-38" at bounding box center [49, 191] width 75 height 12
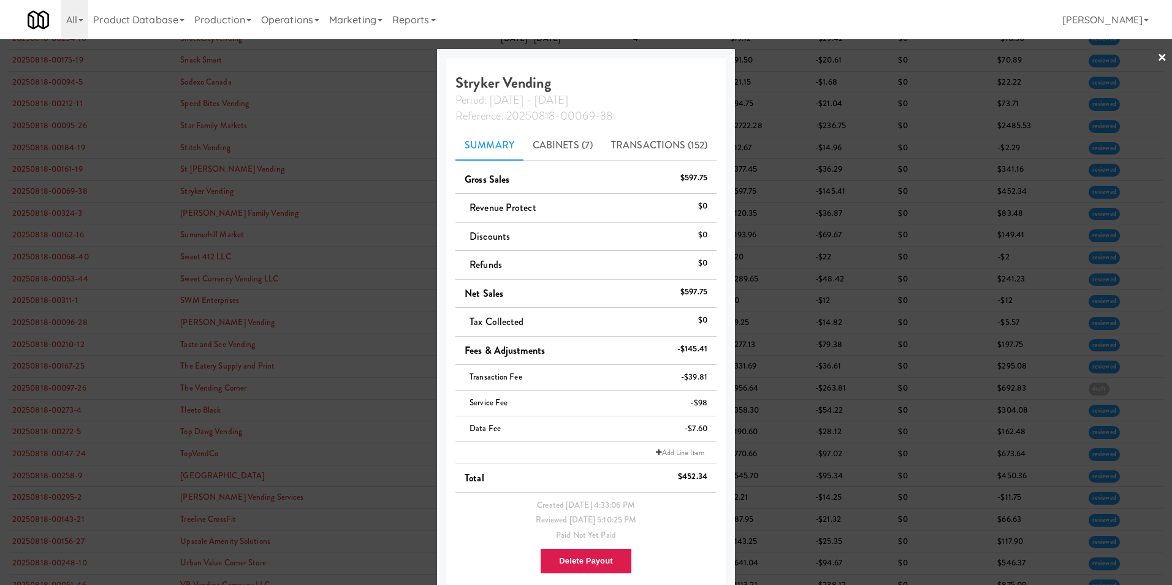
click at [1157, 52] on link "×" at bounding box center [1162, 58] width 10 height 38
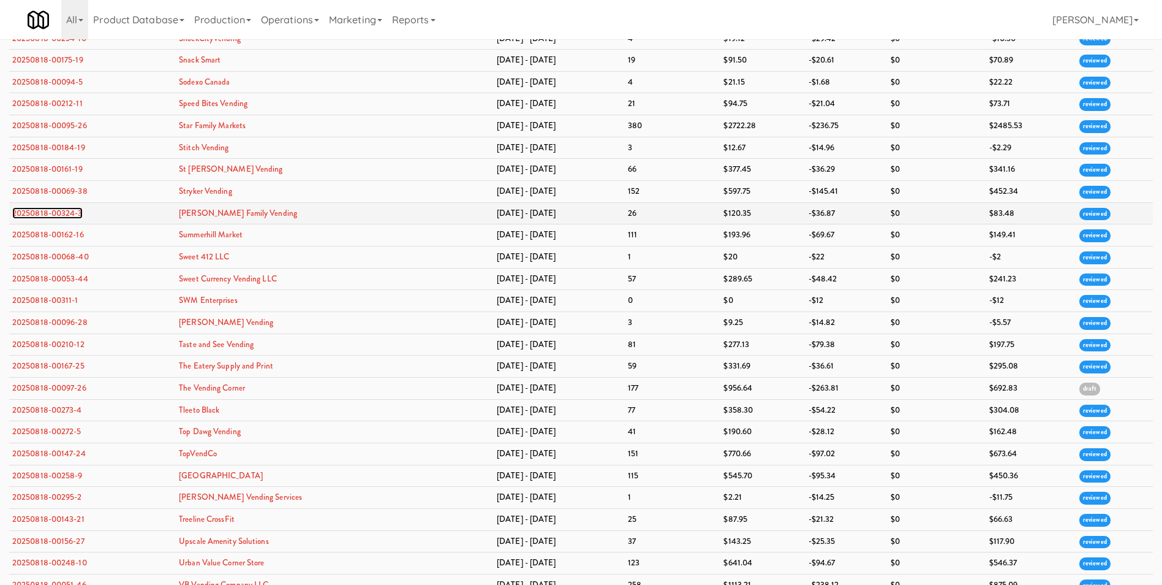
click at [44, 210] on link "20250818-00324-3" at bounding box center [47, 213] width 70 height 12
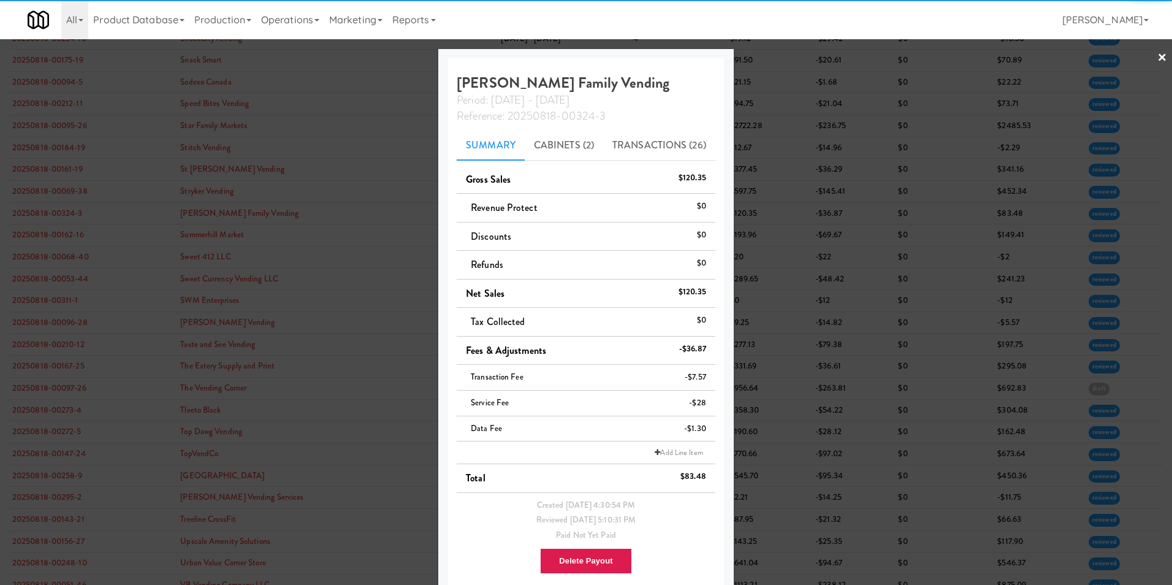
click at [1157, 55] on link "×" at bounding box center [1162, 58] width 10 height 38
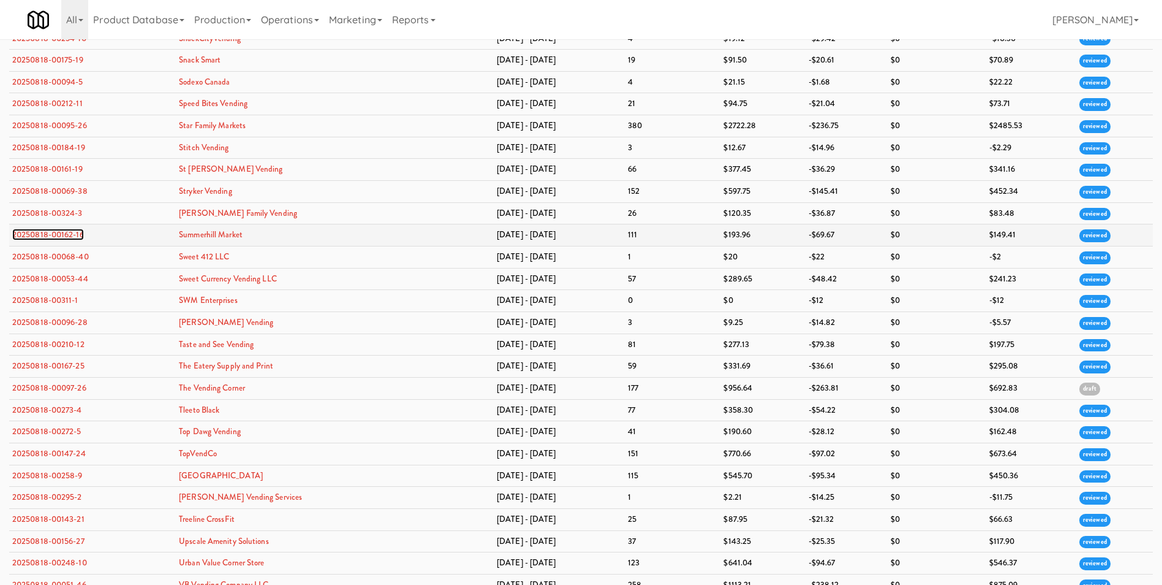
click at [53, 237] on link "20250818-00162-16" at bounding box center [48, 235] width 72 height 12
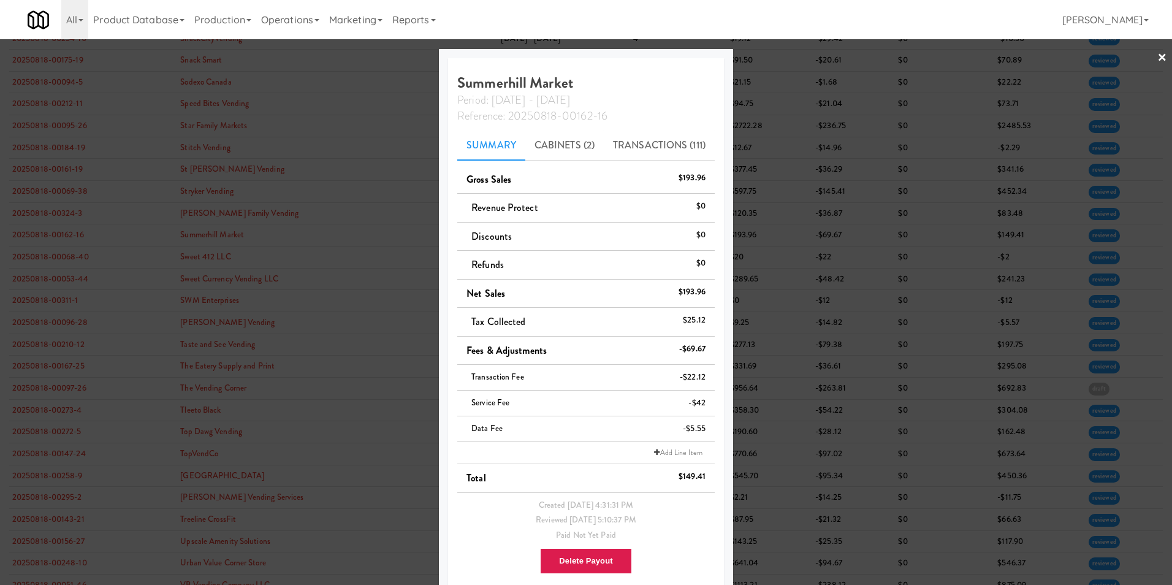
click at [1157, 58] on link "×" at bounding box center [1162, 58] width 10 height 38
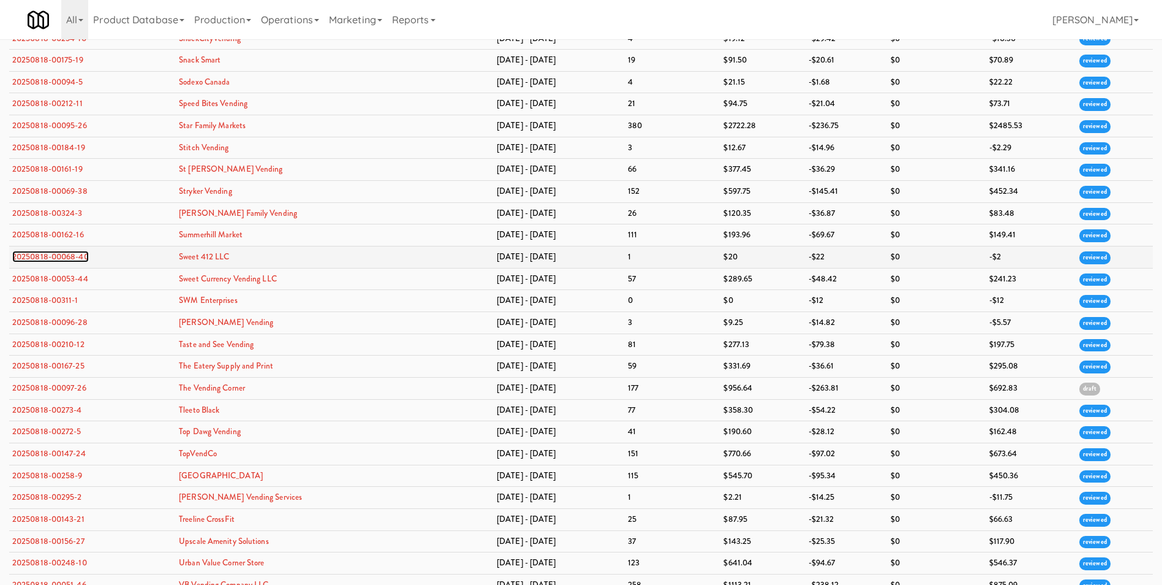
click at [50, 252] on link "20250818-00068-40" at bounding box center [50, 257] width 77 height 12
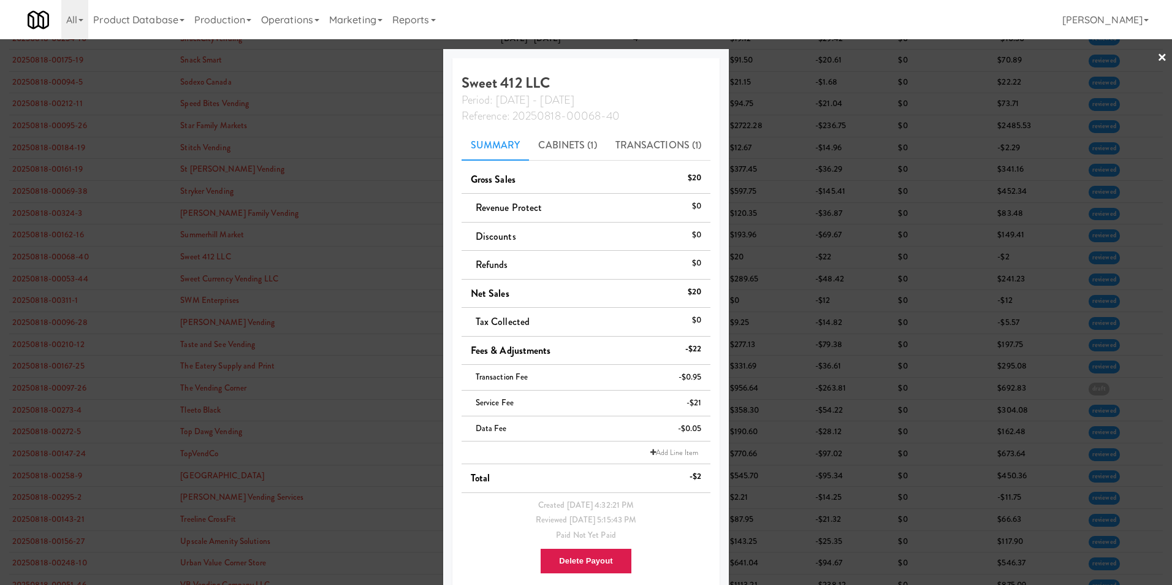
click at [1157, 54] on link "×" at bounding box center [1162, 58] width 10 height 38
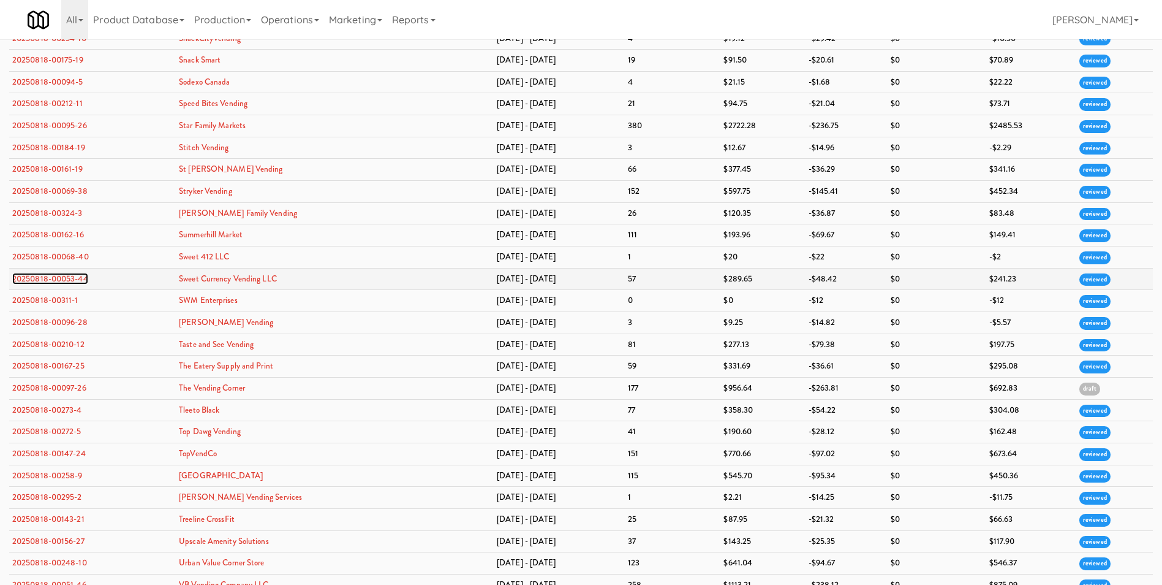
click at [45, 280] on link "20250818-00053-44" at bounding box center [50, 279] width 76 height 12
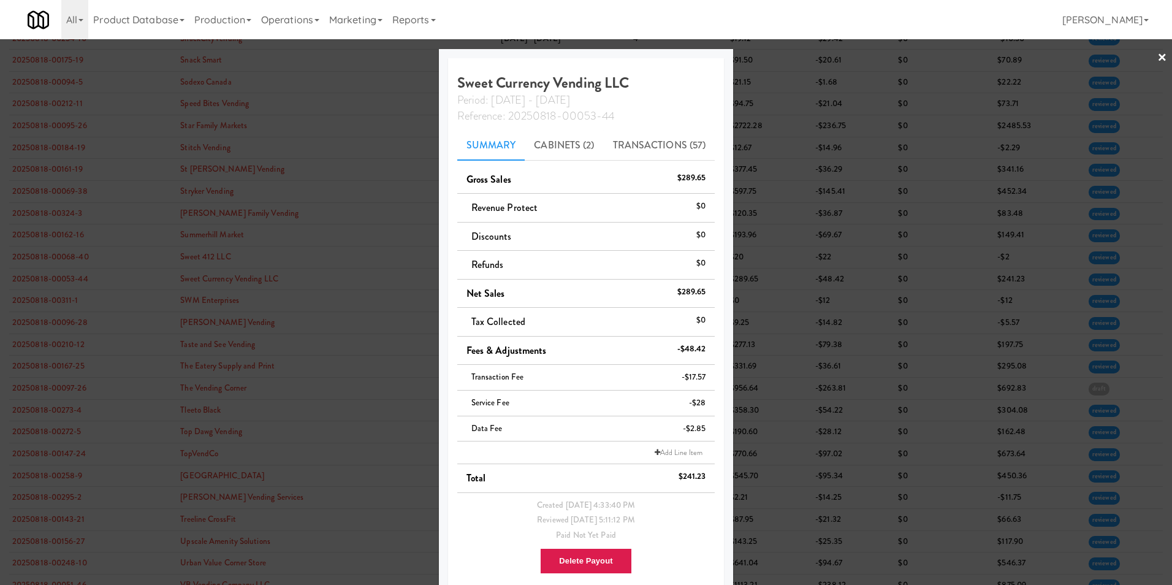
click at [1157, 55] on link "×" at bounding box center [1162, 58] width 10 height 38
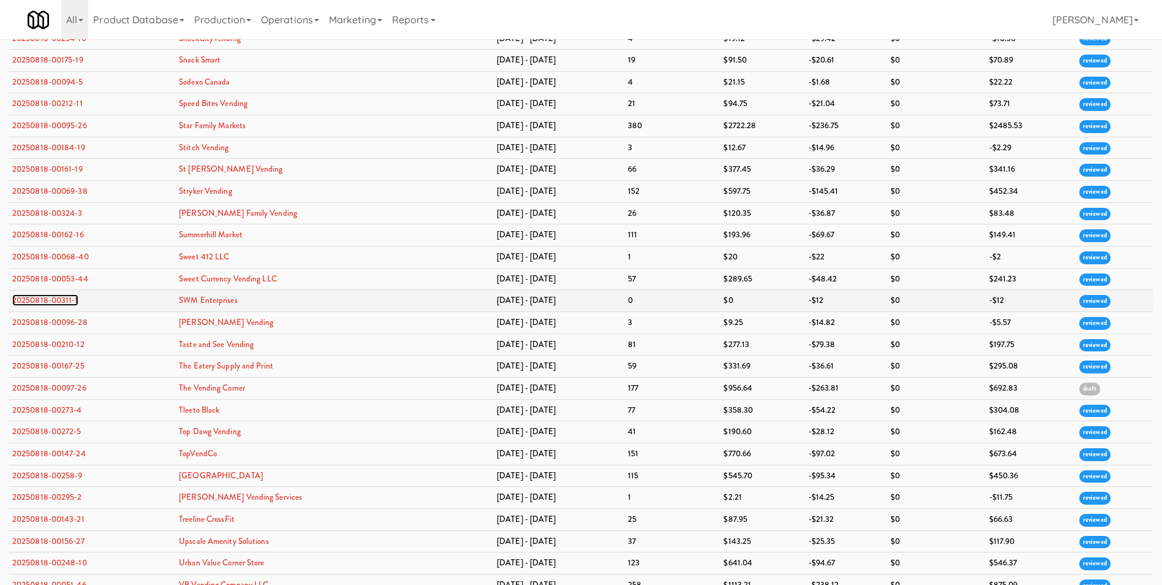
click at [45, 297] on link "20250818-00311-1" at bounding box center [45, 300] width 66 height 12
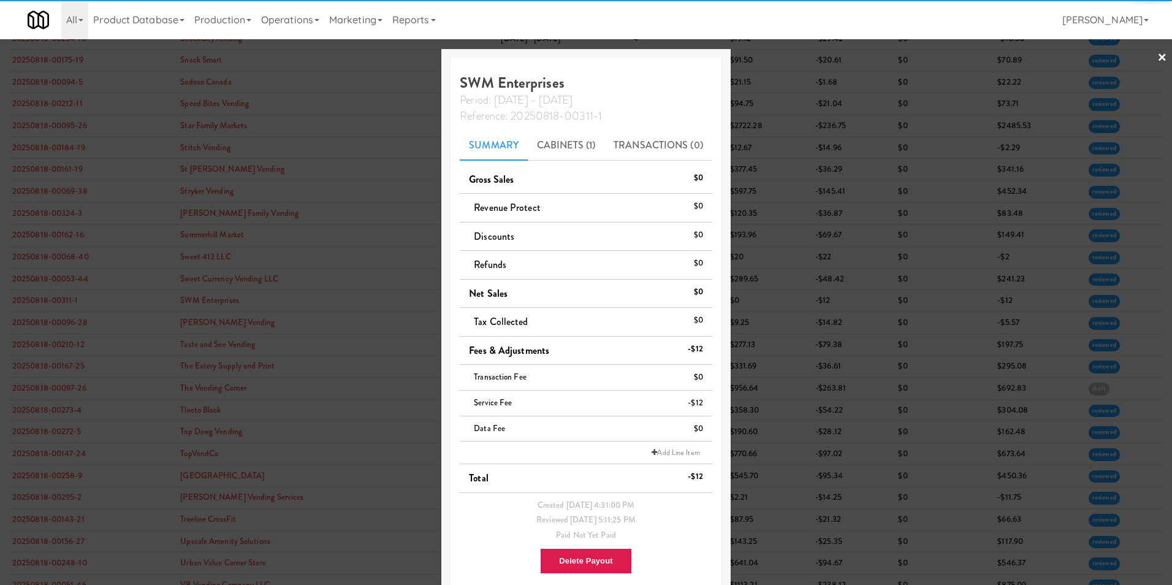
click at [1157, 51] on link "×" at bounding box center [1162, 58] width 10 height 38
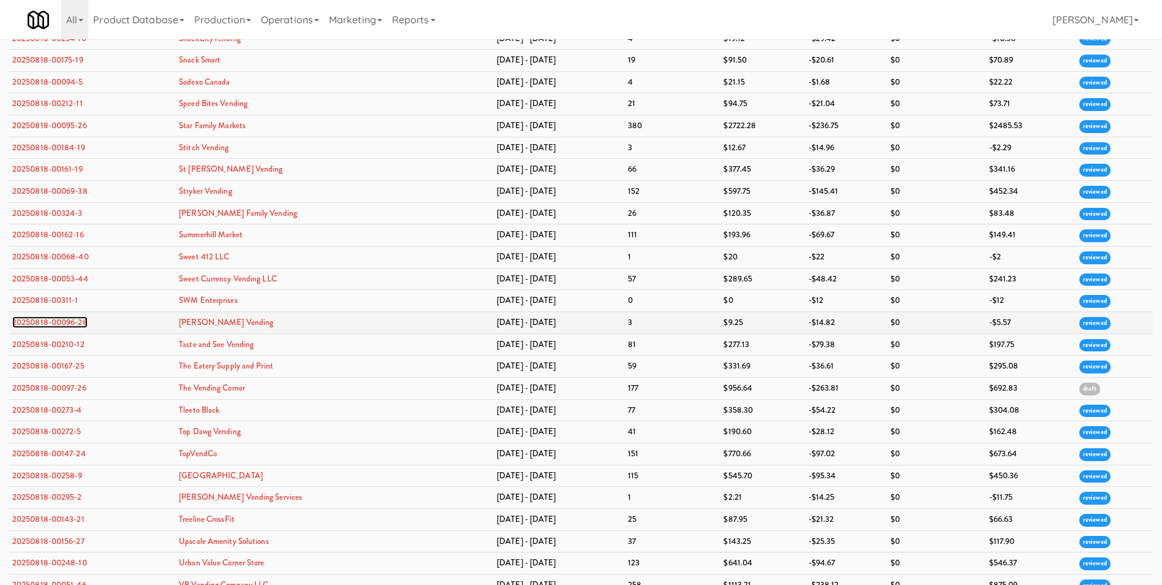
click at [45, 324] on link "20250818-00096-28" at bounding box center [49, 322] width 75 height 12
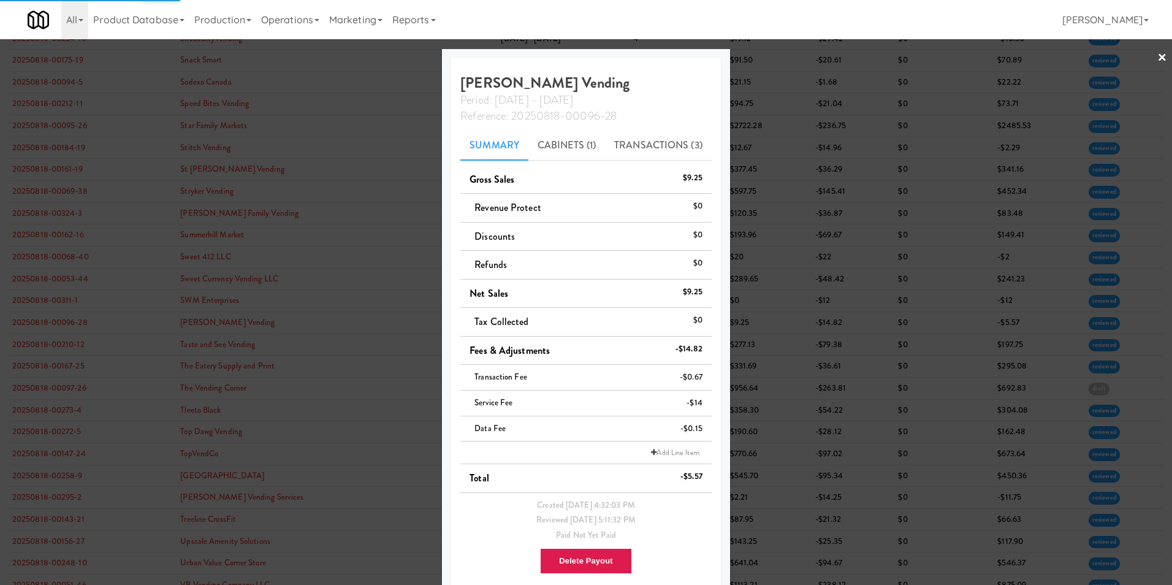
click at [1157, 63] on link "×" at bounding box center [1162, 58] width 10 height 38
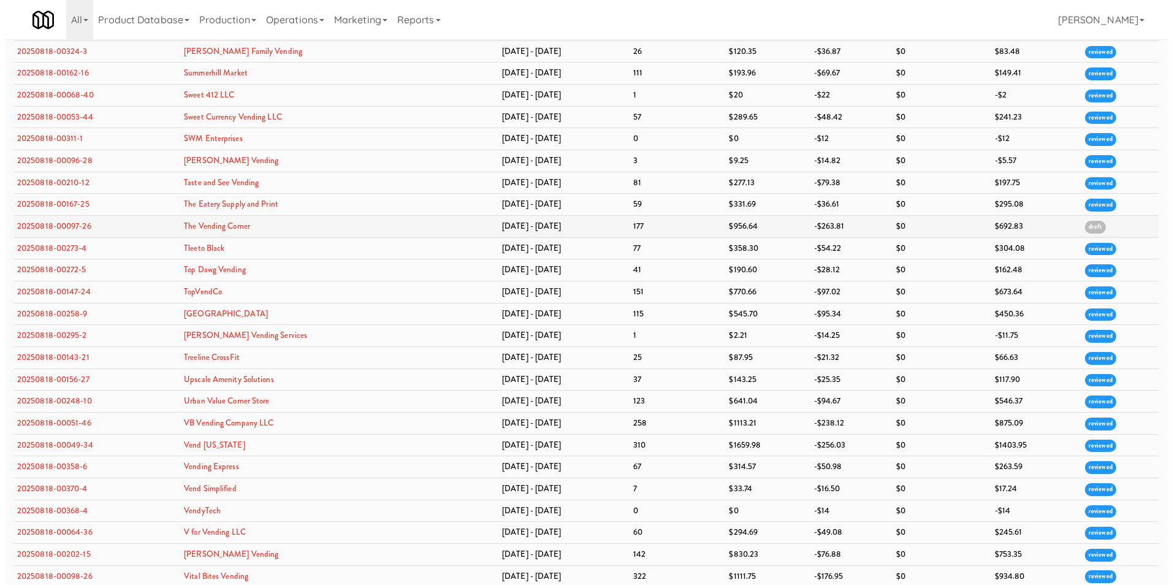
scroll to position [3248, 0]
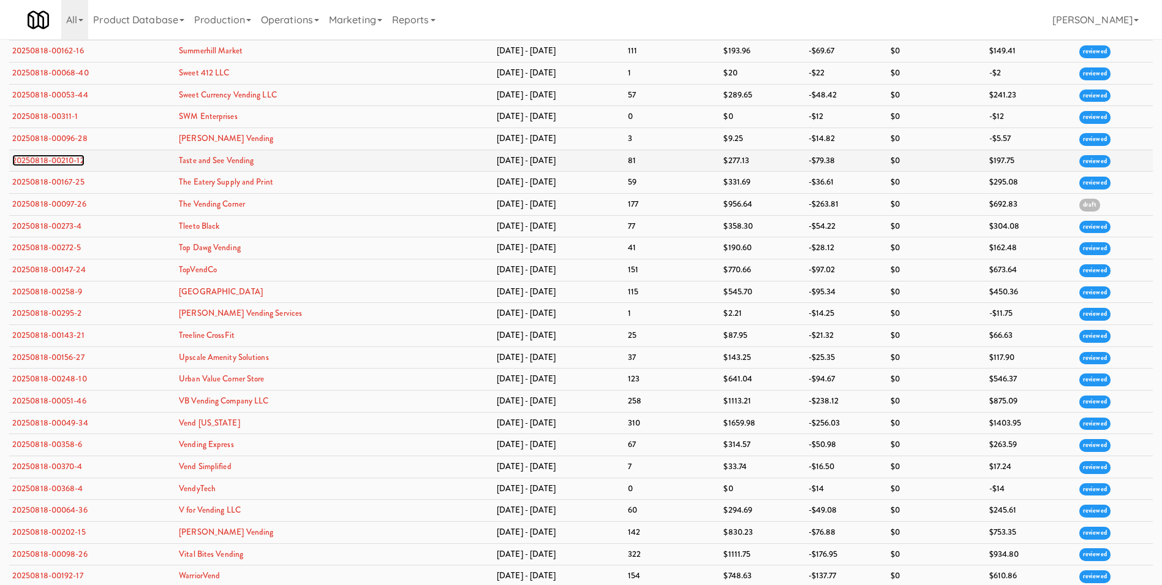
click at [65, 162] on link "20250818-00210-12" at bounding box center [48, 160] width 72 height 12
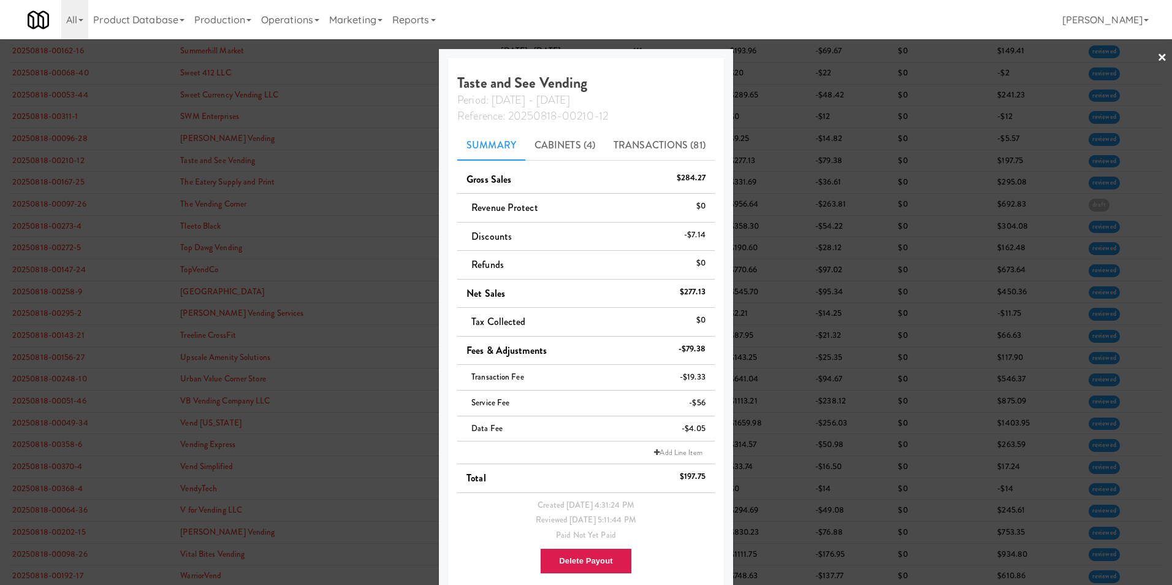
click at [1157, 58] on link "×" at bounding box center [1162, 58] width 10 height 38
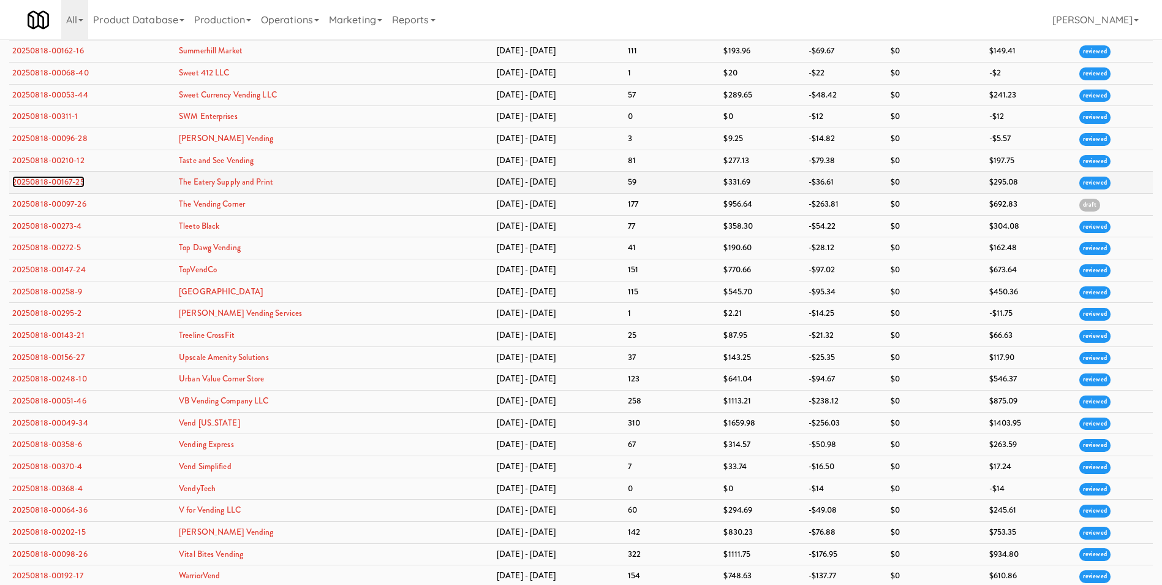
click at [47, 183] on link "20250818-00167-25" at bounding box center [48, 182] width 72 height 12
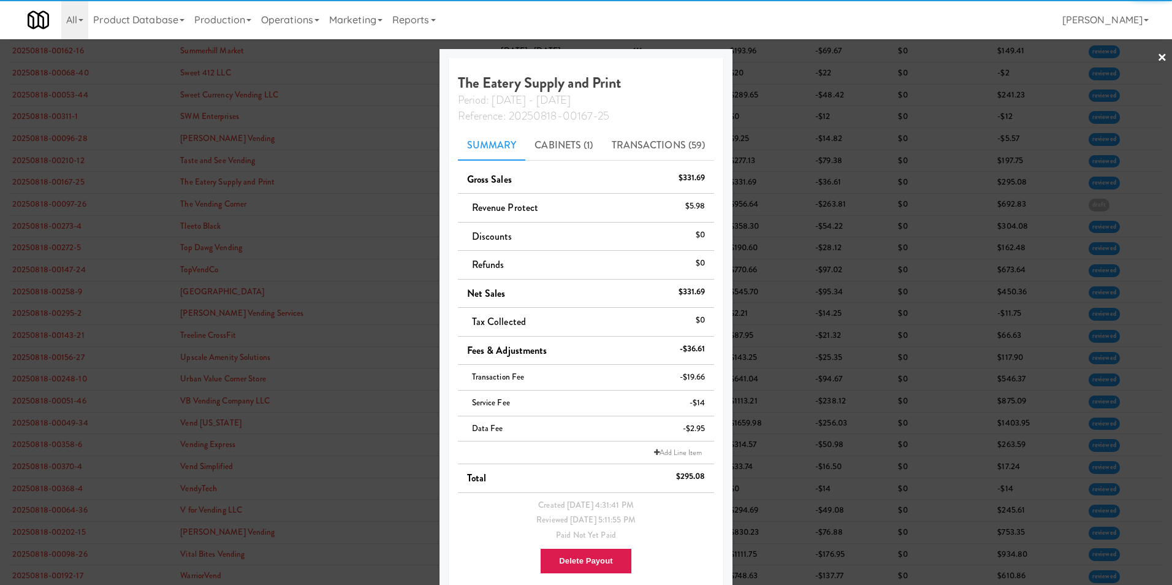
click at [1157, 58] on link "×" at bounding box center [1162, 58] width 10 height 38
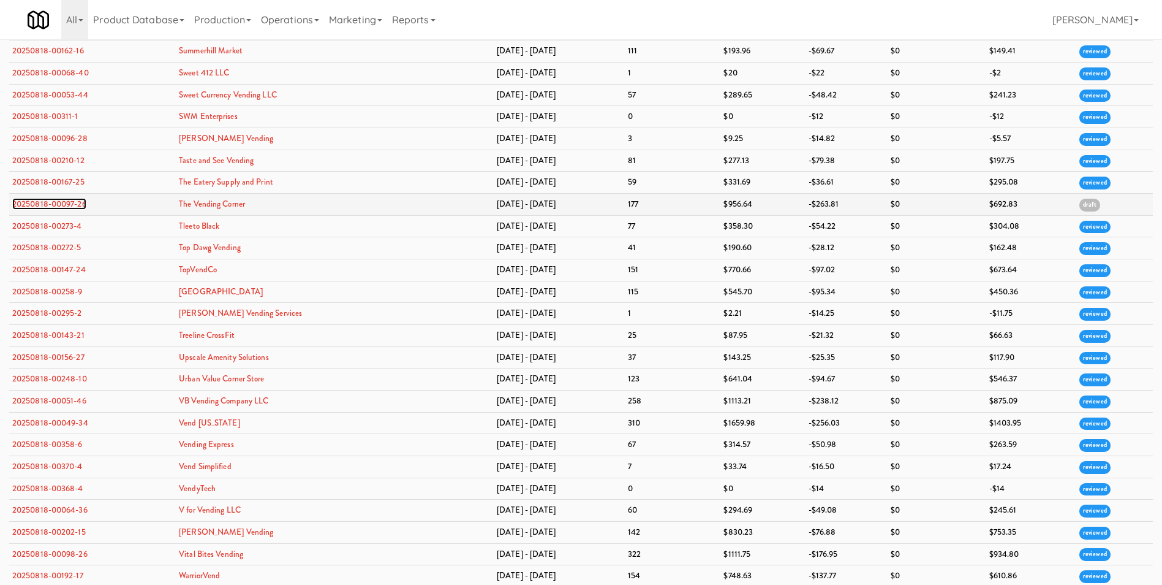
click at [69, 203] on link "20250818-00097-26" at bounding box center [49, 204] width 74 height 12
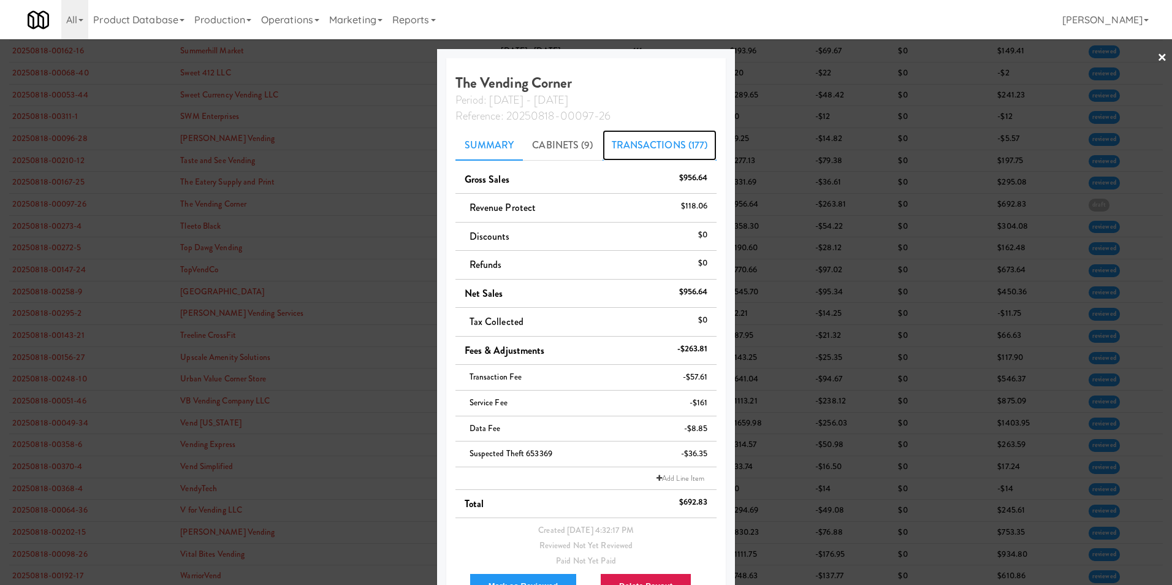
click at [634, 141] on link "Transactions (177)" at bounding box center [659, 145] width 115 height 31
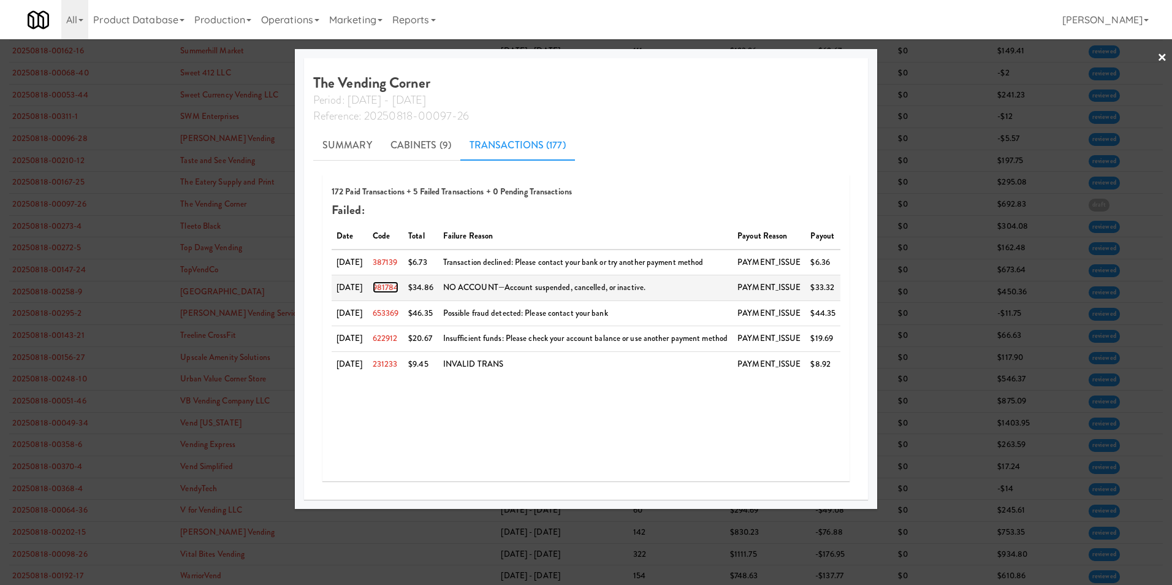
click at [396, 290] on link "981784" at bounding box center [386, 287] width 26 height 12
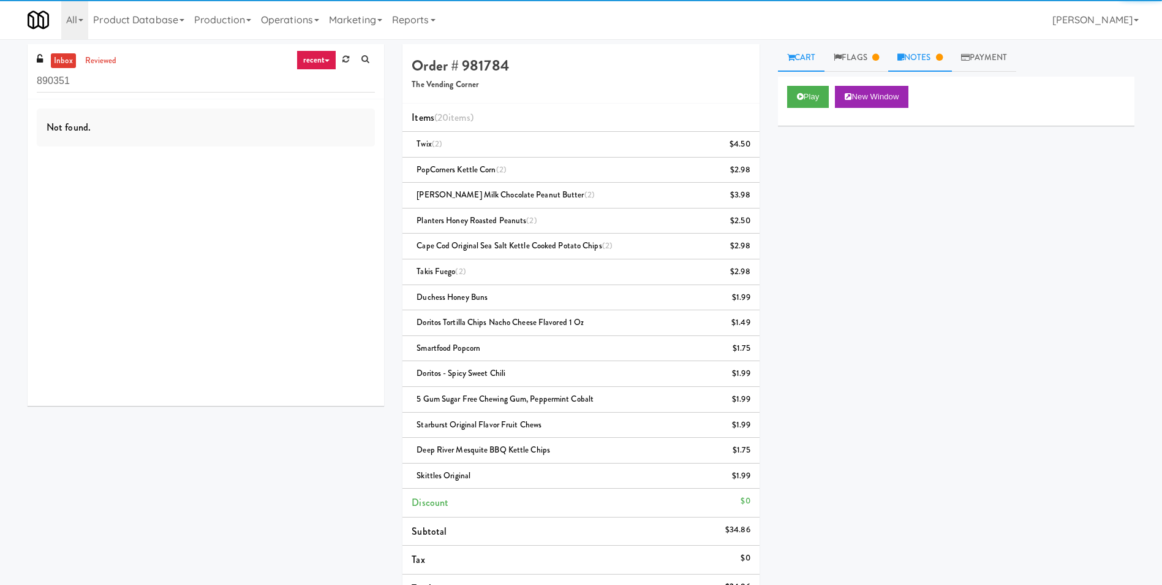
click at [939, 61] on link "Notes" at bounding box center [921, 58] width 64 height 28
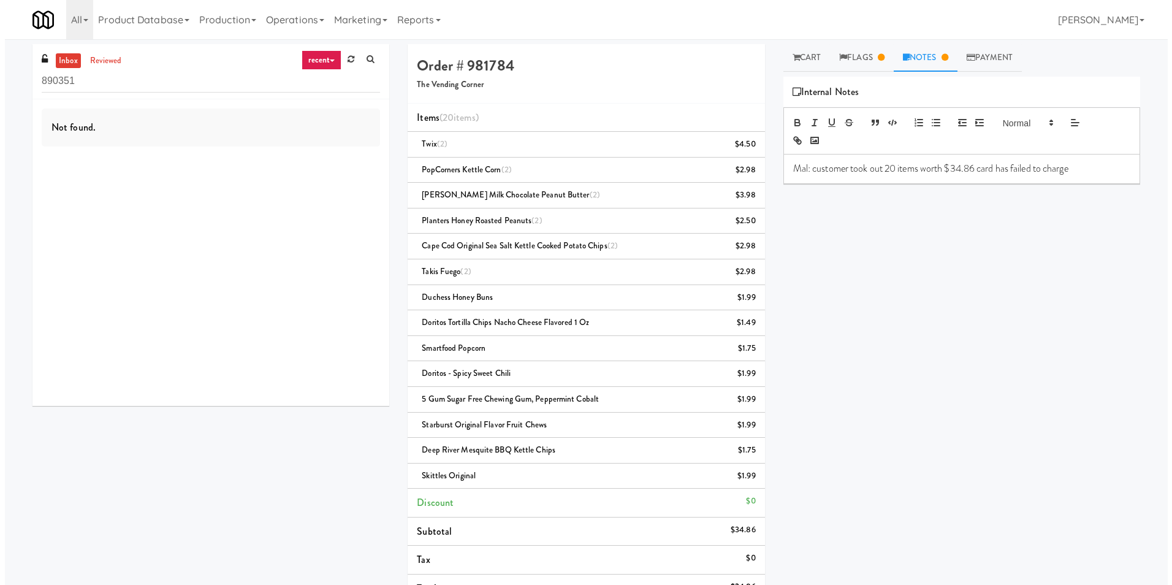
scroll to position [39, 0]
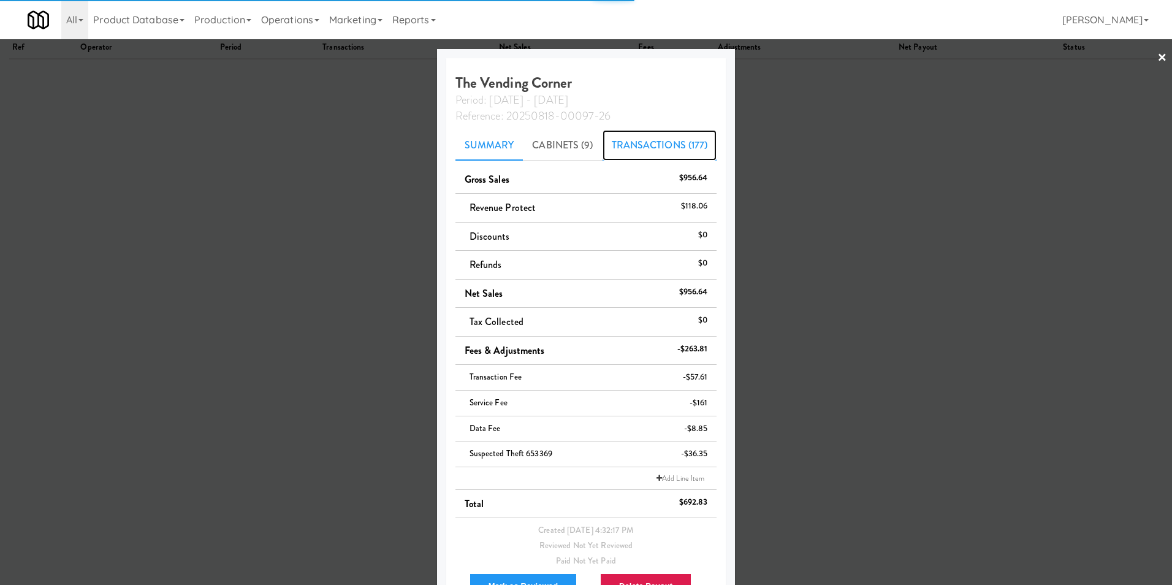
click at [669, 145] on link "Transactions (177)" at bounding box center [659, 145] width 115 height 31
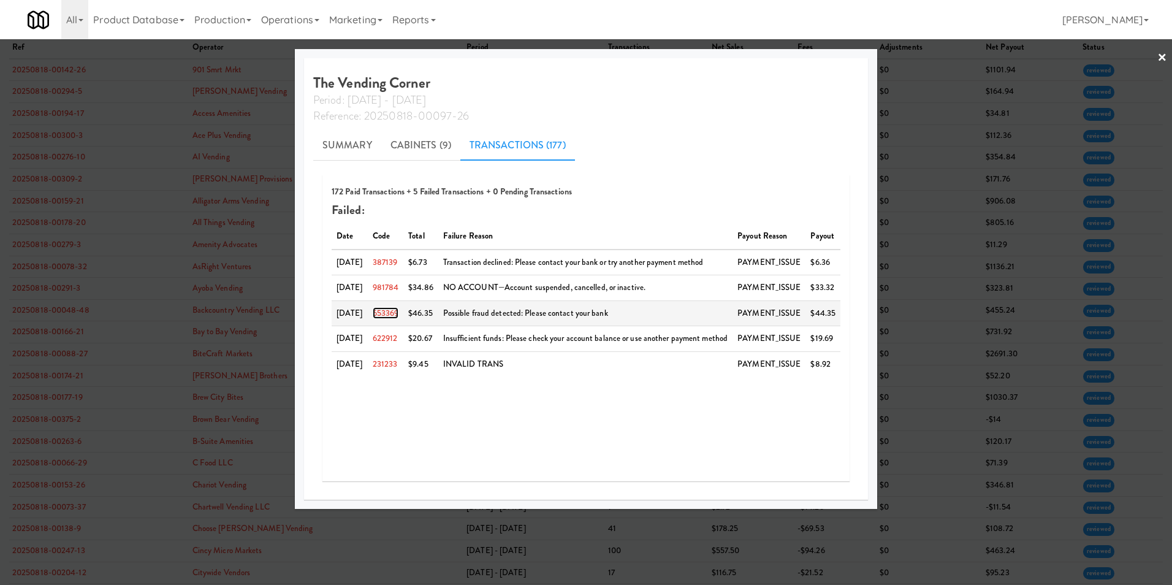
click at [391, 311] on link "653369" at bounding box center [386, 313] width 26 height 12
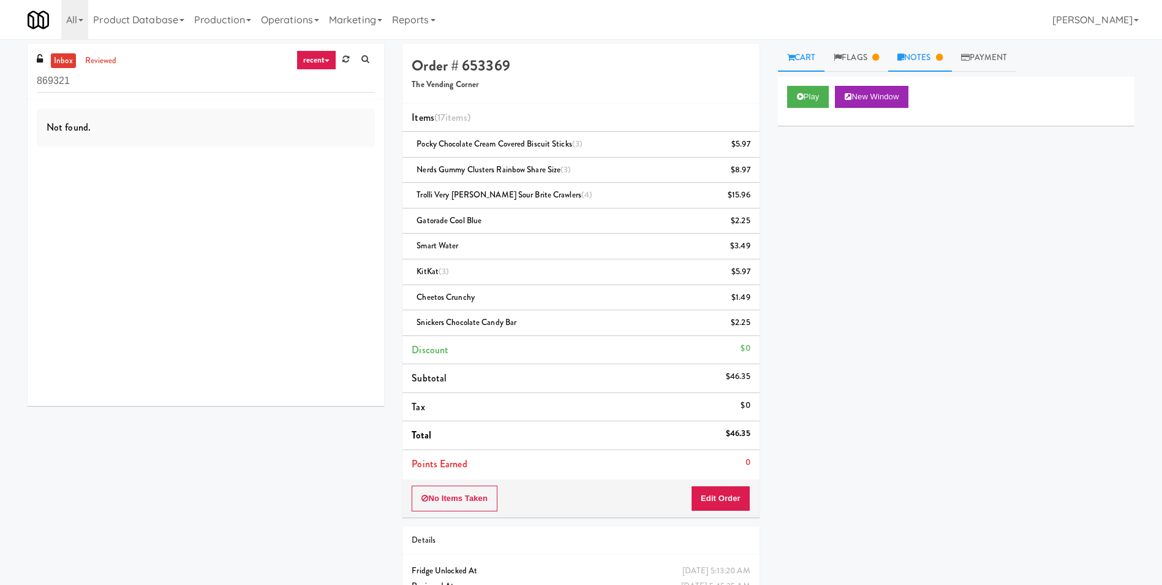
click at [909, 66] on link "Notes" at bounding box center [921, 58] width 64 height 28
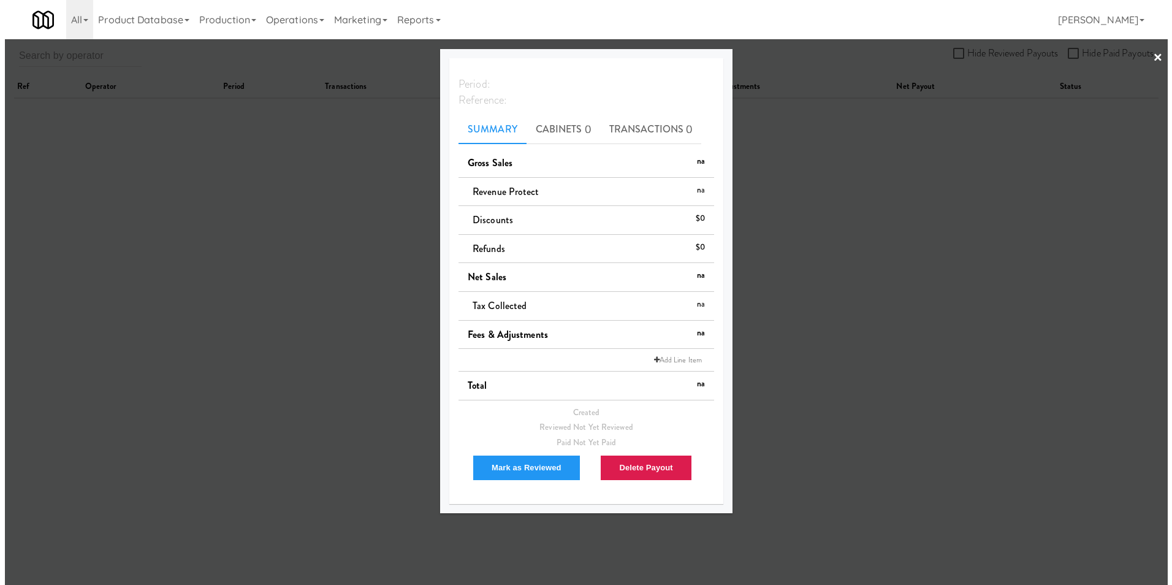
scroll to position [39, 0]
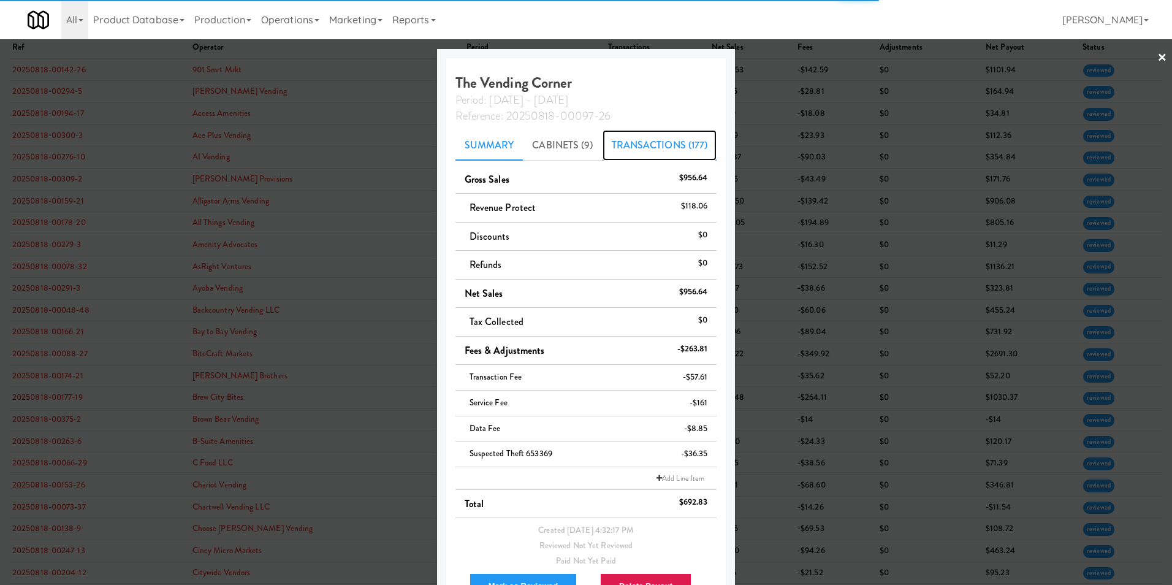
click at [641, 145] on link "Transactions (177)" at bounding box center [659, 145] width 115 height 31
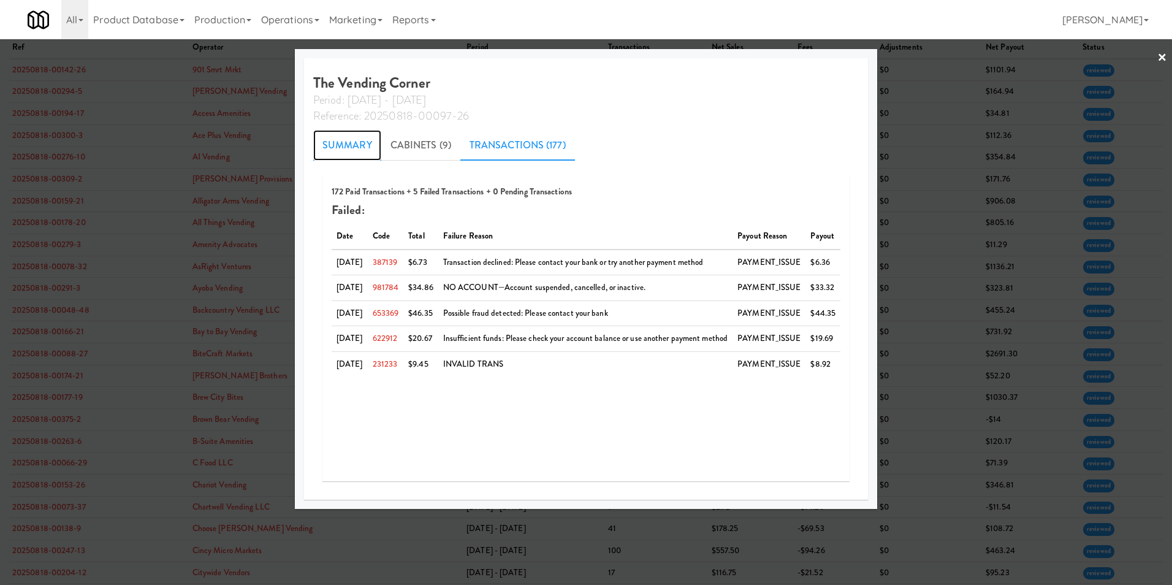
click at [333, 143] on link "Summary" at bounding box center [347, 145] width 68 height 31
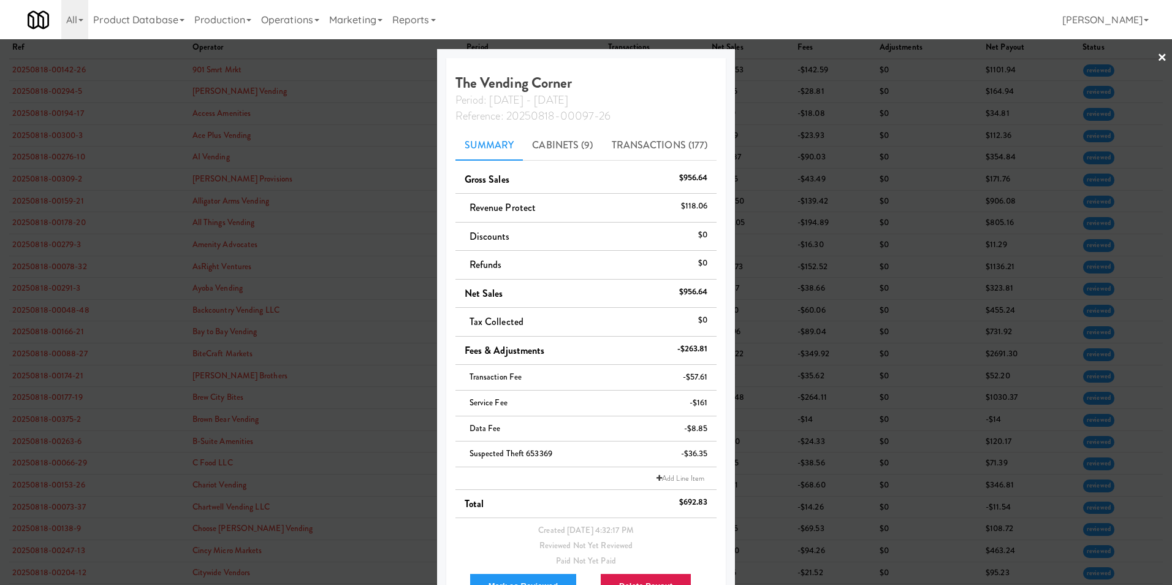
click at [1157, 60] on link "×" at bounding box center [1162, 58] width 10 height 38
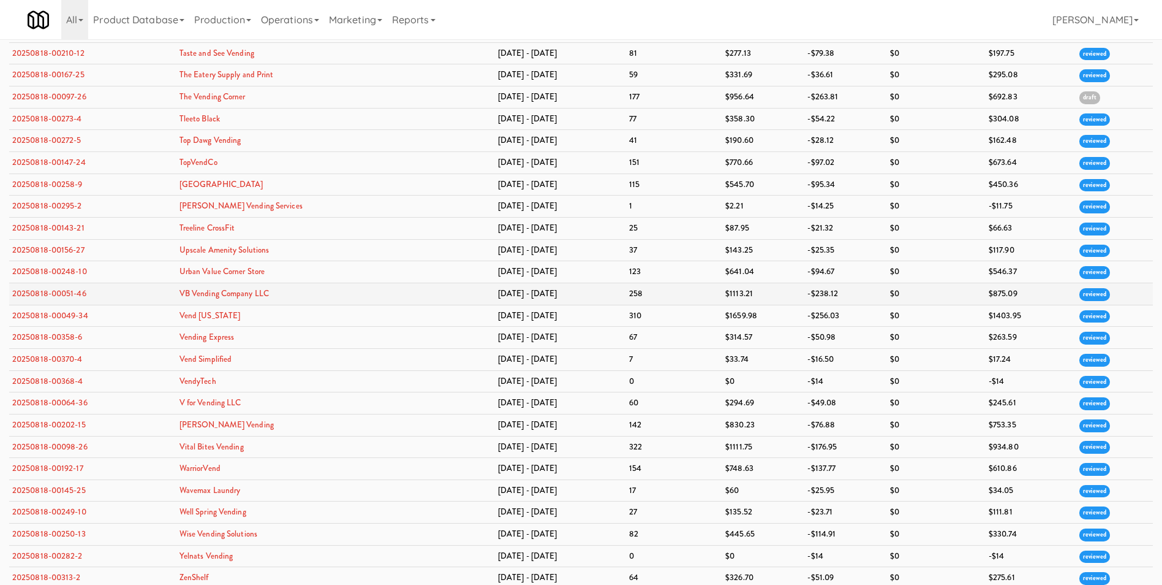
scroll to position [3377, 0]
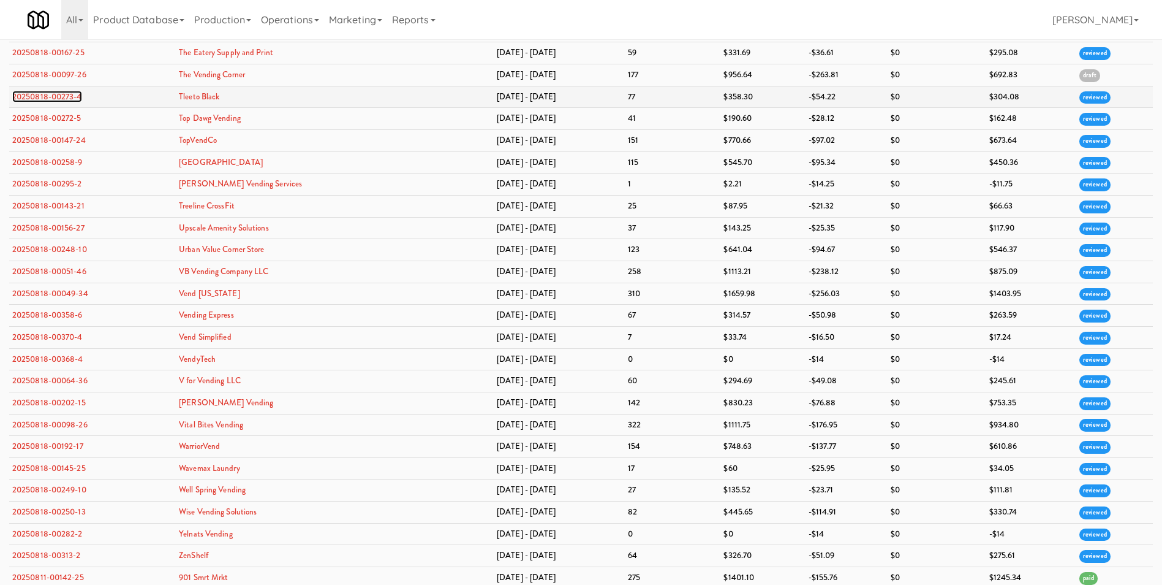
click at [66, 94] on link "20250818-00273-4" at bounding box center [47, 97] width 70 height 12
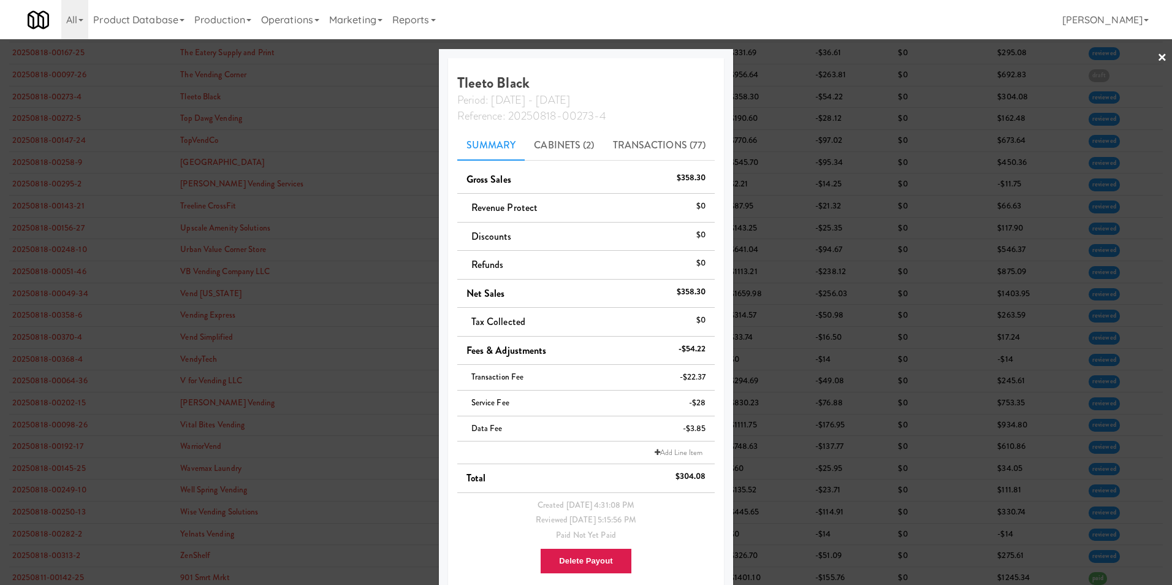
click at [1157, 55] on link "×" at bounding box center [1162, 58] width 10 height 38
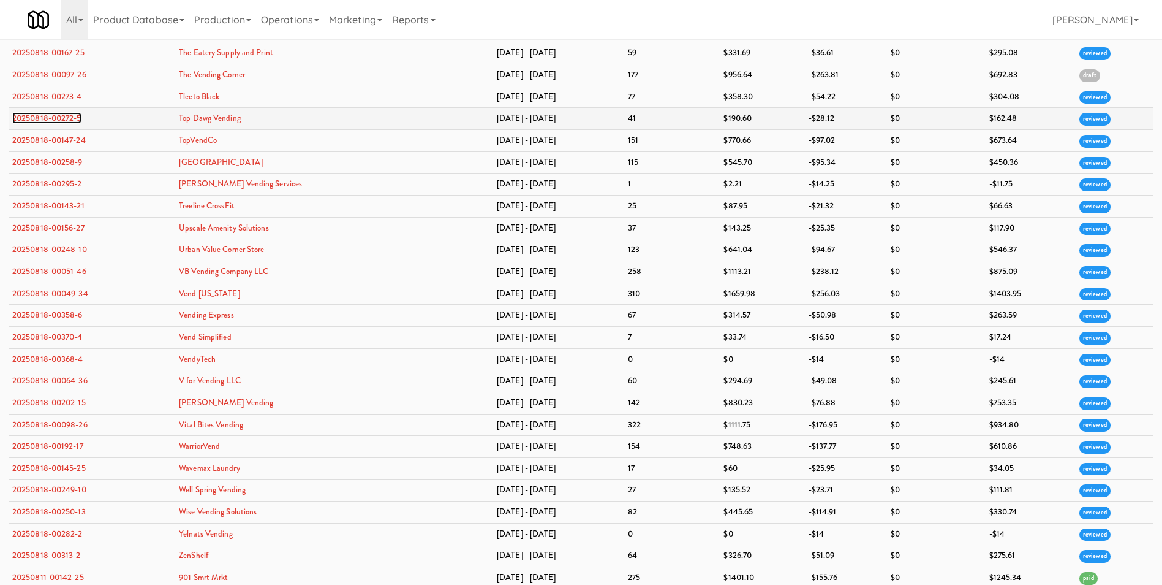
click at [73, 116] on link "20250818-00272-5" at bounding box center [46, 118] width 69 height 12
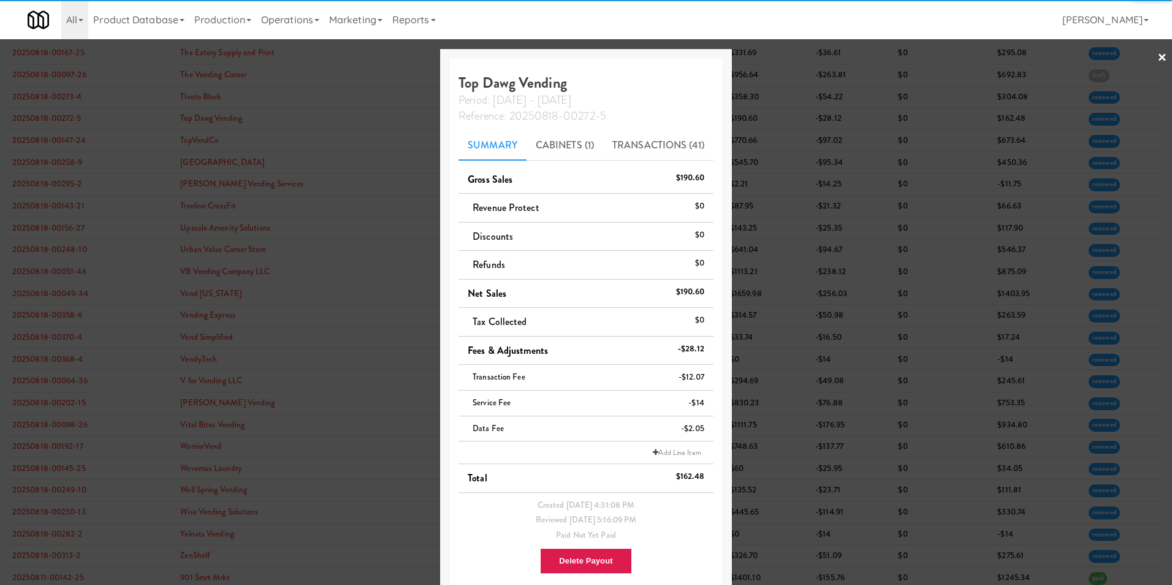
click at [1146, 53] on div at bounding box center [586, 292] width 1172 height 585
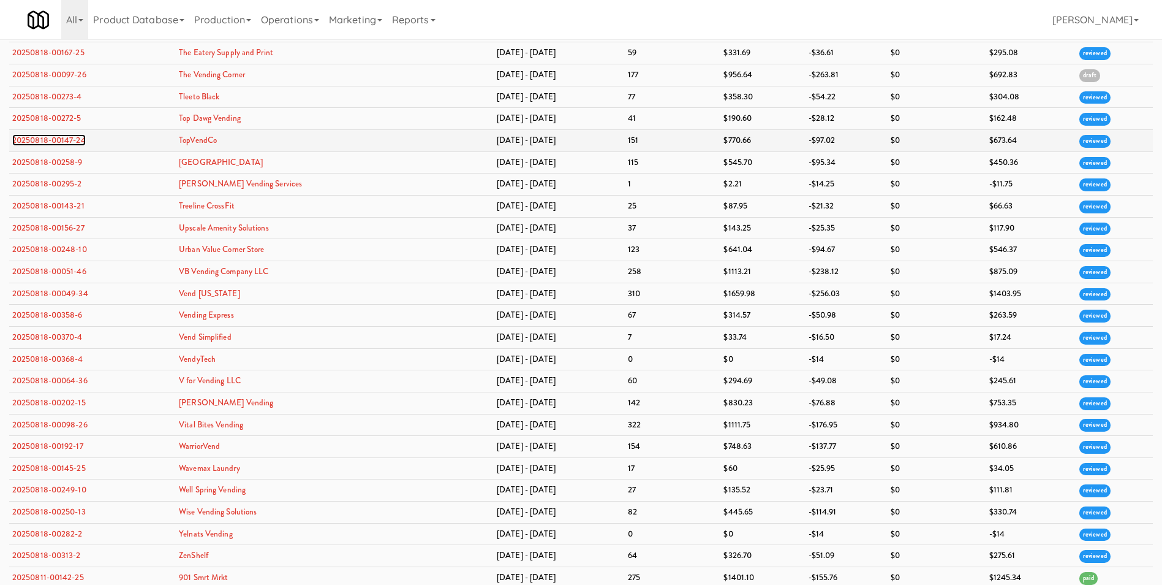
click at [83, 136] on link "20250818-00147-24" at bounding box center [49, 140] width 74 height 12
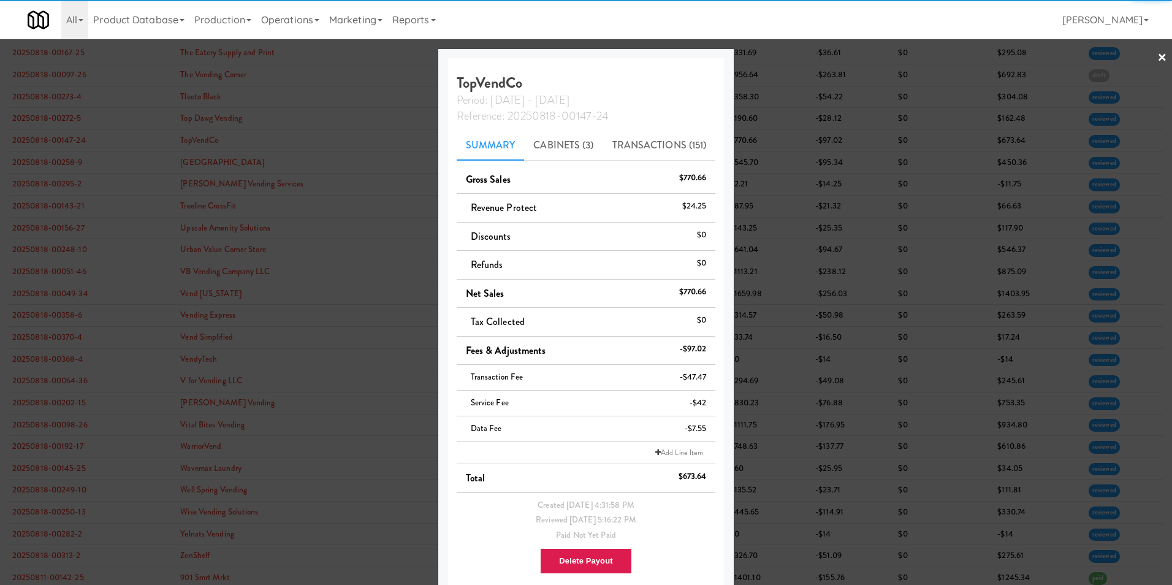
click at [1157, 56] on link "×" at bounding box center [1162, 58] width 10 height 38
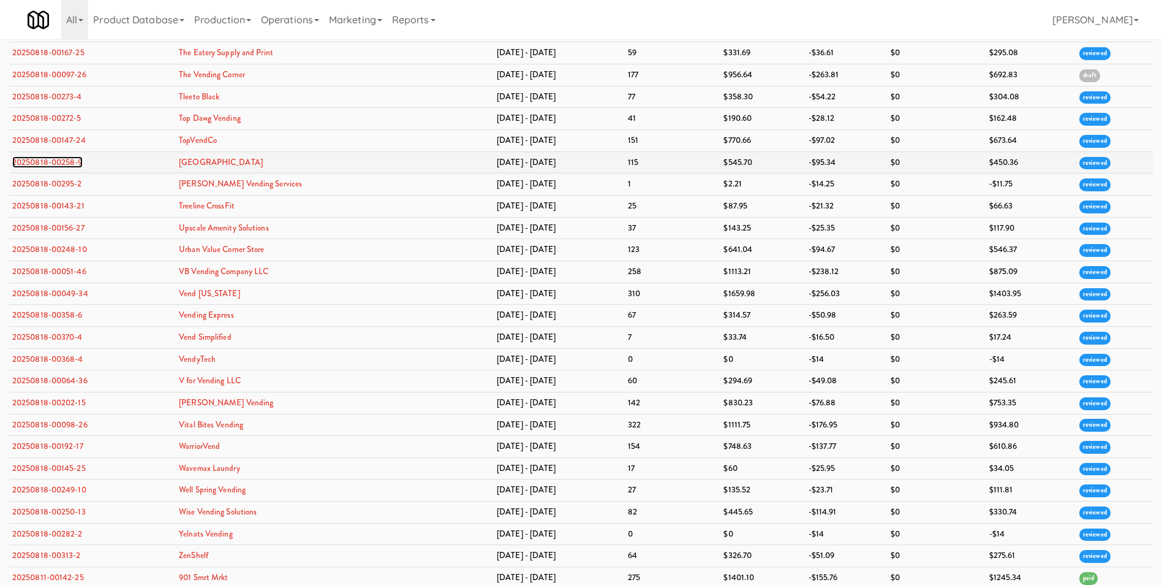
click at [32, 158] on link "20250818-00258-9" at bounding box center [47, 162] width 70 height 12
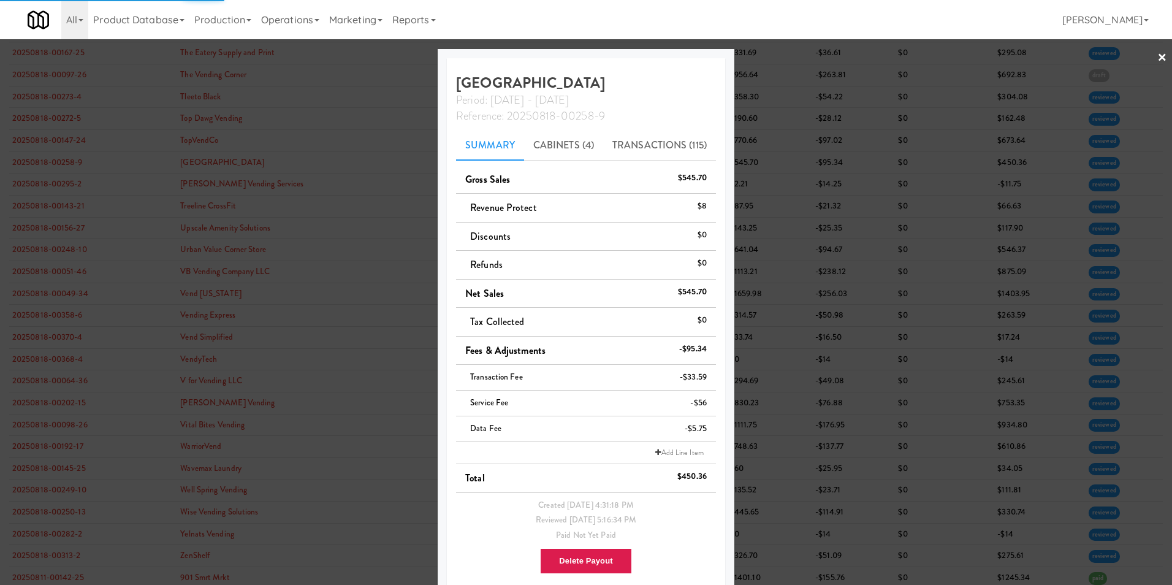
click at [1157, 56] on link "×" at bounding box center [1162, 58] width 10 height 38
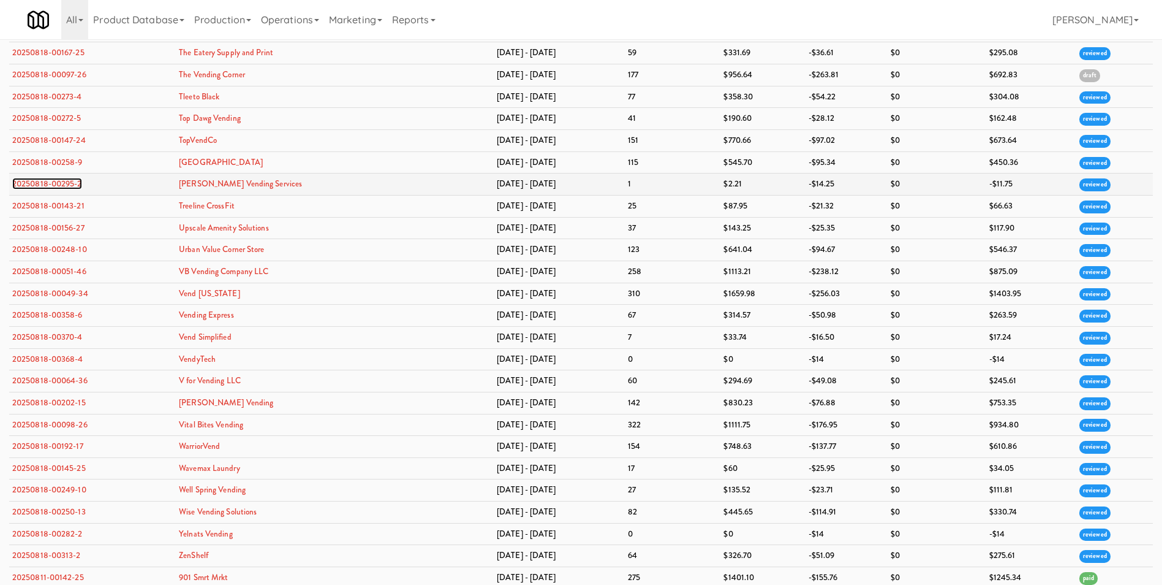
click at [63, 180] on link "20250818-00295-2" at bounding box center [47, 184] width 70 height 12
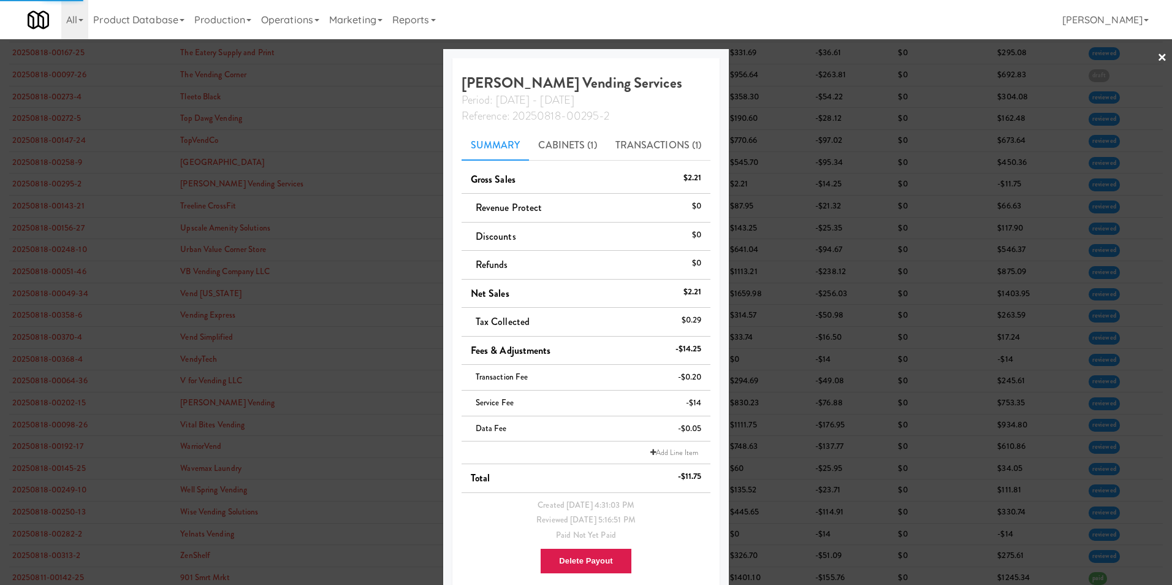
click at [1157, 53] on link "×" at bounding box center [1162, 58] width 10 height 38
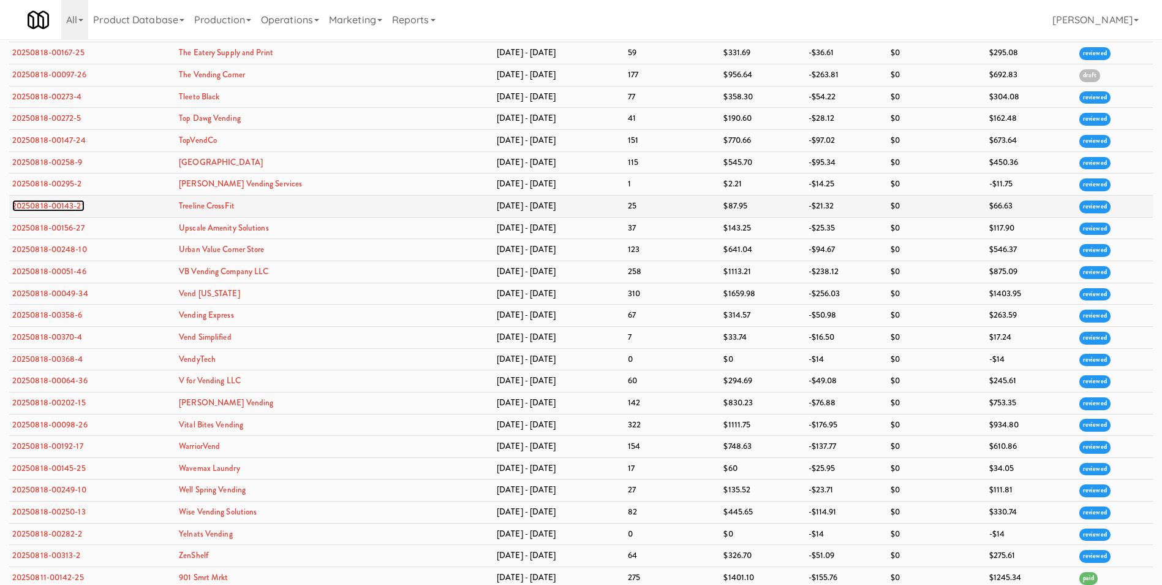
click at [66, 204] on link "20250818-00143-21" at bounding box center [48, 206] width 72 height 12
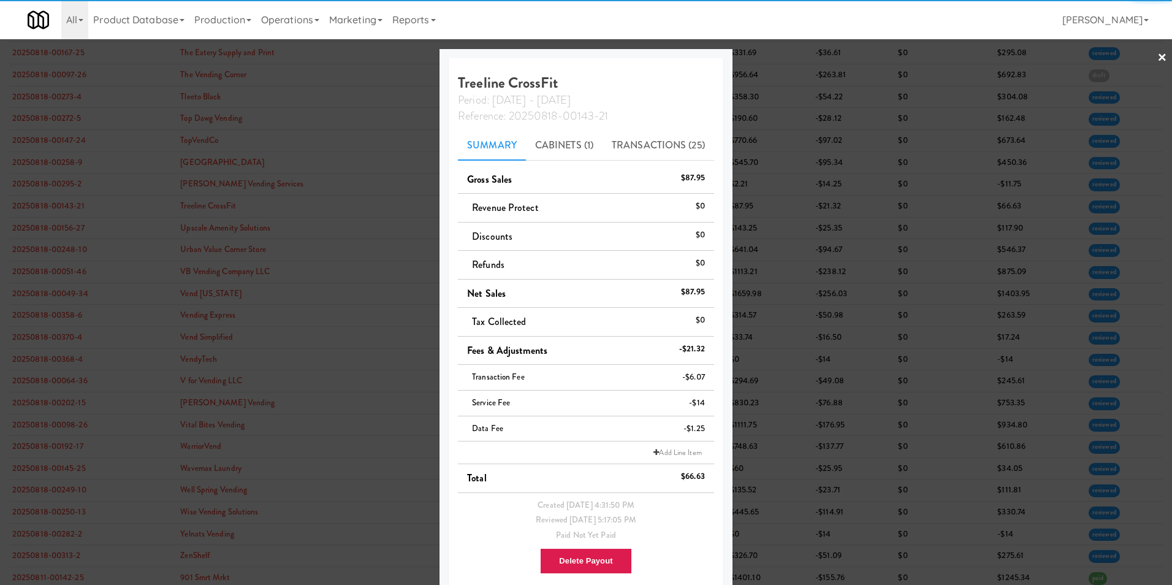
click at [1157, 59] on link "×" at bounding box center [1162, 58] width 10 height 38
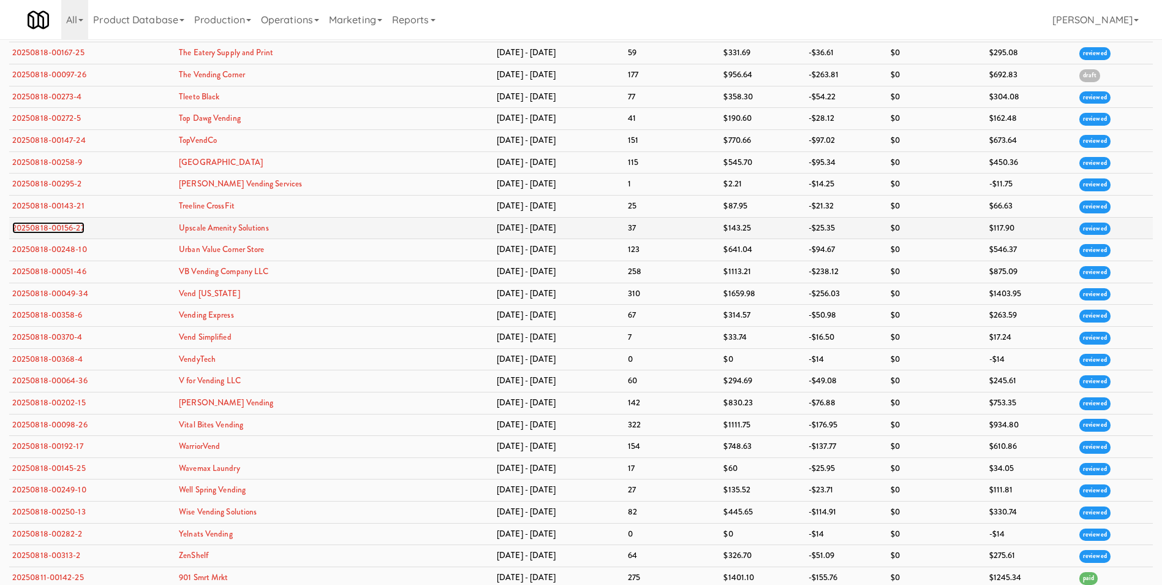
click at [40, 229] on link "20250818-00156-27" at bounding box center [48, 228] width 72 height 12
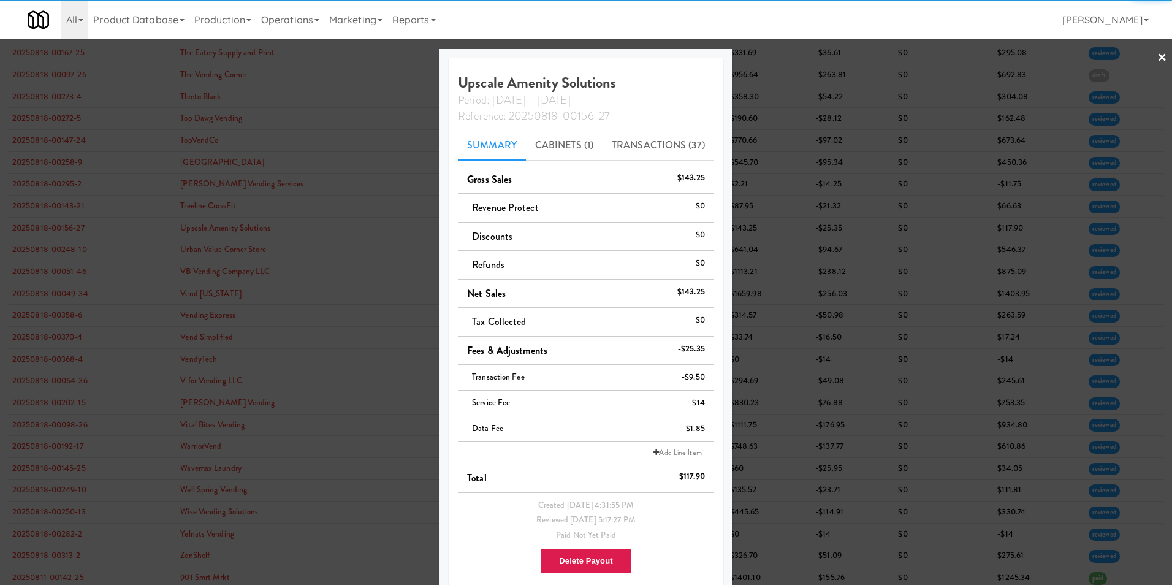
click at [1157, 56] on link "×" at bounding box center [1162, 58] width 10 height 38
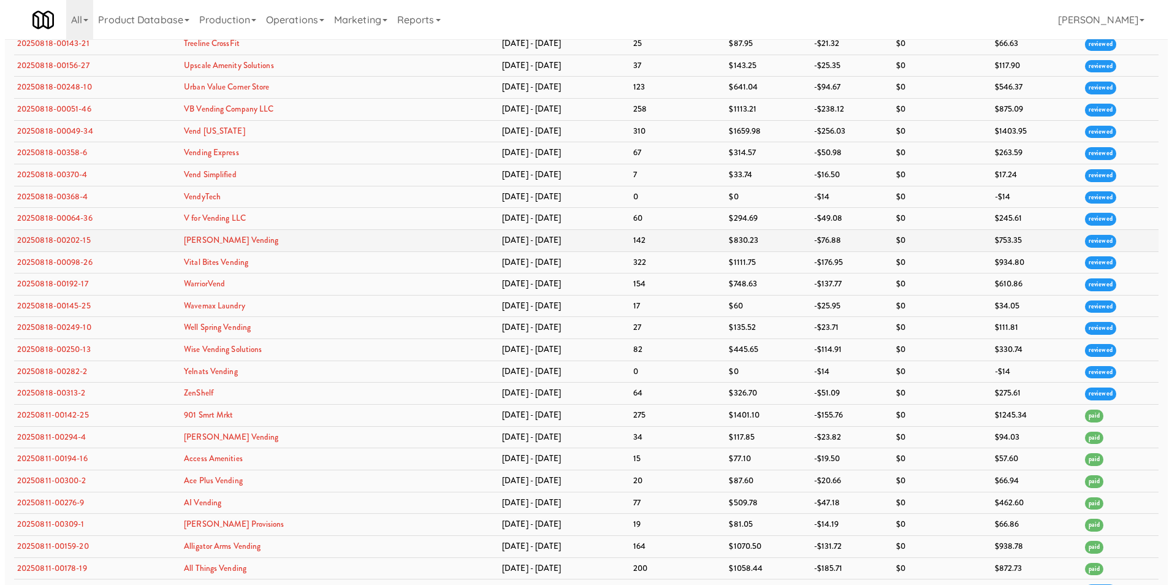
scroll to position [3561, 0]
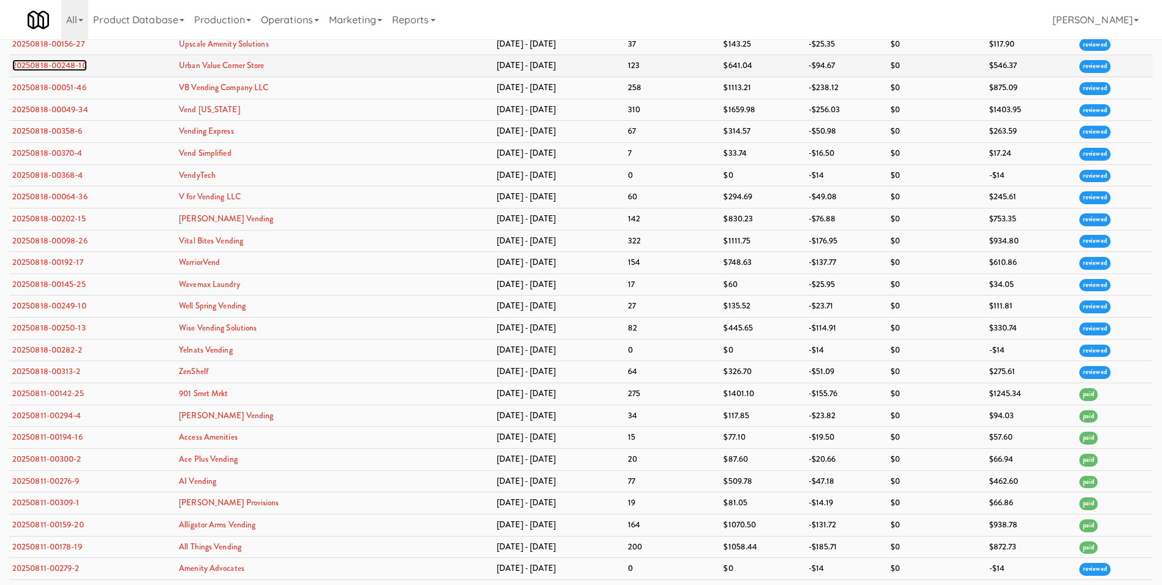
click at [74, 66] on link "20250818-00248-10" at bounding box center [49, 65] width 75 height 12
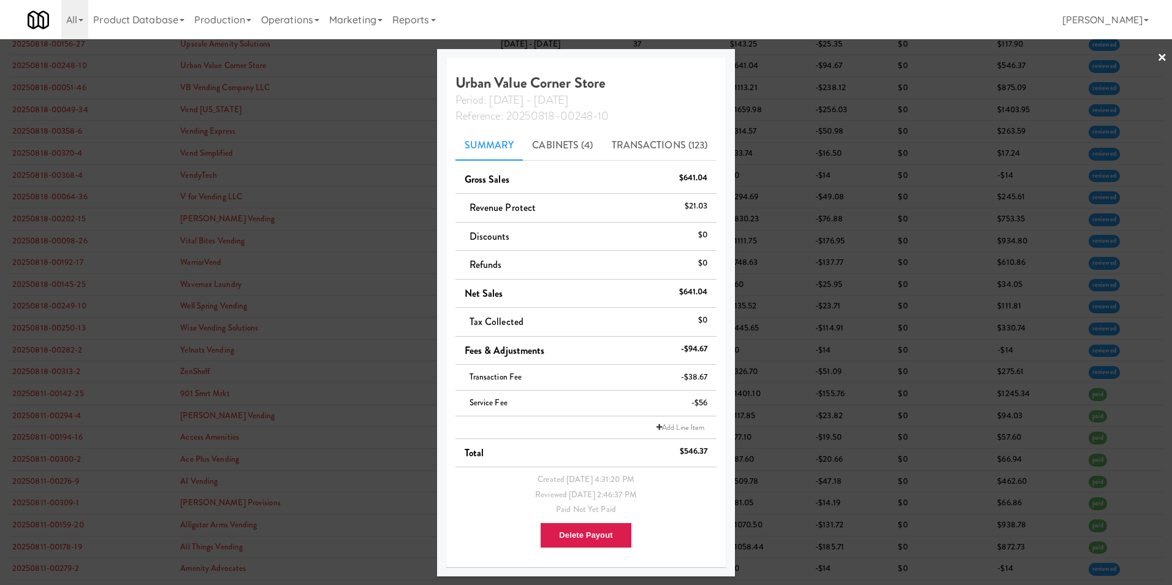
click at [1159, 56] on link "×" at bounding box center [1162, 58] width 10 height 38
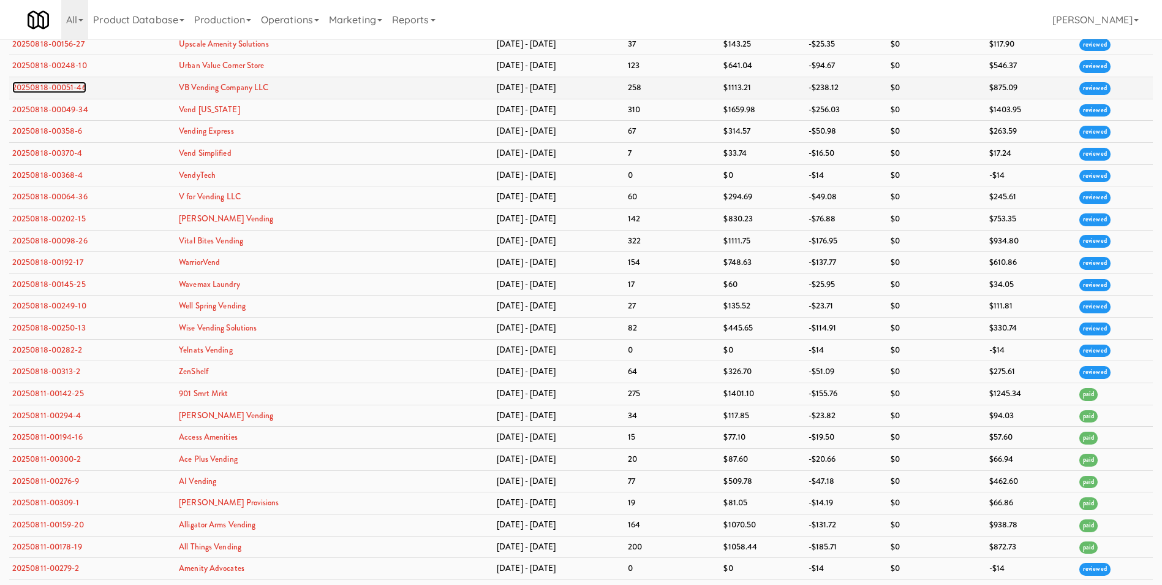
click at [23, 89] on link "20250818-00051-46" at bounding box center [49, 88] width 74 height 12
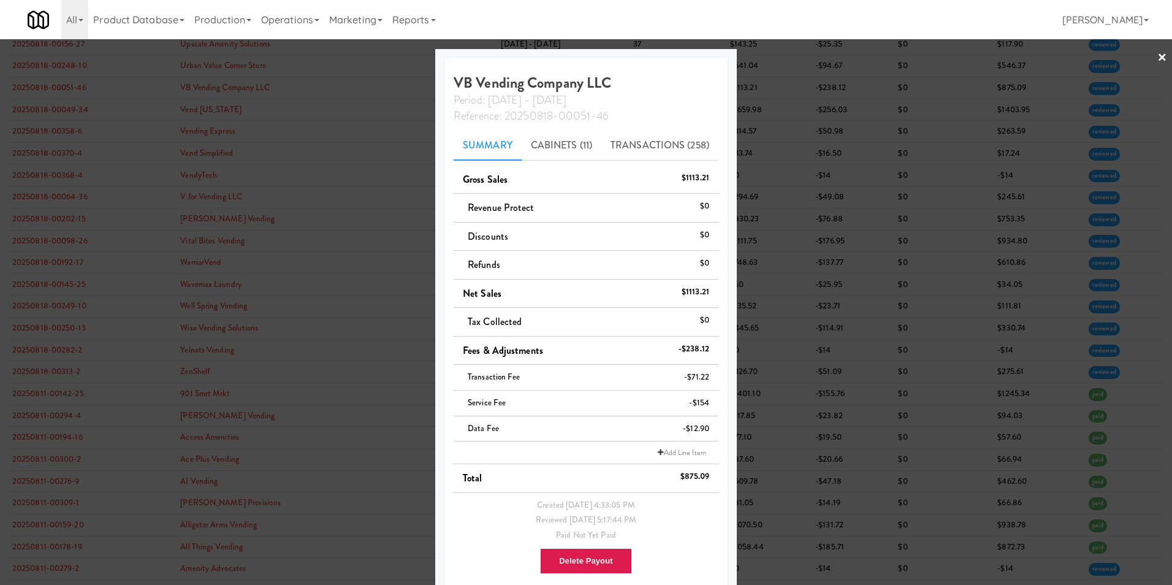
click at [1157, 54] on link "×" at bounding box center [1162, 58] width 10 height 38
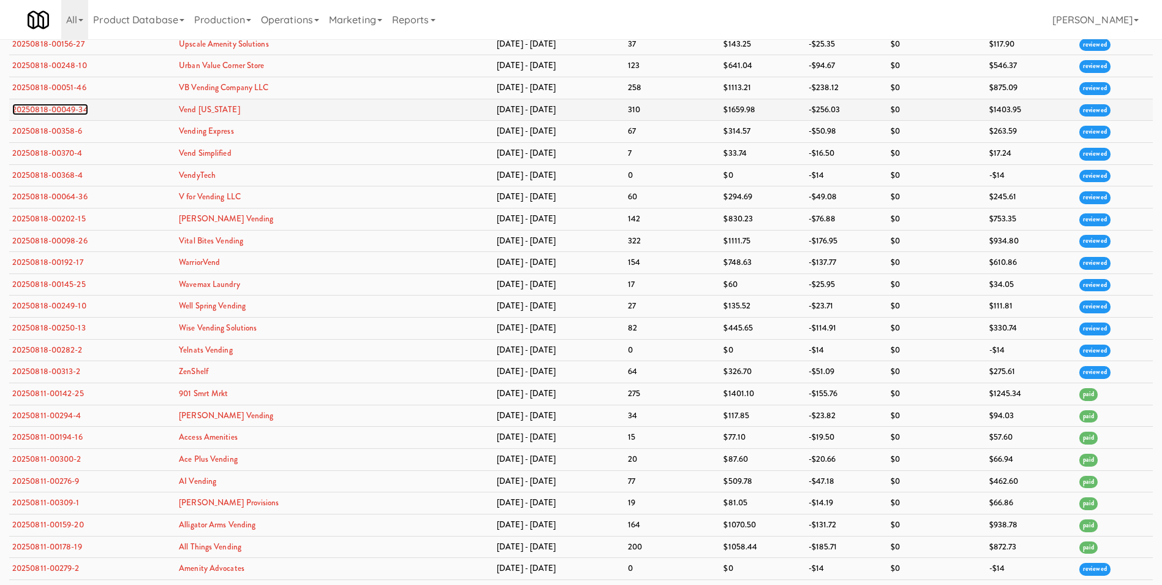
click at [67, 107] on link "20250818-00049-34" at bounding box center [50, 110] width 76 height 12
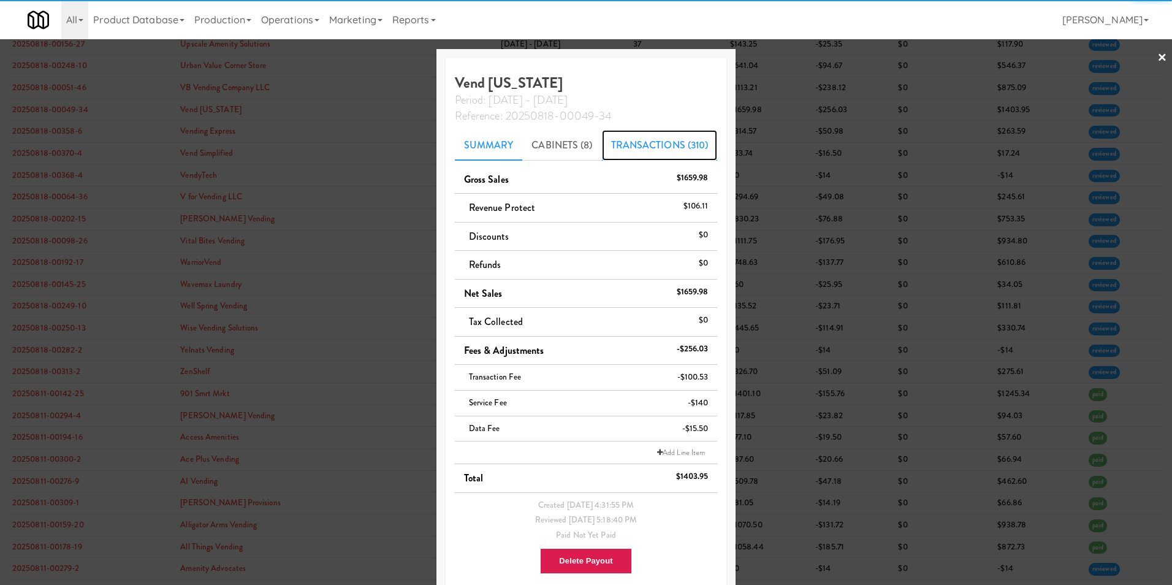
click at [643, 142] on link "Transactions (310)" at bounding box center [660, 145] width 116 height 31
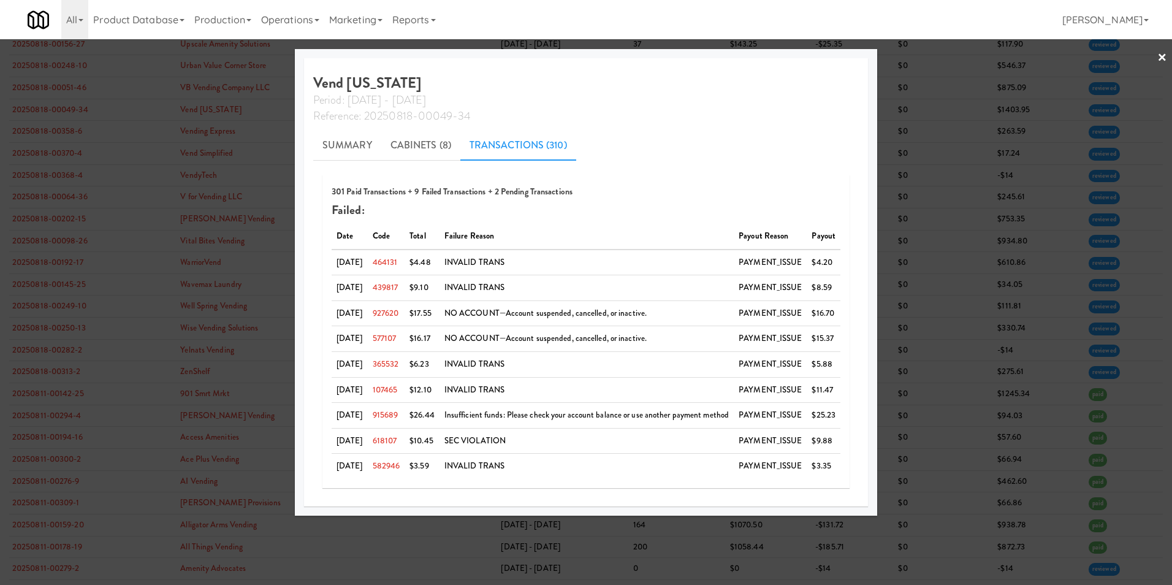
click at [1162, 56] on link "×" at bounding box center [1162, 58] width 10 height 38
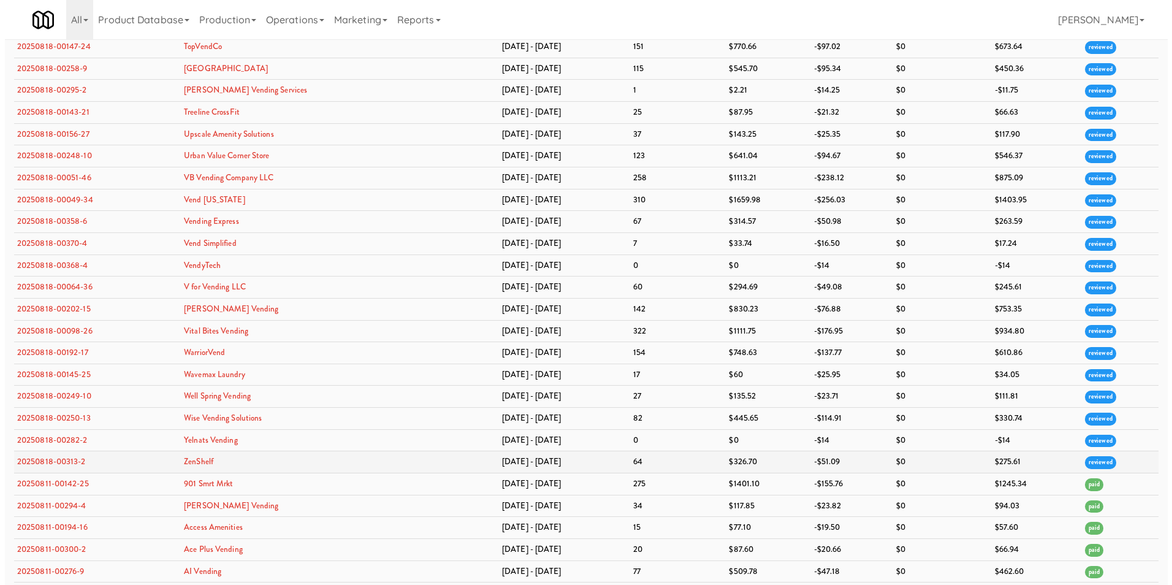
scroll to position [3554, 0]
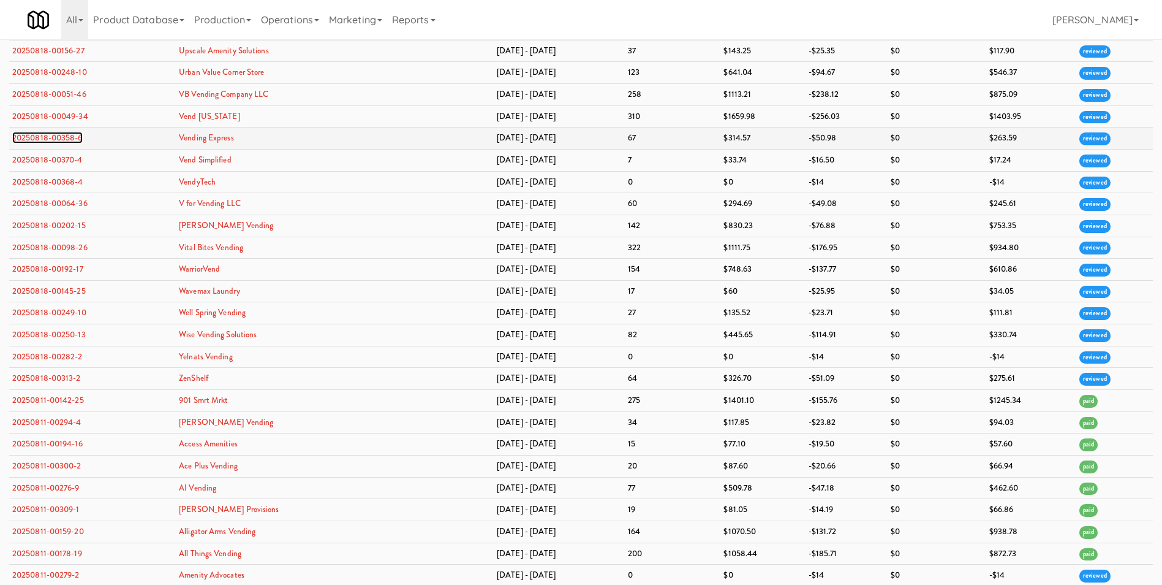
click at [53, 134] on link "20250818-00358-6" at bounding box center [47, 138] width 70 height 12
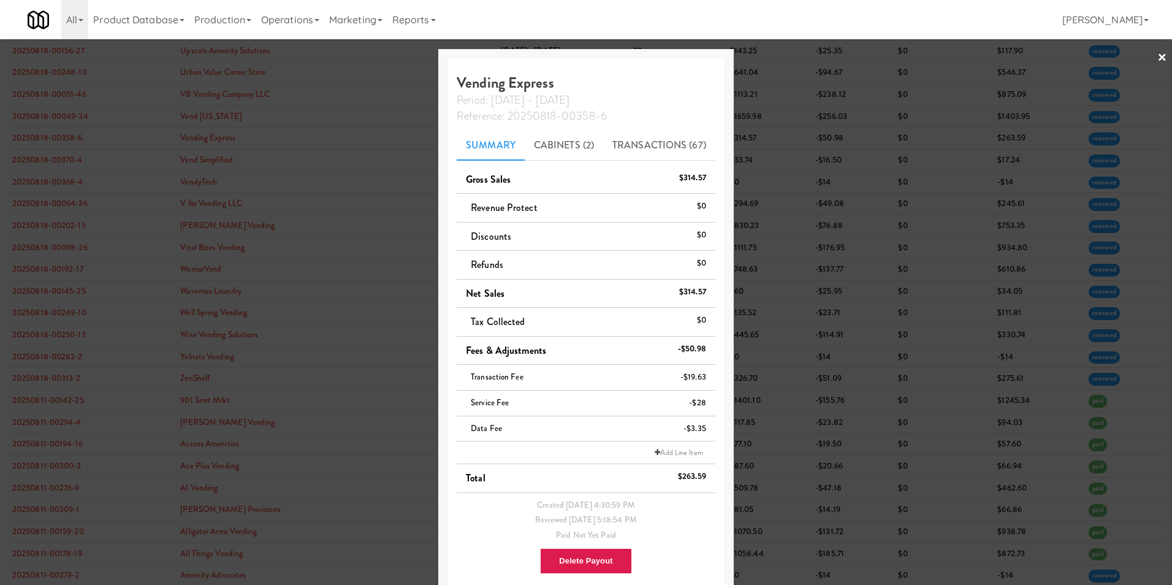
click at [1157, 59] on link "×" at bounding box center [1162, 58] width 10 height 38
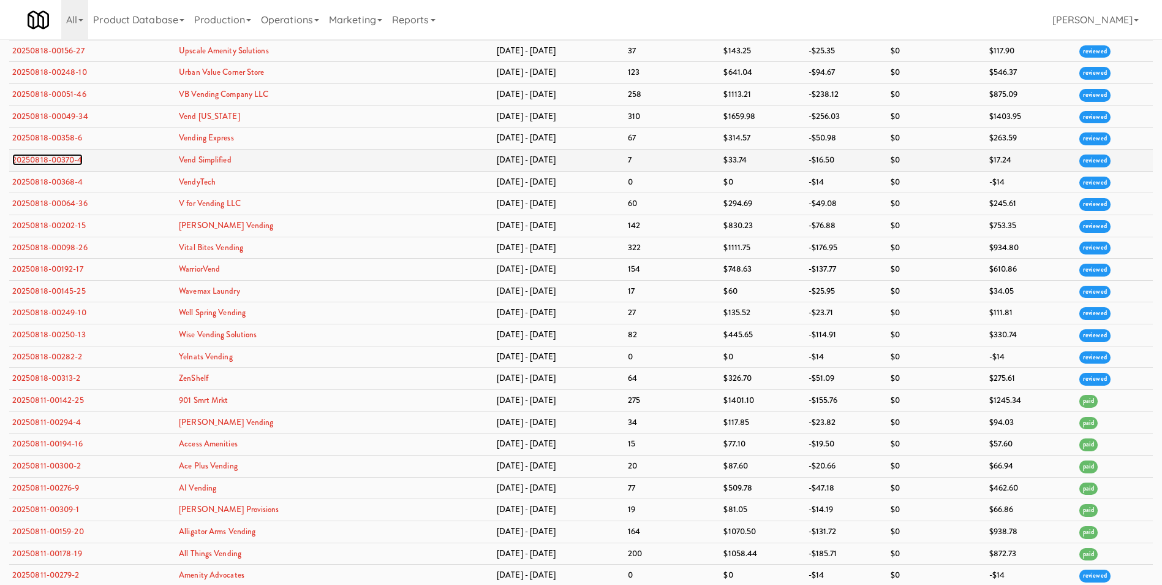
click at [40, 157] on link "20250818-00370-4" at bounding box center [47, 160] width 70 height 12
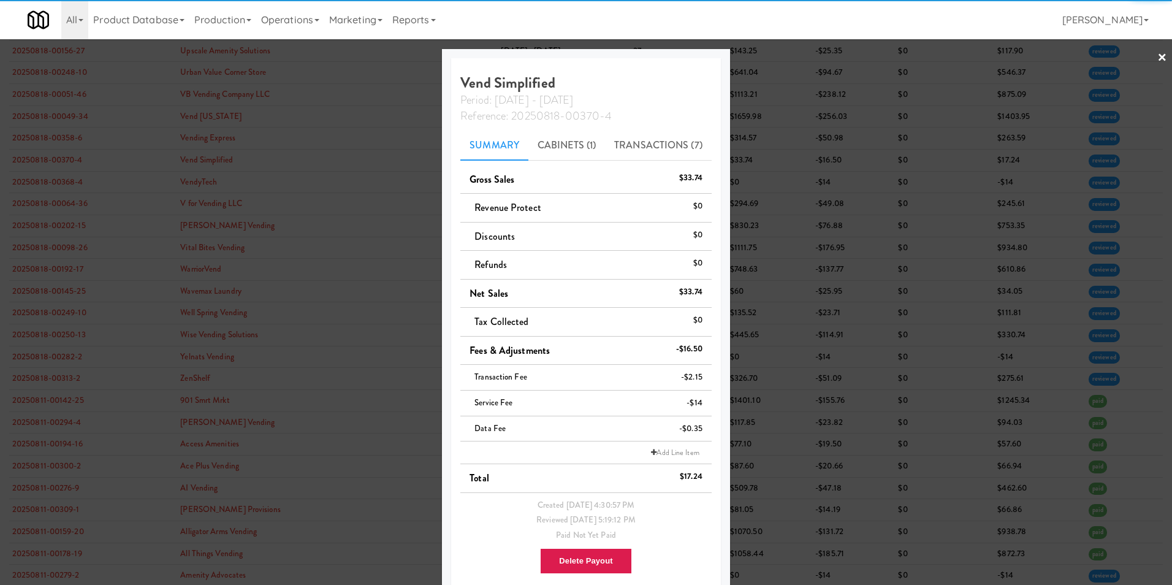
click at [1147, 56] on div at bounding box center [586, 292] width 1172 height 585
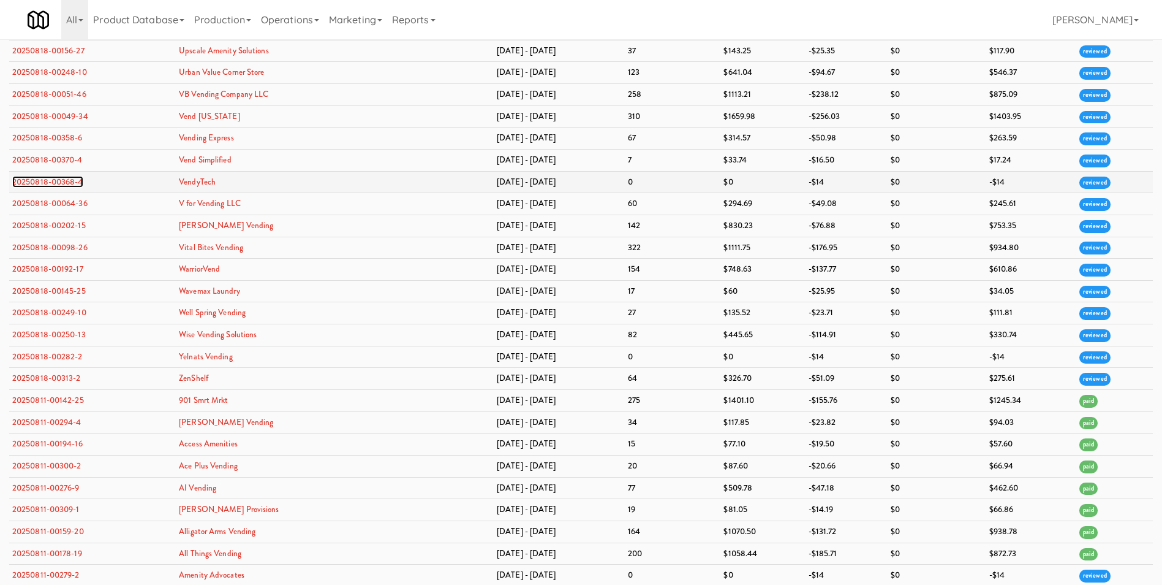
click at [67, 184] on link "20250818-00368-4" at bounding box center [47, 182] width 71 height 12
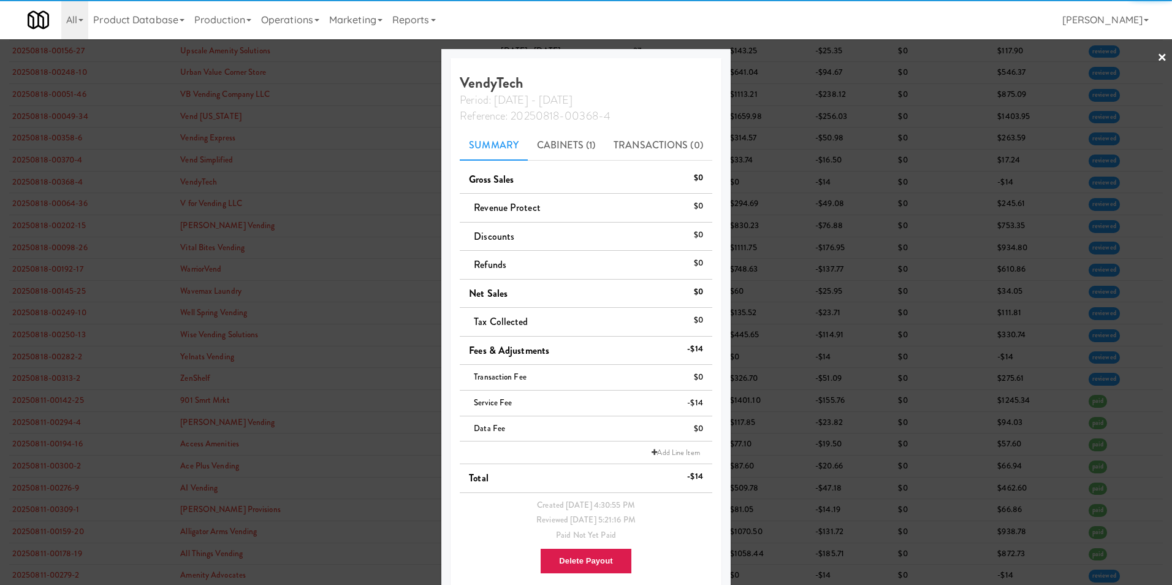
click at [1157, 53] on link "×" at bounding box center [1162, 58] width 10 height 38
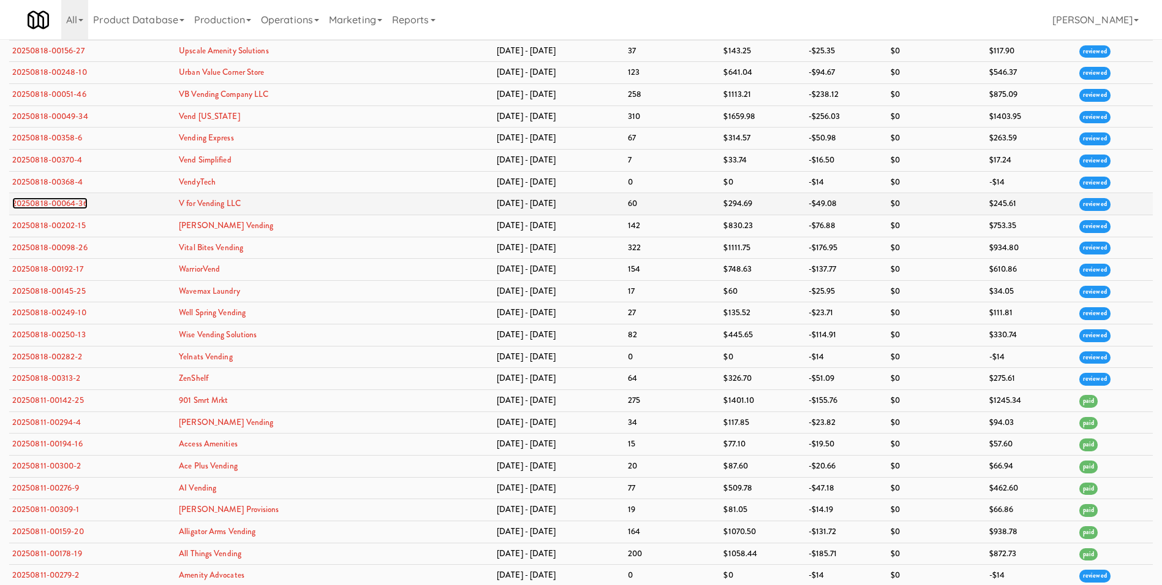
click at [76, 202] on link "20250818-00064-36" at bounding box center [49, 203] width 75 height 12
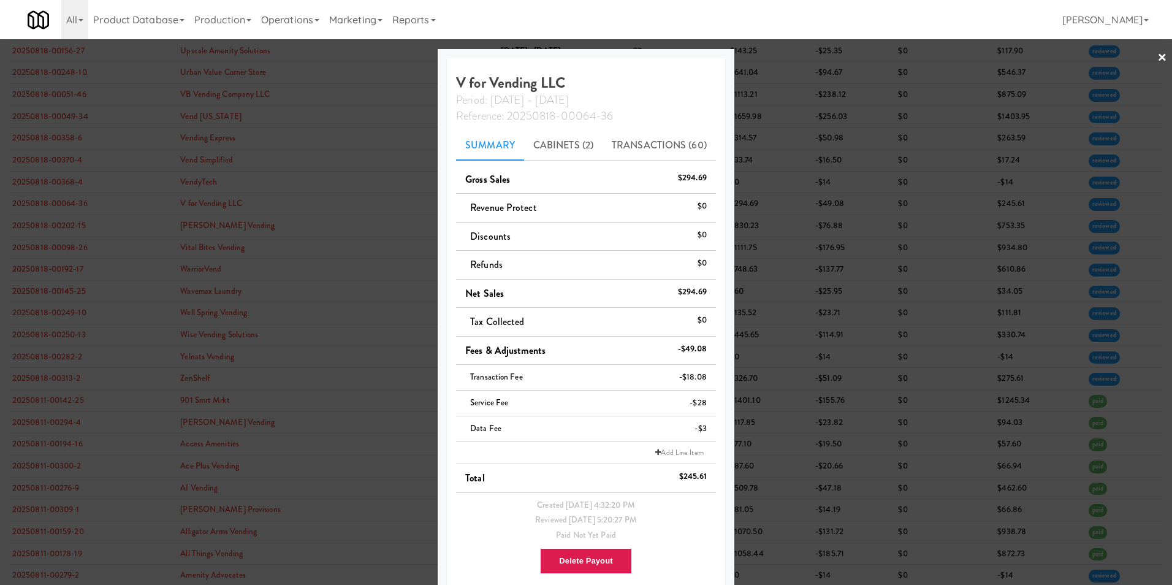
click at [1157, 55] on link "×" at bounding box center [1162, 58] width 10 height 38
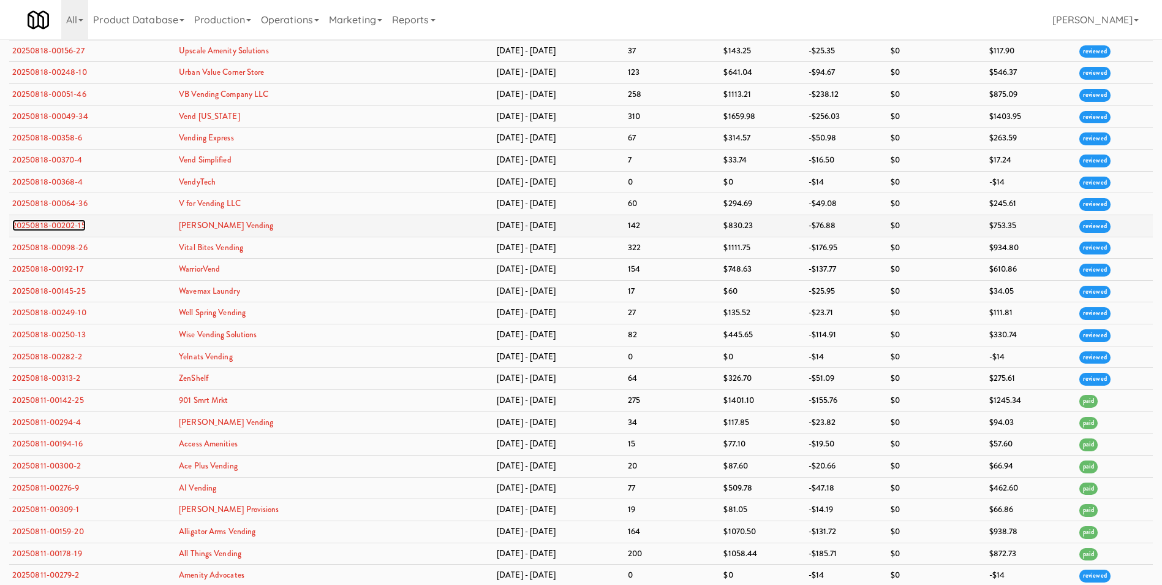
click at [37, 223] on link "20250818-00202-15" at bounding box center [49, 225] width 74 height 12
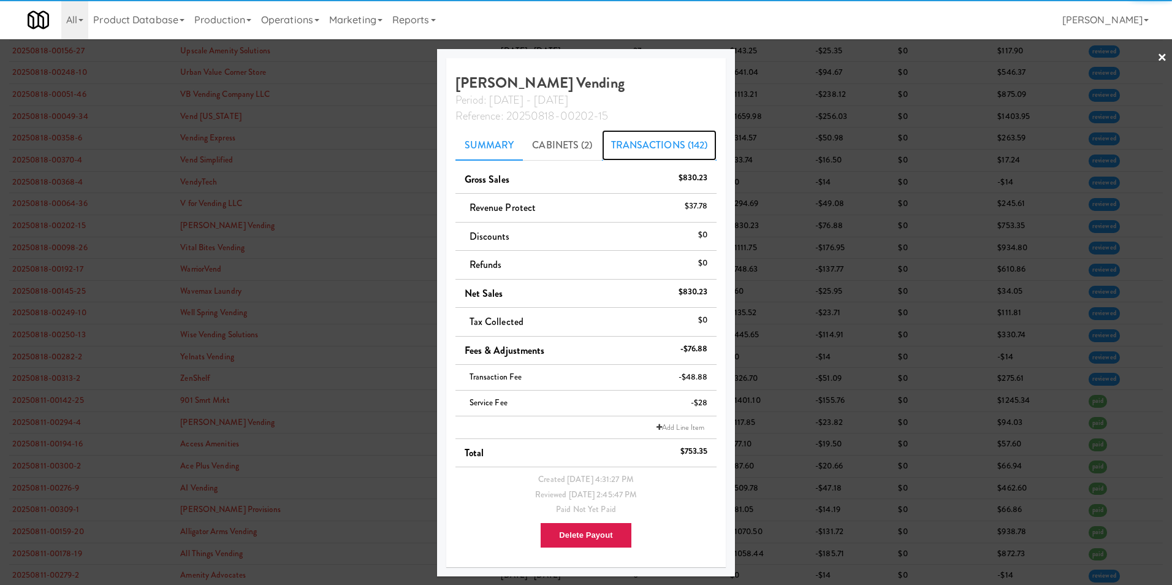
click at [650, 151] on link "Transactions (142)" at bounding box center [659, 145] width 115 height 31
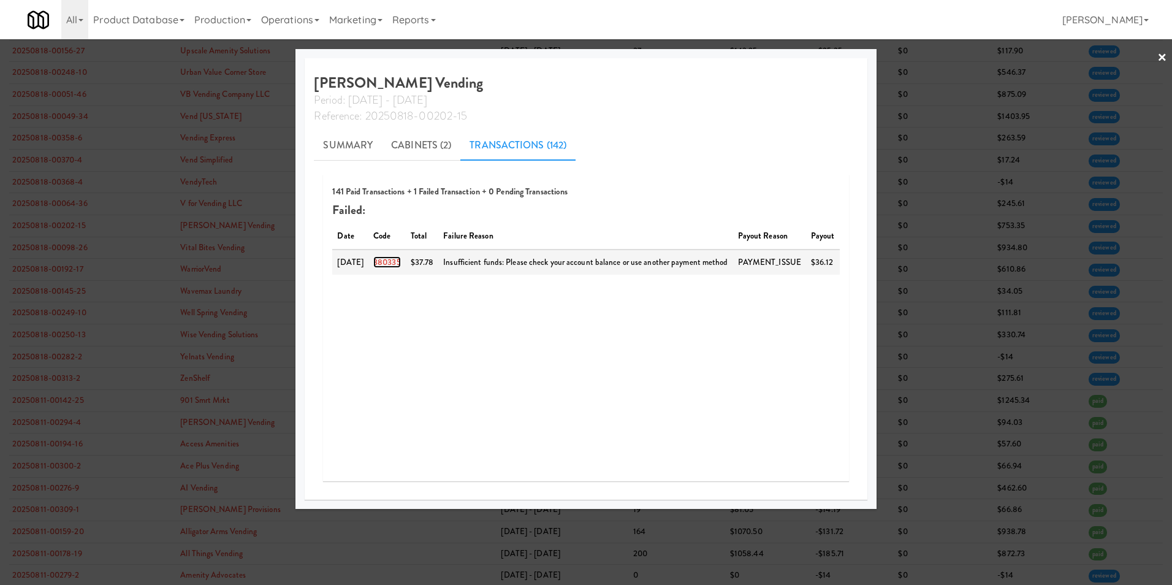
click at [391, 259] on link "380335" at bounding box center [387, 262] width 28 height 12
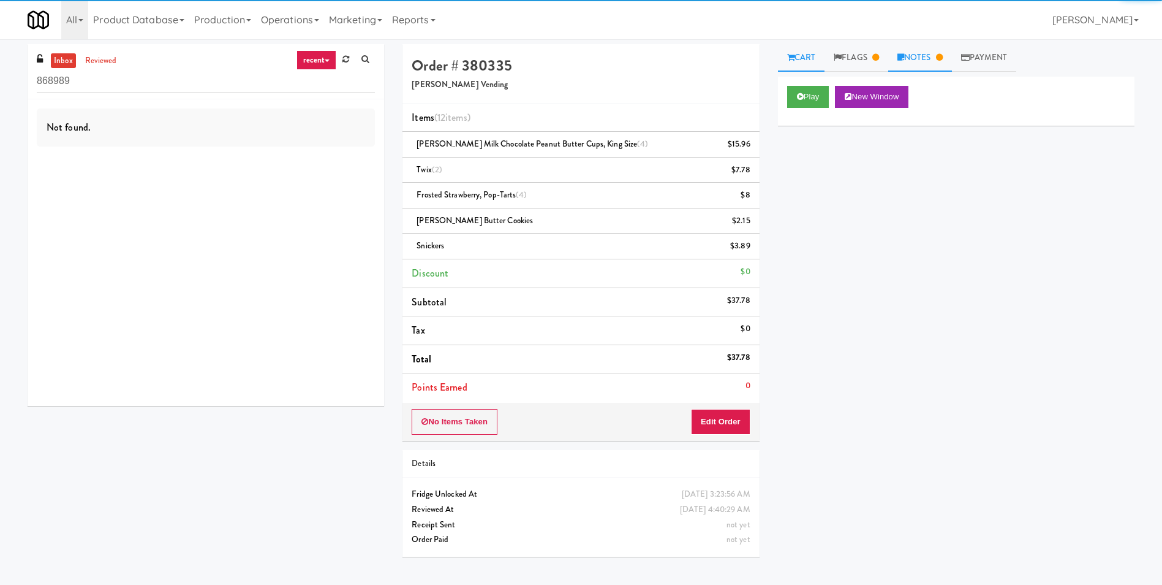
click at [925, 66] on link "Notes" at bounding box center [921, 58] width 64 height 28
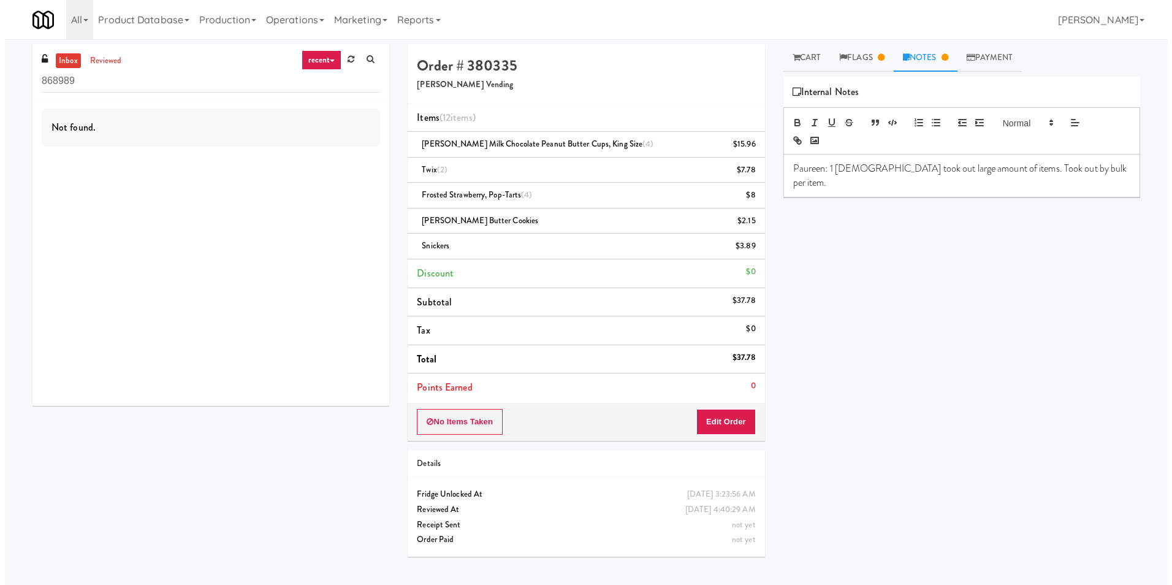
scroll to position [39, 0]
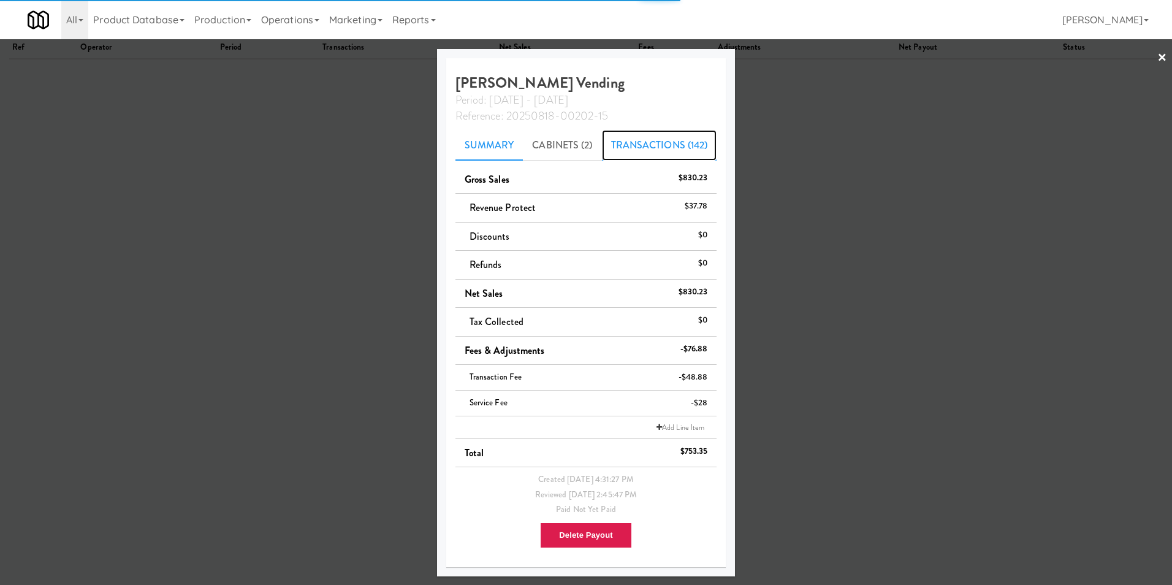
click at [685, 140] on link "Transactions (142)" at bounding box center [659, 145] width 115 height 31
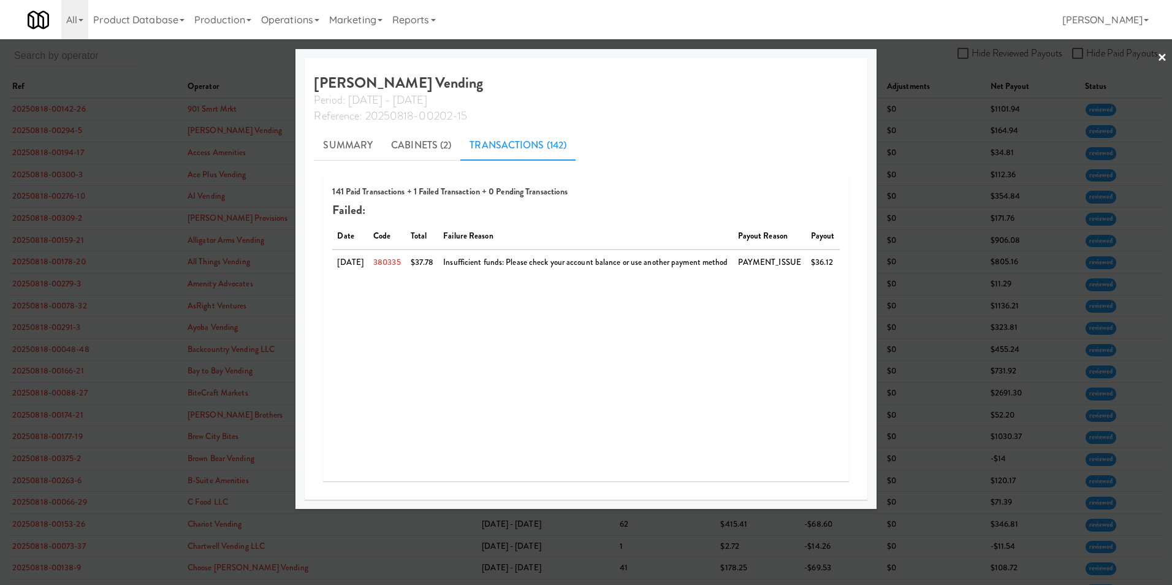
click at [1162, 58] on link "×" at bounding box center [1162, 58] width 10 height 38
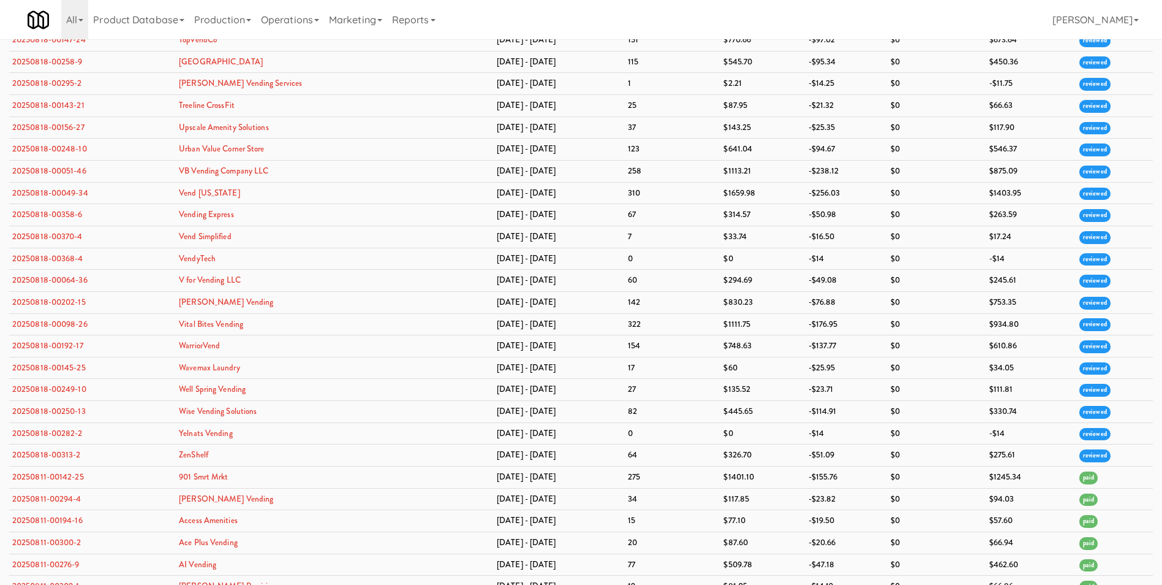
scroll to position [3483, 0]
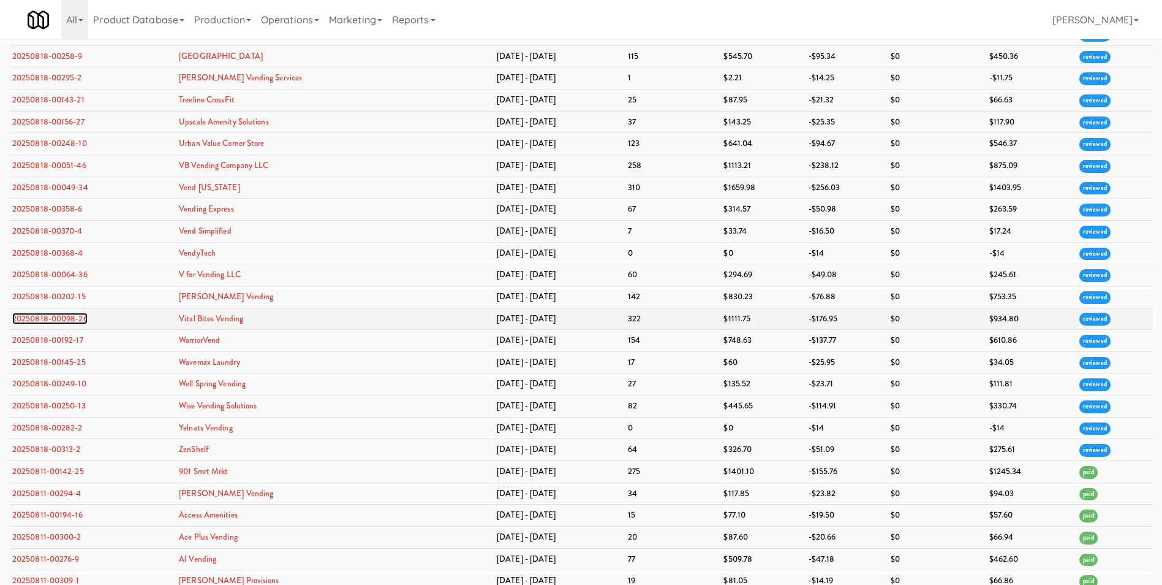
click at [34, 320] on link "20250818-00098-26" at bounding box center [49, 319] width 75 height 12
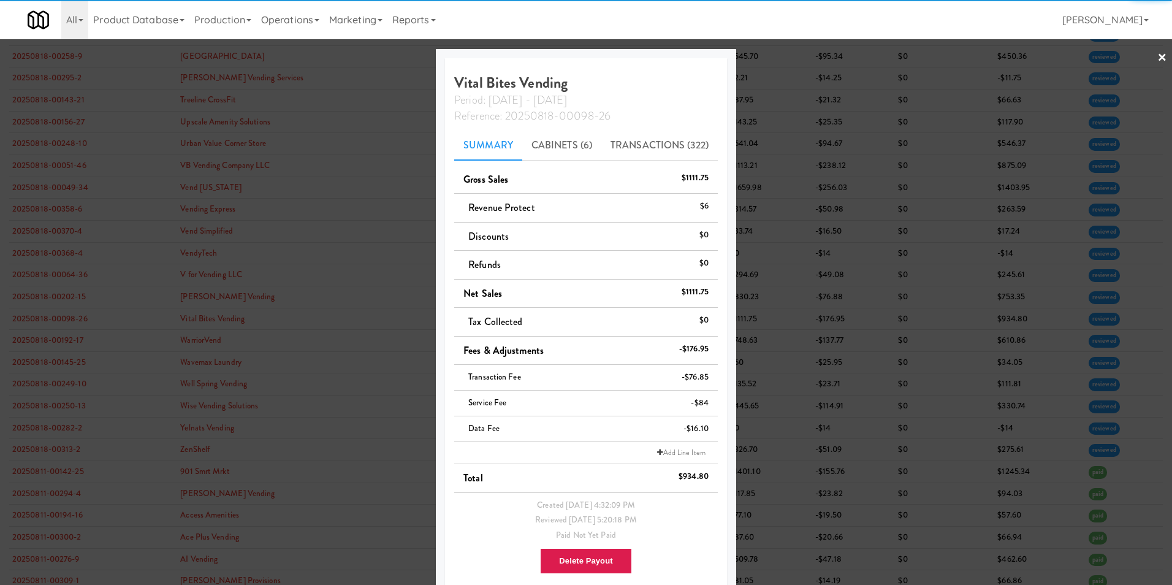
click at [1157, 55] on link "×" at bounding box center [1162, 58] width 10 height 38
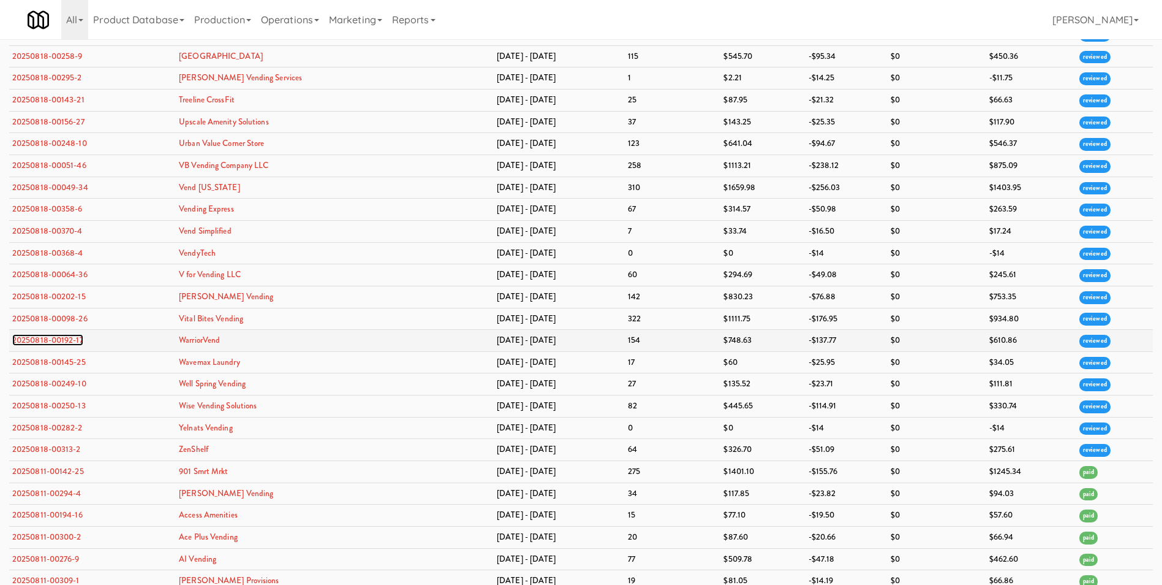
click at [61, 337] on link "20250818-00192-17" at bounding box center [47, 340] width 71 height 12
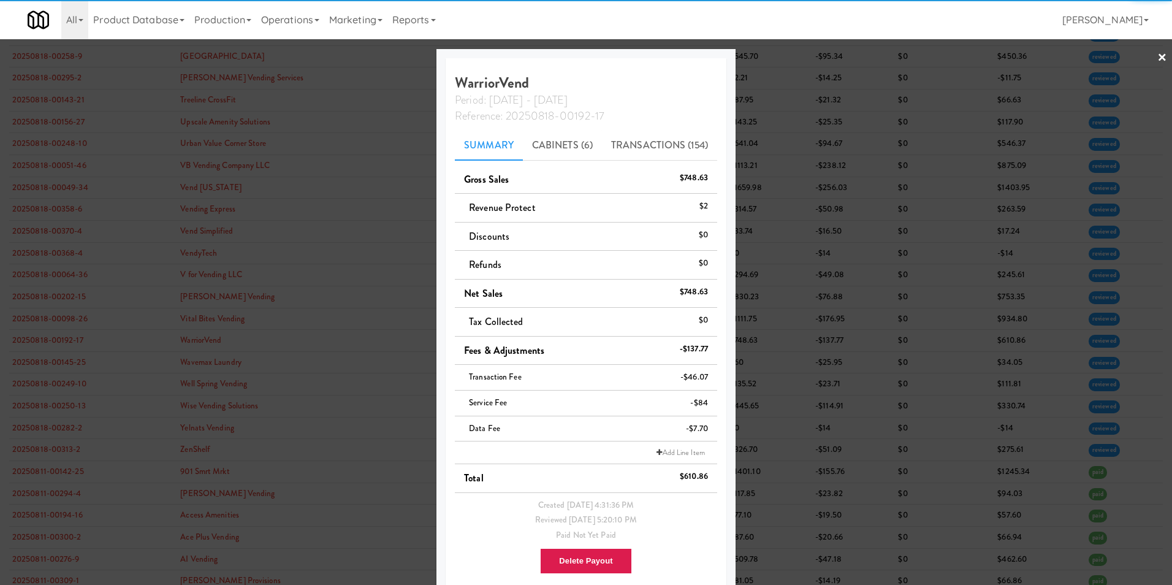
click at [1157, 56] on link "×" at bounding box center [1162, 58] width 10 height 38
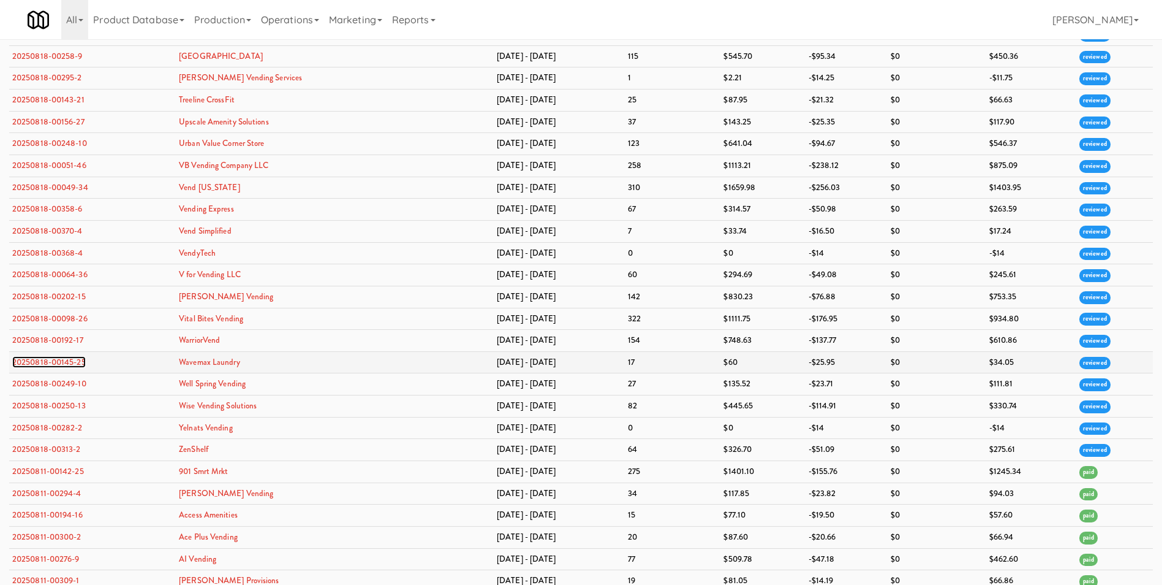
click at [56, 362] on link "20250818-00145-25" at bounding box center [49, 362] width 74 height 12
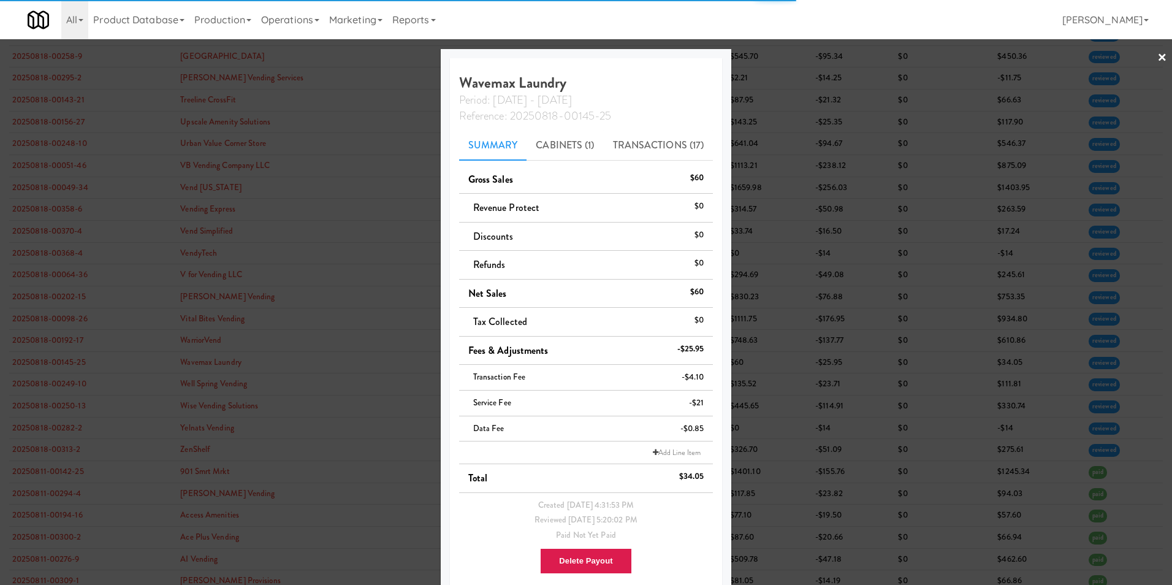
click at [1157, 53] on link "×" at bounding box center [1162, 58] width 10 height 38
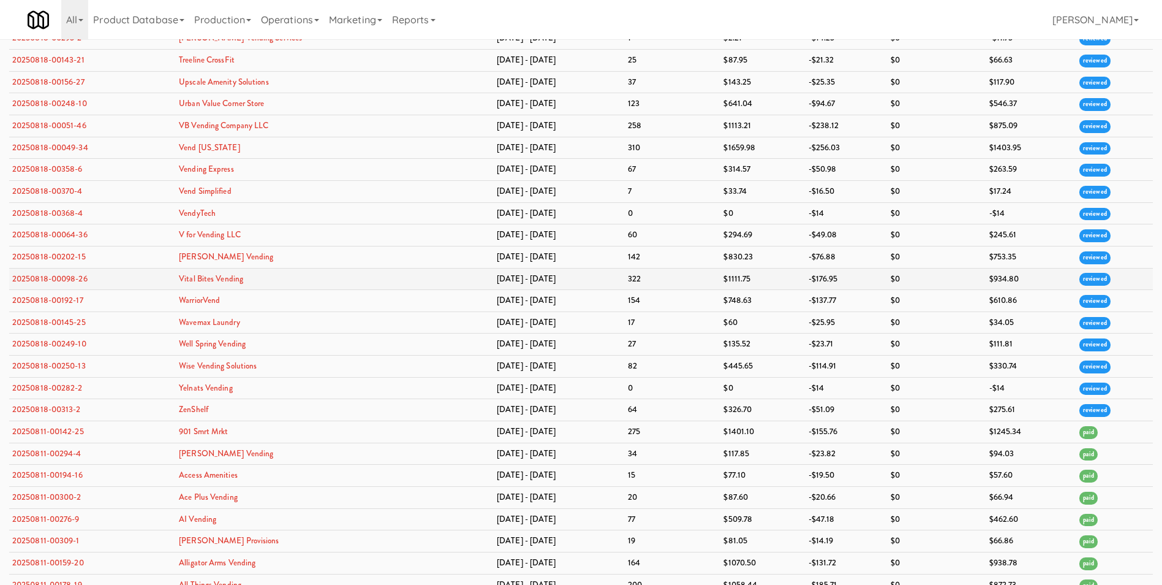
scroll to position [3544, 0]
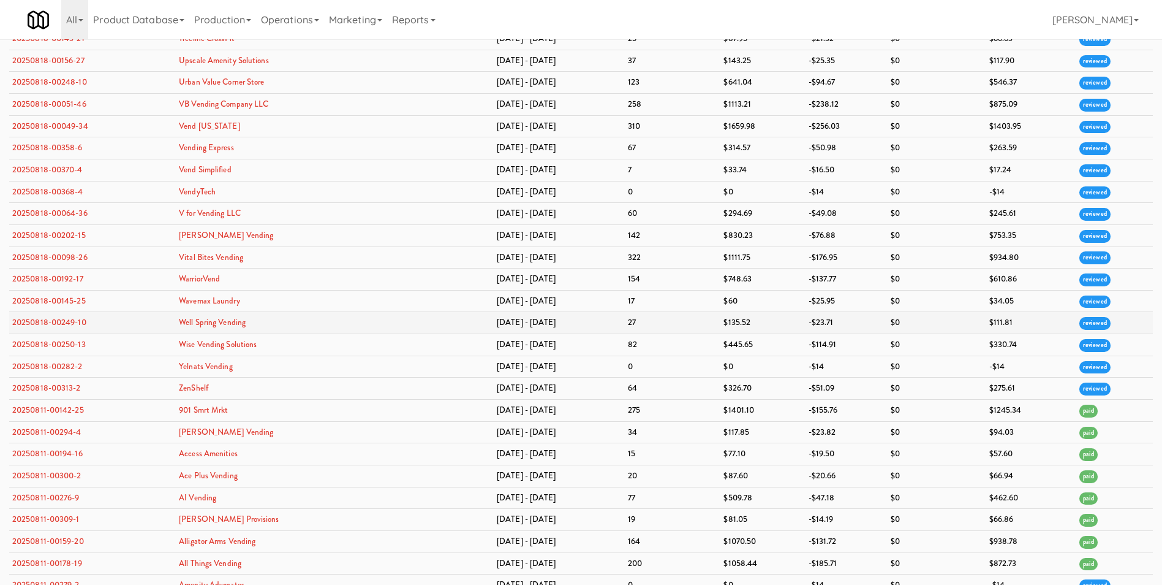
click at [75, 315] on td "20250818-00249-10" at bounding box center [92, 323] width 167 height 22
click at [75, 321] on link "20250818-00249-10" at bounding box center [49, 322] width 74 height 12
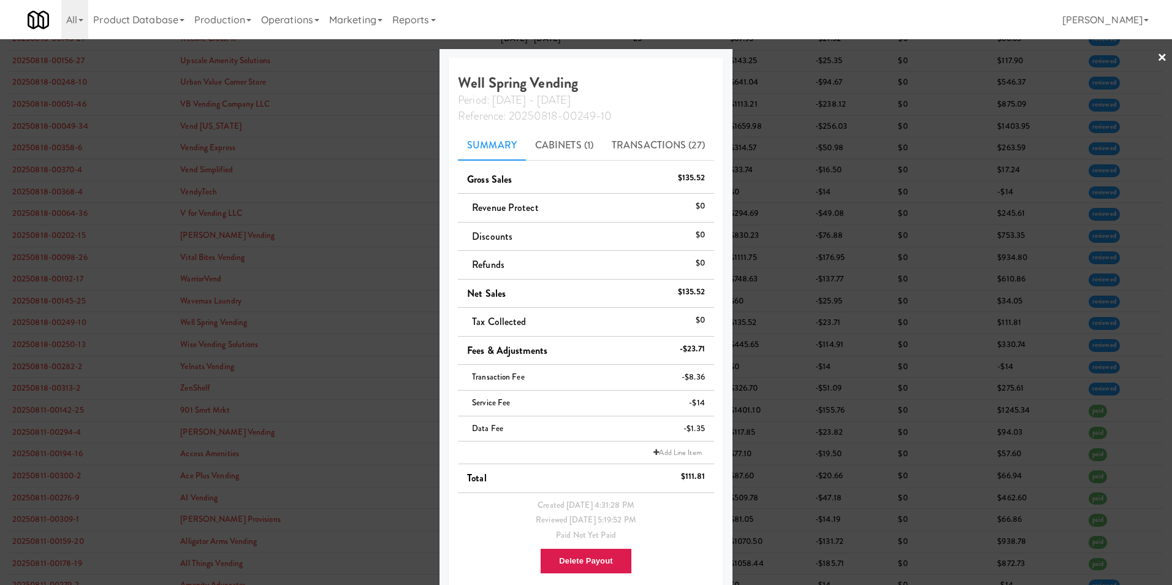
click at [1157, 58] on link "×" at bounding box center [1162, 58] width 10 height 38
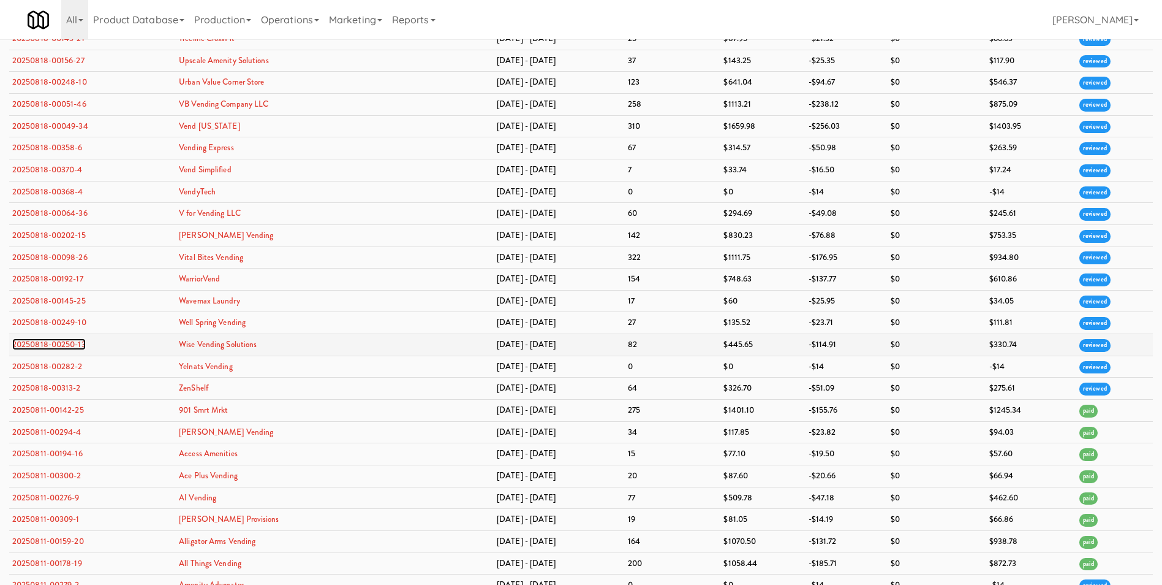
click at [55, 340] on link "20250818-00250-13" at bounding box center [49, 344] width 74 height 12
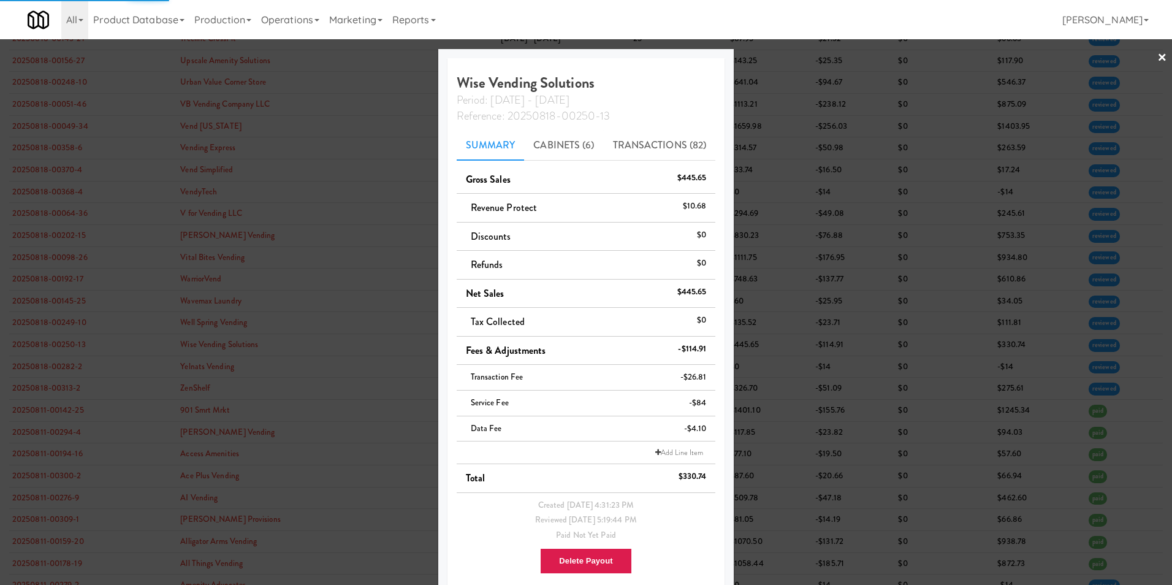
click at [1145, 55] on div at bounding box center [586, 292] width 1172 height 585
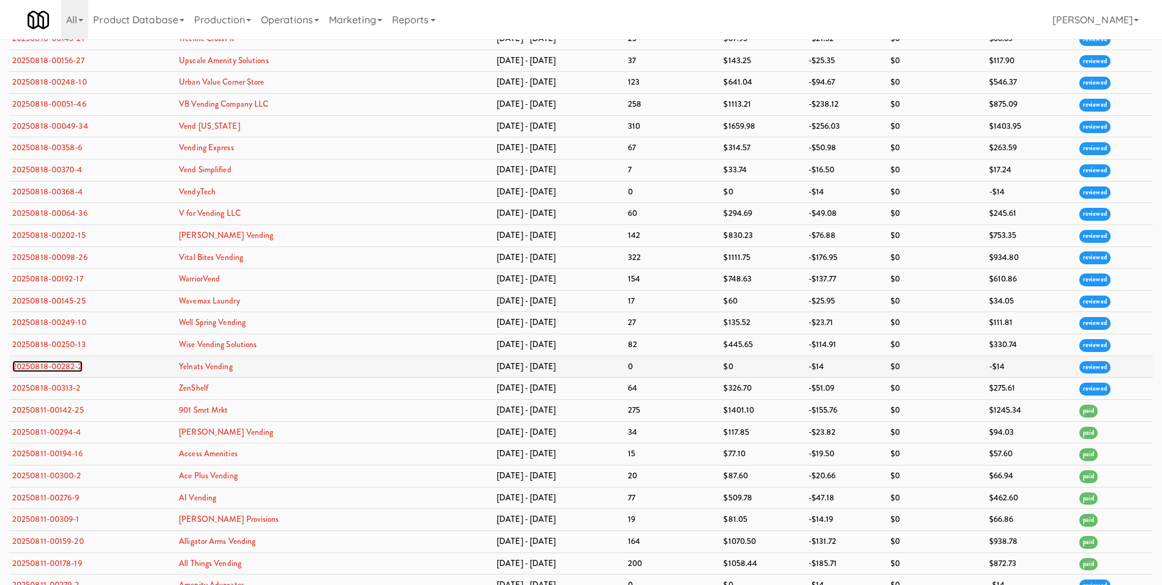
click at [72, 365] on link "20250818-00282-2" at bounding box center [47, 366] width 70 height 12
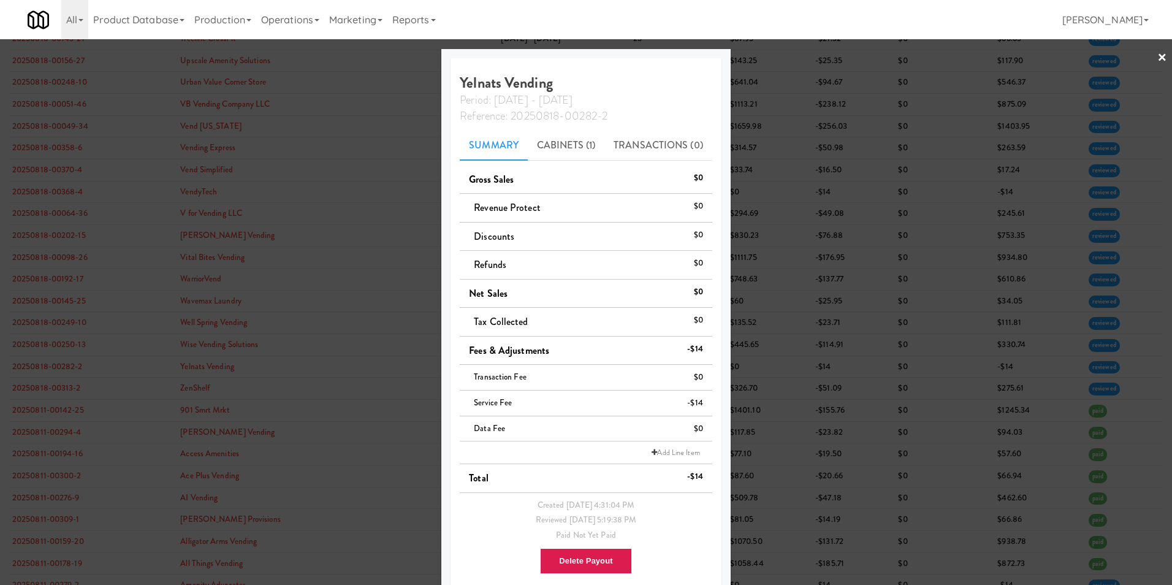
click at [1157, 56] on link "×" at bounding box center [1162, 58] width 10 height 38
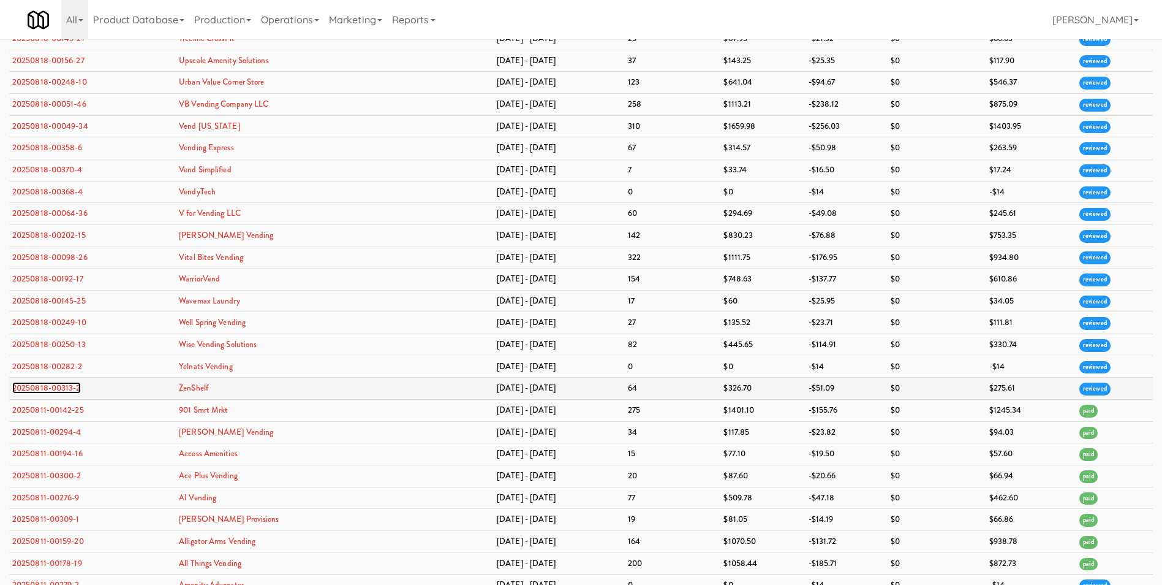
click at [74, 387] on link "20250818-00313-2" at bounding box center [46, 388] width 69 height 12
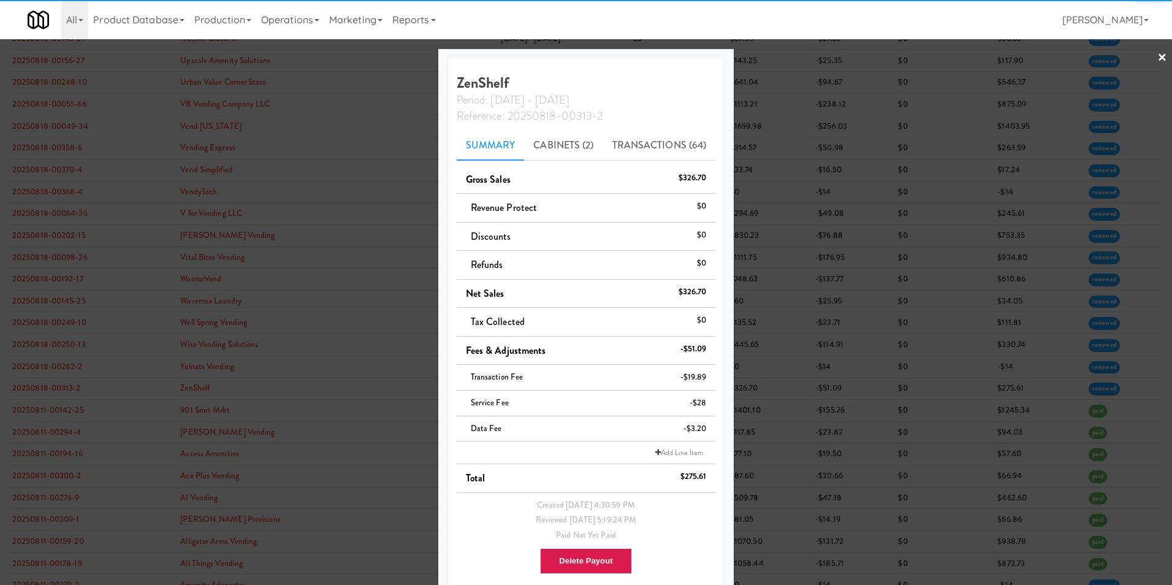
drag, startPoint x: 1154, startPoint y: 54, endPoint x: 1085, endPoint y: 78, distance: 73.3
click at [1157, 54] on link "×" at bounding box center [1162, 58] width 10 height 38
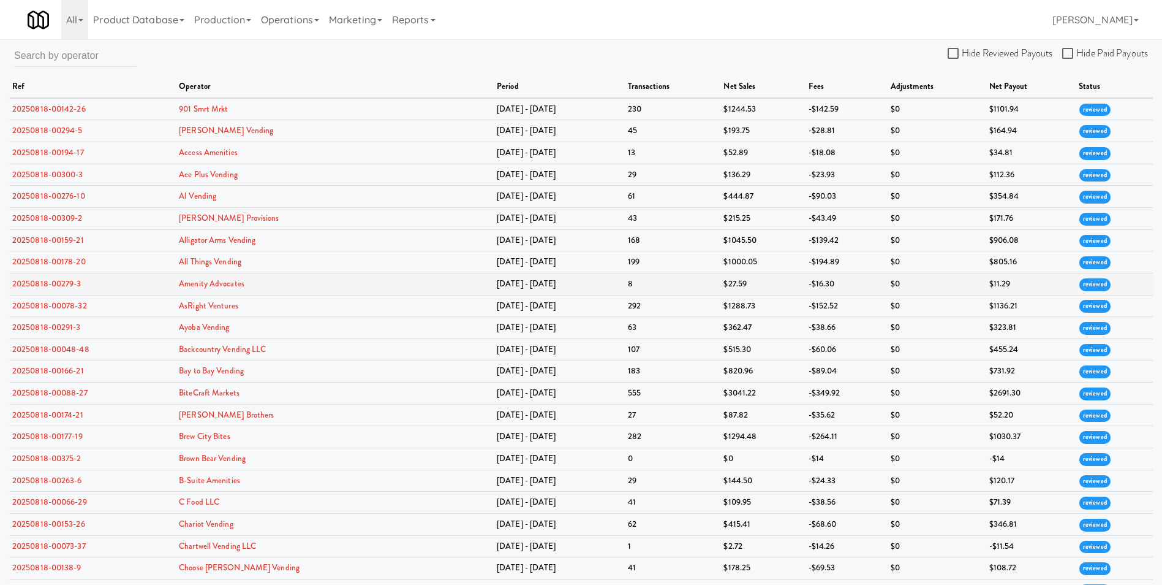
scroll to position [184, 0]
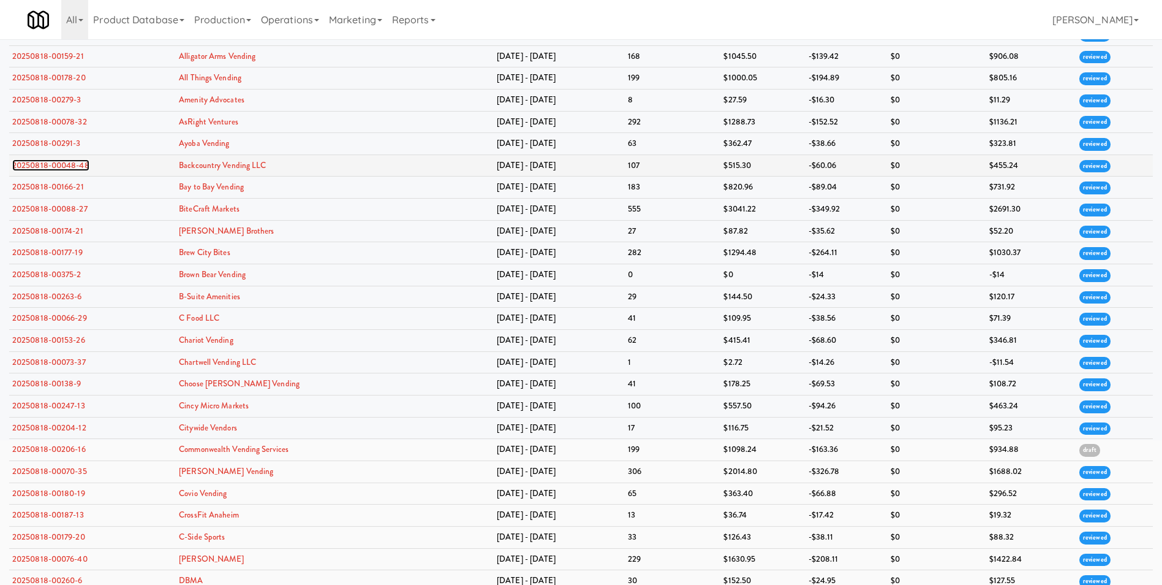
click at [31, 161] on link "20250818-00048-48" at bounding box center [50, 165] width 77 height 12
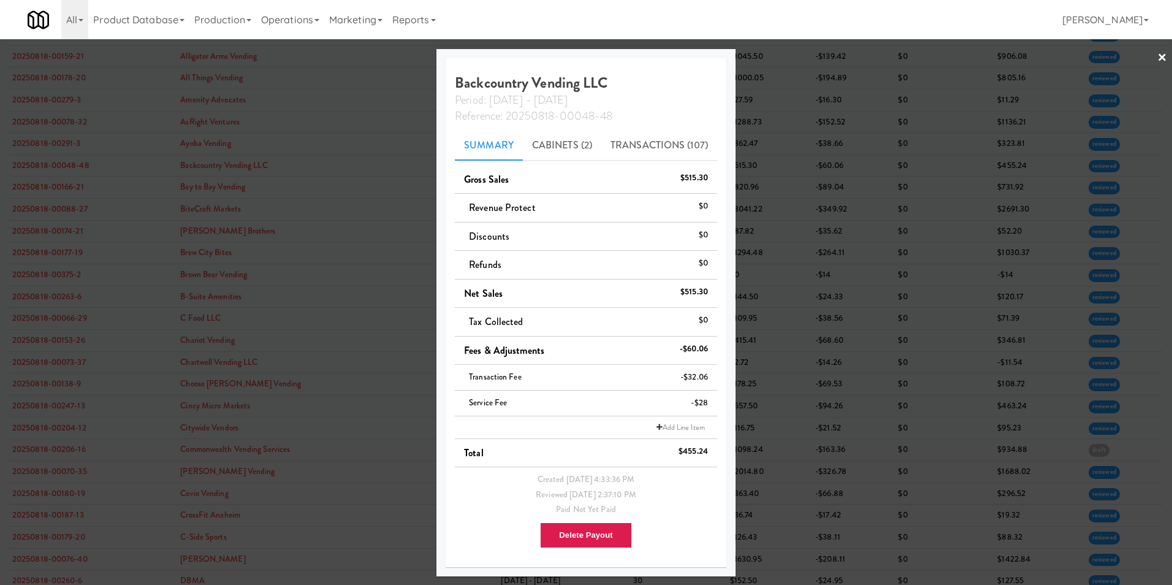
click at [1162, 52] on div at bounding box center [586, 292] width 1172 height 585
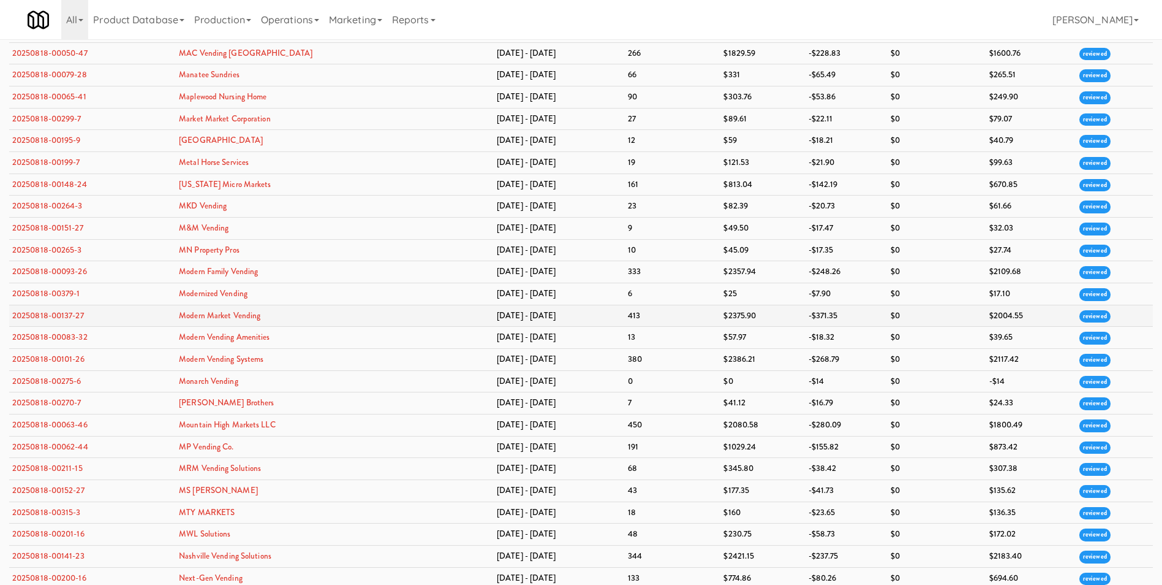
scroll to position [1716, 0]
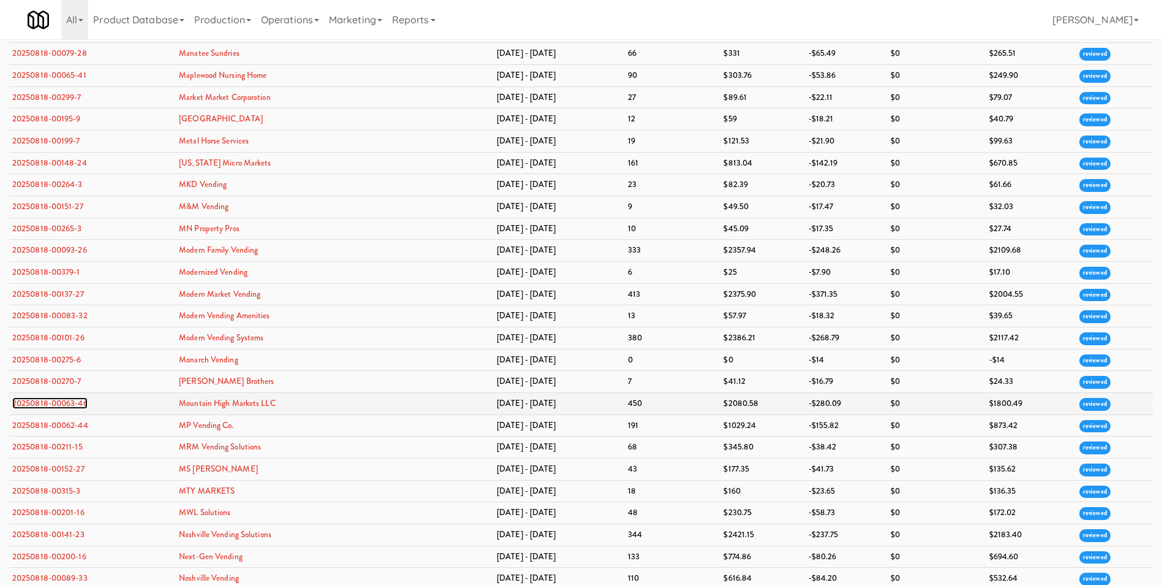
click at [70, 401] on link "20250818-00063-46" at bounding box center [49, 403] width 75 height 12
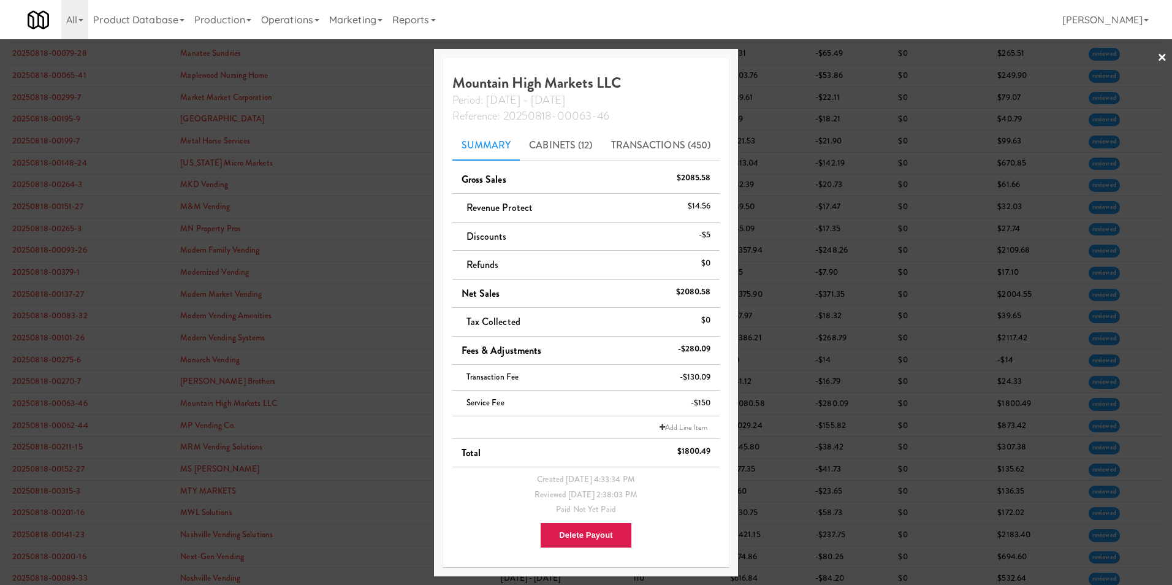
click at [1159, 56] on link "×" at bounding box center [1162, 58] width 10 height 38
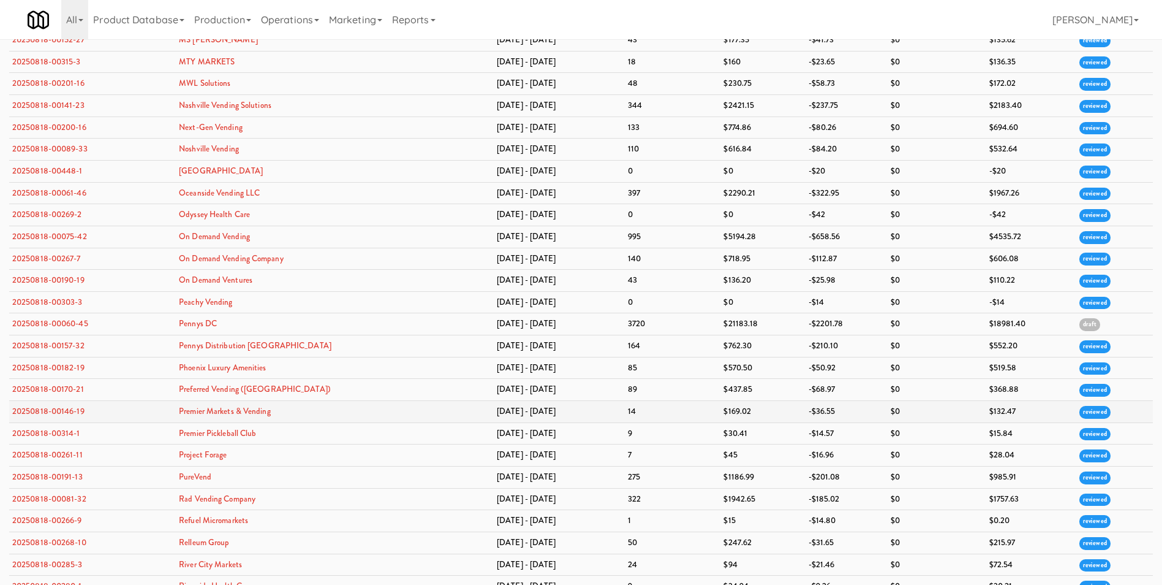
scroll to position [2206, 0]
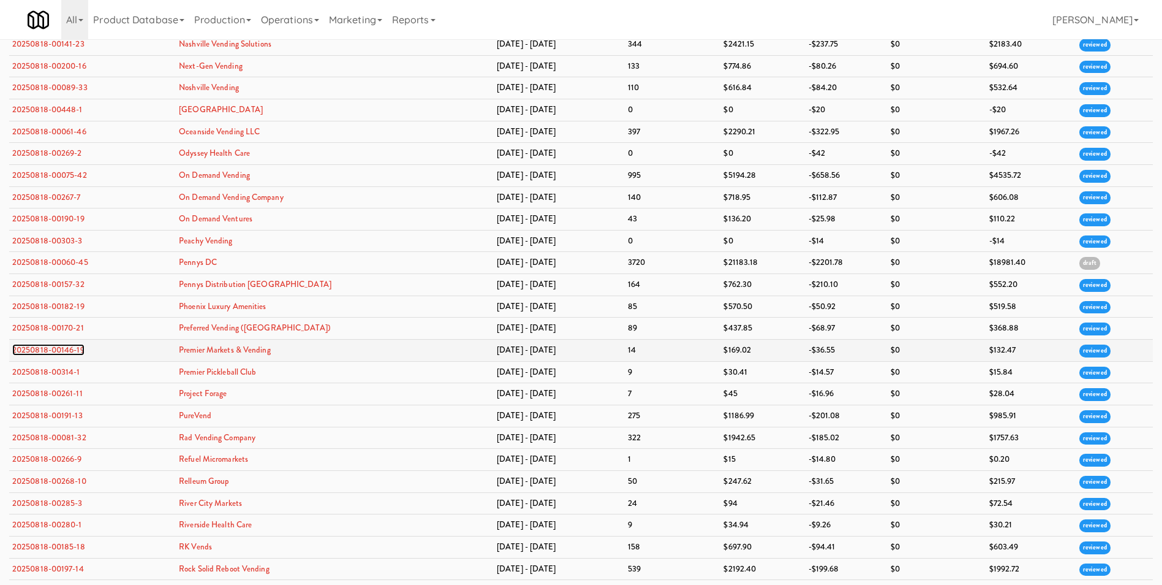
click at [56, 347] on link "20250818-00146-19" at bounding box center [48, 350] width 72 height 12
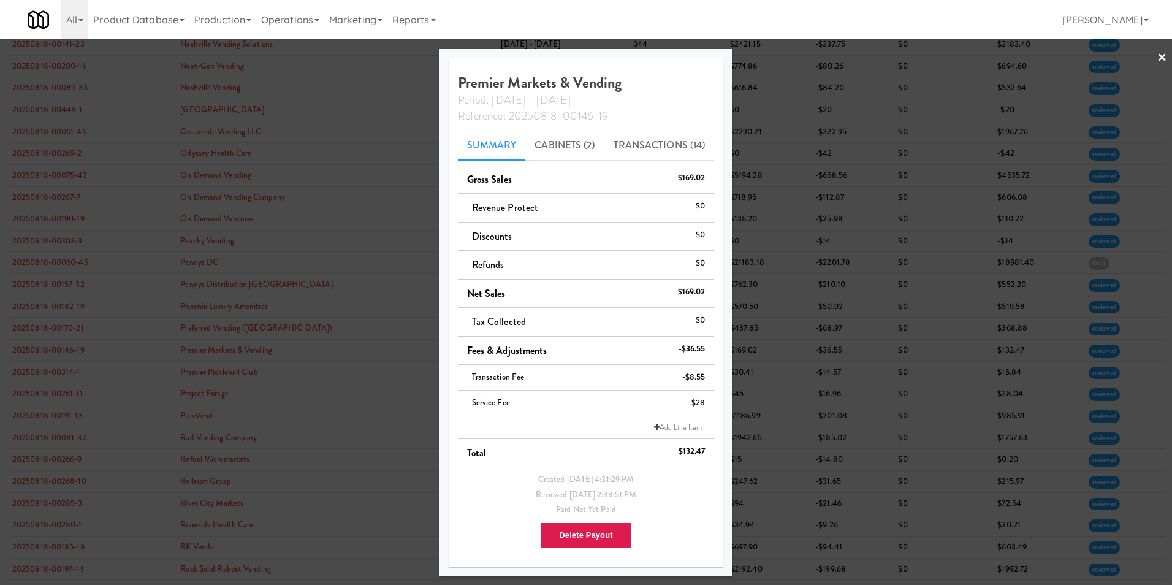
click at [1162, 55] on link "×" at bounding box center [1162, 58] width 10 height 38
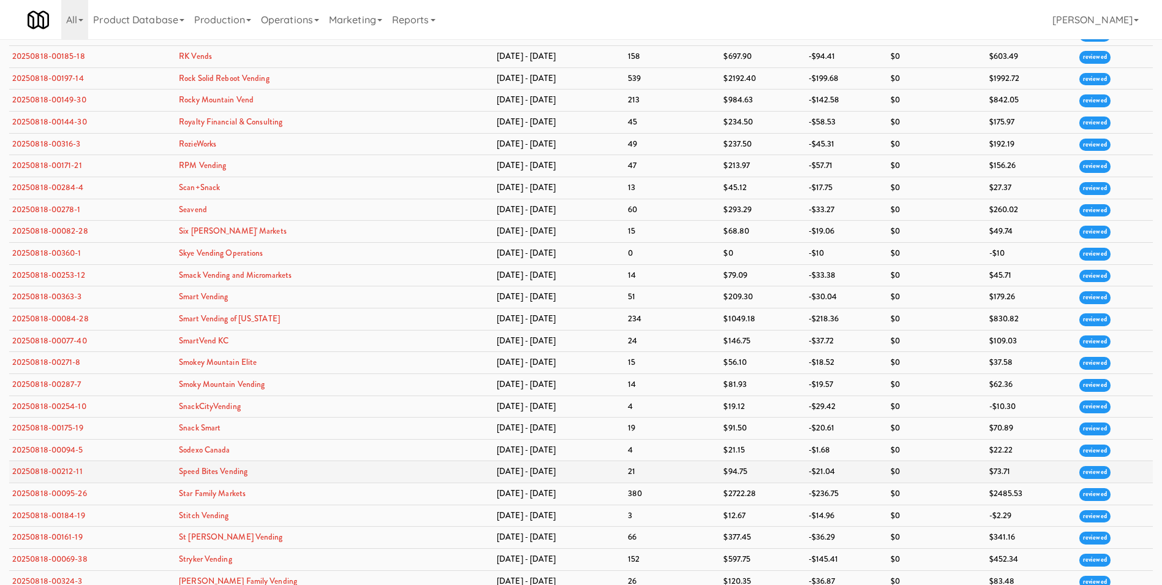
scroll to position [2758, 0]
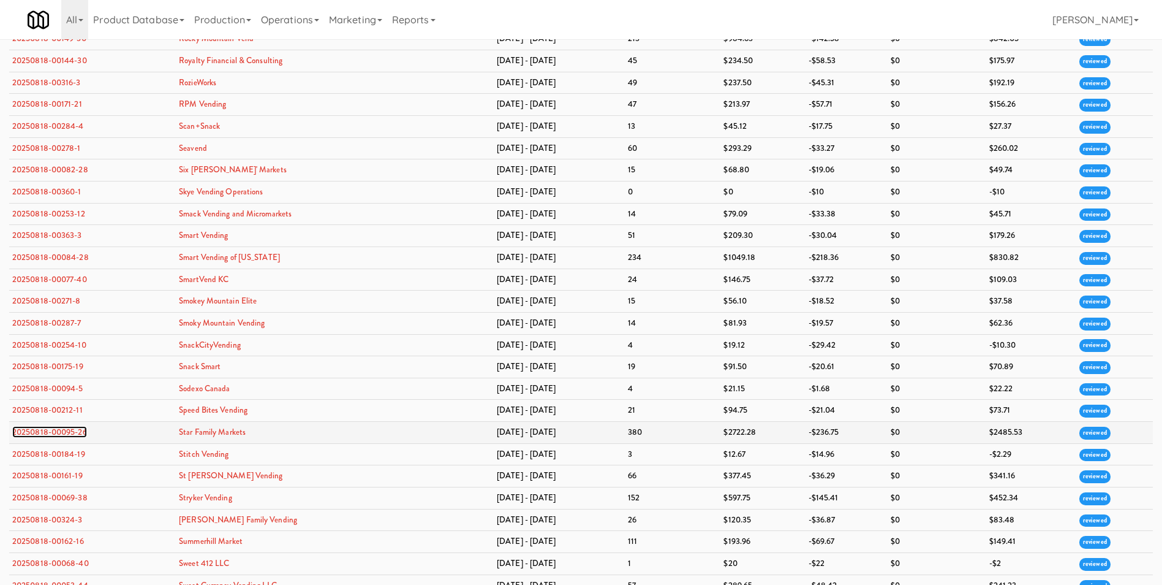
click at [77, 431] on link "20250818-00095-26" at bounding box center [49, 432] width 75 height 12
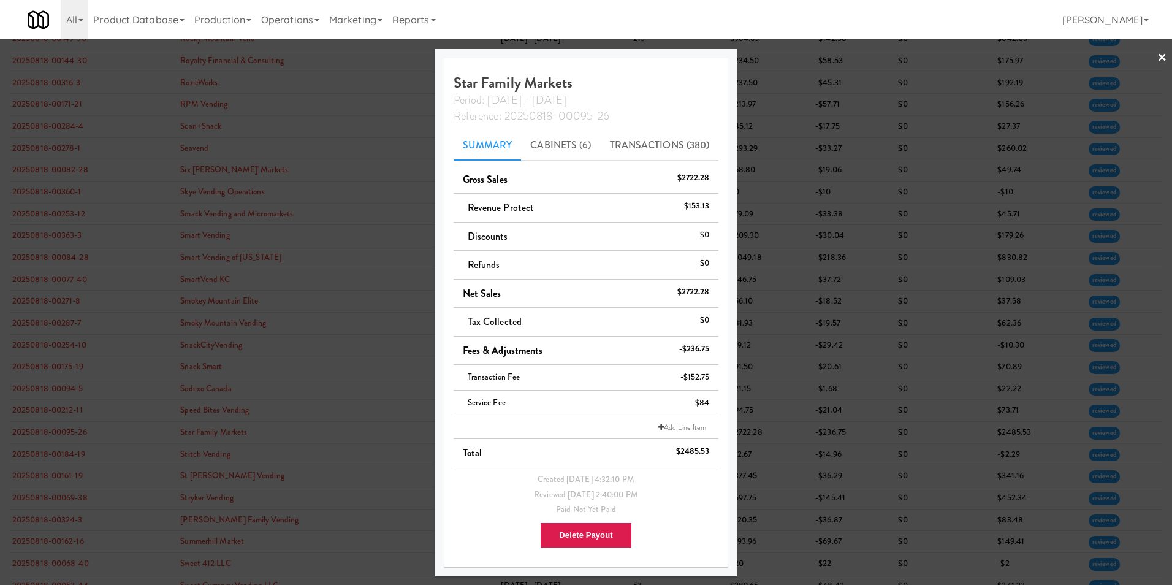
click at [1162, 58] on link "×" at bounding box center [1162, 58] width 10 height 38
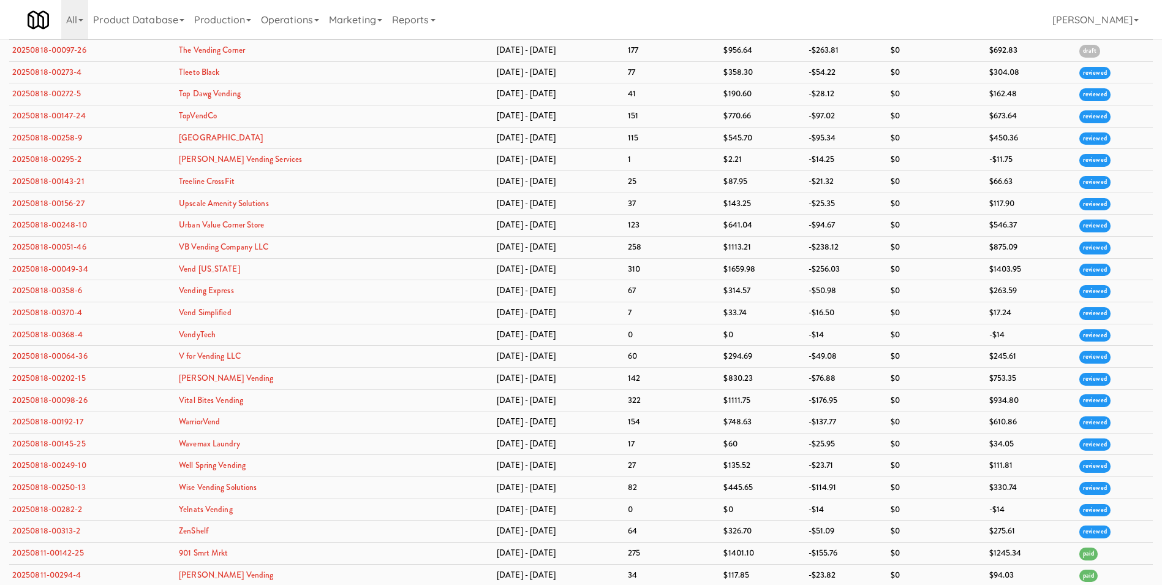
scroll to position [3493, 0]
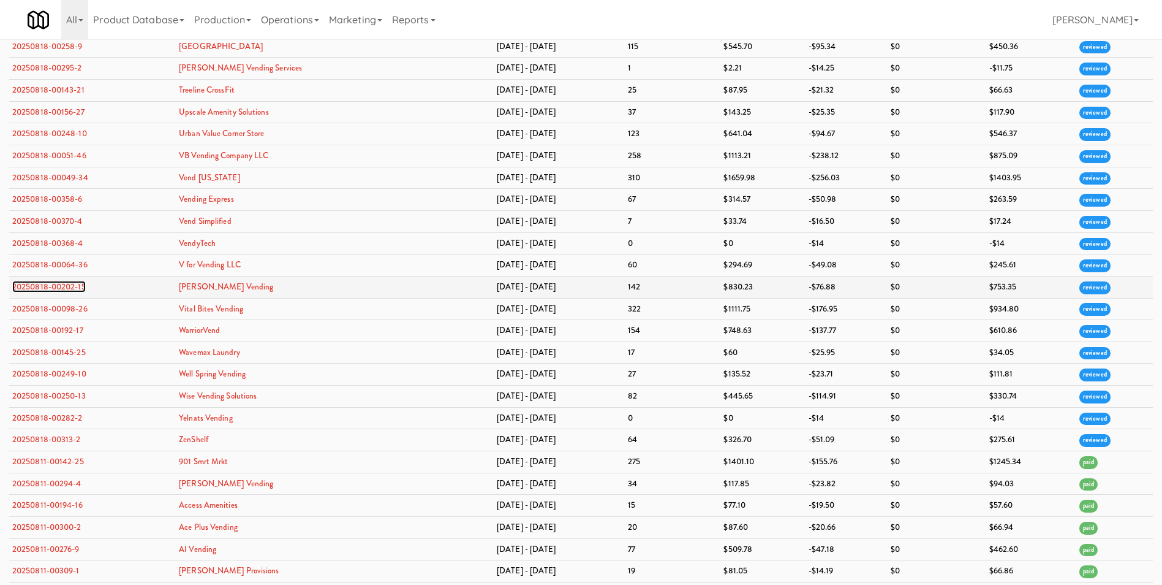
click at [73, 287] on link "20250818-00202-15" at bounding box center [49, 287] width 74 height 12
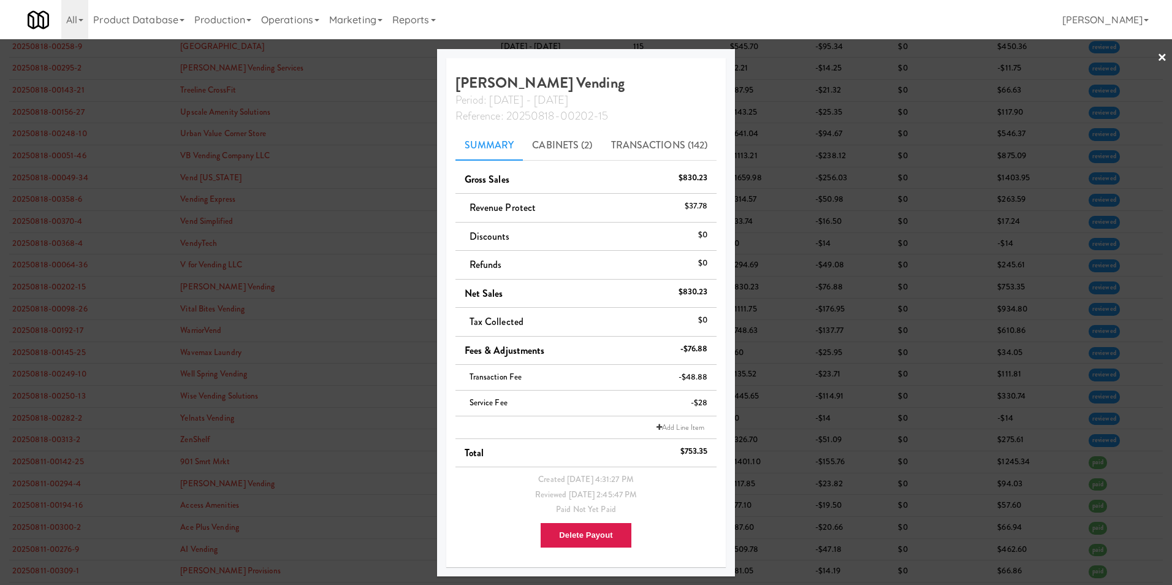
click at [1162, 53] on link "×" at bounding box center [1162, 58] width 10 height 38
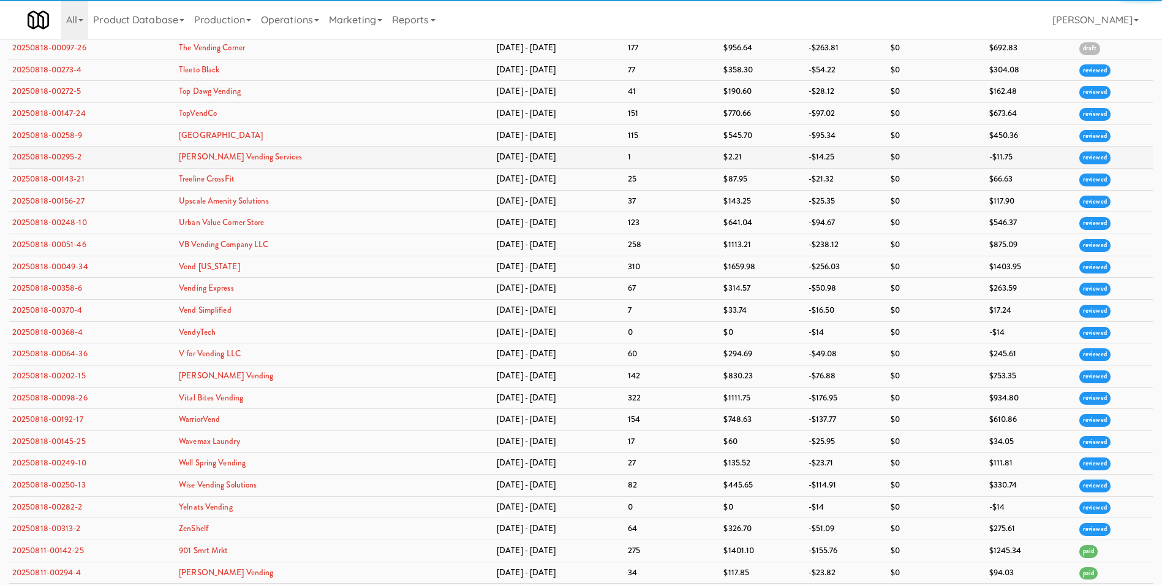
scroll to position [3370, 0]
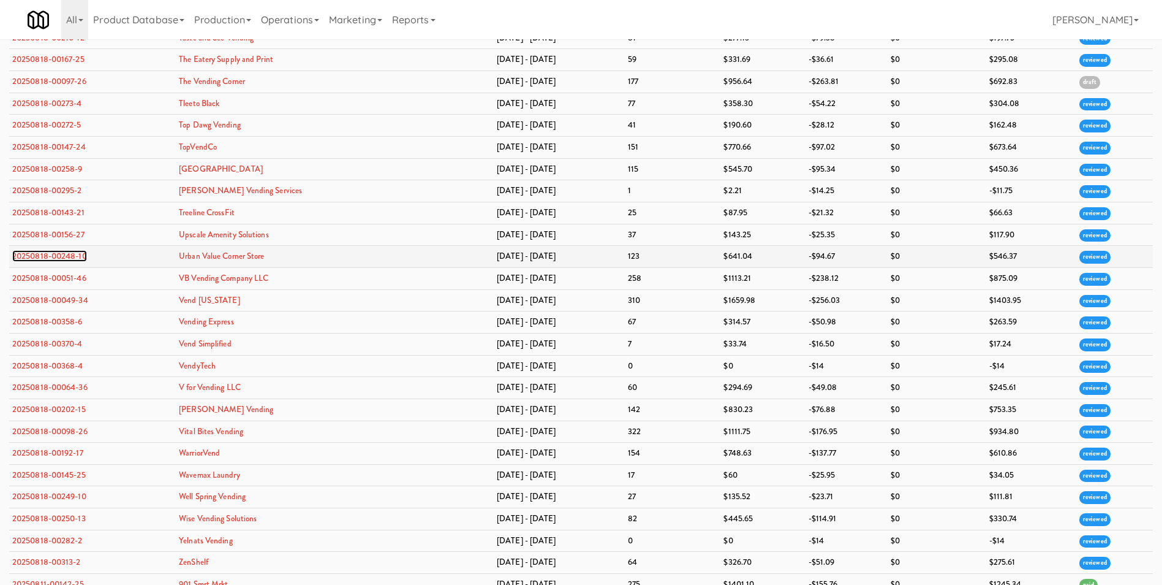
click at [68, 259] on link "20250818-00248-10" at bounding box center [49, 256] width 75 height 12
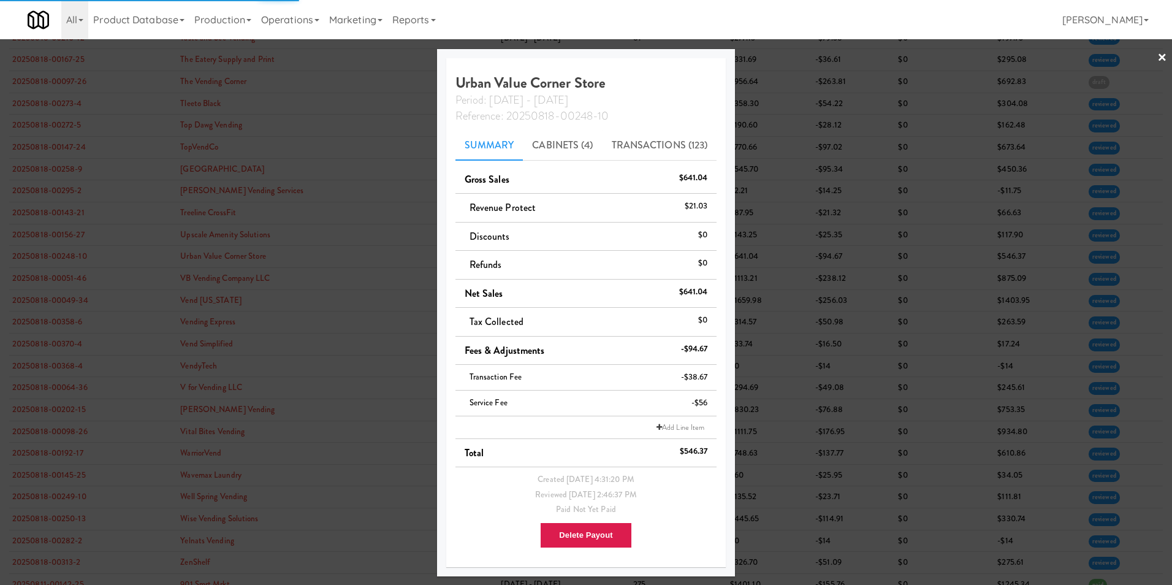
click at [1162, 58] on link "×" at bounding box center [1162, 58] width 10 height 38
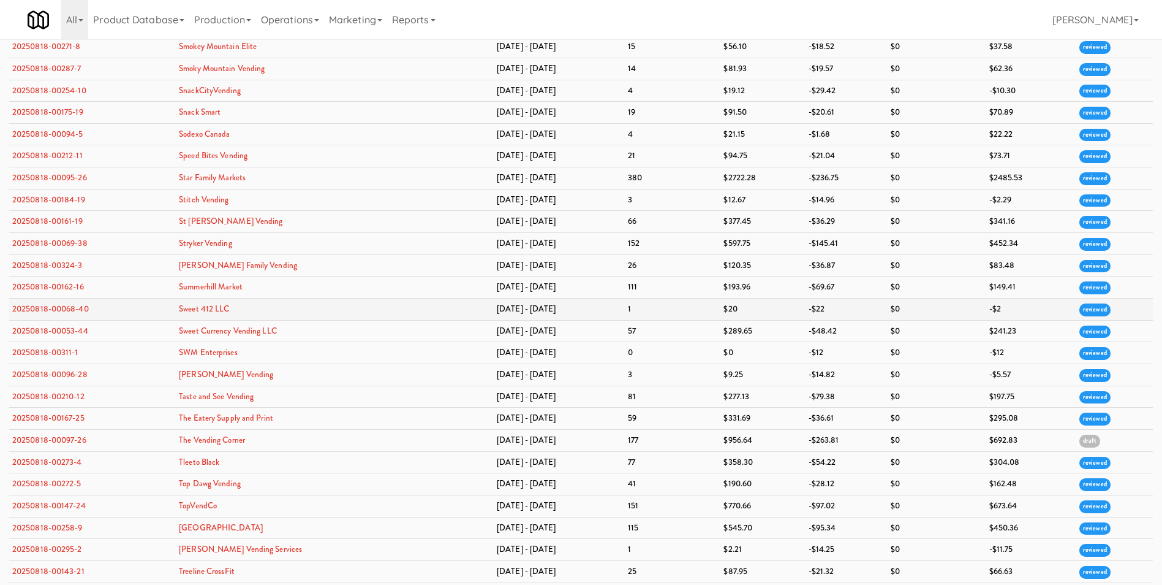
scroll to position [3003, 0]
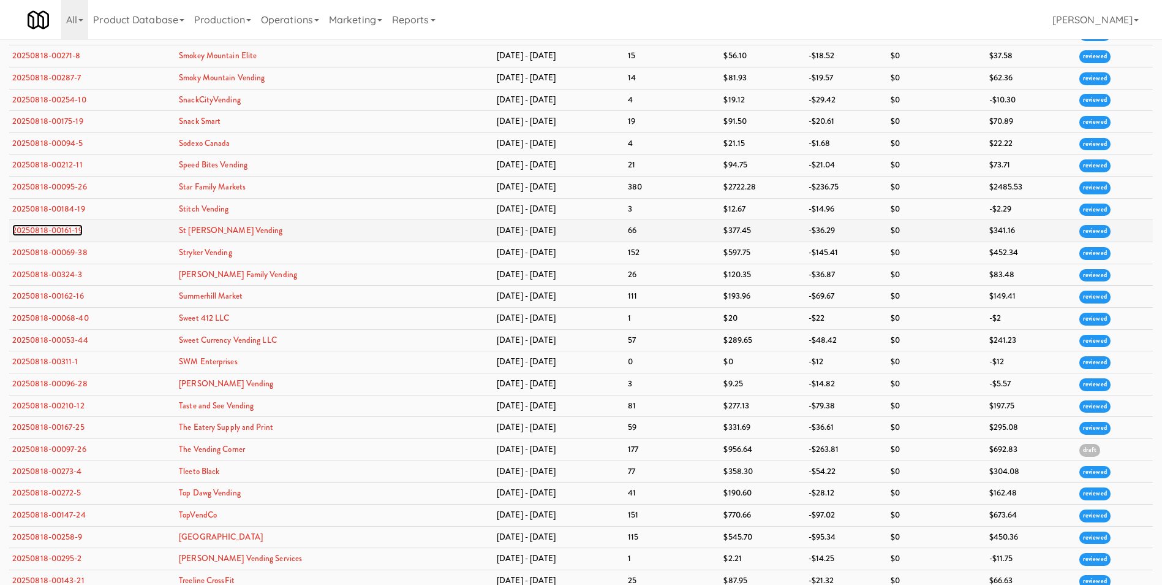
click at [58, 230] on link "20250818-00161-19" at bounding box center [47, 230] width 70 height 12
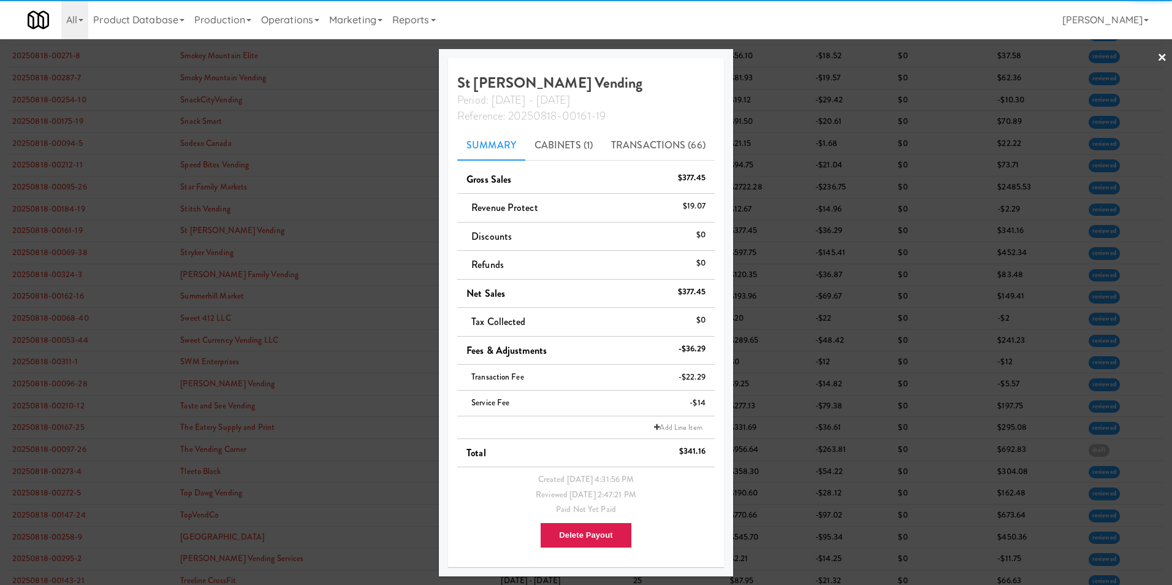
click at [1162, 56] on link "×" at bounding box center [1162, 58] width 10 height 38
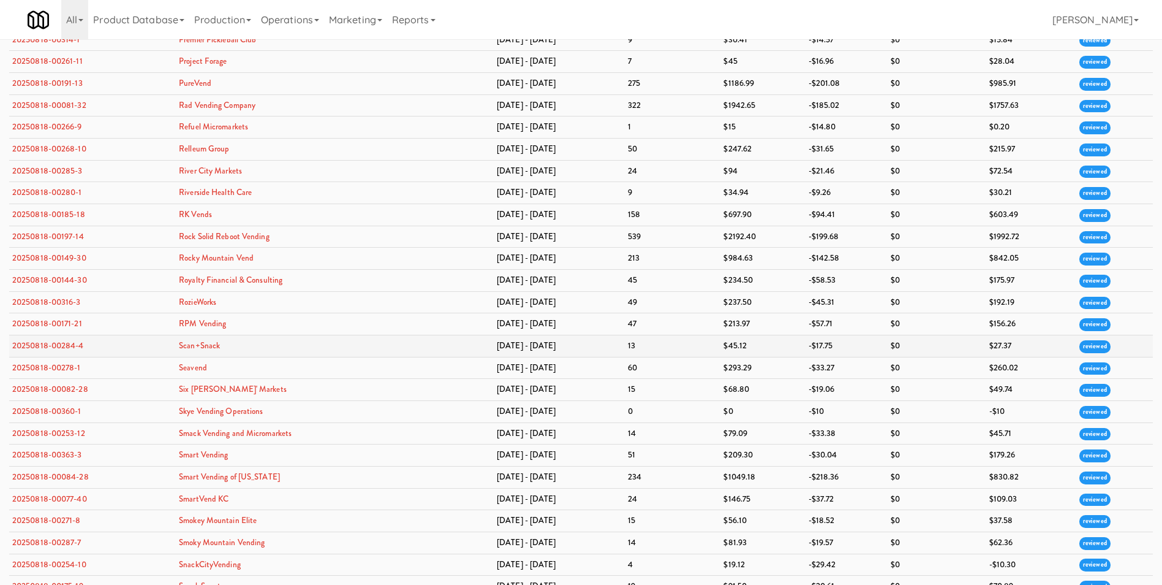
scroll to position [2574, 0]
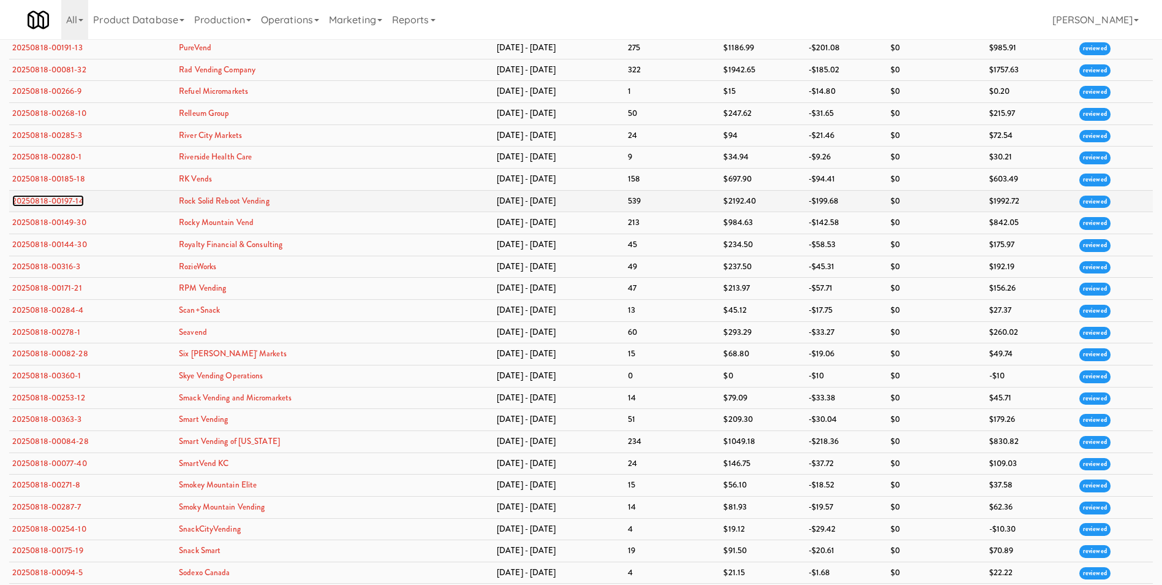
click at [80, 203] on link "20250818-00197-14" at bounding box center [48, 201] width 72 height 12
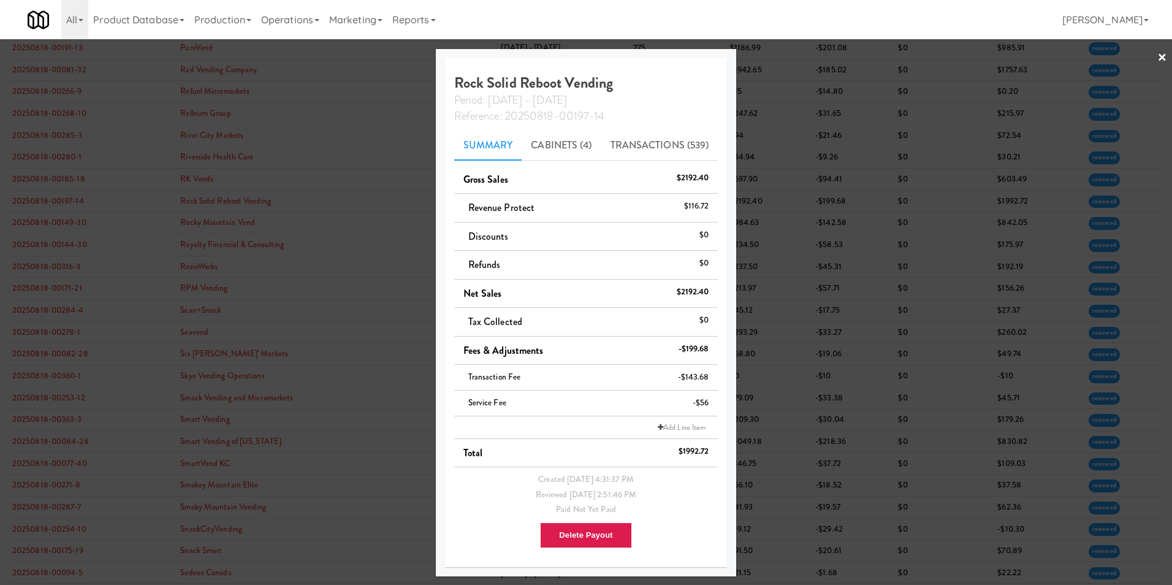
click at [1162, 55] on link "×" at bounding box center [1162, 58] width 10 height 38
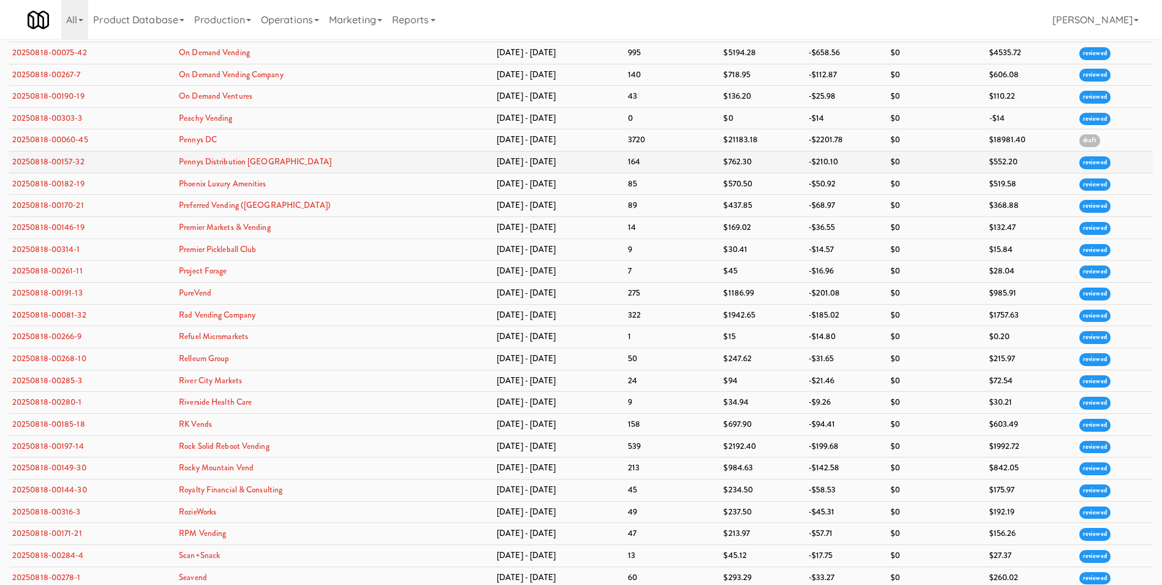
scroll to position [2267, 0]
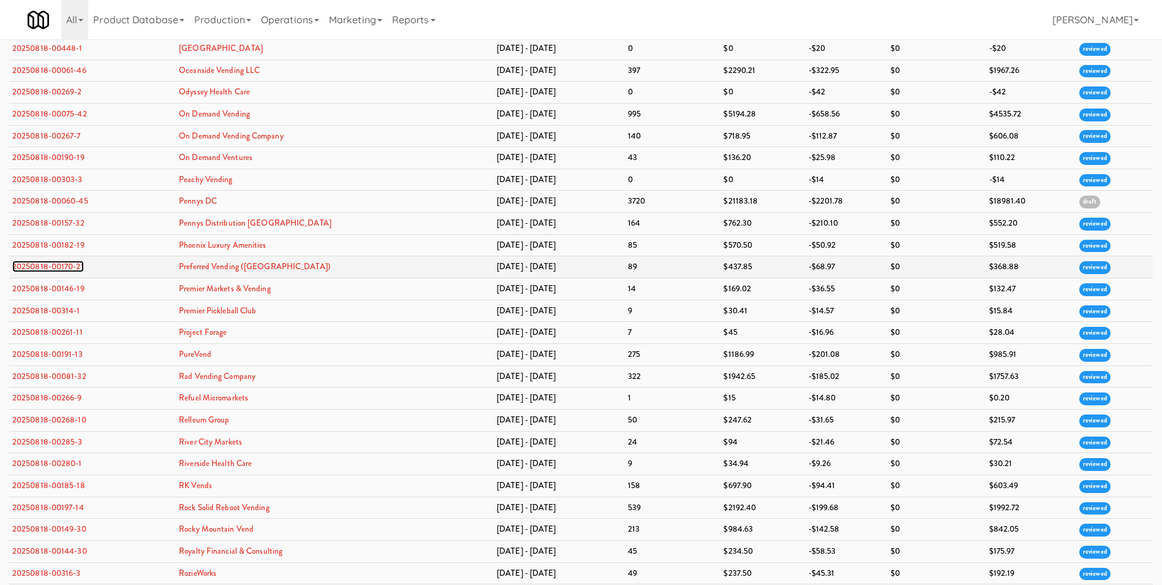
click at [53, 266] on link "20250818-00170-21" at bounding box center [48, 266] width 72 height 12
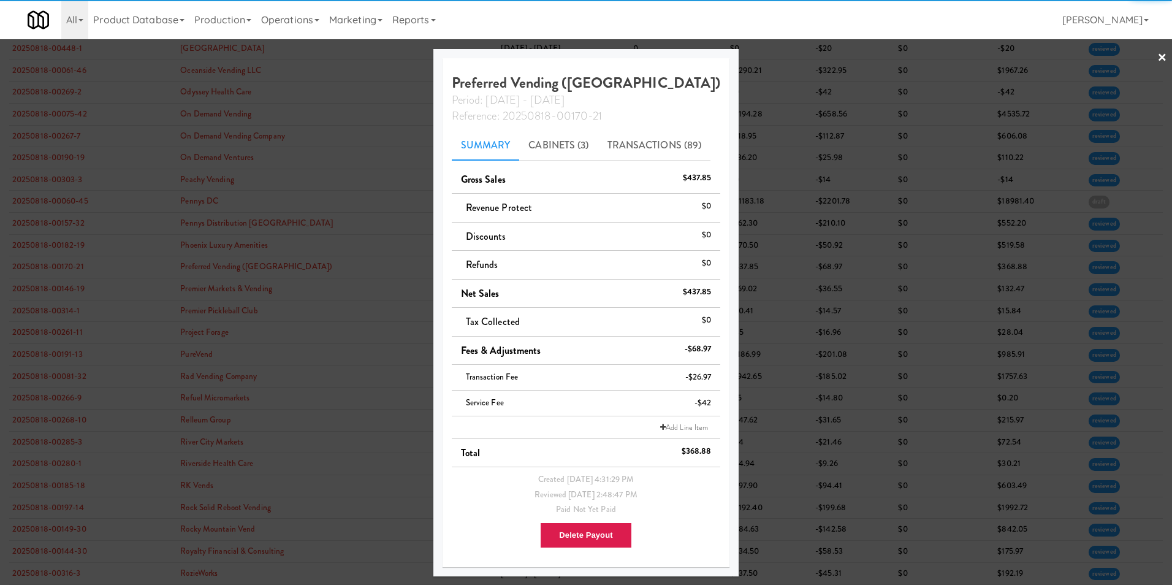
click at [1159, 55] on link "×" at bounding box center [1162, 58] width 10 height 38
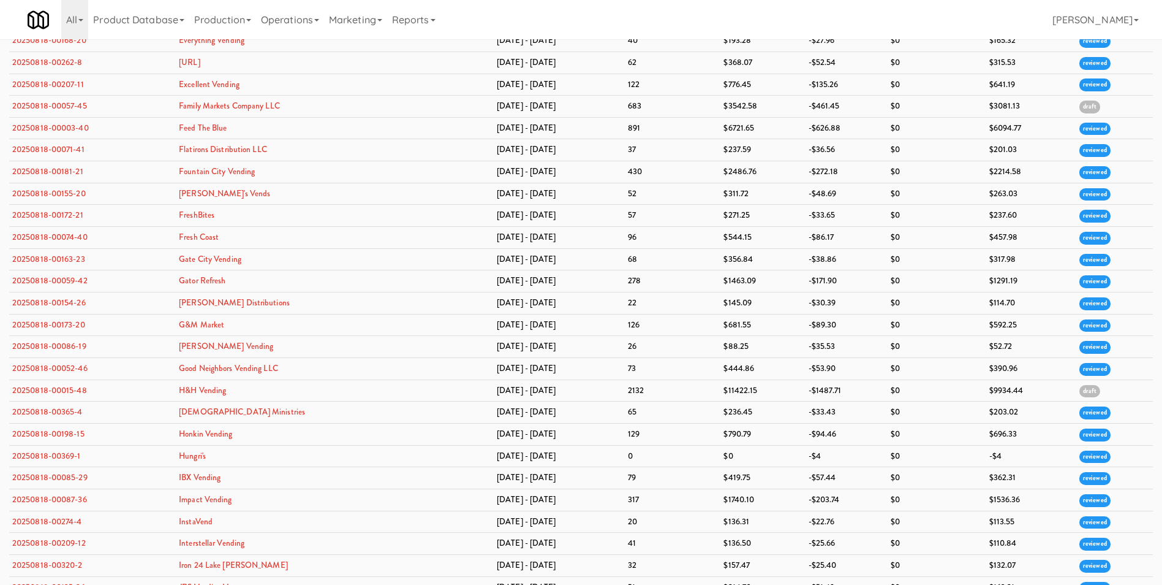
scroll to position [919, 0]
click at [63, 368] on link "20250818-00052-46" at bounding box center [49, 369] width 75 height 12
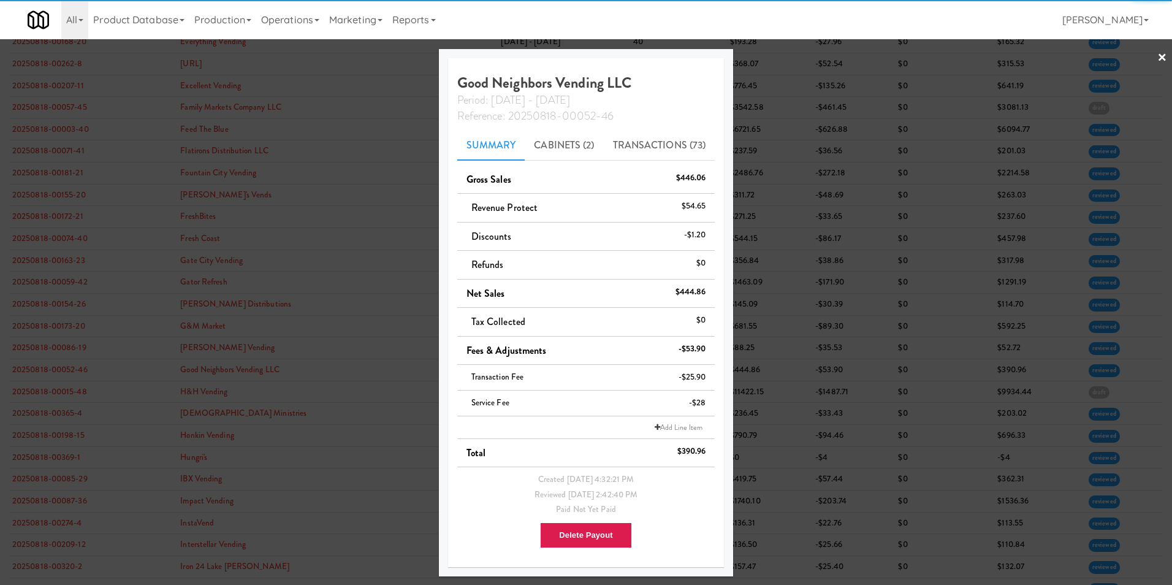
click at [1158, 56] on link "×" at bounding box center [1162, 58] width 10 height 38
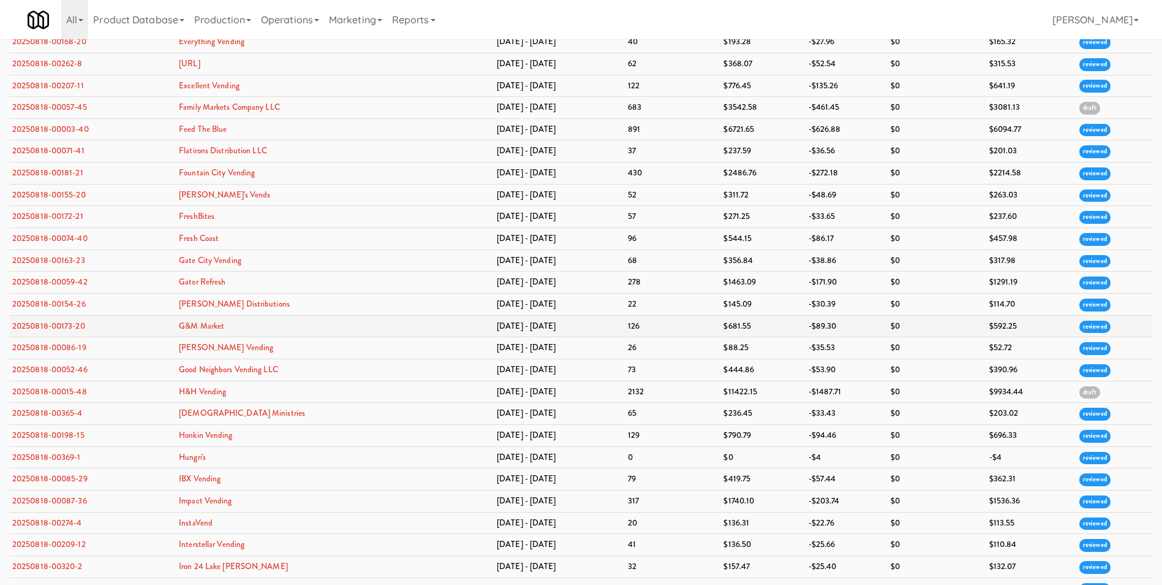
scroll to position [858, 0]
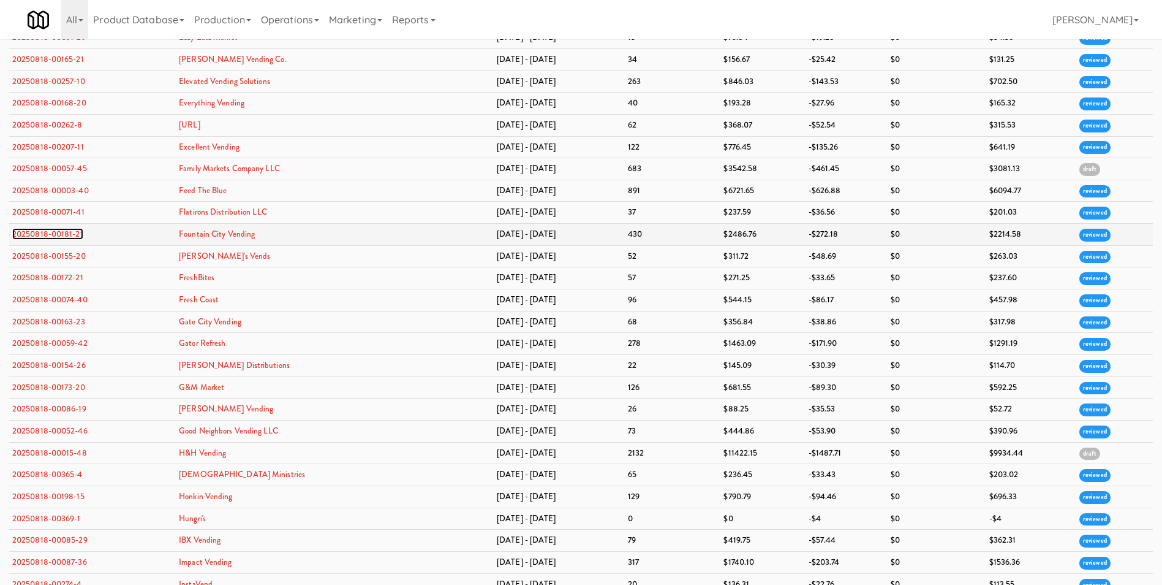
click at [45, 232] on link "20250818-00181-21" at bounding box center [47, 234] width 71 height 12
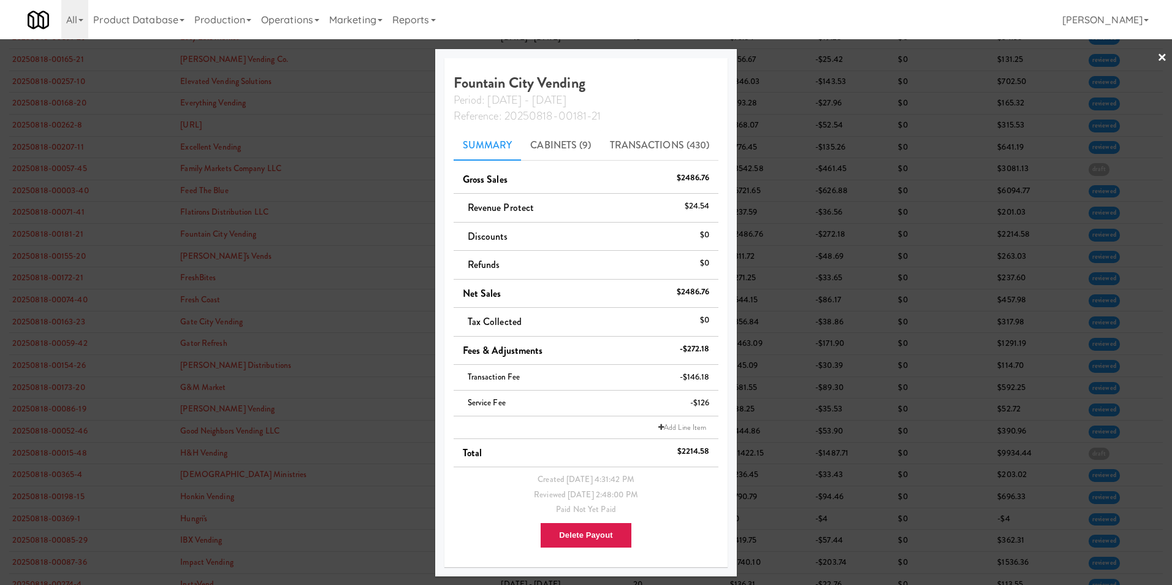
click at [1162, 58] on link "×" at bounding box center [1162, 58] width 10 height 38
